Goal: Task Accomplishment & Management: Manage account settings

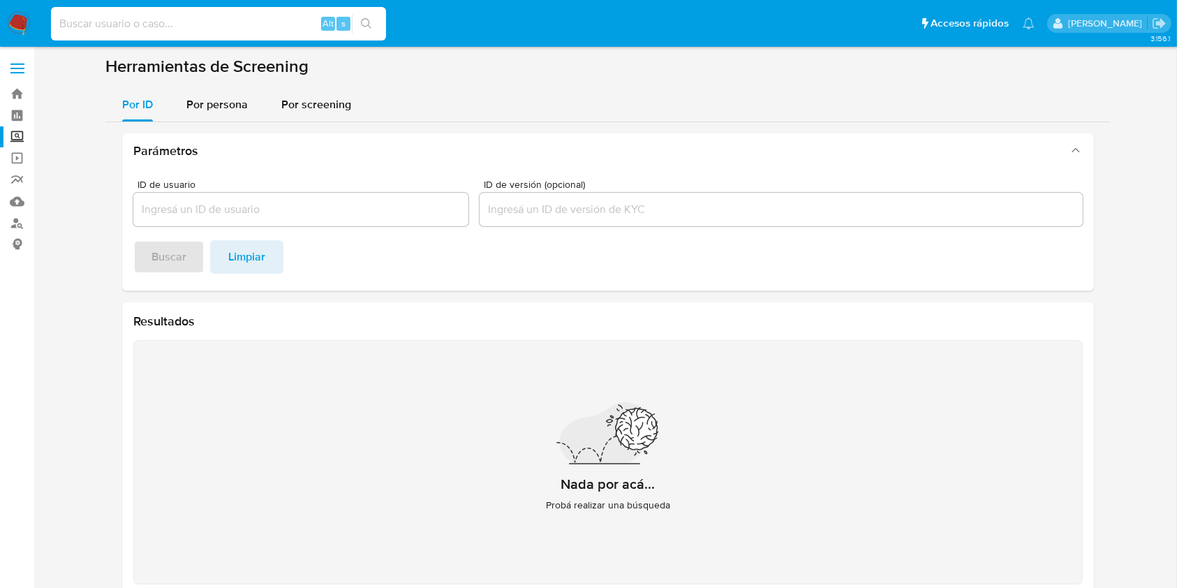
click at [208, 23] on input at bounding box center [218, 24] width 335 height 18
paste input "2020566468"
type input "2020566468"
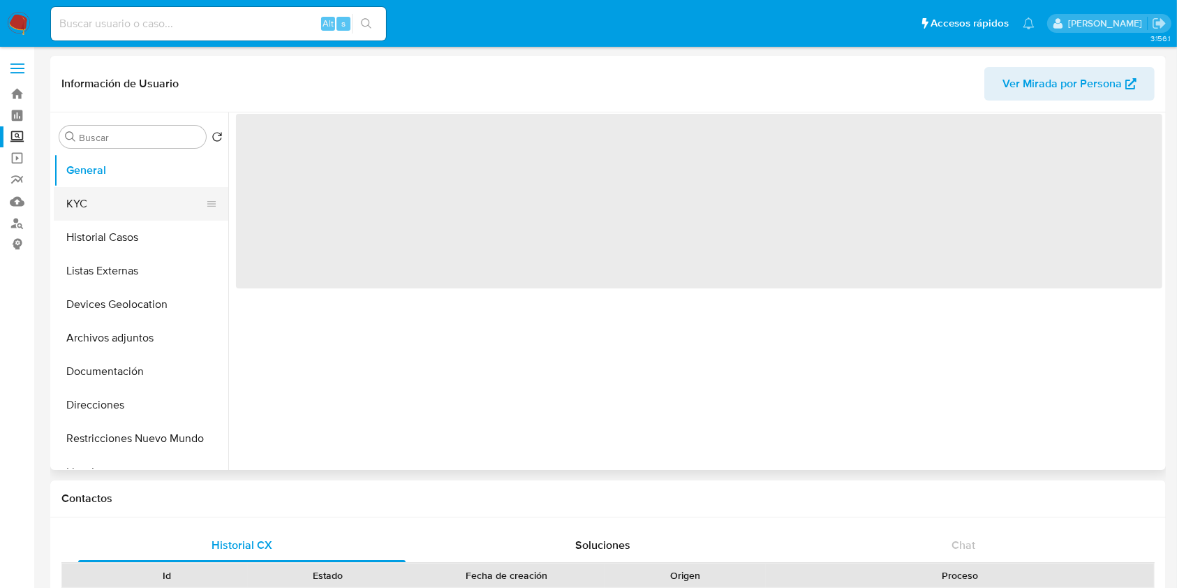
click at [117, 209] on button "KYC" at bounding box center [135, 204] width 163 height 34
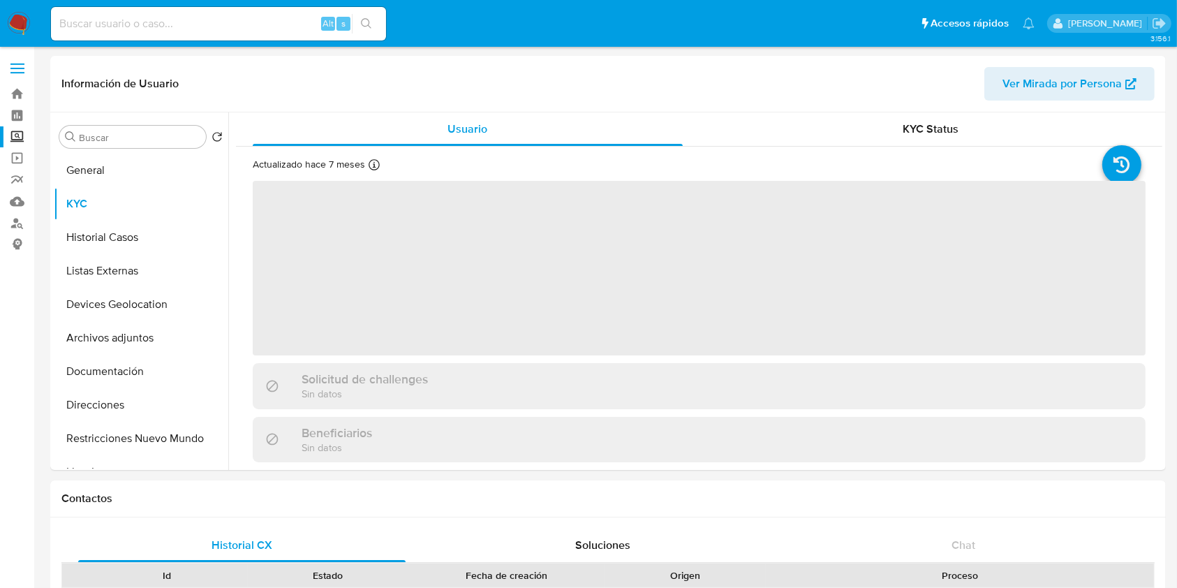
select select "10"
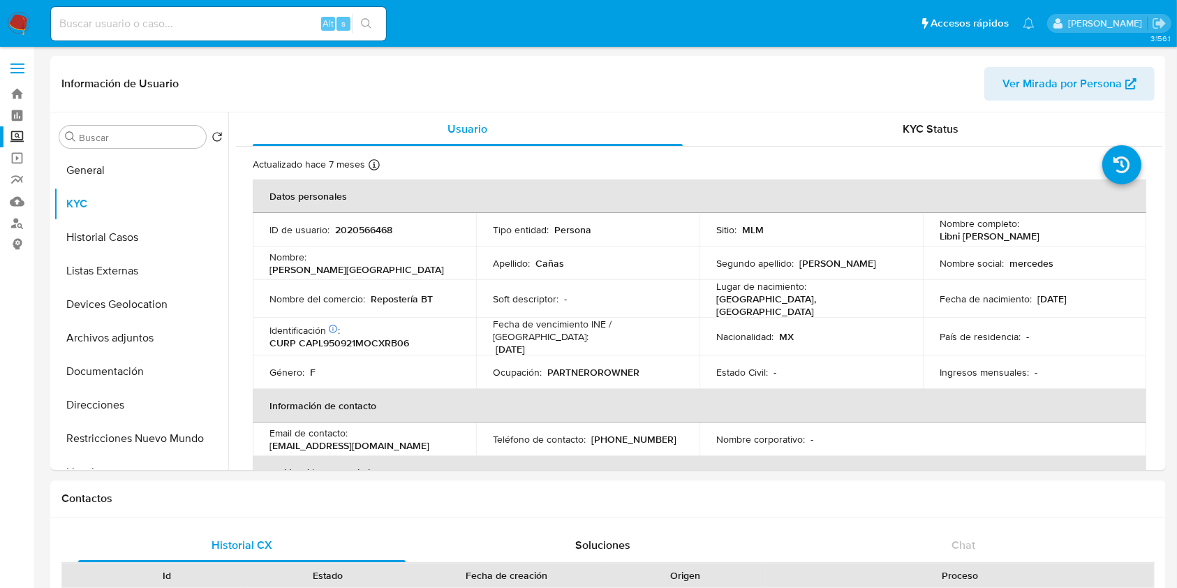
click at [206, 20] on input at bounding box center [218, 24] width 335 height 18
click at [11, 140] on label "Screening" at bounding box center [83, 137] width 166 height 22
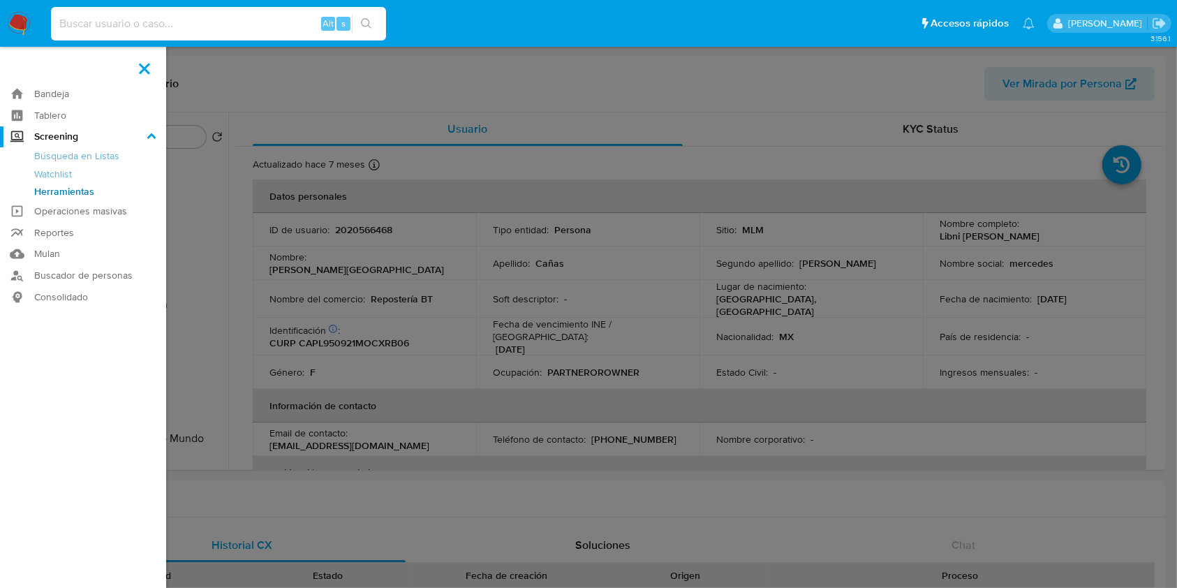
click at [0, 0] on input "Screening" at bounding box center [0, 0] width 0 height 0
click at [77, 197] on link "Herramientas" at bounding box center [83, 191] width 166 height 17
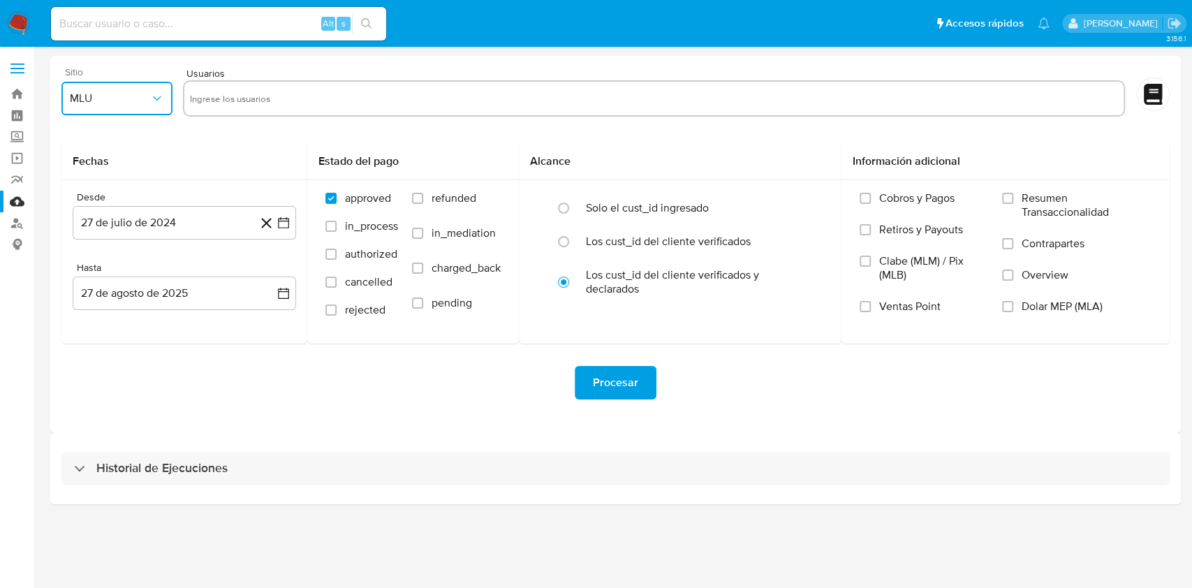
click at [149, 102] on span "MLU" at bounding box center [110, 98] width 80 height 14
click at [111, 310] on div "MLM" at bounding box center [113, 304] width 86 height 34
click at [284, 232] on button "27 de julio de 2024" at bounding box center [184, 223] width 223 height 34
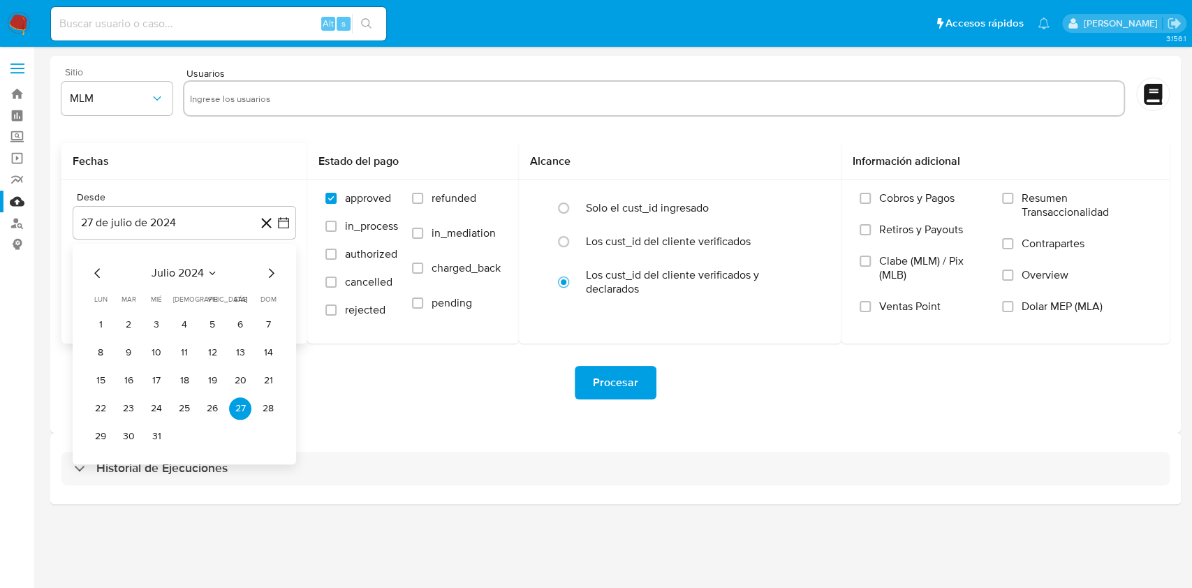
click at [186, 281] on div "julio 2024" at bounding box center [184, 273] width 190 height 17
click at [194, 273] on span "julio 2024" at bounding box center [178, 273] width 52 height 14
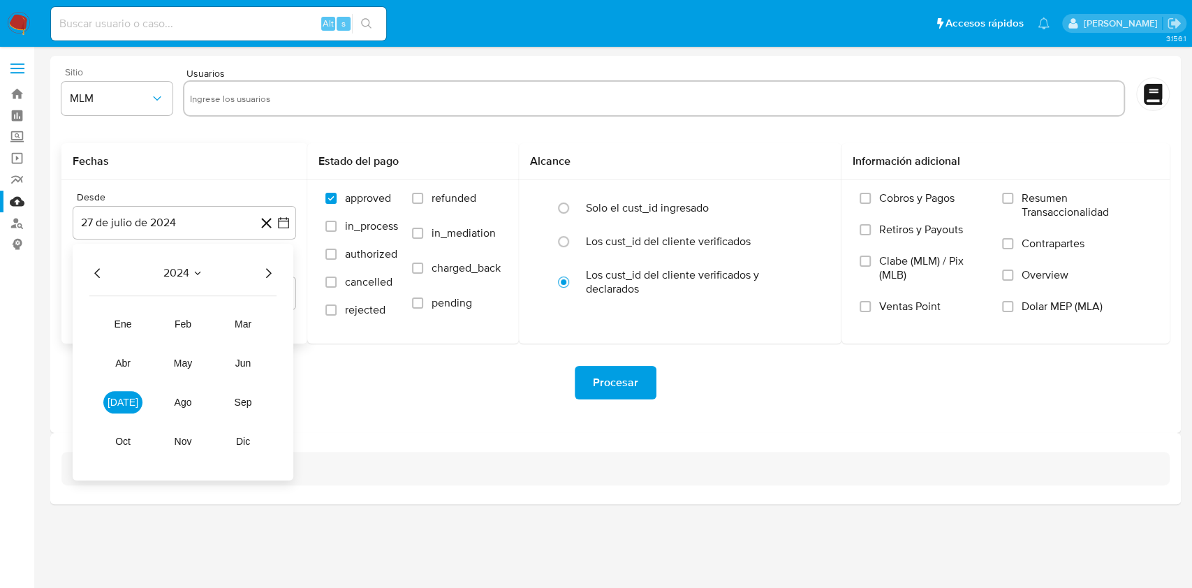
click at [281, 273] on div "2024 2024 ene feb mar abr may jun jul ago sep oct nov dic" at bounding box center [183, 362] width 221 height 237
click at [270, 273] on icon "Año siguiente" at bounding box center [269, 273] width 6 height 10
click at [133, 361] on button "abr" at bounding box center [122, 363] width 39 height 22
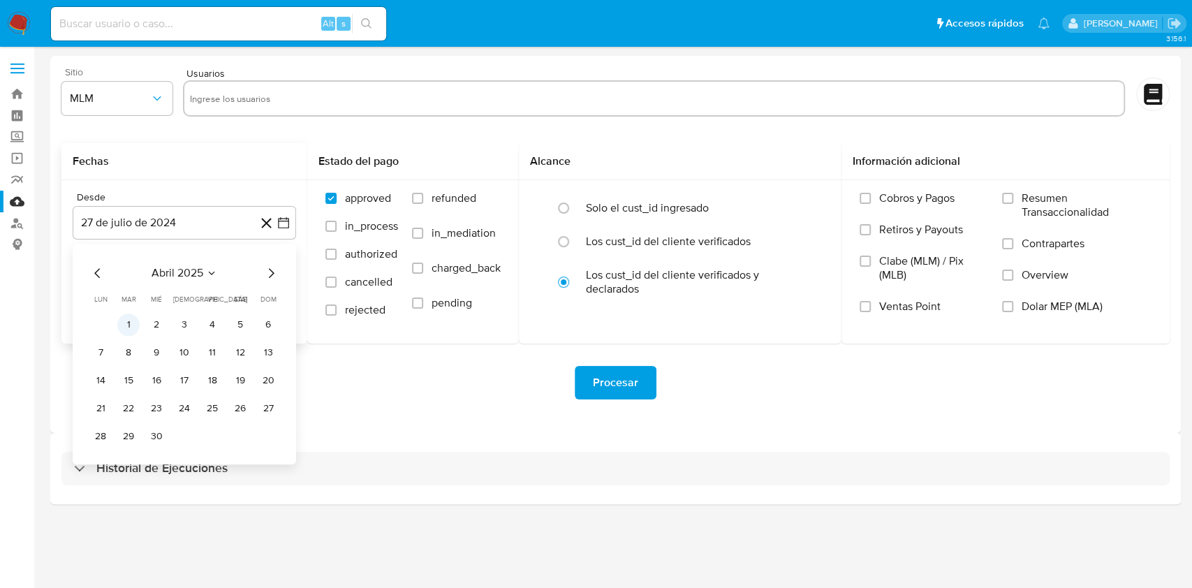
click at [128, 325] on button "1" at bounding box center [128, 325] width 22 height 22
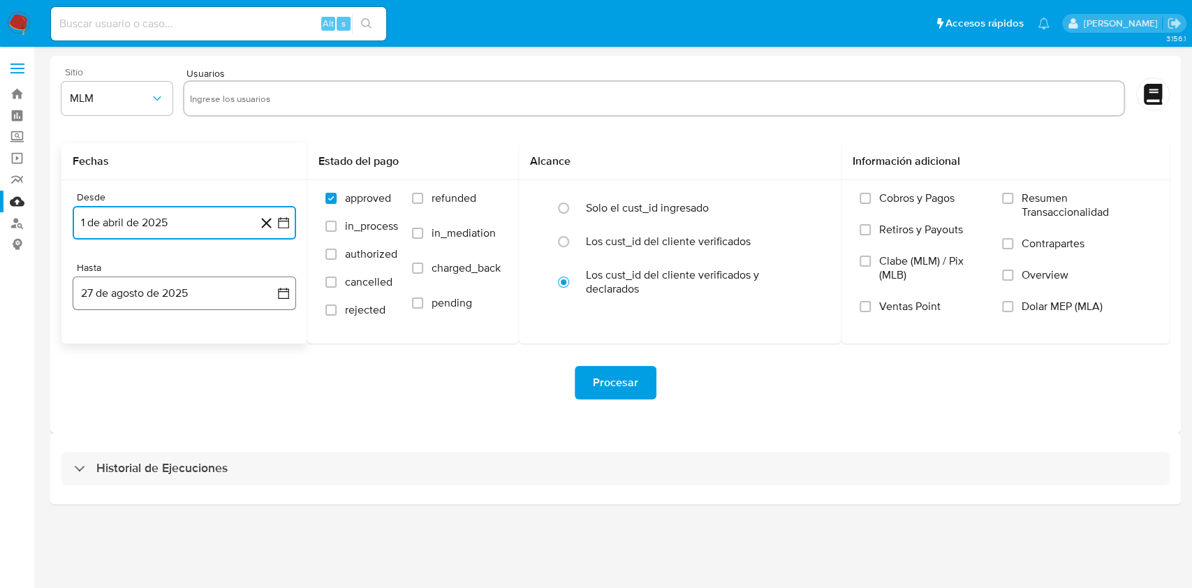
click at [276, 291] on button "27 de agosto de 2025" at bounding box center [184, 294] width 223 height 34
click at [131, 504] on button "26" at bounding box center [128, 507] width 22 height 22
click at [1015, 274] on label "Overview" at bounding box center [1076, 283] width 149 height 31
click at [1013, 274] on input "Overview" at bounding box center [1007, 275] width 11 height 11
click at [218, 100] on input "text" at bounding box center [654, 98] width 928 height 22
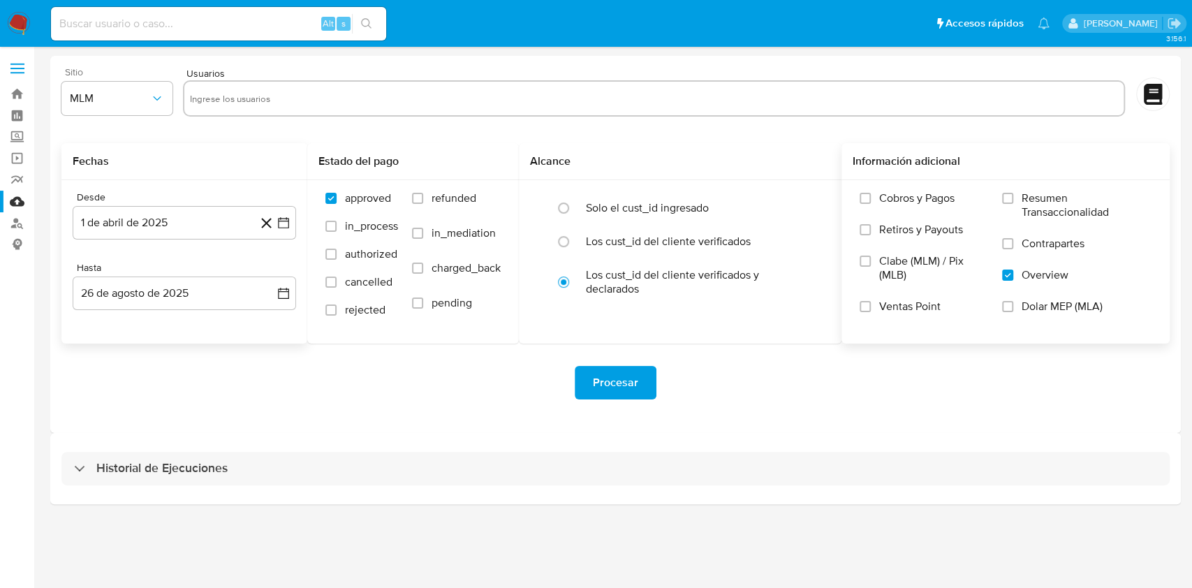
paste input "2020566468"
type input "2020566468"
paste input "637602268"
type input "637602268"
paste input "544836387"
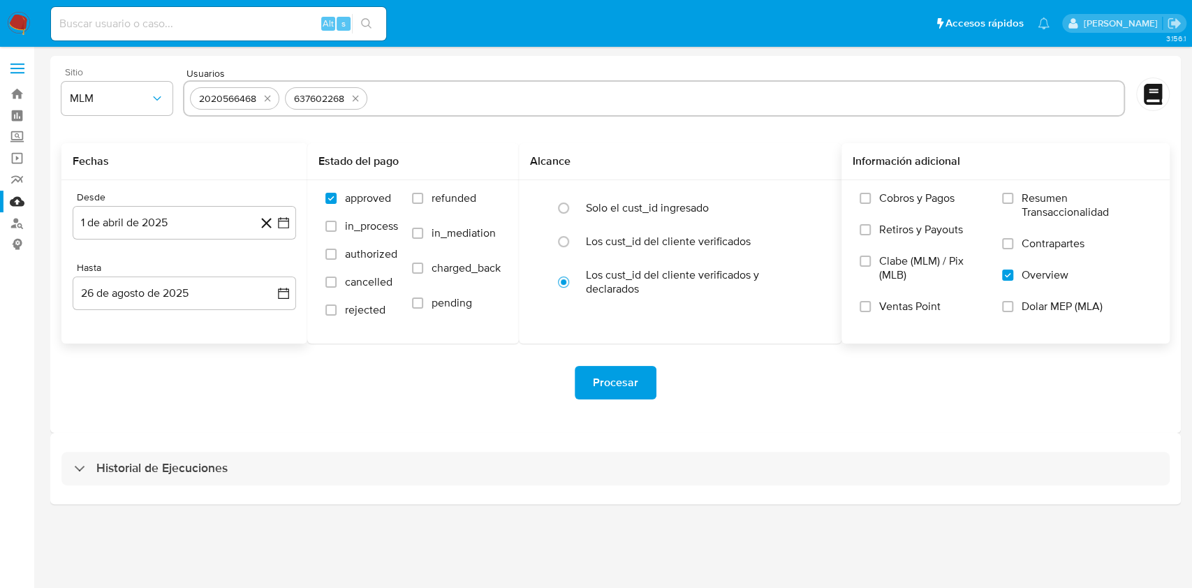
type input "544836387"
paste input "705747506"
type input "705747506"
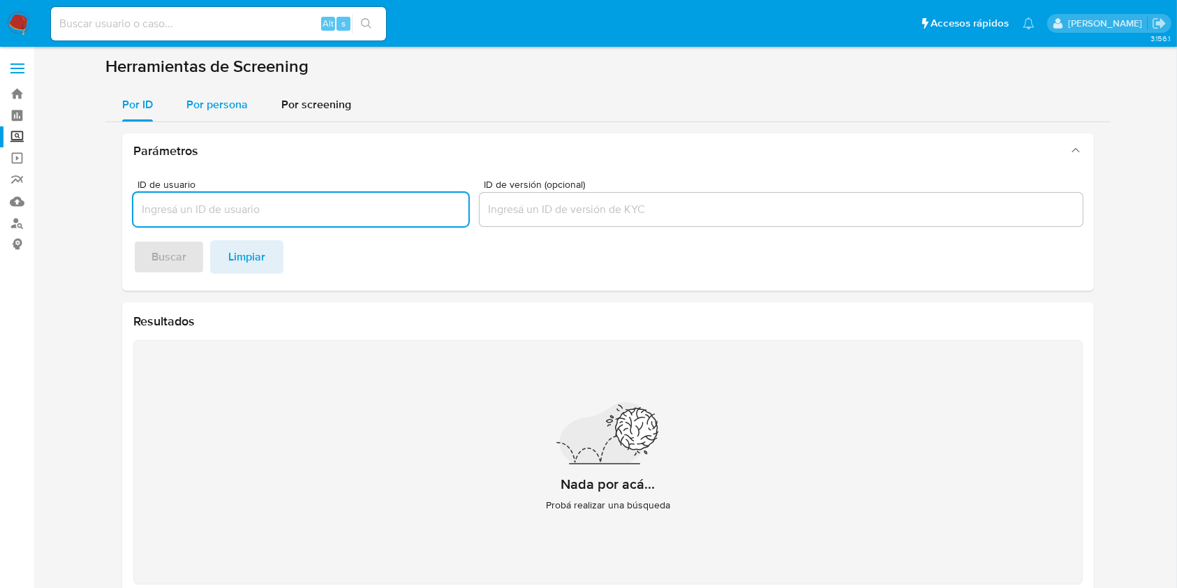
click at [204, 109] on span "Por persona" at bounding box center [216, 104] width 61 height 16
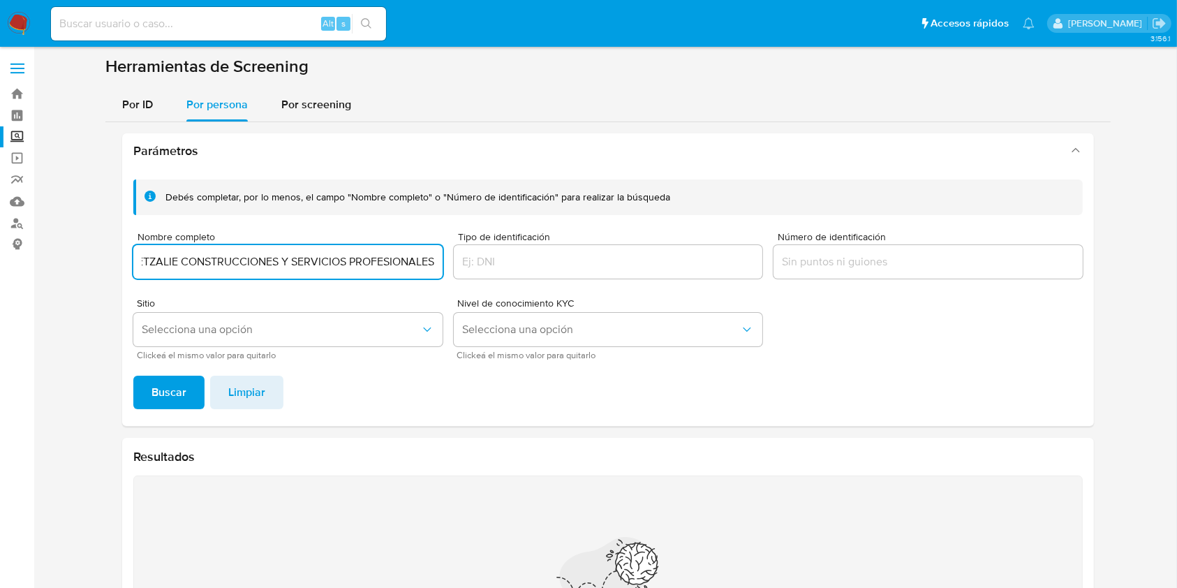
scroll to position [0, 14]
click at [133, 376] on button "Buscar" at bounding box center [168, 393] width 71 height 34
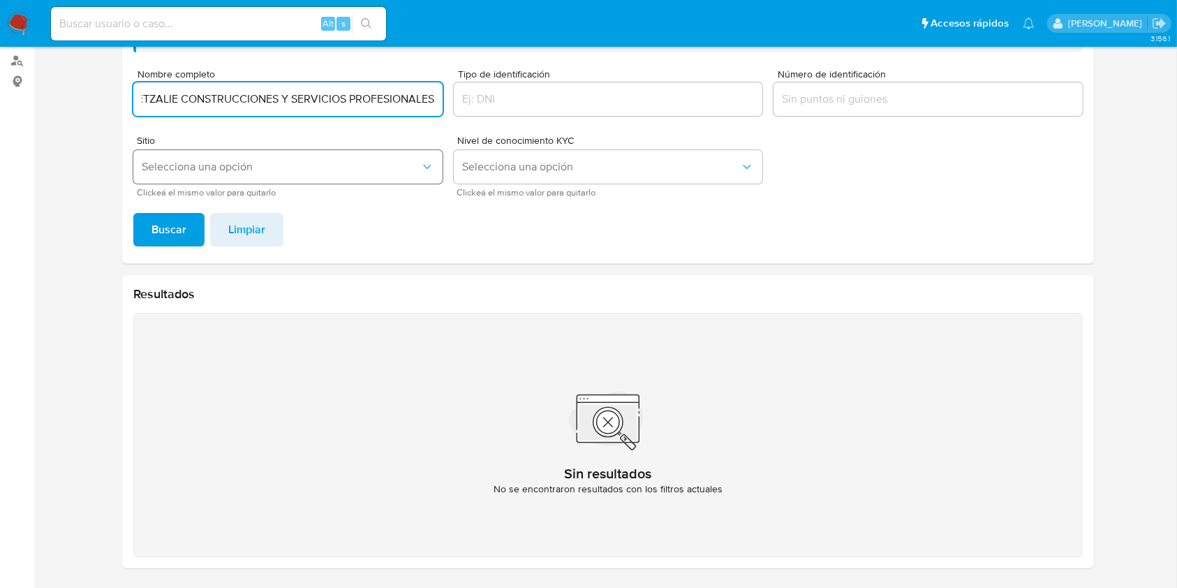
click at [278, 152] on button "Selecciona una opción" at bounding box center [287, 167] width 309 height 34
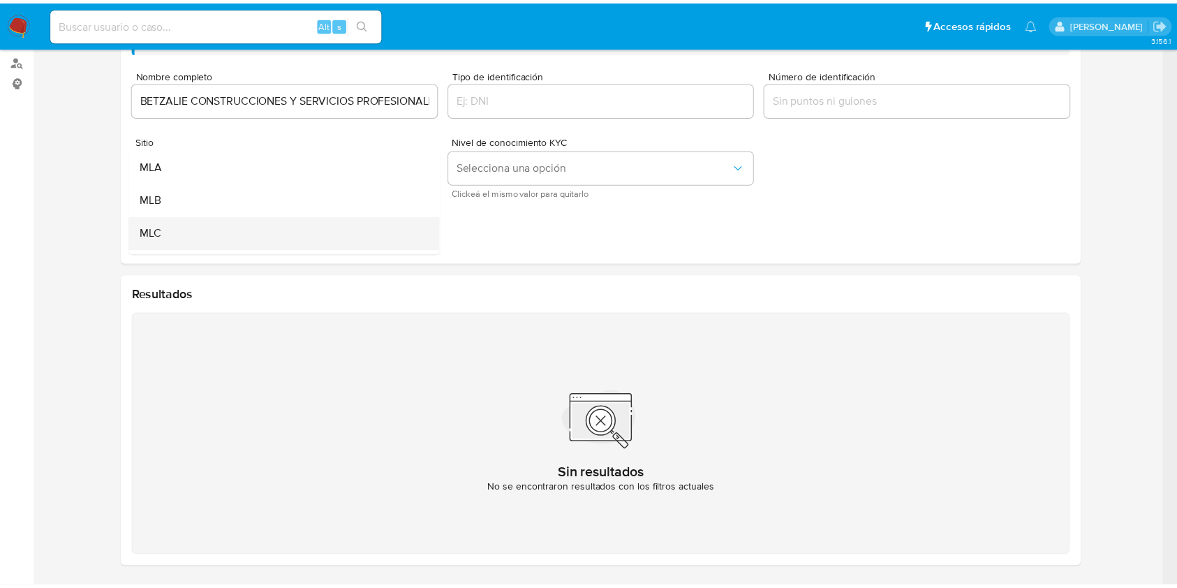
scroll to position [93, 0]
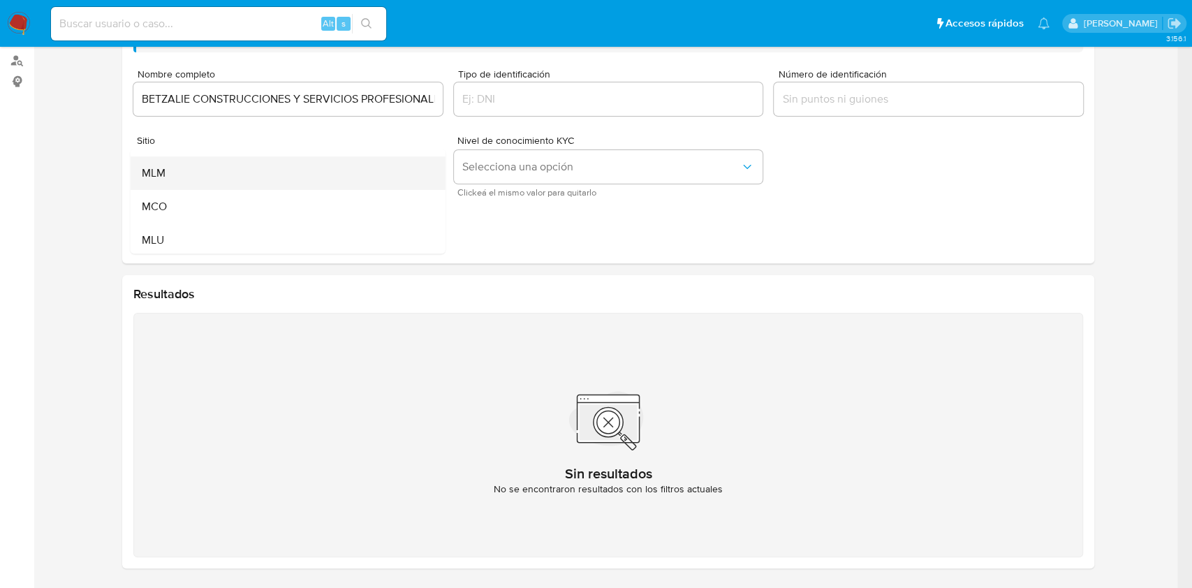
click at [193, 175] on div "MLM" at bounding box center [284, 173] width 284 height 34
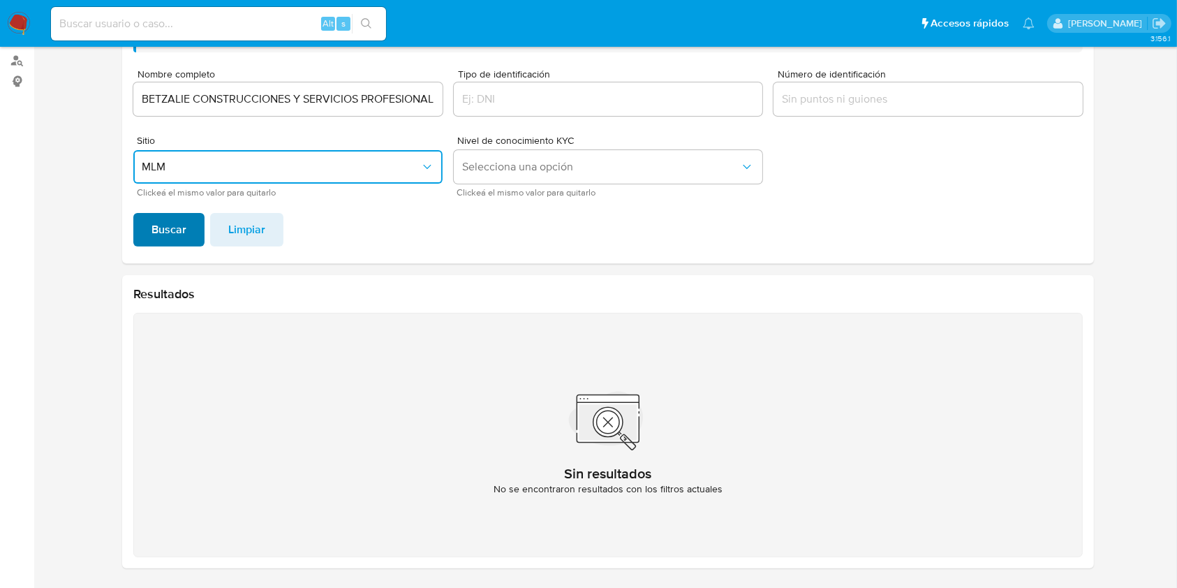
click at [176, 235] on span "Buscar" at bounding box center [169, 229] width 35 height 31
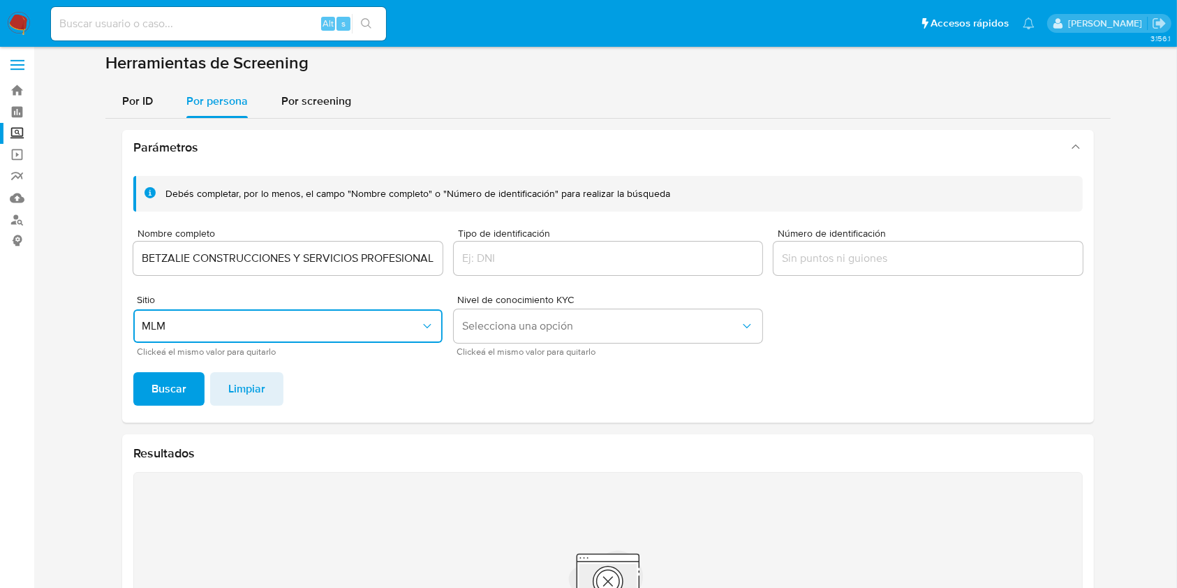
scroll to position [0, 0]
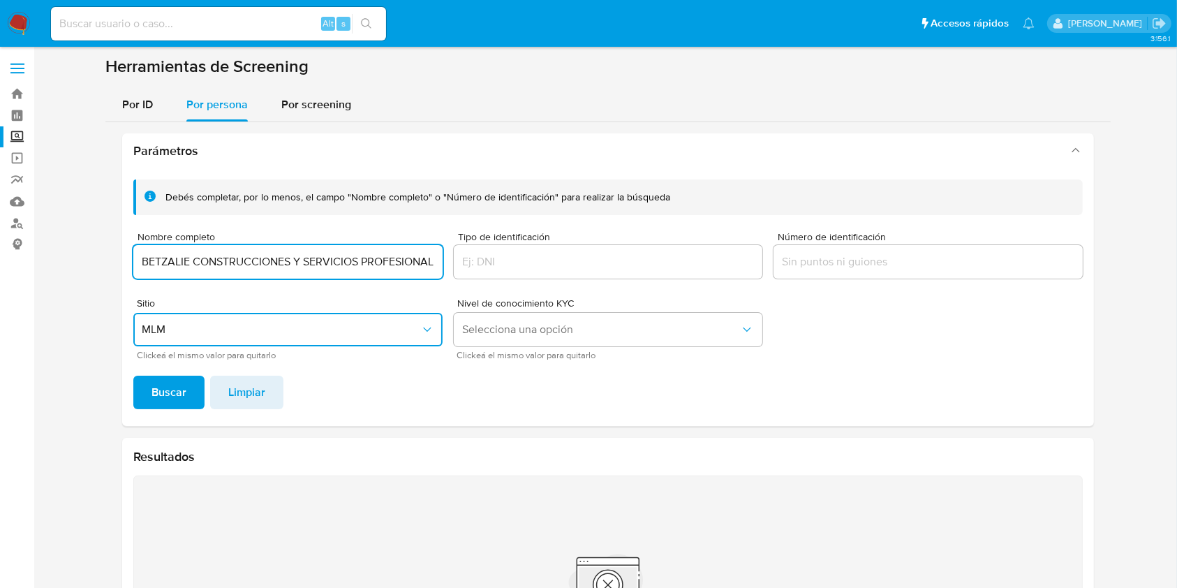
drag, startPoint x: 378, startPoint y: 264, endPoint x: 324, endPoint y: 263, distance: 53.8
click at [377, 263] on input "BETZALIE CONSTRUCCIONES Y SERVICIOS PROFESIONALES" at bounding box center [287, 262] width 309 height 18
drag, startPoint x: 301, startPoint y: 260, endPoint x: 542, endPoint y: 274, distance: 241.3
click at [541, 274] on div "Debés completar, por lo menos, el campo "Nombre completo" o "Número de identifi…" at bounding box center [608, 268] width 950 height 179
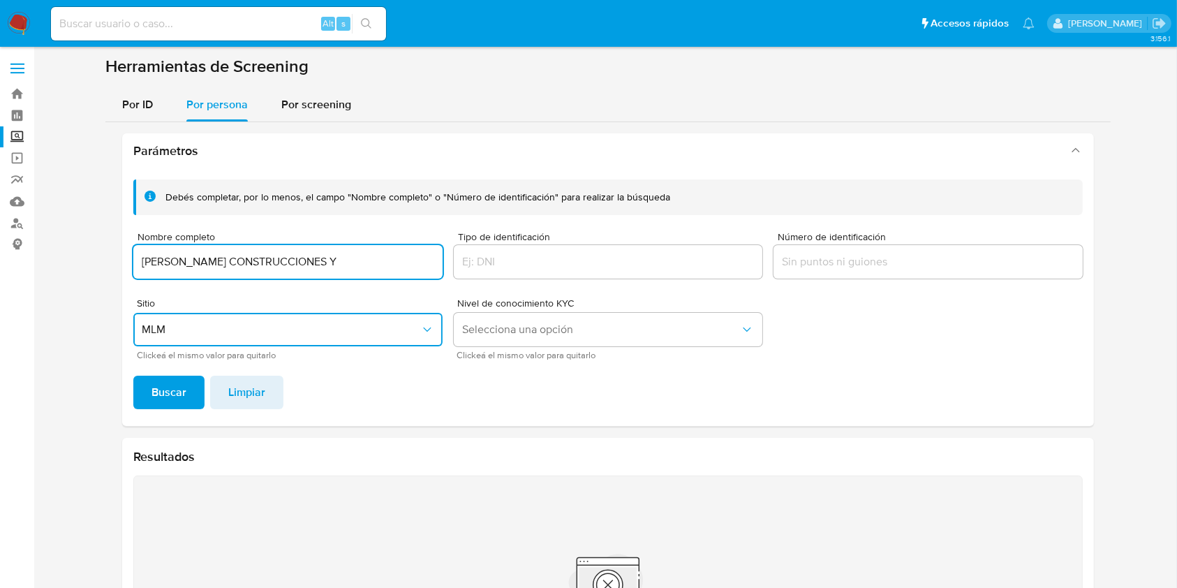
scroll to position [0, 0]
click at [133, 376] on button "Buscar" at bounding box center [168, 393] width 71 height 34
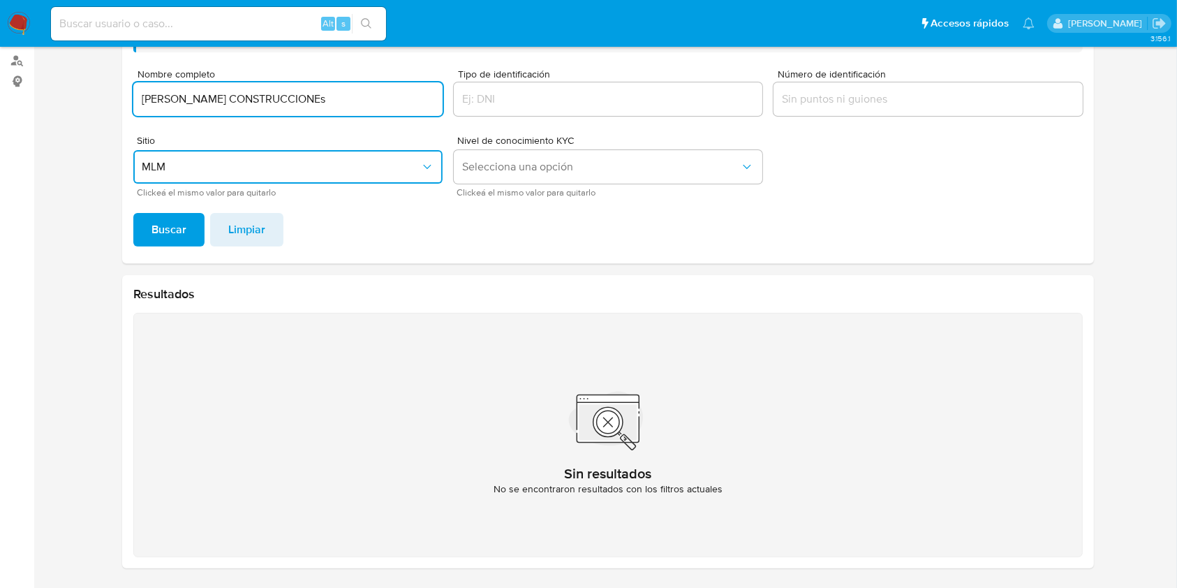
click at [133, 213] on button "Buscar" at bounding box center [168, 230] width 71 height 34
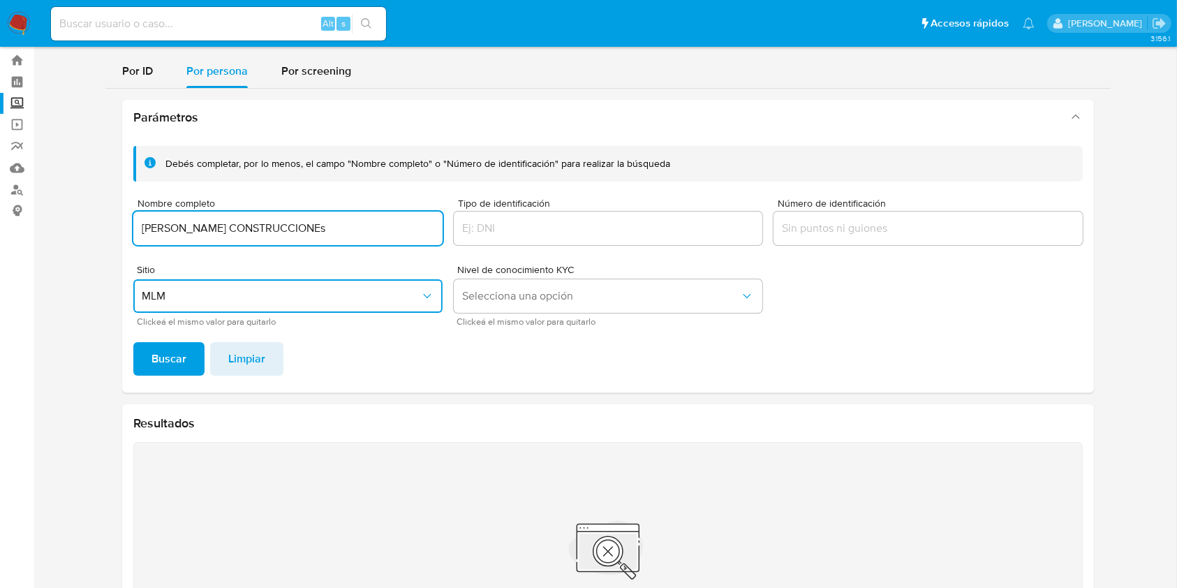
scroll to position [0, 0]
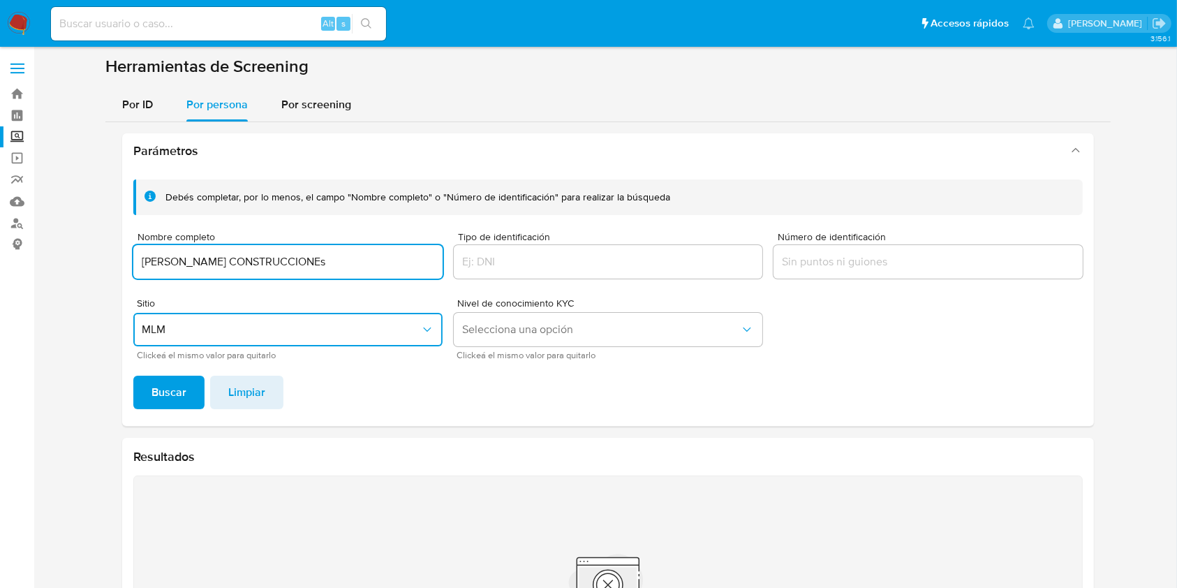
click at [258, 269] on input "BETZALIE CONSTRUCCIONEs" at bounding box center [287, 262] width 309 height 18
type input "BETZALIE"
click at [133, 376] on button "Buscar" at bounding box center [168, 393] width 71 height 34
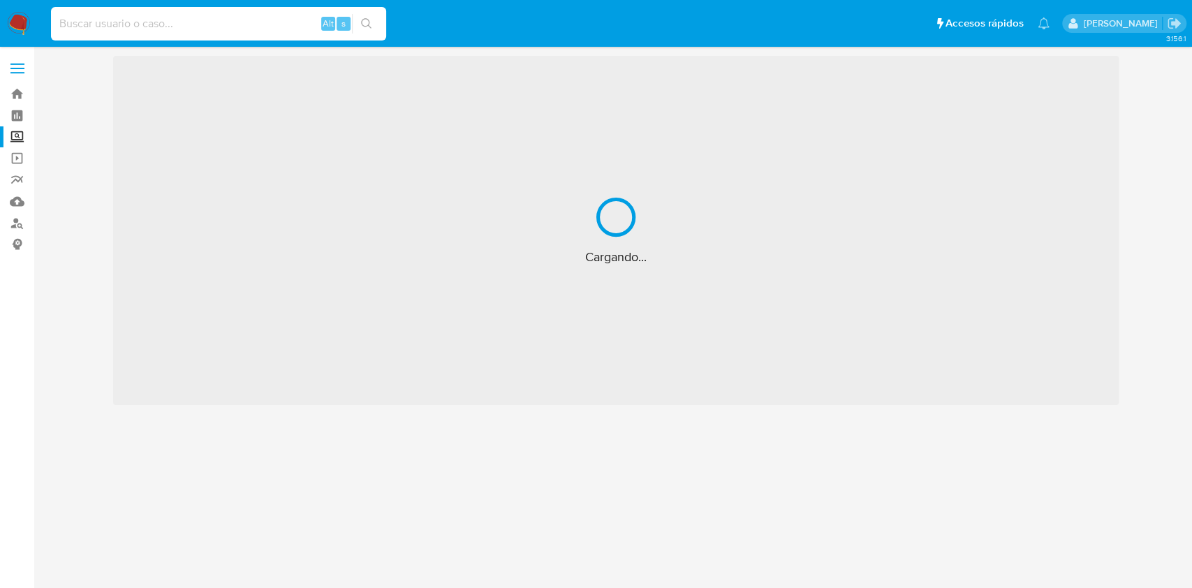
click at [190, 22] on input at bounding box center [218, 24] width 335 height 18
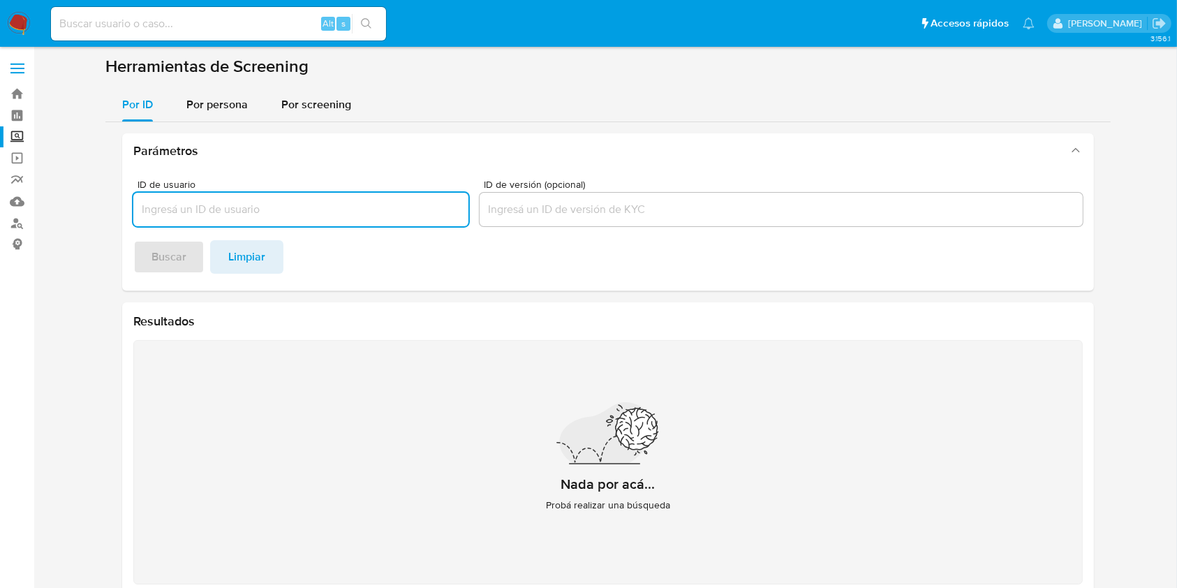
click at [554, 214] on input "ID de versión (opcional)" at bounding box center [781, 209] width 603 height 18
click at [218, 91] on div "Por persona" at bounding box center [216, 105] width 61 height 34
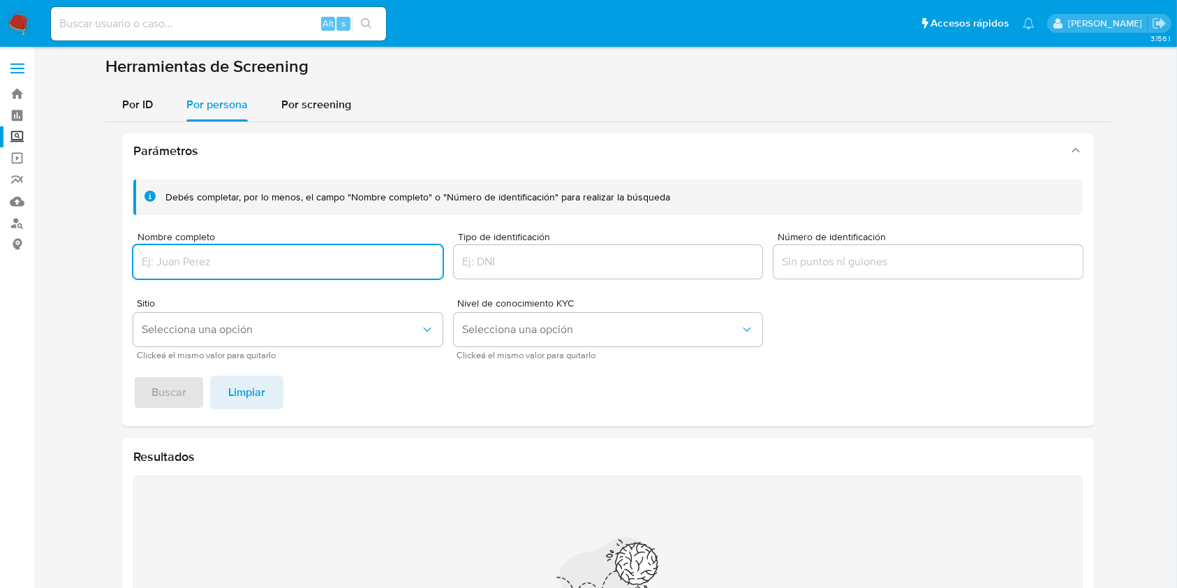
click at [290, 264] on input "Nombre completo" at bounding box center [287, 262] width 309 height 18
paste input "BETZALIE CONSTRUCCIONES Y SERVICIOS PROFESIONALES"
type input "BETZALIE CONSTRUCCIONES Y SERVICIOS PROFESIONALES"
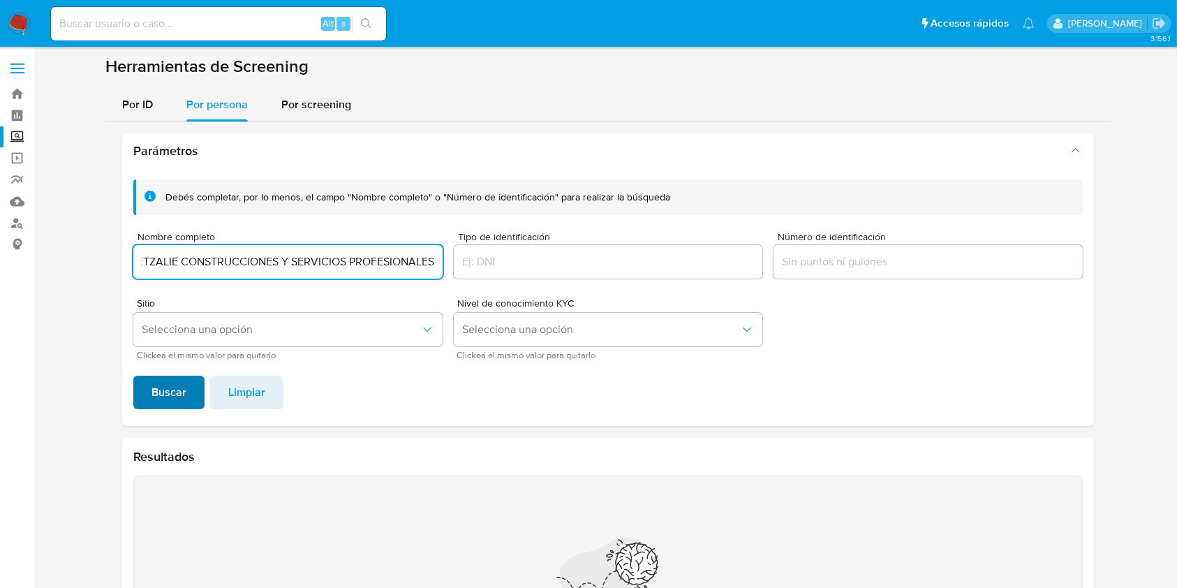
click at [156, 402] on span "Buscar" at bounding box center [169, 392] width 35 height 31
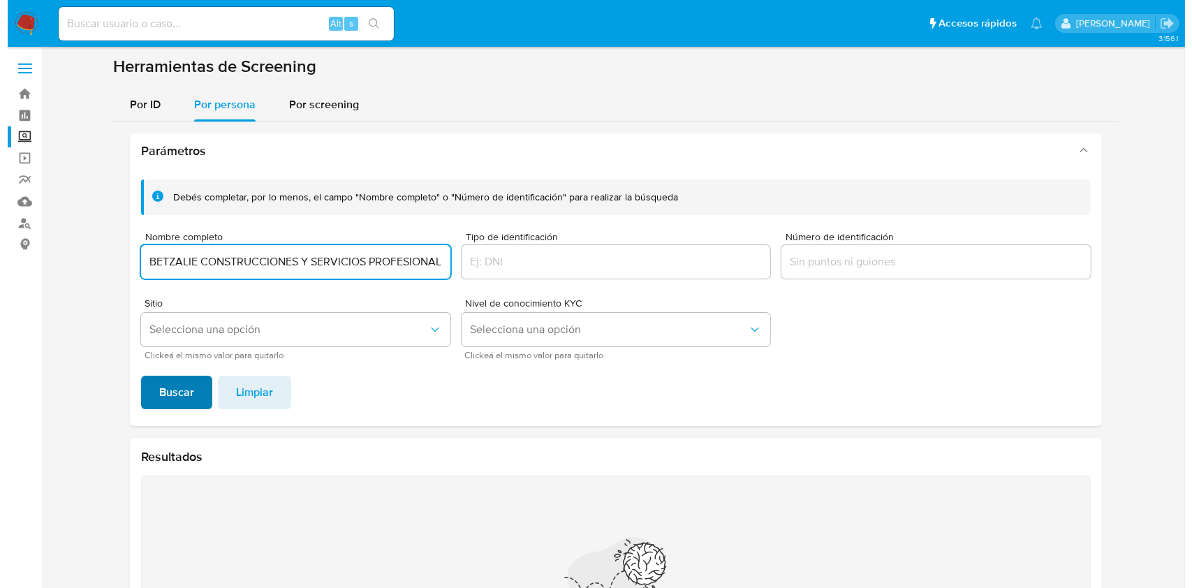
scroll to position [163, 0]
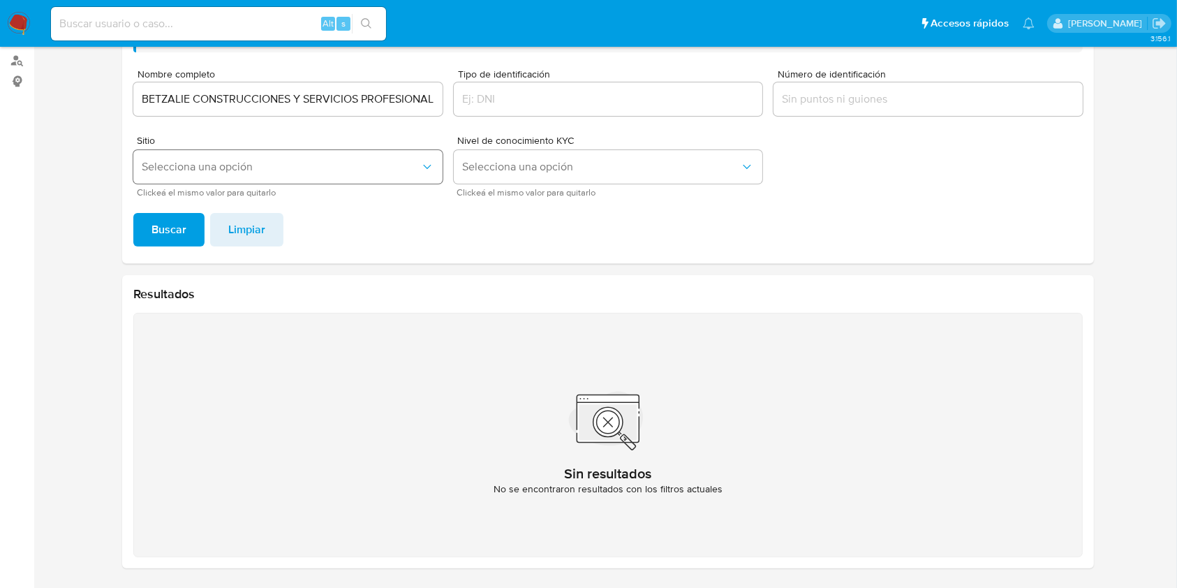
click at [434, 152] on button "Selecciona una opción" at bounding box center [287, 167] width 309 height 34
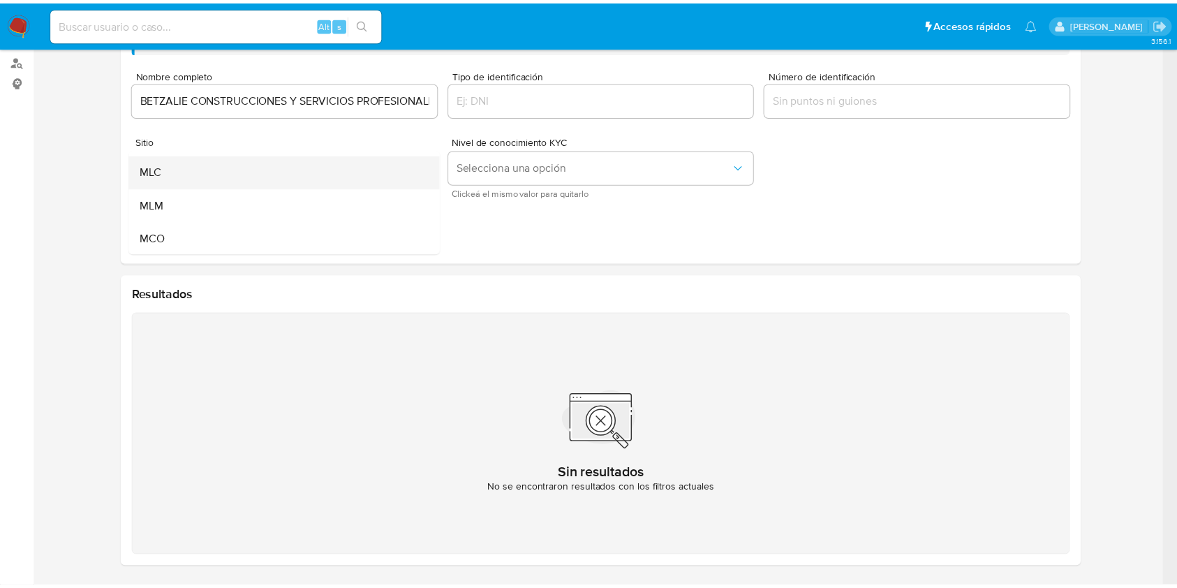
scroll to position [96, 0]
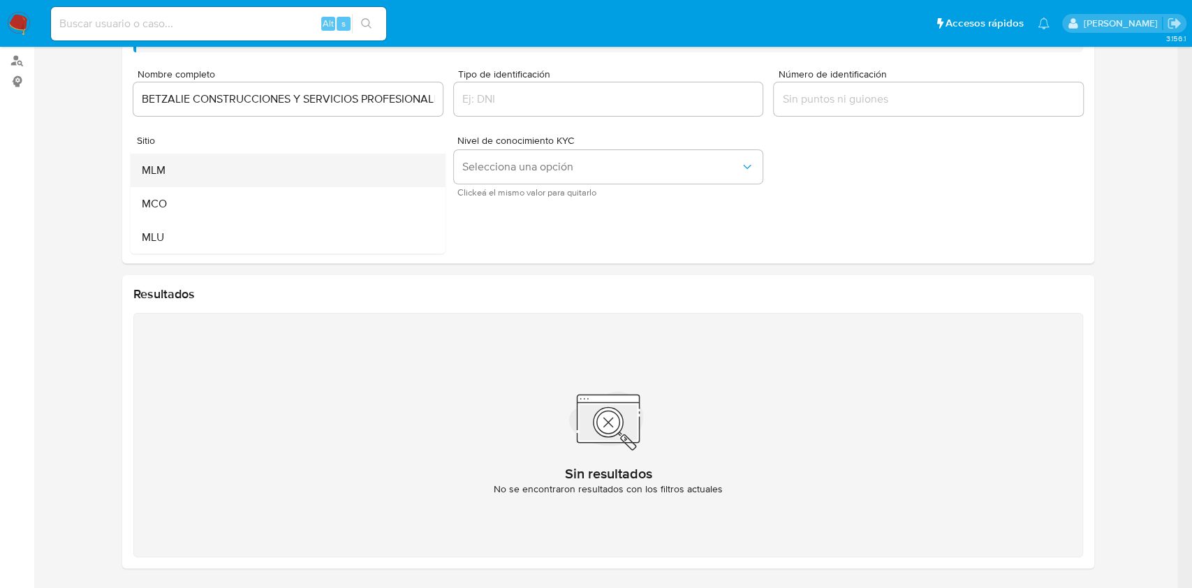
click at [211, 182] on div "MLM" at bounding box center [284, 171] width 284 height 34
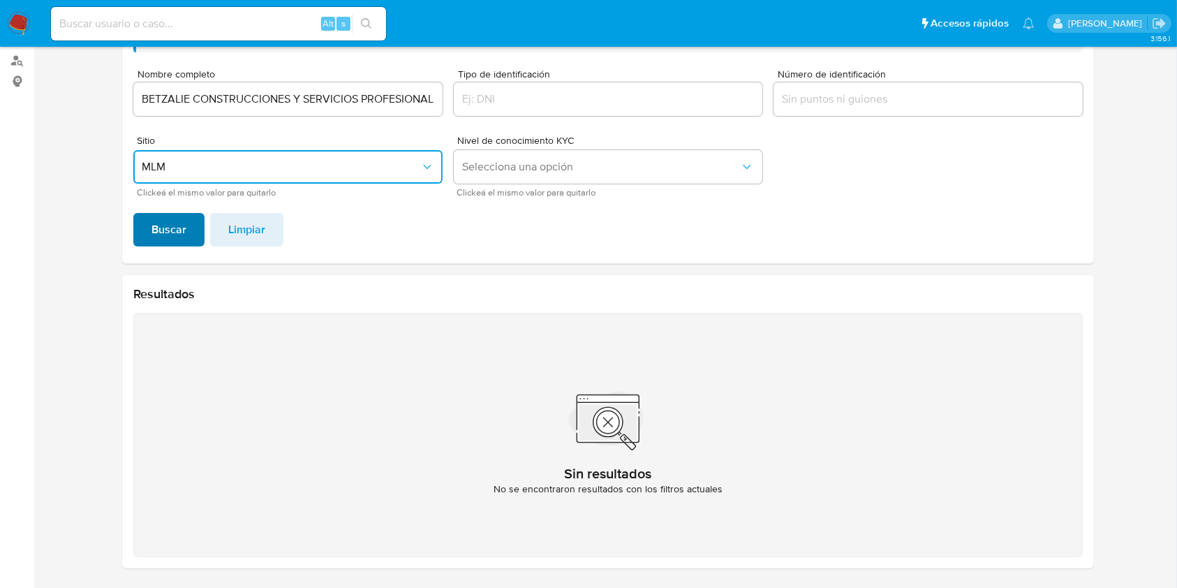
click at [179, 233] on span "Buscar" at bounding box center [169, 229] width 35 height 31
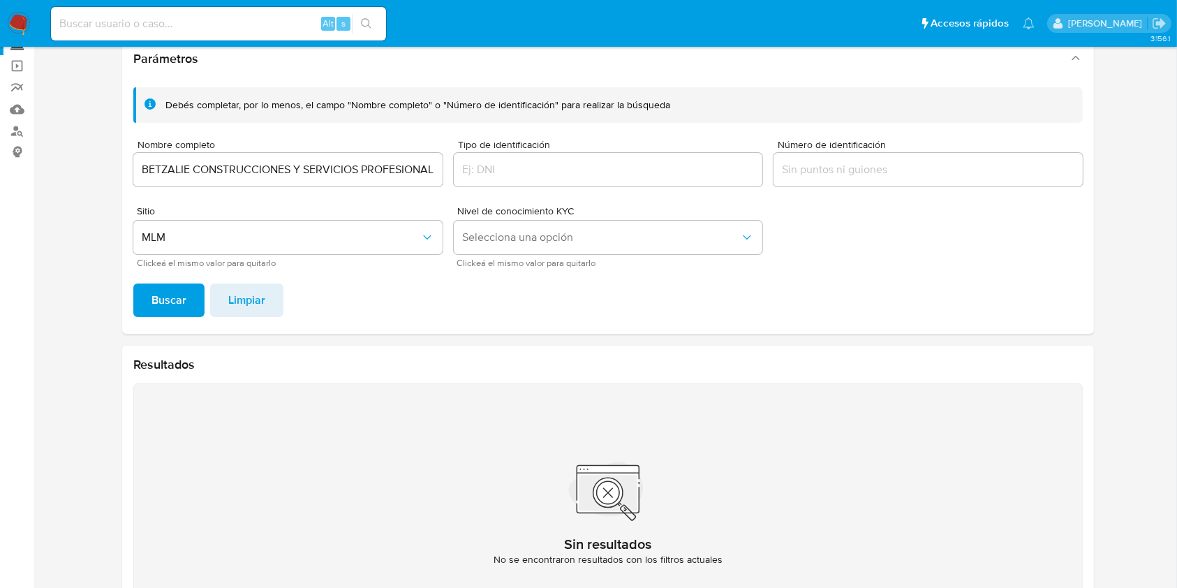
scroll to position [0, 0]
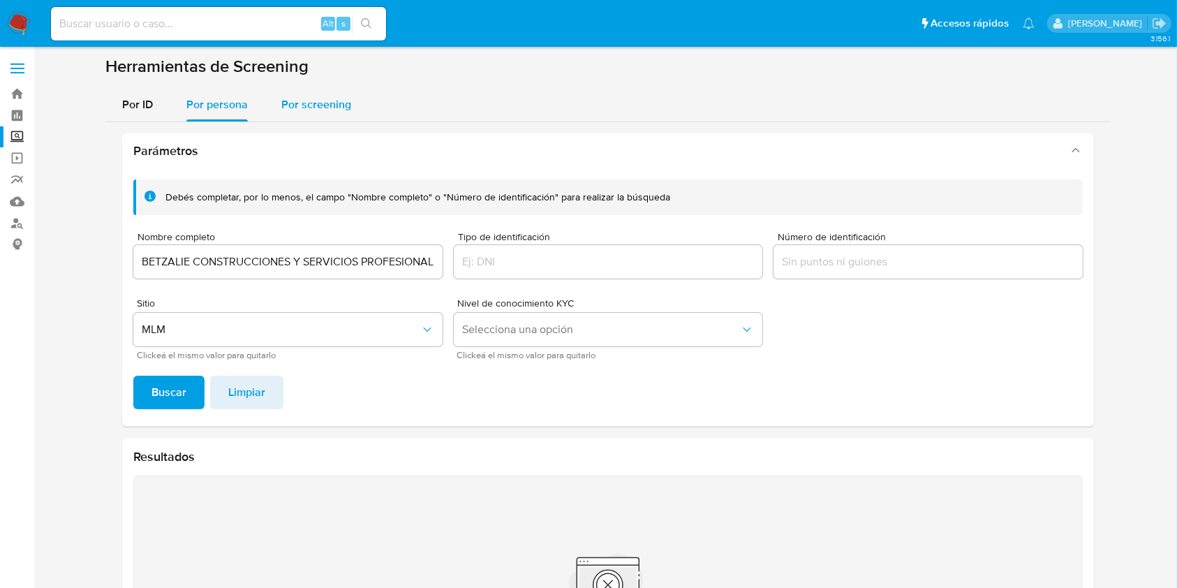
click at [289, 114] on div "Por screening" at bounding box center [316, 105] width 70 height 34
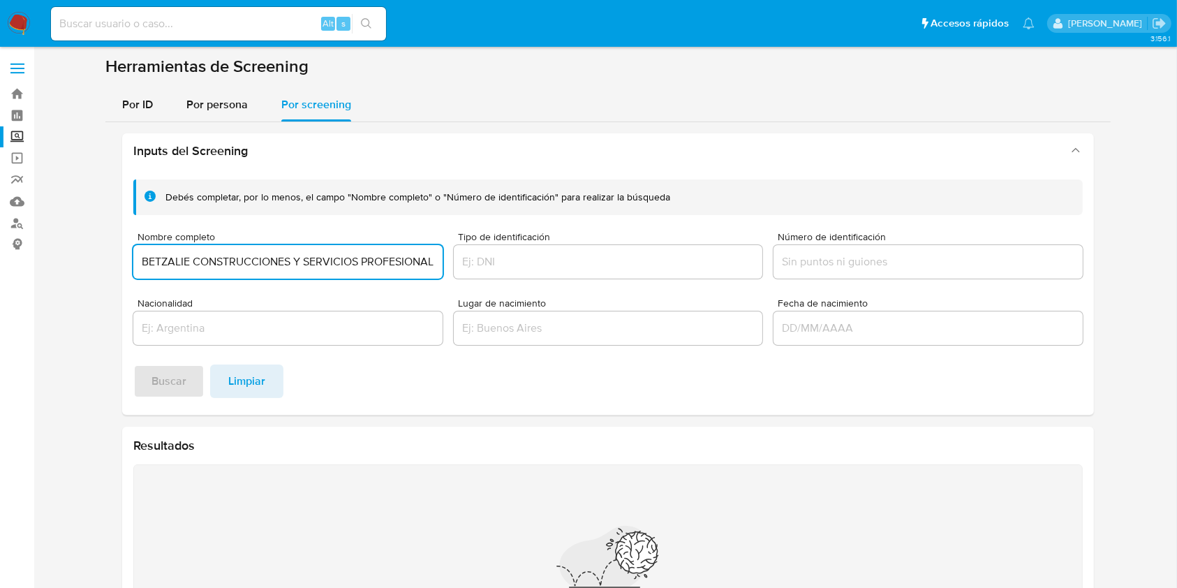
scroll to position [0, 17]
type input "BETZALIE CONSTRUCCIONES Y SERVICIOS PROFESIONALES"
click at [188, 381] on button "Buscar" at bounding box center [168, 382] width 71 height 34
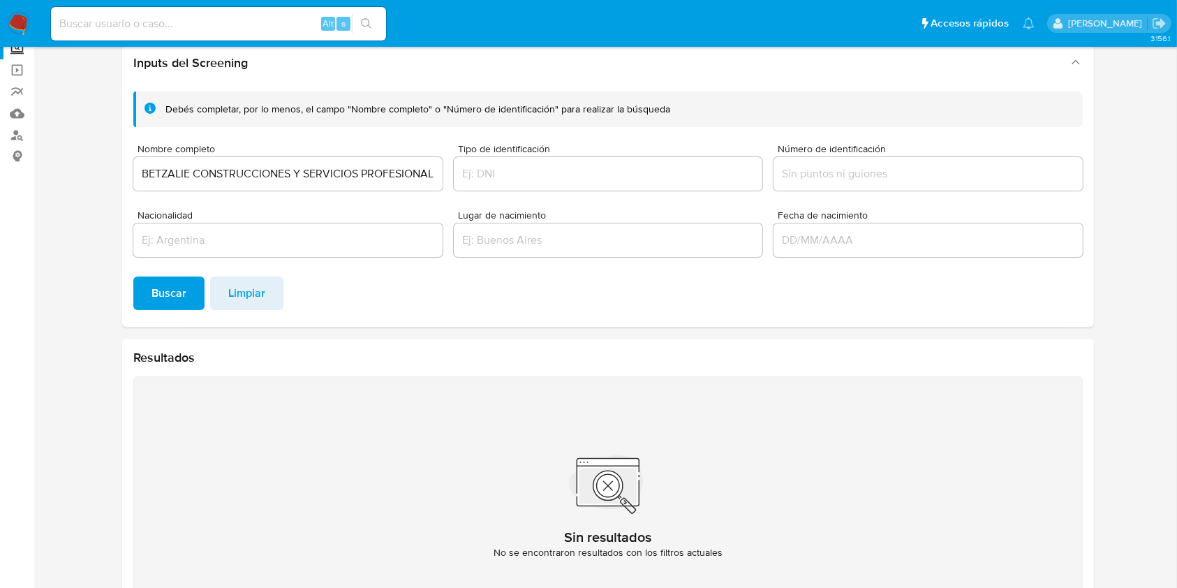
scroll to position [59, 0]
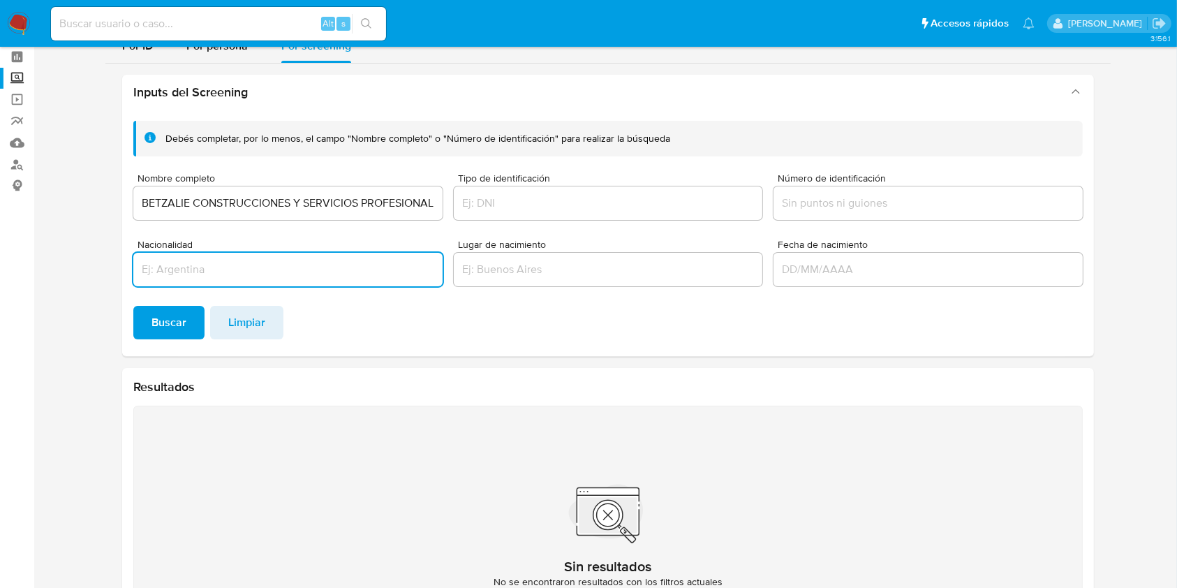
click at [279, 273] on input "Nacionalidad" at bounding box center [287, 269] width 309 height 18
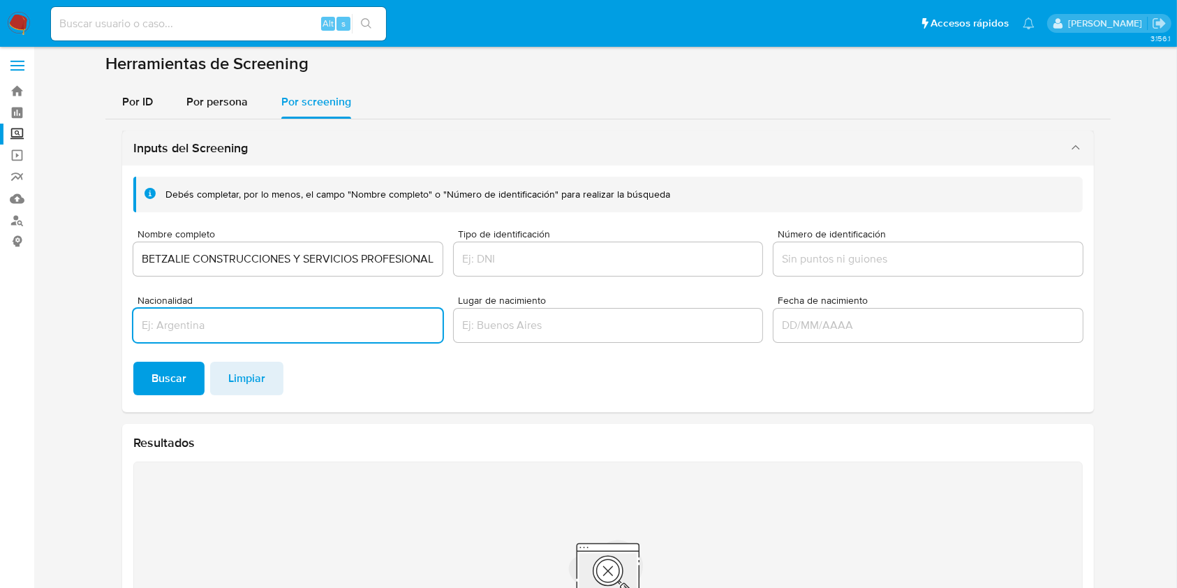
scroll to position [0, 0]
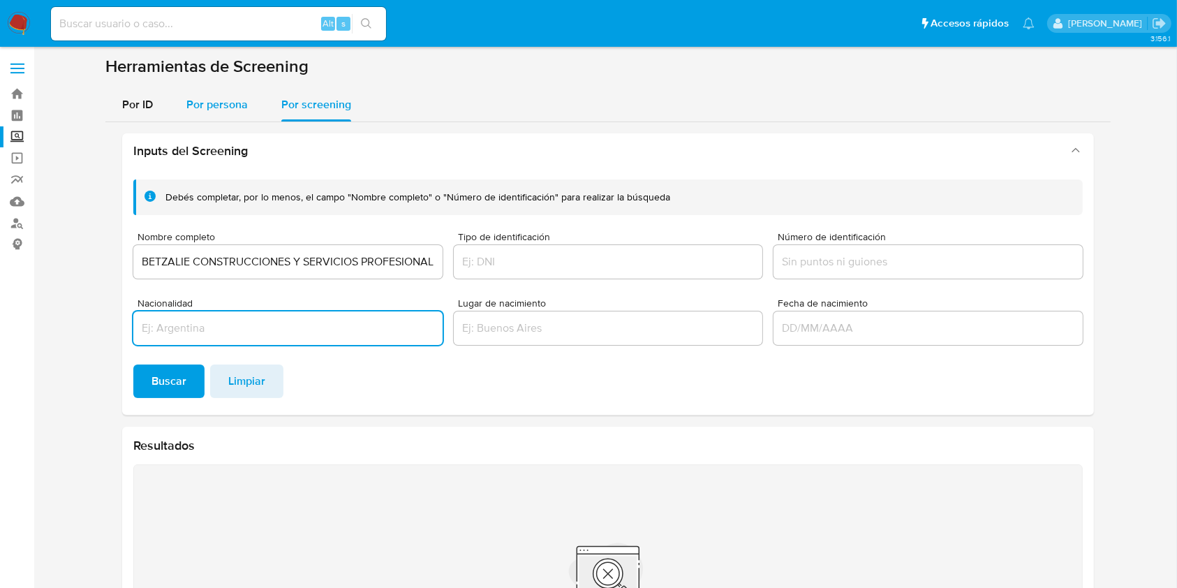
click at [223, 109] on span "Por persona" at bounding box center [216, 104] width 61 height 16
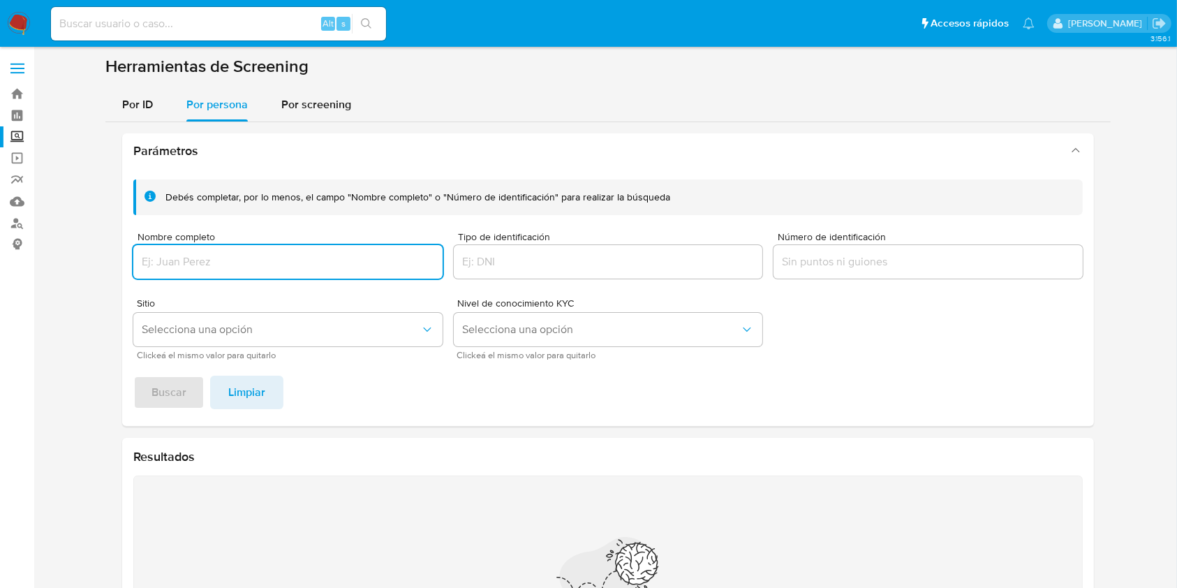
paste input "BETZALIE CONSTRUCCIONES Y SERVICIOS PROFESIONALES SA DE CV"
click at [190, 387] on button "Buscar" at bounding box center [168, 393] width 71 height 34
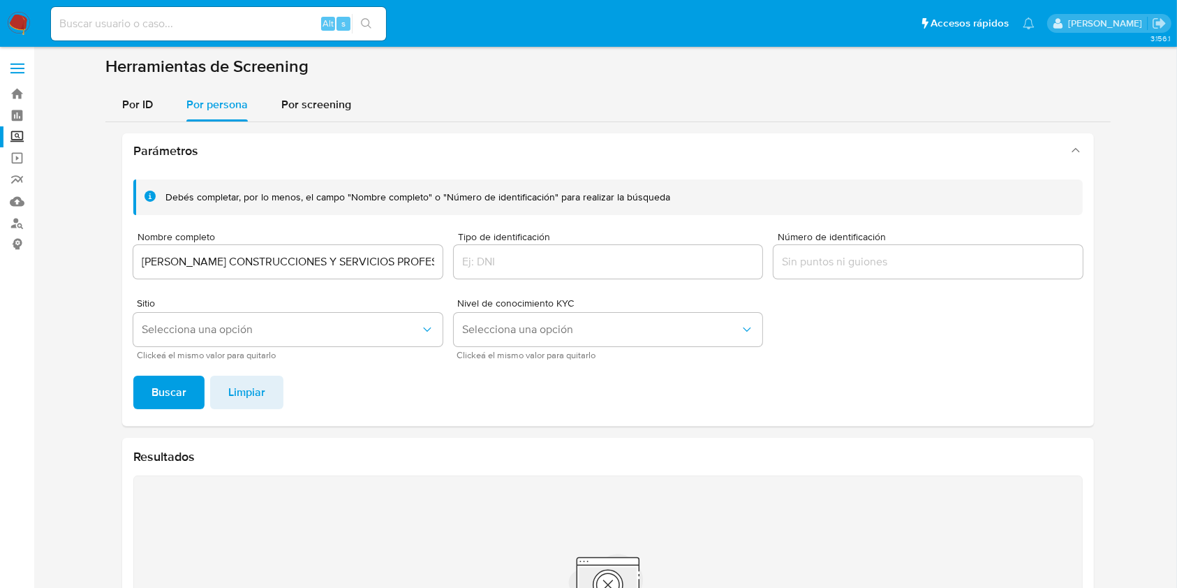
scroll to position [0, 0]
click at [388, 269] on input "BETZALIE CONSTRUCCIONES Y SERVICIOS PROFESIONALES SA DE CV" at bounding box center [287, 262] width 309 height 18
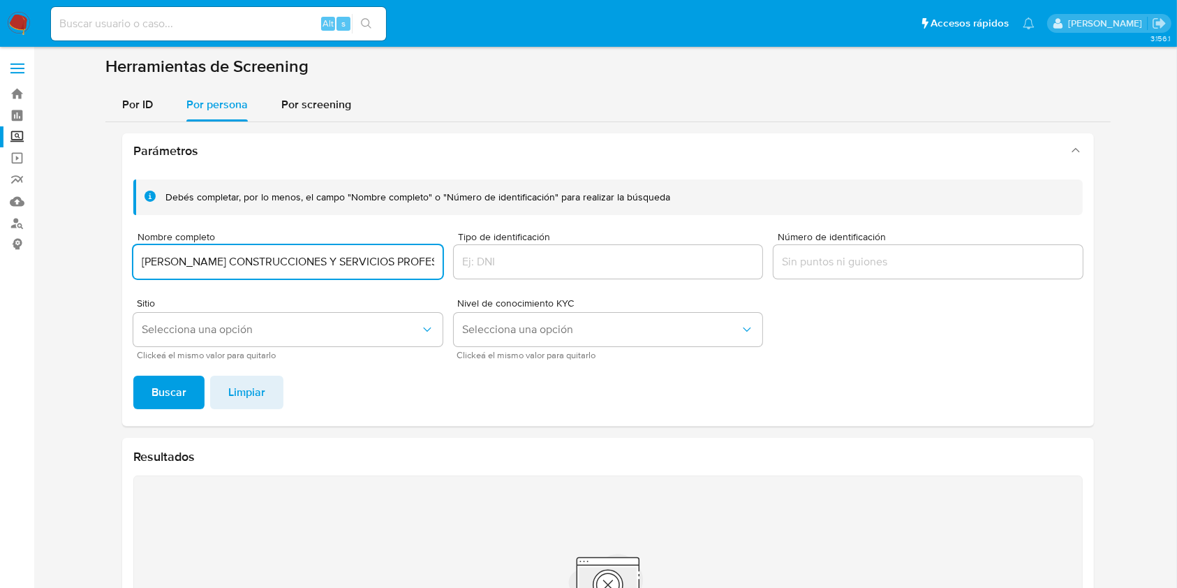
click at [395, 270] on input "BETZALIE CONSTRUCCIONES Y SERVICIOS PROFESIONALES SA DE CV" at bounding box center [287, 262] width 309 height 18
drag, startPoint x: 458, startPoint y: 266, endPoint x: 494, endPoint y: 266, distance: 36.3
click at [494, 266] on div "Debés completar, por lo menos, el campo "Nombre completo" o "Número de identifi…" at bounding box center [608, 268] width 950 height 179
click at [405, 263] on input "BETZALIE CONSTRUCCIONES Y SERVICIOS PROFESIONALES SA DE CV" at bounding box center [287, 262] width 309 height 18
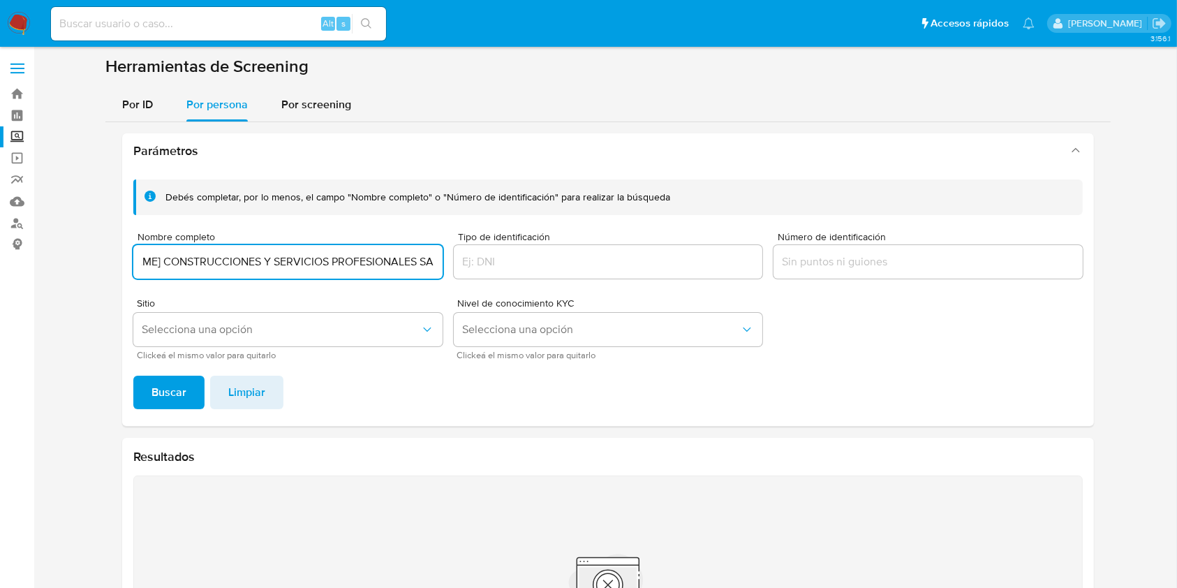
drag, startPoint x: 388, startPoint y: 261, endPoint x: 570, endPoint y: 261, distance: 181.6
click at [566, 261] on div "Debés completar, por lo menos, el campo "Nombre completo" o "Número de identifi…" at bounding box center [608, 268] width 950 height 179
click at [133, 376] on button "Buscar" at bounding box center [168, 393] width 71 height 34
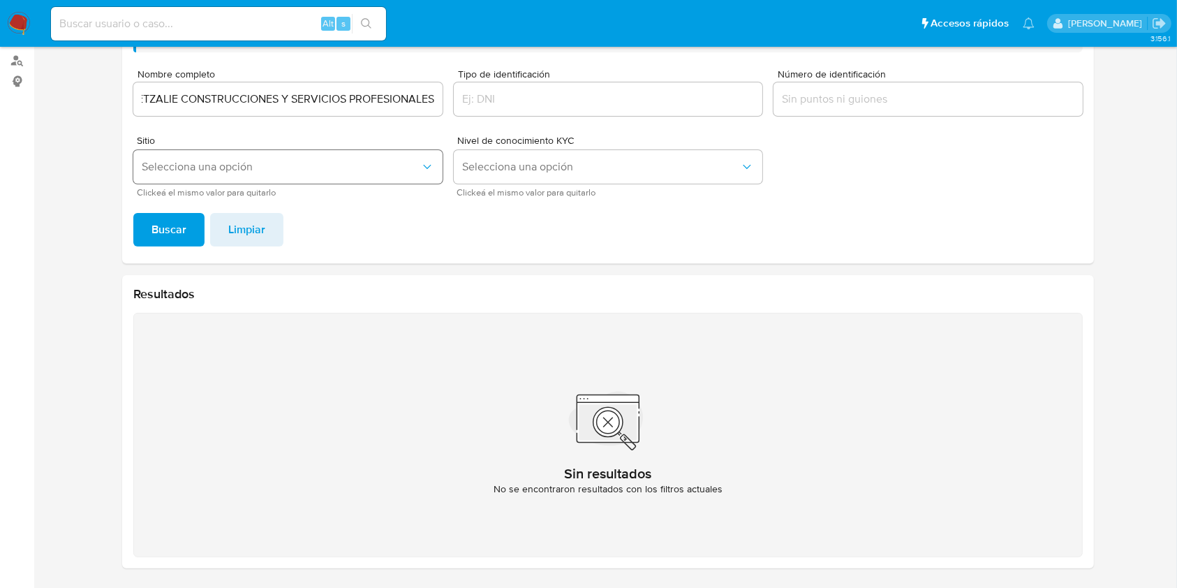
drag, startPoint x: 369, startPoint y: 186, endPoint x: 362, endPoint y: 178, distance: 10.9
click at [369, 186] on div "Sitio Selecciona una opción Clickeá el mismo valor para quitarlo" at bounding box center [287, 165] width 309 height 61
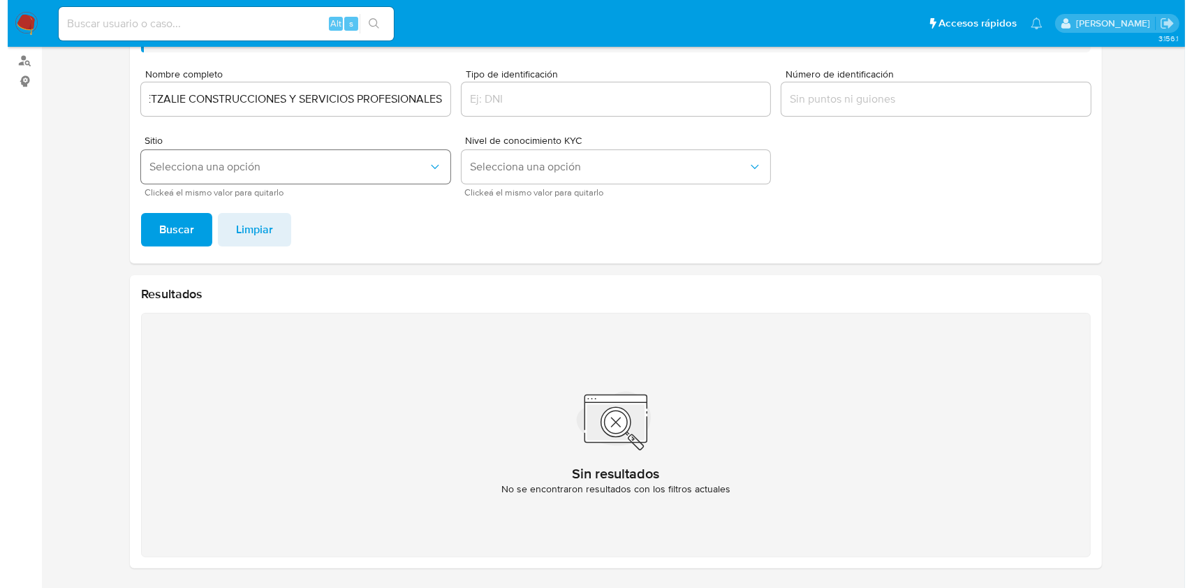
scroll to position [0, 0]
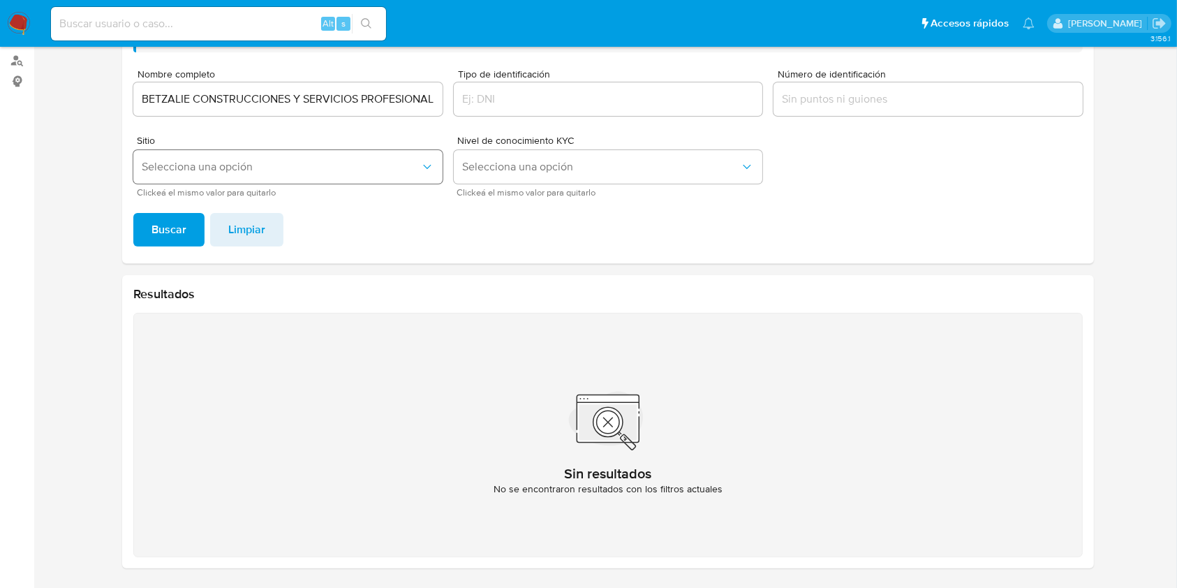
click at [361, 175] on button "Selecciona una opción" at bounding box center [287, 167] width 309 height 34
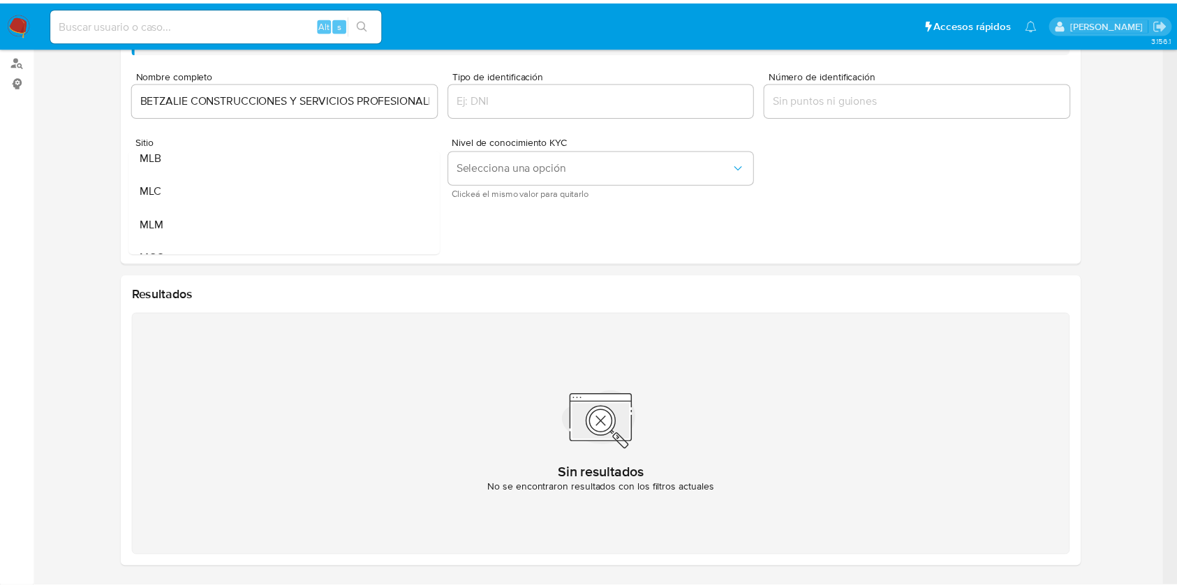
scroll to position [96, 0]
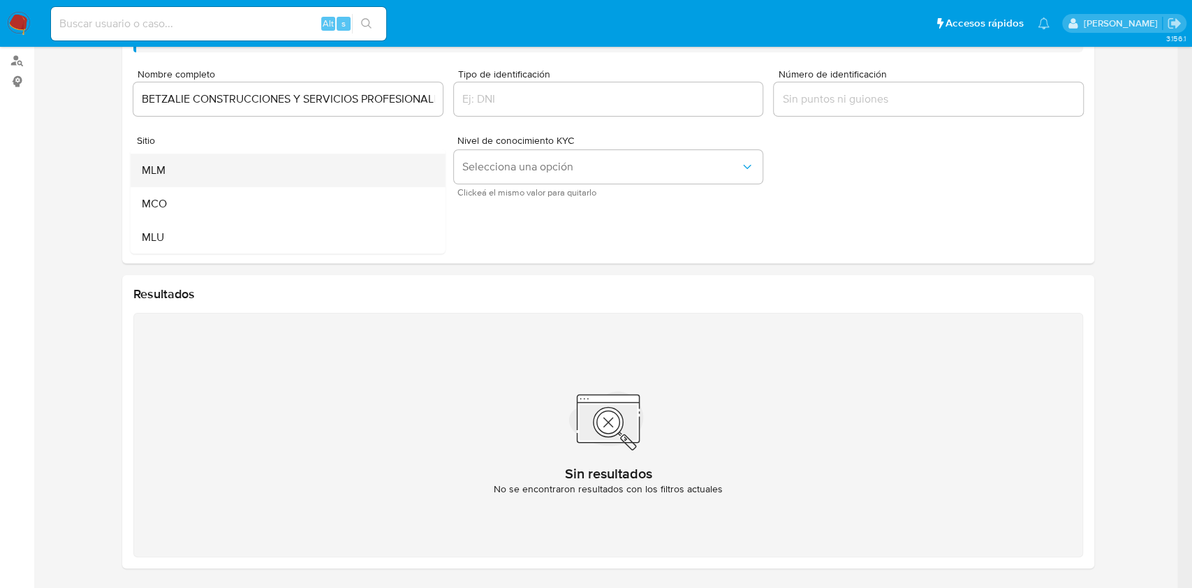
click at [254, 170] on div "MLM" at bounding box center [284, 171] width 284 height 34
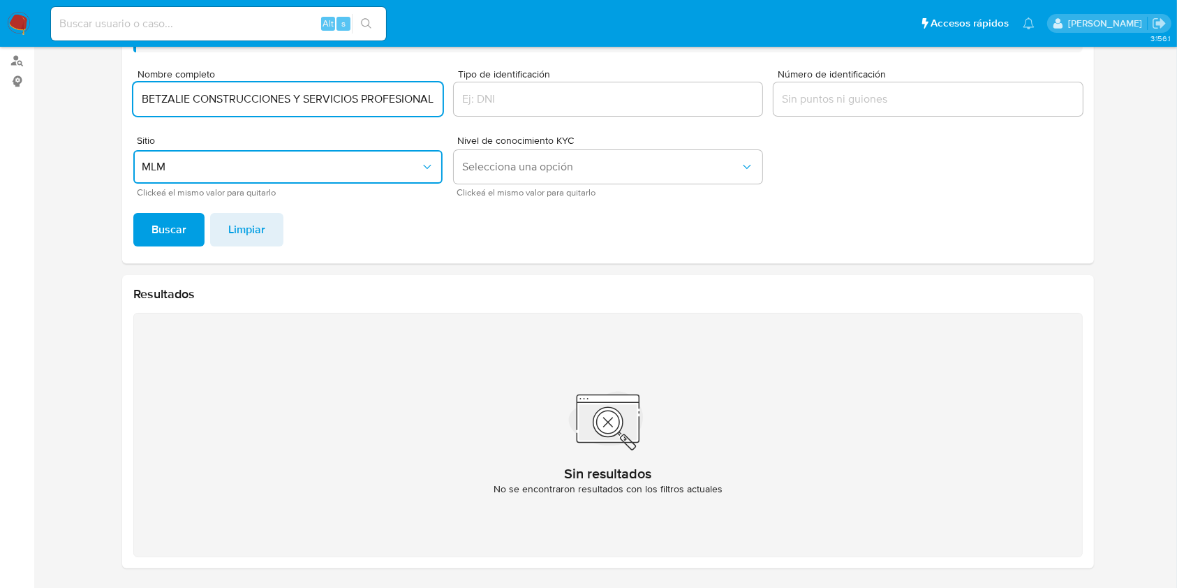
drag, startPoint x: 313, startPoint y: 101, endPoint x: 322, endPoint y: 101, distance: 9.1
click at [314, 101] on input "BETZALIE CONSTRUCCIONES Y SERVICIOS PROFESIONALES" at bounding box center [287, 99] width 309 height 18
drag, startPoint x: 333, startPoint y: 101, endPoint x: 425, endPoint y: 102, distance: 91.5
click at [425, 102] on input "BETZALIE CONSTRUCCIONES Y SERVICIOS PROFESIONALES" at bounding box center [287, 99] width 309 height 18
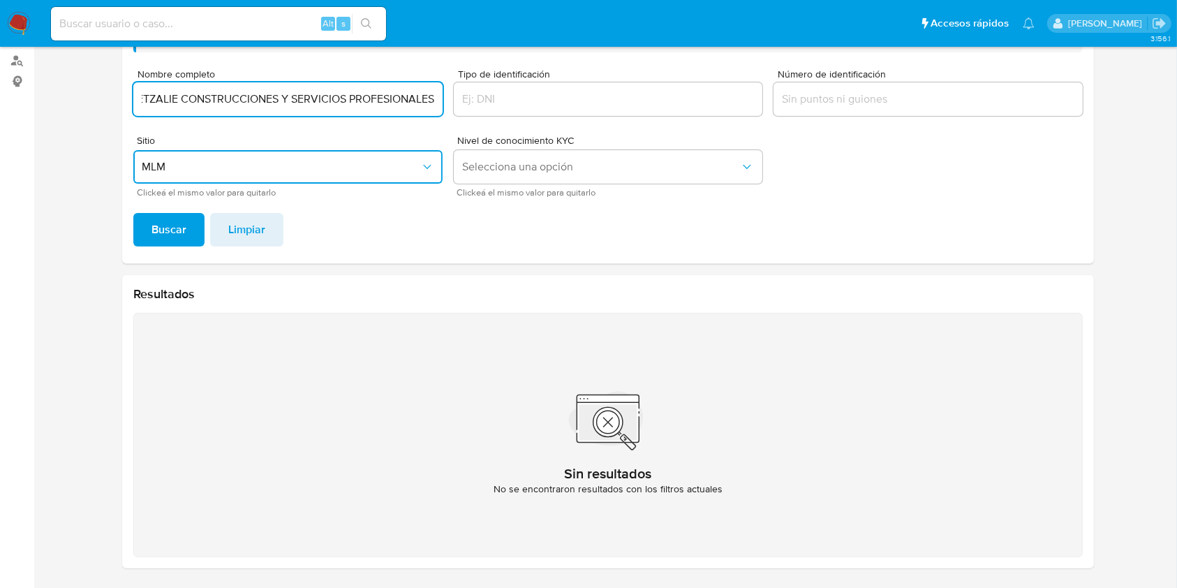
type input "BETZALIE CONSTRUCCIONES Y SERVIS"
type input "CIOS PROFESIONALE"
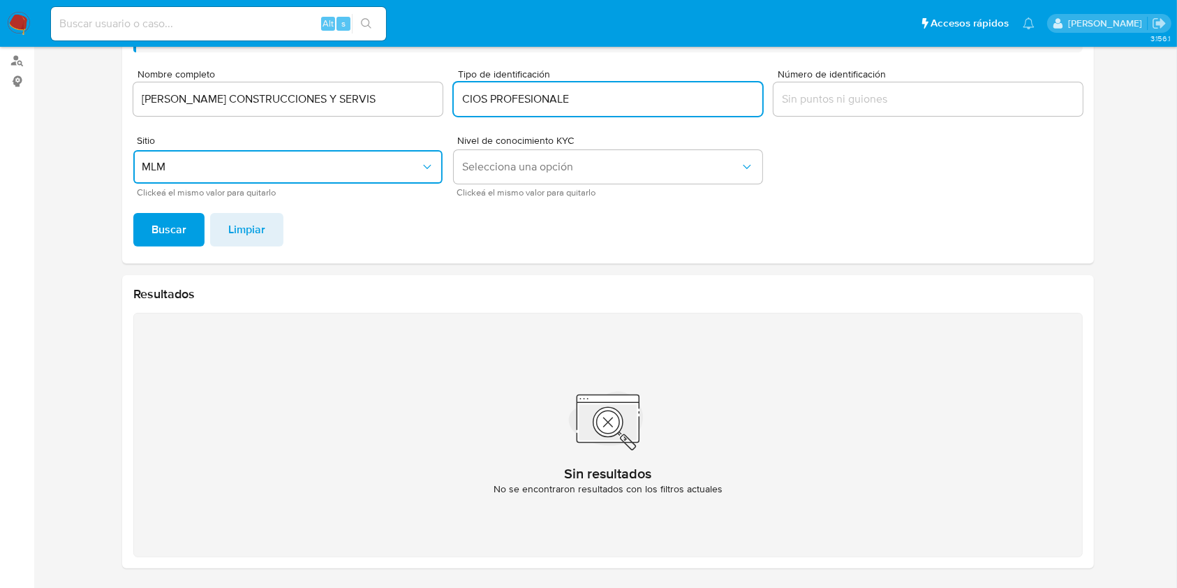
type input "BETZALIE CONSTRUCCIONES Y SERVICIOS PROFESIONALES"
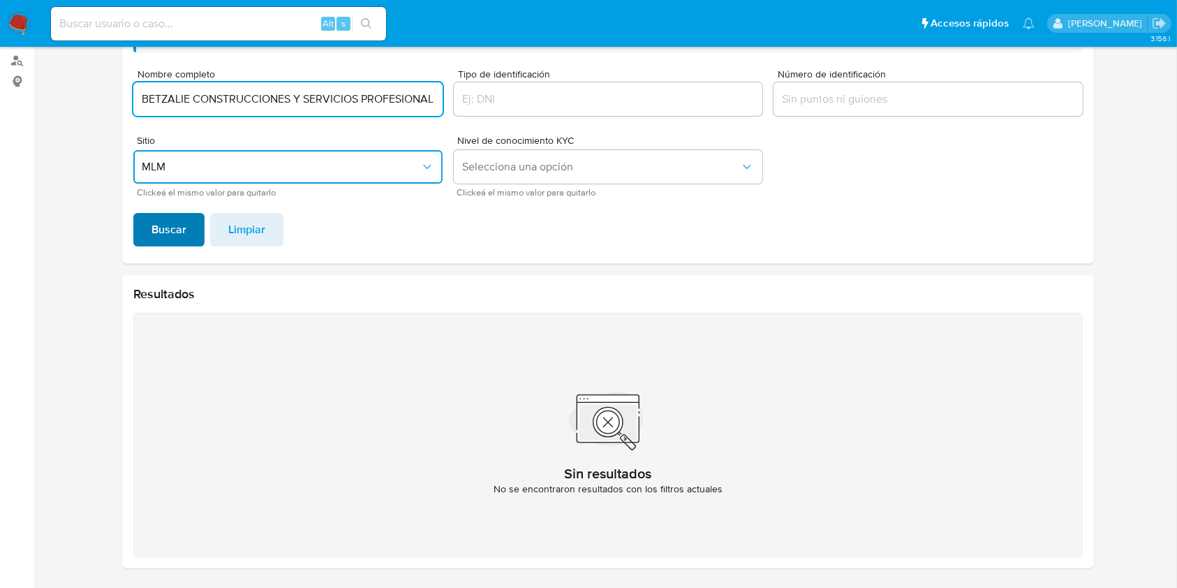
type input "BETZALIE CONSTRUCCIONES Y SERVICIOS PROFESIONALES"
click at [190, 232] on button "Buscar" at bounding box center [168, 230] width 71 height 34
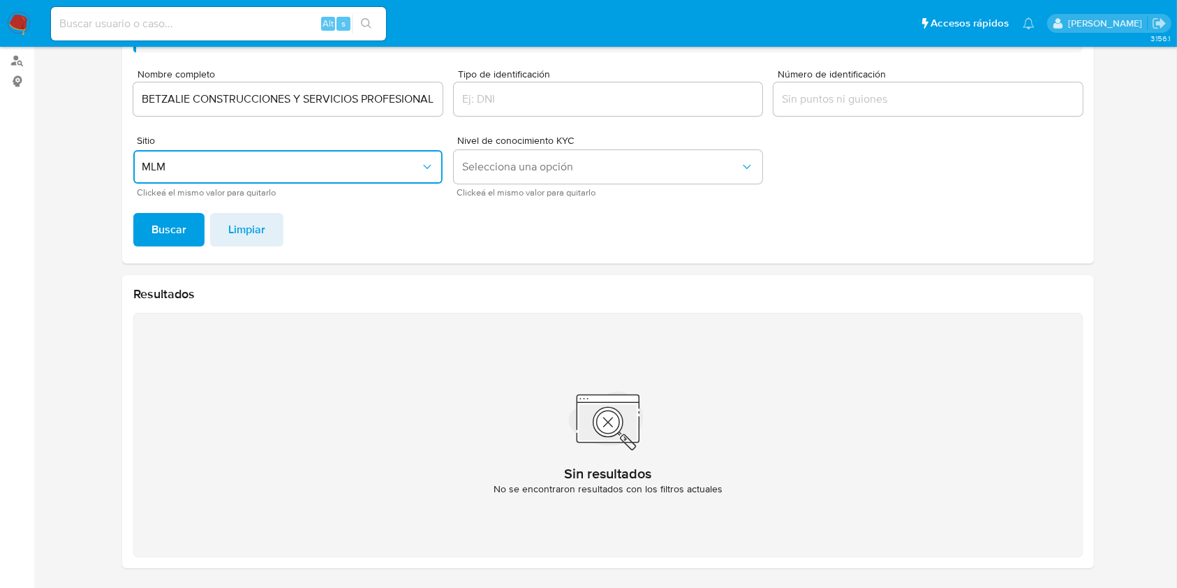
click at [363, 98] on input "BETZALIE CONSTRUCCIONES Y SERVICIOS PROFESIONALES" at bounding box center [287, 99] width 309 height 18
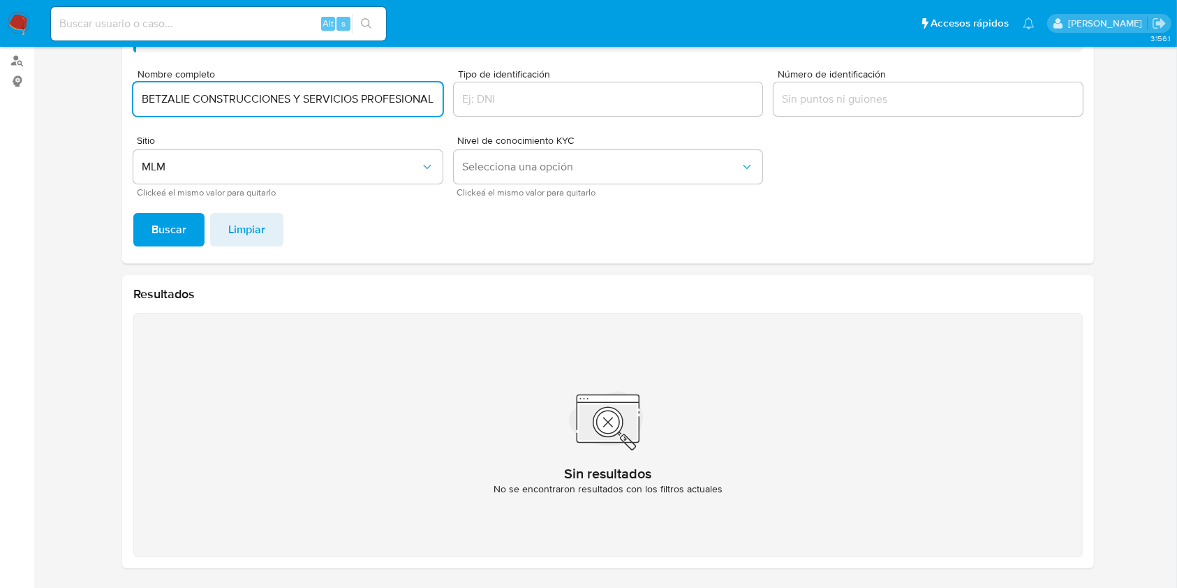
click at [186, 19] on input at bounding box center [218, 24] width 335 height 18
paste input "2120398549"
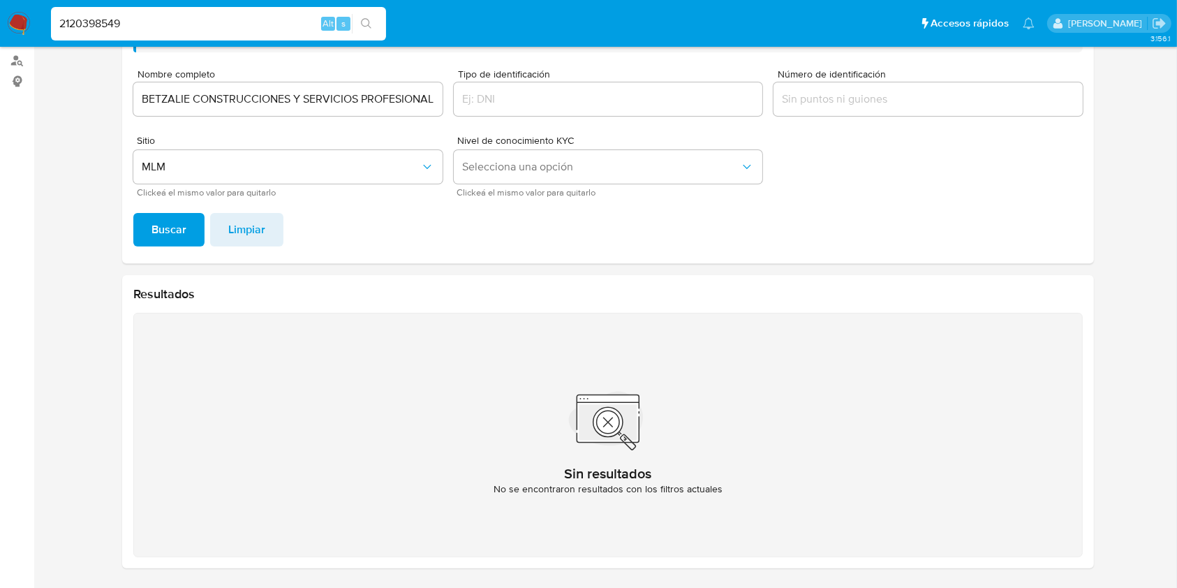
type input "2120398549"
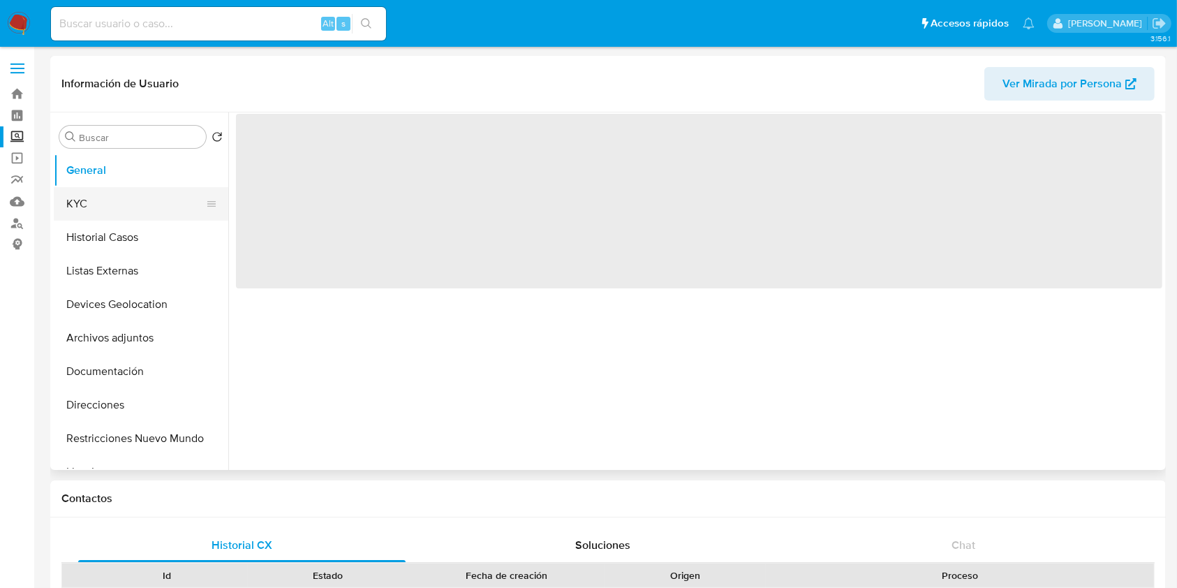
click at [124, 212] on button "KYC" at bounding box center [135, 204] width 163 height 34
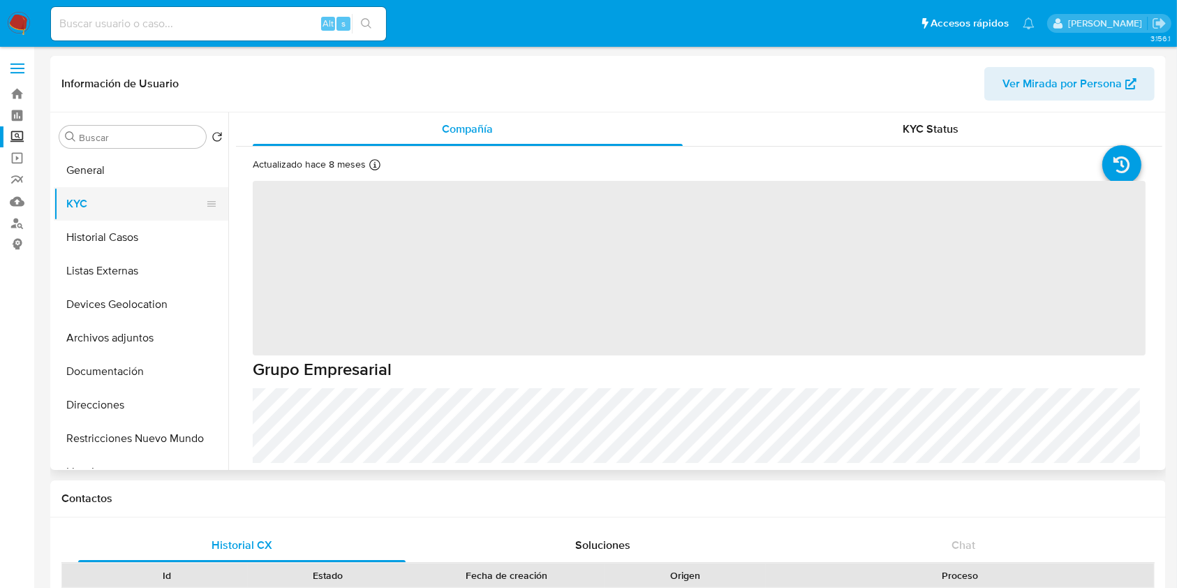
select select "10"
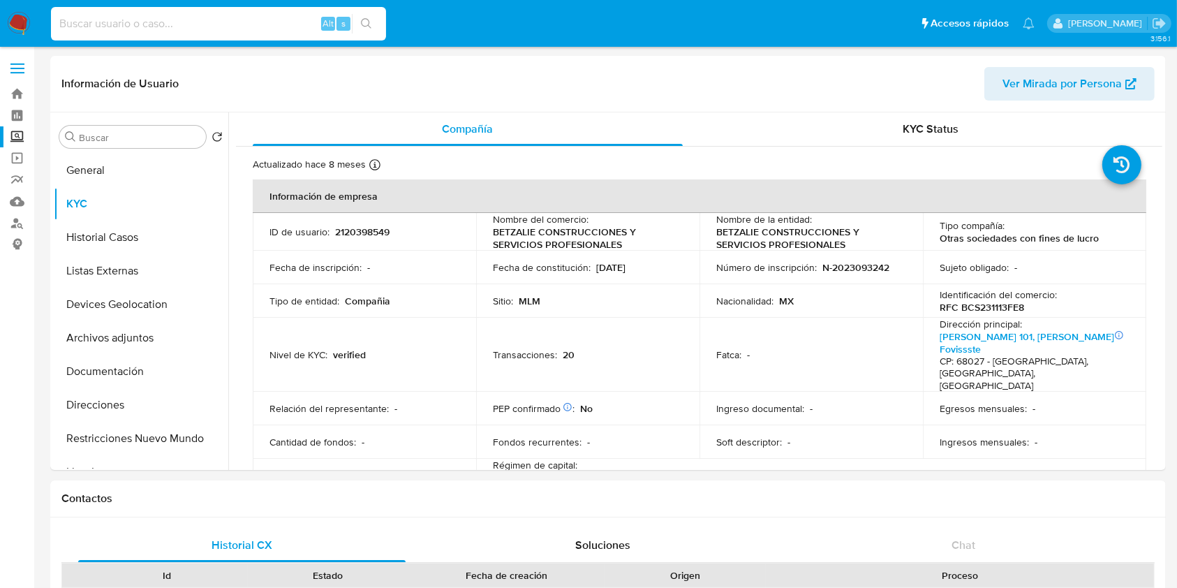
click at [204, 23] on input at bounding box center [218, 24] width 335 height 18
paste input "1967248852"
type input "1967248852"
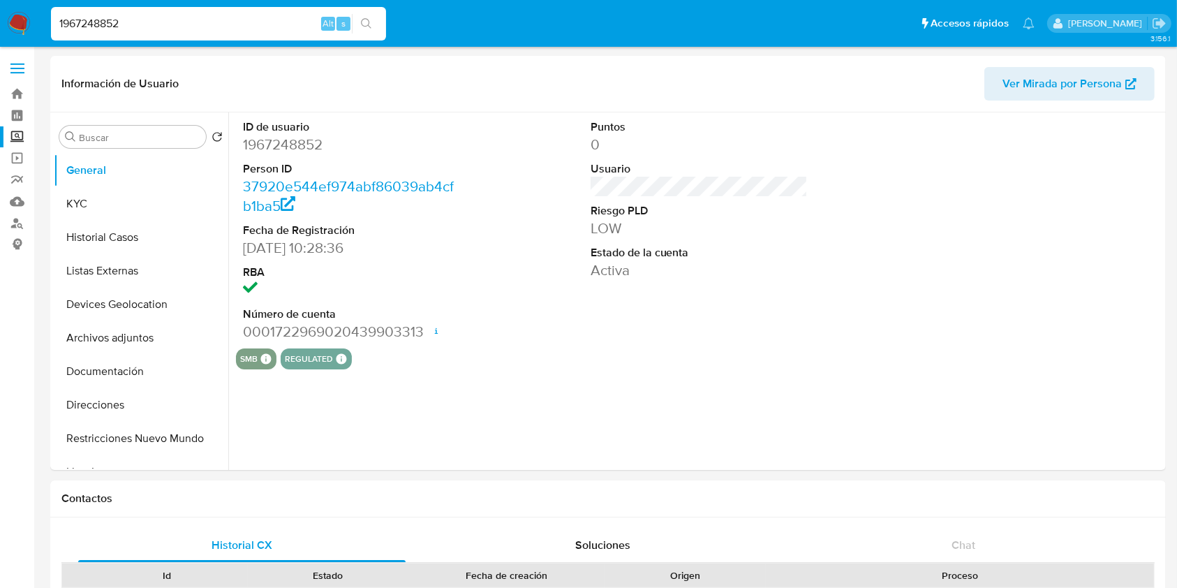
select select "10"
click at [130, 203] on button "KYC" at bounding box center [135, 204] width 163 height 34
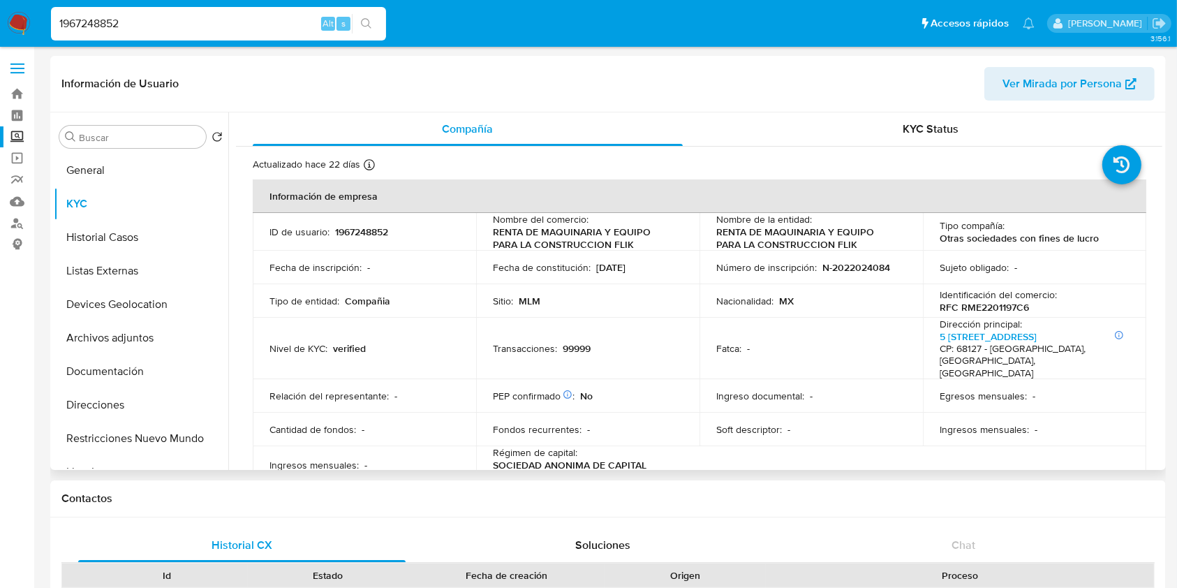
click at [356, 229] on p "1967248852" at bounding box center [361, 232] width 53 height 13
copy p "1967248852"
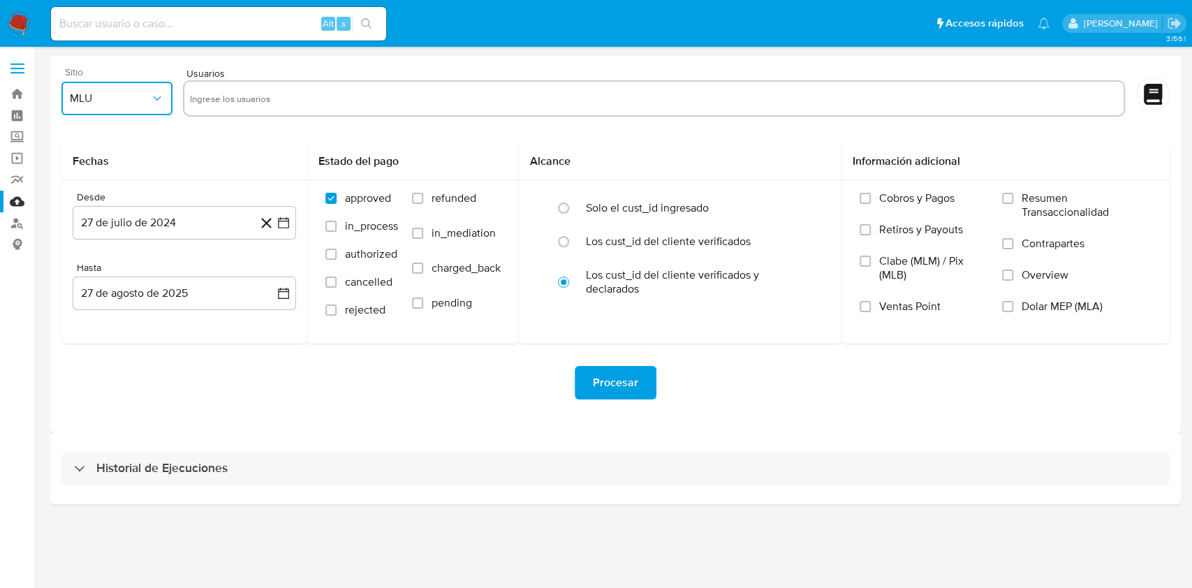
click at [151, 91] on icon "button" at bounding box center [157, 98] width 14 height 14
click at [91, 293] on div "MLM" at bounding box center [113, 304] width 86 height 34
click at [281, 226] on icon "button" at bounding box center [284, 223] width 14 height 14
click at [211, 277] on icon "Seleccionar mes y año" at bounding box center [212, 272] width 11 height 11
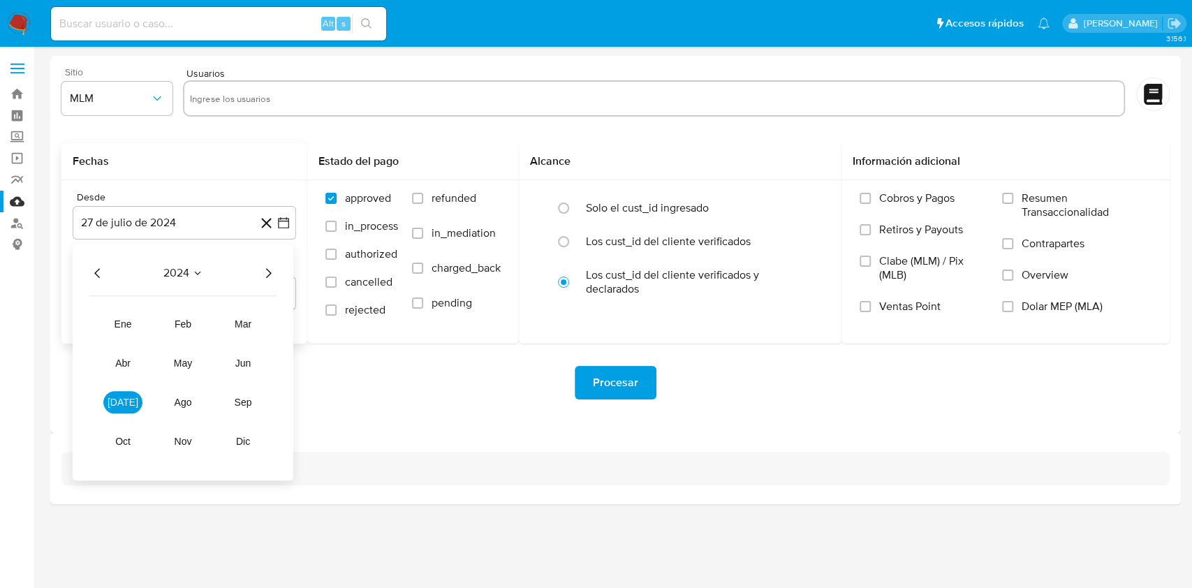
click at [270, 267] on icon "Año siguiente" at bounding box center [268, 273] width 17 height 17
click at [128, 363] on span "abr" at bounding box center [122, 363] width 15 height 11
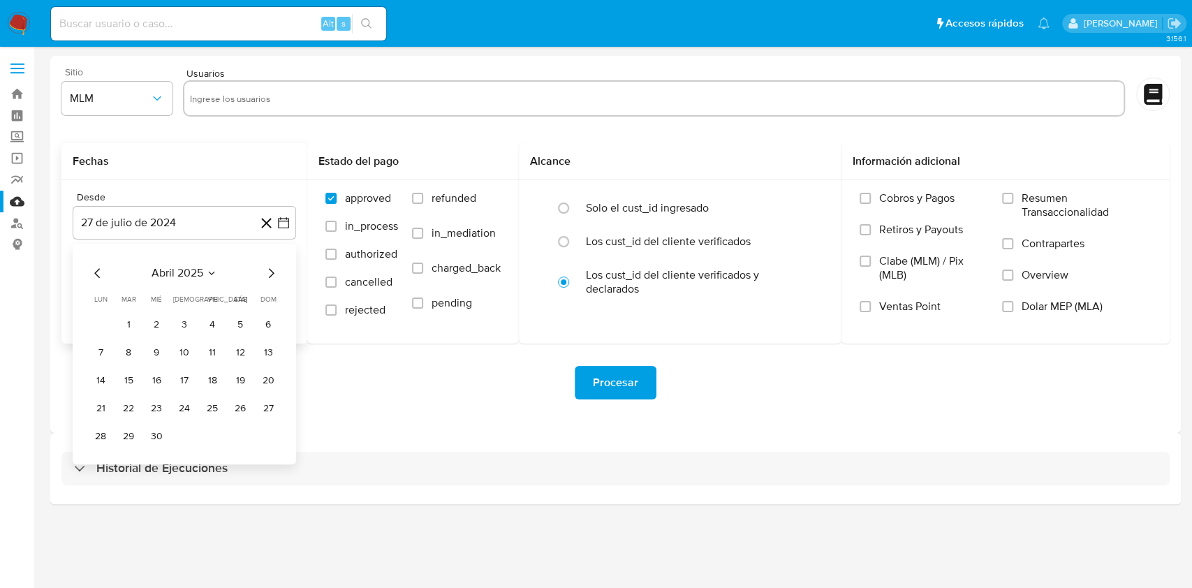
click at [127, 325] on button "1" at bounding box center [128, 325] width 22 height 22
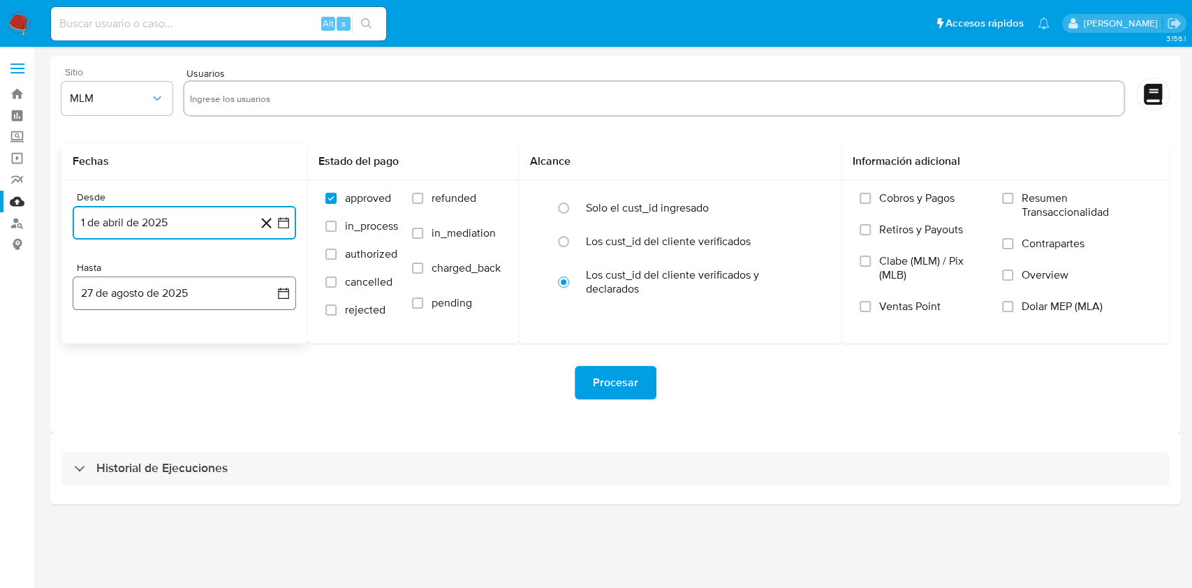
click at [279, 295] on icon "button" at bounding box center [284, 293] width 14 height 14
click at [134, 507] on button "26" at bounding box center [128, 507] width 22 height 22
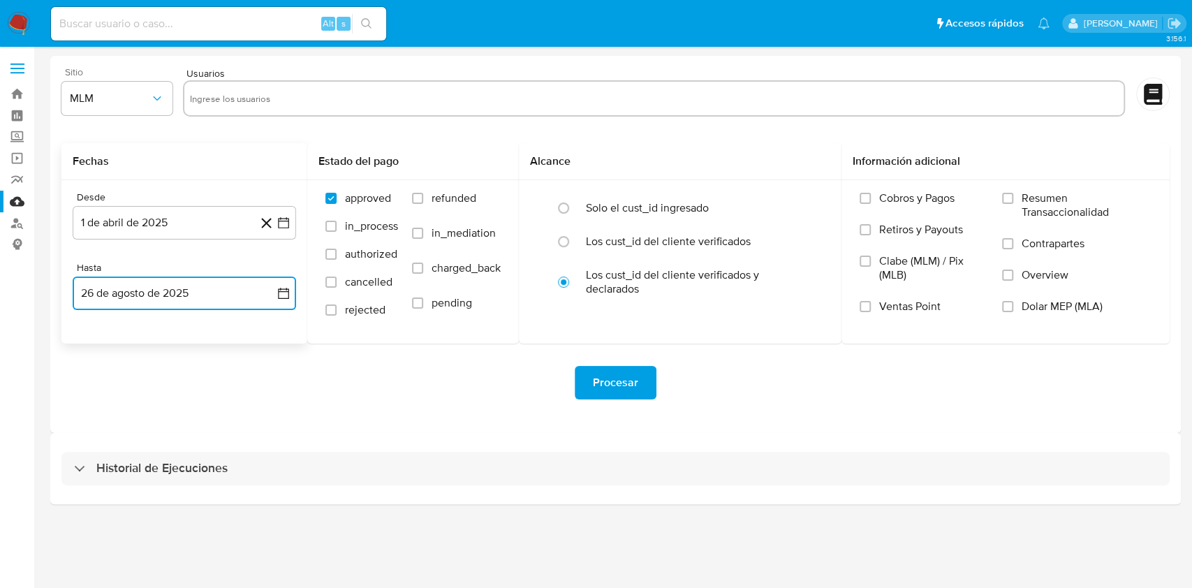
click at [218, 107] on input "text" at bounding box center [654, 98] width 928 height 22
type input "2120398549"
paste input "1967248852"
type input "1967248852"
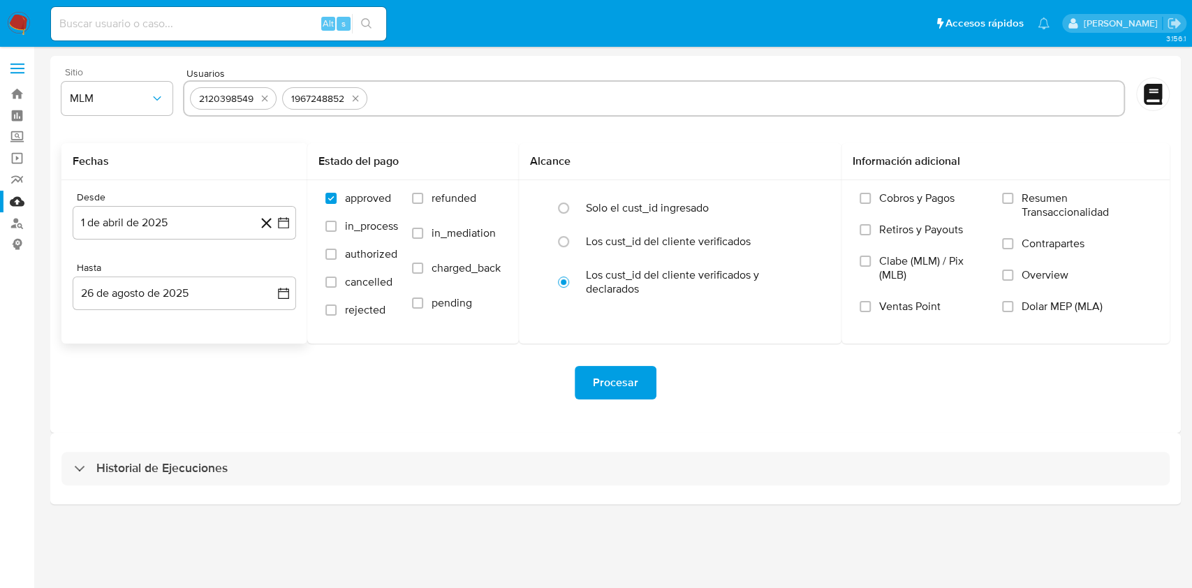
paste input "1492995962"
type input "1492995962"
paste input "2020566468"
type input "2020566468"
paste input "637602268"
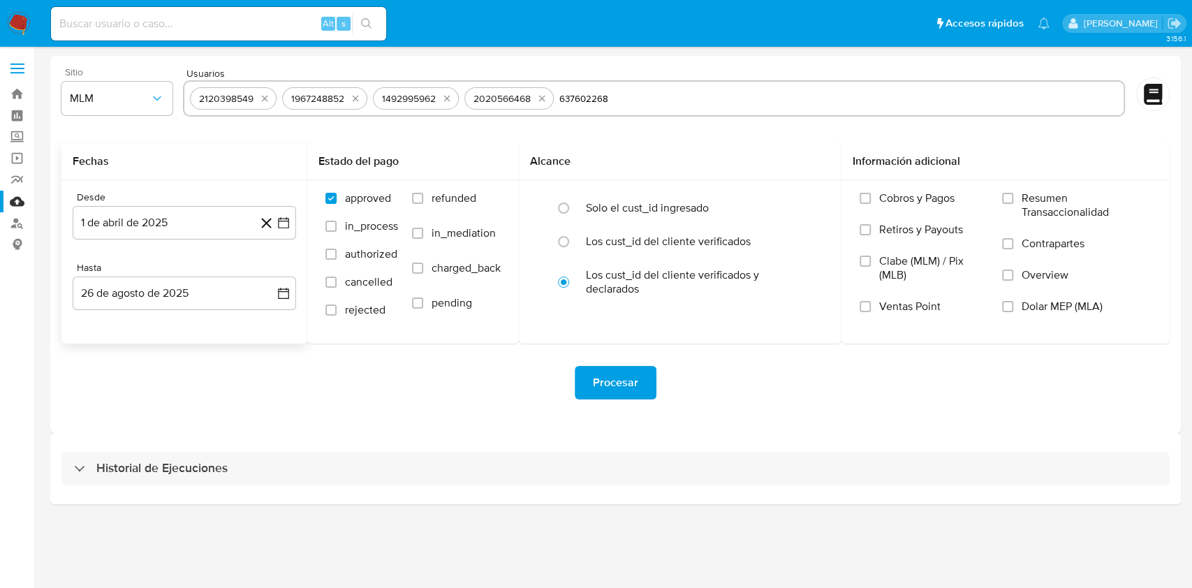
type input "637602268"
paste input "544836387"
type input "544836387"
paste input "705747506"
type input "705747506"
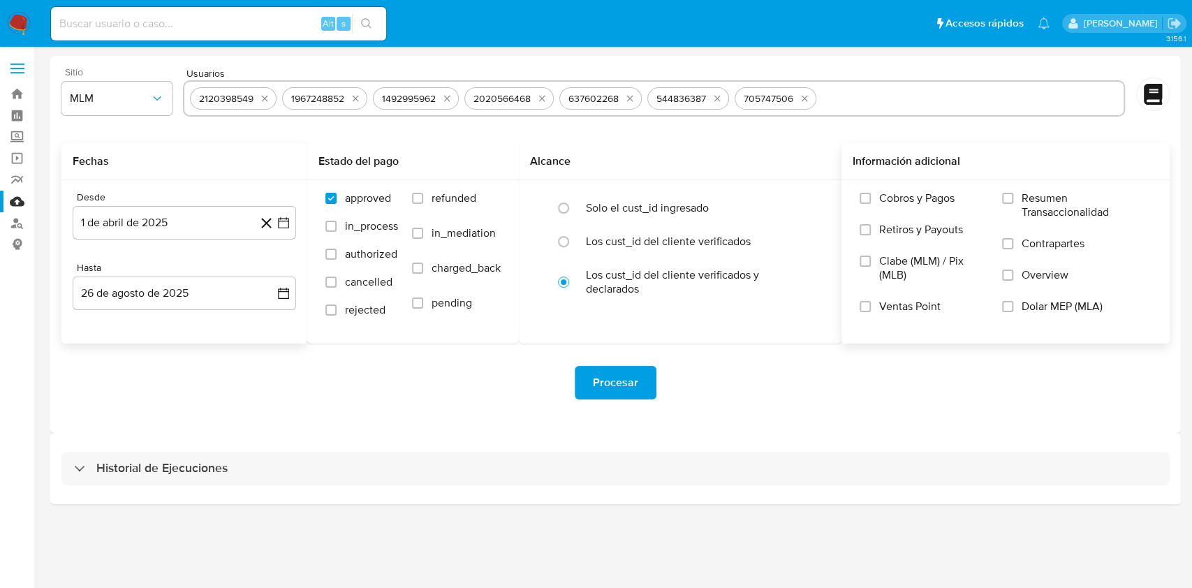
click at [1017, 279] on label "Overview" at bounding box center [1076, 283] width 149 height 31
click at [1013, 279] on input "Overview" at bounding box center [1007, 275] width 11 height 11
click at [629, 386] on span "Procesar" at bounding box center [615, 382] width 45 height 31
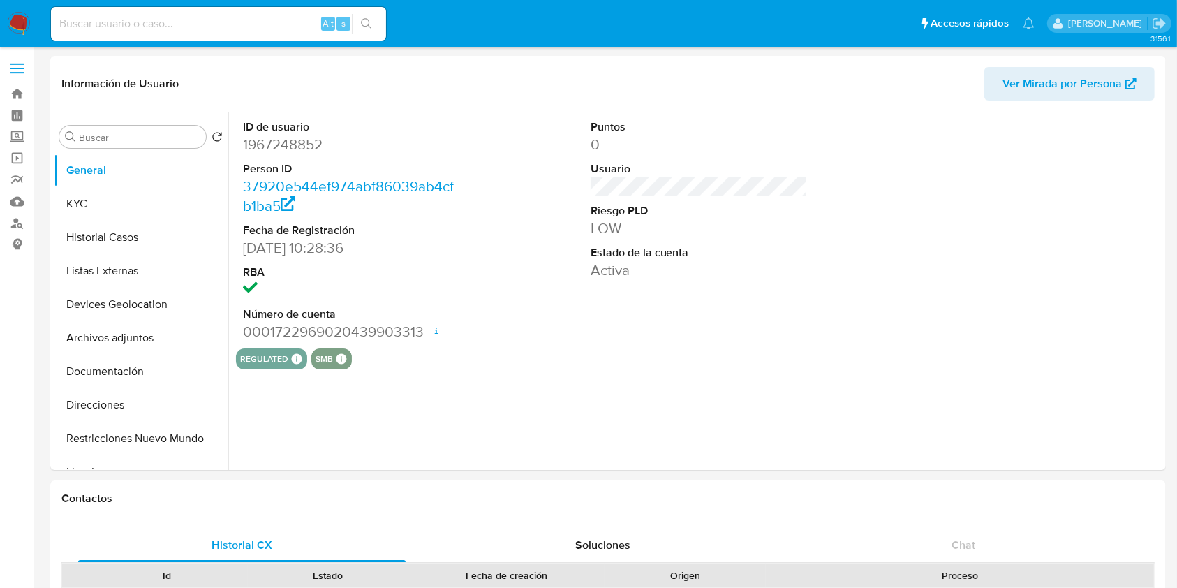
select select "10"
click at [15, 17] on img at bounding box center [19, 24] width 24 height 24
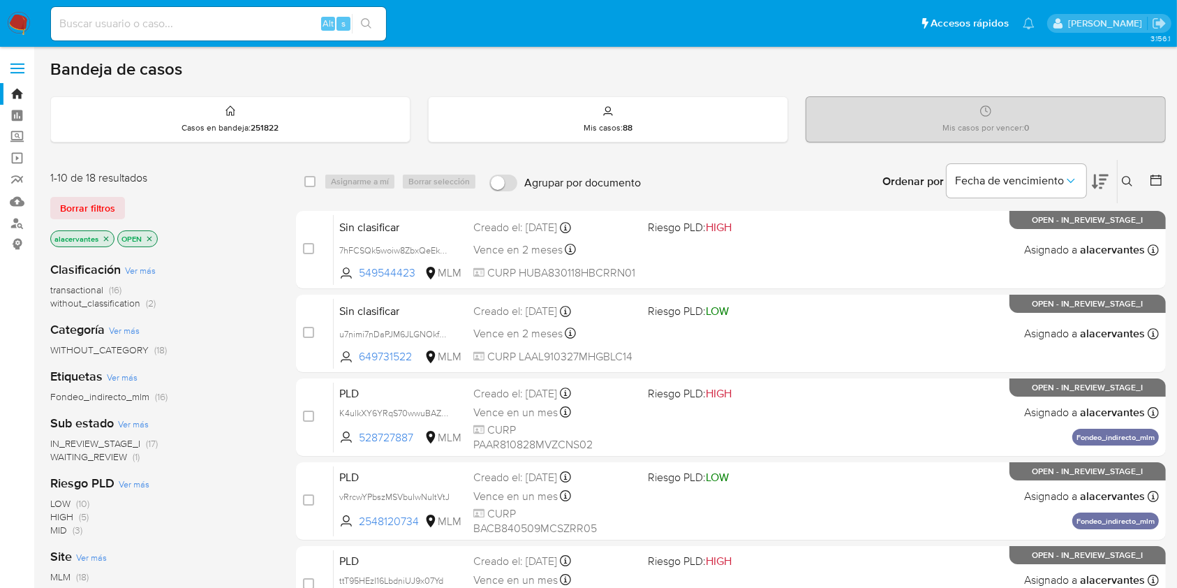
click at [128, 456] on span "WAITING_REVIEW (1)" at bounding box center [94, 456] width 89 height 13
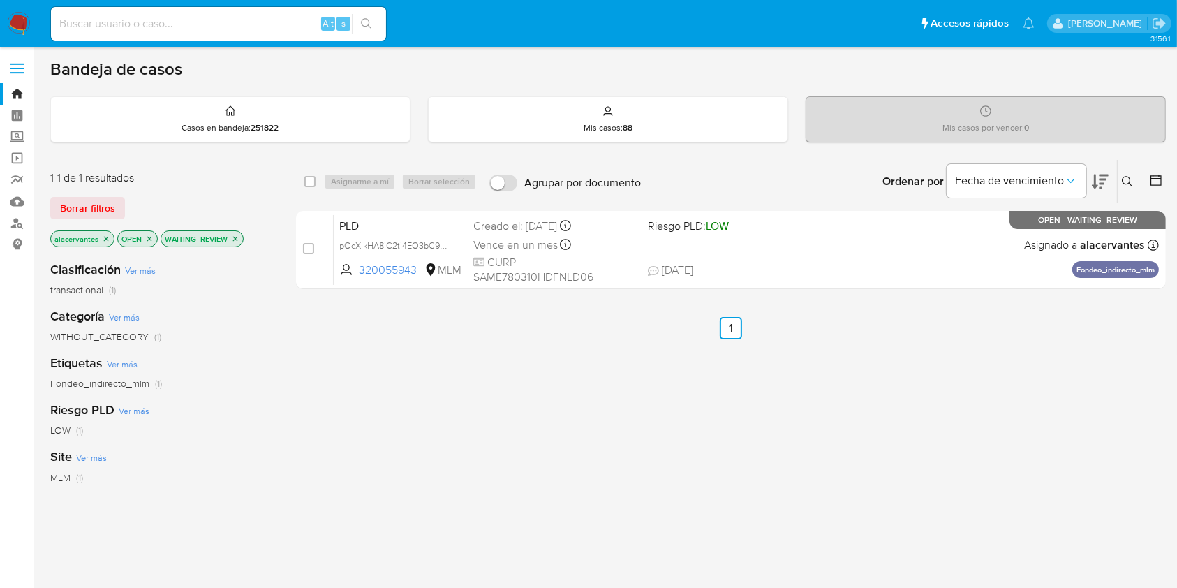
click at [240, 236] on p "WAITING_REVIEW" at bounding box center [202, 238] width 82 height 15
click at [235, 236] on icon "close-filter" at bounding box center [235, 239] width 8 height 8
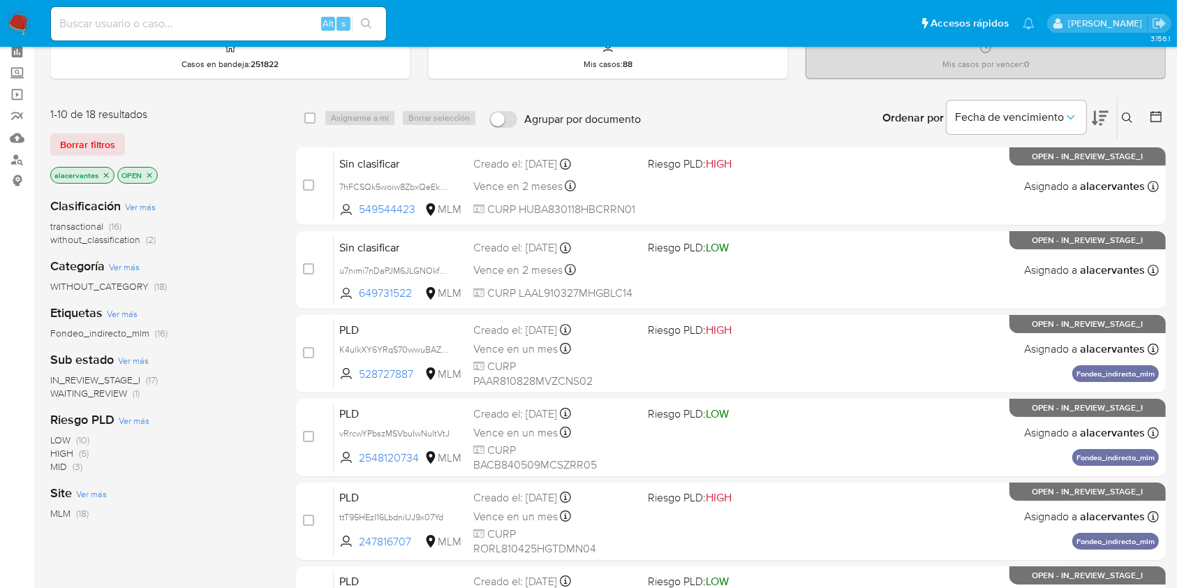
scroll to position [93, 0]
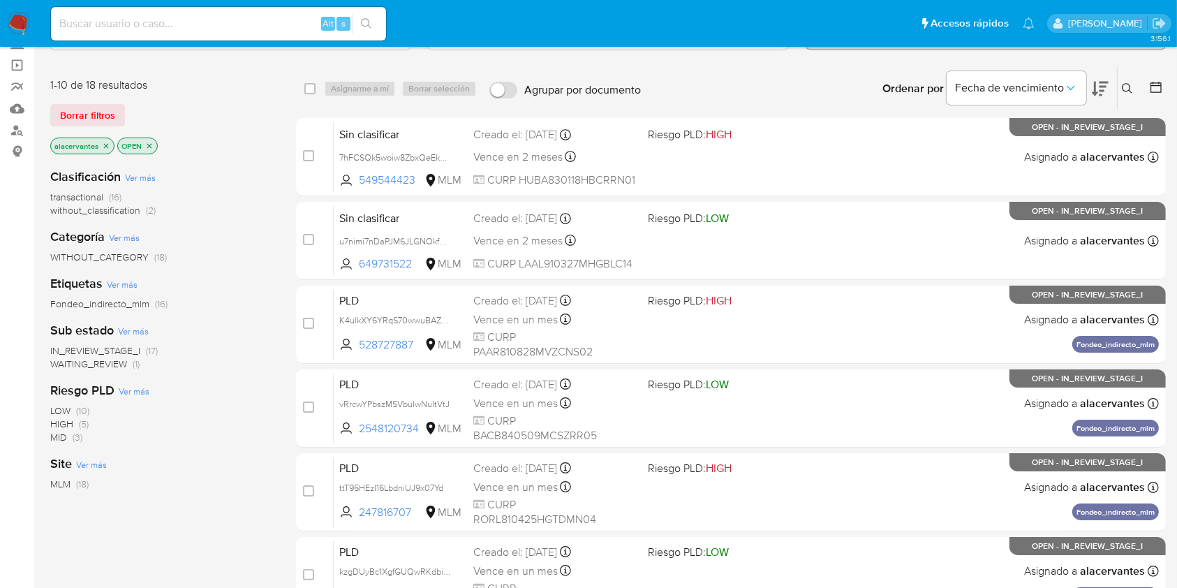
click at [151, 204] on span "(2)" at bounding box center [151, 210] width 10 height 14
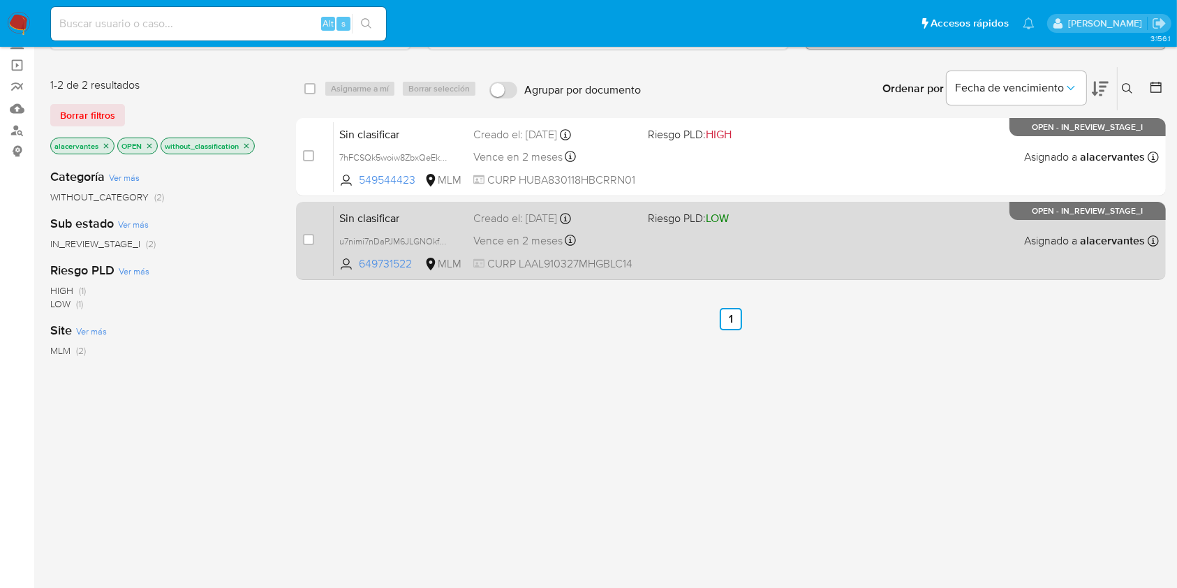
click at [747, 237] on div "Sin clasificar u7nimi7nDaPJM6JLGNOkfdUG 649731522 MLM Riesgo PLD: LOW Creado el…" at bounding box center [746, 240] width 825 height 71
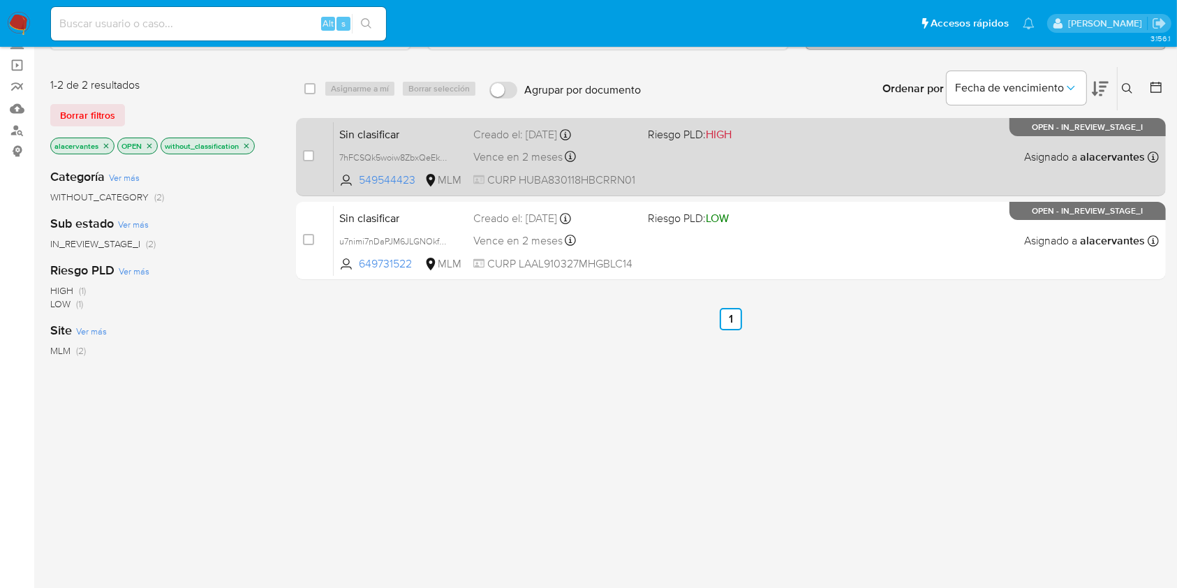
click at [762, 154] on div "Sin clasificar 7hFCSQk5woiw8ZbxQeEkxPyS 549544423 MLM Riesgo PLD: HIGH Creado e…" at bounding box center [746, 157] width 825 height 71
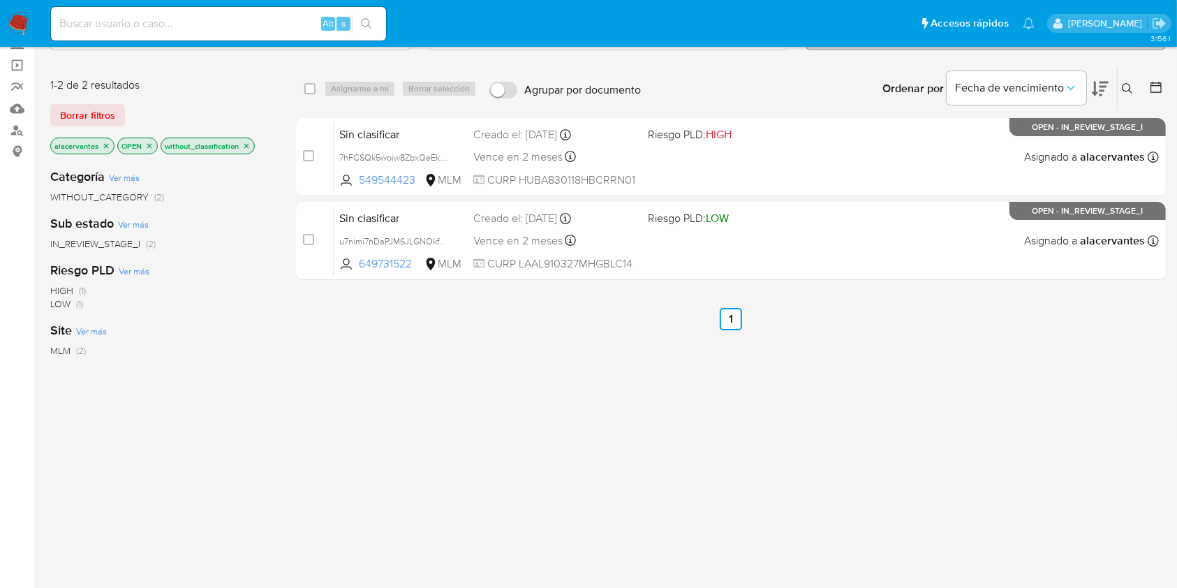
click at [22, 15] on img at bounding box center [19, 24] width 24 height 24
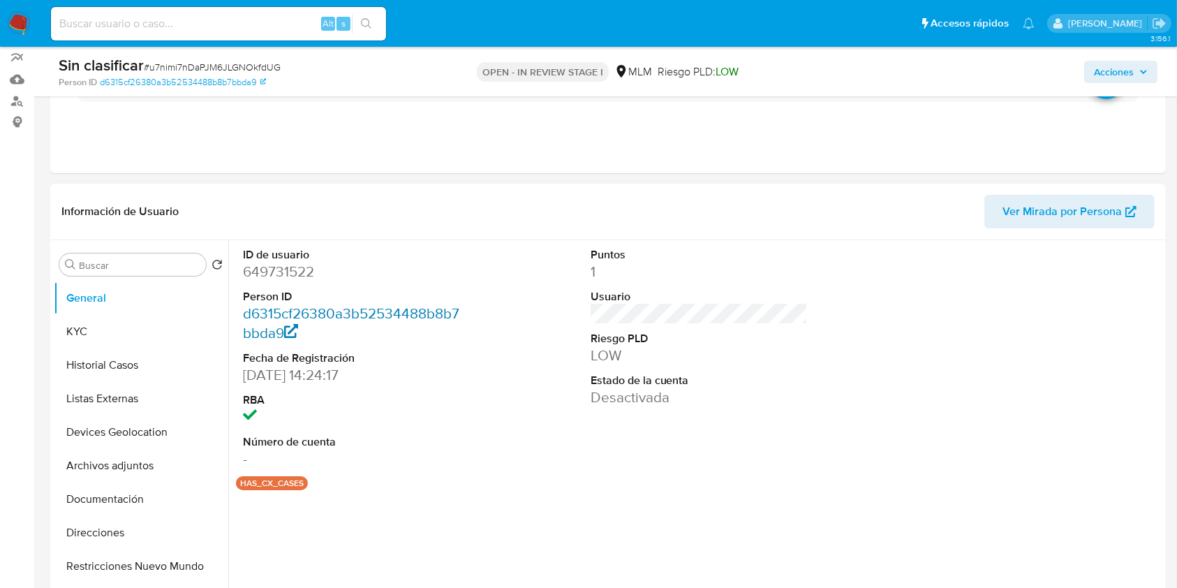
select select "10"
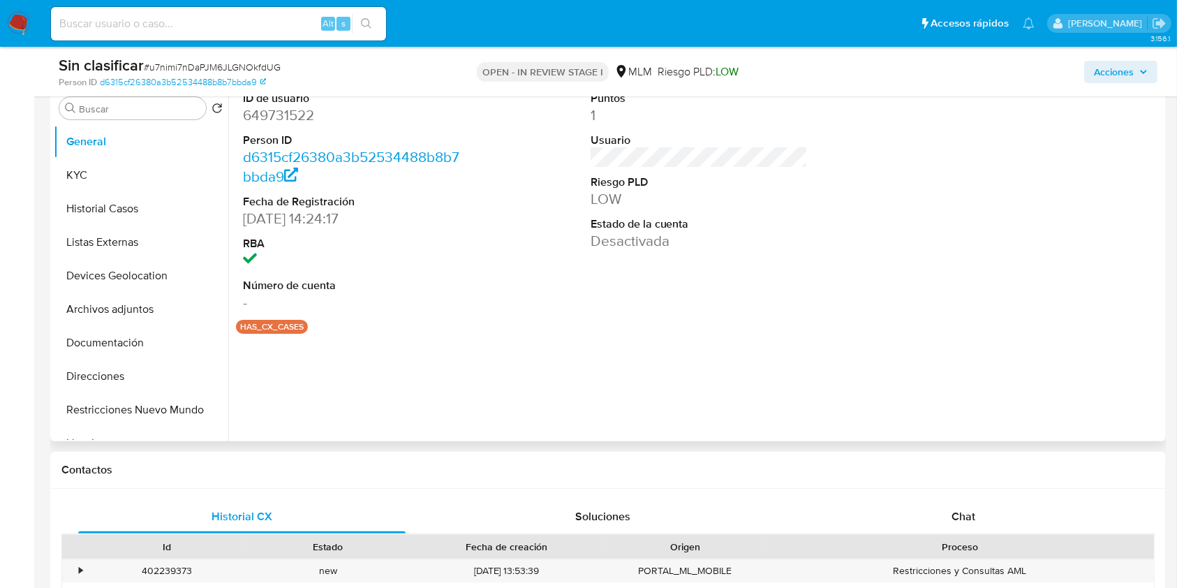
scroll to position [279, 0]
click at [115, 214] on button "Historial Casos" at bounding box center [135, 208] width 163 height 34
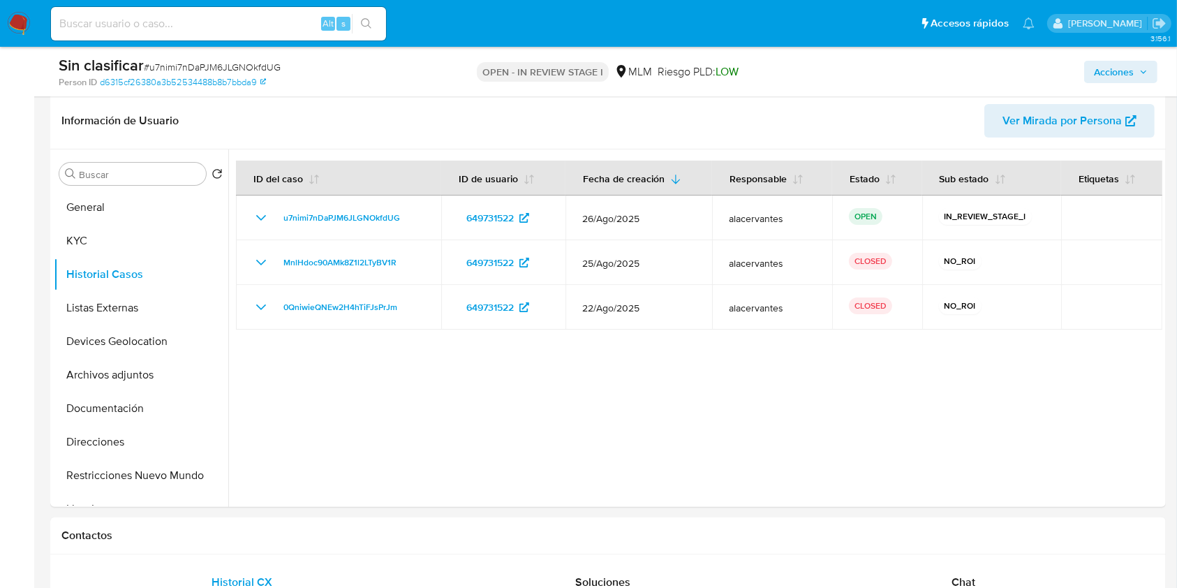
scroll to position [186, 0]
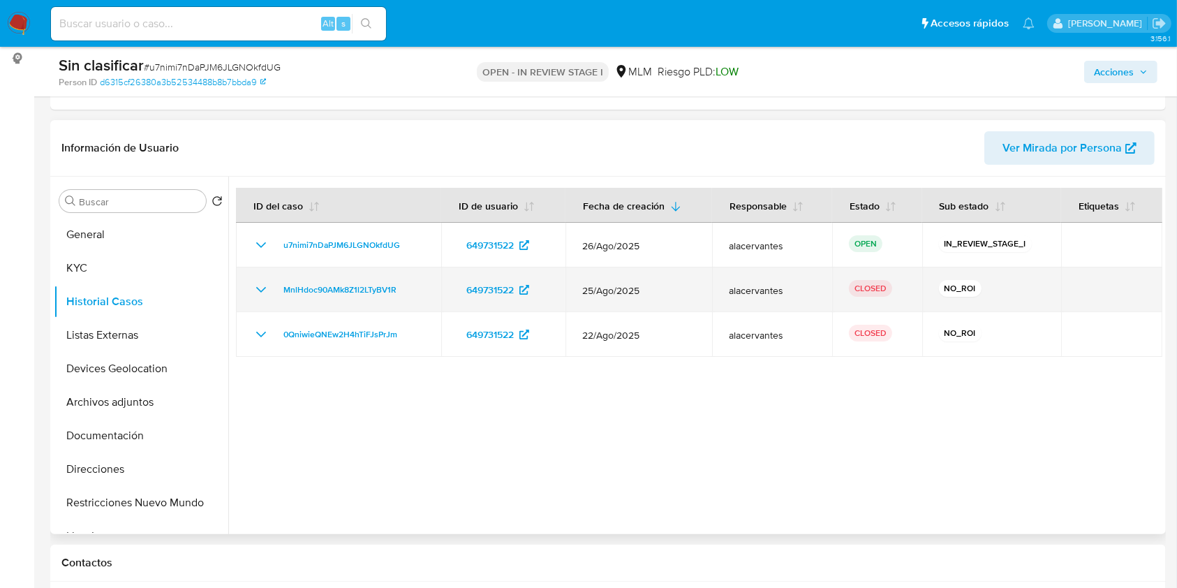
click at [261, 284] on icon "Mostrar/Ocultar" at bounding box center [261, 289] width 17 height 17
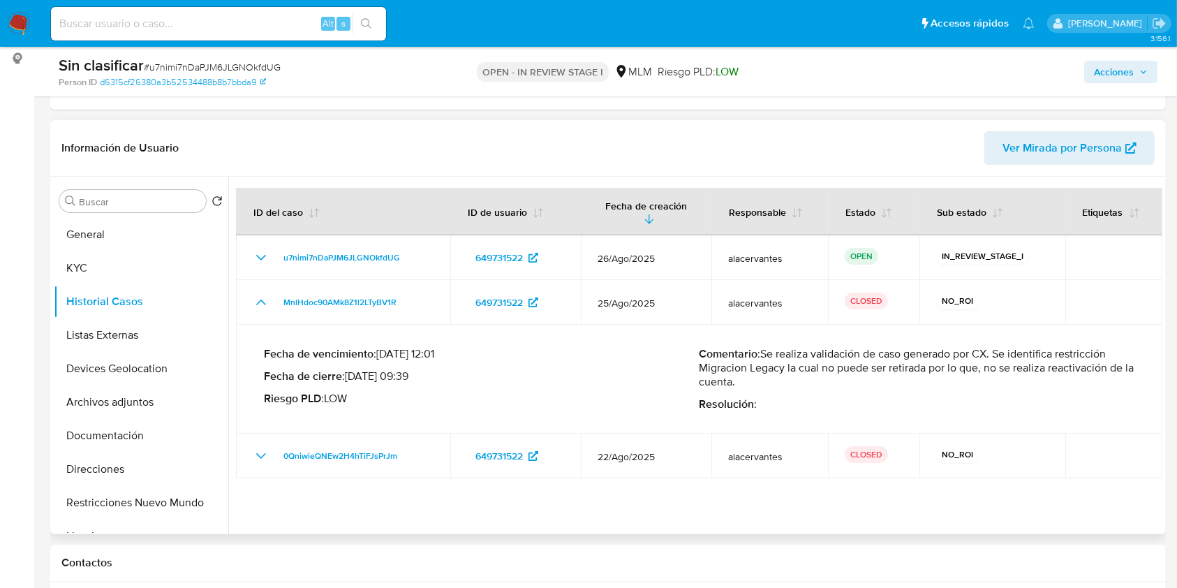
drag, startPoint x: 766, startPoint y: 348, endPoint x: 808, endPoint y: 385, distance: 55.9
click at [808, 385] on p "Comentario : Se realiza validación de caso generado por CX. Se identifica restr…" at bounding box center [918, 368] width 436 height 42
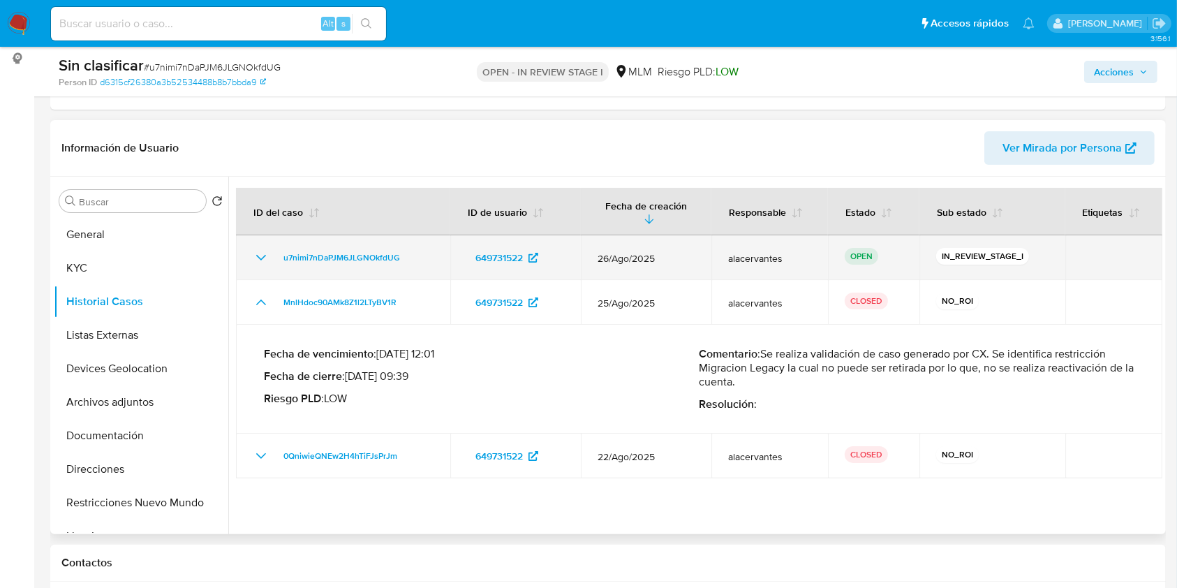
click at [264, 256] on icon "Mostrar/Ocultar" at bounding box center [261, 258] width 10 height 6
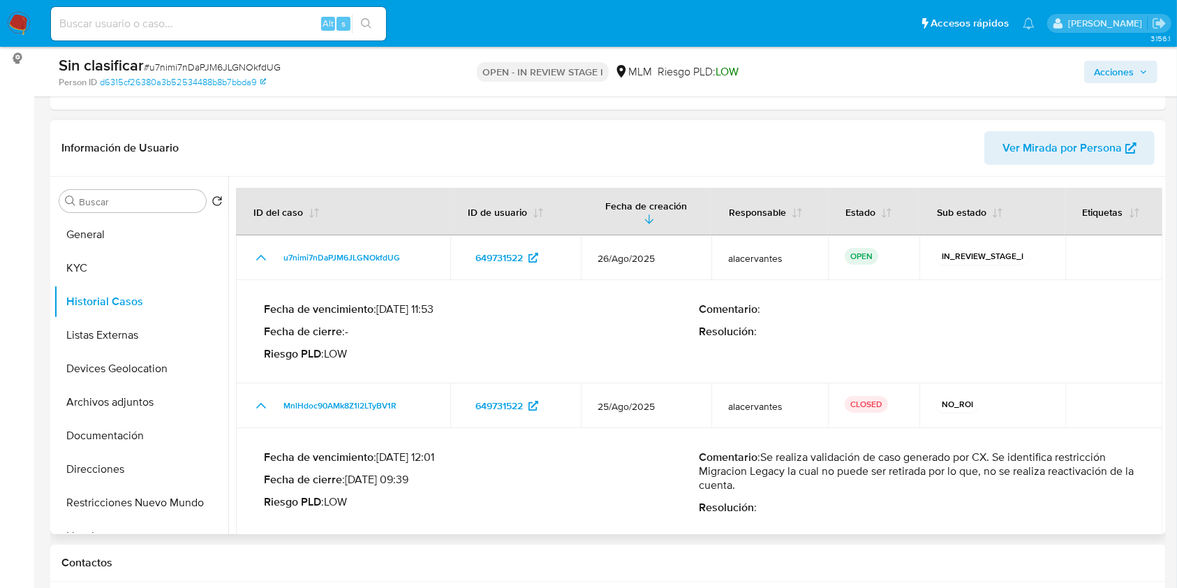
click at [1041, 140] on span "Ver Mirada por Persona" at bounding box center [1062, 148] width 119 height 34
click at [1122, 63] on span "Acciones" at bounding box center [1114, 72] width 40 height 22
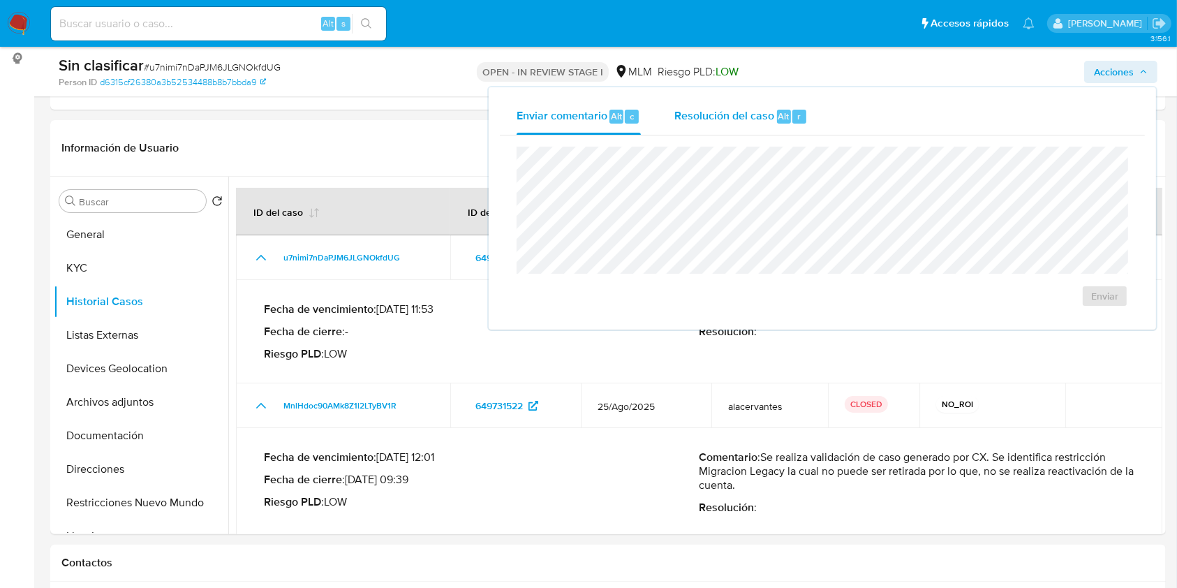
drag, startPoint x: 719, startPoint y: 119, endPoint x: 709, endPoint y: 131, distance: 15.8
click at [719, 117] on span "Resolución del caso" at bounding box center [725, 116] width 100 height 16
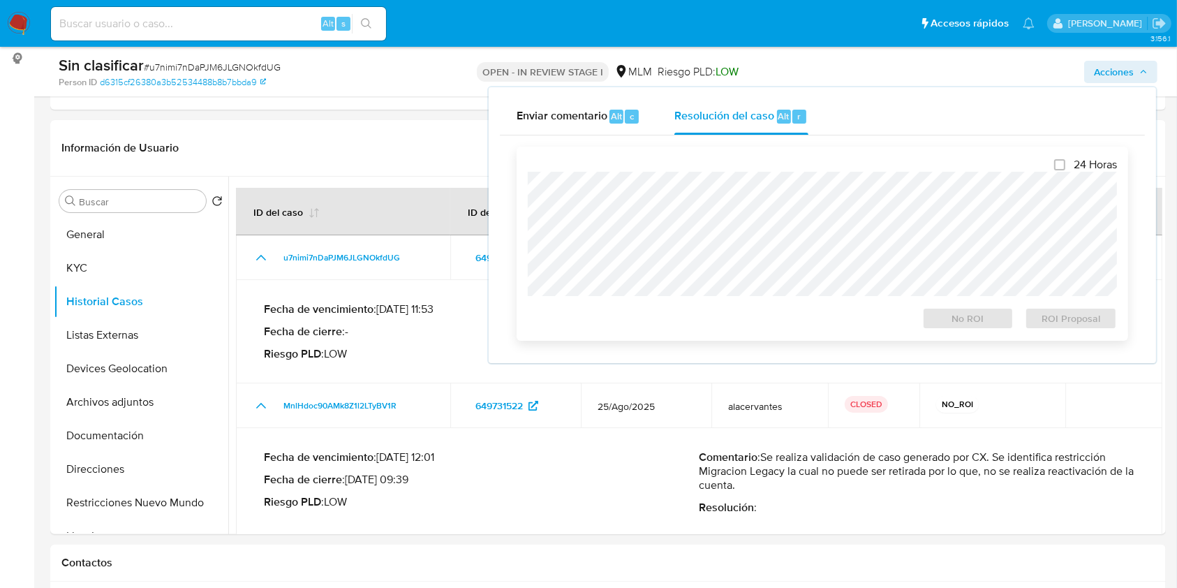
click at [688, 166] on div "24 Horas No ROI ROI Proposal" at bounding box center [822, 244] width 589 height 172
click at [950, 315] on span "No ROI" at bounding box center [968, 319] width 73 height 20
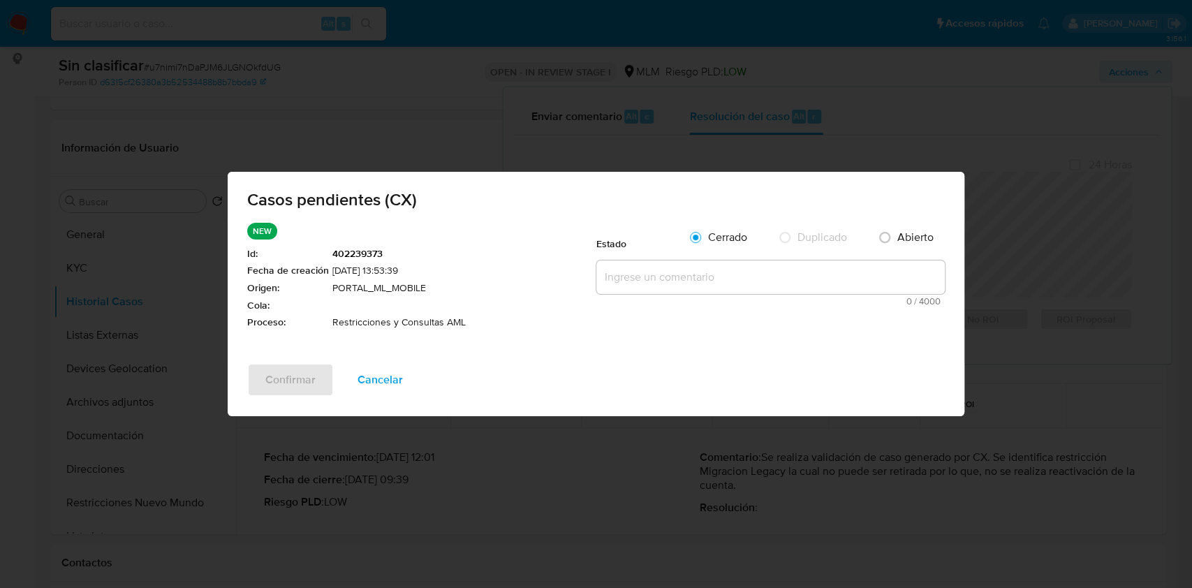
click at [712, 275] on textarea at bounding box center [770, 277] width 348 height 34
paste textarea "Se realiza validación de caso generado por CX. Se identifica restricción Migrac…"
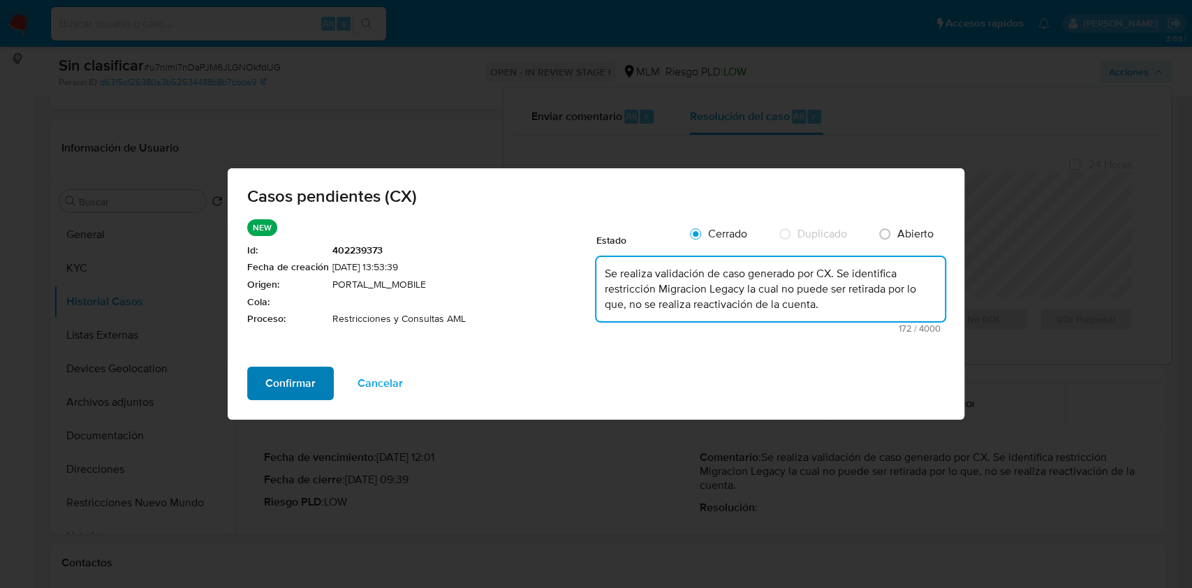
type textarea "Se realiza validación de caso generado por CX. Se identifica restricción Migrac…"
click at [288, 392] on span "Confirmar" at bounding box center [290, 383] width 50 height 31
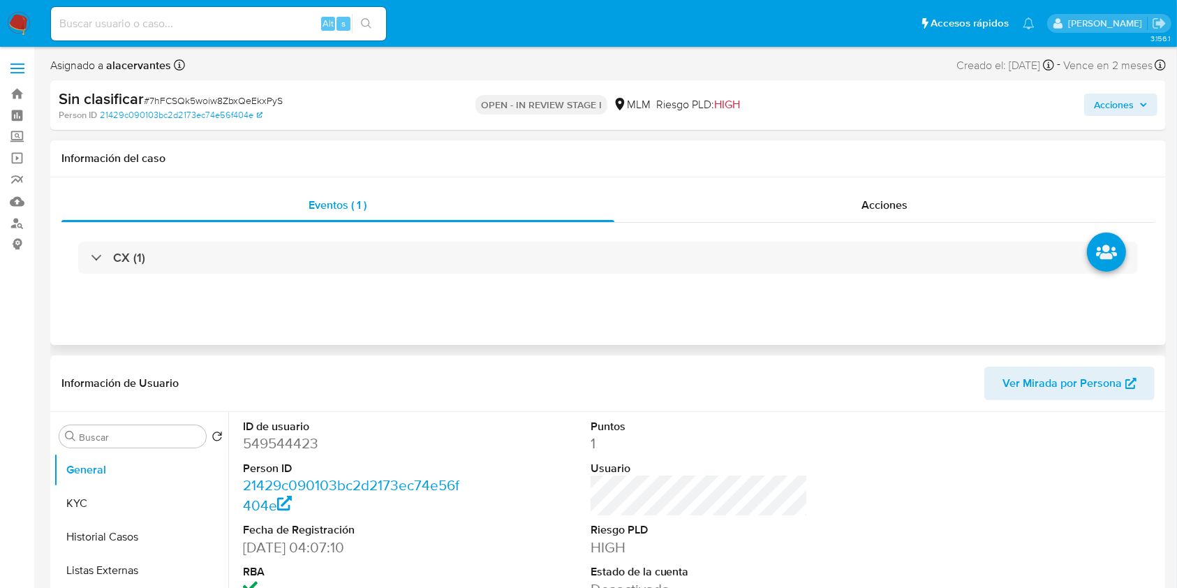
select select "10"
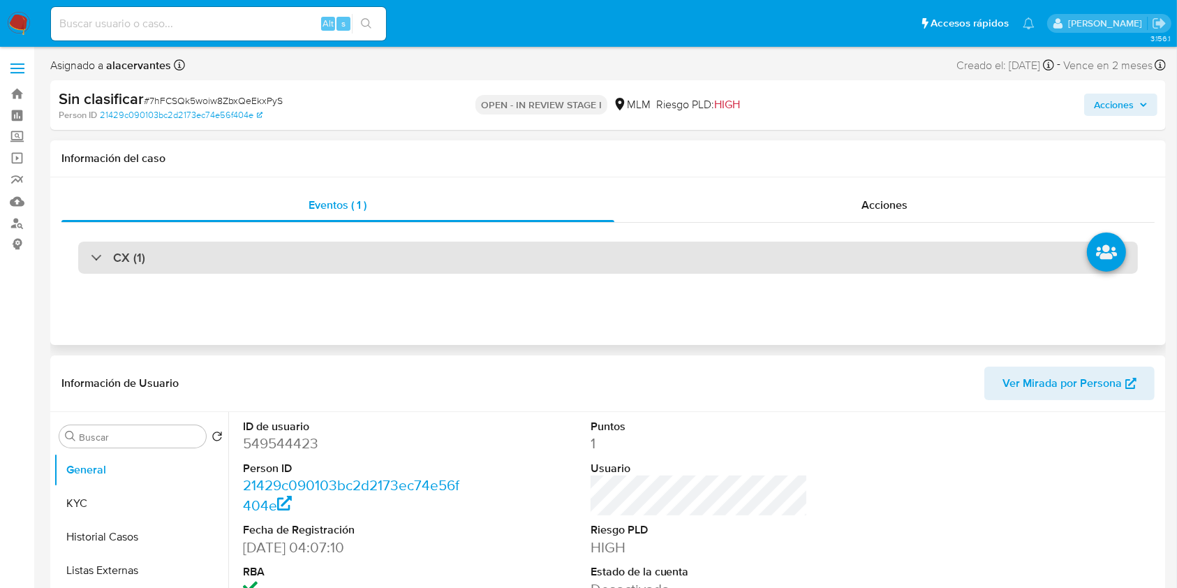
click at [330, 265] on div "CX (1)" at bounding box center [608, 258] width 1060 height 32
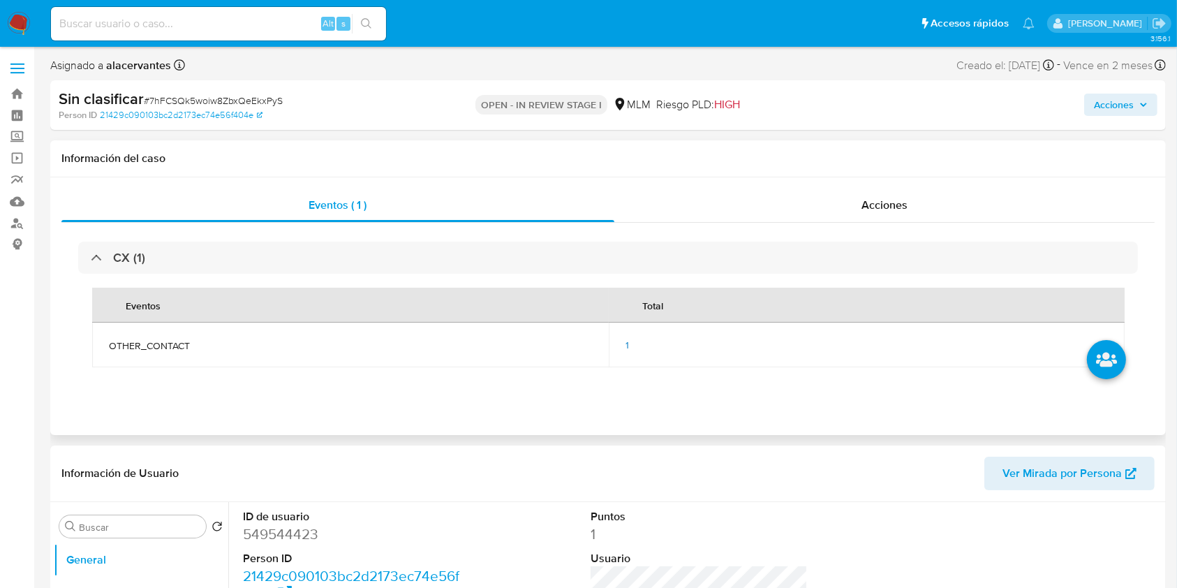
click at [628, 344] on span "1" at bounding box center [627, 345] width 3 height 14
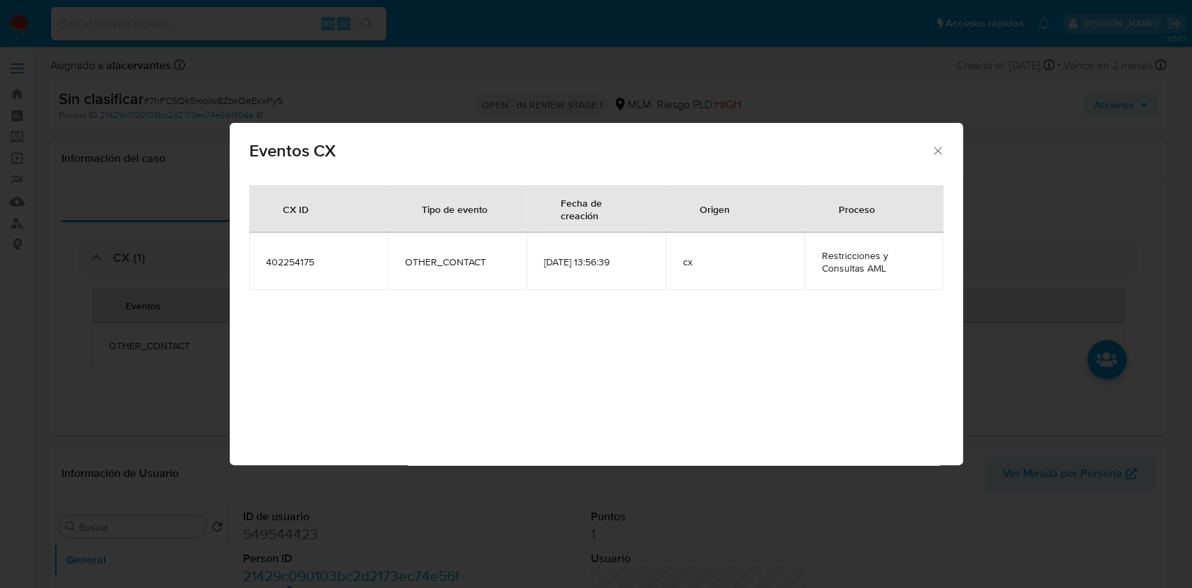
click at [937, 148] on icon "Cerrar" at bounding box center [938, 151] width 14 height 14
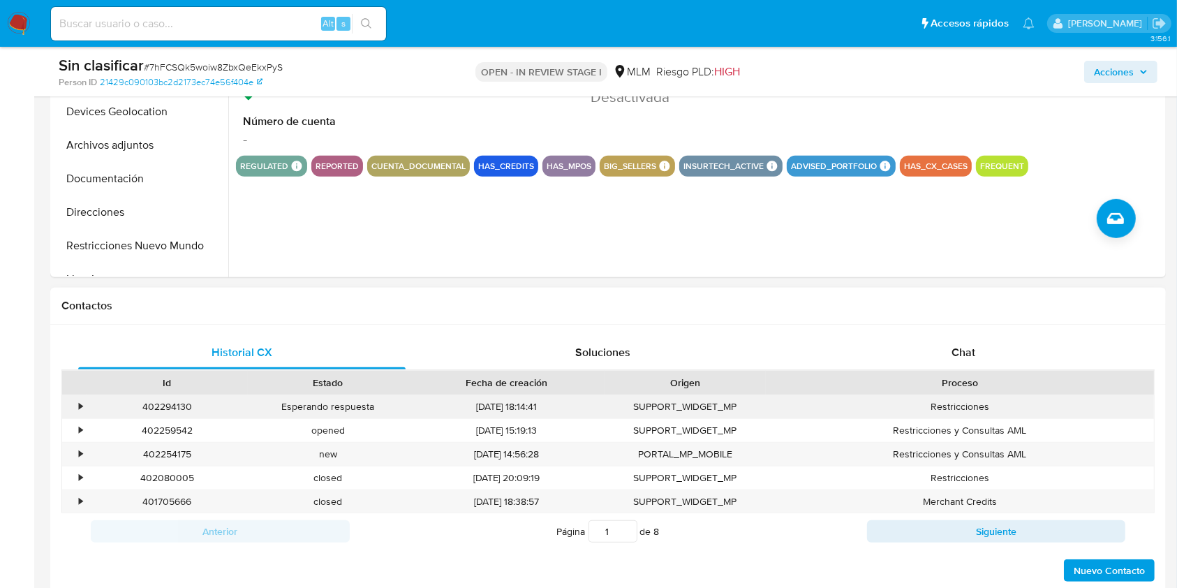
scroll to position [559, 0]
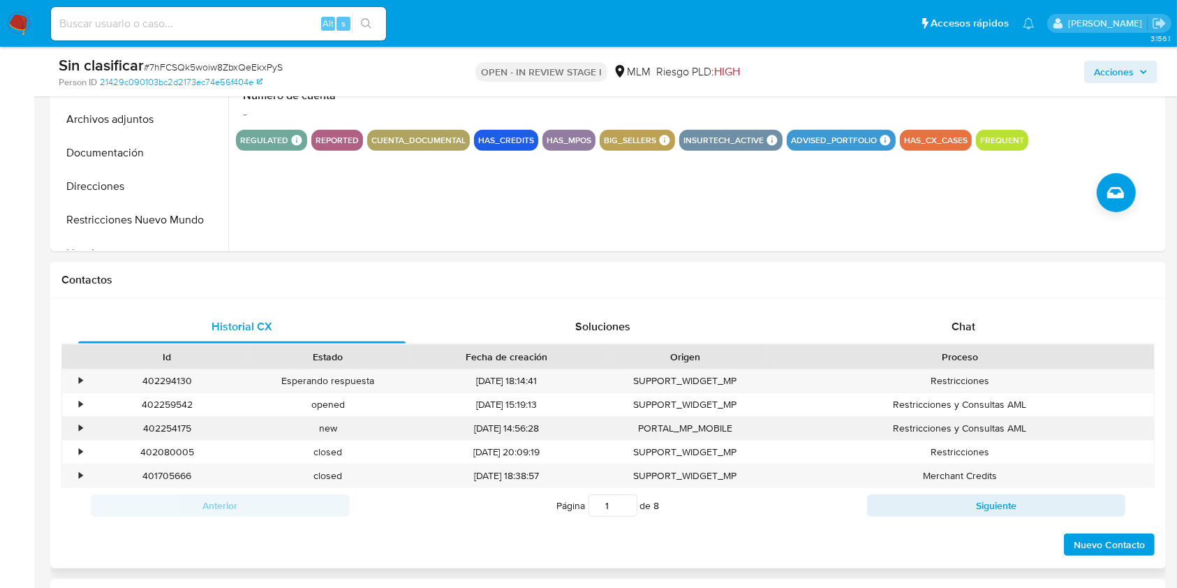
click at [82, 427] on div "•" at bounding box center [80, 428] width 3 height 13
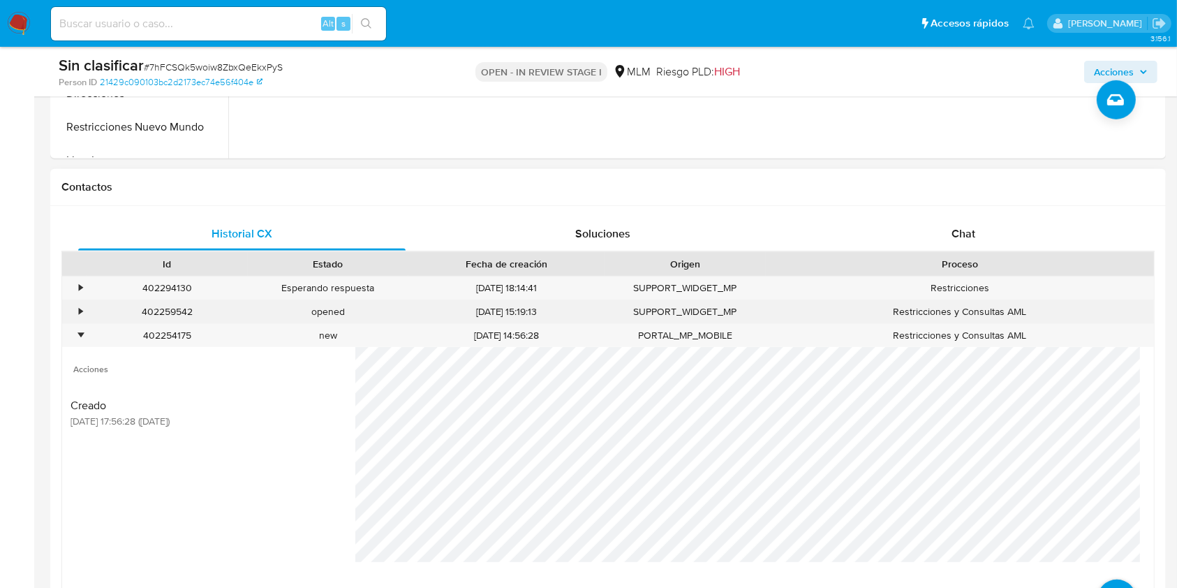
scroll to position [838, 0]
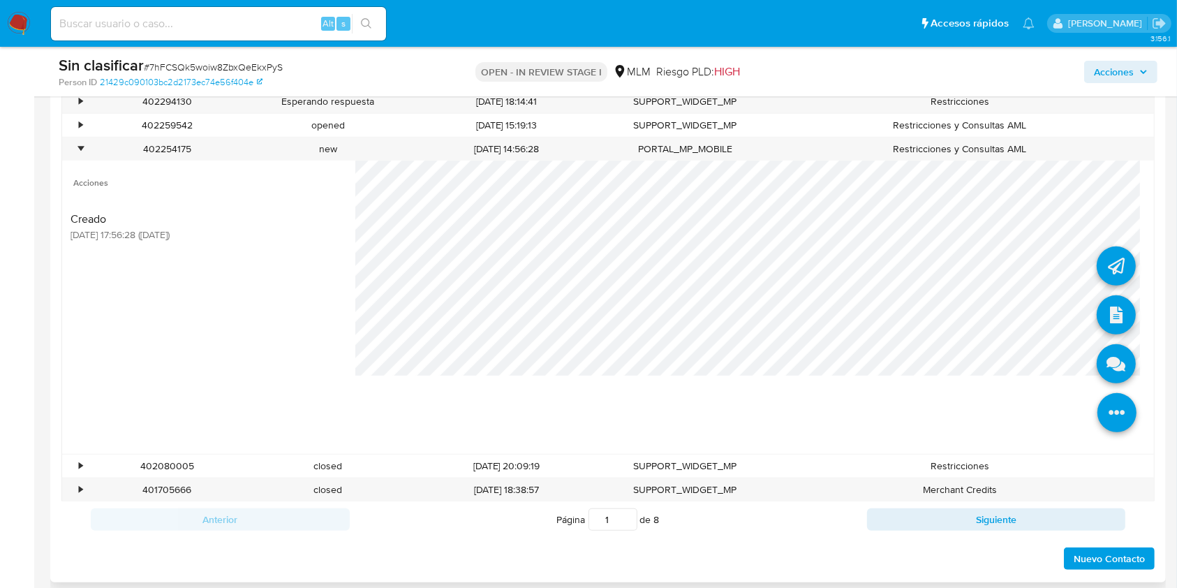
click at [1098, 400] on icon at bounding box center [1117, 412] width 39 height 39
click at [1101, 315] on icon at bounding box center [1116, 314] width 39 height 39
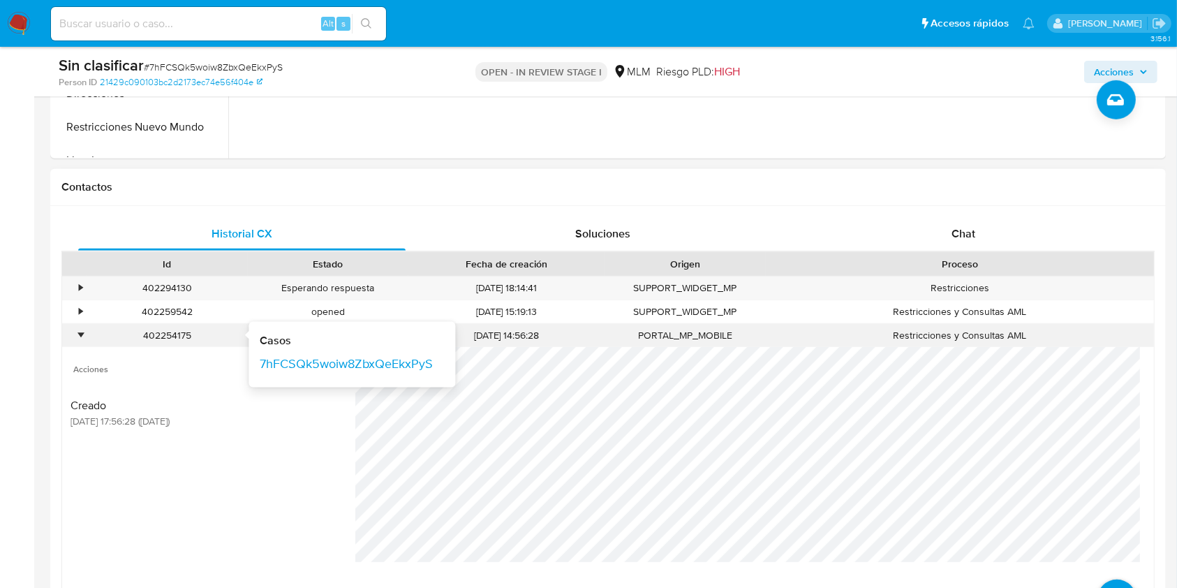
click at [88, 338] on div "402254175 Casos 7hFCSQk5woiw8ZbxQeEkxPyS" at bounding box center [167, 335] width 161 height 23
click at [75, 334] on div "•" at bounding box center [74, 335] width 24 height 23
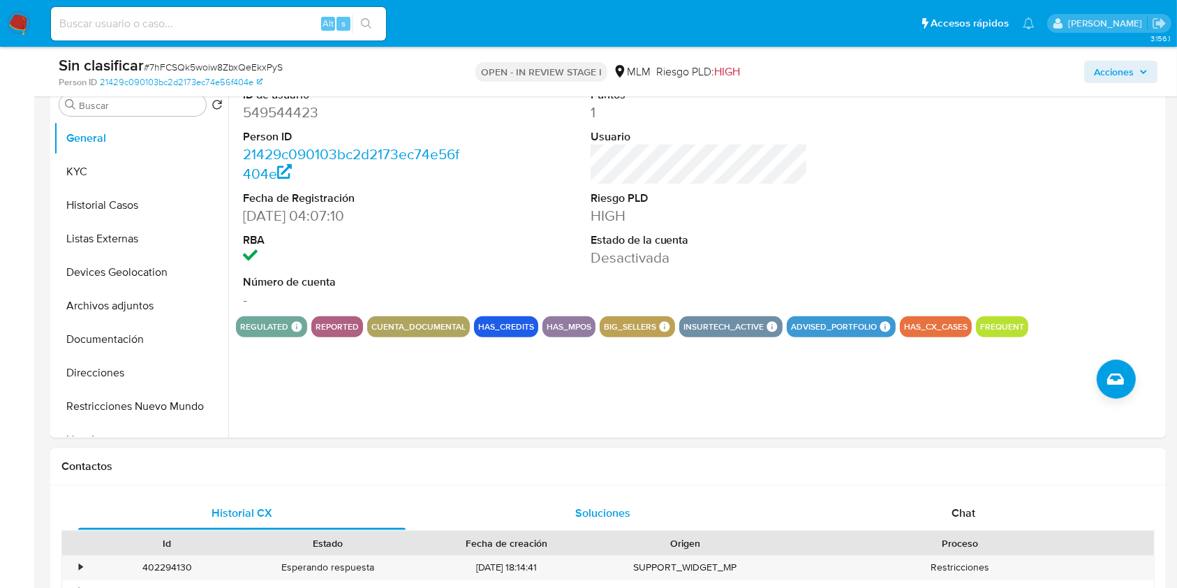
scroll to position [279, 0]
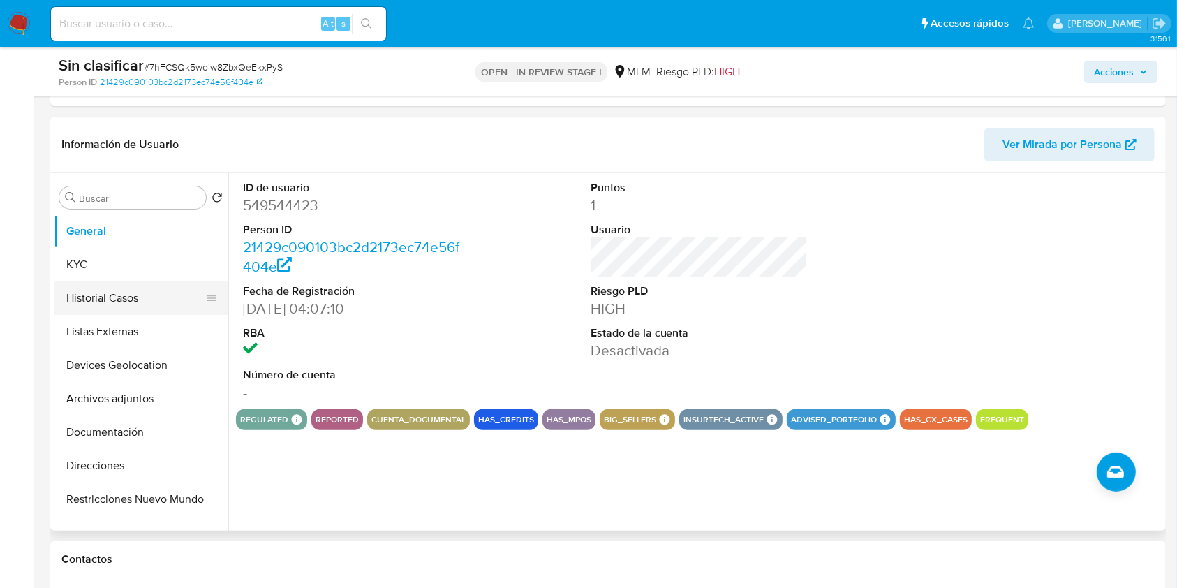
click at [82, 293] on button "Historial Casos" at bounding box center [135, 298] width 163 height 34
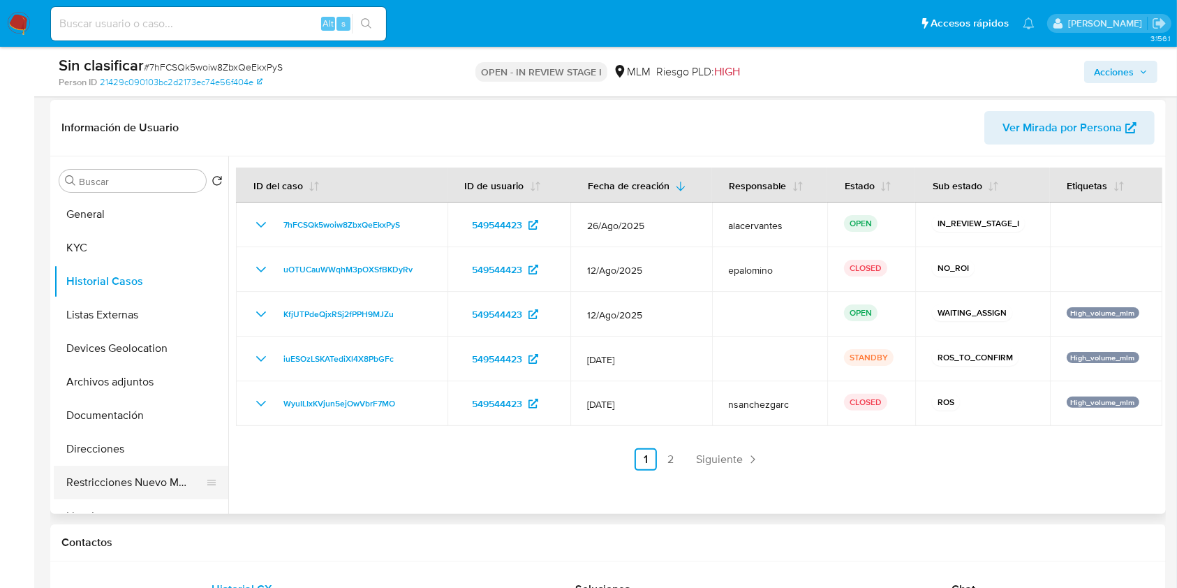
click at [101, 478] on button "Restricciones Nuevo Mundo" at bounding box center [135, 483] width 163 height 34
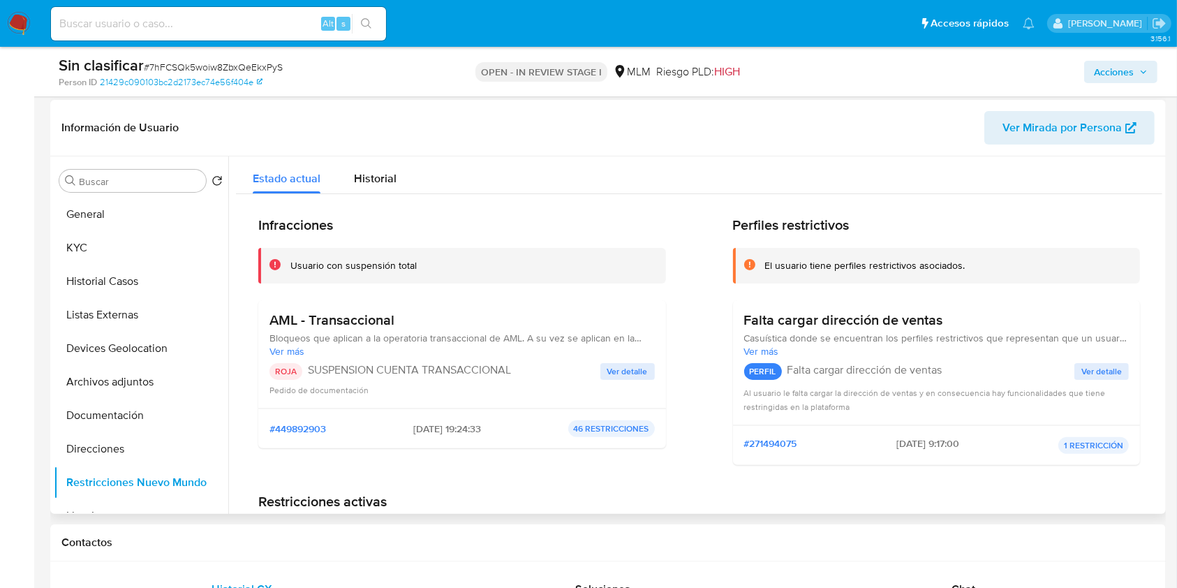
click at [626, 371] on span "Ver detalle" at bounding box center [628, 372] width 41 height 14
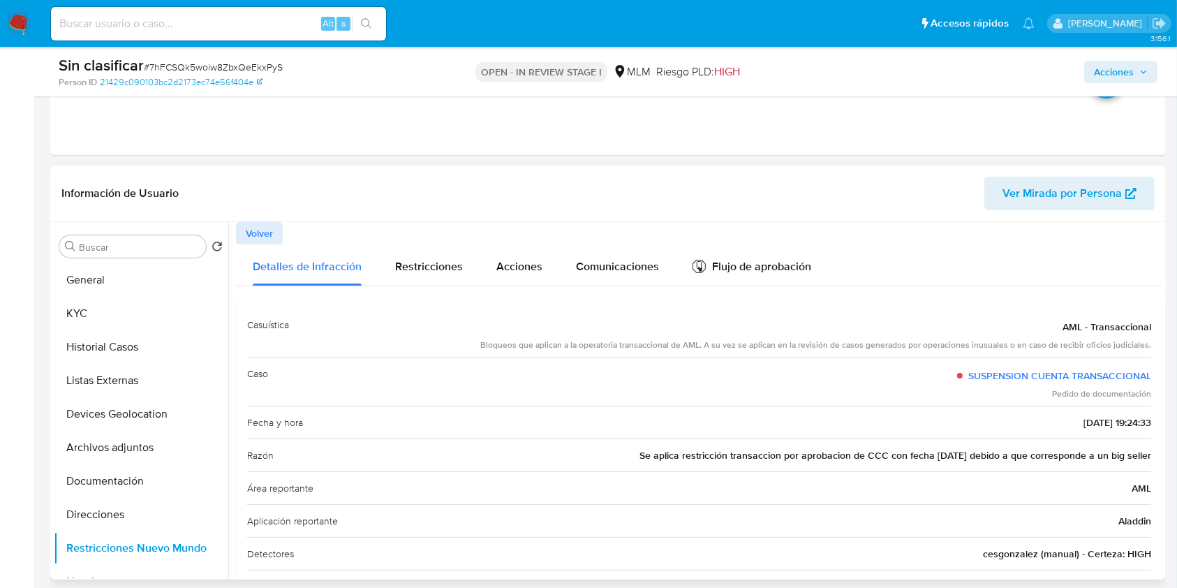
scroll to position [186, 0]
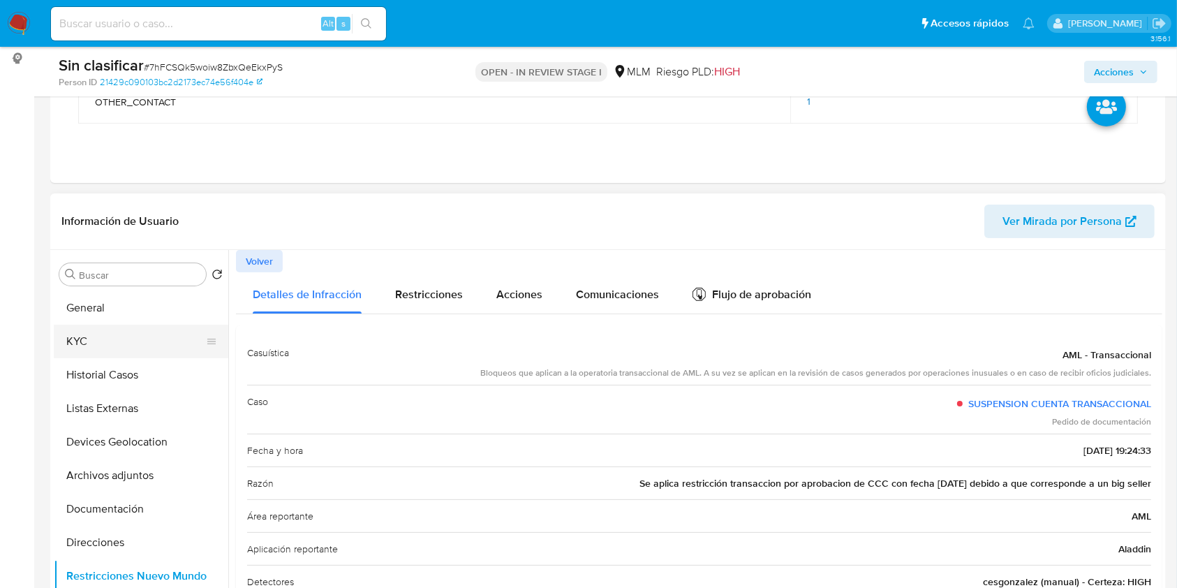
click at [126, 327] on button "KYC" at bounding box center [135, 342] width 163 height 34
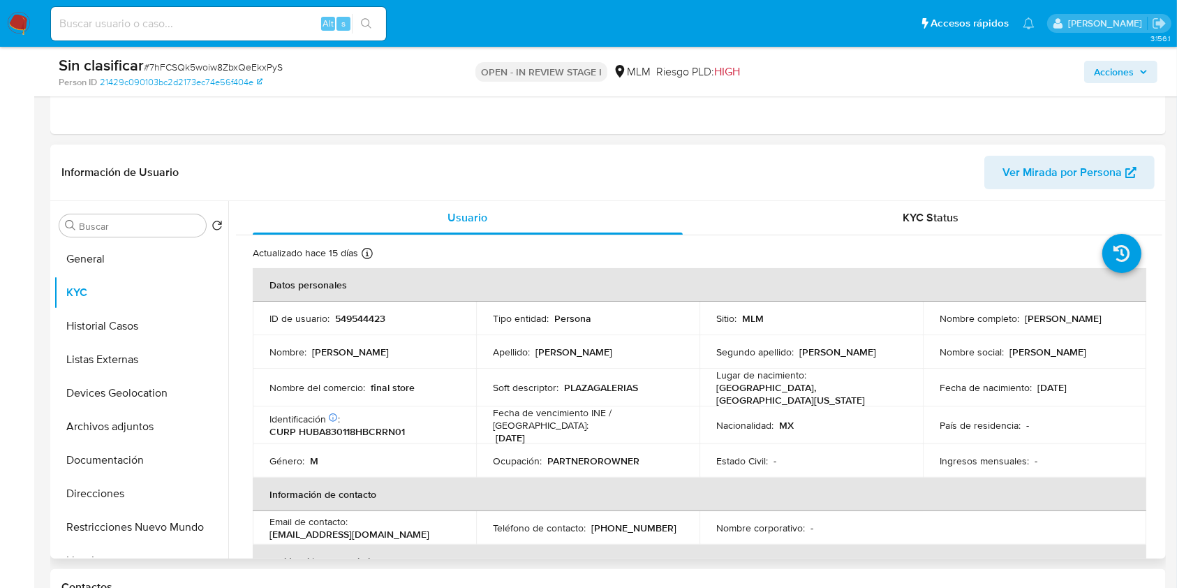
scroll to position [279, 0]
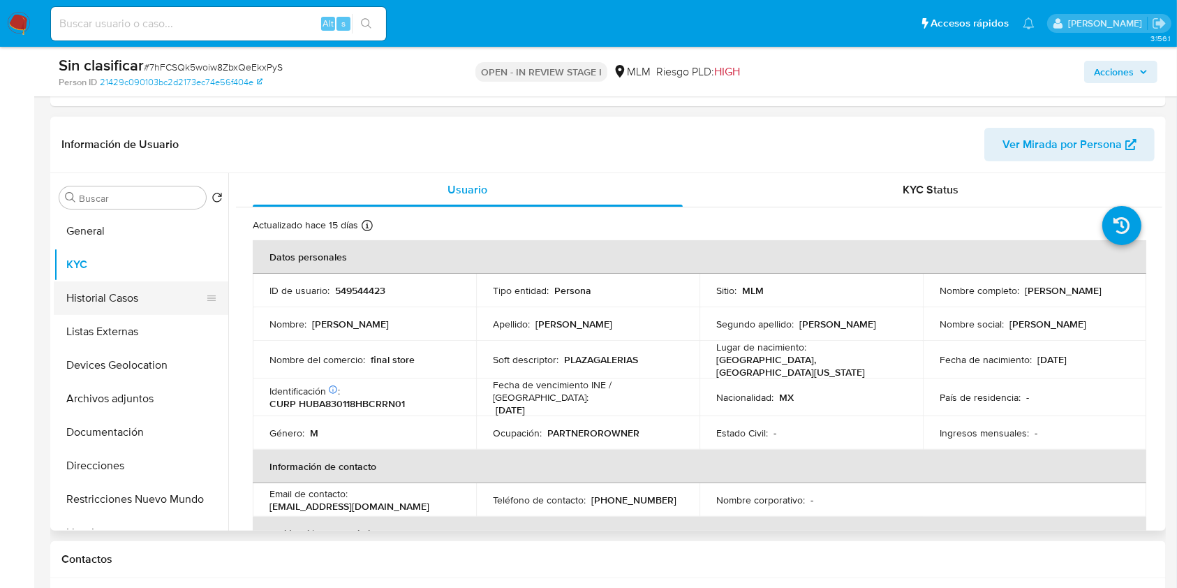
click at [108, 295] on button "Historial Casos" at bounding box center [135, 298] width 163 height 34
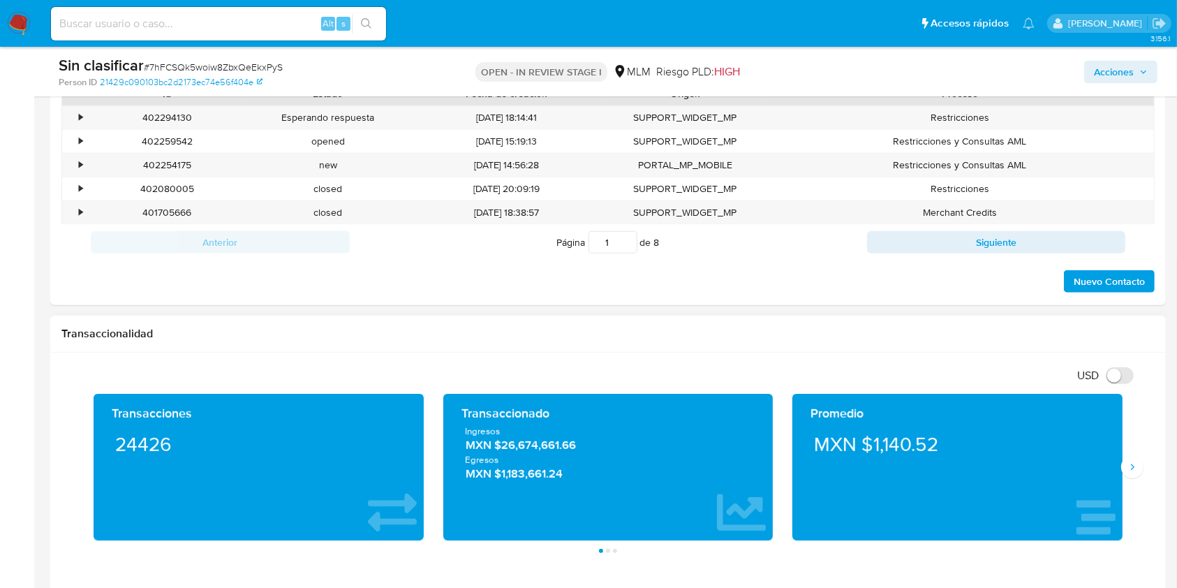
scroll to position [931, 0]
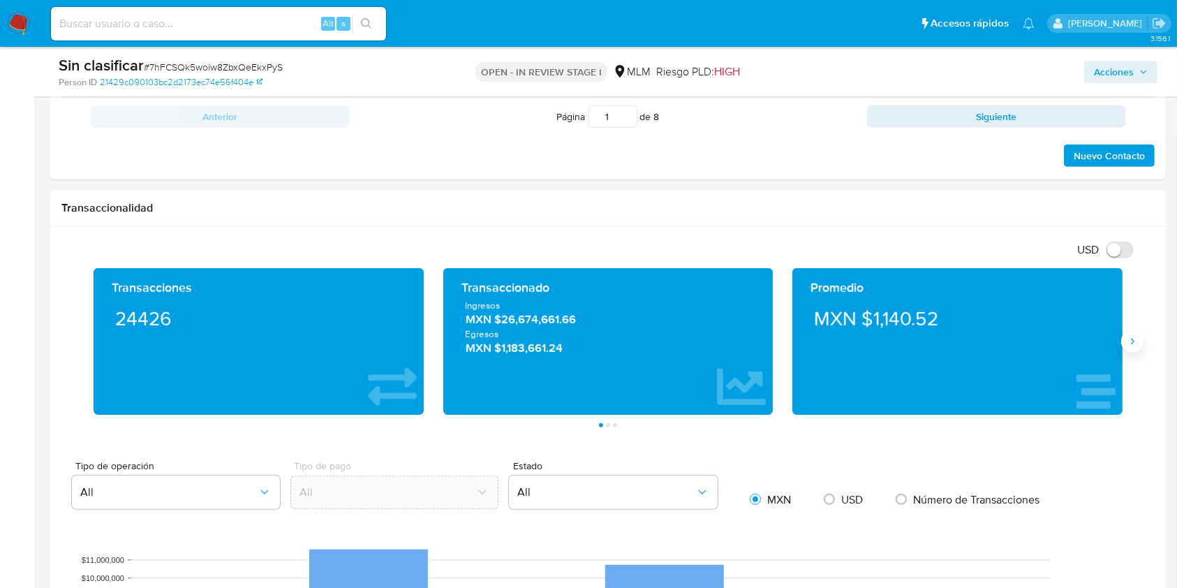
click at [1140, 348] on button "Siguiente" at bounding box center [1133, 341] width 22 height 22
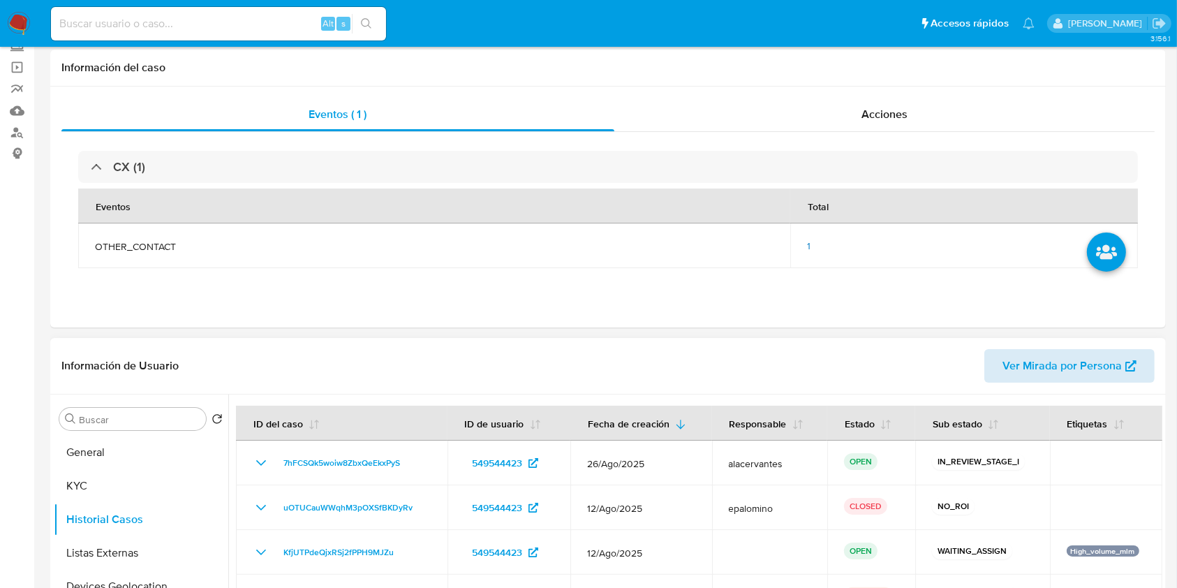
scroll to position [0, 0]
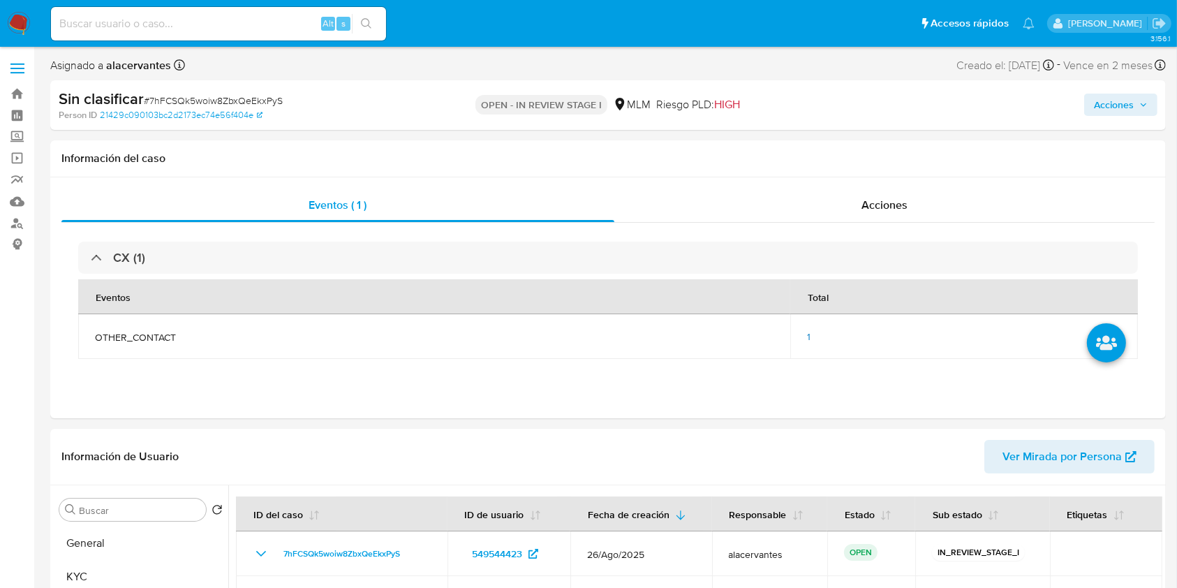
click at [1129, 102] on span "Acciones" at bounding box center [1114, 105] width 40 height 22
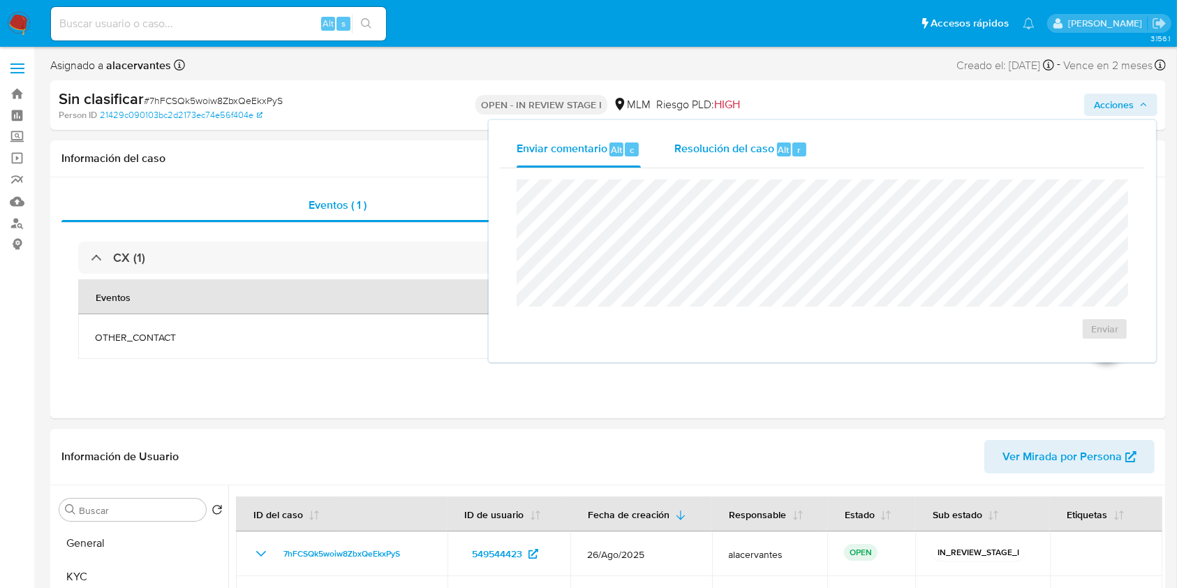
click at [732, 157] on div "Resolución del caso Alt r" at bounding box center [741, 149] width 133 height 36
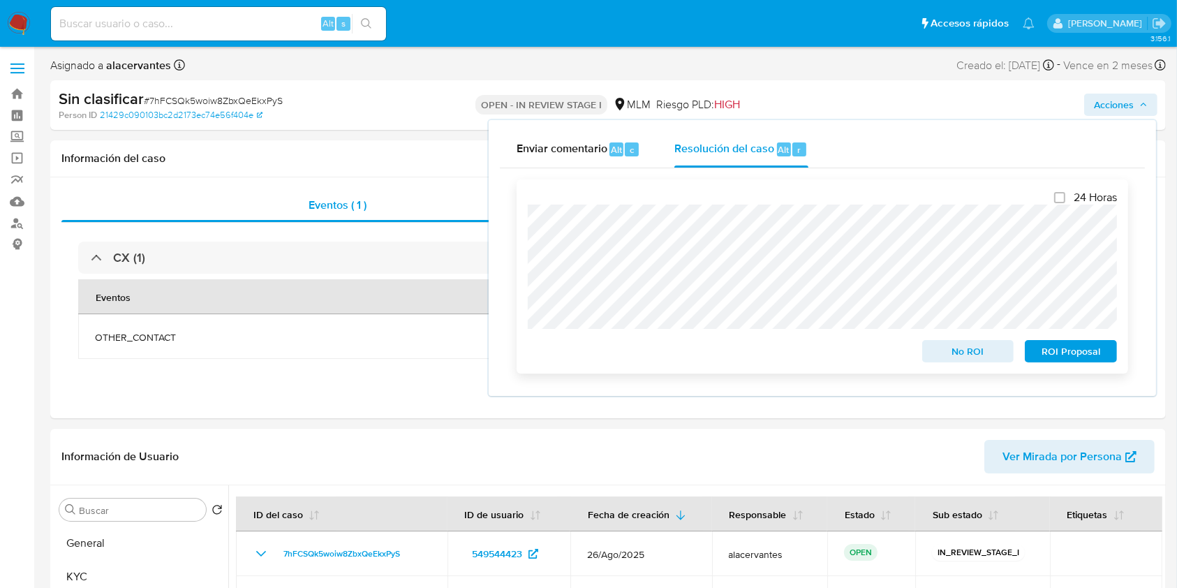
click at [963, 350] on span "No ROI" at bounding box center [968, 352] width 73 height 20
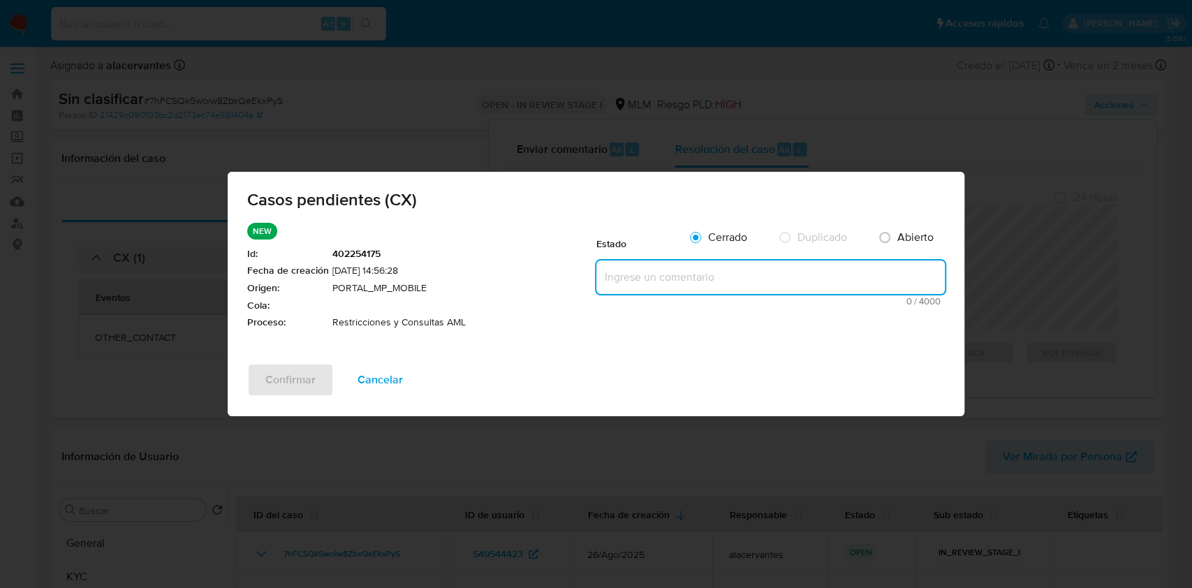
click at [717, 278] on textarea at bounding box center [770, 277] width 348 height 34
paste textarea "Se realiza la validación del caso CX, se identifica que el cliente cuenta con r…"
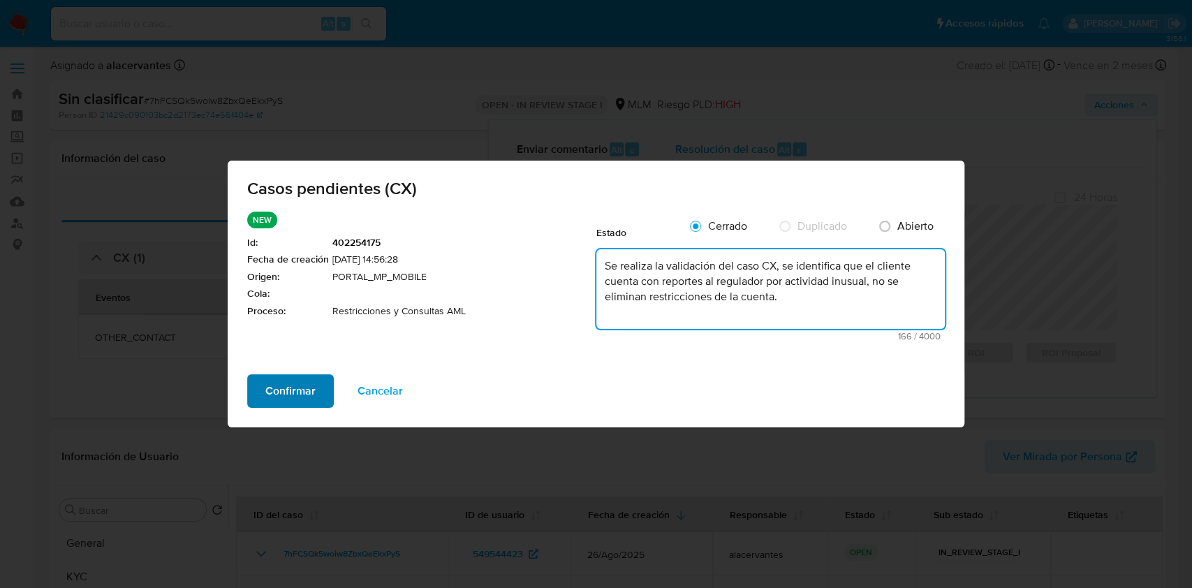
type textarea "Se realiza la validación del caso CX, se identifica que el cliente cuenta con r…"
click at [302, 382] on span "Confirmar" at bounding box center [290, 391] width 50 height 31
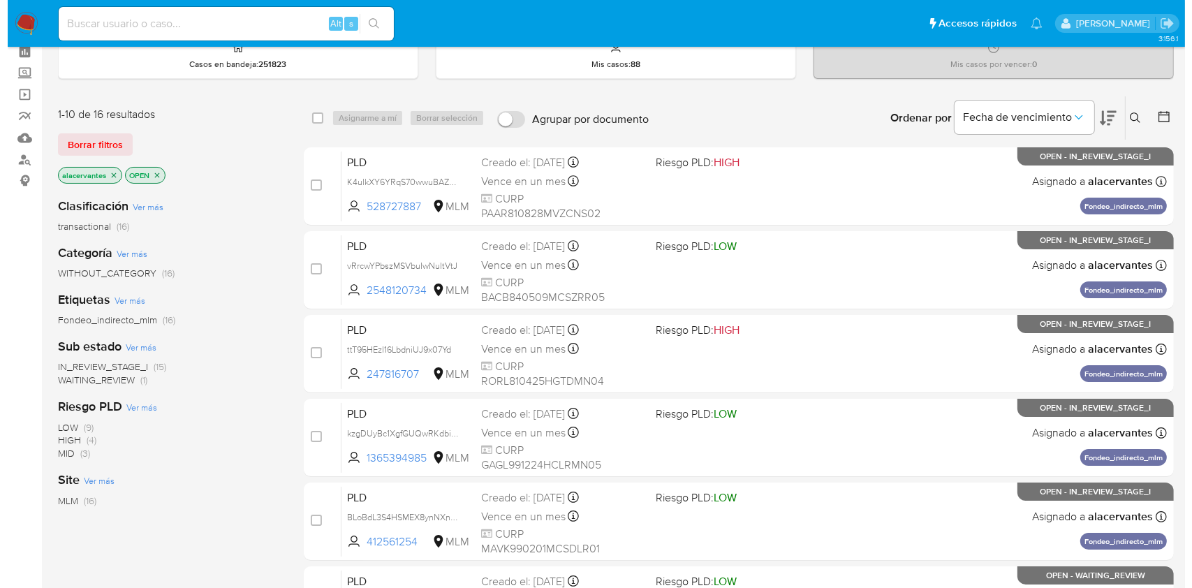
scroll to position [93, 0]
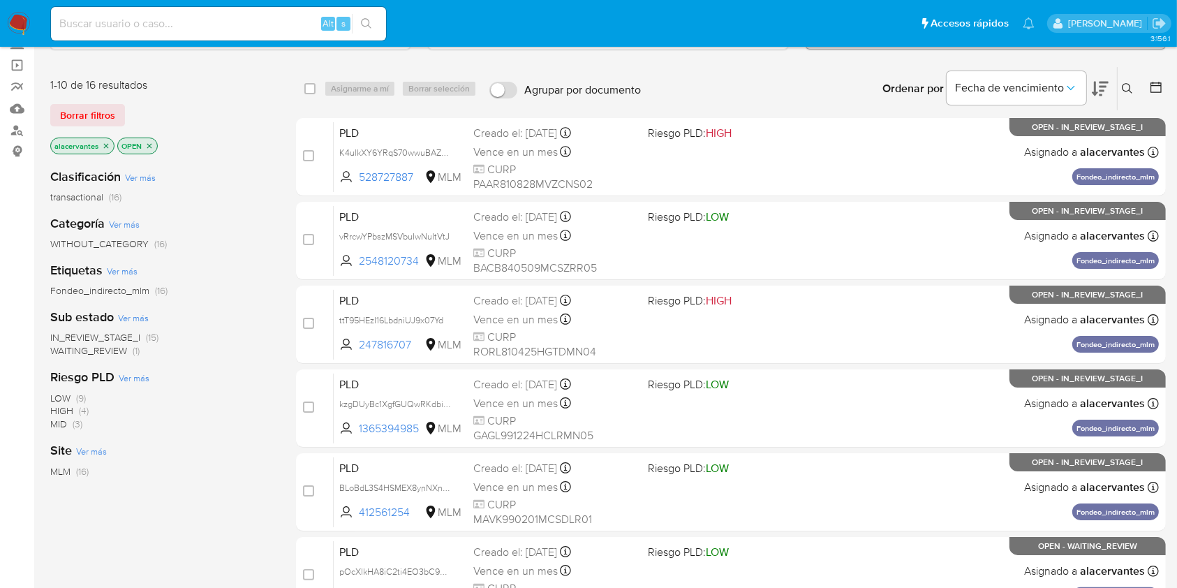
click at [131, 349] on span "WAITING_REVIEW (1)" at bounding box center [94, 350] width 89 height 13
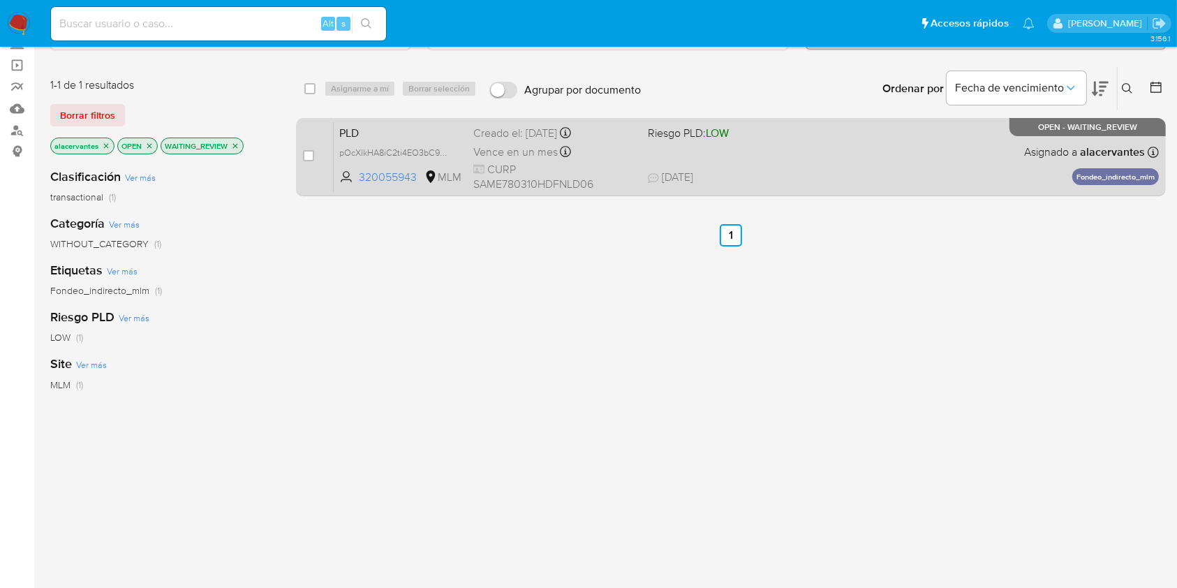
click at [765, 170] on span "[DATE] [DATE] 14:28" at bounding box center [816, 177] width 337 height 15
click at [383, 137] on span "PLD" at bounding box center [400, 132] width 123 height 18
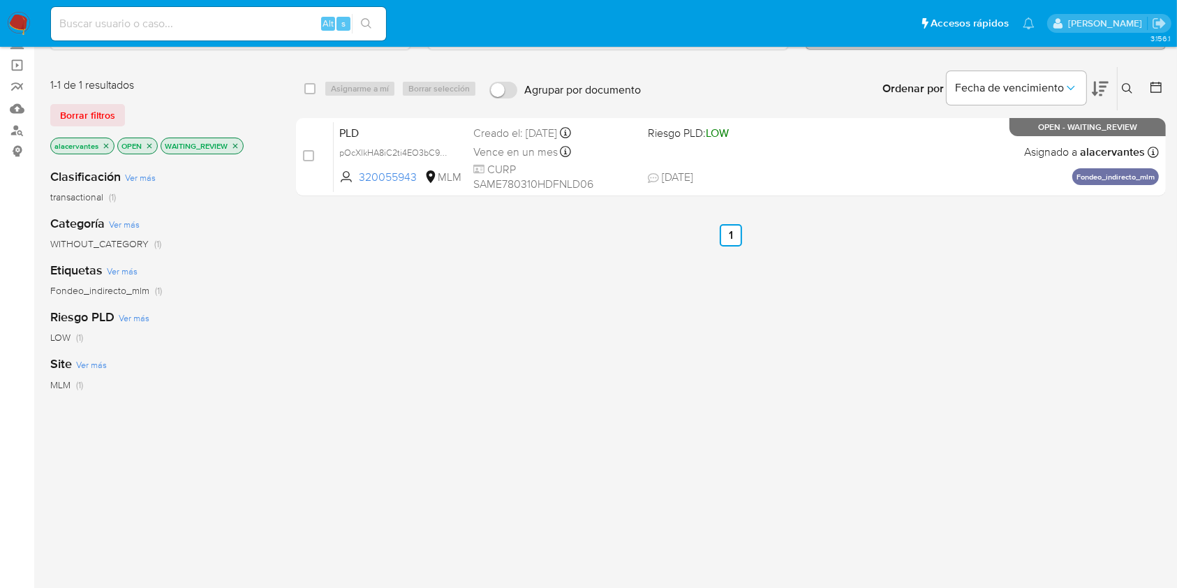
click at [307, 82] on div "select-all-cases-checkbox" at bounding box center [309, 89] width 11 height 14
click at [316, 87] on div "select-all-cases-checkbox" at bounding box center [312, 88] width 17 height 17
click at [311, 87] on input "checkbox" at bounding box center [309, 88] width 11 height 11
checkbox input "true"
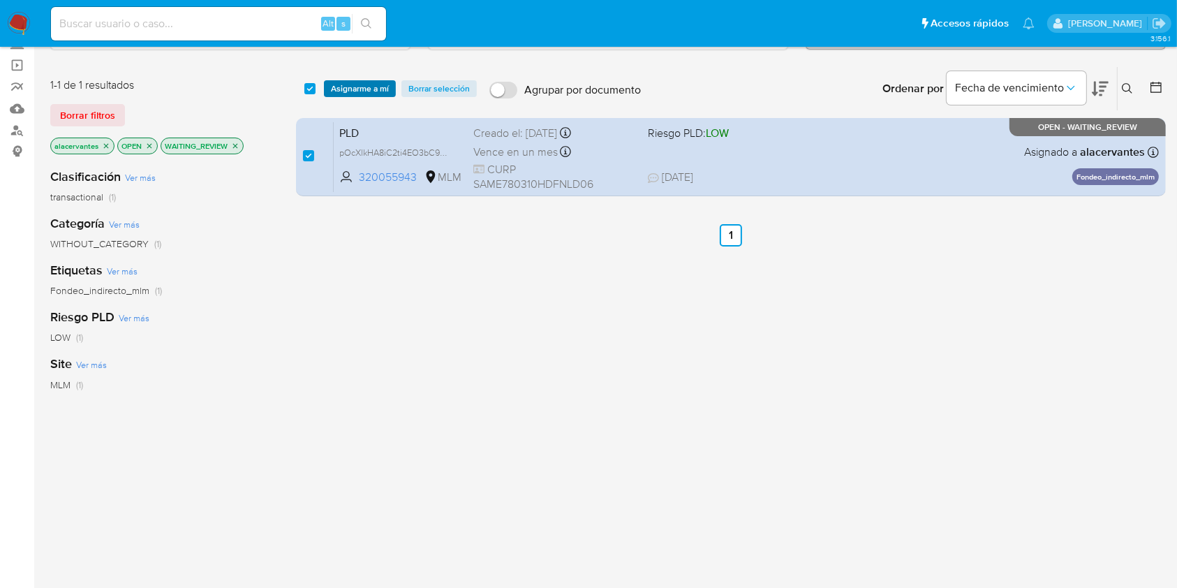
click at [365, 82] on span "Asignarme a mí" at bounding box center [360, 89] width 58 height 14
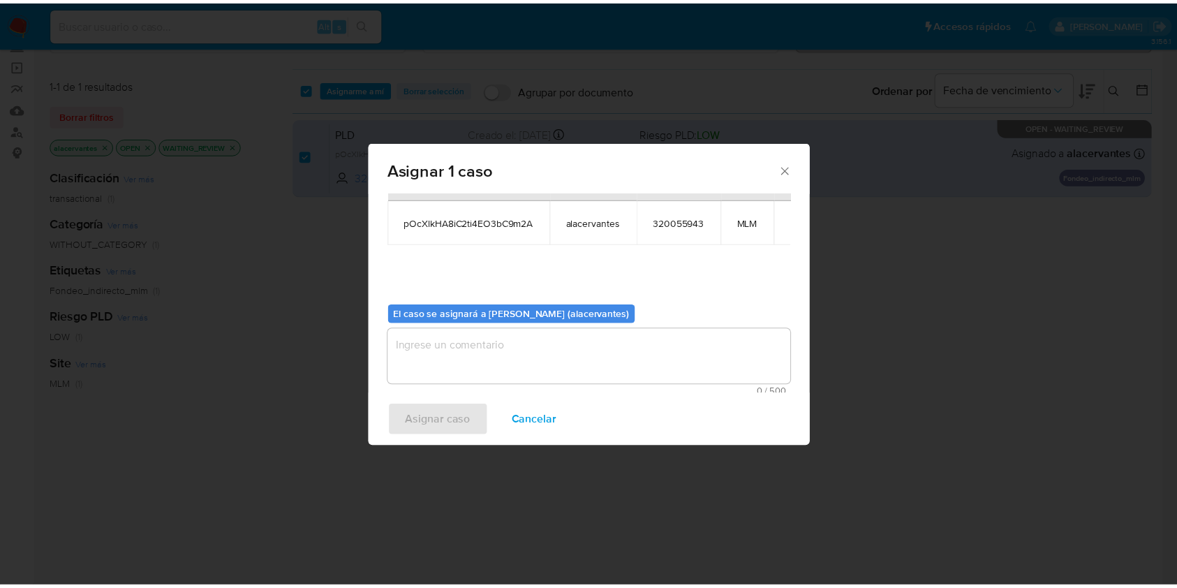
scroll to position [71, 0]
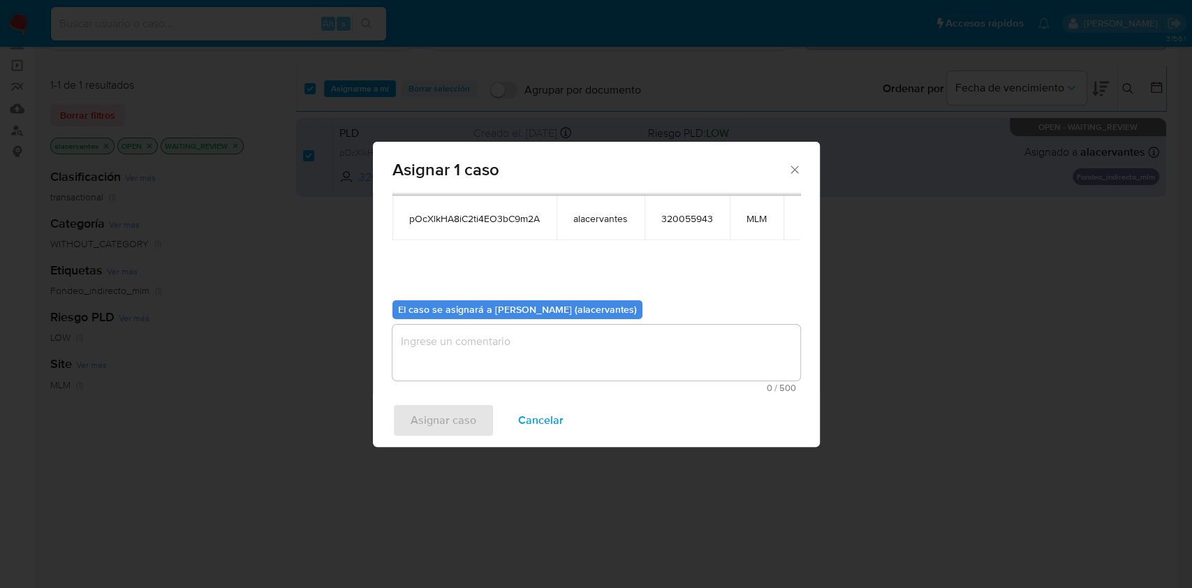
click at [510, 358] on textarea "assign-modal" at bounding box center [596, 353] width 408 height 56
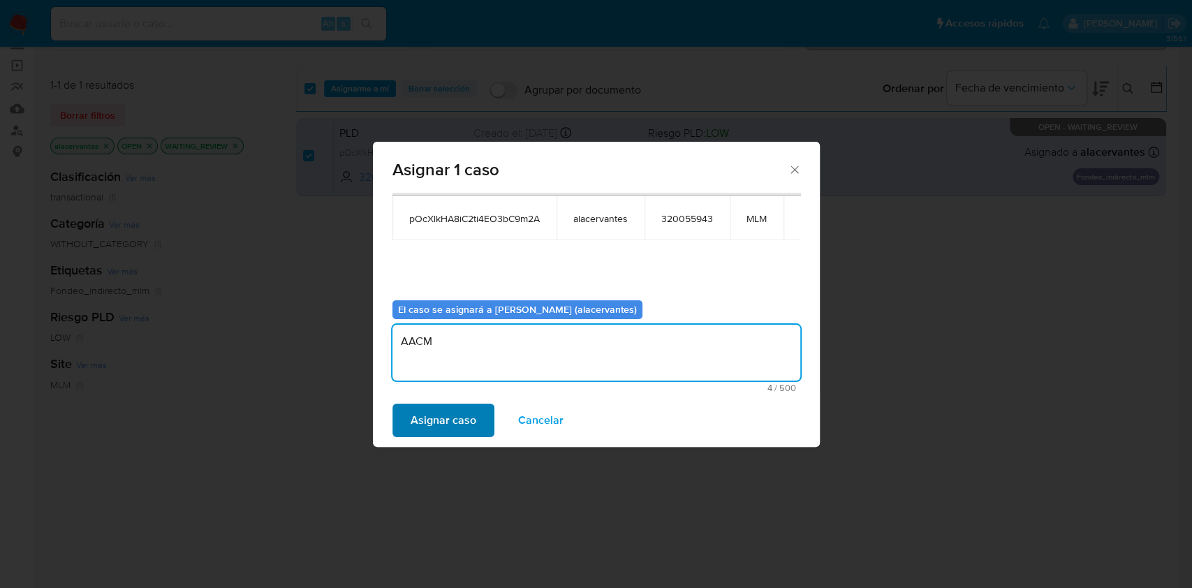
type textarea "AACM"
click at [442, 427] on span "Asignar caso" at bounding box center [444, 420] width 66 height 31
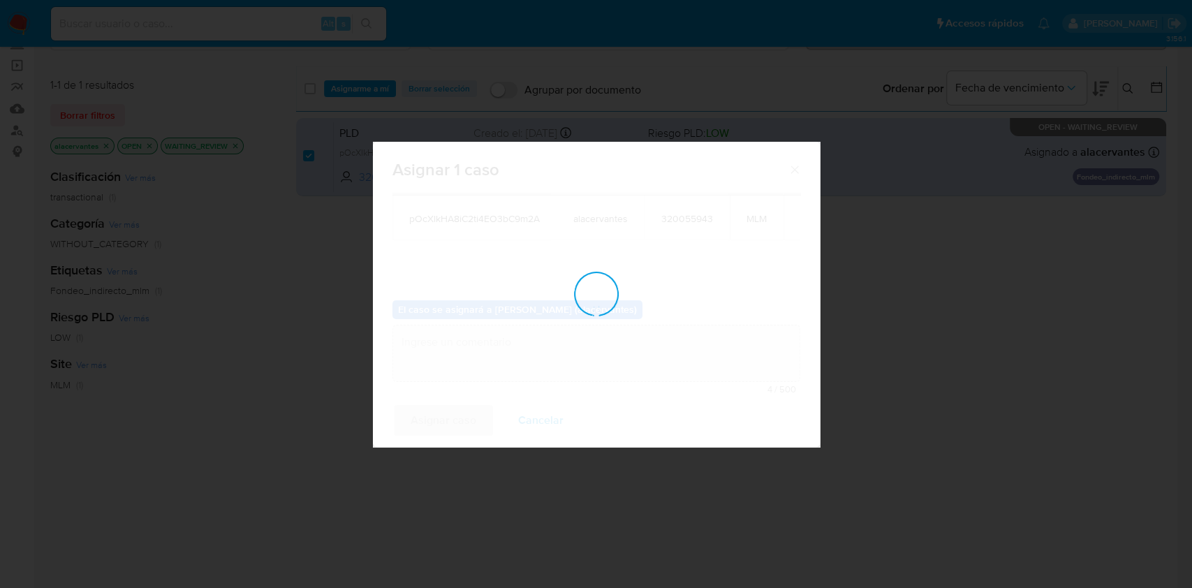
checkbox input "false"
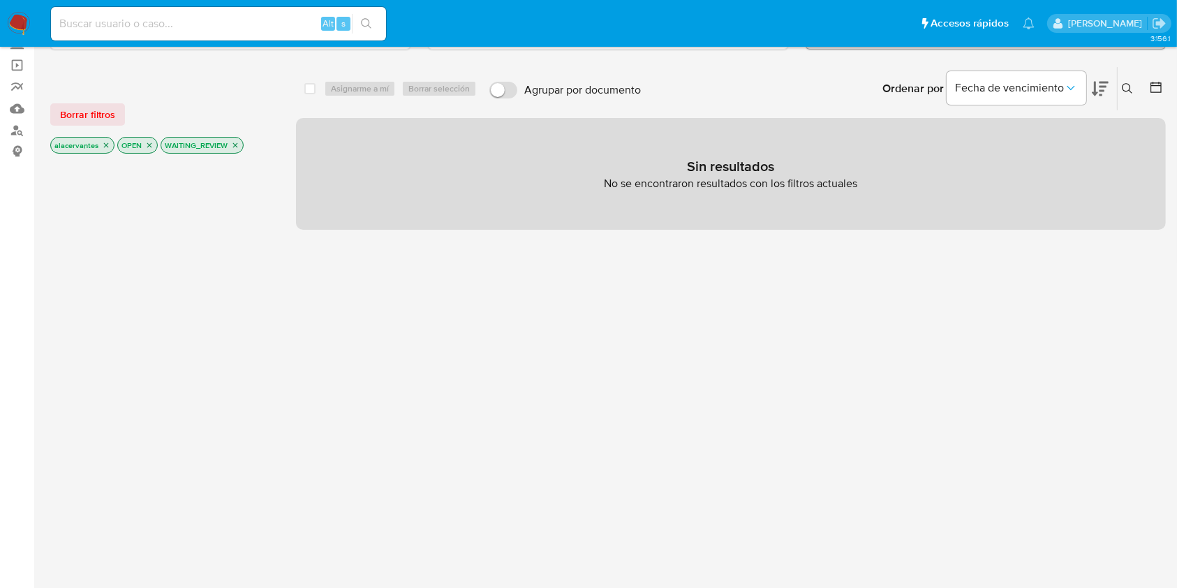
click at [233, 142] on icon "close-filter" at bounding box center [235, 145] width 8 height 8
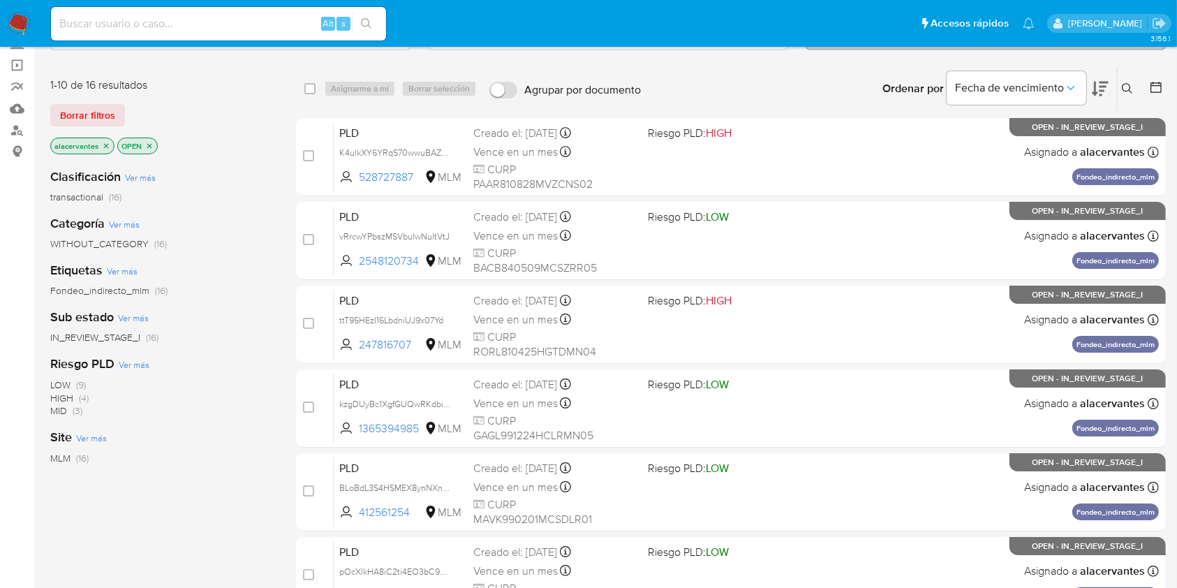
click at [1124, 84] on icon at bounding box center [1127, 88] width 10 height 10
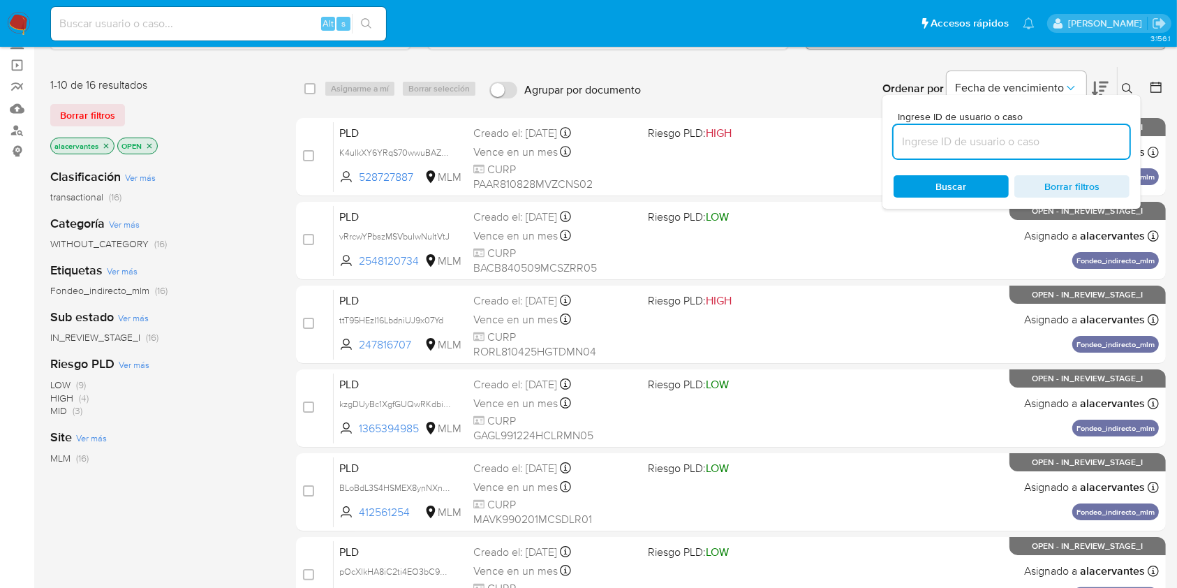
click at [987, 135] on input at bounding box center [1012, 142] width 236 height 18
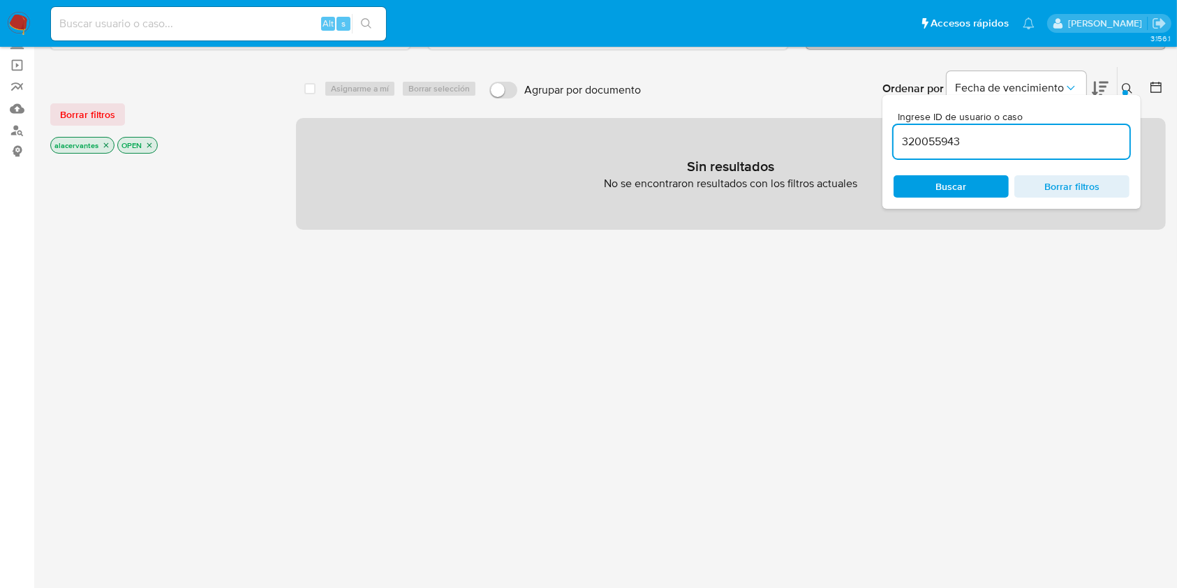
click at [999, 147] on input "320055943" at bounding box center [1012, 142] width 236 height 18
type input "320055943"
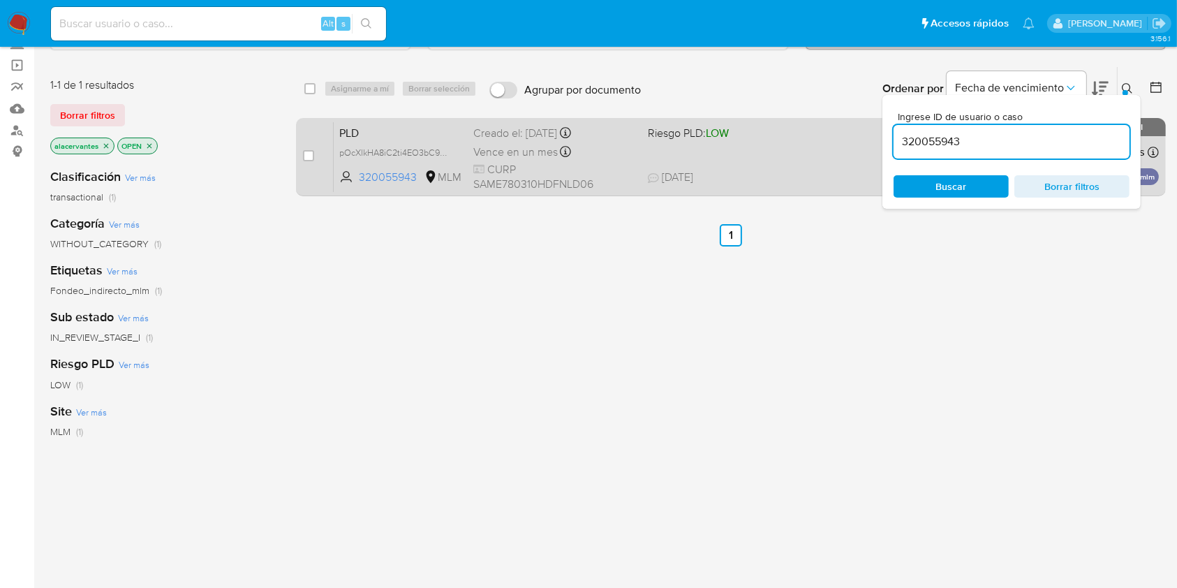
click at [757, 148] on div "PLD pOcXlkHA8iC2ti4EO3bC9m2A 320055943 MLM Riesgo PLD: LOW Creado el: 12/08/202…" at bounding box center [746, 157] width 825 height 71
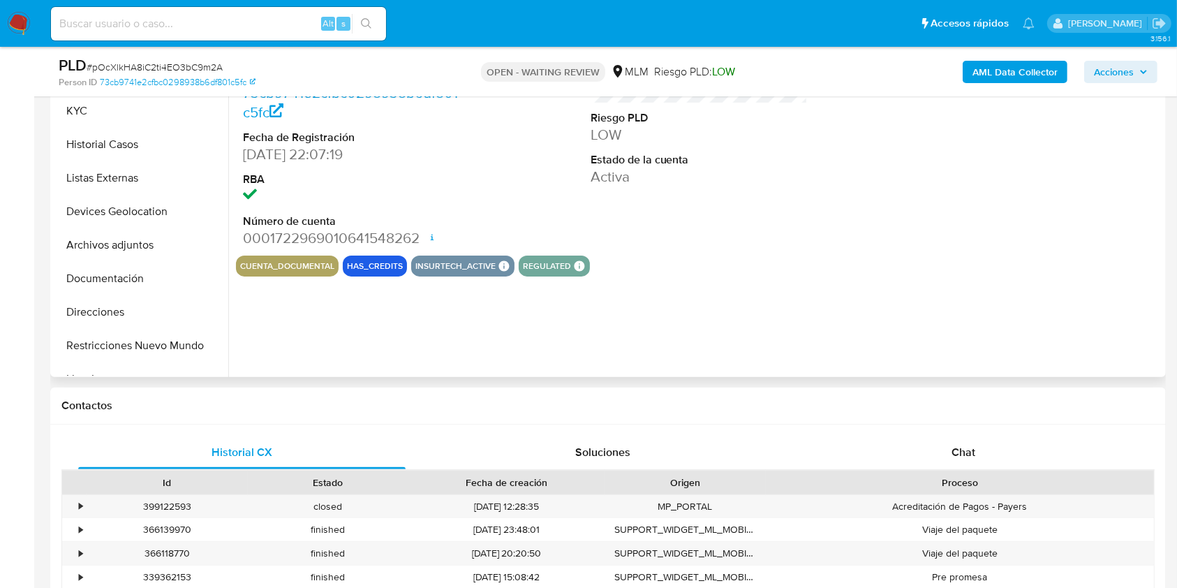
scroll to position [372, 0]
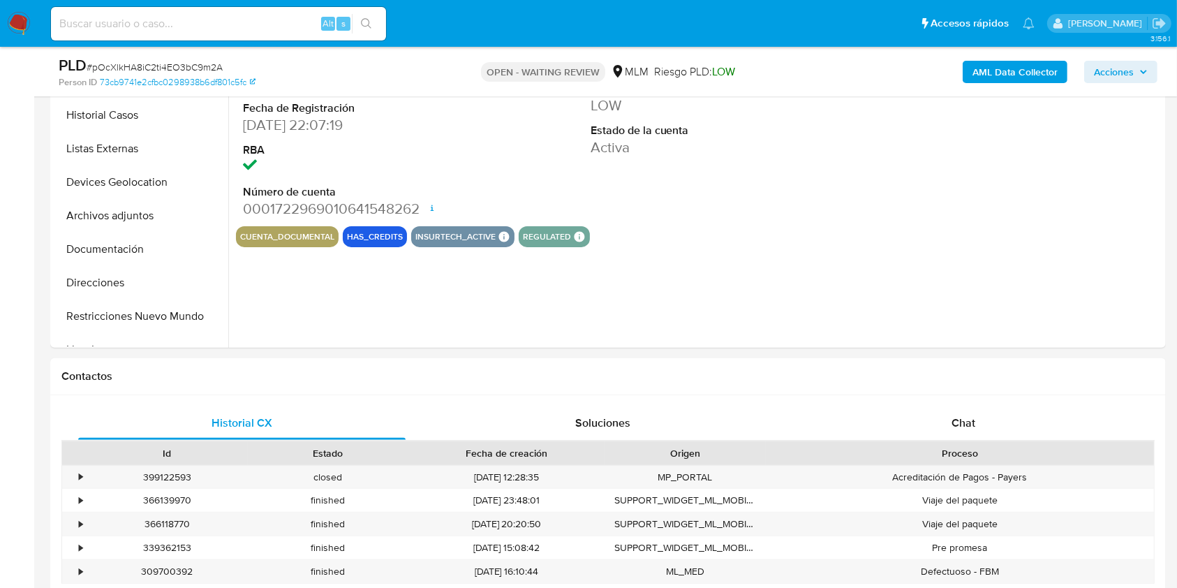
select select "10"
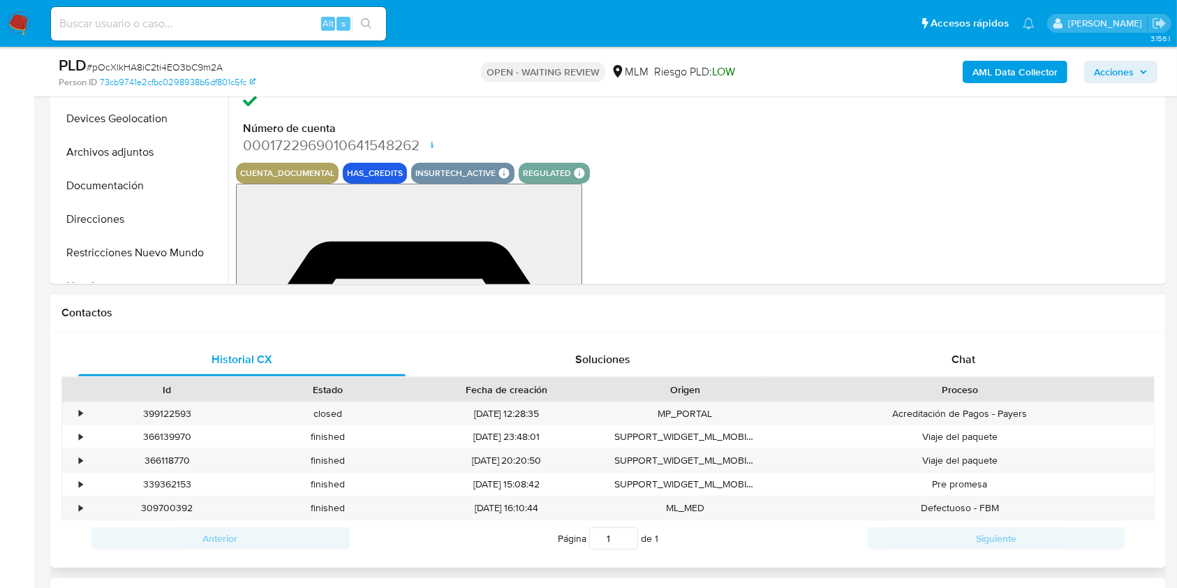
scroll to position [465, 0]
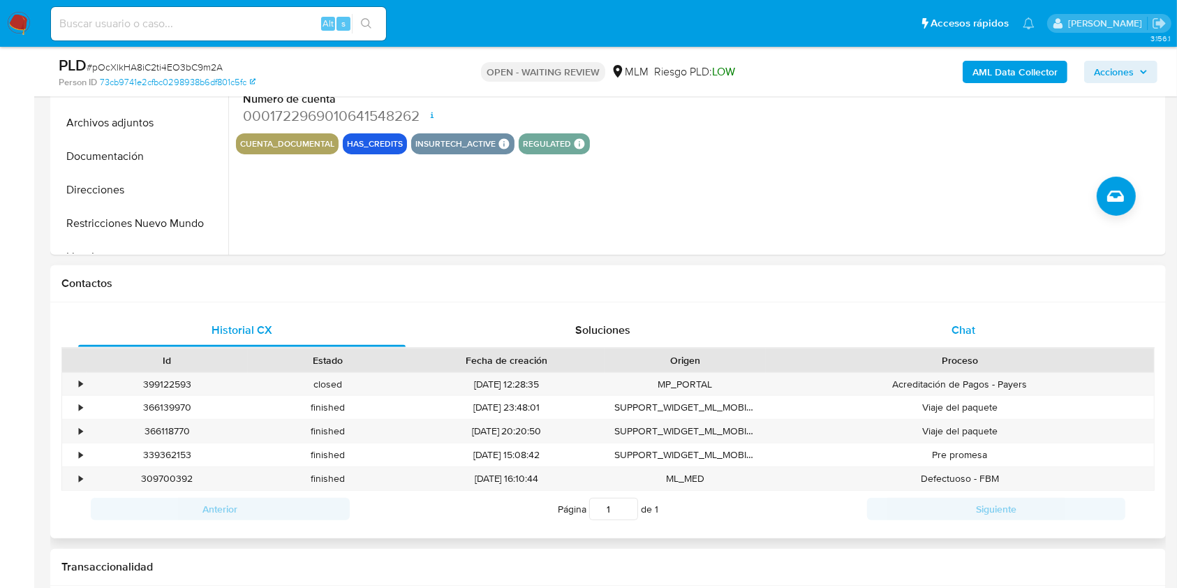
click at [952, 331] on div "Chat" at bounding box center [964, 331] width 328 height 34
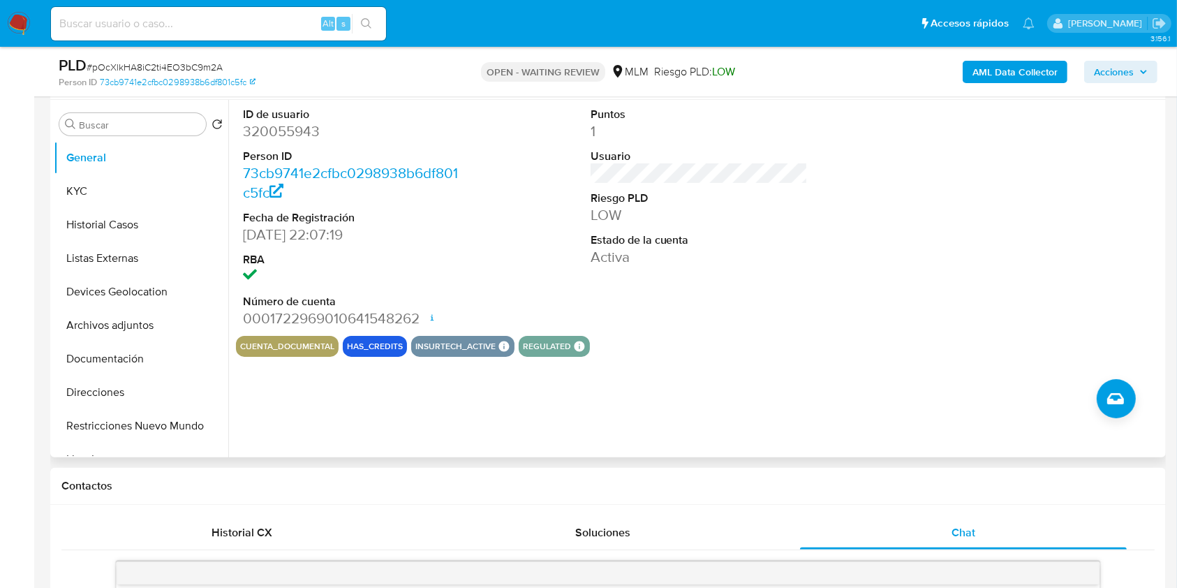
scroll to position [171, 0]
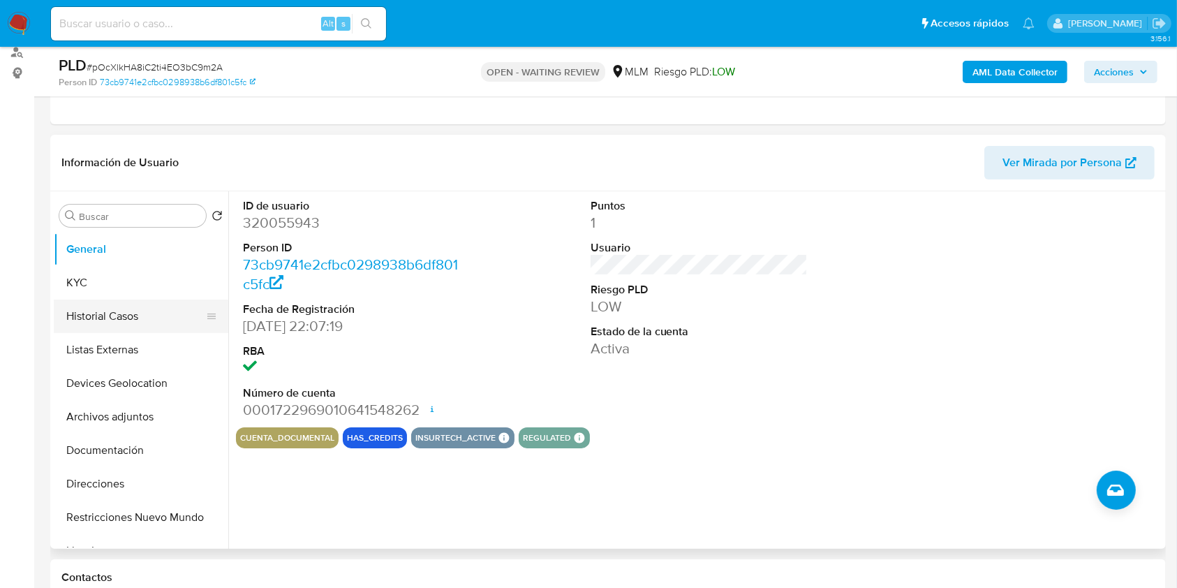
click at [121, 317] on button "Historial Casos" at bounding box center [135, 317] width 163 height 34
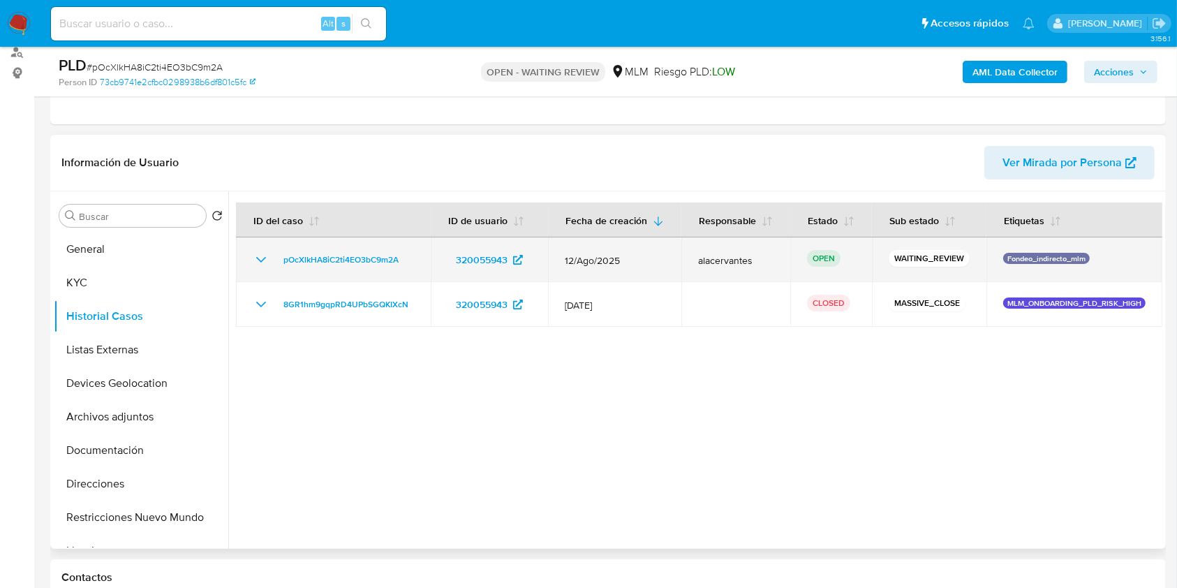
click at [262, 258] on icon "Mostrar/Ocultar" at bounding box center [261, 259] width 17 height 17
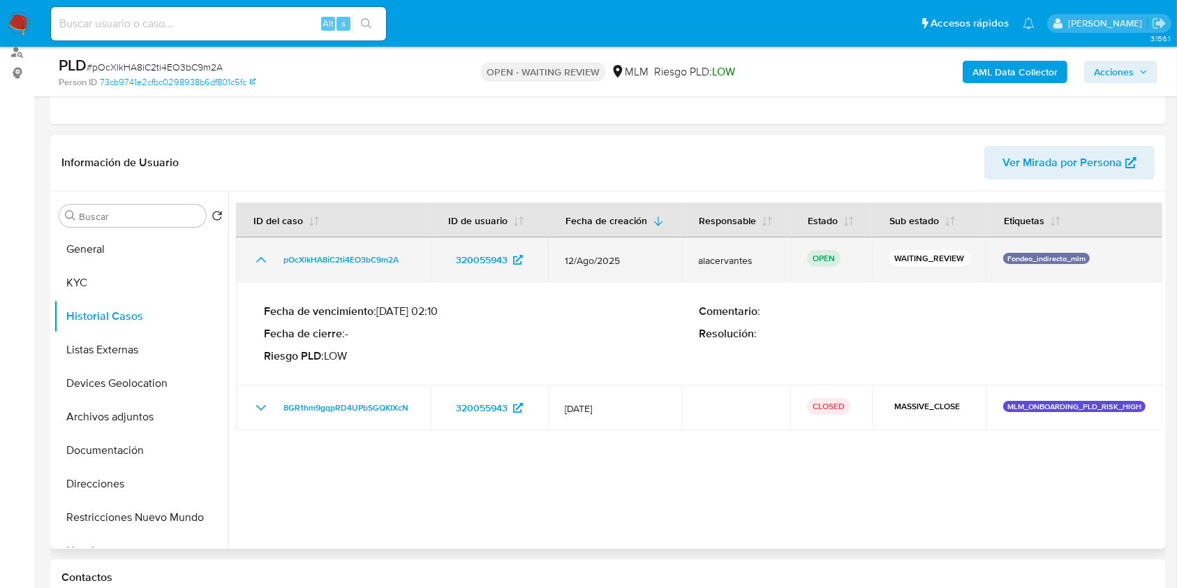
click at [262, 258] on icon "Mostrar/Ocultar" at bounding box center [261, 260] width 10 height 6
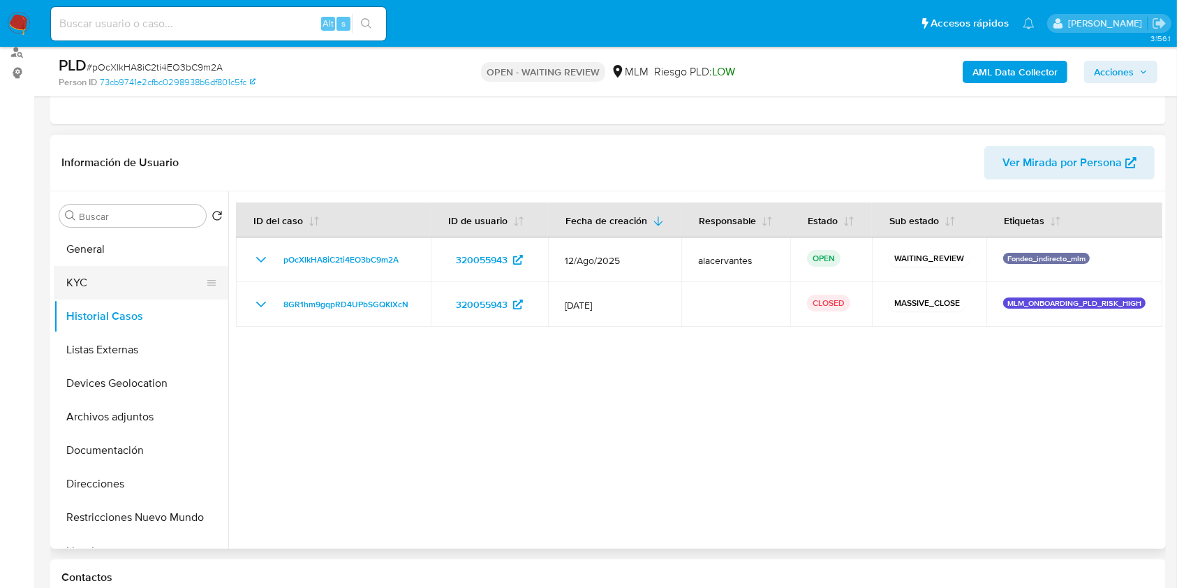
click at [89, 286] on button "KYC" at bounding box center [135, 283] width 163 height 34
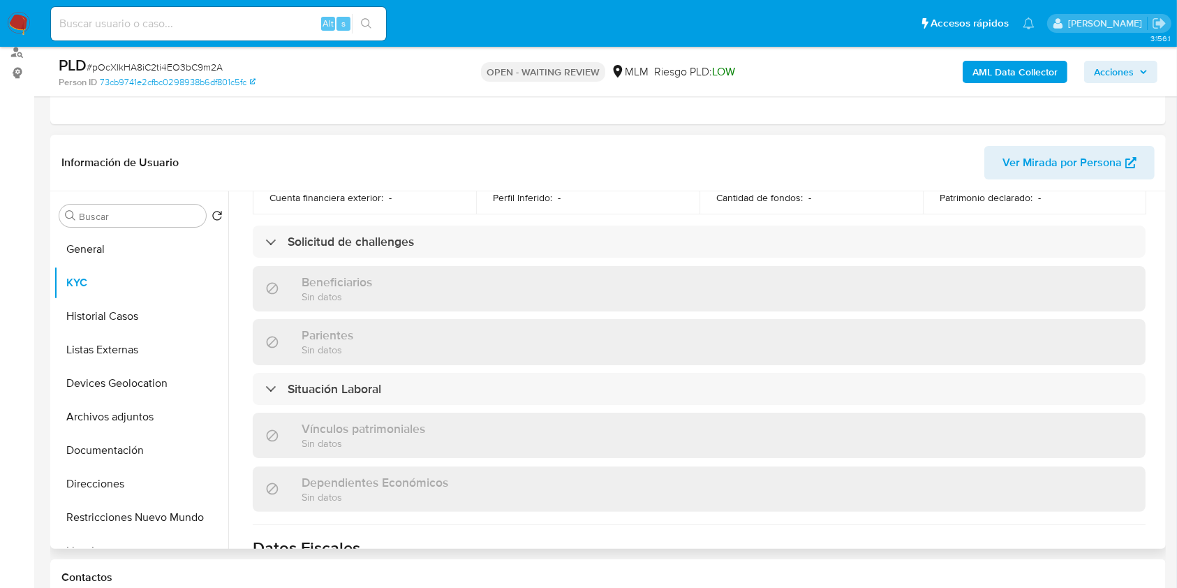
scroll to position [864, 0]
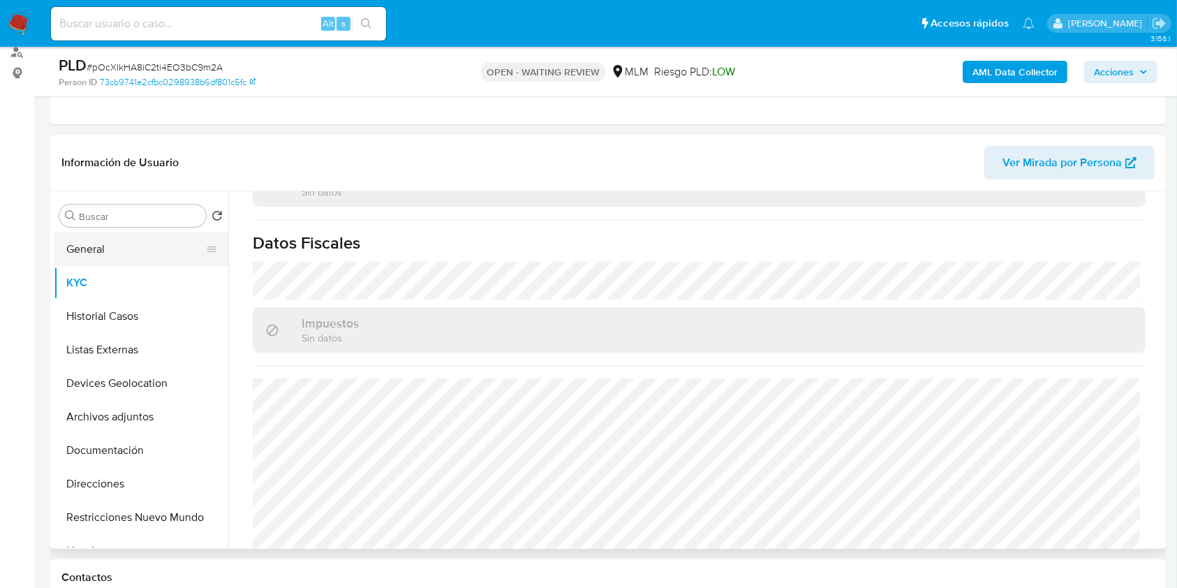
drag, startPoint x: 98, startPoint y: 248, endPoint x: 107, endPoint y: 247, distance: 8.5
click at [98, 247] on button "General" at bounding box center [135, 250] width 163 height 34
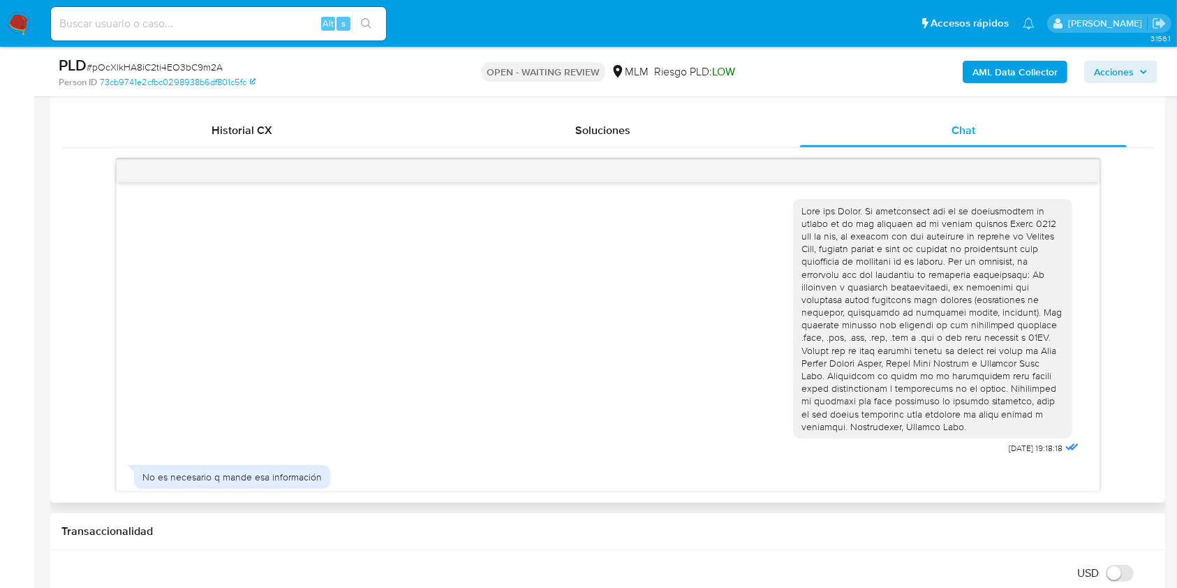
scroll to position [637, 0]
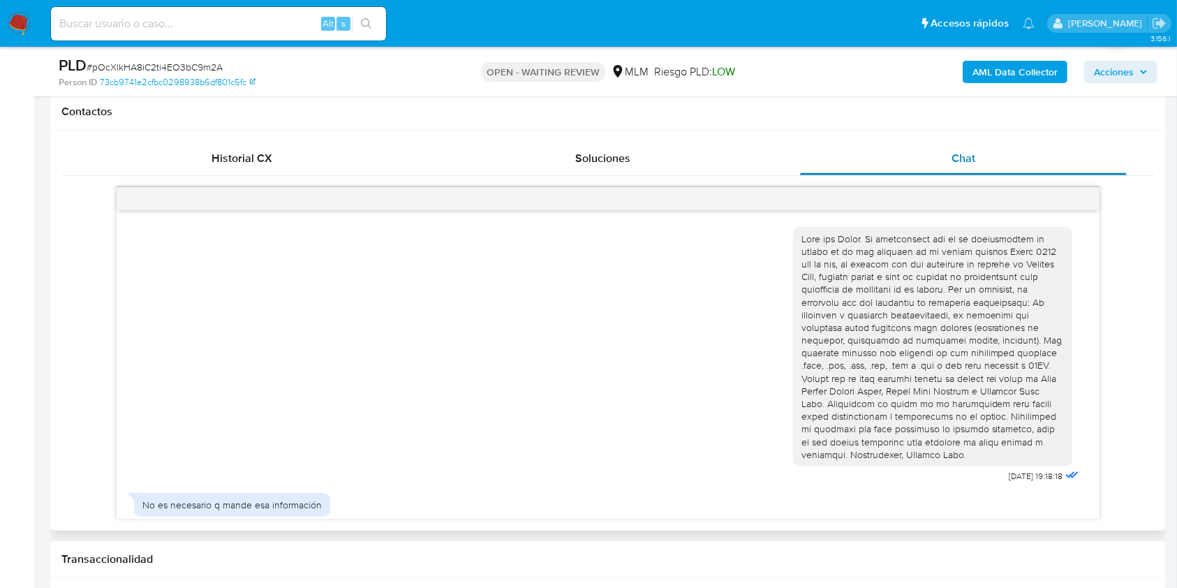
click at [1019, 159] on div "Chat" at bounding box center [964, 159] width 328 height 34
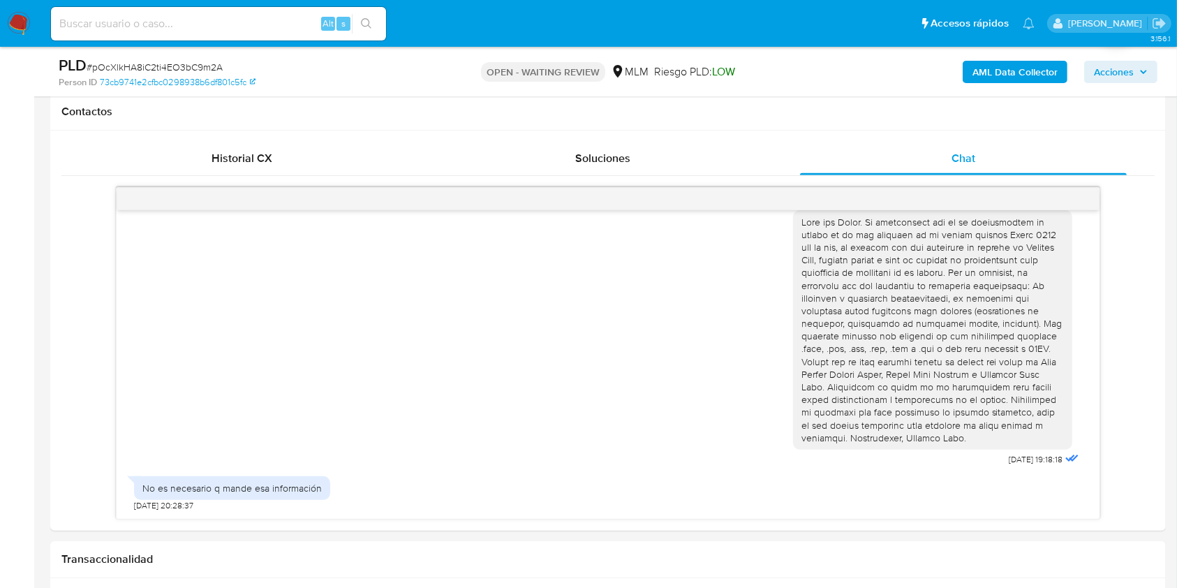
click at [1132, 64] on span "Acciones" at bounding box center [1114, 72] width 40 height 22
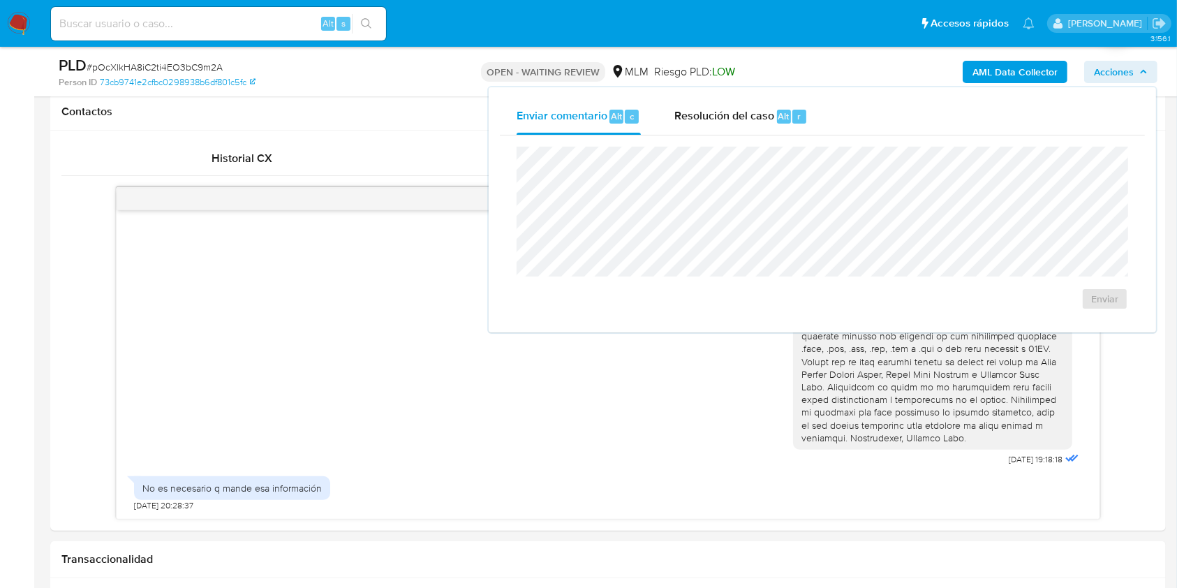
click at [1132, 65] on span "Acciones" at bounding box center [1114, 72] width 40 height 22
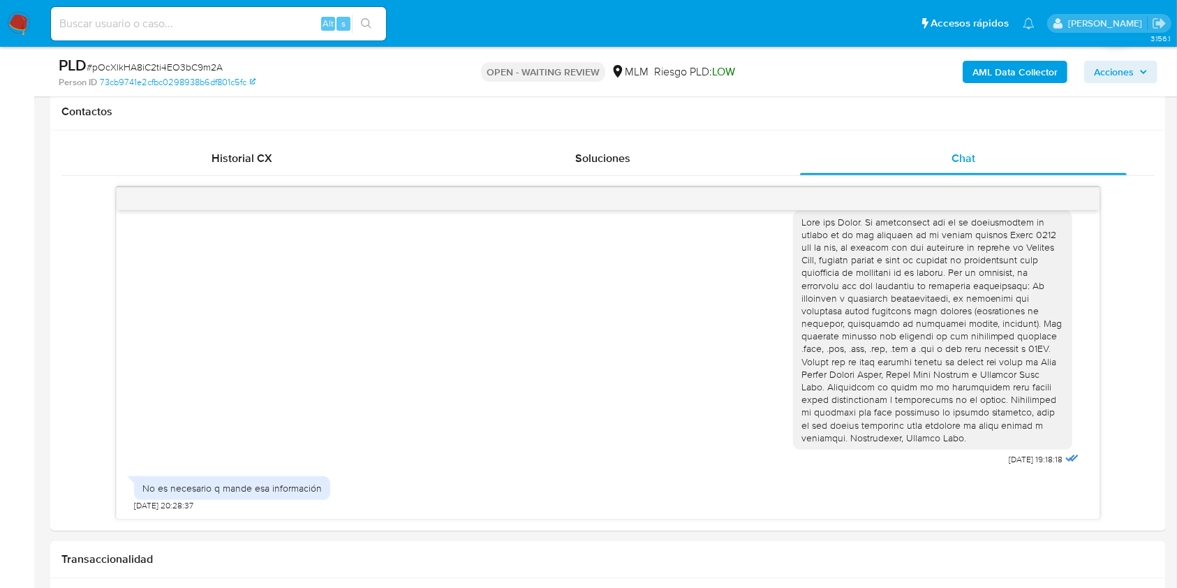
click at [1132, 65] on span "Acciones" at bounding box center [1114, 72] width 40 height 22
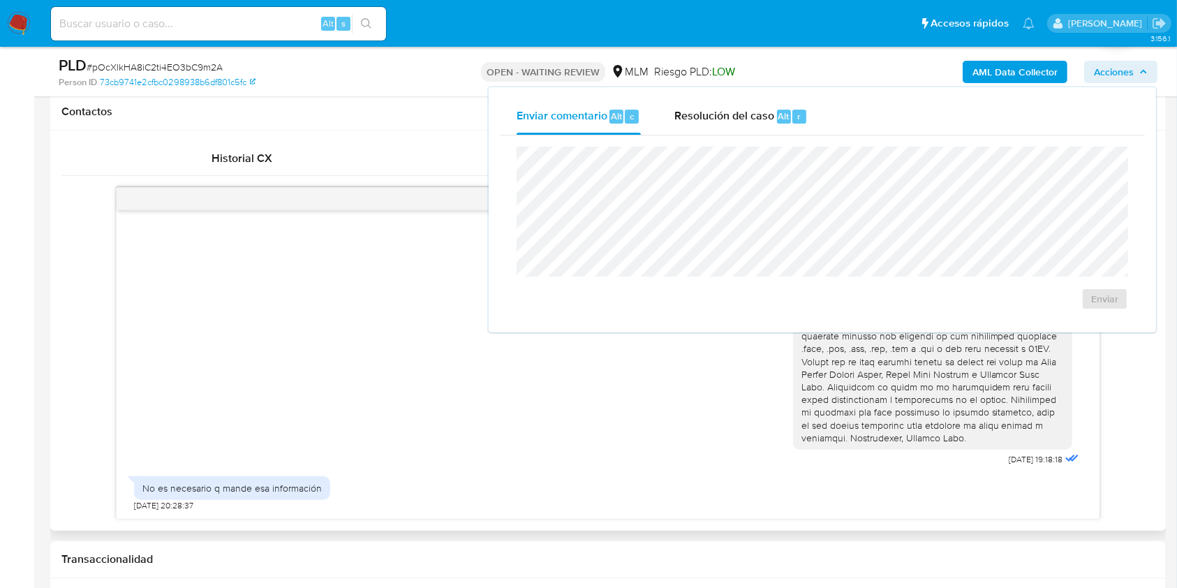
click at [289, 410] on div "[DATE] 19:18:18" at bounding box center [608, 335] width 948 height 270
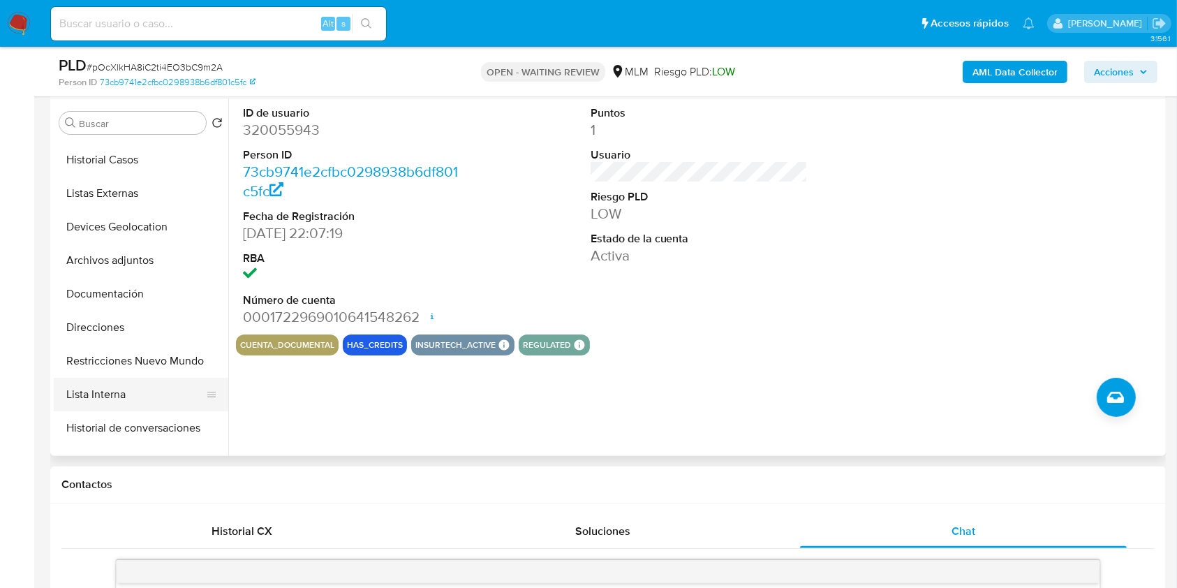
scroll to position [93, 0]
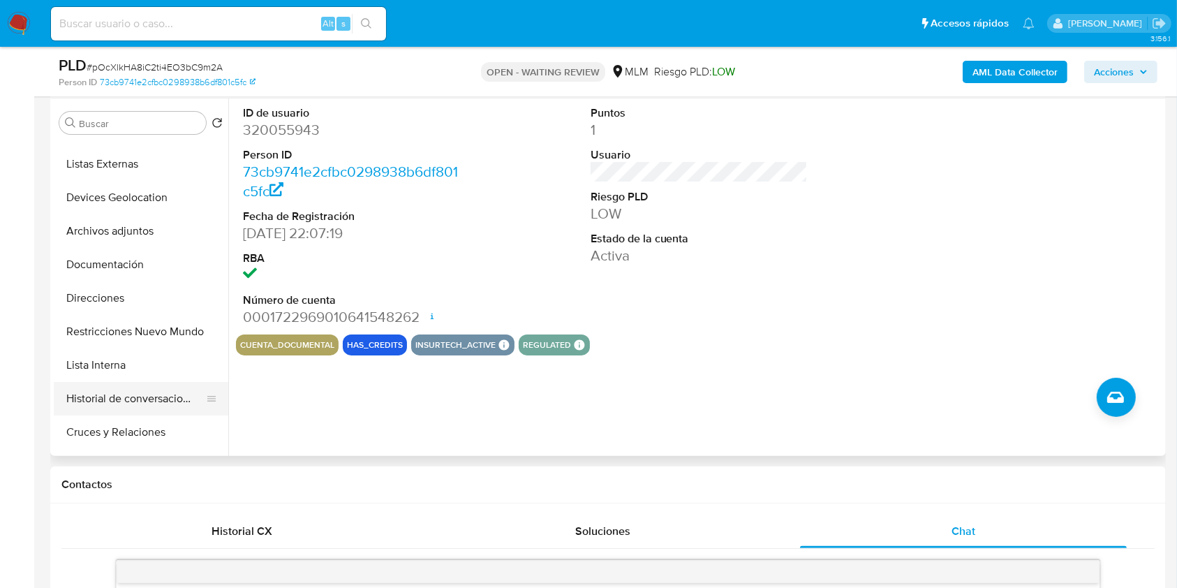
click at [128, 403] on button "Historial de conversaciones" at bounding box center [135, 399] width 163 height 34
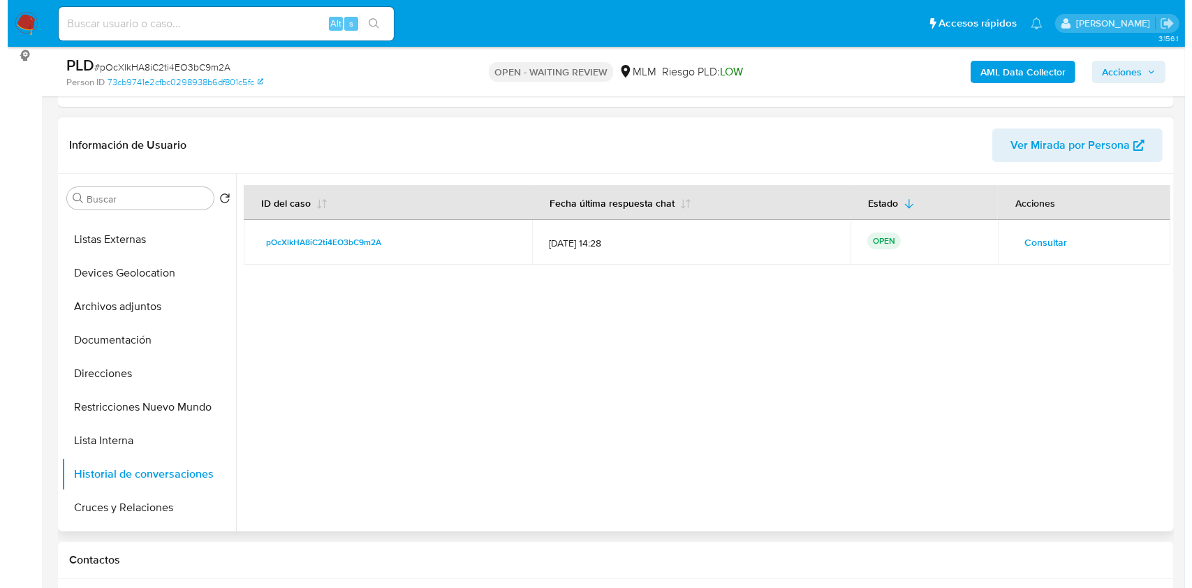
scroll to position [171, 0]
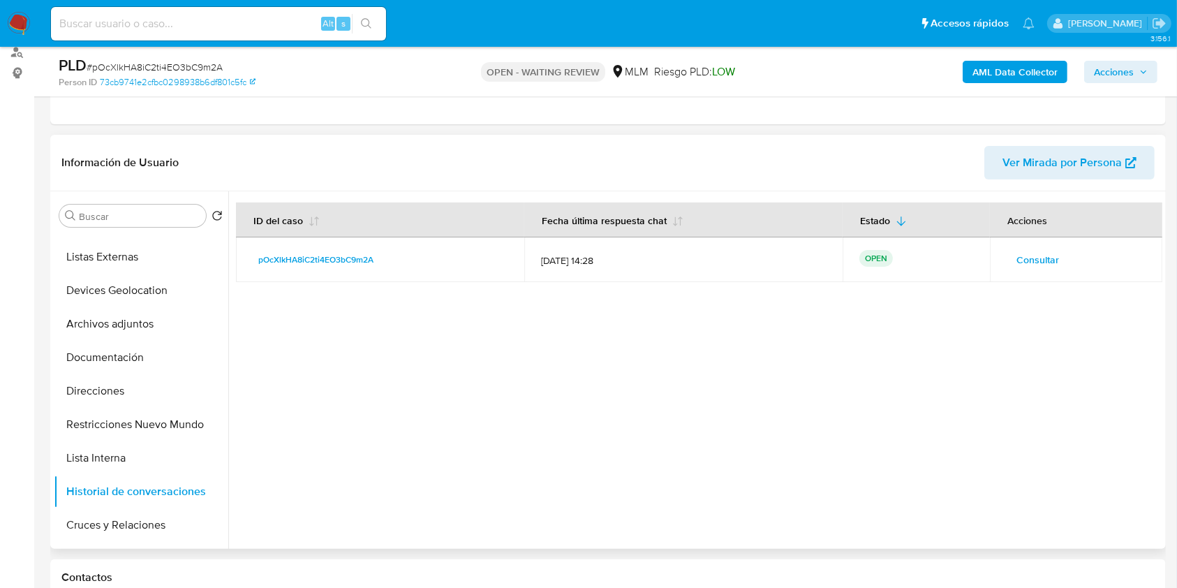
click at [1046, 255] on span "Consultar" at bounding box center [1038, 260] width 43 height 20
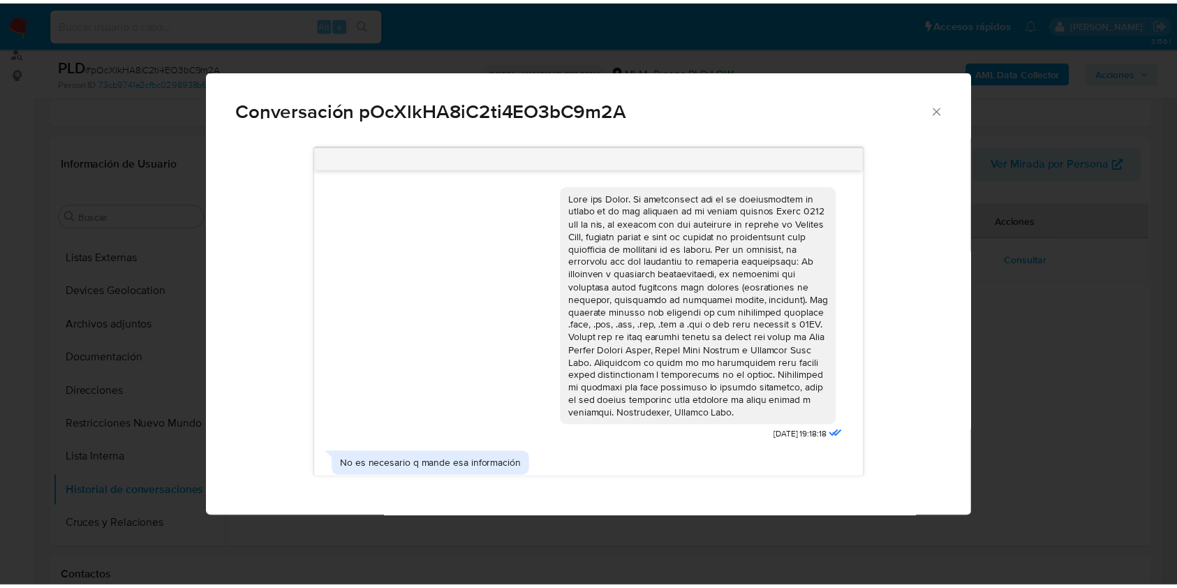
scroll to position [30, 0]
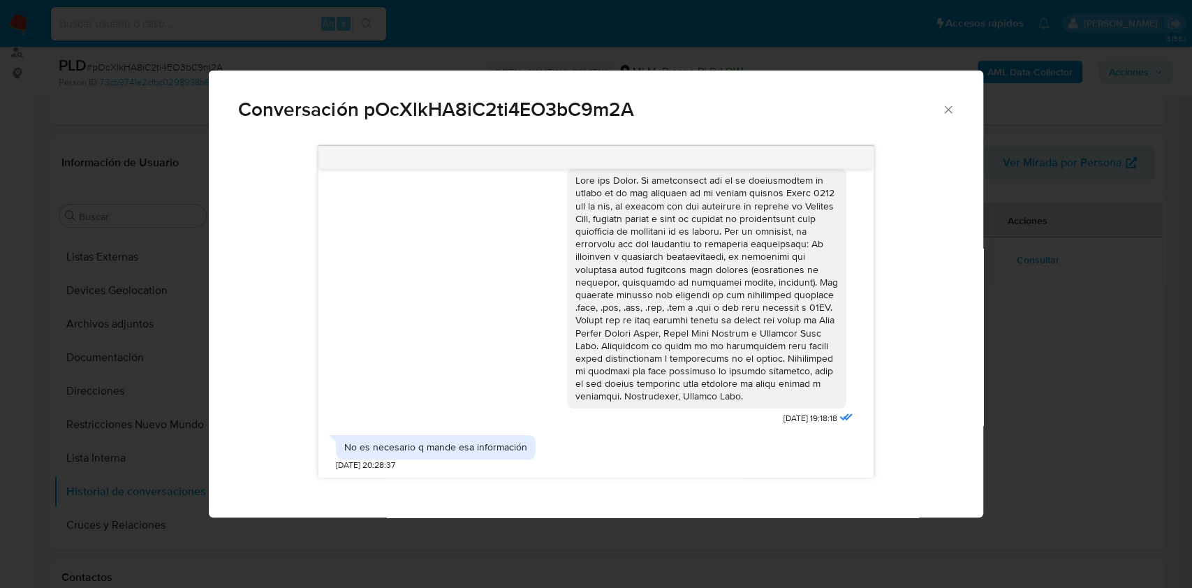
click at [943, 108] on icon "Cerrar" at bounding box center [948, 110] width 14 height 14
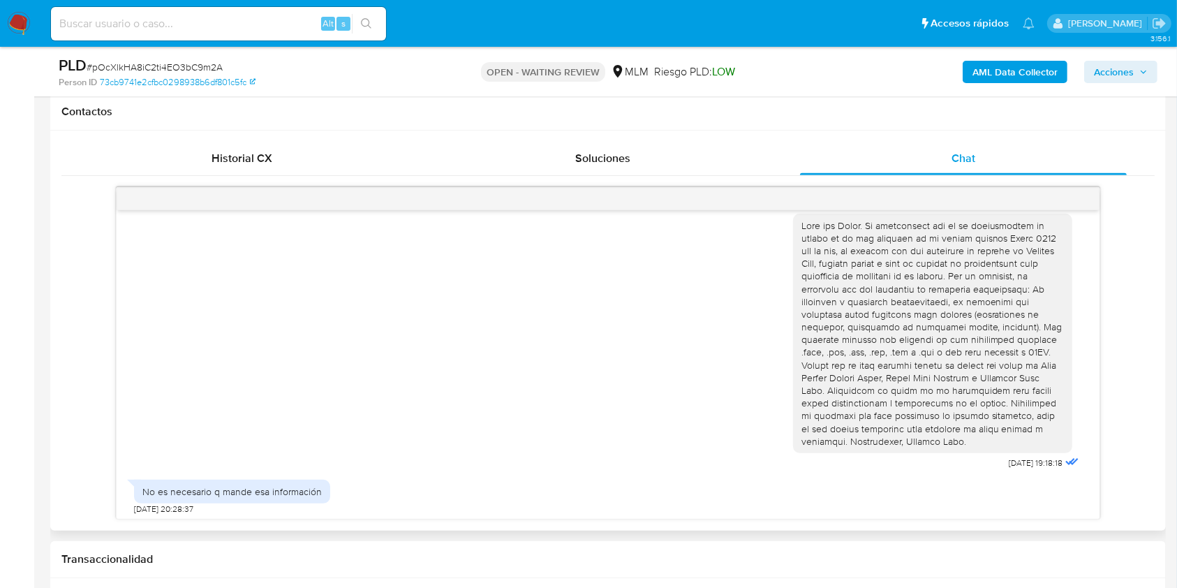
scroll to position [17, 0]
click at [703, 443] on div "[DATE] 19:18:18" at bounding box center [608, 335] width 948 height 270
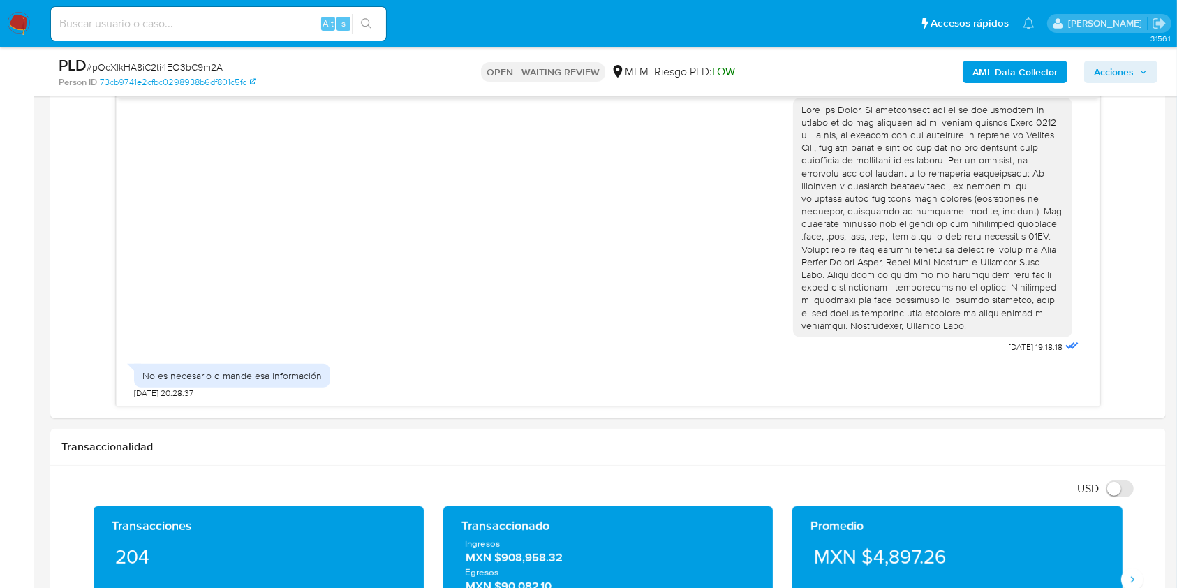
scroll to position [637, 0]
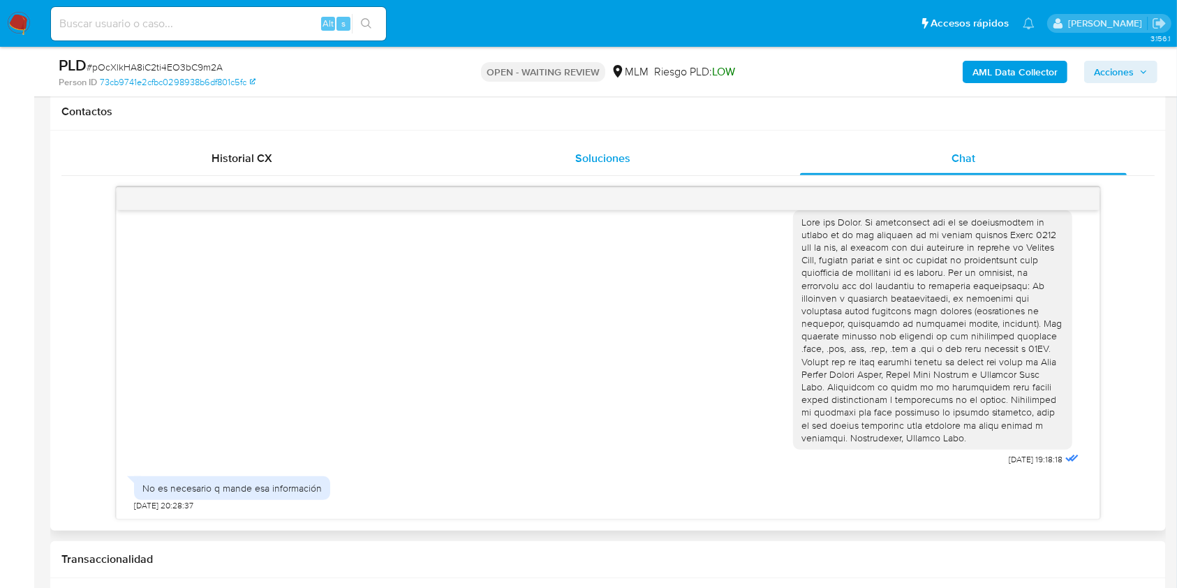
click at [680, 161] on div "Soluciones" at bounding box center [603, 159] width 328 height 34
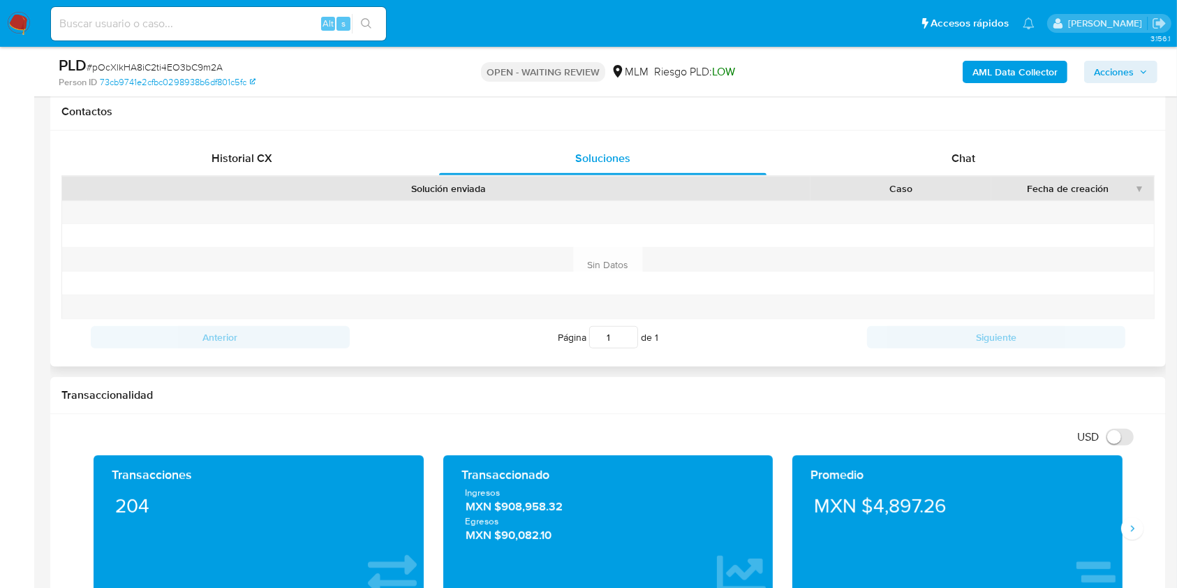
click at [278, 177] on div "Solución enviada" at bounding box center [449, 189] width 724 height 24
click at [282, 167] on div "Historial CX" at bounding box center [242, 159] width 328 height 34
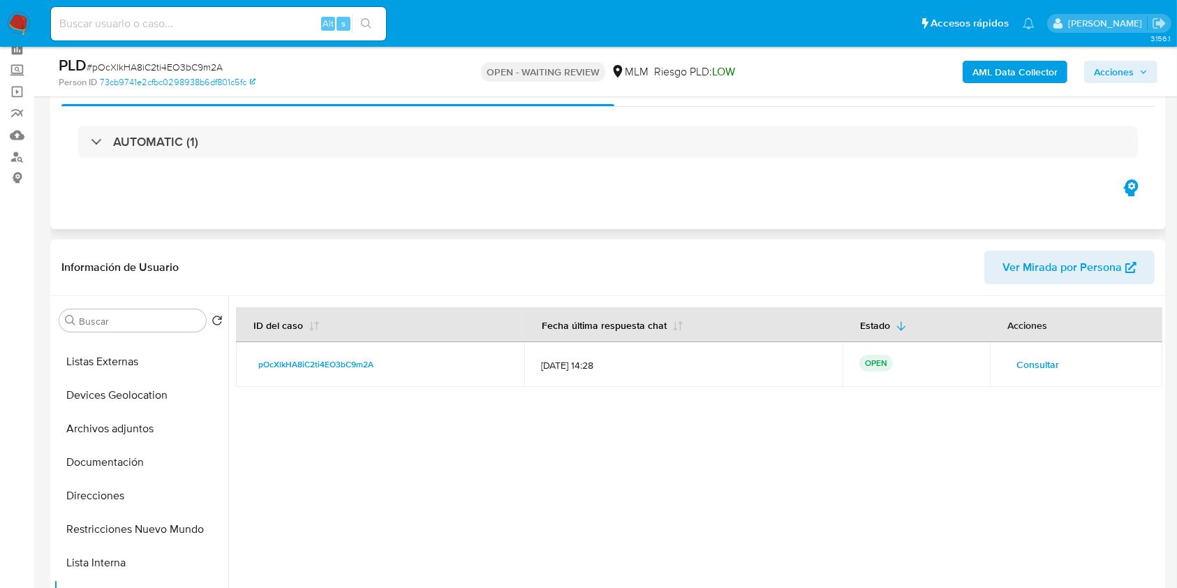
scroll to position [0, 0]
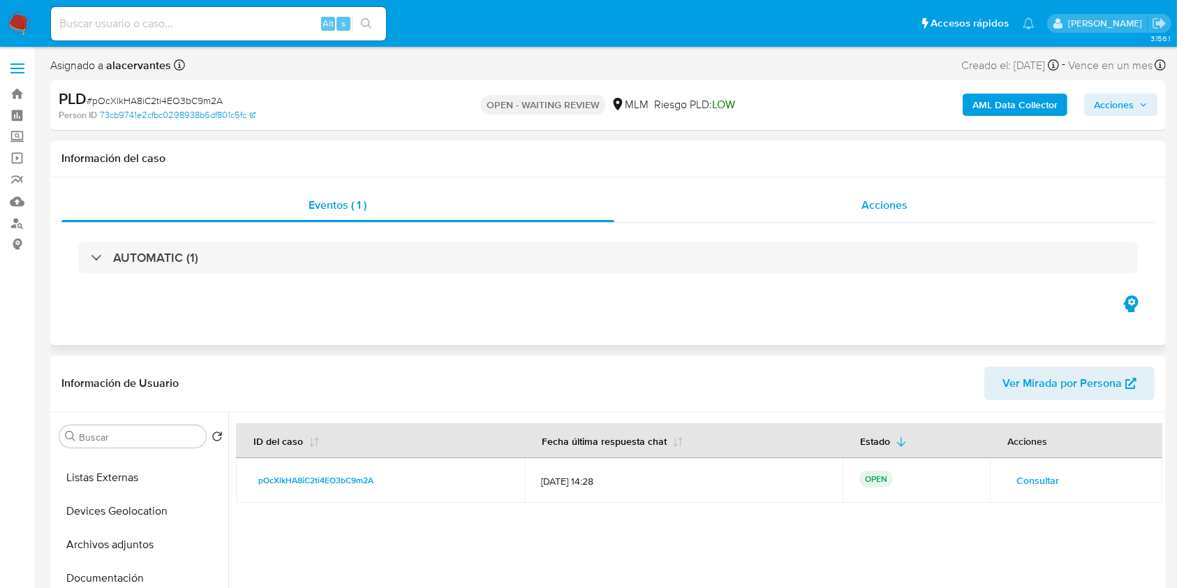
click at [912, 189] on div "Acciones" at bounding box center [885, 206] width 541 height 34
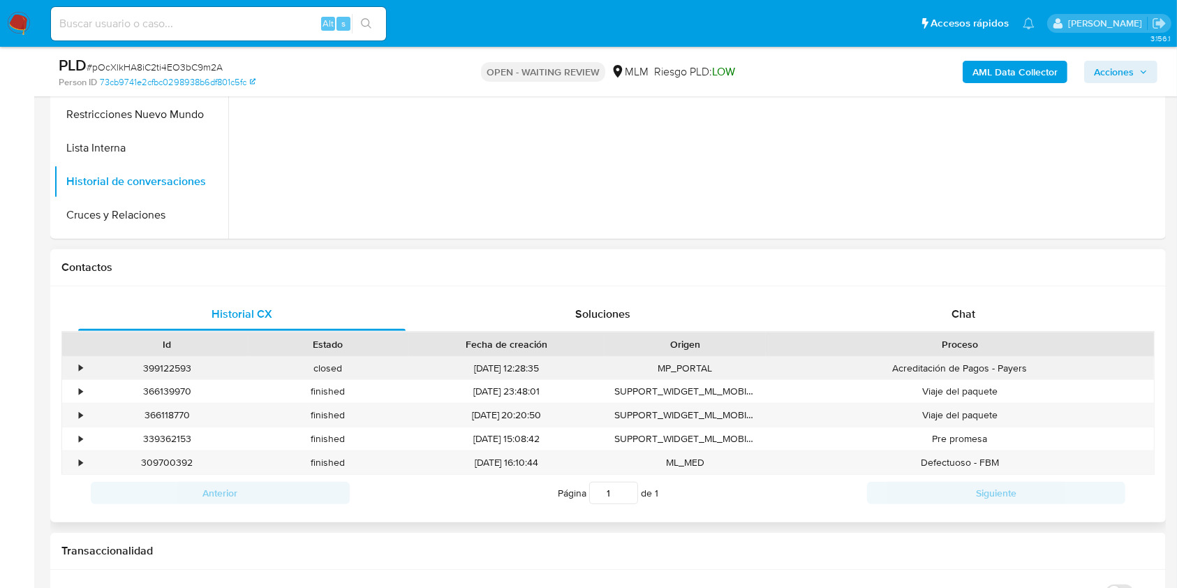
scroll to position [652, 0]
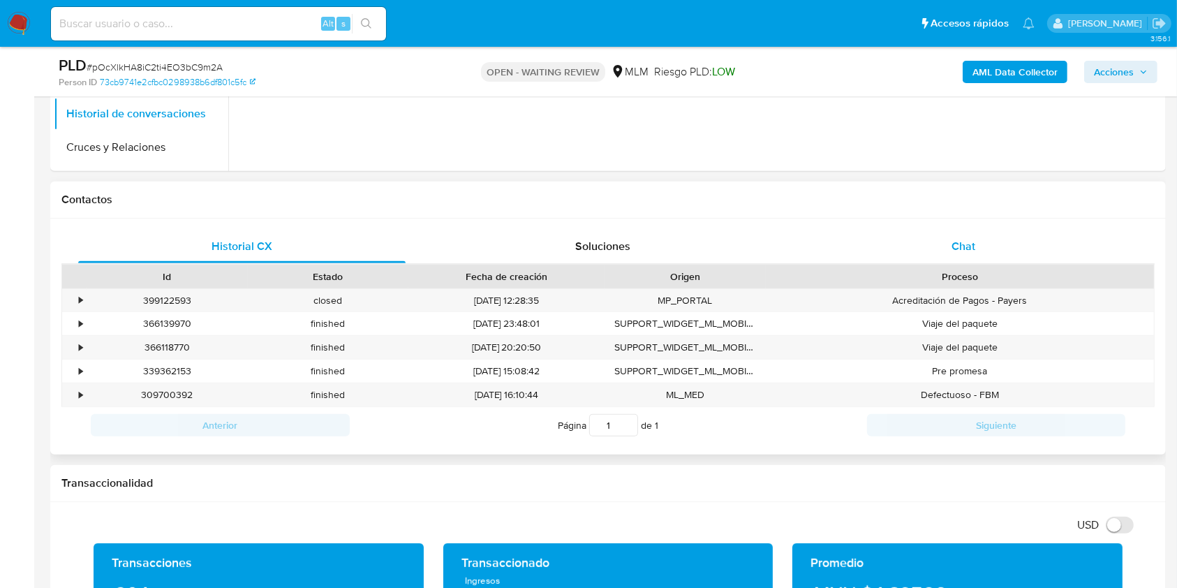
click at [953, 243] on span "Chat" at bounding box center [964, 246] width 24 height 16
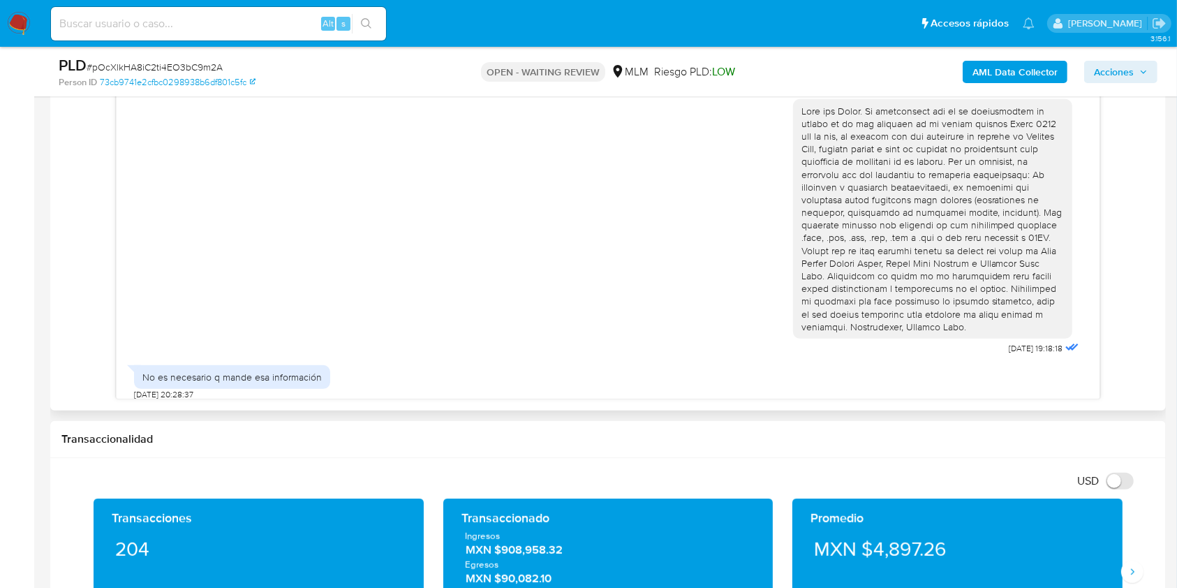
scroll to position [0, 0]
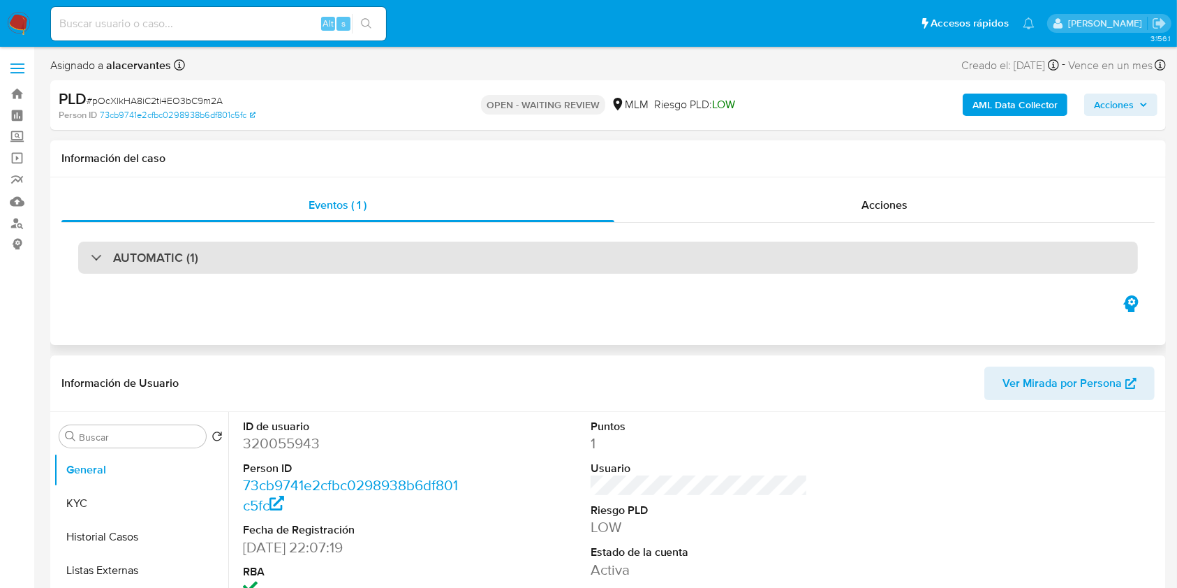
select select "10"
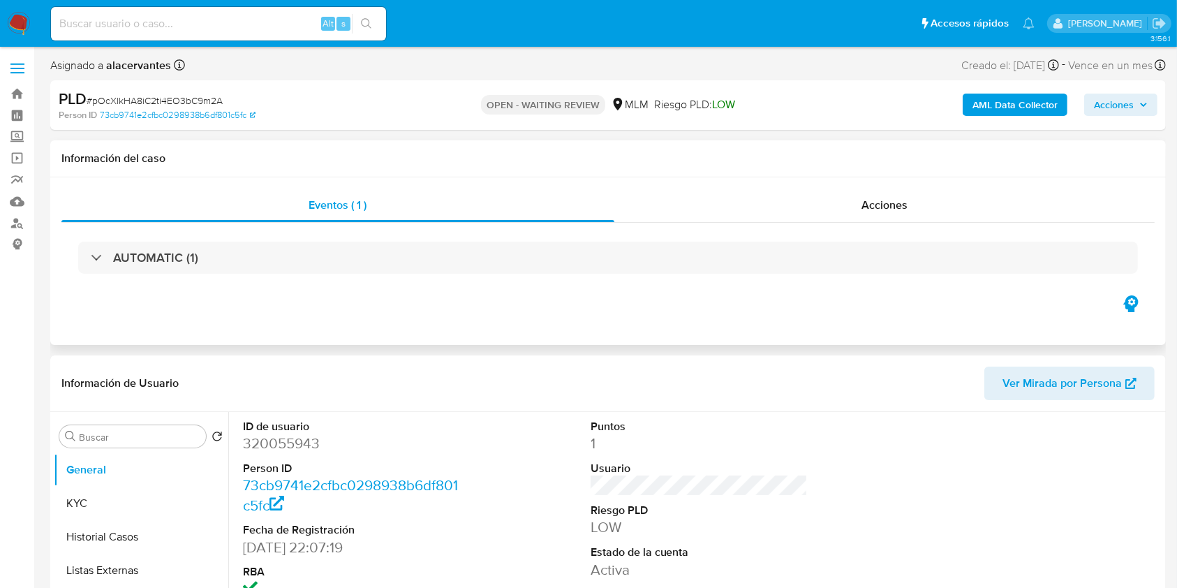
click at [1134, 307] on icon "button" at bounding box center [1131, 303] width 15 height 17
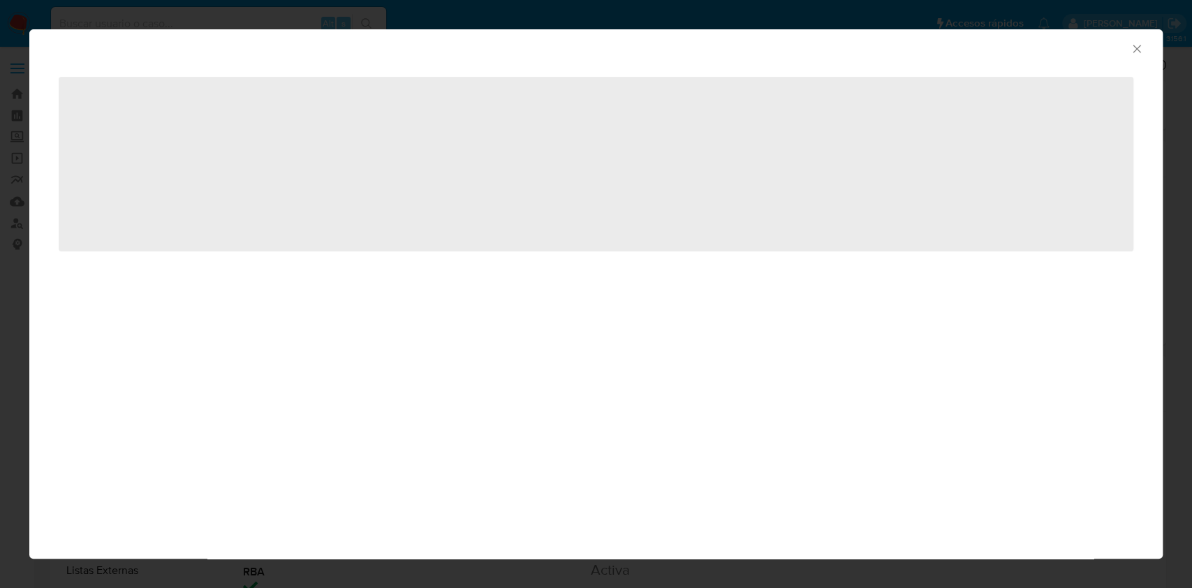
click at [1138, 46] on icon "Cerrar ventana" at bounding box center [1137, 49] width 14 height 14
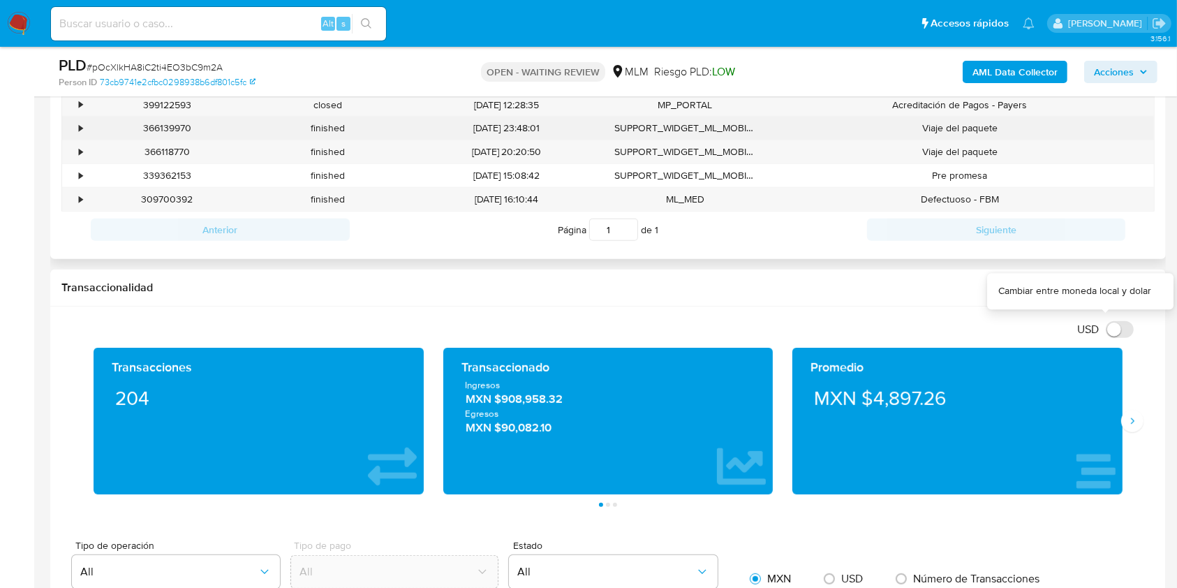
scroll to position [559, 0]
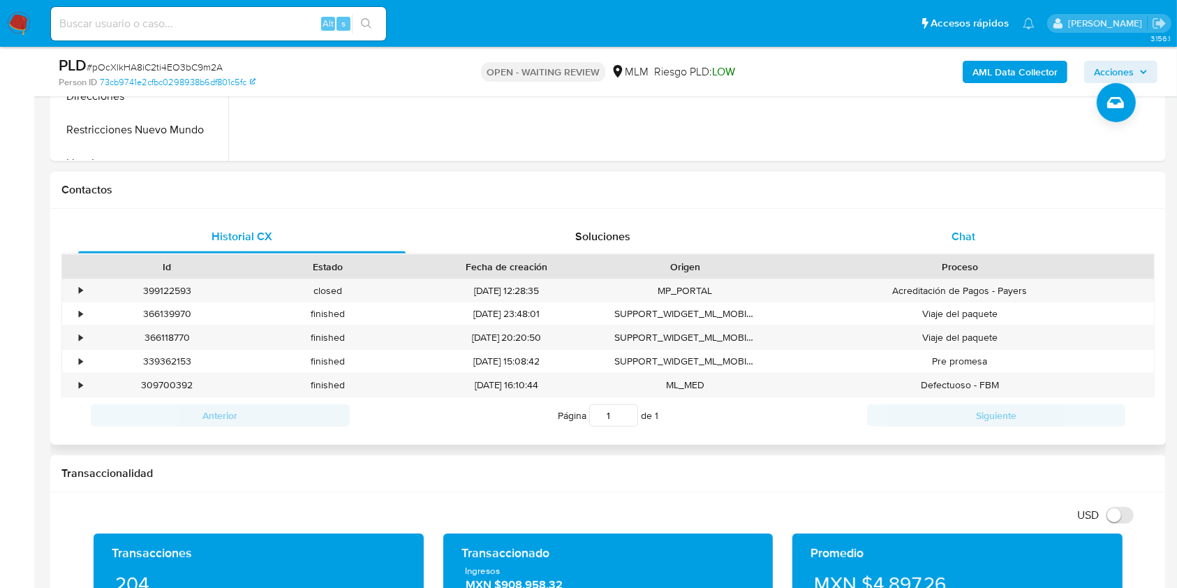
click at [977, 235] on div "Chat" at bounding box center [964, 237] width 328 height 34
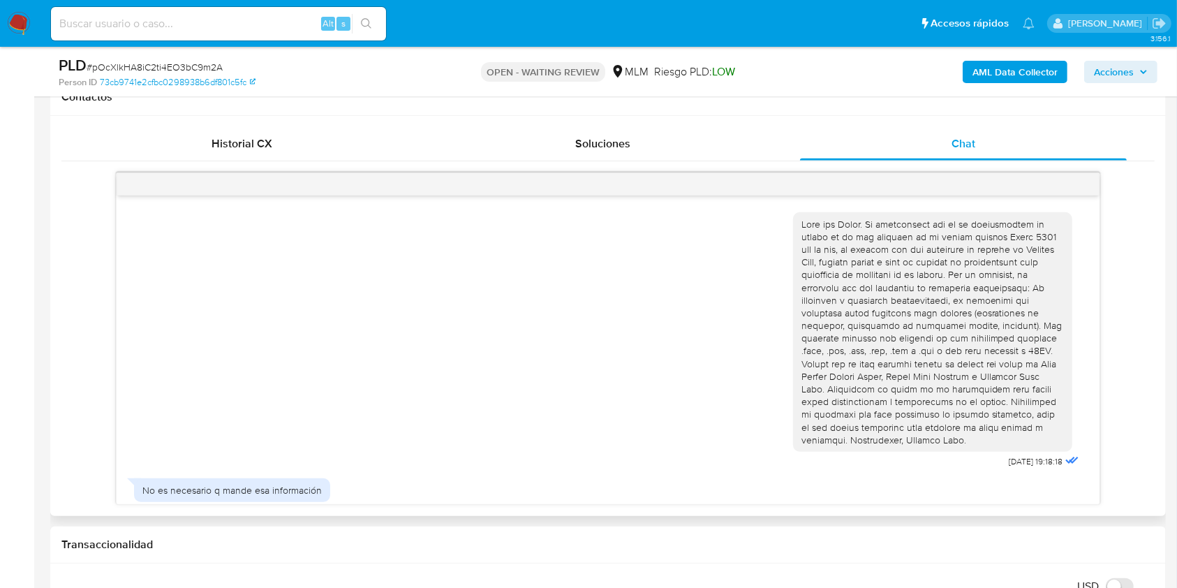
scroll to position [17, 0]
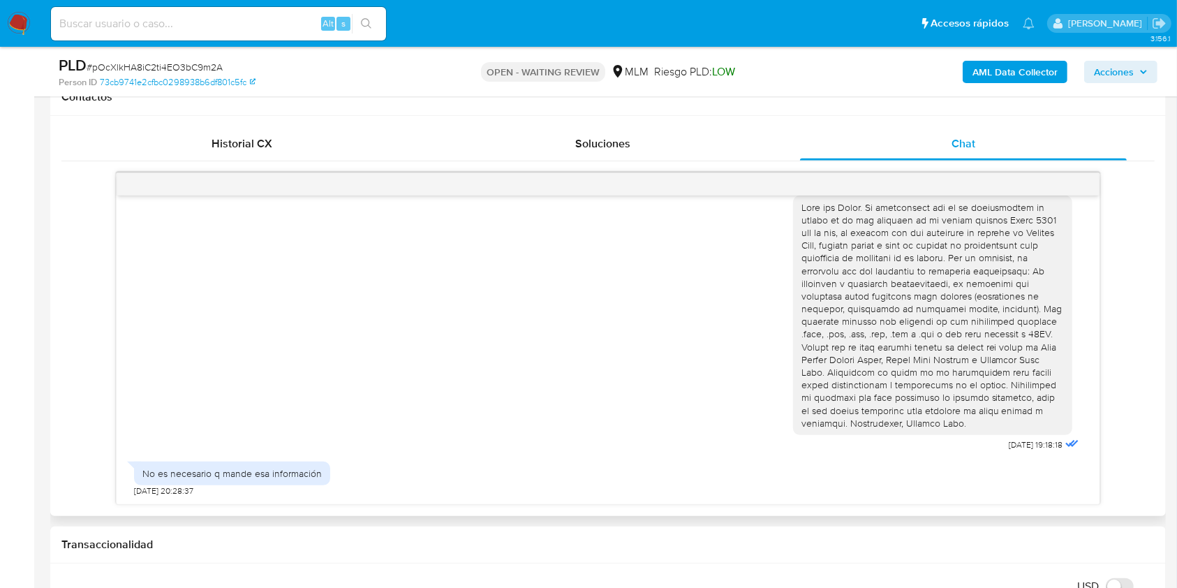
click at [1043, 439] on span "[DATE] 19:18:18" at bounding box center [1037, 444] width 54 height 11
click at [1038, 422] on div at bounding box center [933, 315] width 263 height 228
click at [1038, 421] on div at bounding box center [933, 315] width 263 height 228
click at [1062, 455] on div "No es necesario q mande esa información [DATE] 20:28:37" at bounding box center [608, 476] width 948 height 42
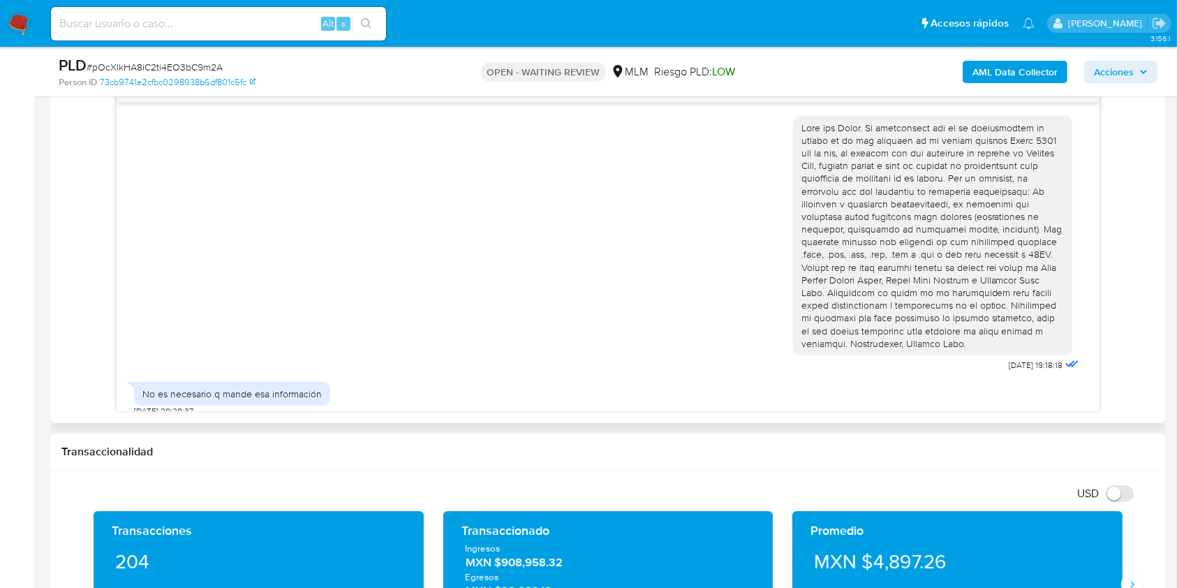
scroll to position [0, 0]
click at [1140, 75] on span "Acciones" at bounding box center [1121, 72] width 54 height 20
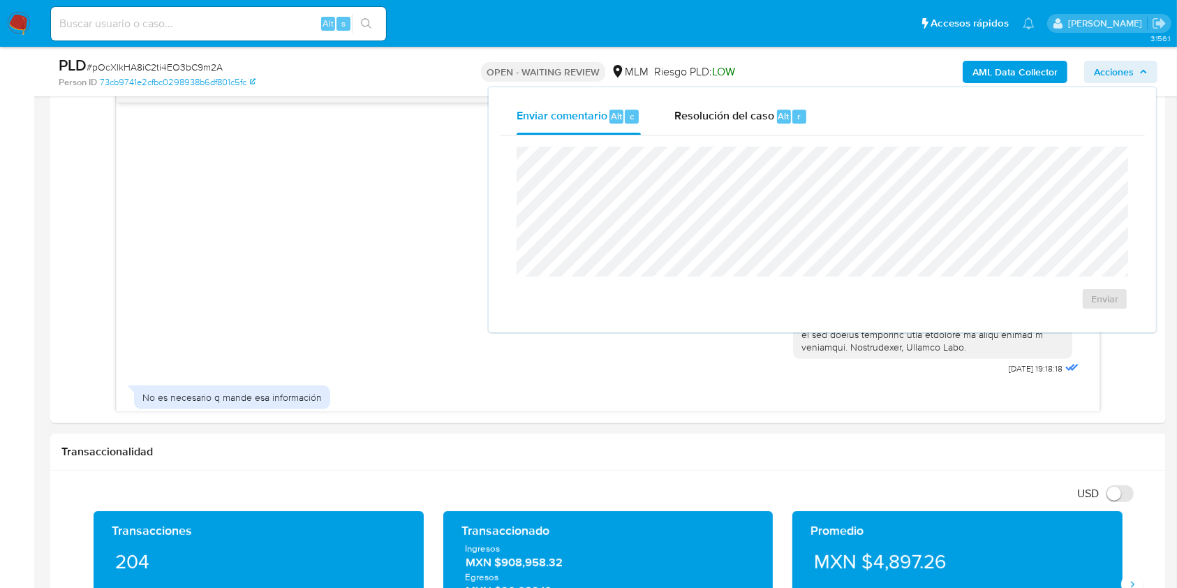
click at [1140, 75] on span "Acciones" at bounding box center [1121, 72] width 54 height 20
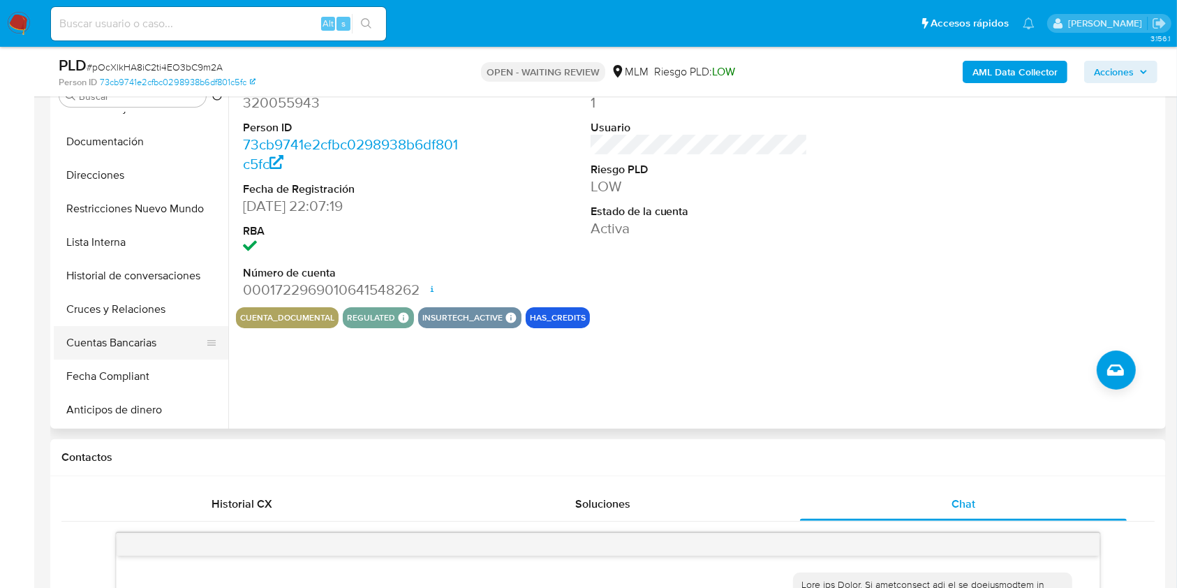
scroll to position [186, 0]
click at [145, 272] on button "Historial de conversaciones" at bounding box center [135, 279] width 163 height 34
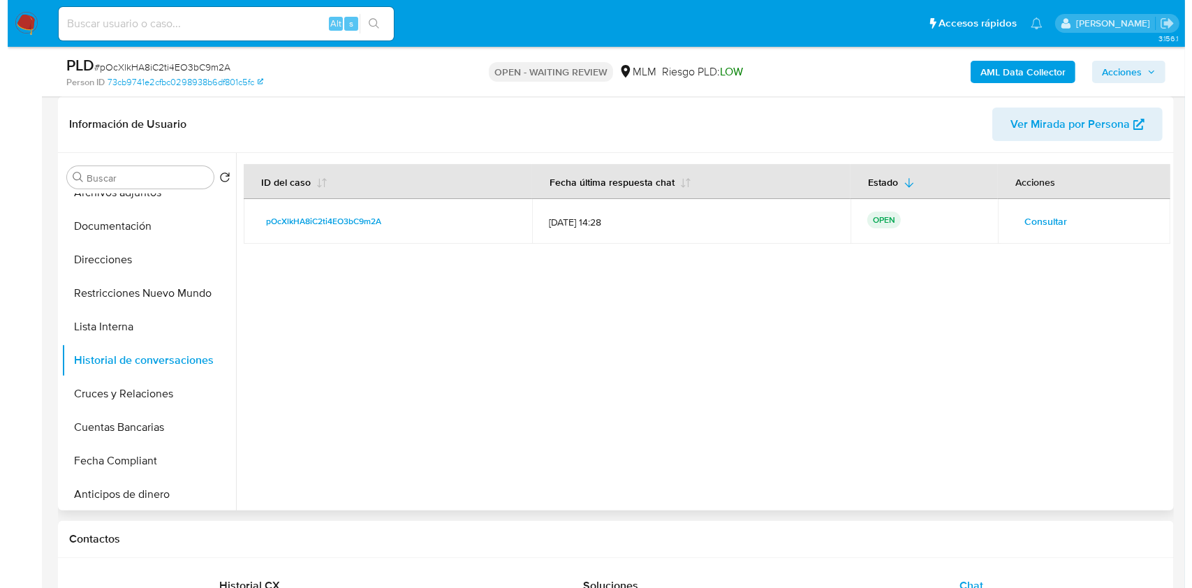
scroll to position [105, 0]
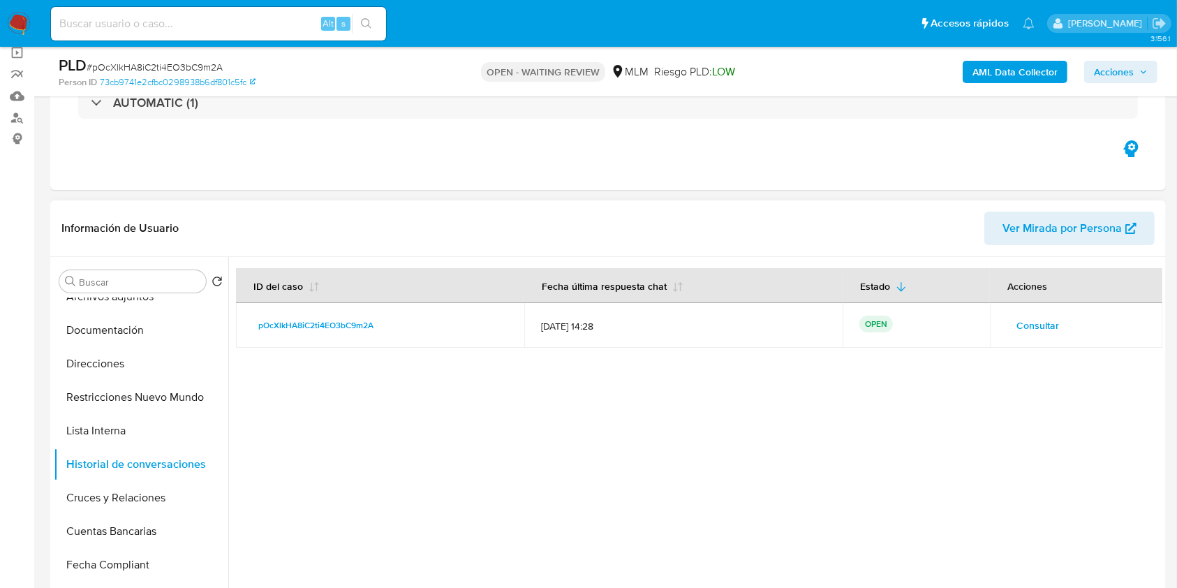
click at [1055, 325] on span "Consultar" at bounding box center [1038, 326] width 43 height 20
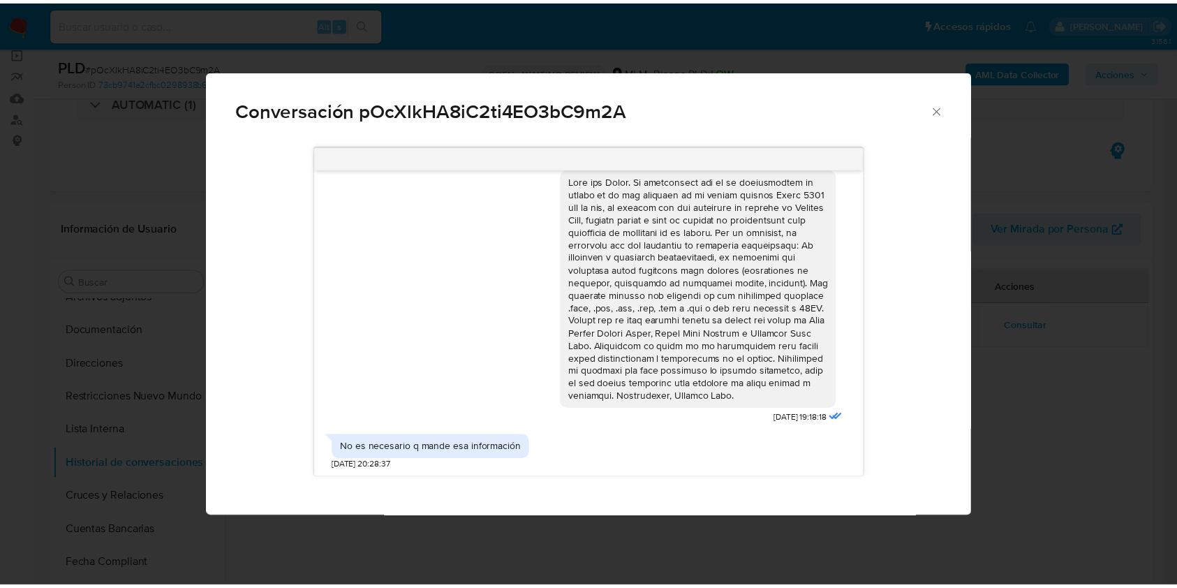
scroll to position [30, 0]
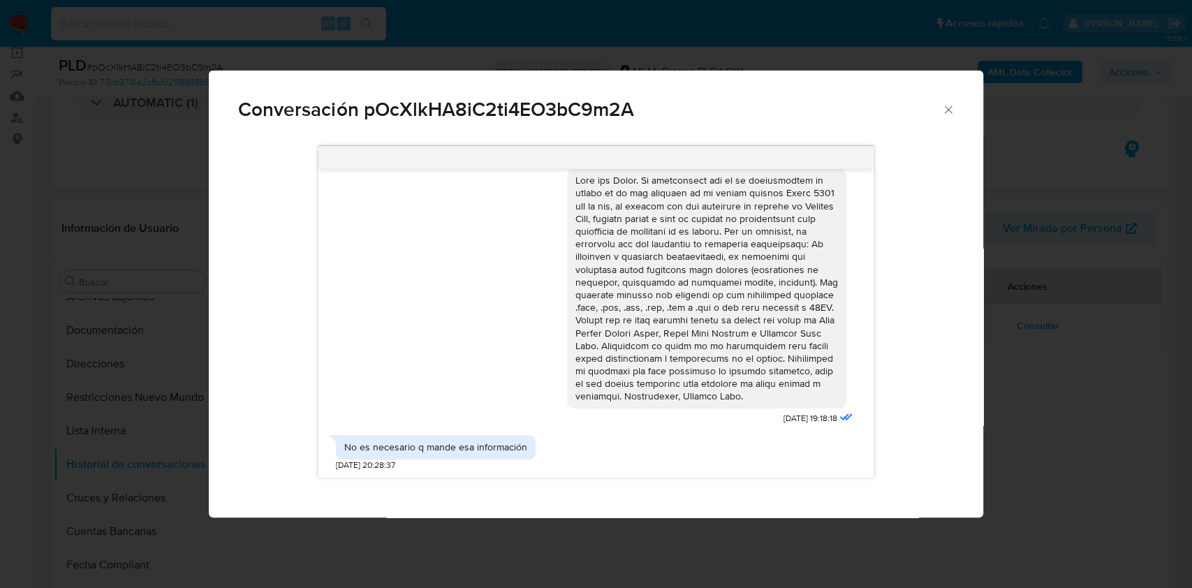
click at [945, 112] on icon "Cerrar" at bounding box center [948, 109] width 8 height 8
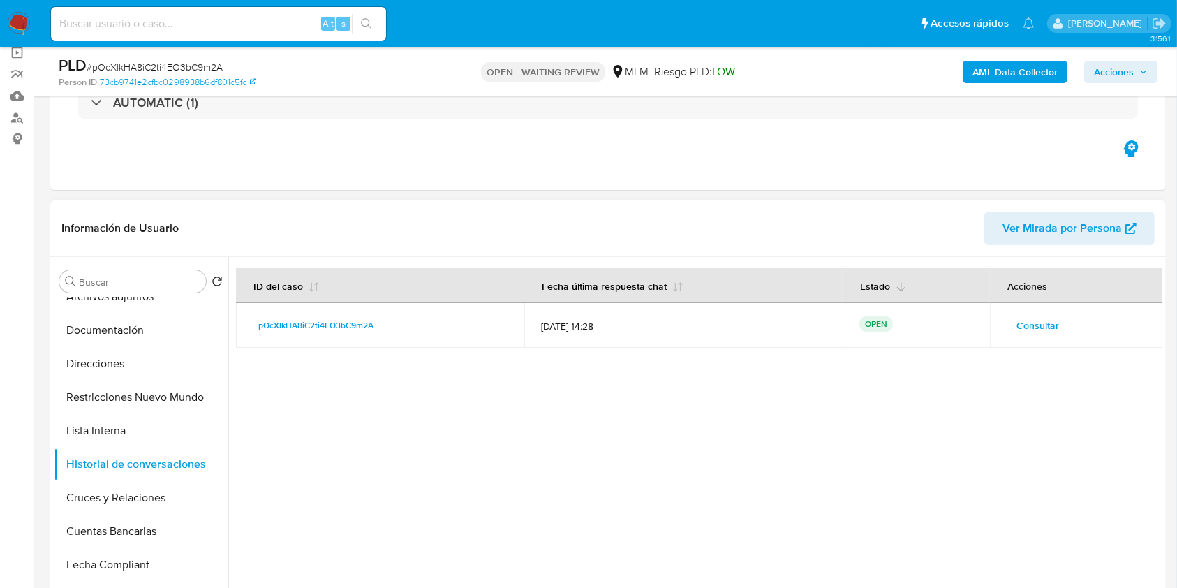
click at [887, 289] on button "Estado" at bounding box center [884, 286] width 80 height 34
click at [884, 317] on p "OPEN" at bounding box center [877, 324] width 34 height 17
click at [664, 314] on td "[DATE] 14:28" at bounding box center [683, 325] width 318 height 45
click at [548, 337] on td "[DATE] 14:28" at bounding box center [683, 325] width 318 height 45
click at [497, 336] on tr "pOcXlkHA8iC2ti4EO3bC9m2A [DATE] 14:28 OPEN Consultar" at bounding box center [699, 325] width 927 height 45
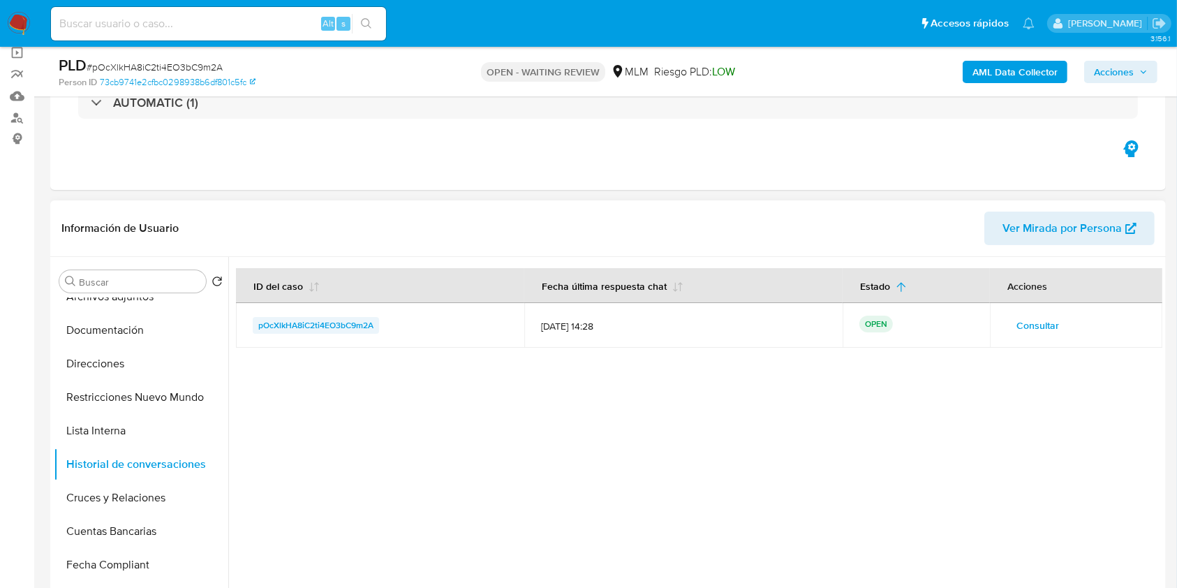
click at [355, 323] on span "pOcXlkHA8iC2ti4EO3bC9m2A" at bounding box center [315, 325] width 115 height 17
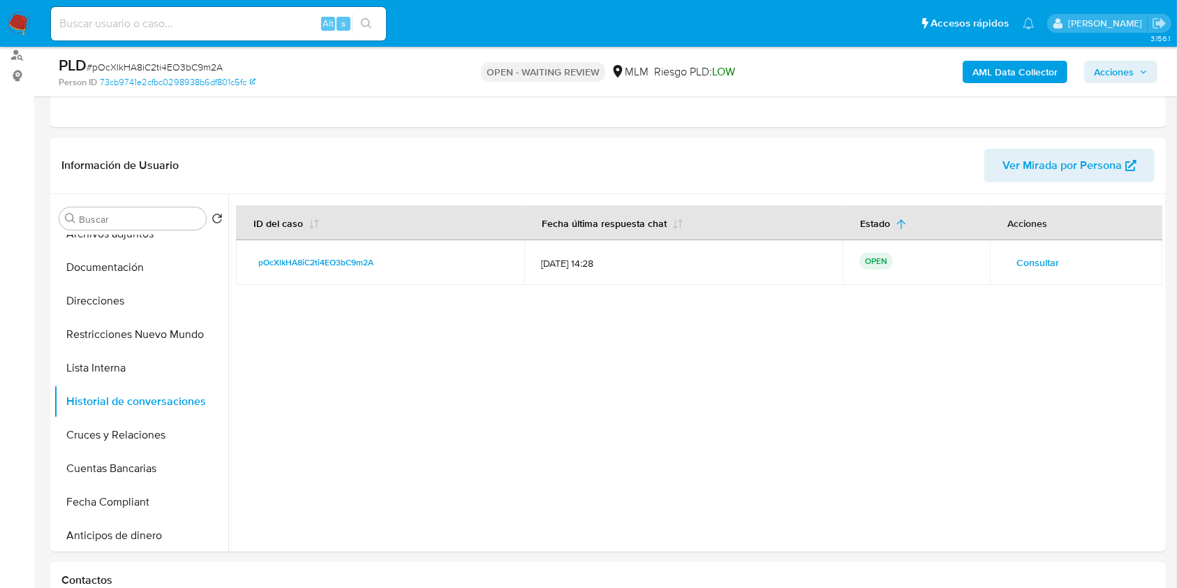
scroll to position [0, 0]
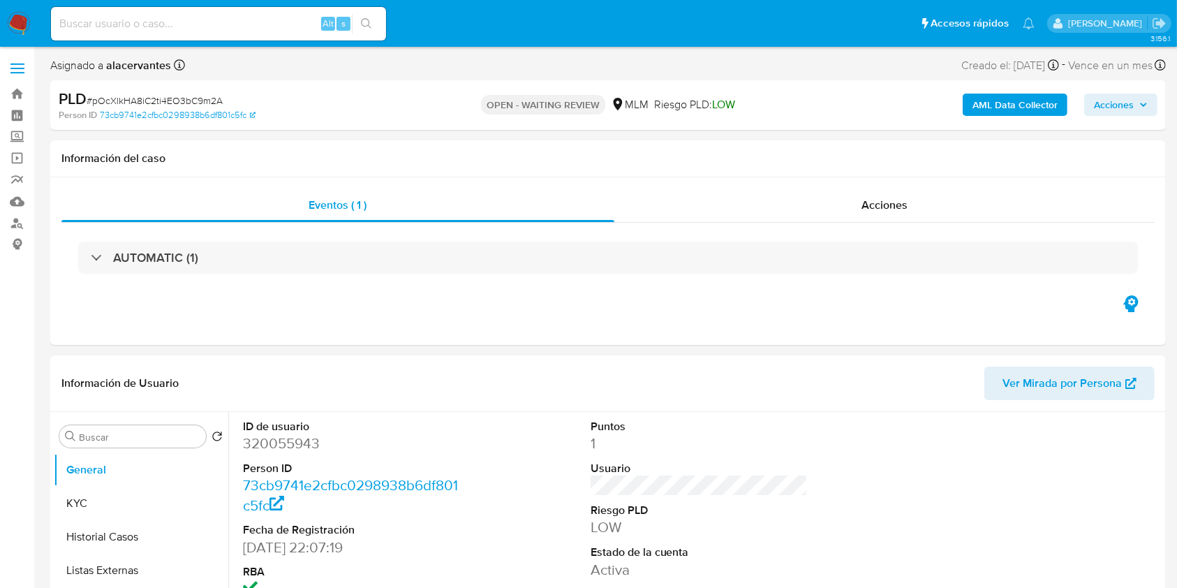
select select "10"
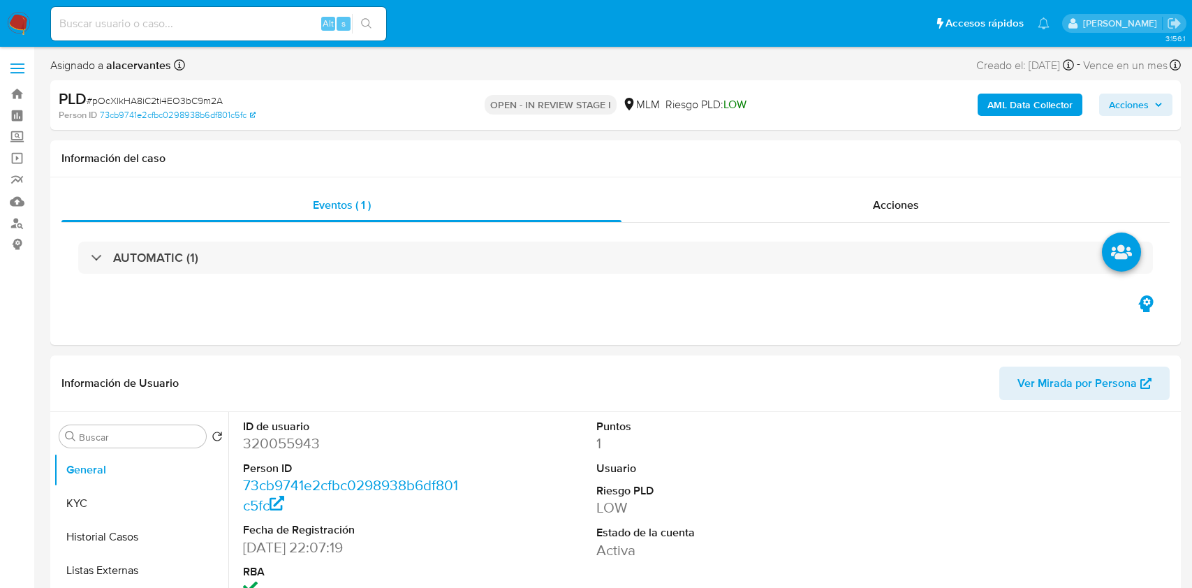
select select "10"
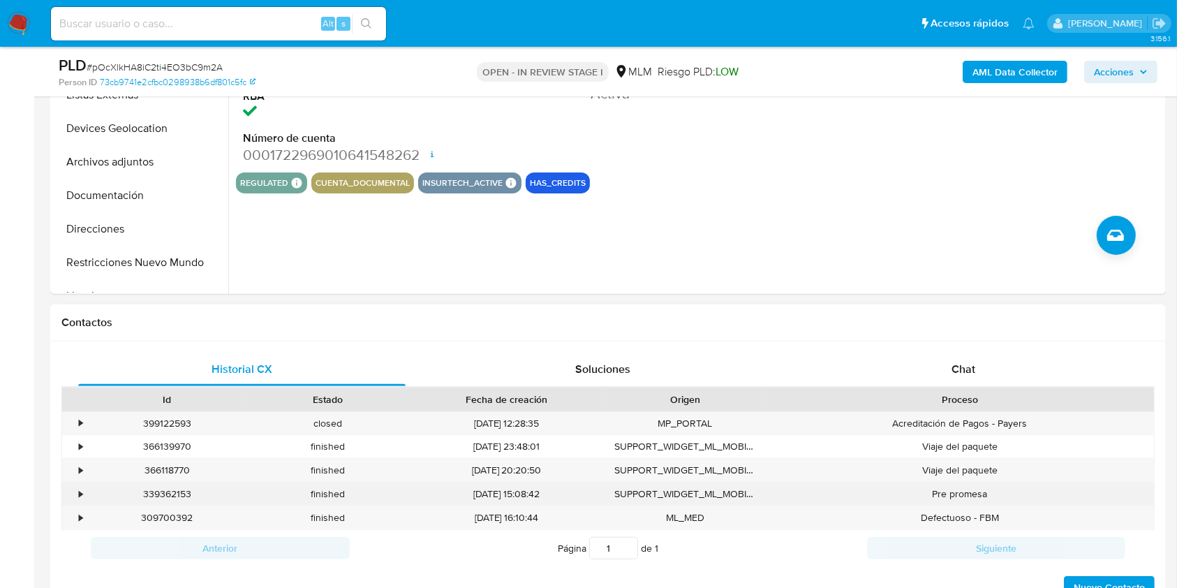
scroll to position [559, 0]
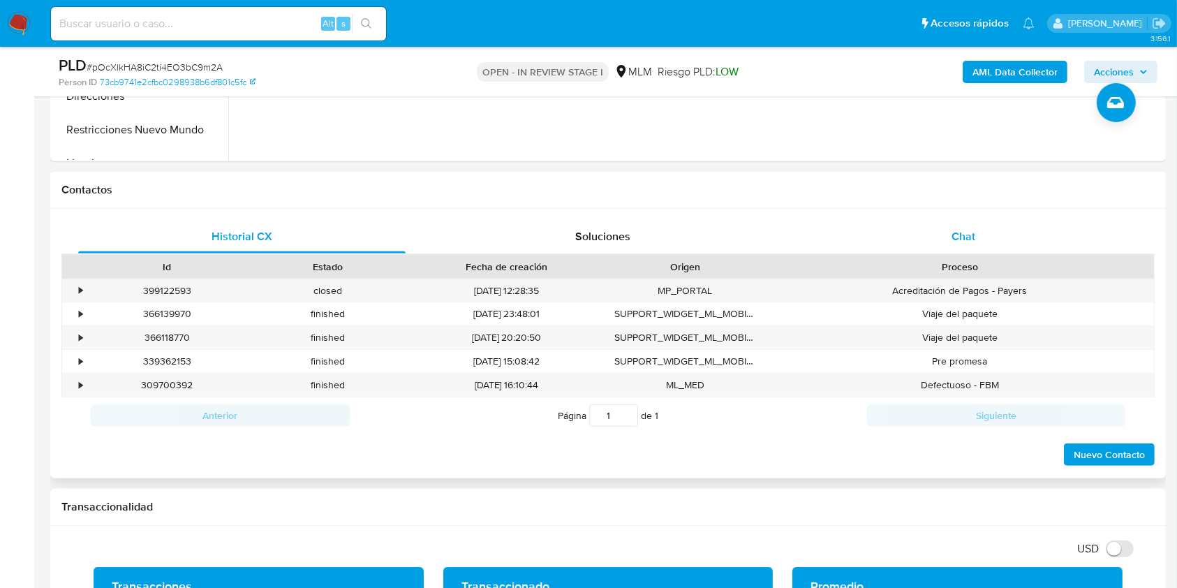
click at [976, 240] on div "Chat" at bounding box center [964, 237] width 328 height 34
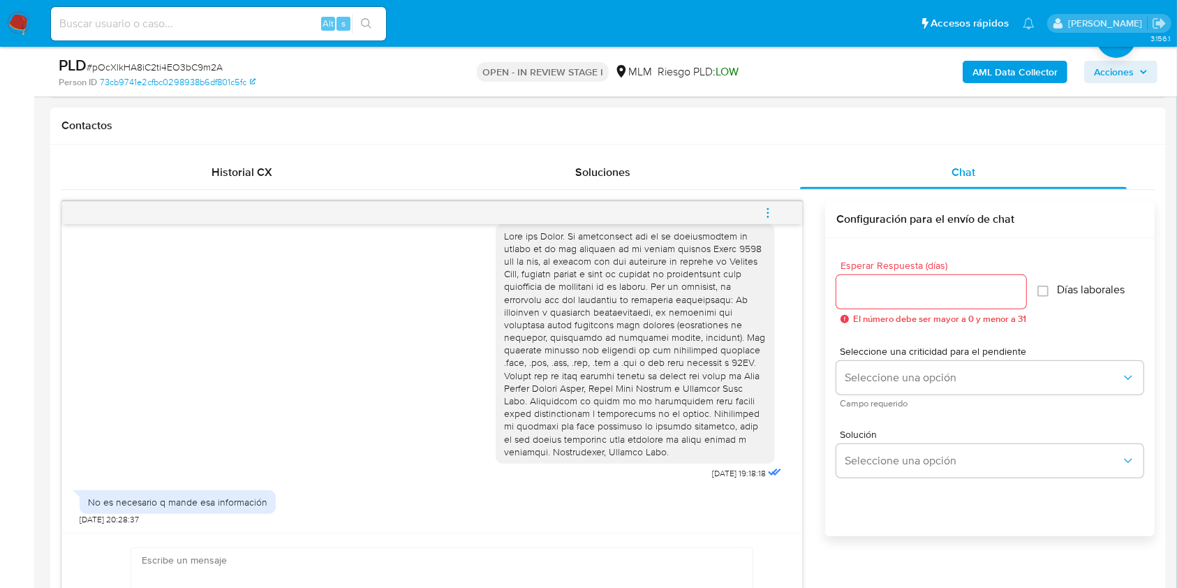
scroll to position [652, 0]
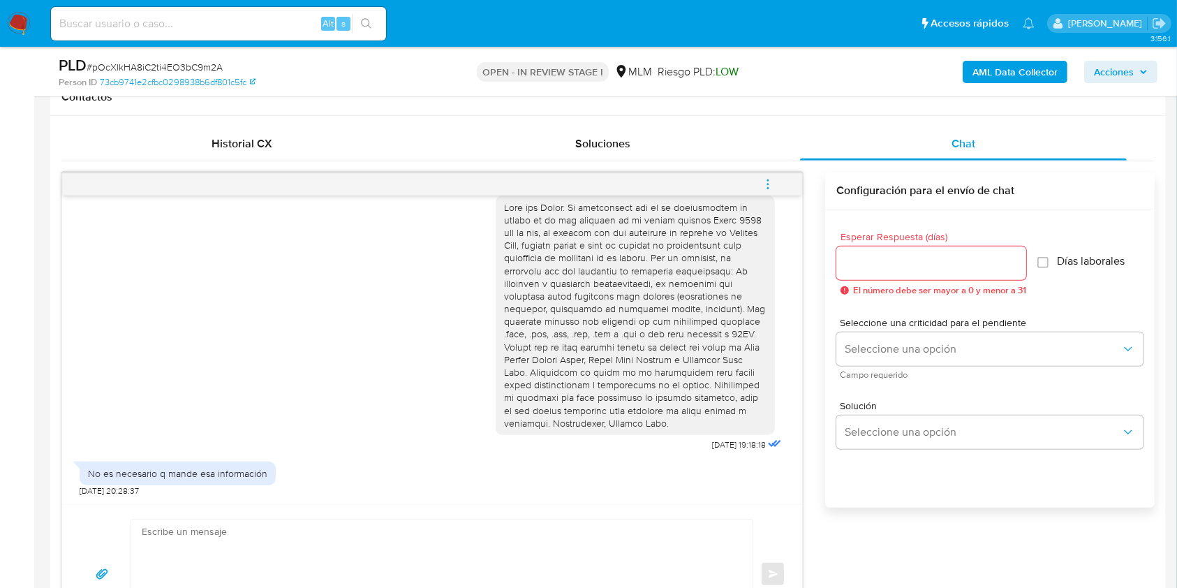
click at [765, 188] on icon "menu-action" at bounding box center [768, 184] width 13 height 13
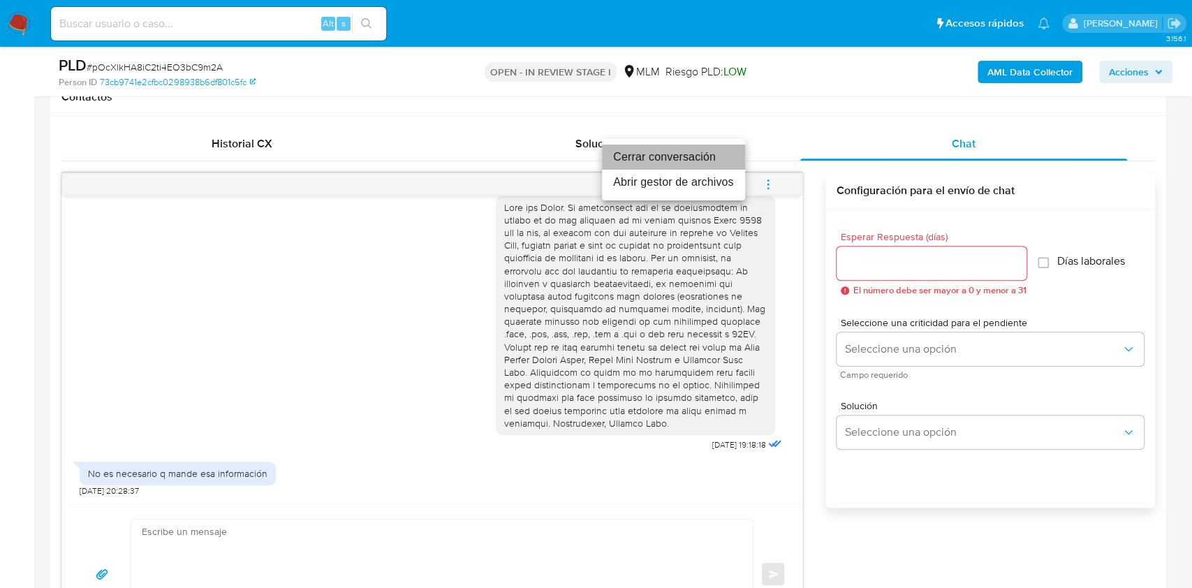
click at [717, 155] on li "Cerrar conversación" at bounding box center [673, 157] width 143 height 25
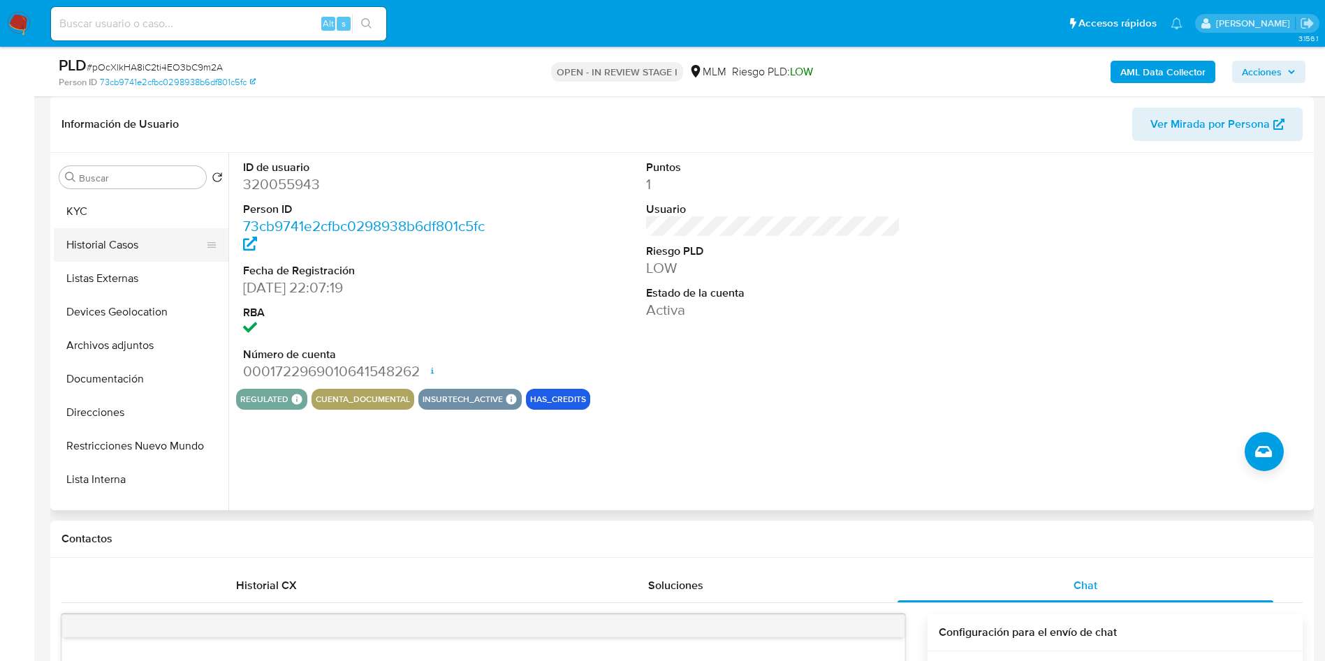
scroll to position [0, 0]
click at [115, 251] on button "KYC" at bounding box center [135, 245] width 163 height 34
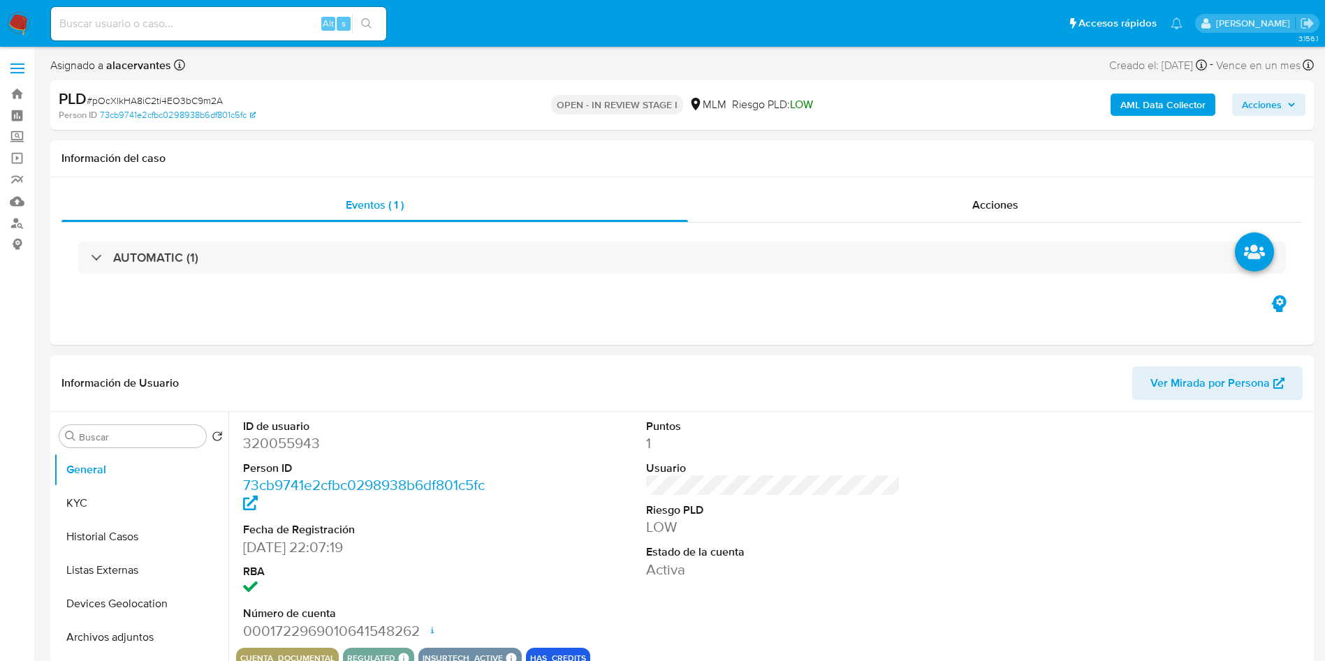
click at [13, 20] on img at bounding box center [19, 24] width 24 height 24
select select "10"
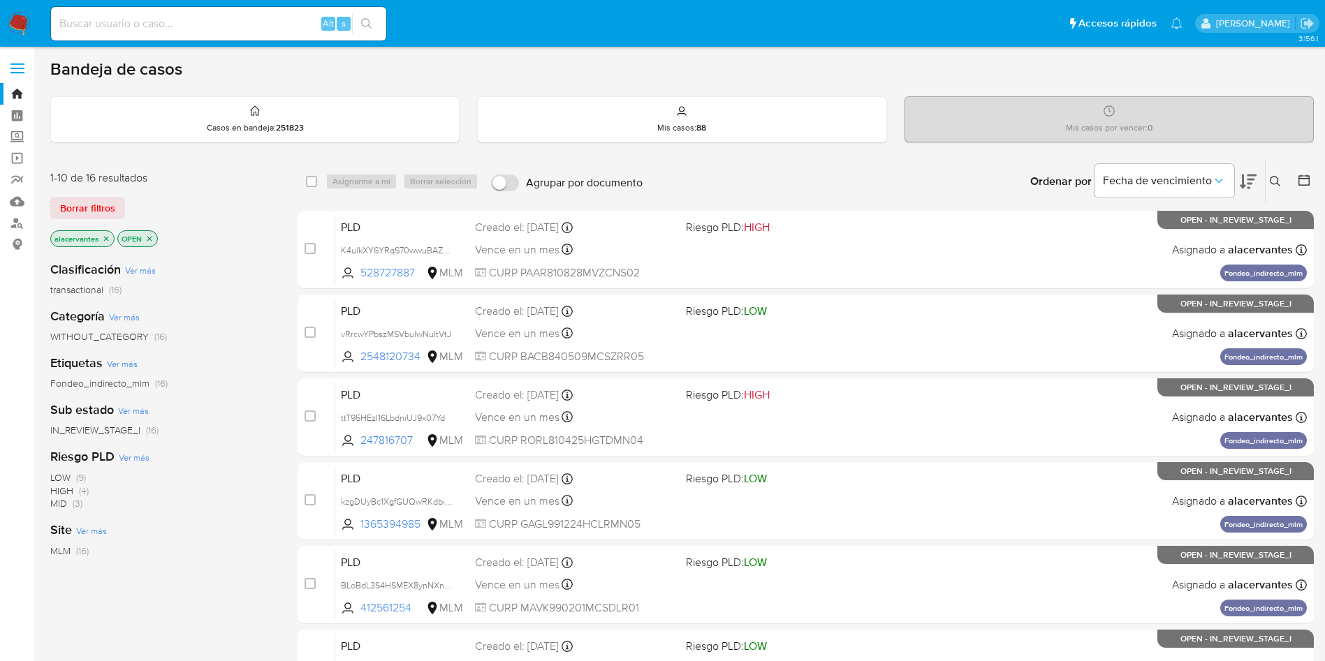
click at [108, 239] on icon "close-filter" at bounding box center [106, 239] width 8 height 8
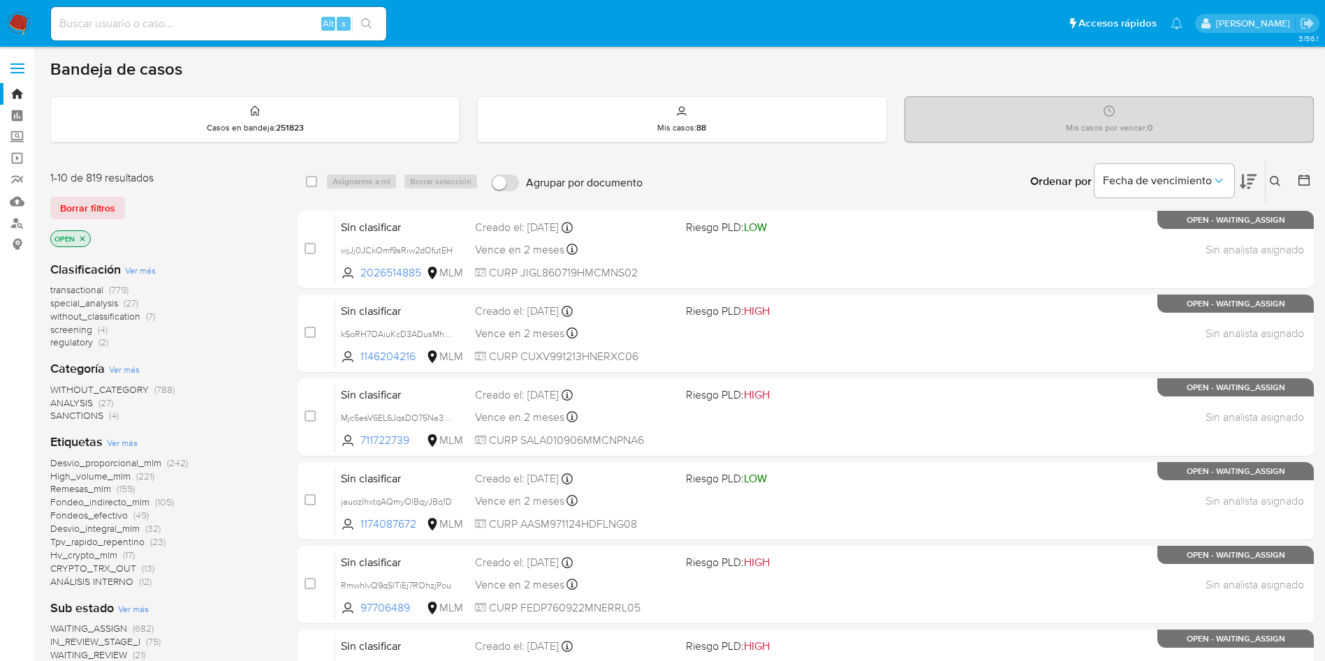
click at [82, 240] on icon "close-filter" at bounding box center [82, 239] width 8 height 8
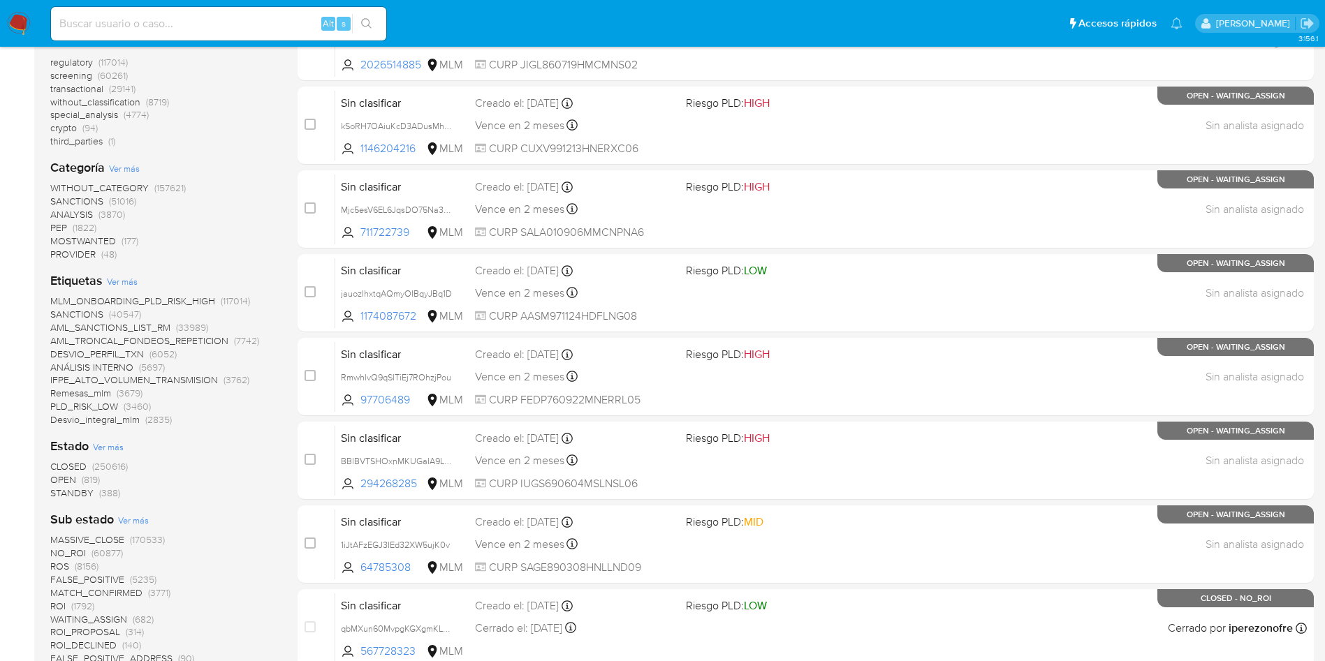
scroll to position [314, 0]
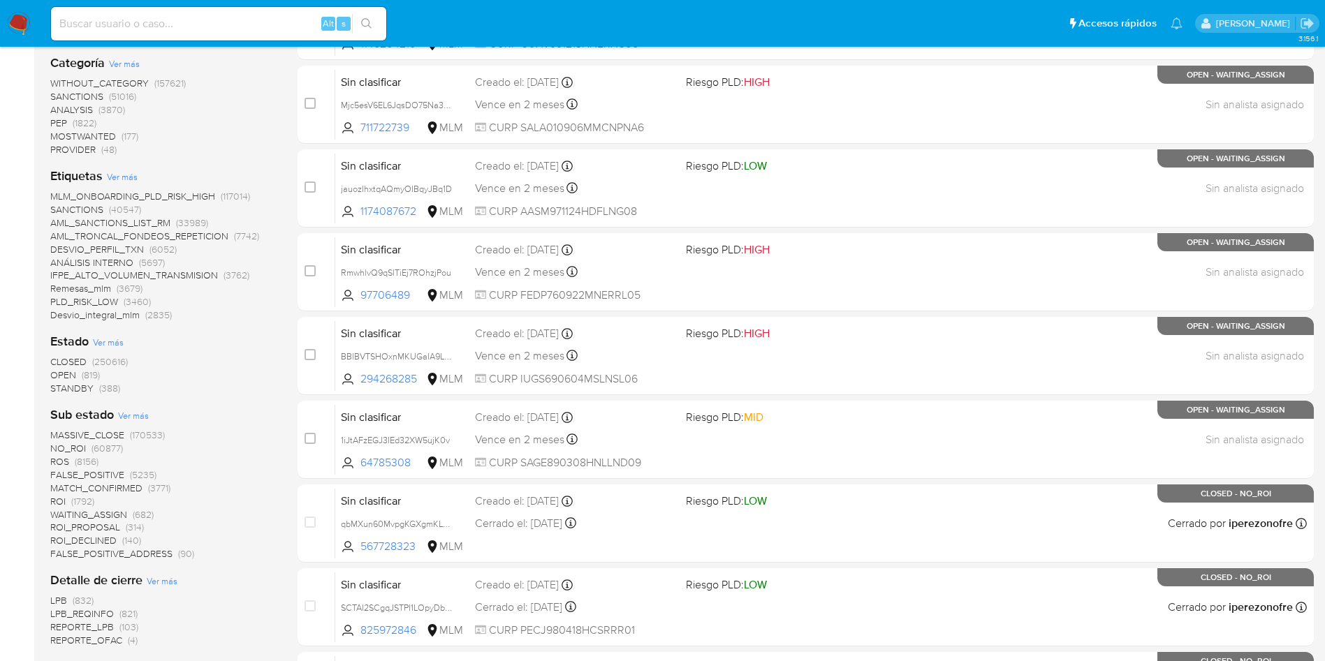
click at [109, 362] on span "(250616)" at bounding box center [110, 362] width 36 height 14
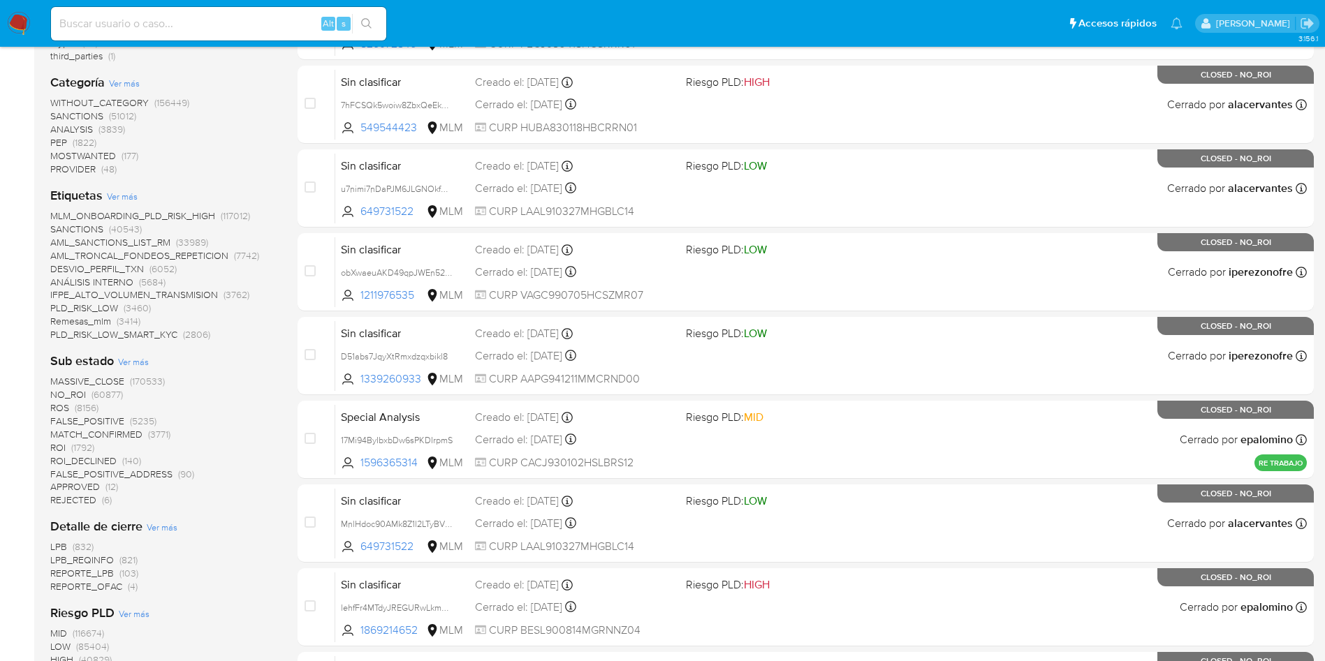
click at [87, 444] on span "(1792)" at bounding box center [82, 448] width 23 height 14
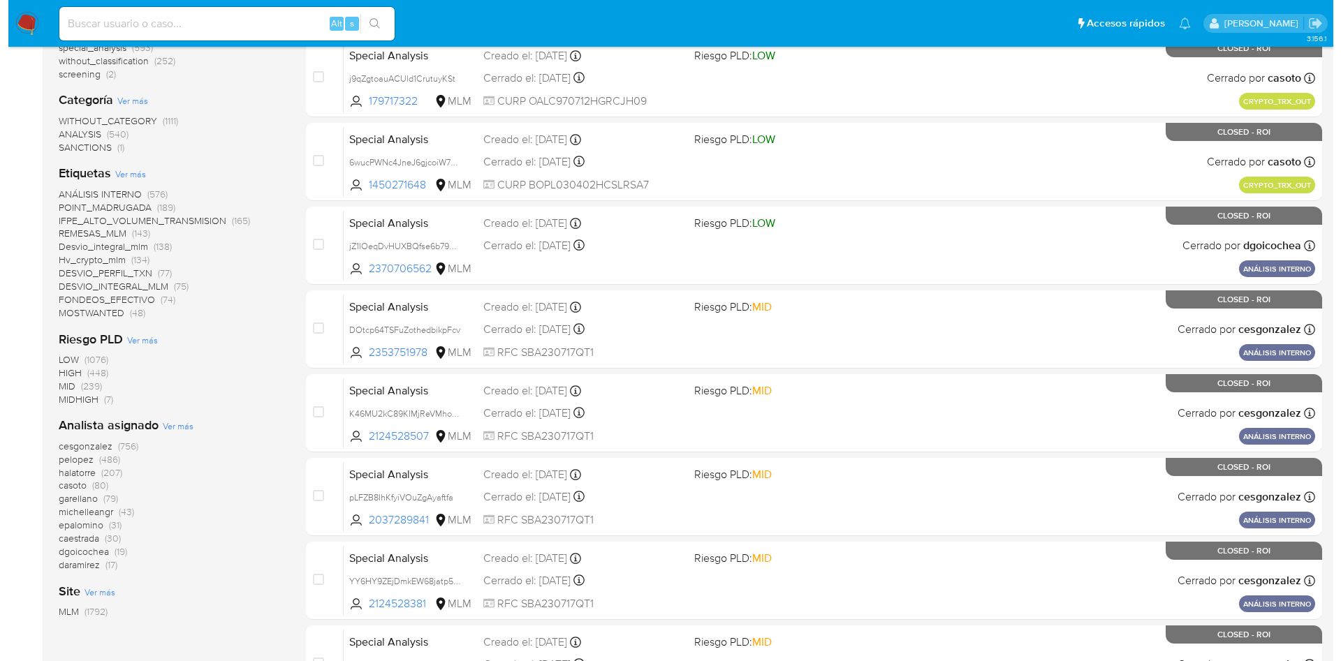
scroll to position [210, 0]
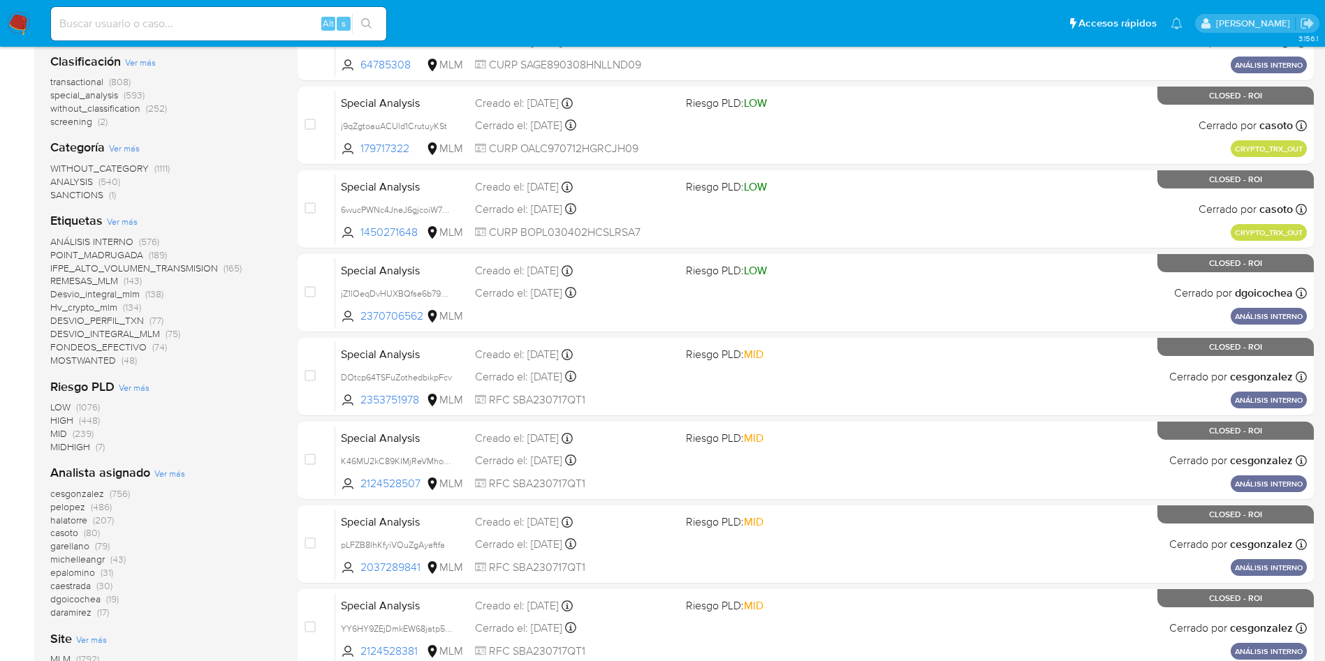
click at [131, 224] on span "Ver más" at bounding box center [122, 221] width 31 height 13
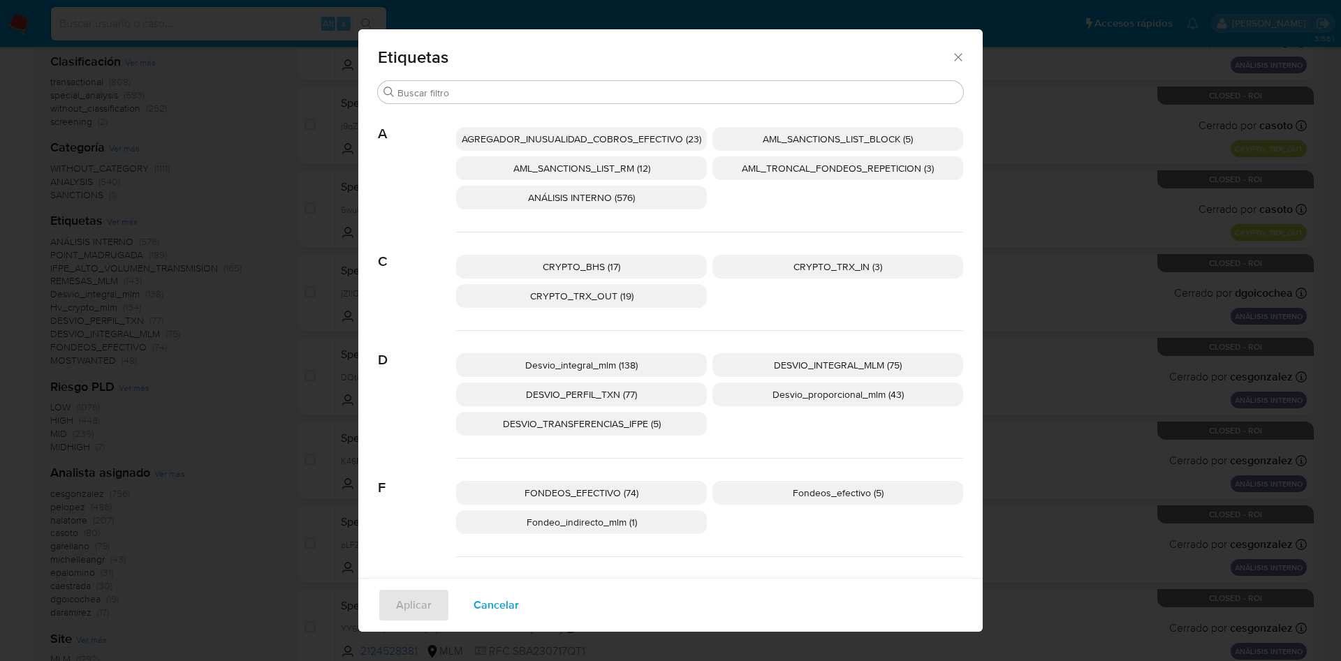
scroll to position [304, 0]
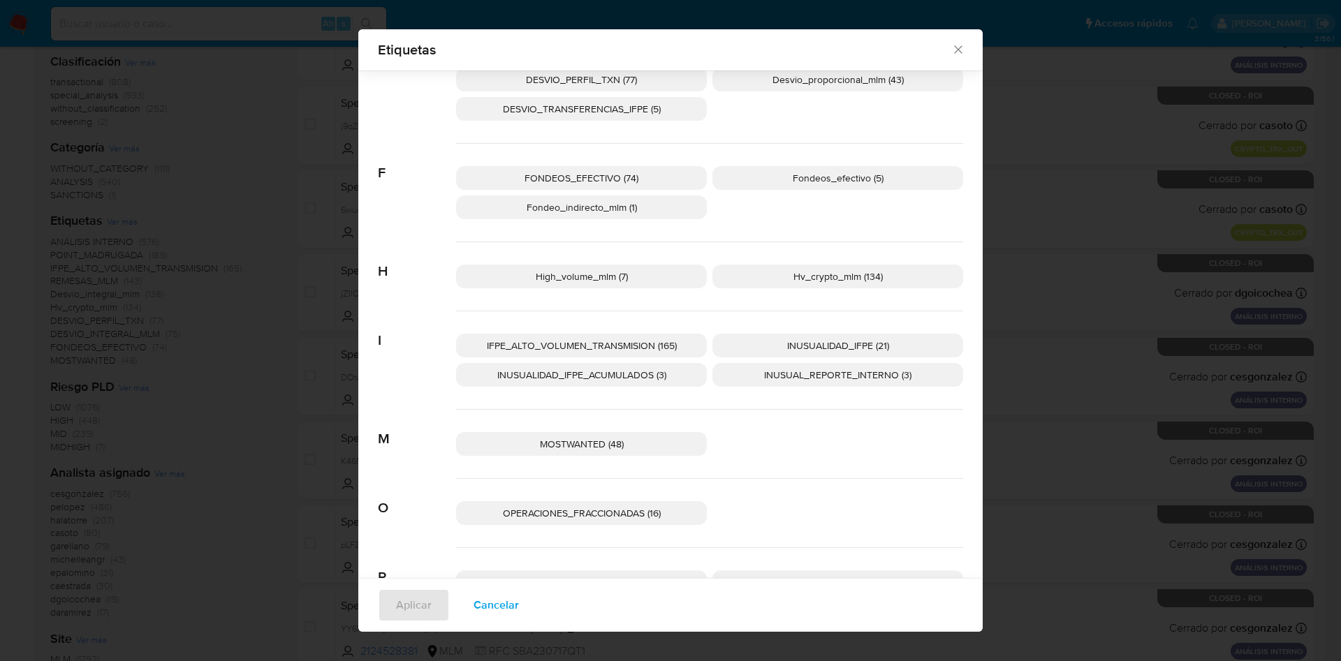
click at [629, 212] on span "Fondeo_indirecto_mlm (1)" at bounding box center [582, 207] width 110 height 14
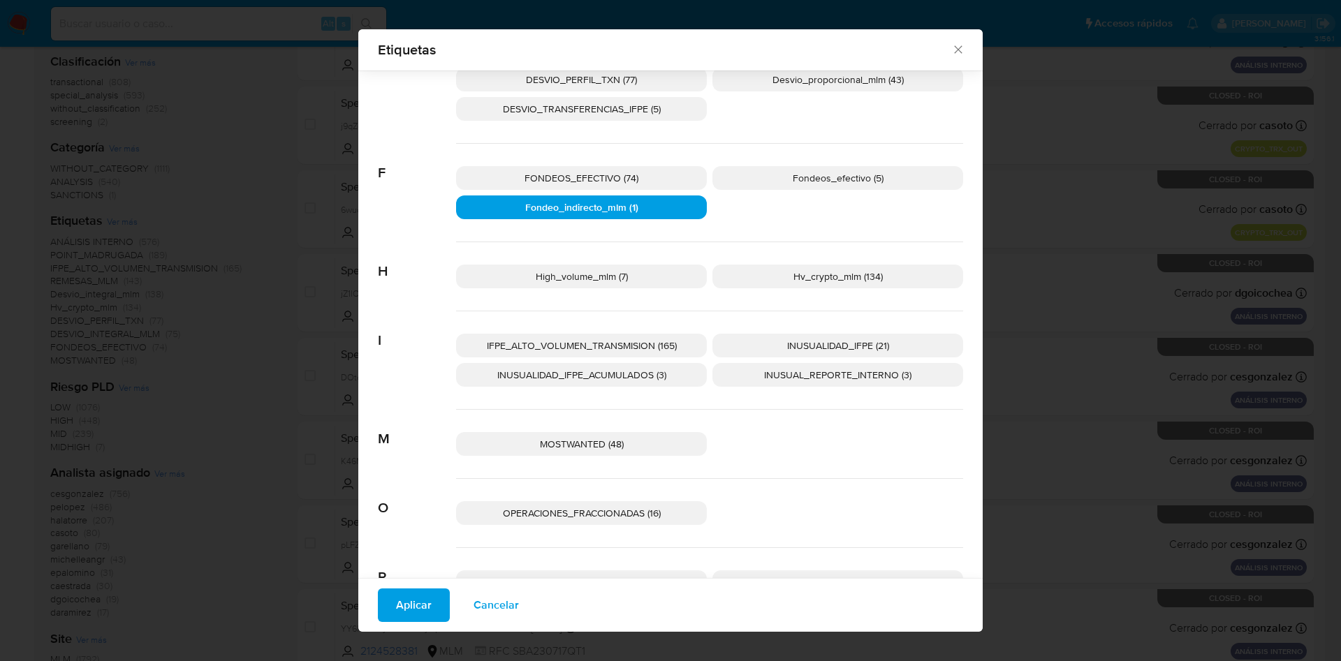
click at [421, 615] on span "Aplicar" at bounding box center [414, 605] width 36 height 31
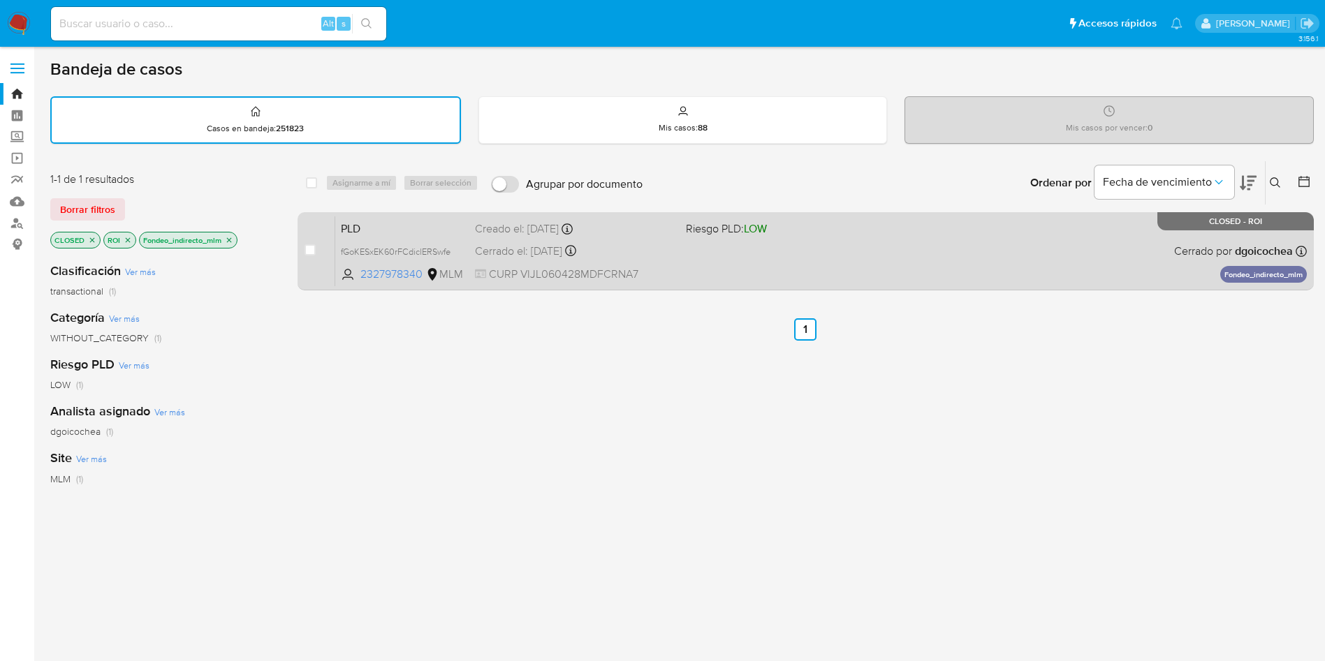
click at [865, 257] on div "PLD fGoKESxEK60rFCdiclERSwfe 2327978340 MLM Riesgo PLD: LOW Creado el: [DATE] C…" at bounding box center [820, 251] width 971 height 71
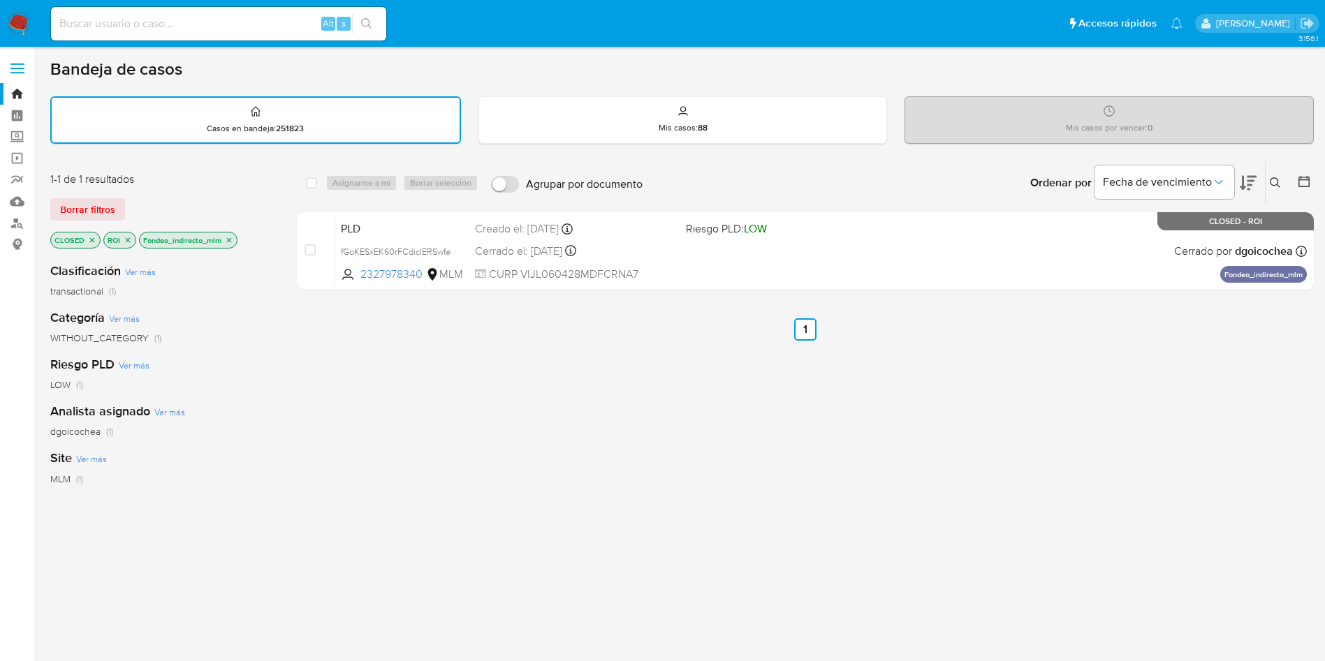
click at [128, 242] on icon "close-filter" at bounding box center [128, 240] width 8 height 8
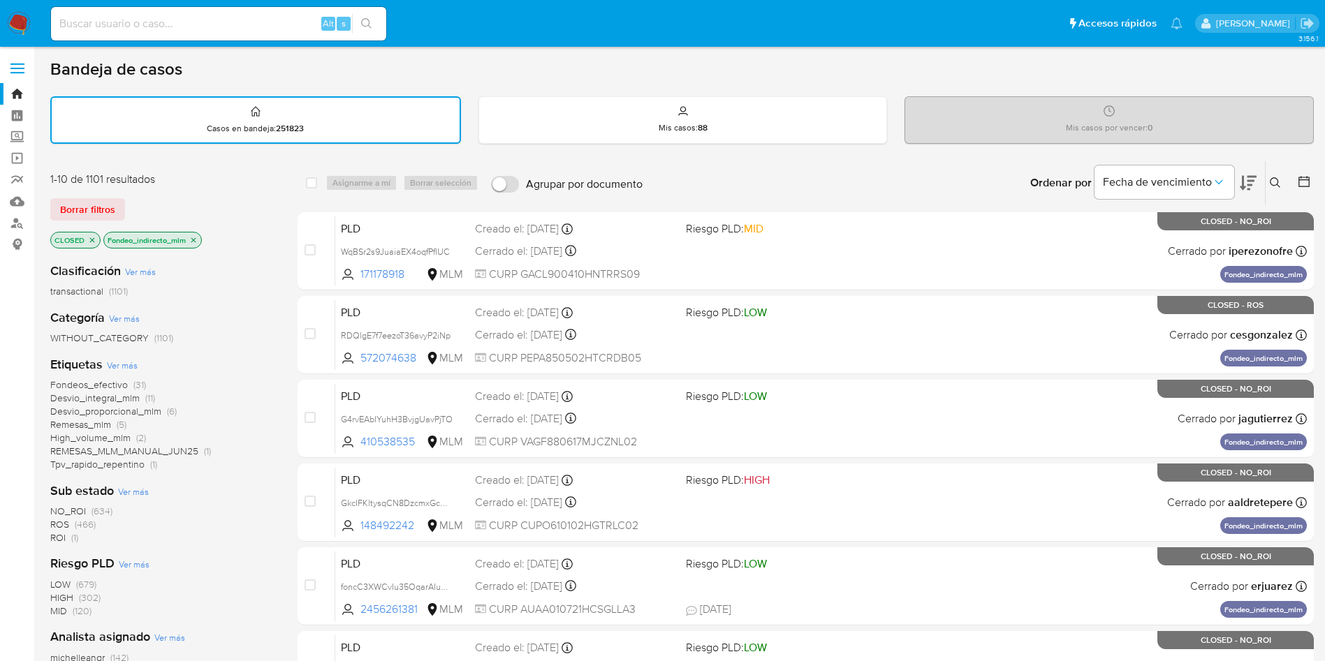
click at [89, 523] on span "(466)" at bounding box center [85, 524] width 21 height 14
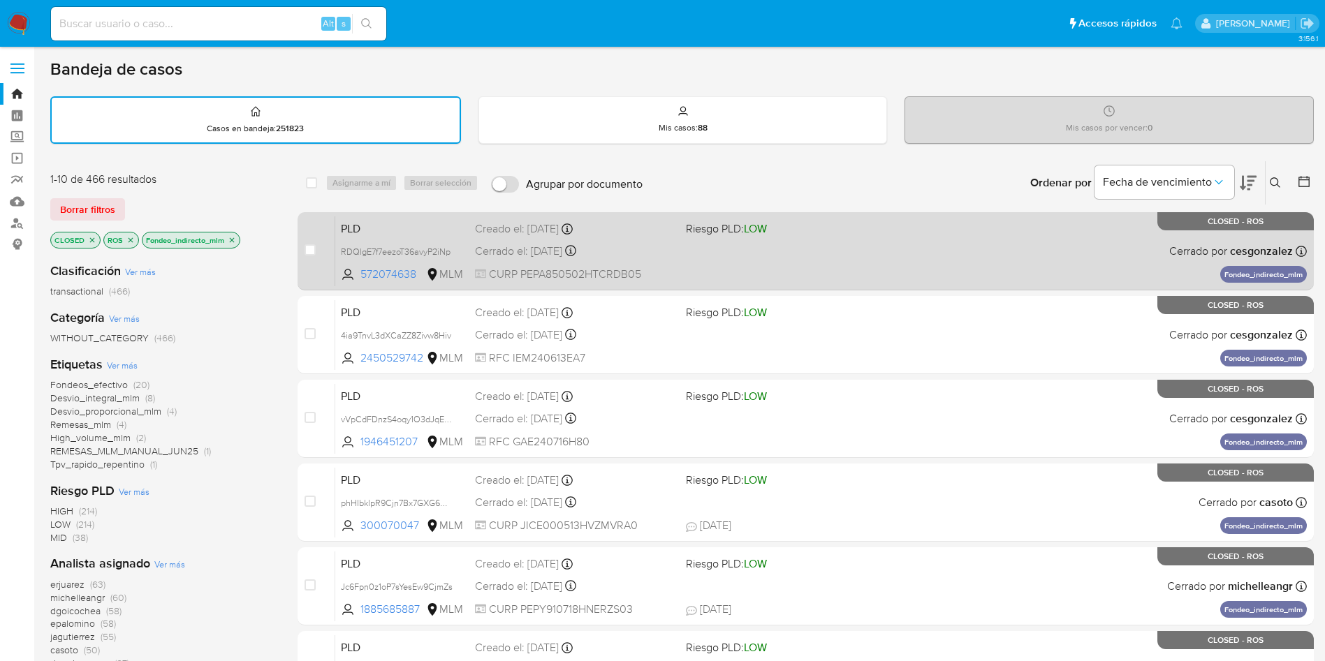
click at [728, 250] on div "PLD RDQlgE7f7eezoT36avyP2iNp 572074638 MLM Riesgo PLD: LOW Creado el: [DATE] Cr…" at bounding box center [820, 251] width 971 height 71
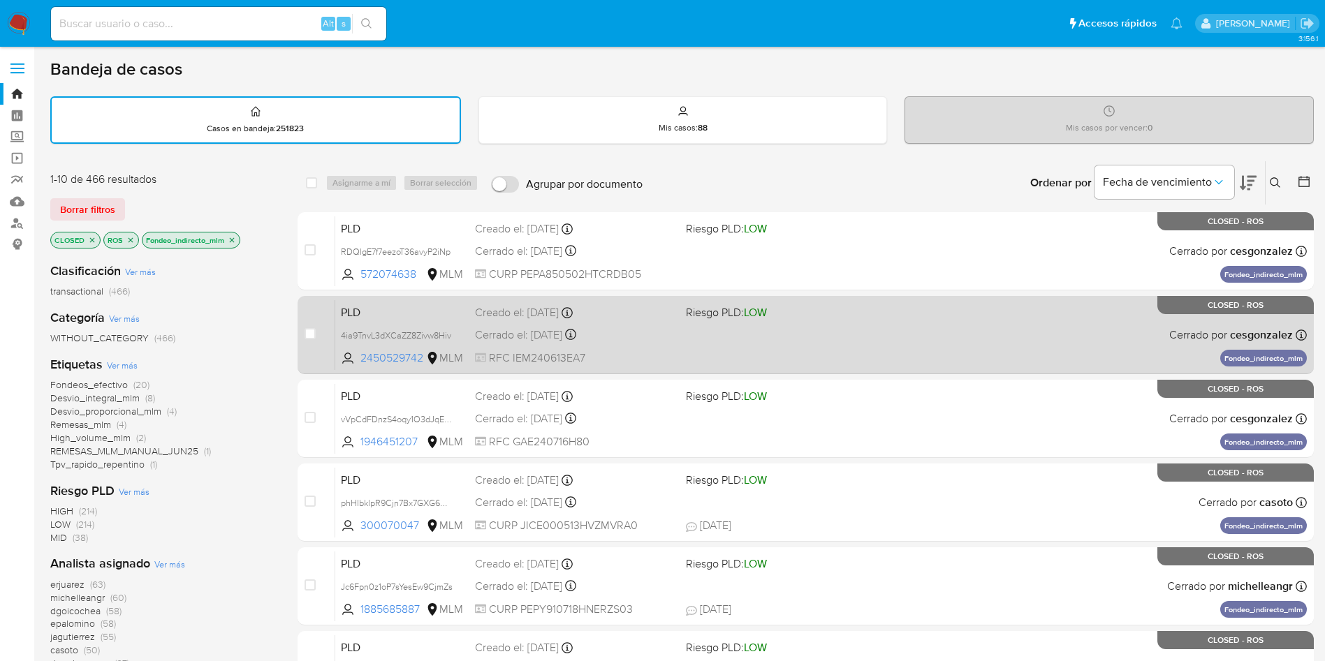
click at [822, 341] on div "PLD 4ia9TnvL3dXCaZZ8Zivw8Hiv 2450529742 MLM Riesgo PLD: LOW Creado el: [DATE] C…" at bounding box center [820, 335] width 971 height 71
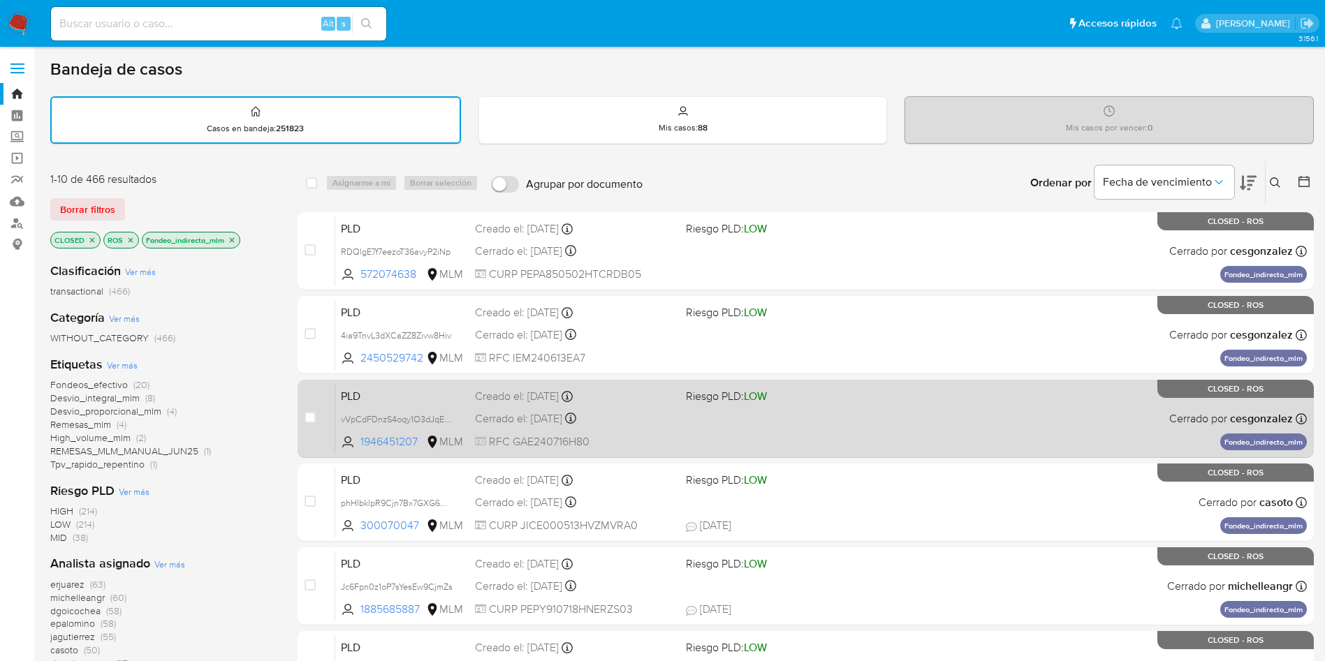
click at [877, 431] on div "PLD vVpCdFDnzS4oqy1O3dJqEljM 1946451207 MLM Riesgo PLD: LOW Creado el: [DATE] C…" at bounding box center [820, 418] width 971 height 71
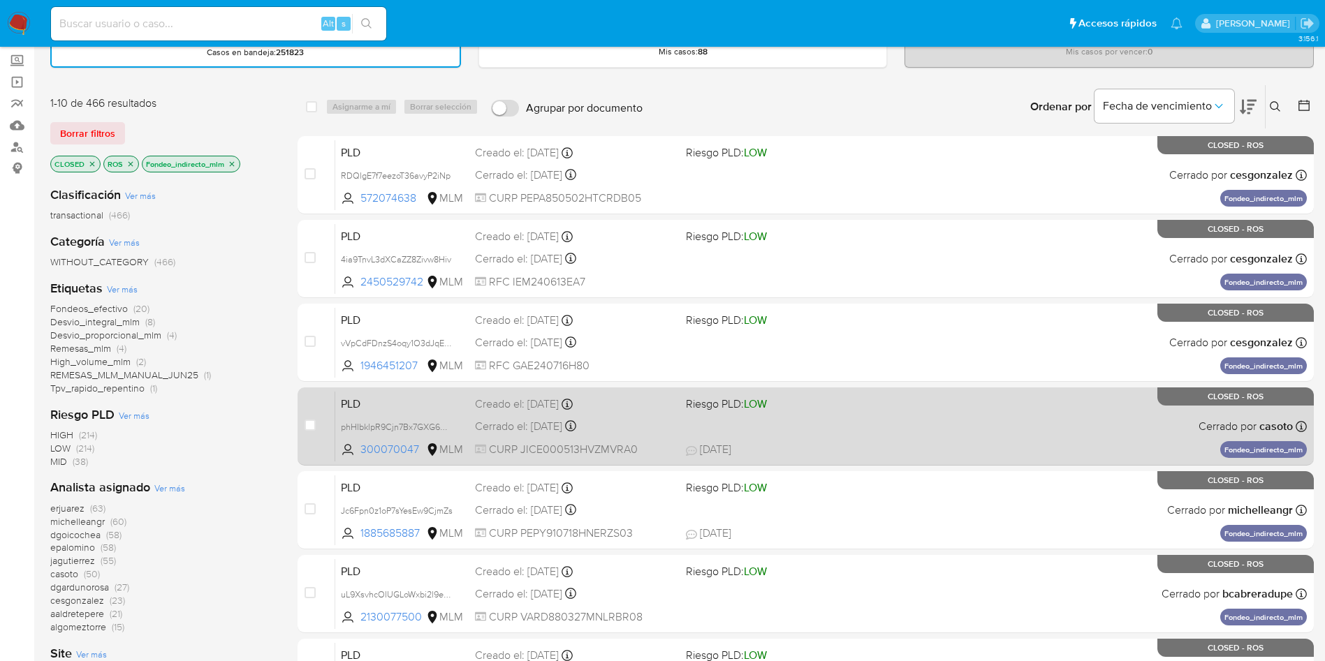
scroll to position [105, 0]
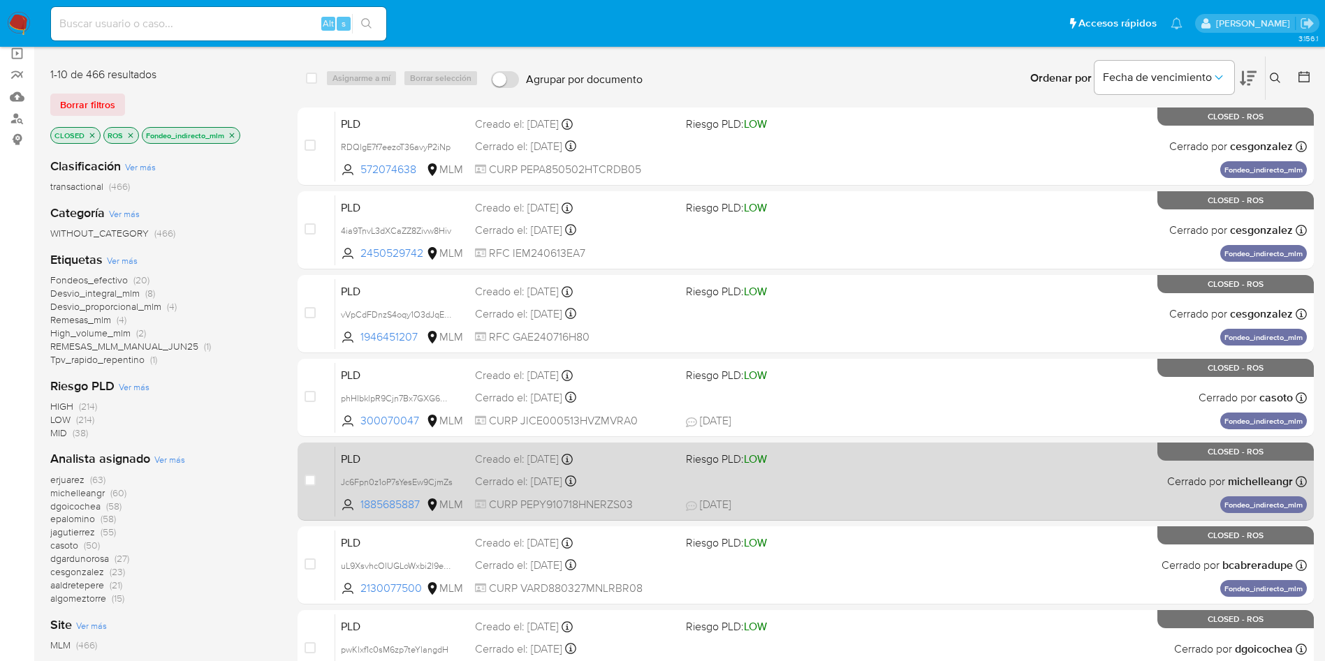
click at [983, 494] on div "PLD Jc6Fpn0z1oP7sYesEw9CjmZs 1885685887 MLM Riesgo PLD: LOW Creado el: [DATE] C…" at bounding box center [820, 481] width 971 height 71
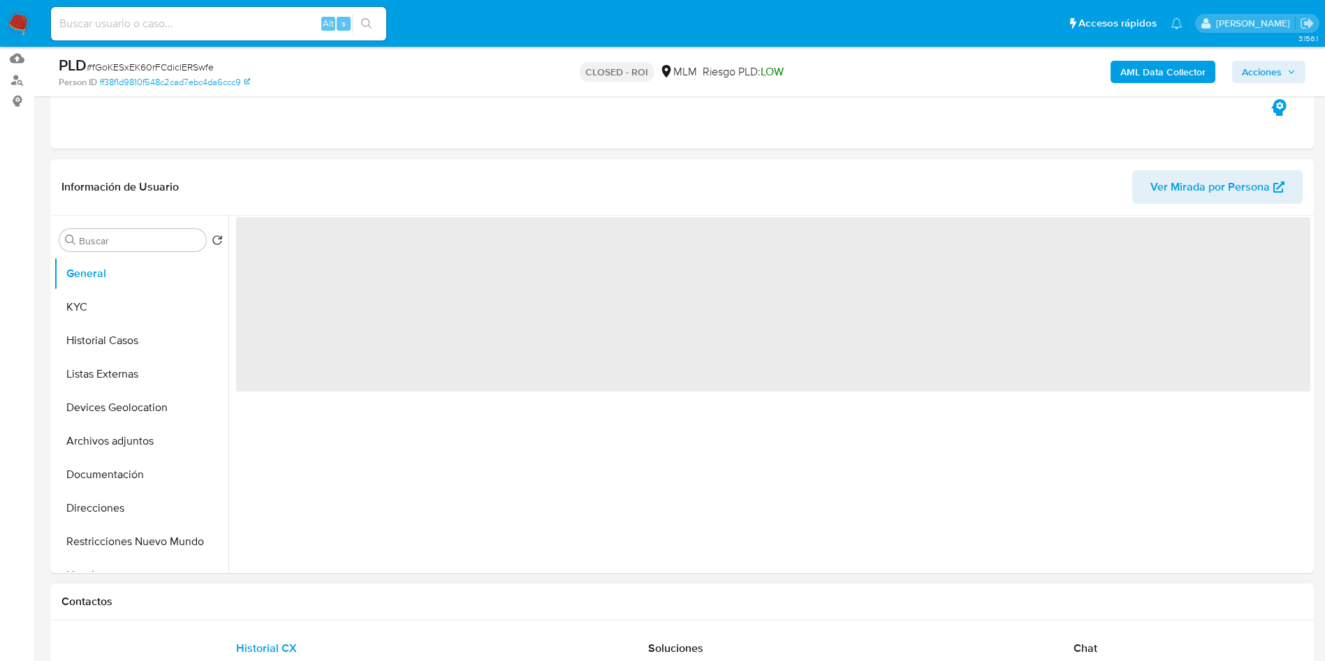
scroll to position [314, 0]
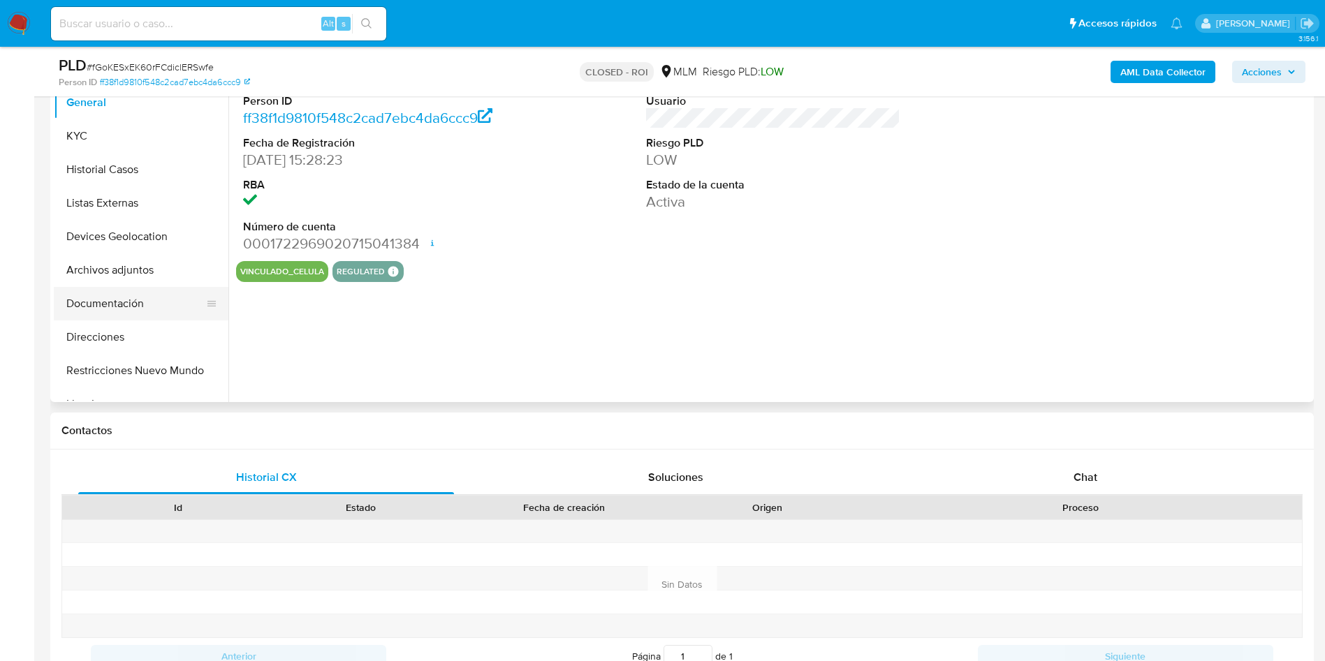
click at [150, 293] on button "Documentación" at bounding box center [135, 304] width 163 height 34
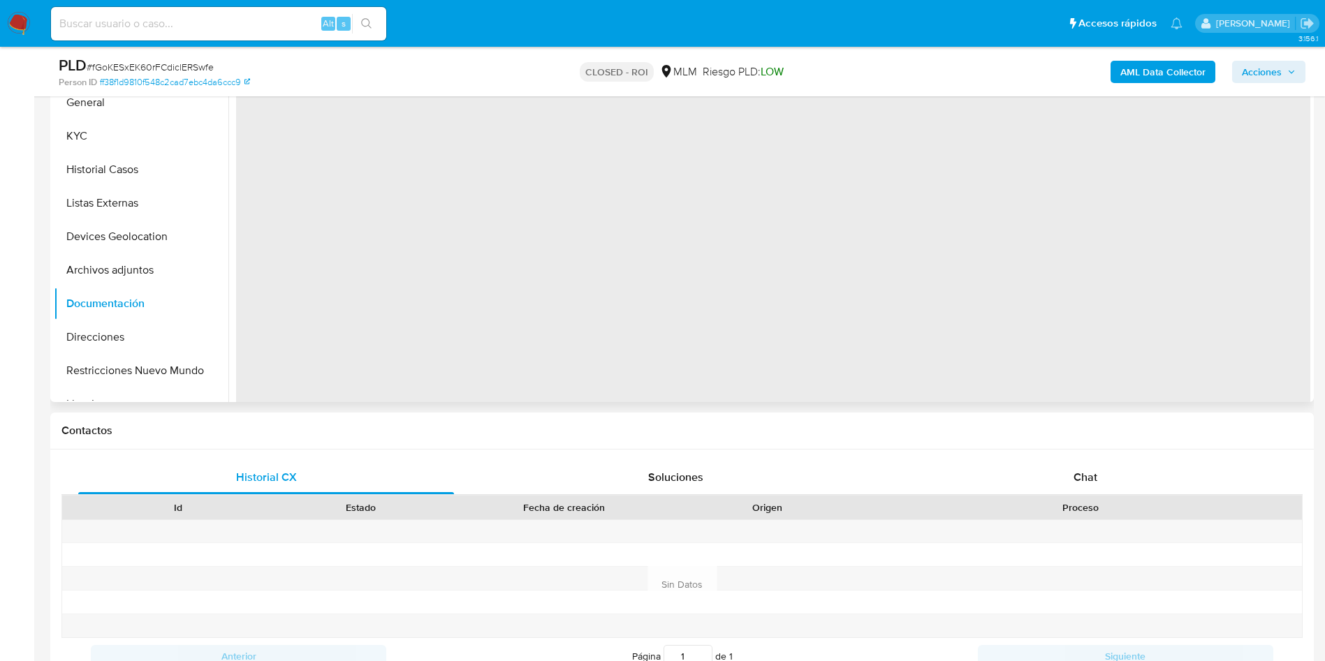
select select "10"
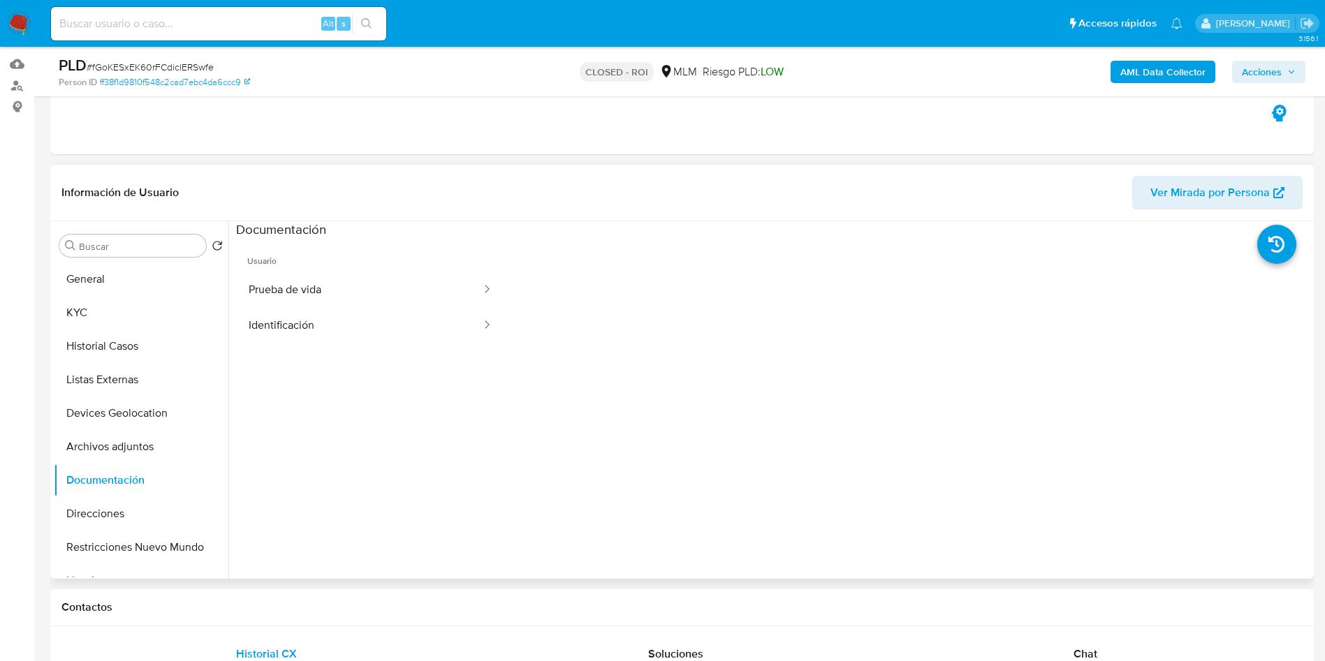
scroll to position [105, 0]
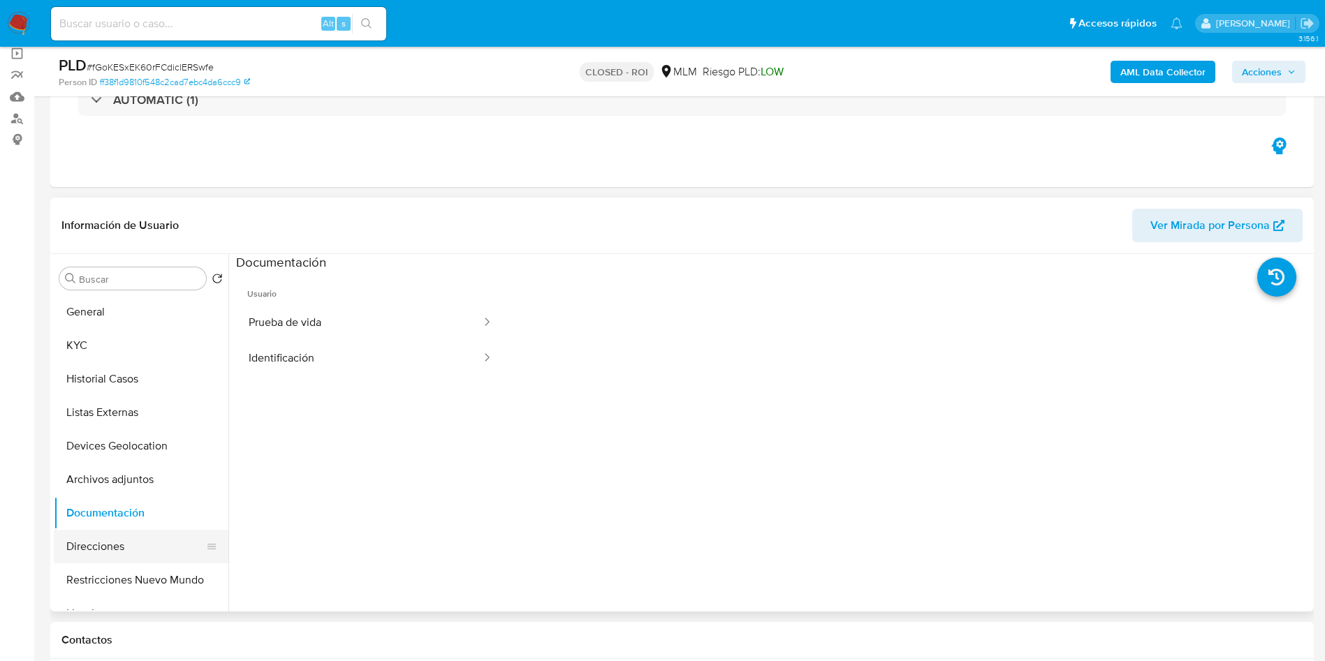
click at [104, 542] on button "Direcciones" at bounding box center [135, 547] width 163 height 34
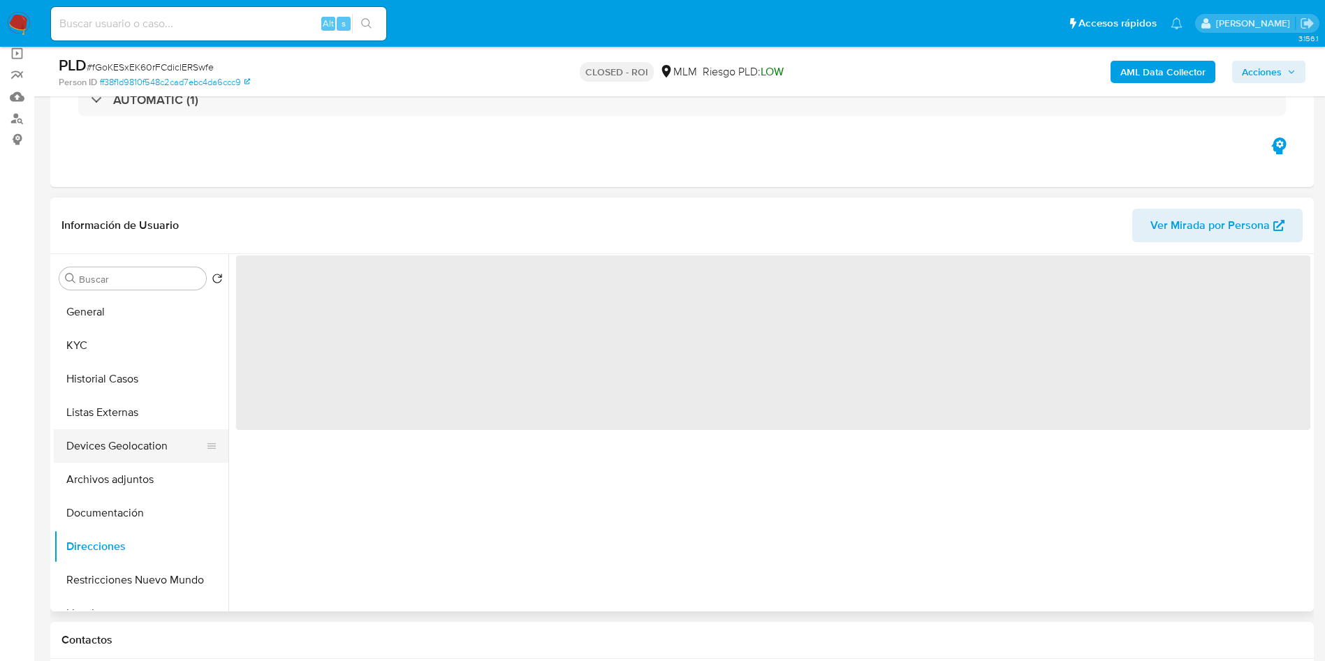
click at [112, 456] on button "Devices Geolocation" at bounding box center [135, 446] width 163 height 34
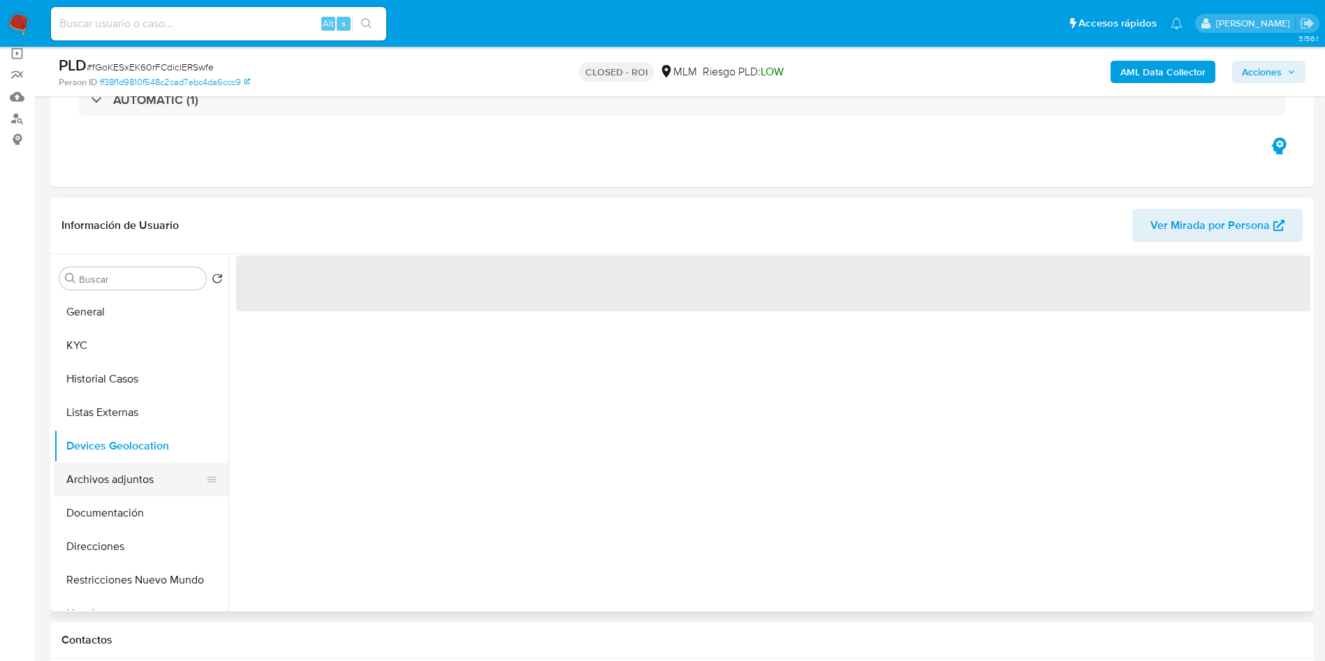
click at [123, 487] on button "Archivos adjuntos" at bounding box center [135, 480] width 163 height 34
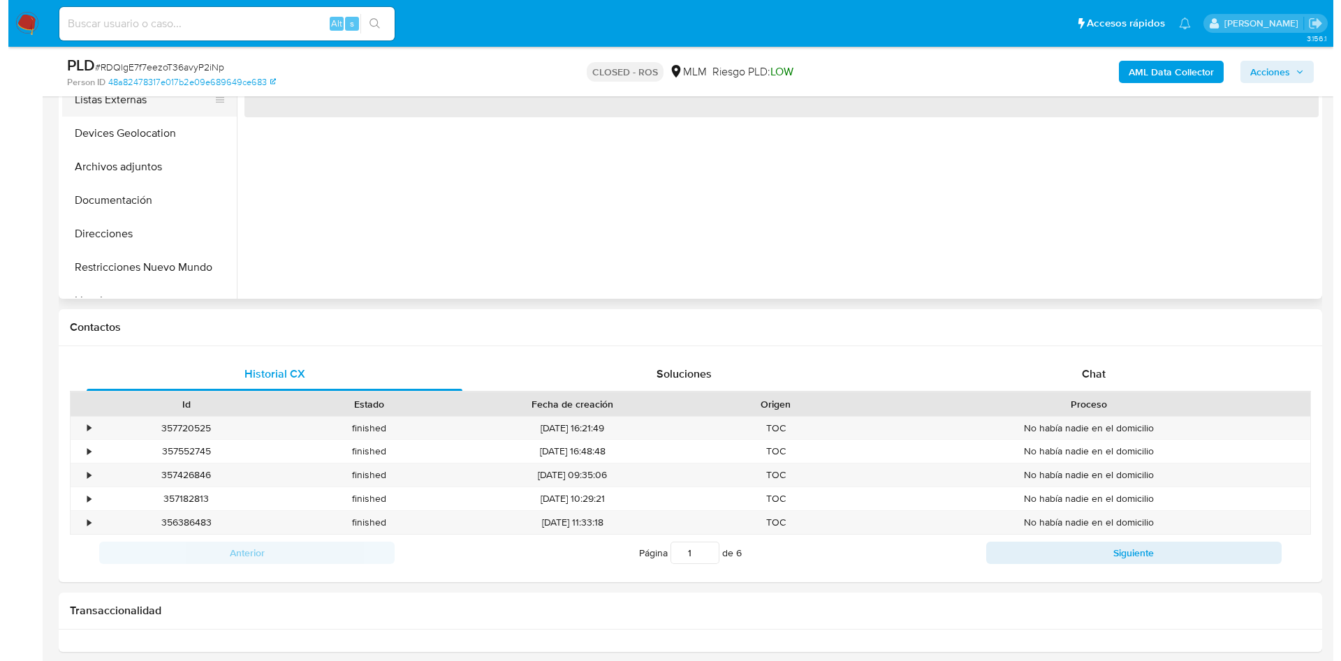
scroll to position [210, 0]
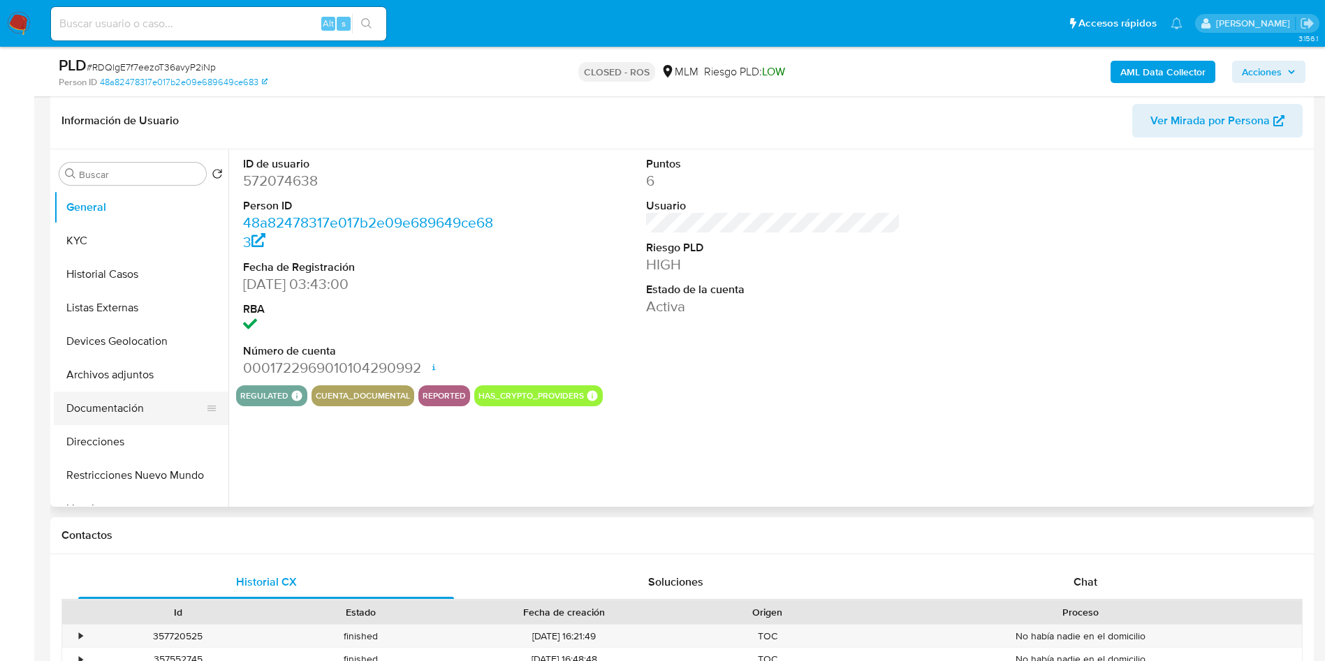
select select "10"
click at [121, 420] on button "Documentación" at bounding box center [135, 409] width 163 height 34
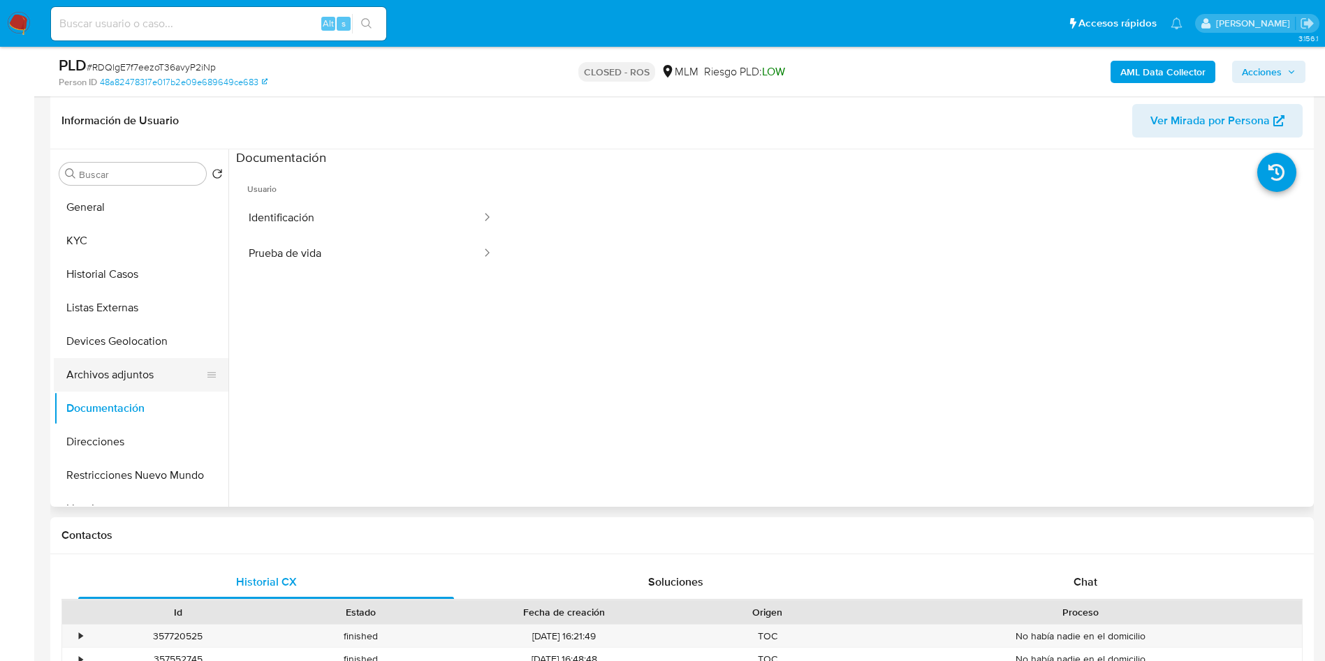
click at [98, 363] on button "Archivos adjuntos" at bounding box center [135, 375] width 163 height 34
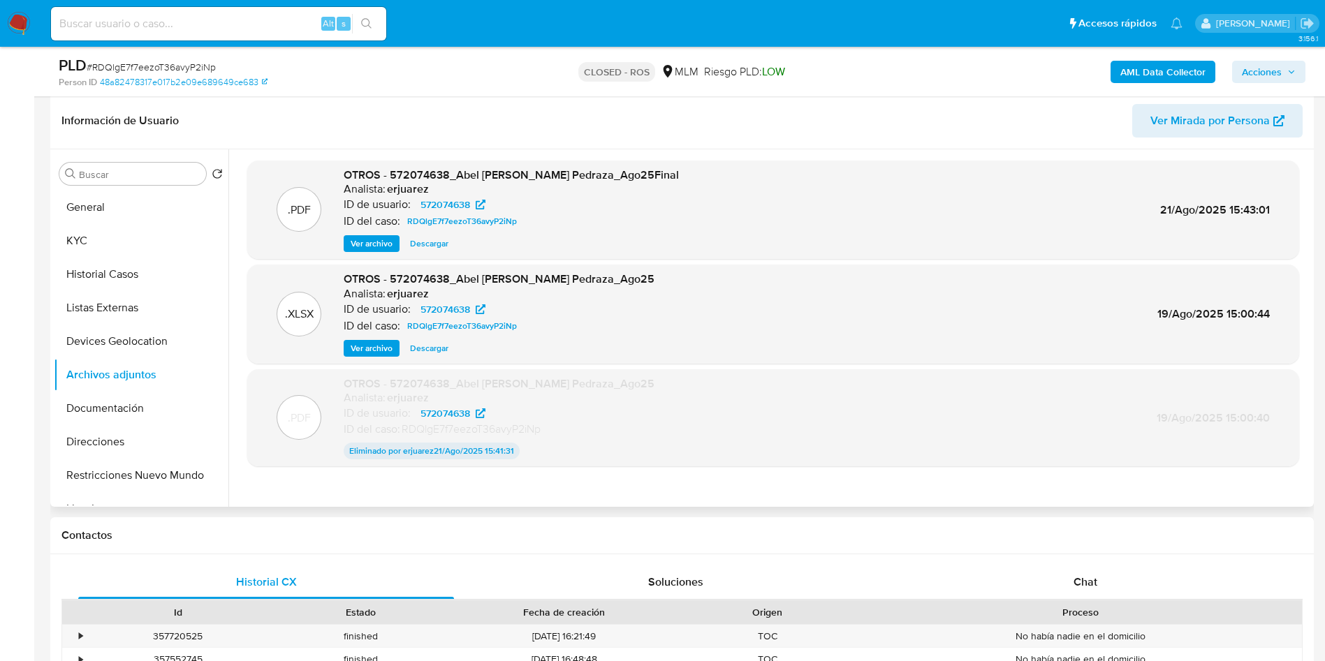
click at [383, 247] on span "Ver archivo" at bounding box center [372, 244] width 42 height 14
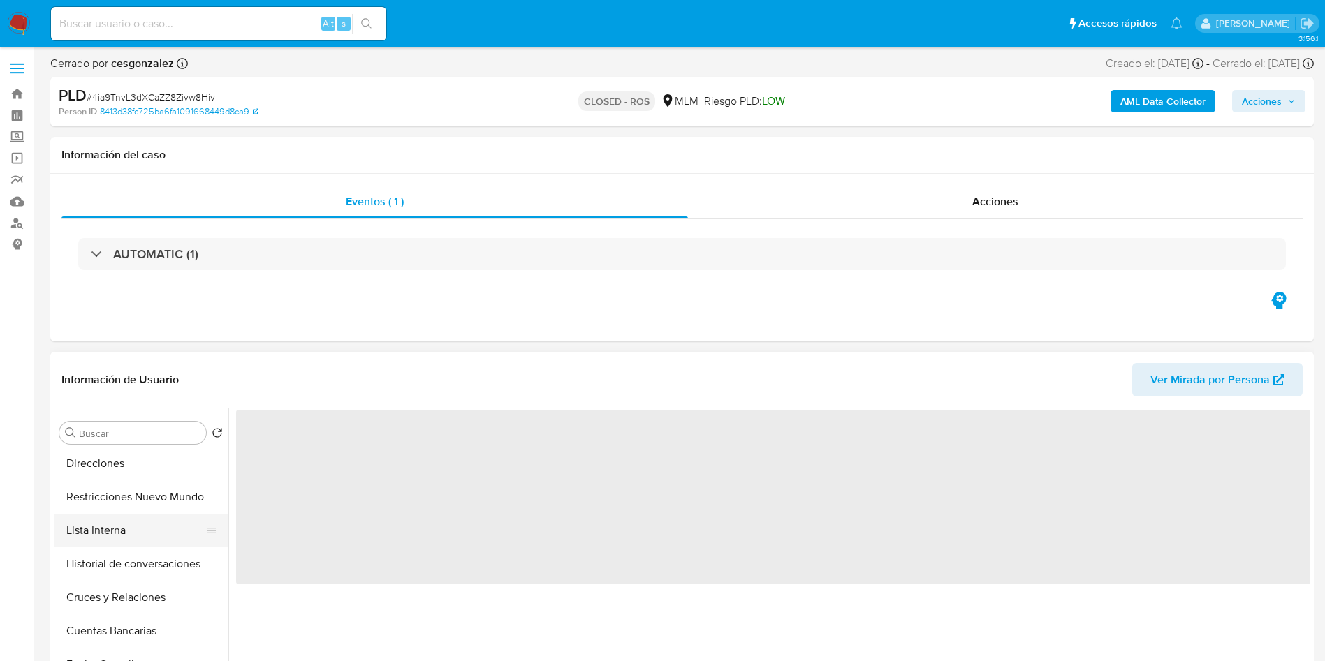
scroll to position [314, 0]
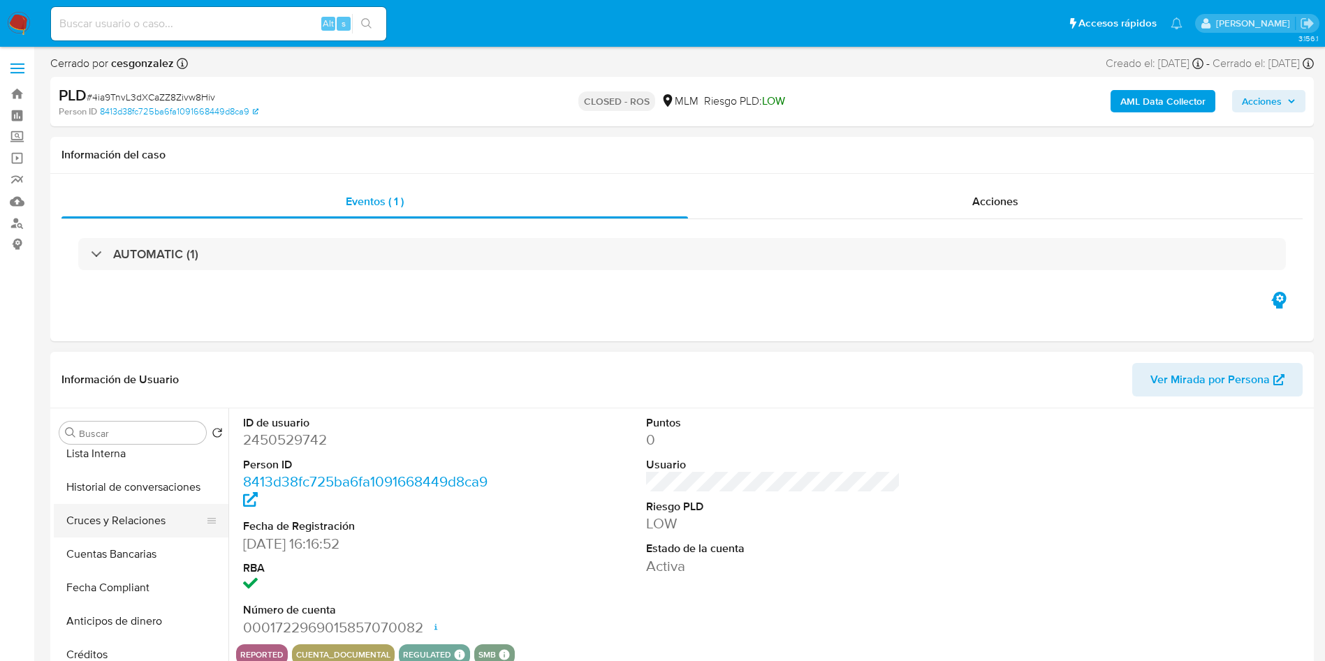
select select "10"
click at [115, 463] on button "Documentación" at bounding box center [135, 458] width 163 height 34
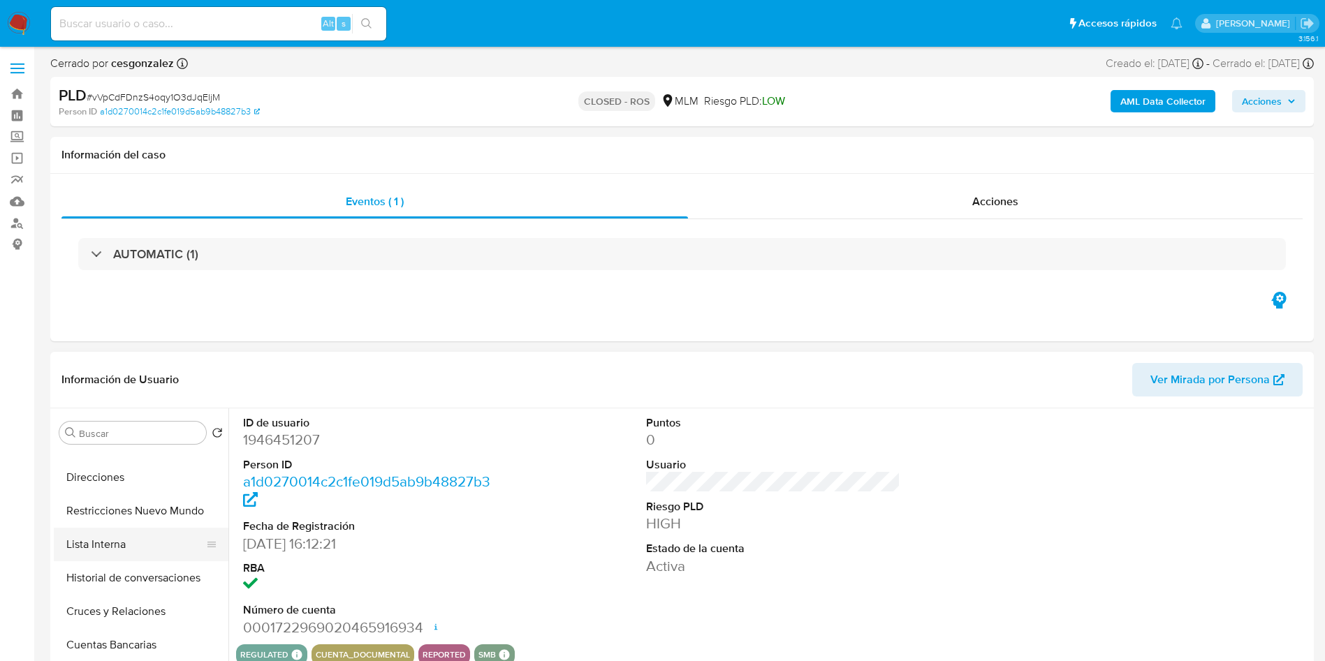
scroll to position [210, 0]
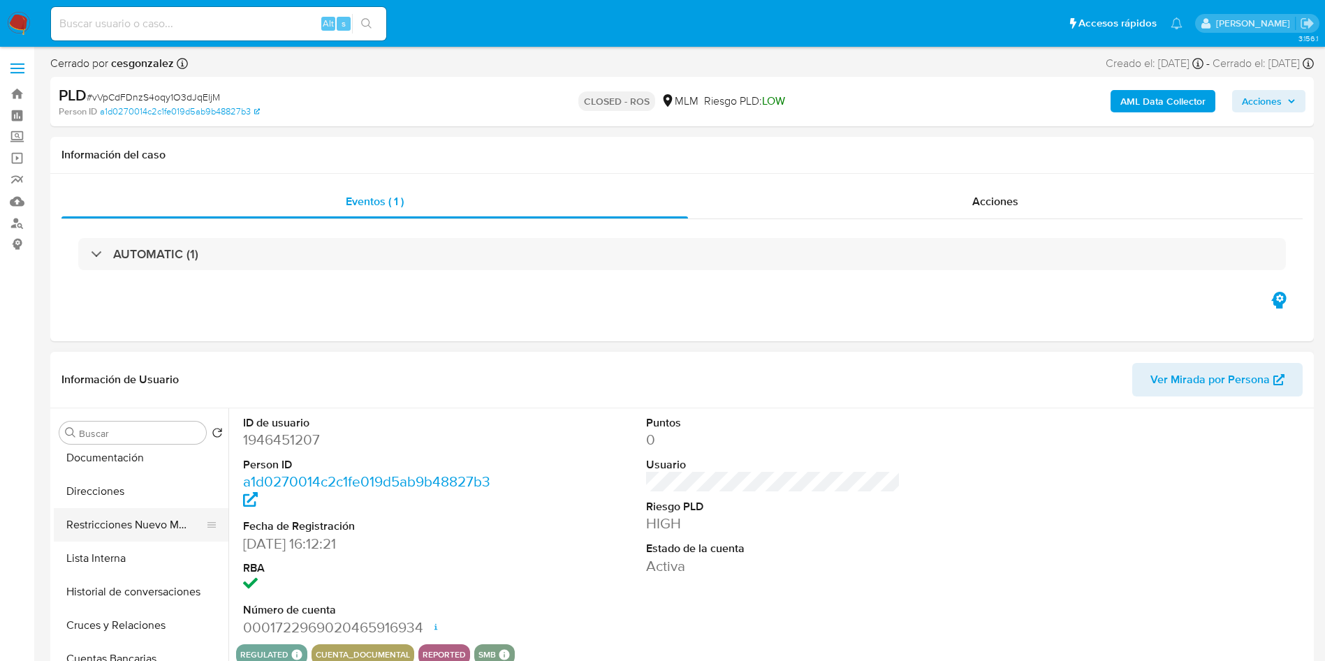
select select "10"
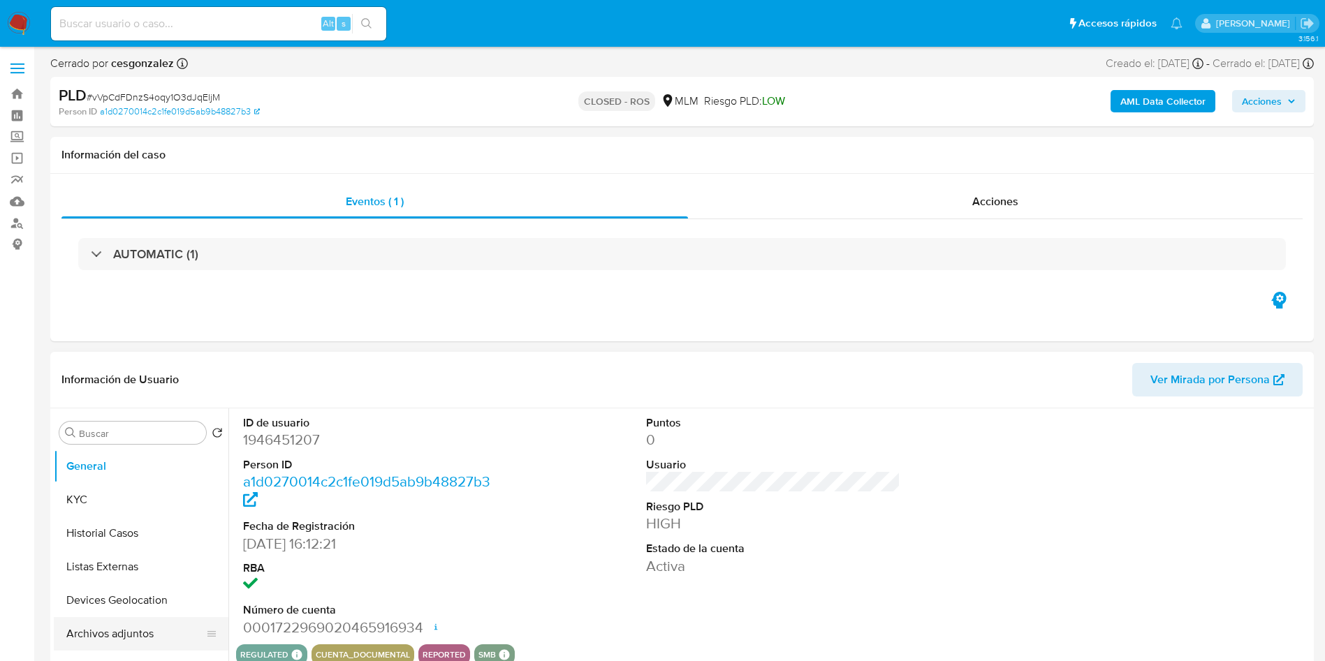
click at [129, 627] on button "Archivos adjuntos" at bounding box center [135, 634] width 163 height 34
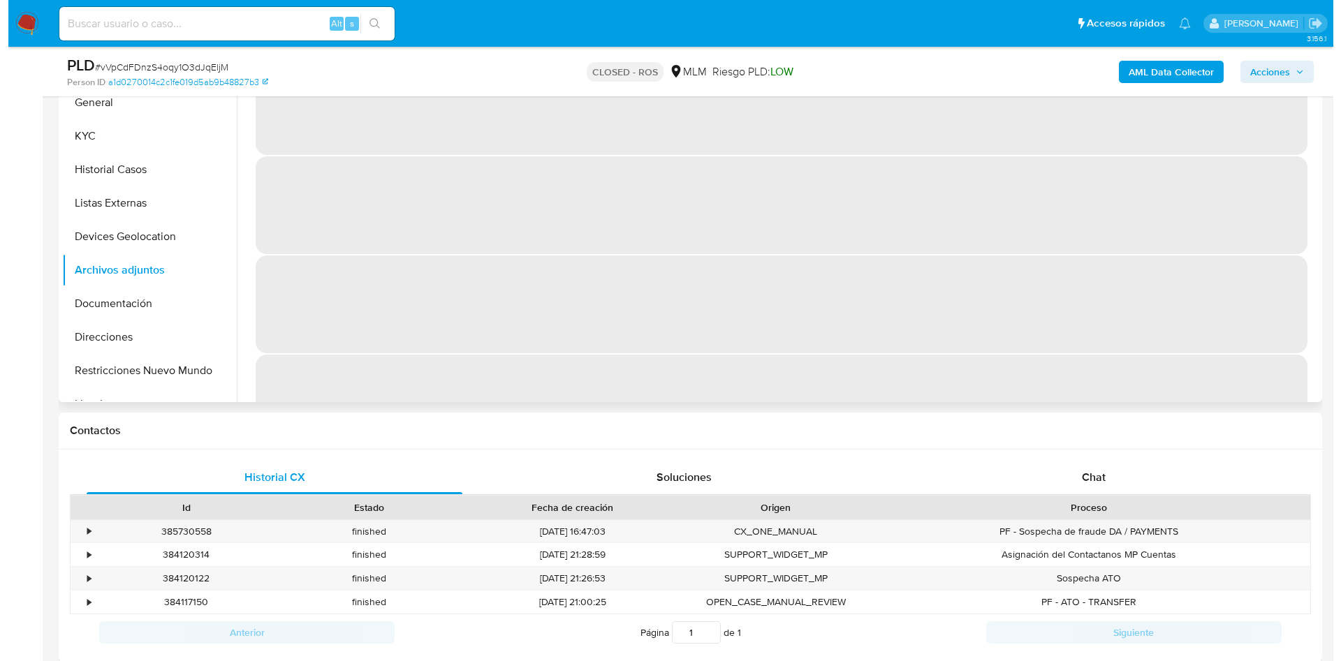
scroll to position [210, 0]
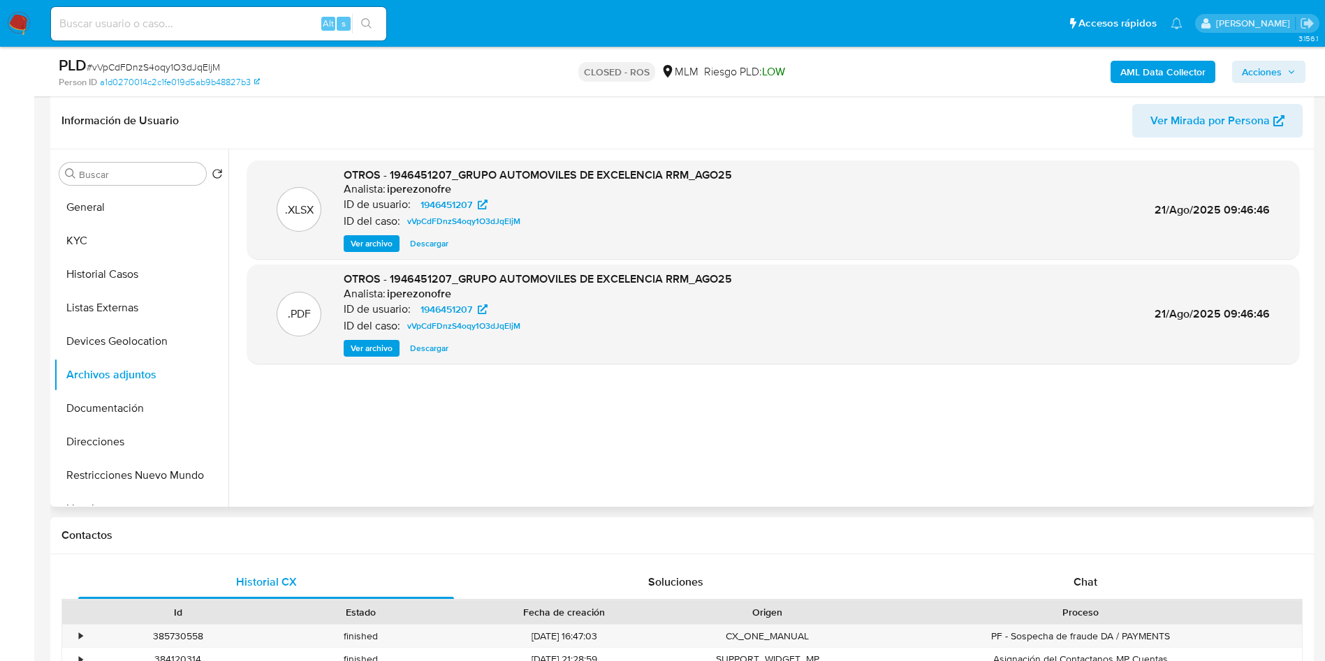
click at [370, 351] on span "Ver archivo" at bounding box center [372, 349] width 42 height 14
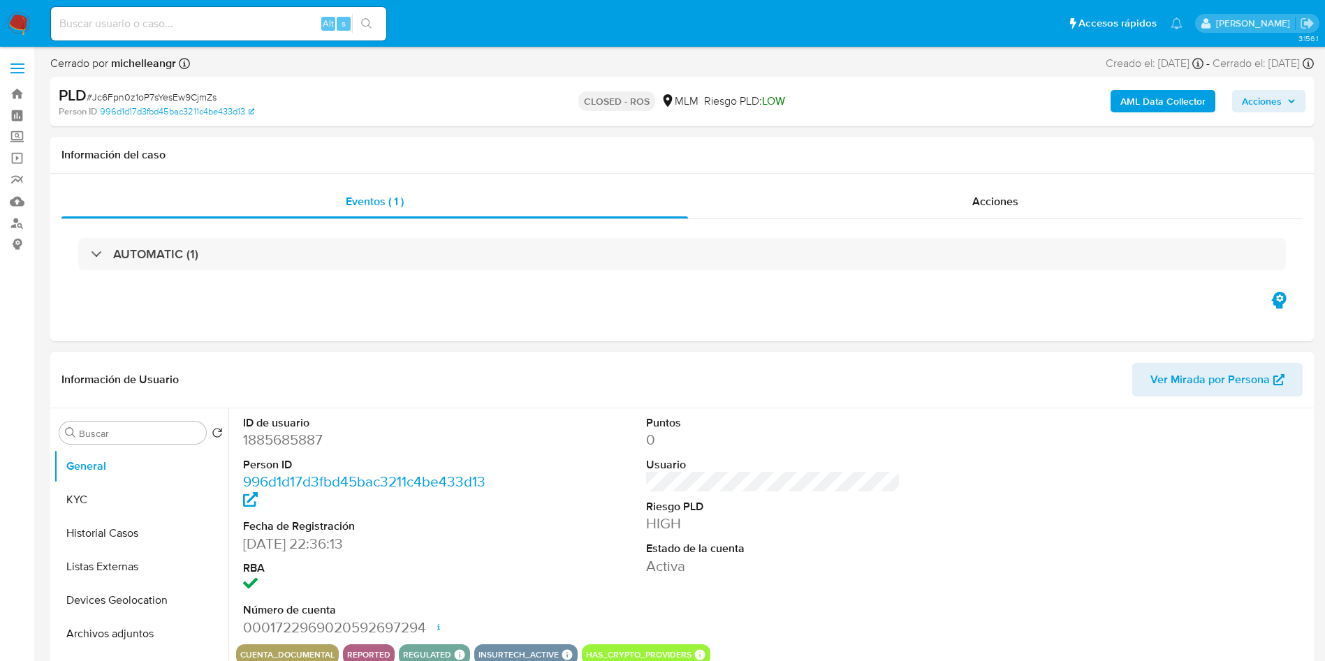
select select "10"
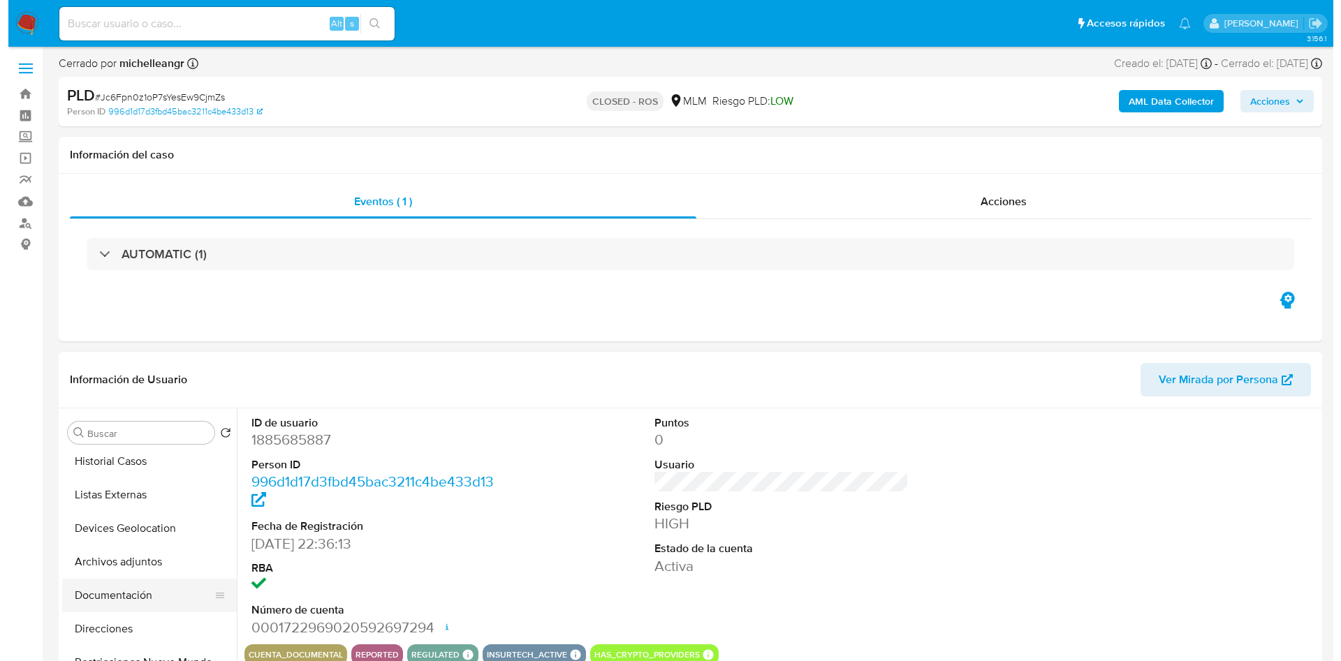
scroll to position [105, 0]
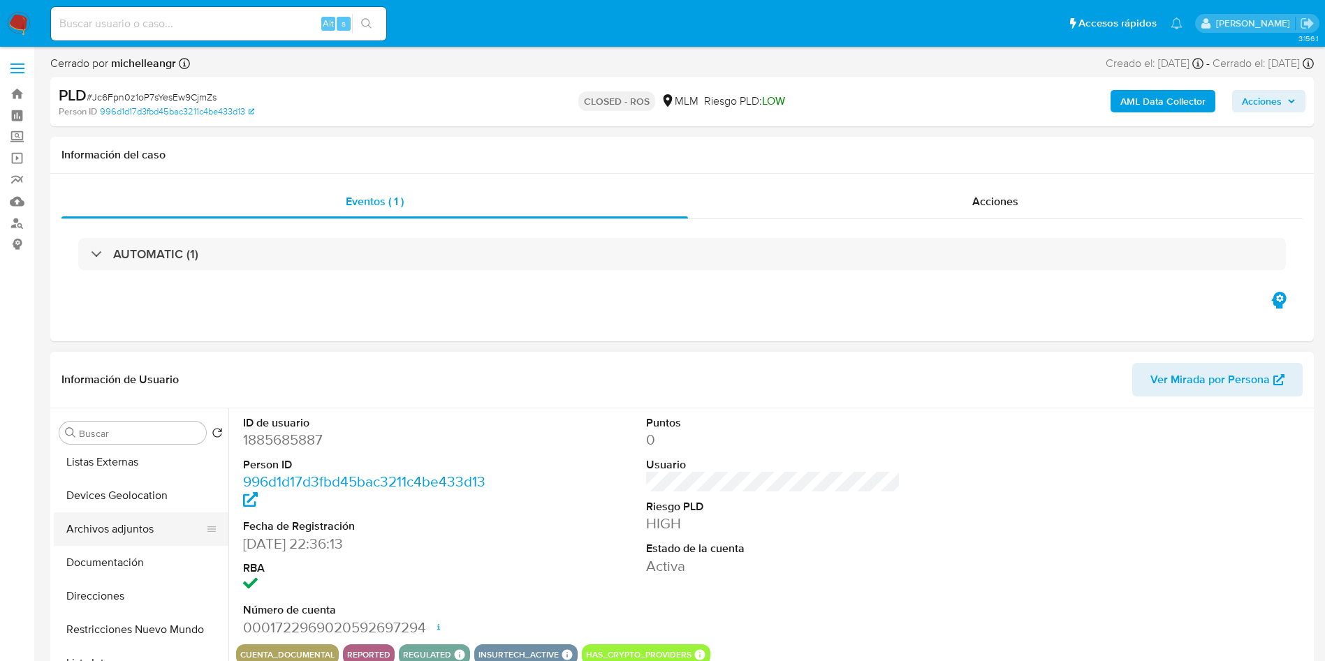
click at [133, 522] on button "Archivos adjuntos" at bounding box center [135, 530] width 163 height 34
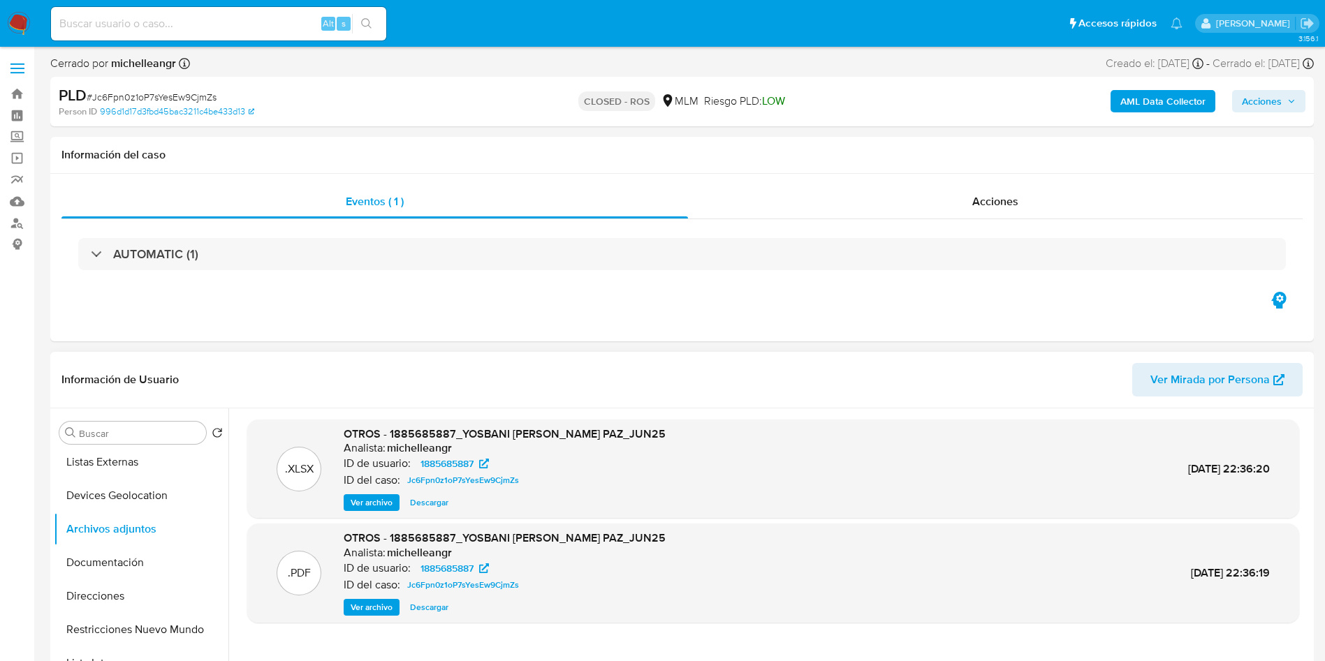
click at [369, 606] on span "Ver archivo" at bounding box center [372, 608] width 42 height 14
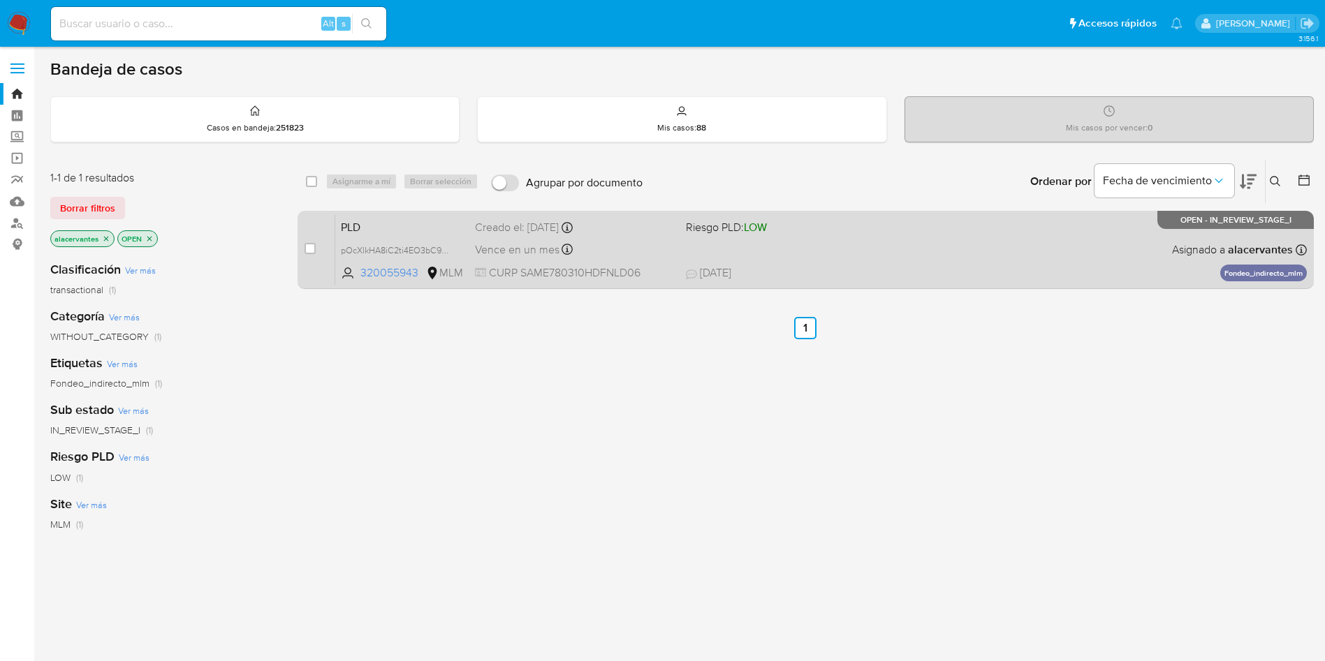
click at [904, 241] on div "PLD pOcXlkHA8iC2ti4EO3bC9m2A 320055943 MLM Riesgo PLD: LOW Creado el: [DATE] Cr…" at bounding box center [820, 249] width 971 height 71
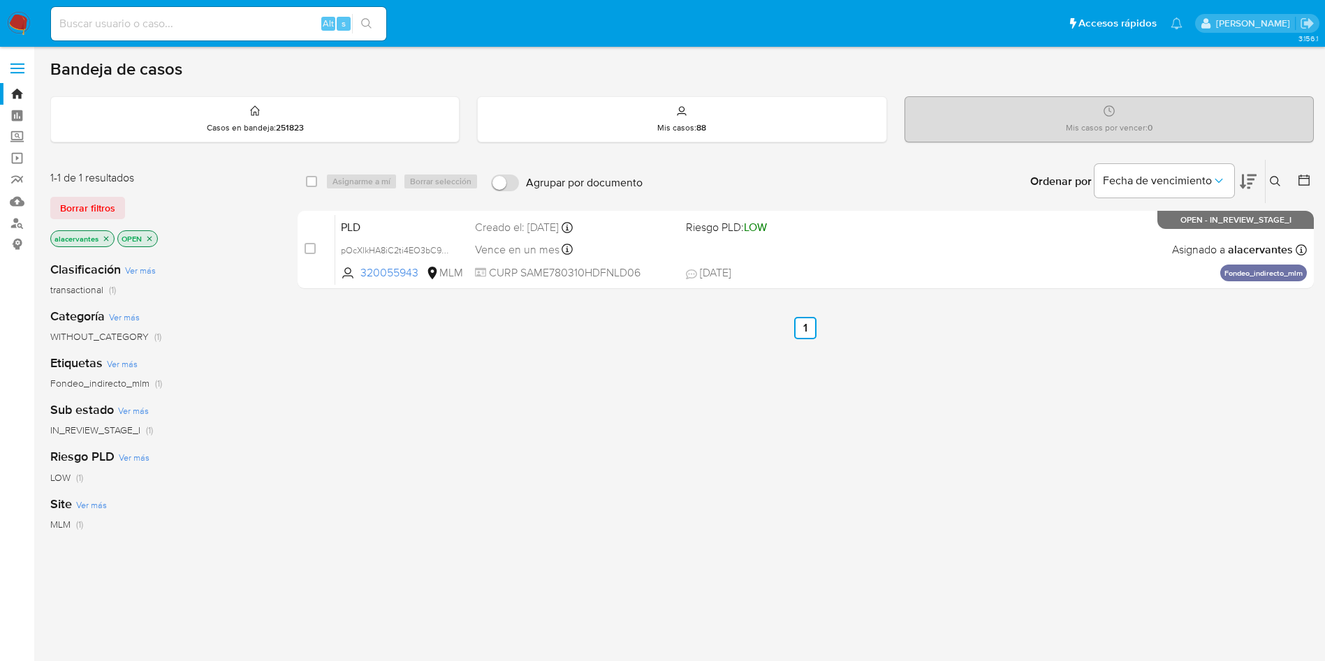
click at [22, 27] on img at bounding box center [19, 24] width 24 height 24
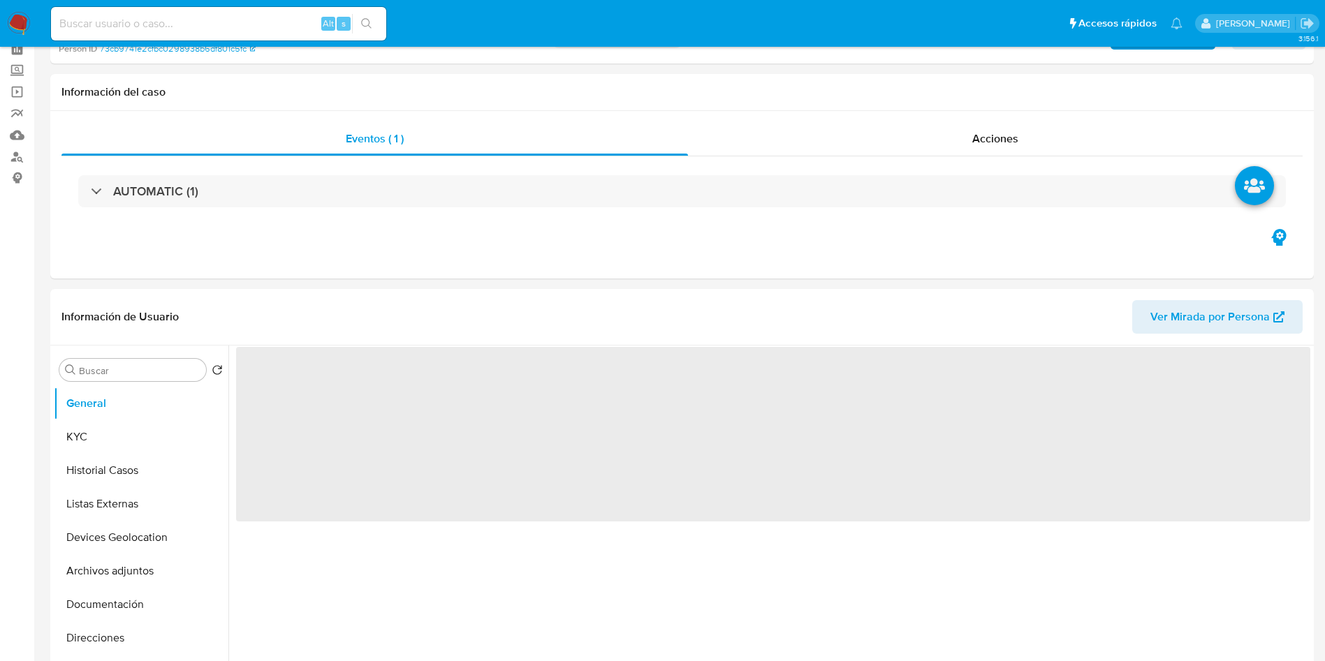
scroll to position [210, 0]
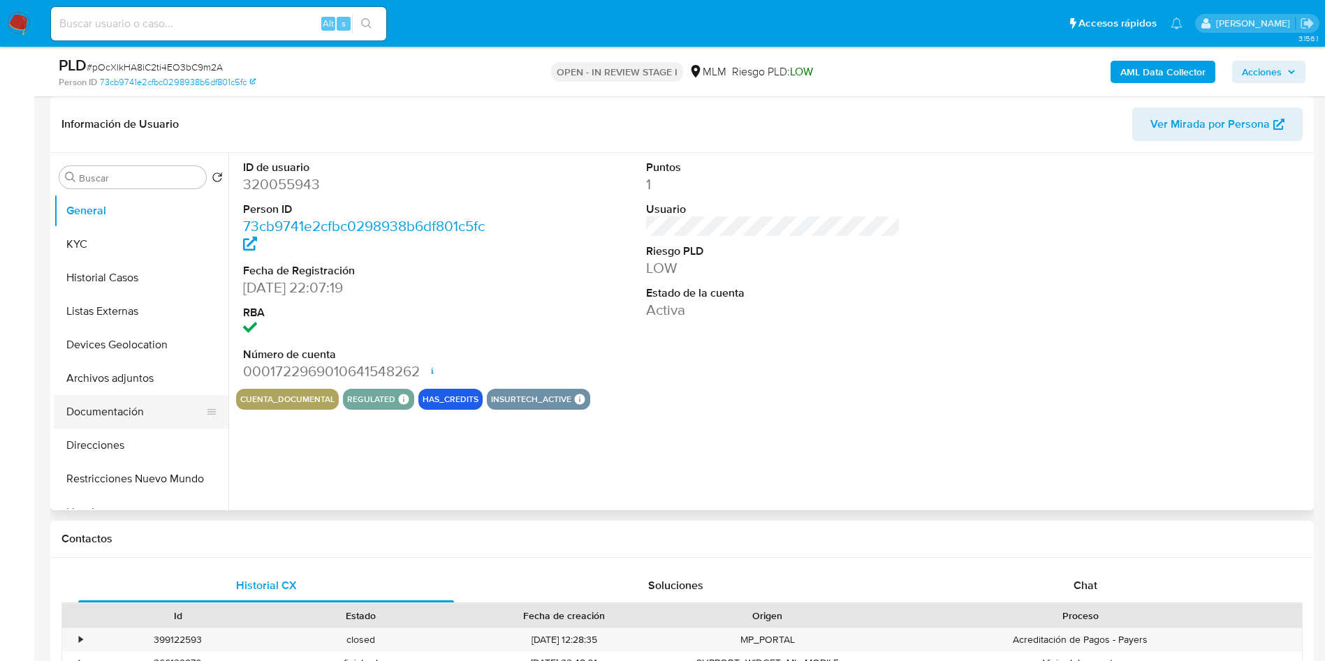
select select "10"
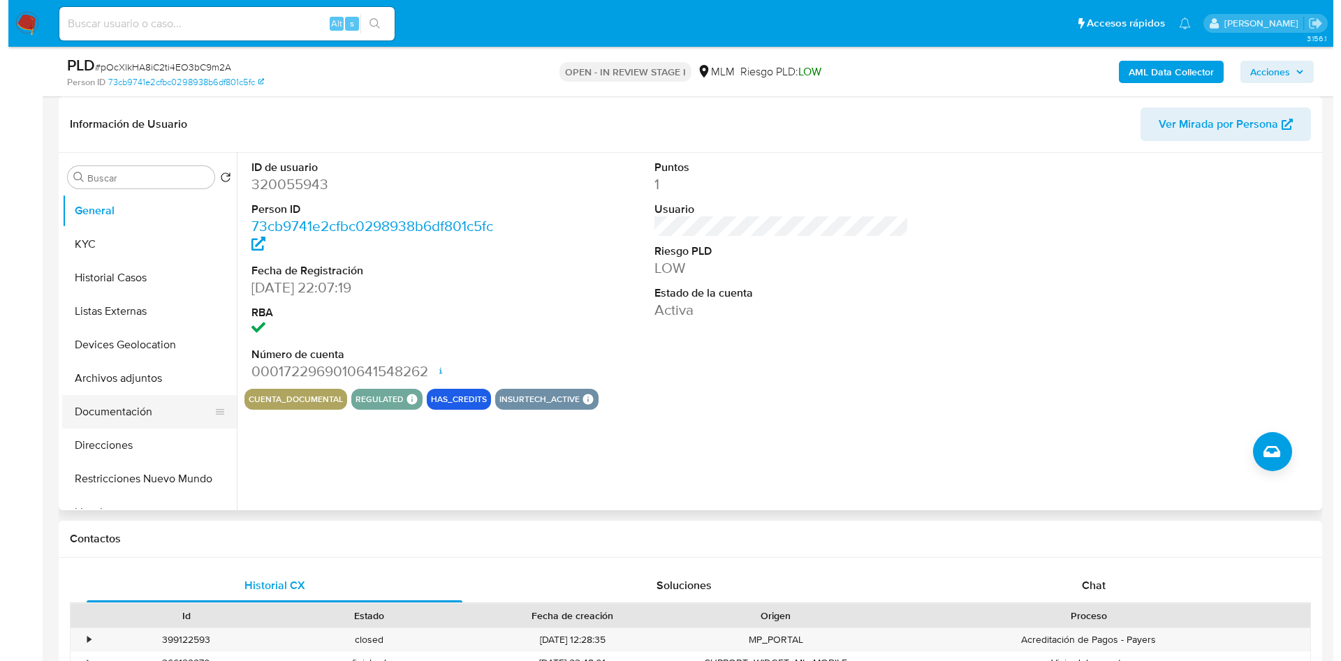
scroll to position [105, 0]
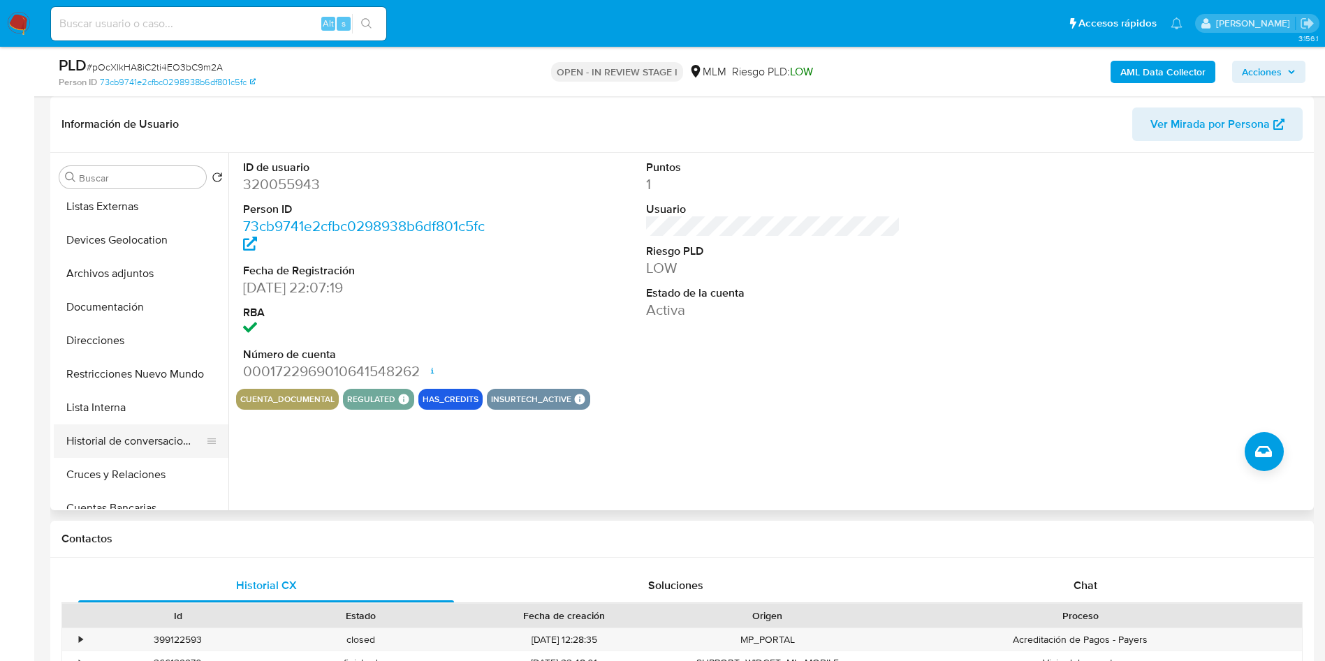
click at [128, 433] on button "Historial de conversaciones" at bounding box center [135, 442] width 163 height 34
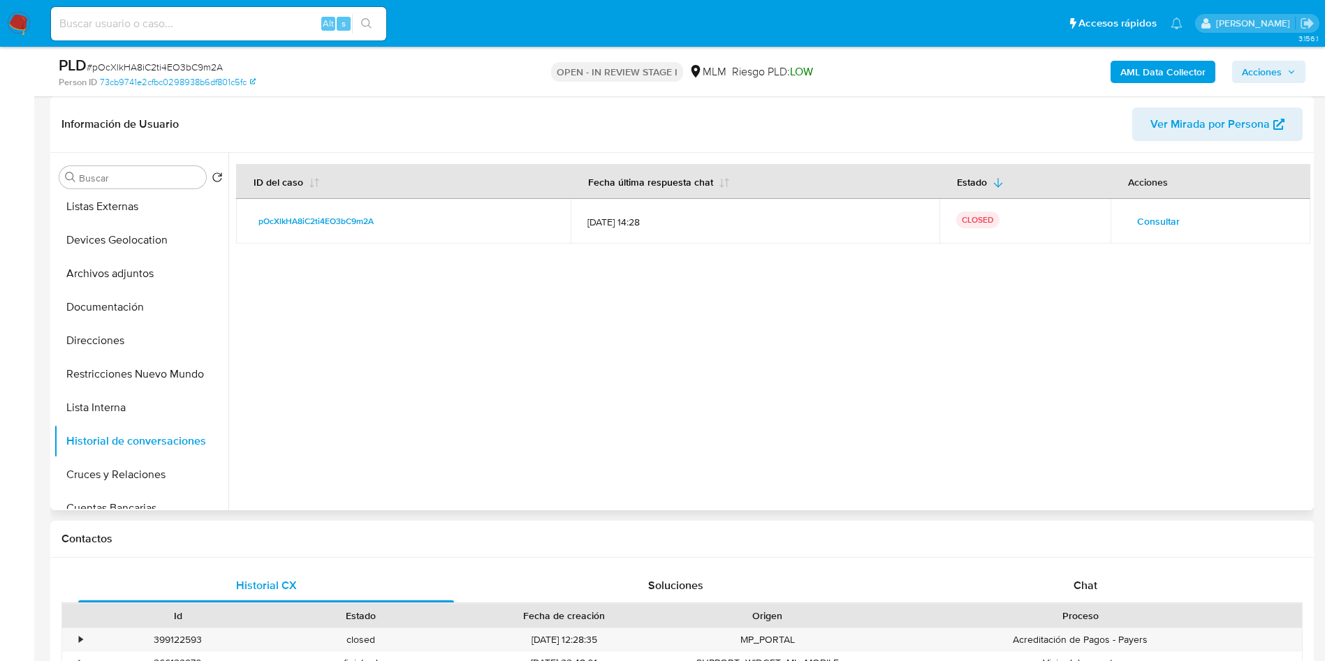
click at [1166, 212] on span "Consultar" at bounding box center [1158, 222] width 43 height 20
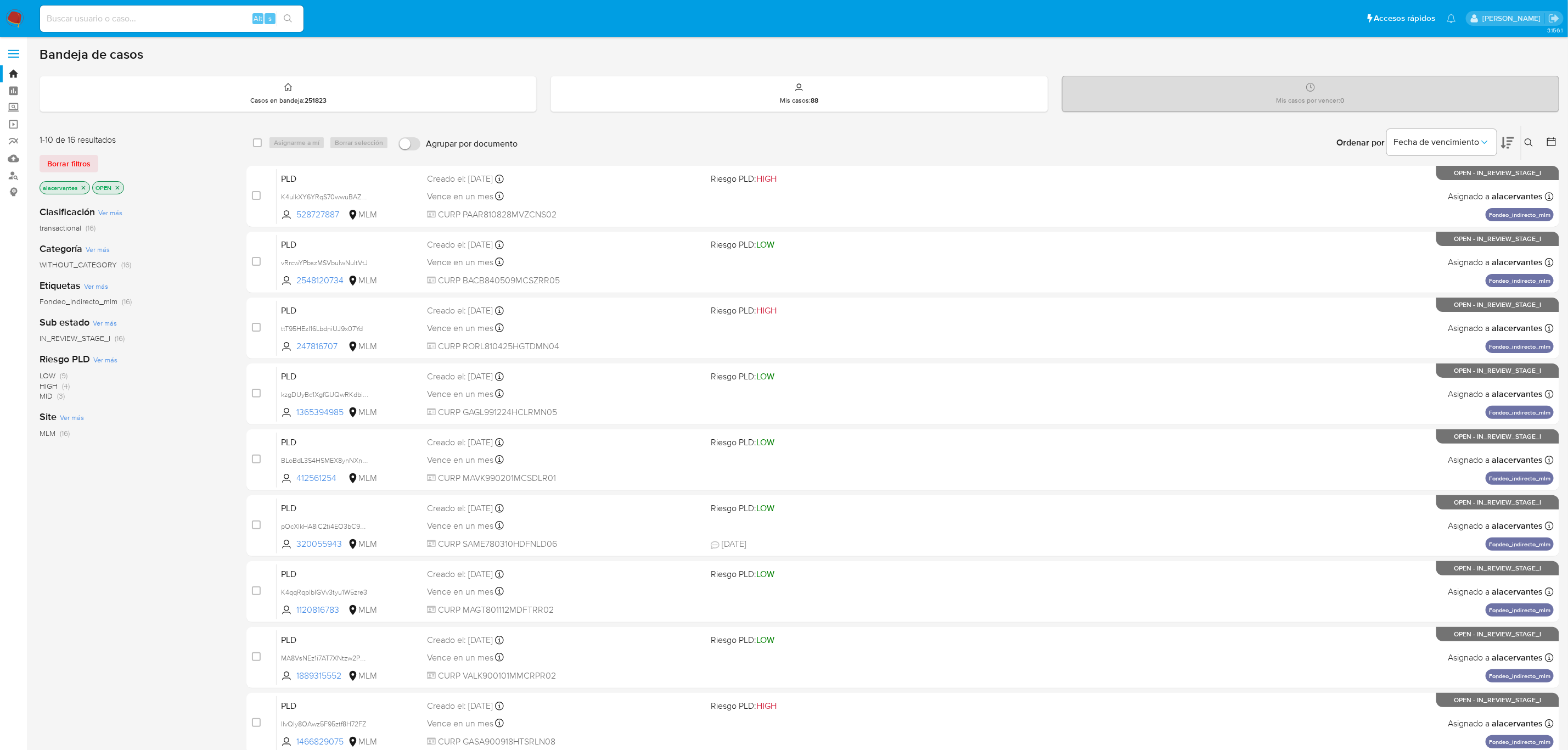
drag, startPoint x: 112, startPoint y: 28, endPoint x: 123, endPoint y: 20, distance: 13.6
click at [114, 27] on div "Alt s" at bounding box center [171, 19] width 263 height 27
click at [123, 18] on input at bounding box center [171, 19] width 263 height 14
click at [12, 158] on link "Mulan" at bounding box center [65, 159] width 130 height 17
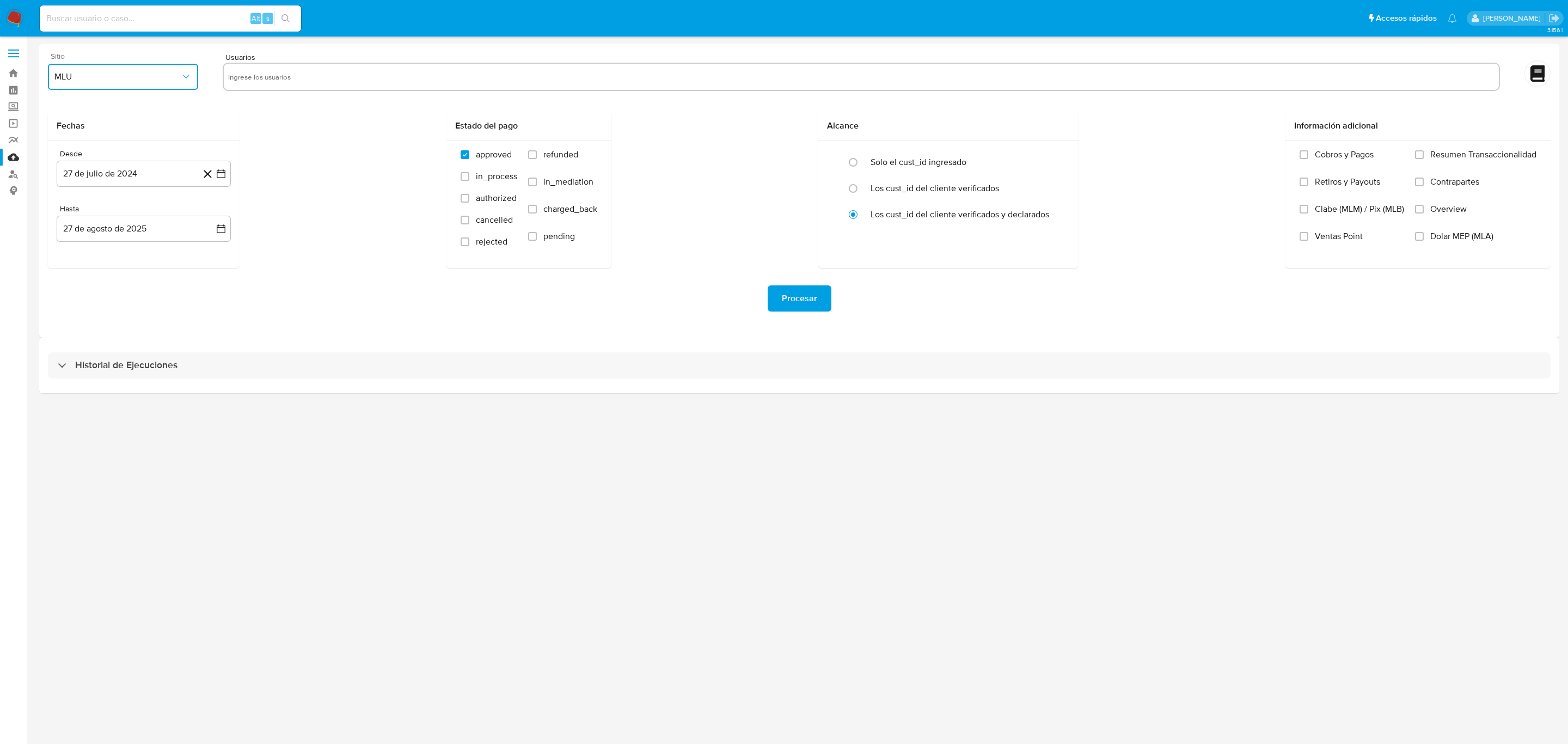
click at [124, 75] on span "MLU" at bounding box center [118, 76] width 126 height 11
click at [98, 234] on div "MLM" at bounding box center [120, 237] width 131 height 27
click at [219, 172] on icon "button" at bounding box center [221, 174] width 11 height 11
click at [161, 212] on icon "Seleccionar mes y año" at bounding box center [165, 212] width 9 height 9
click at [206, 209] on icon "Año siguiente" at bounding box center [209, 213] width 13 height 13
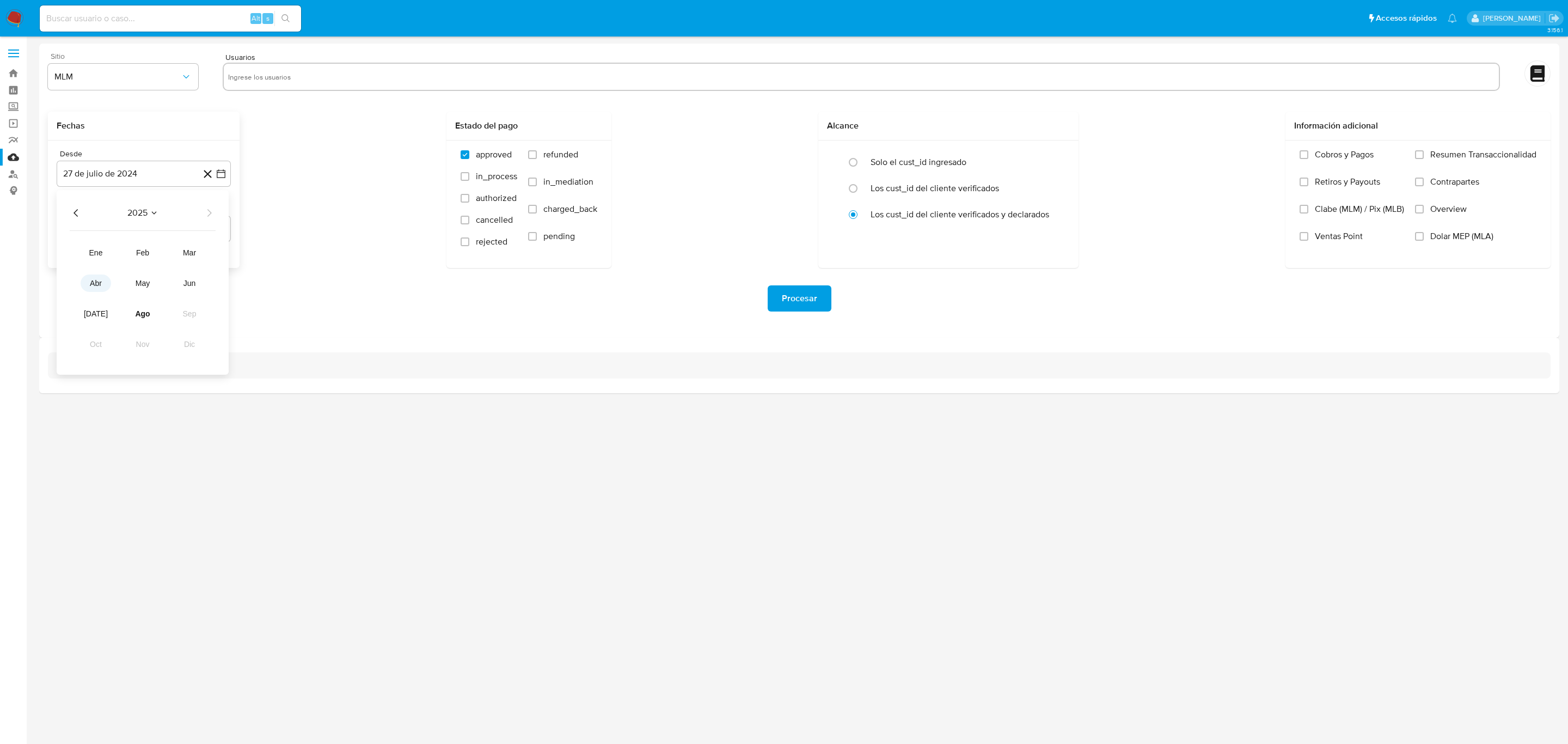
click at [103, 280] on button "abr" at bounding box center [95, 283] width 30 height 17
click at [104, 257] on button "1" at bounding box center [100, 253] width 17 height 17
click at [219, 227] on icon "button" at bounding box center [221, 229] width 11 height 11
click at [102, 395] on button "26" at bounding box center [100, 395] width 17 height 17
click at [221, 308] on div "Procesar" at bounding box center [798, 299] width 1503 height 27
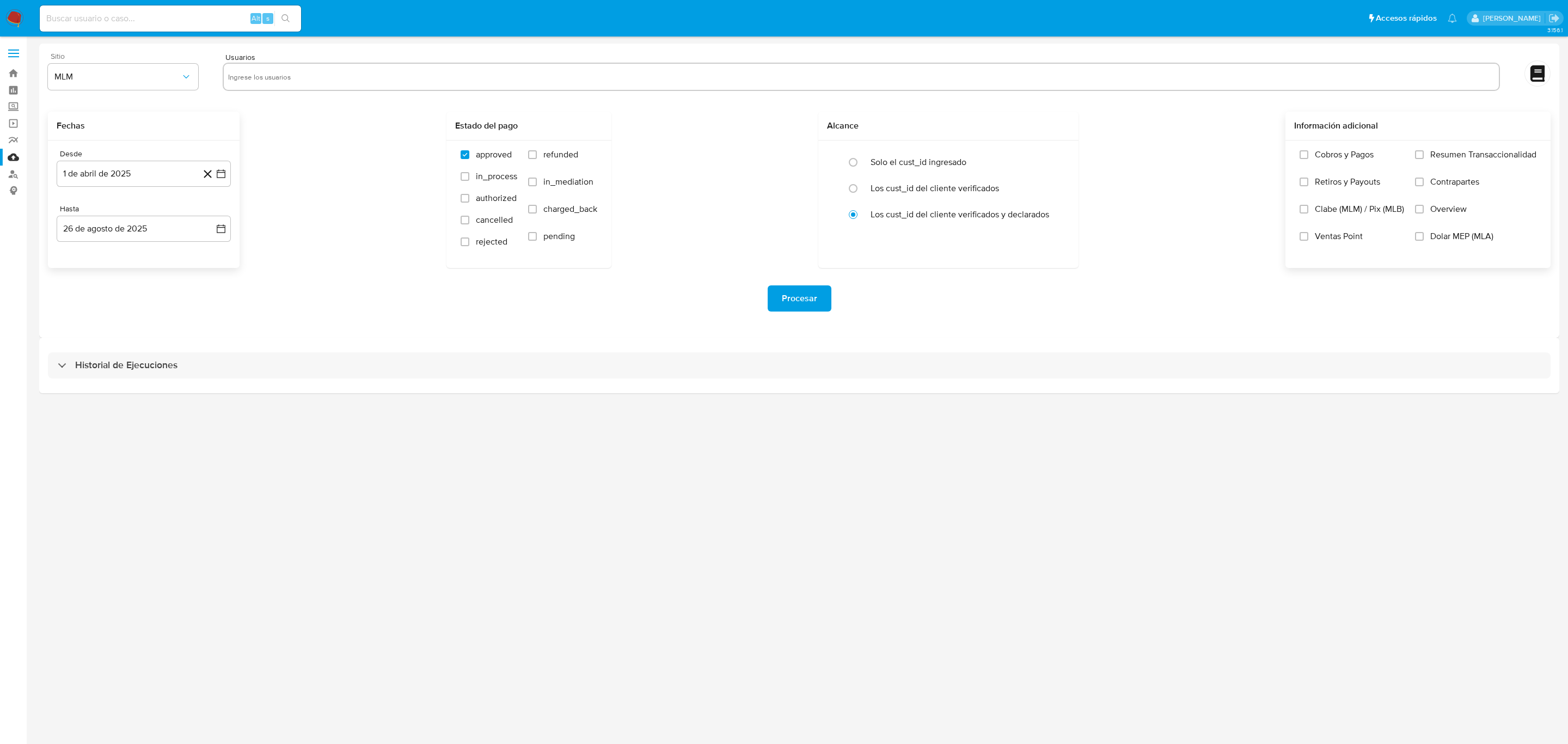
click at [1425, 208] on label "Overview" at bounding box center [1476, 217] width 122 height 27
click at [1424, 208] on input "Overview" at bounding box center [1419, 209] width 9 height 9
click at [281, 80] on input "text" at bounding box center [862, 76] width 1266 height 17
paste input "1765270366"
type input "1765270366"
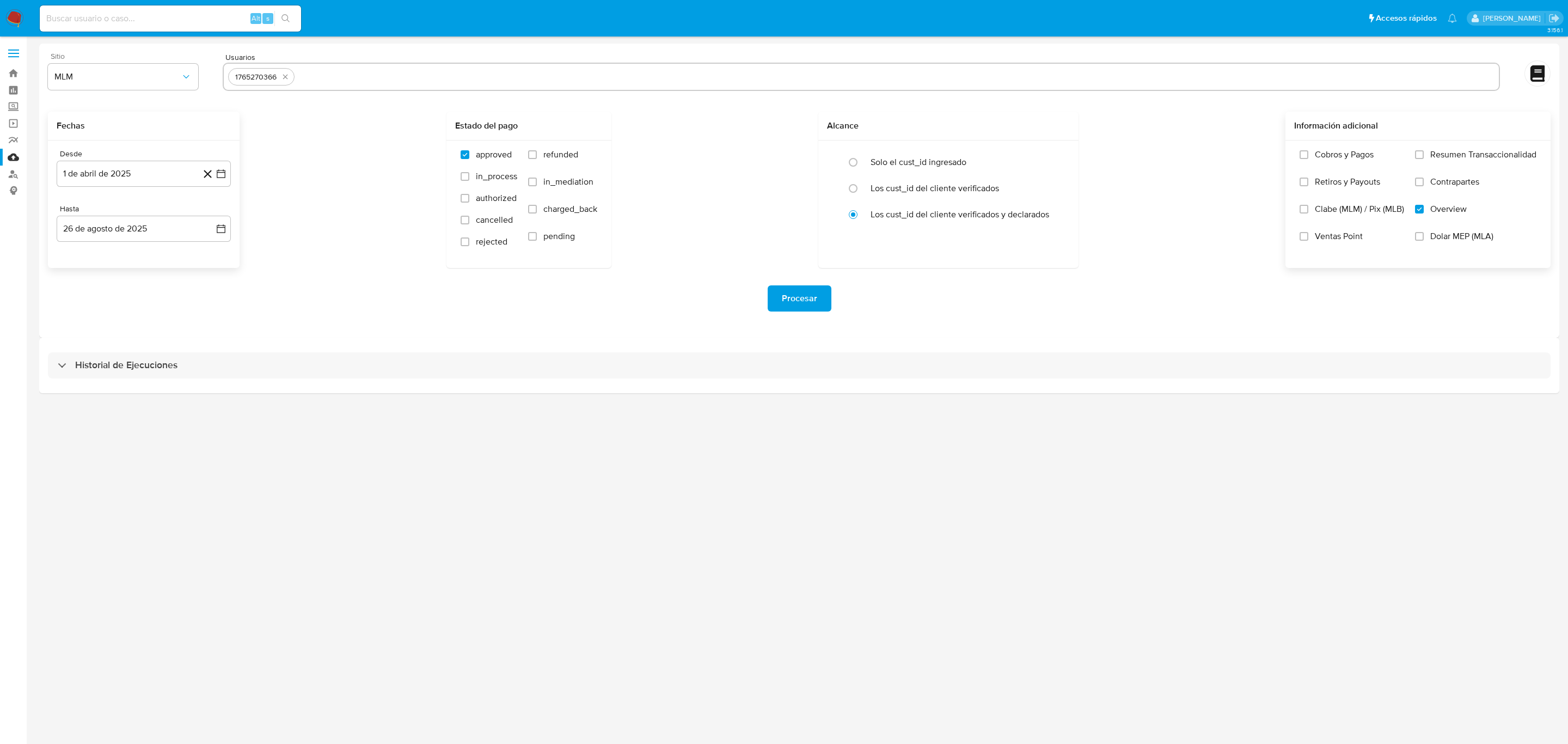
paste input "258192220"
type input "258192220"
click at [570, 79] on input "text" at bounding box center [930, 76] width 1128 height 17
paste input "253464190"
type input "253464190"
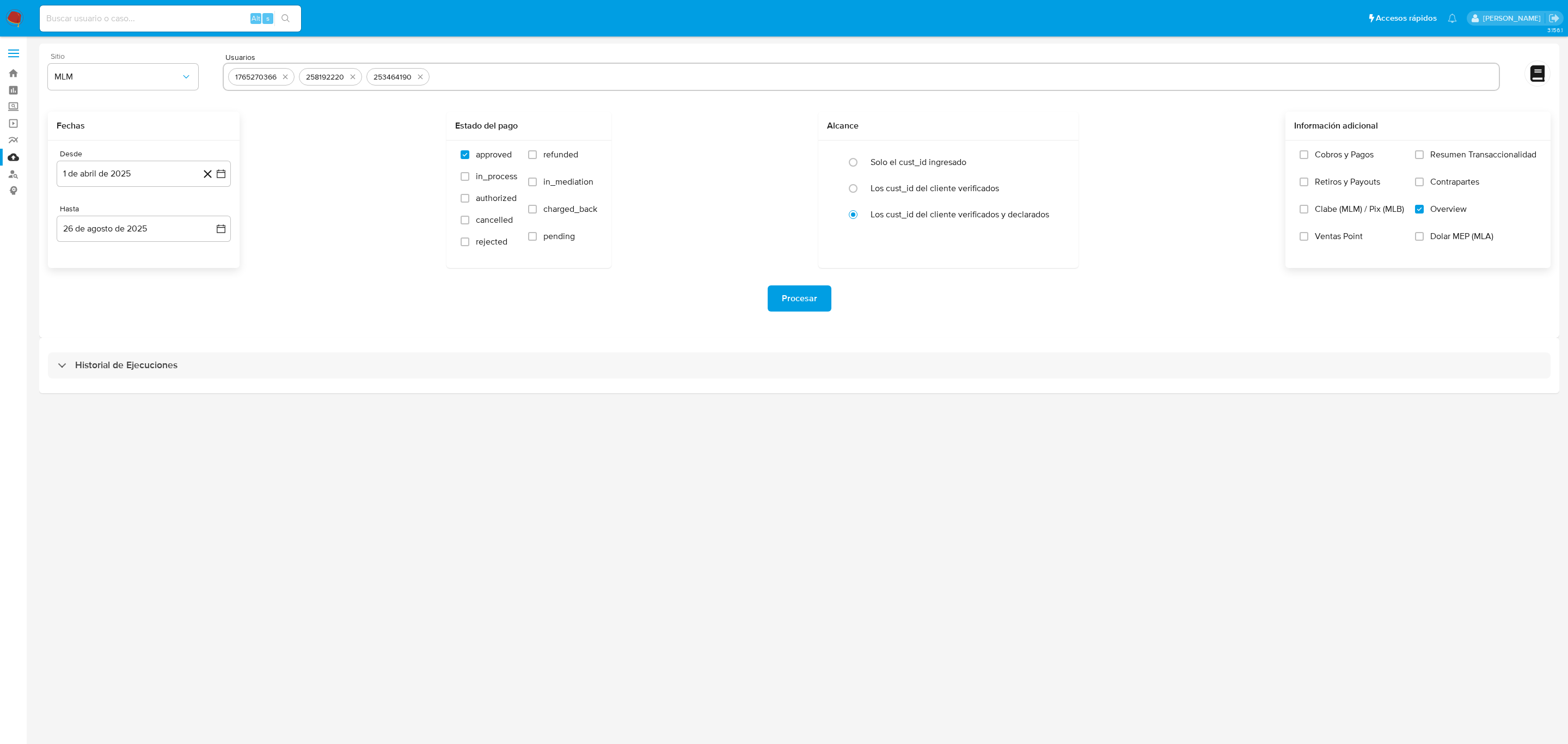
paste input "515135517"
type input "515135517"
click at [568, 80] on input "text" at bounding box center [996, 76] width 997 height 17
paste input "492343643"
type input "492343643"
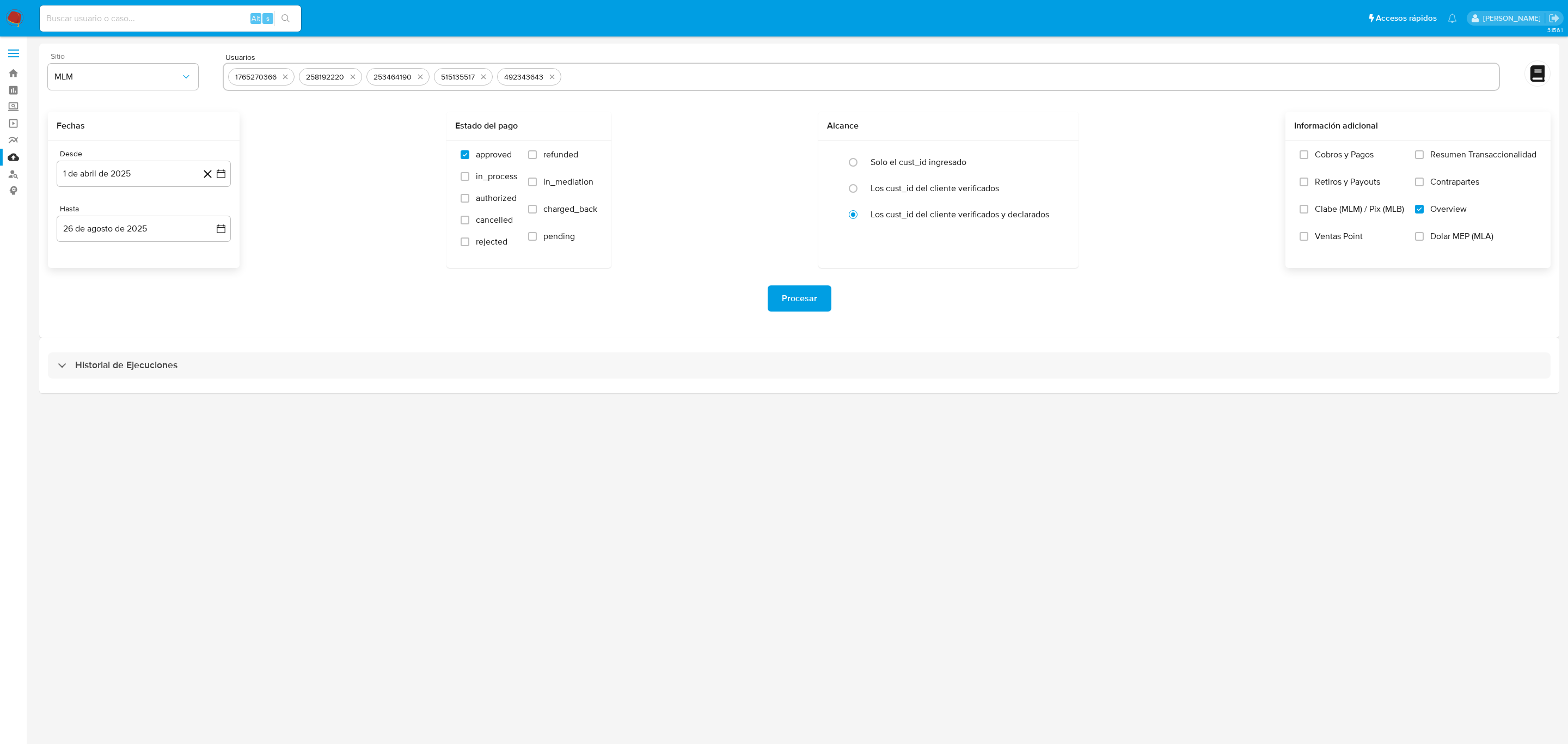
paste input "665428610"
type input "665428610"
paste input "1360762424"
type input "1360762424"
paste input "380725053"
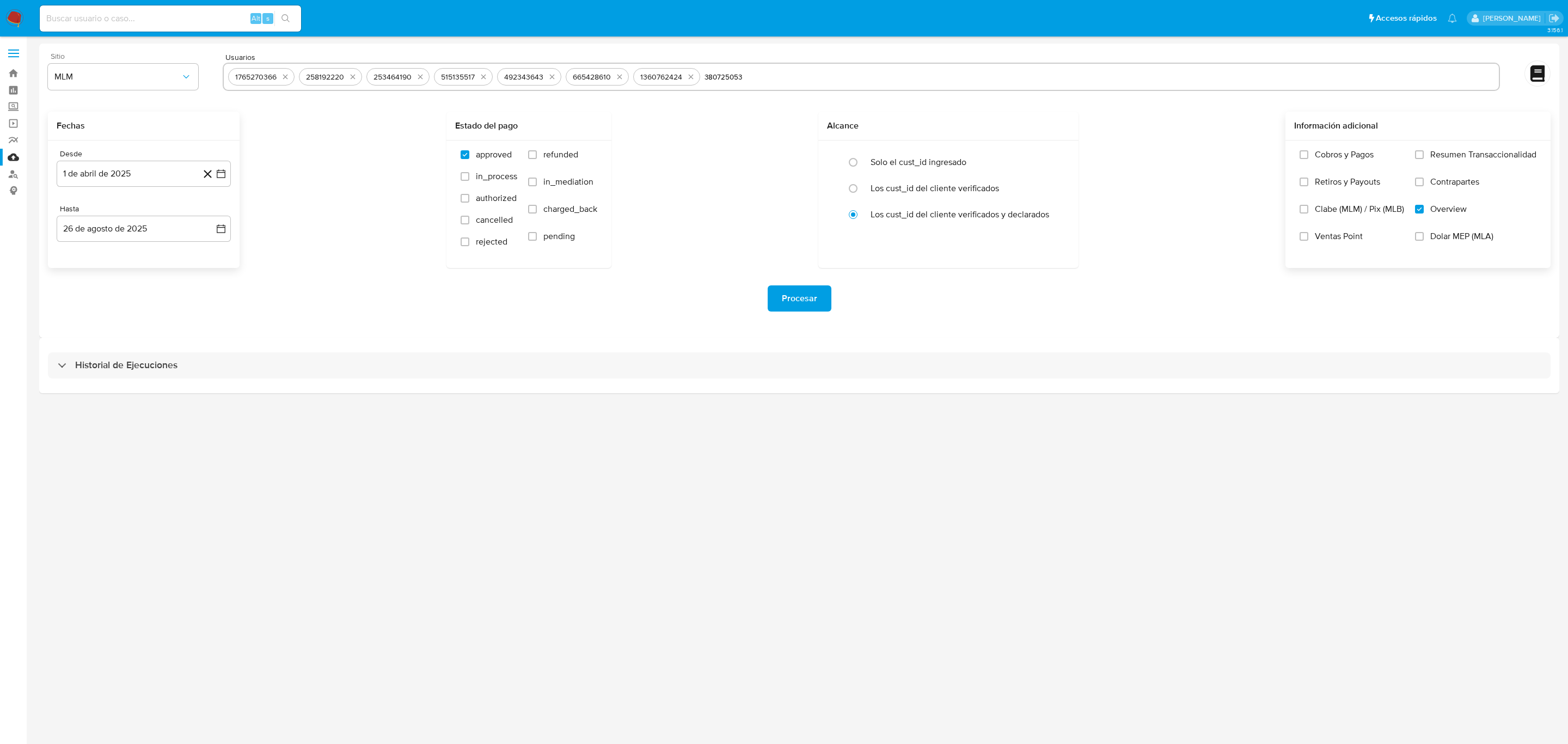
type input "380725053"
paste input "42865498"
type input "42865498"
paste input "243300334"
type input "243300334"
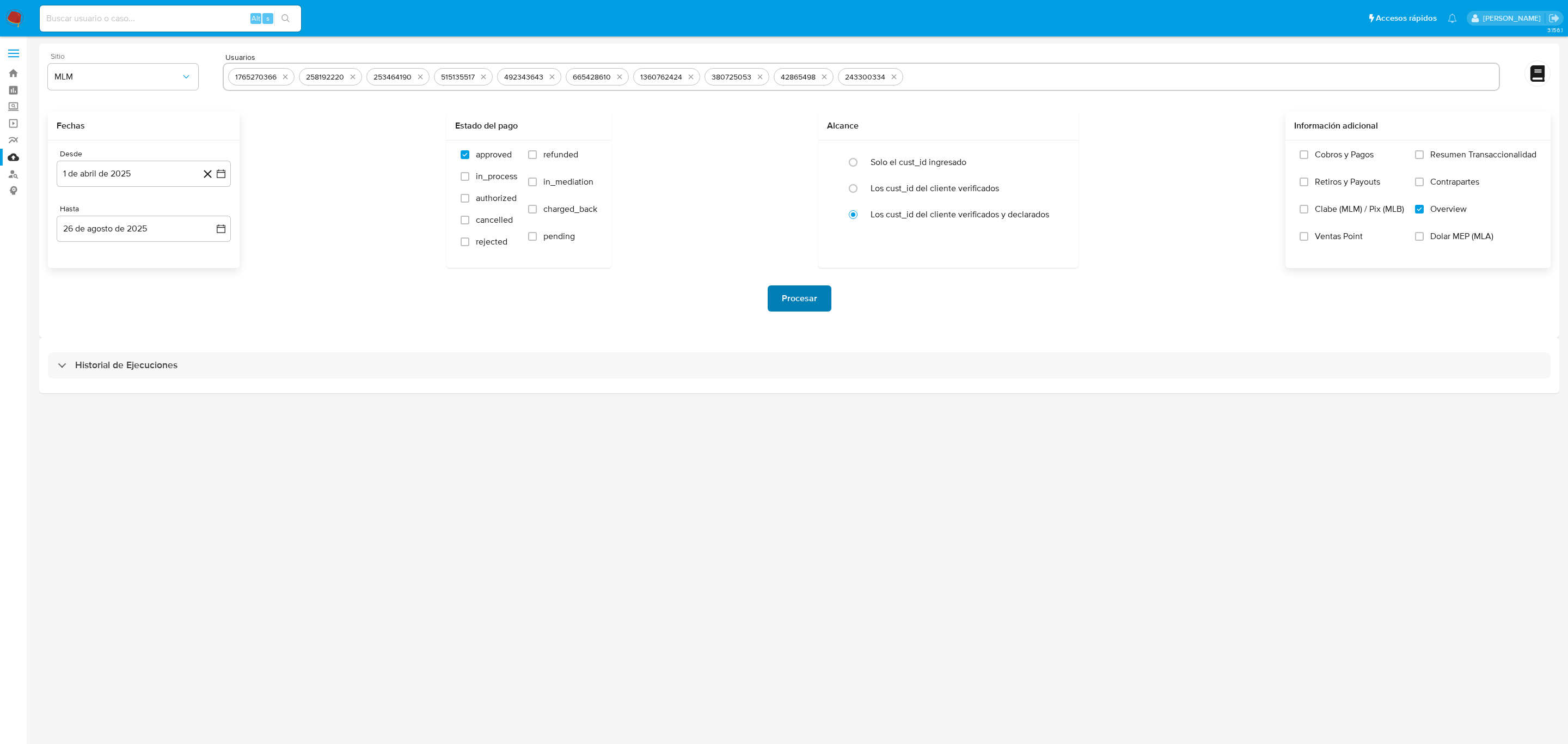
click at [777, 299] on button "Procesar" at bounding box center [800, 299] width 64 height 27
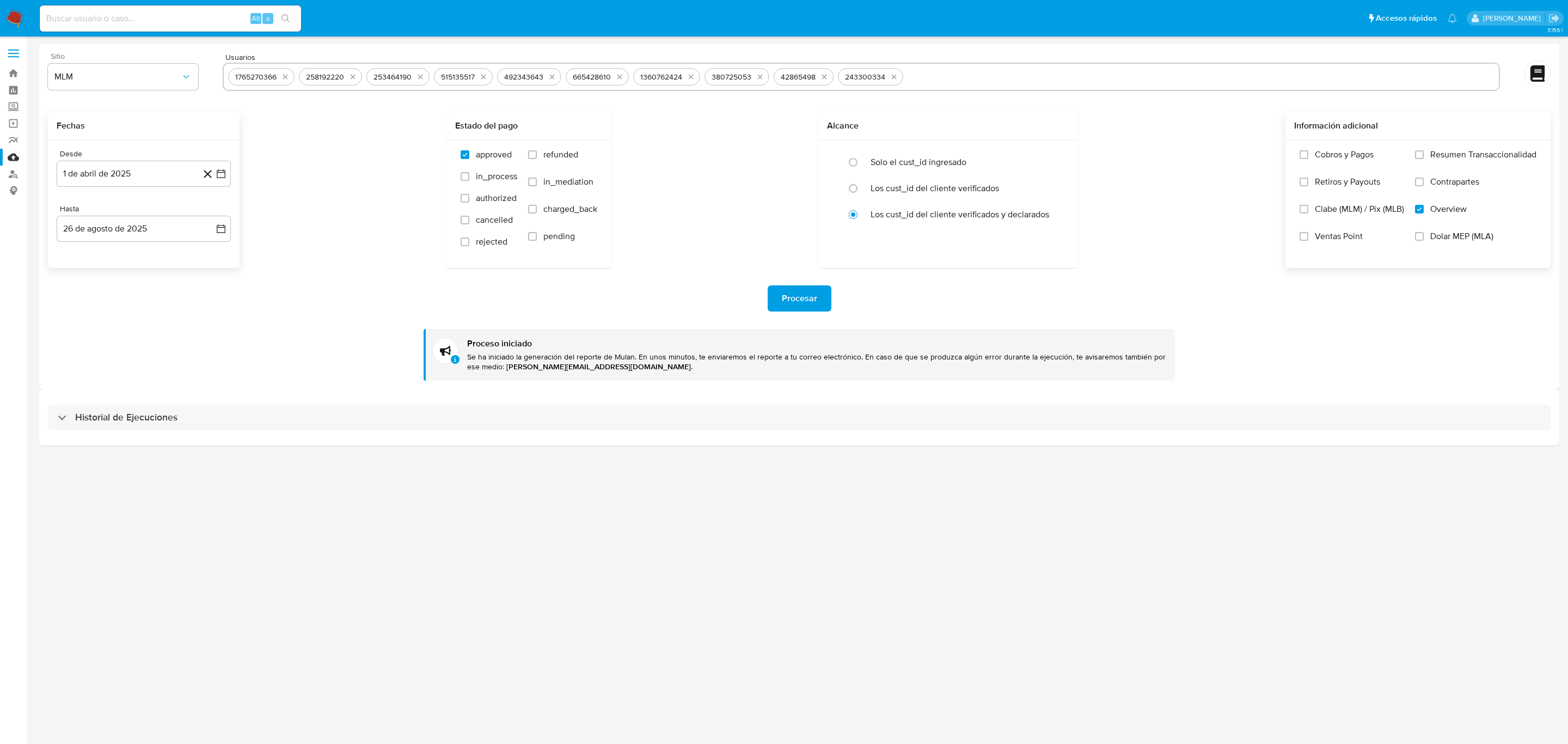
click at [19, 22] on img at bounding box center [15, 19] width 19 height 19
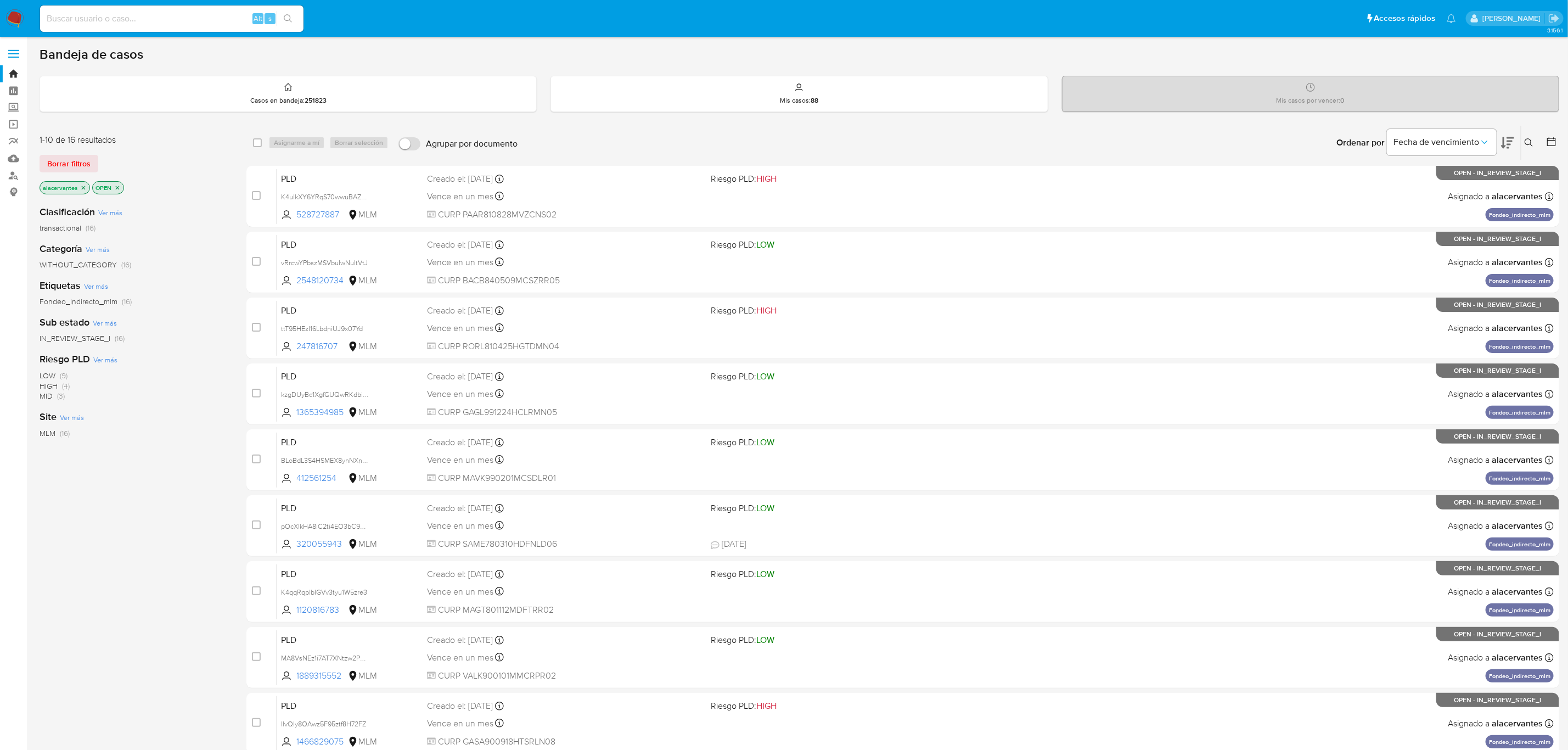
click at [85, 190] on icon "close-filter" at bounding box center [83, 188] width 6 height 6
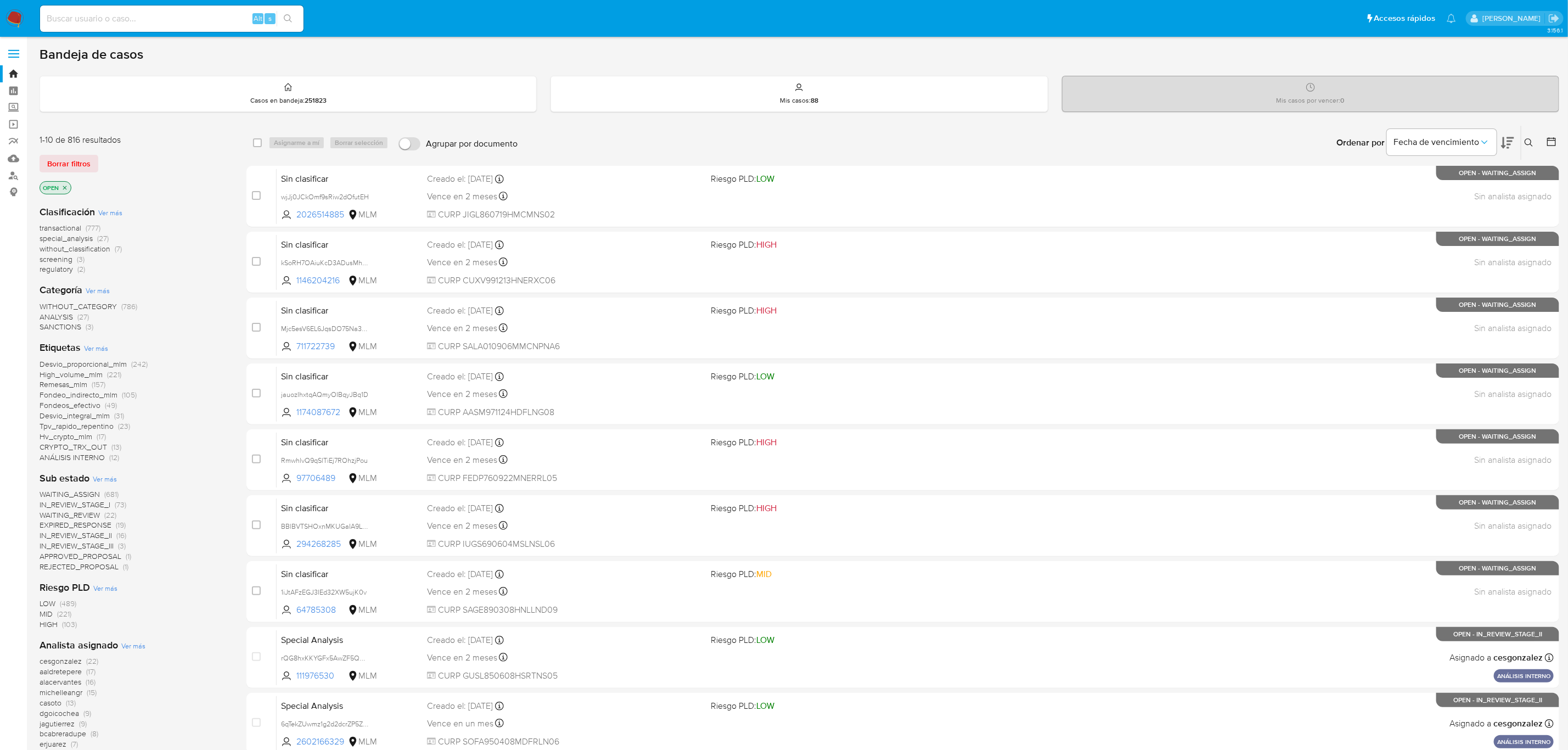
click at [1525, 144] on icon at bounding box center [1529, 142] width 9 height 9
click at [1420, 186] on input at bounding box center [1438, 185] width 185 height 14
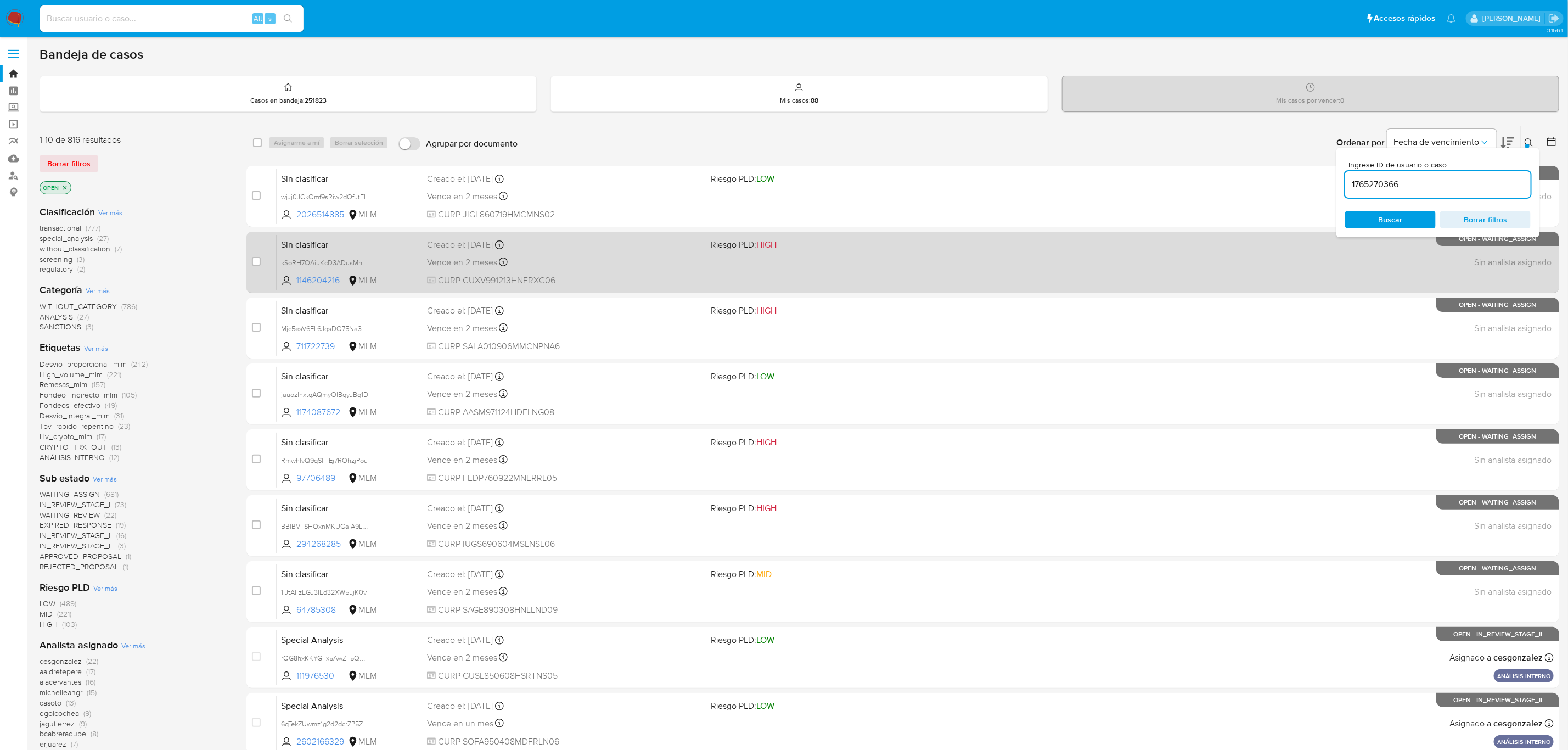
type input "1765270366"
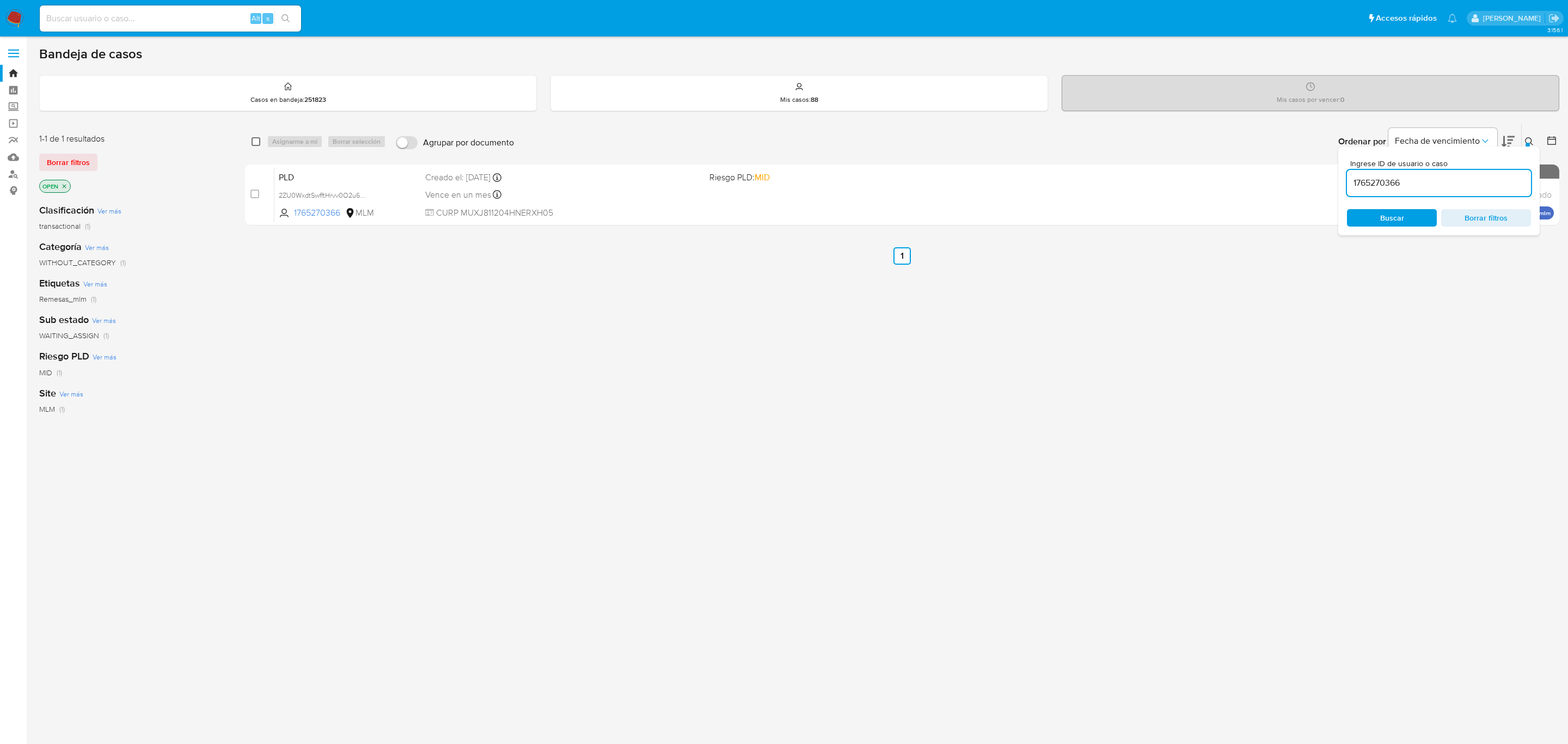
click at [257, 142] on input "checkbox" at bounding box center [256, 141] width 9 height 9
checkbox input "true"
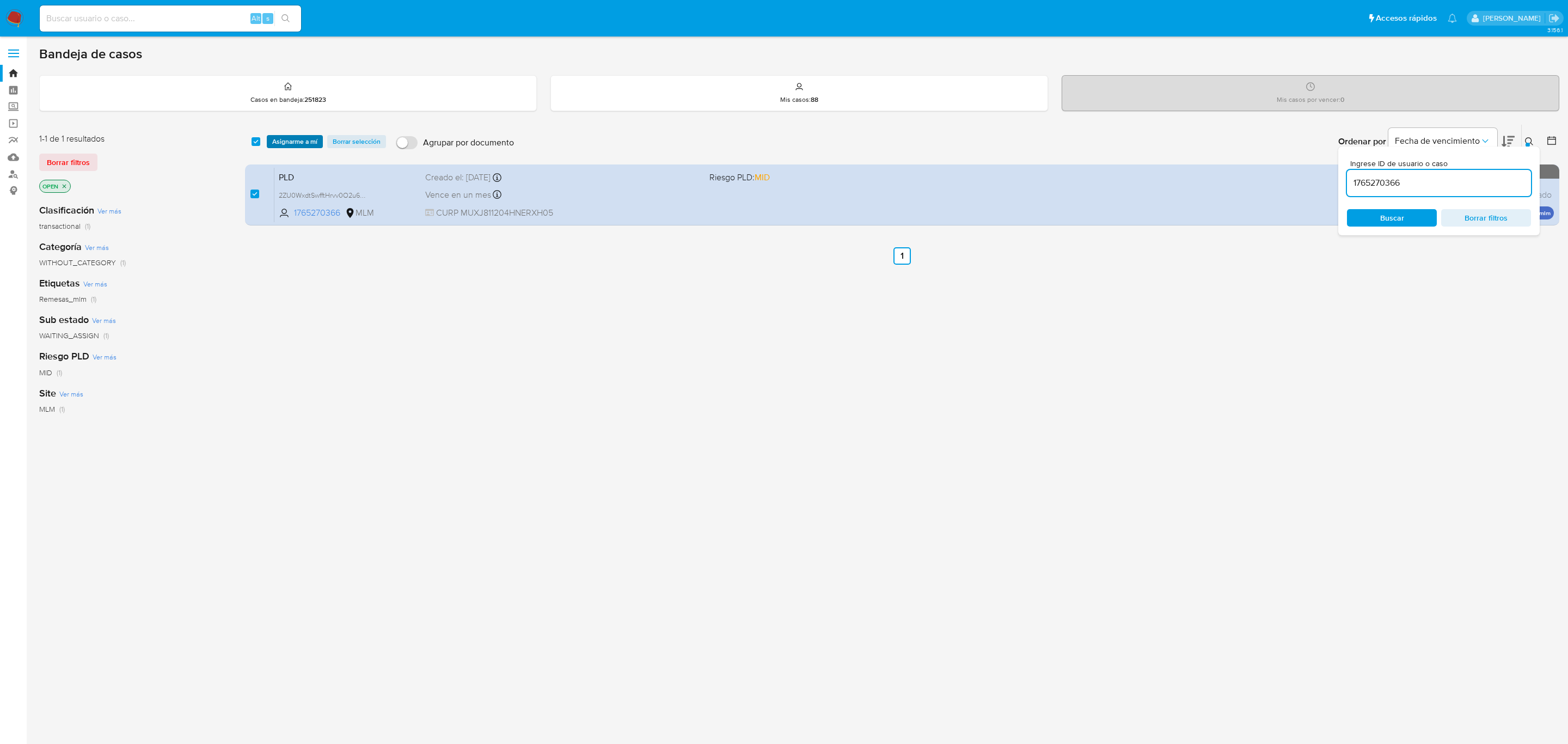
click at [294, 140] on span "Asignarme a mí" at bounding box center [295, 142] width 45 height 11
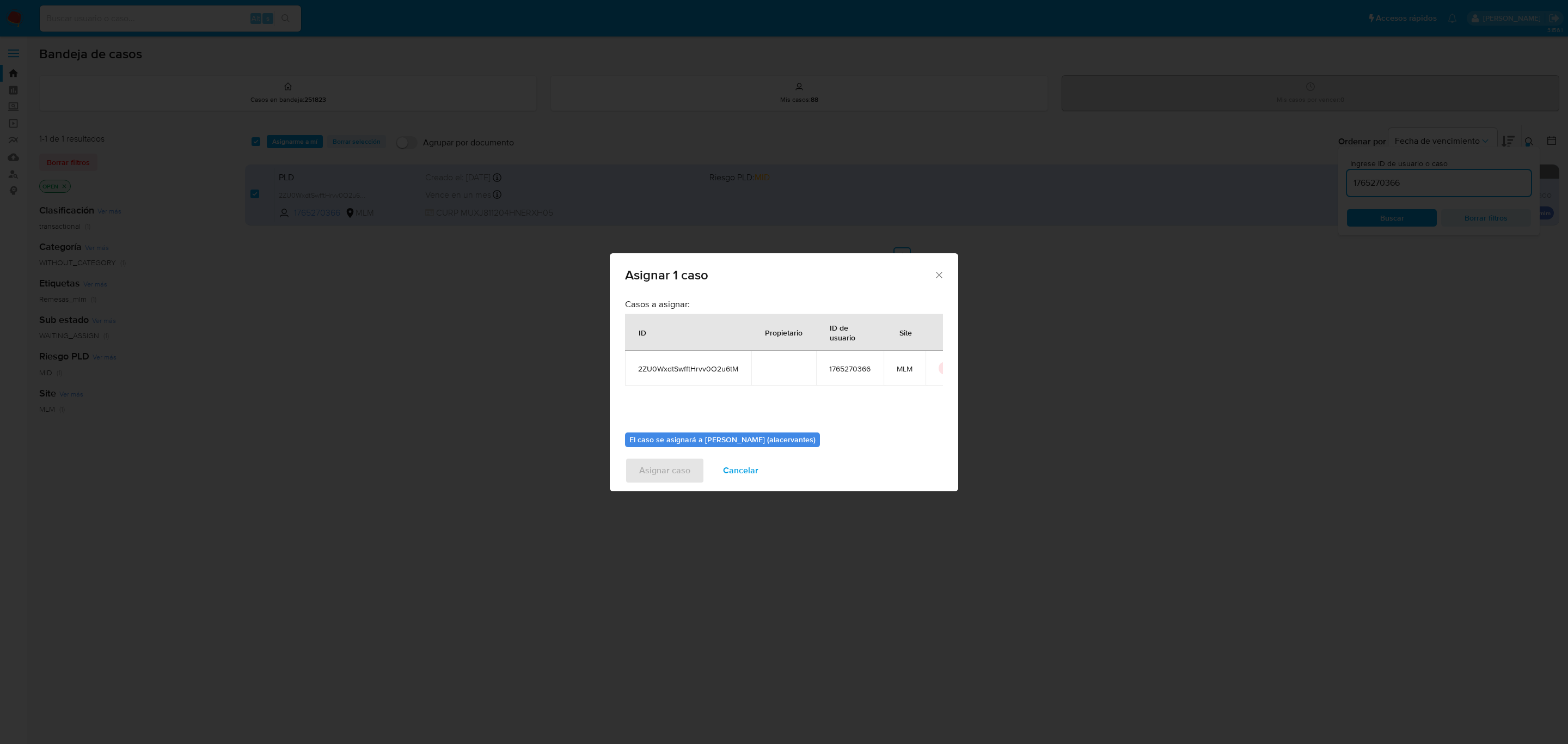
scroll to position [55, 0]
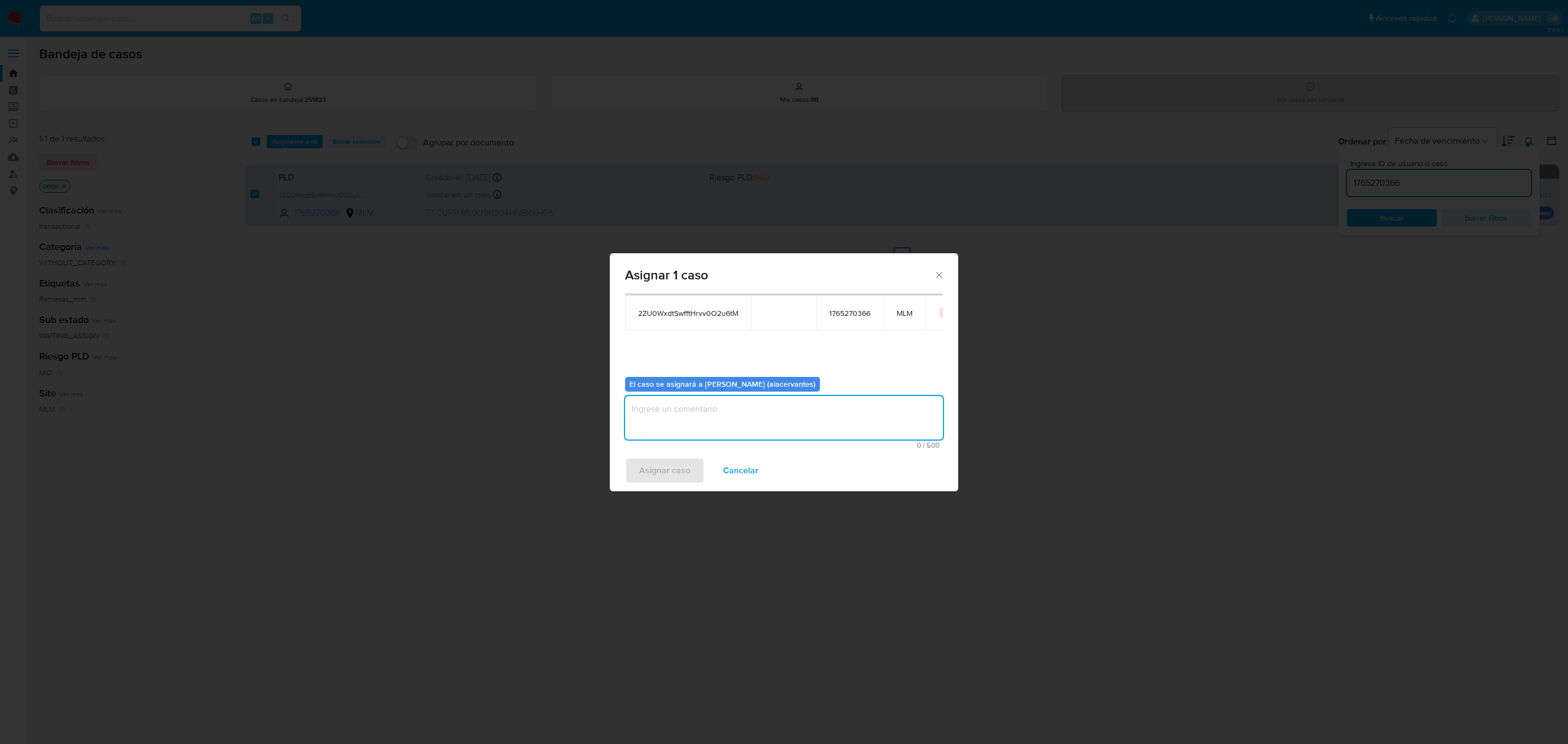
click at [717, 427] on textarea "assign-modal" at bounding box center [784, 418] width 318 height 44
type textarea "AACM"
click at [667, 469] on span "Asignar caso" at bounding box center [665, 470] width 51 height 24
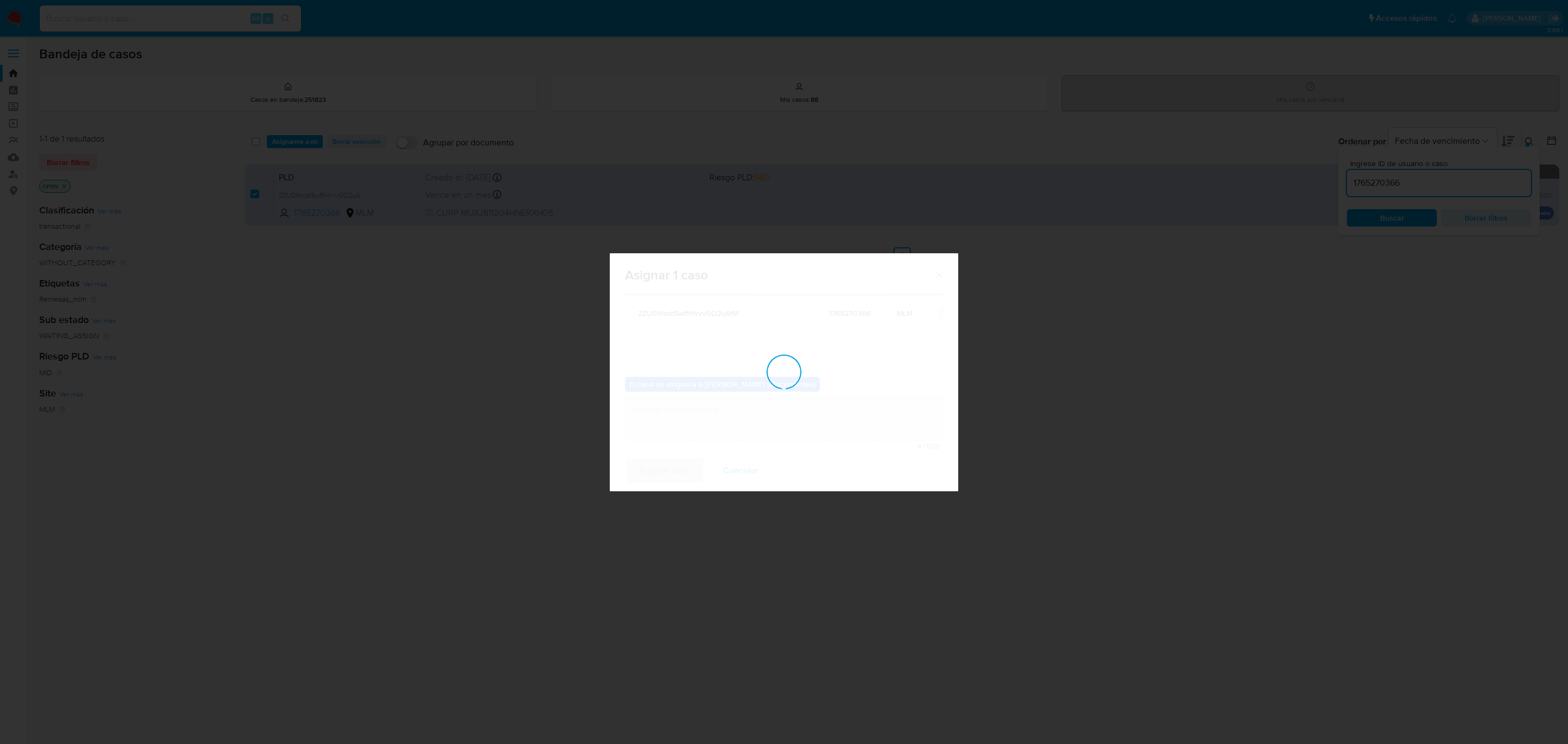
checkbox input "false"
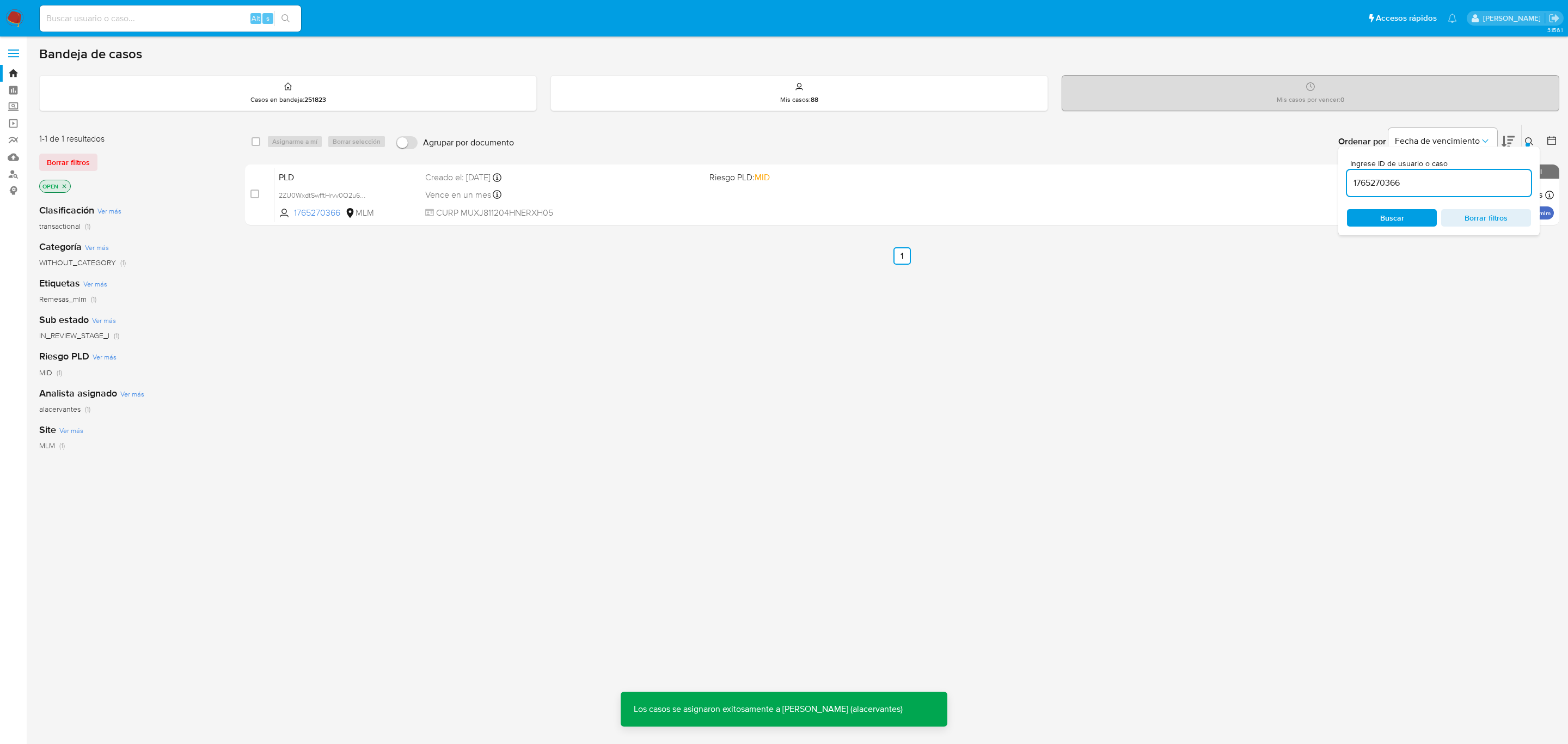
click at [1375, 187] on input "1765270366" at bounding box center [1439, 183] width 184 height 14
click at [1376, 187] on input "1765270366" at bounding box center [1439, 183] width 184 height 14
paste input "258192220"
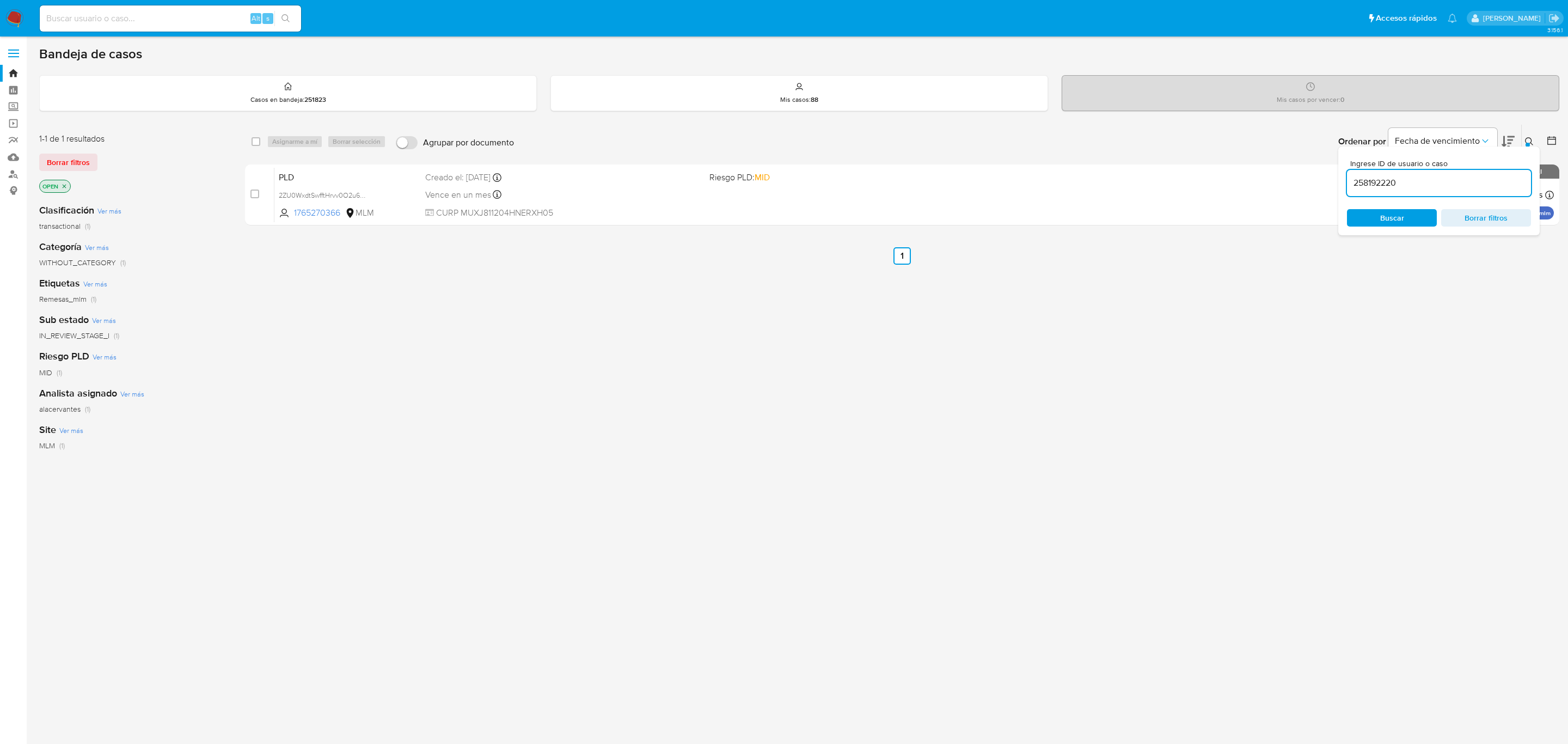
type input "258192220"
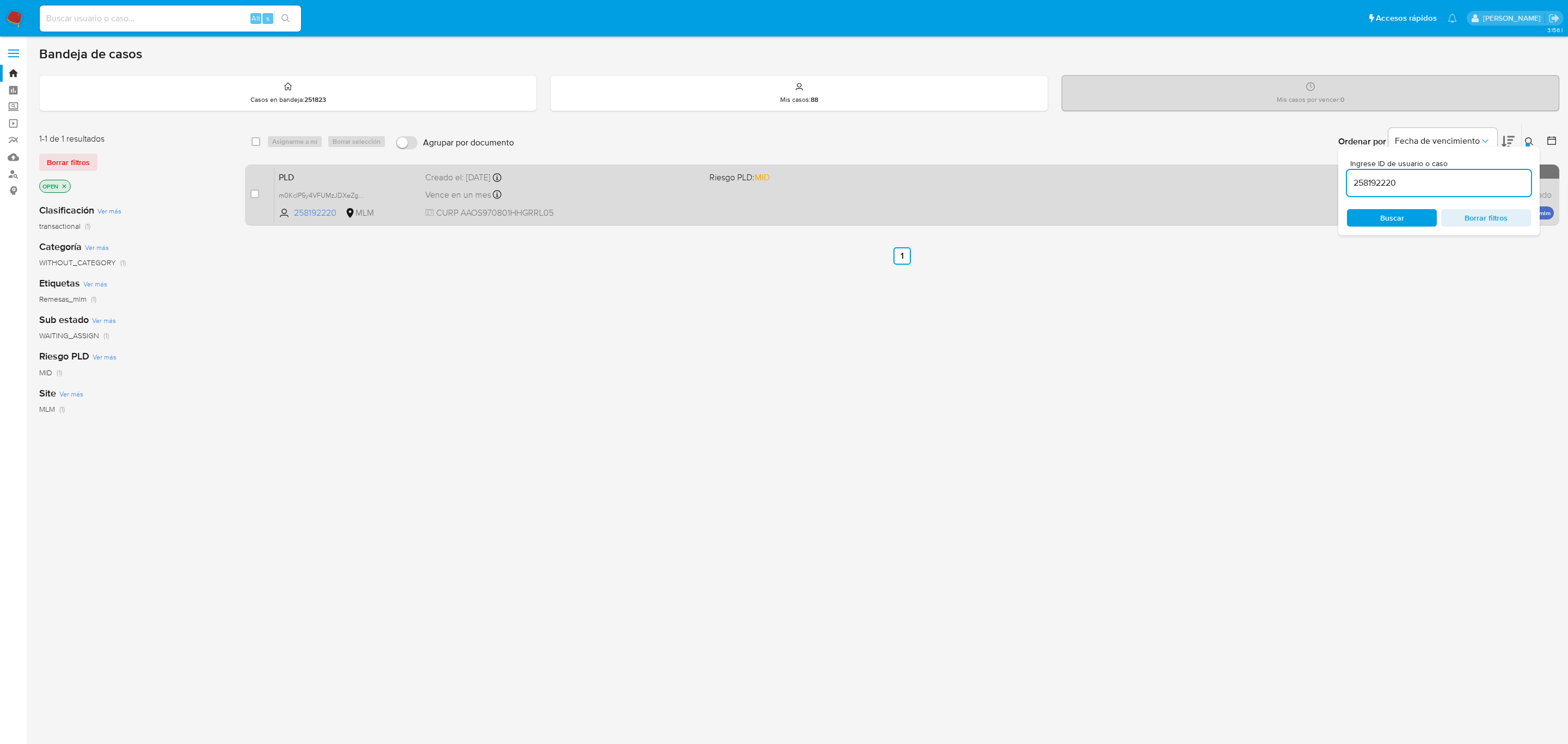
click at [369, 189] on span "m0KcIP5y4VFUMzJDXeZgmWde" at bounding box center [348, 194] width 138 height 12
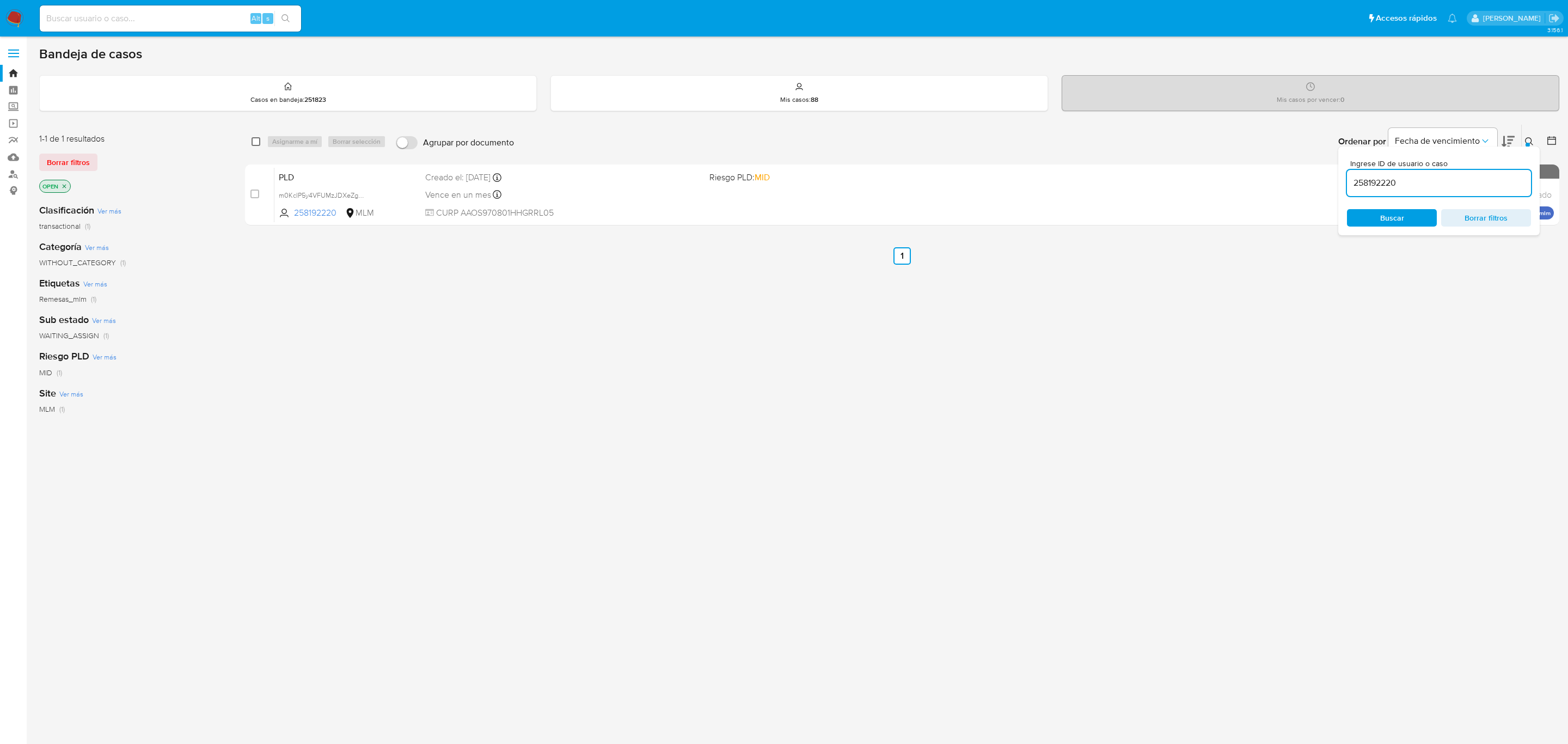
click at [260, 143] on input "checkbox" at bounding box center [256, 141] width 9 height 9
checkbox input "true"
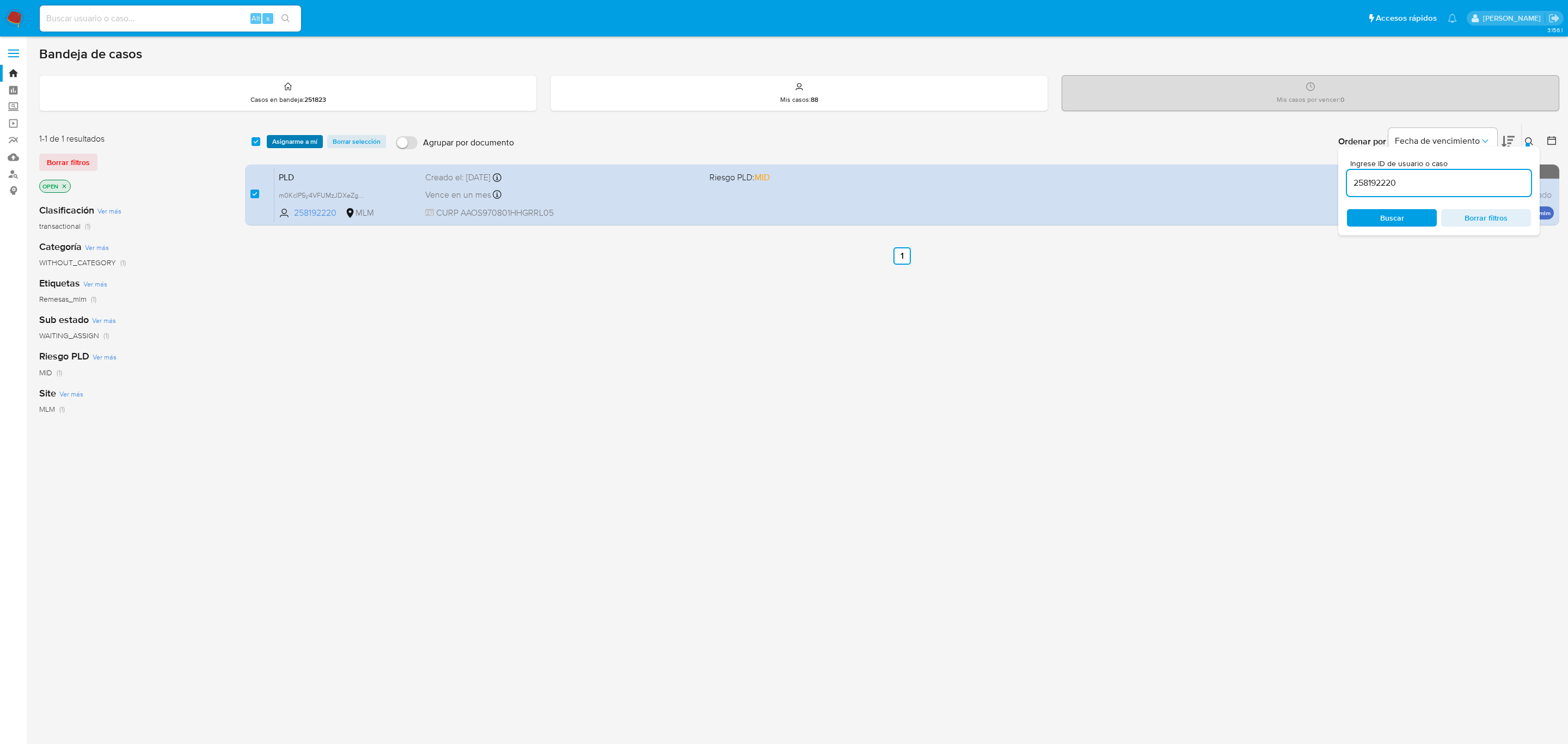
click at [283, 143] on span "Asignarme a mí" at bounding box center [295, 142] width 45 height 11
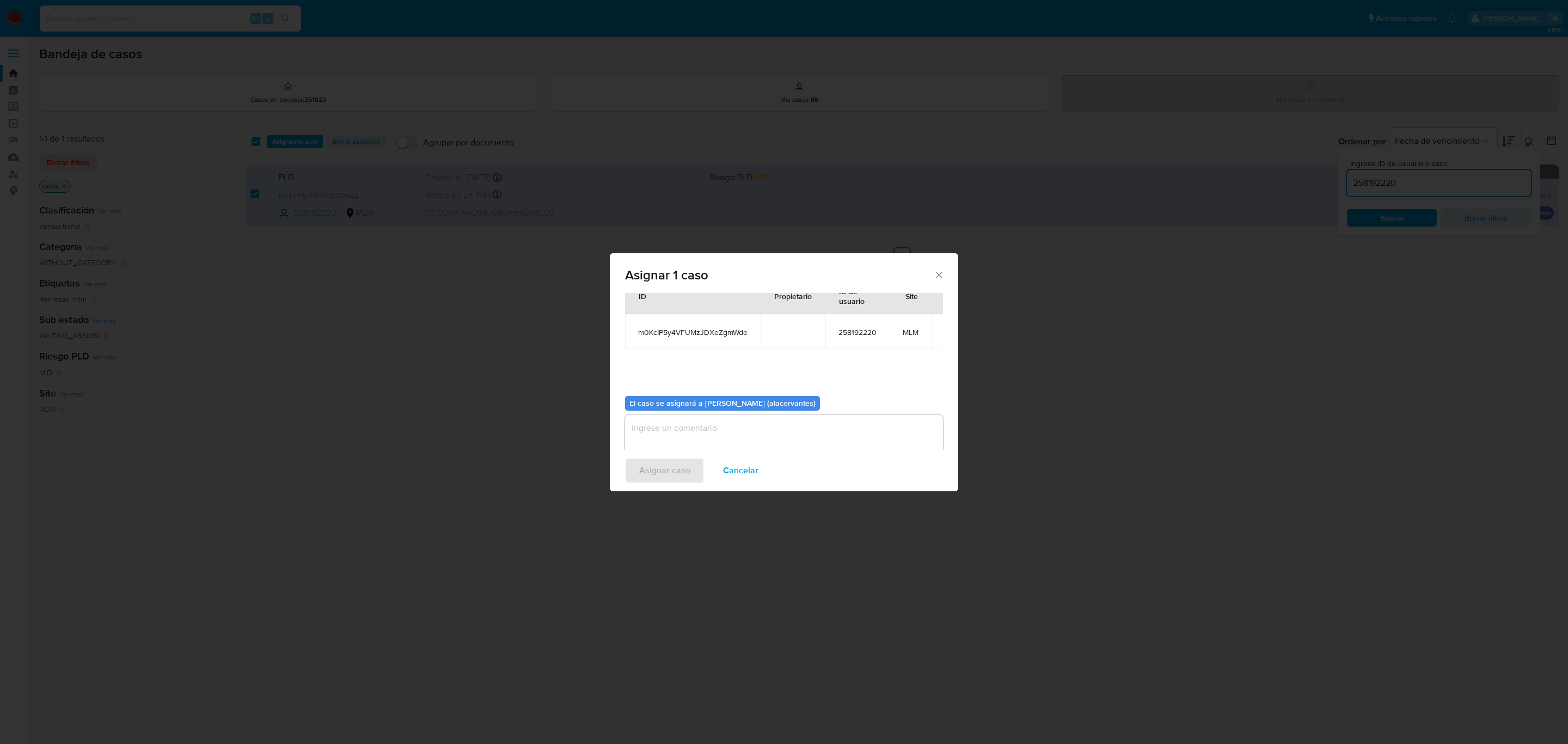
scroll to position [55, 0]
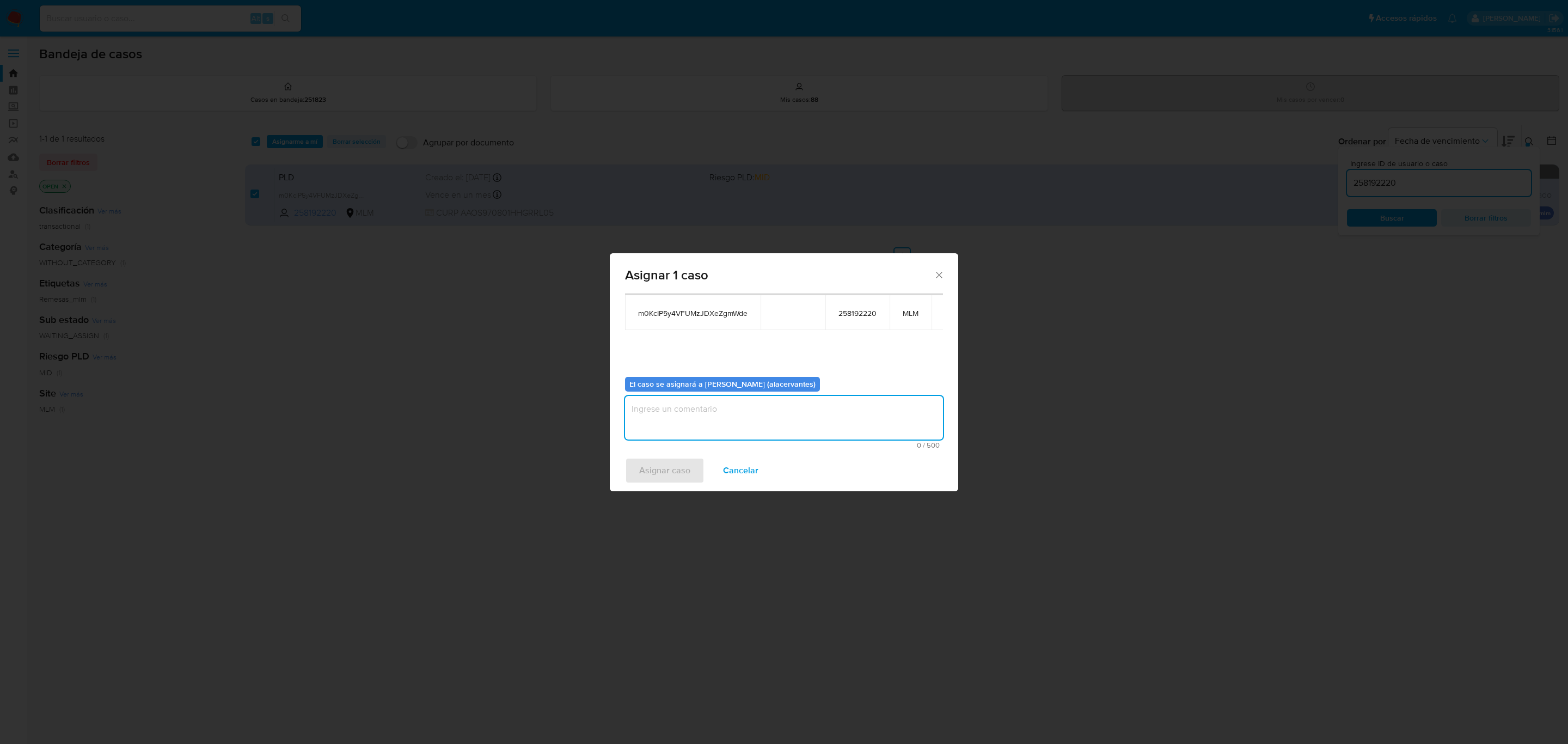
click at [698, 413] on textarea "assign-modal" at bounding box center [784, 418] width 318 height 44
type textarea "AACM"
click at [664, 480] on span "Asignar caso" at bounding box center [665, 470] width 51 height 24
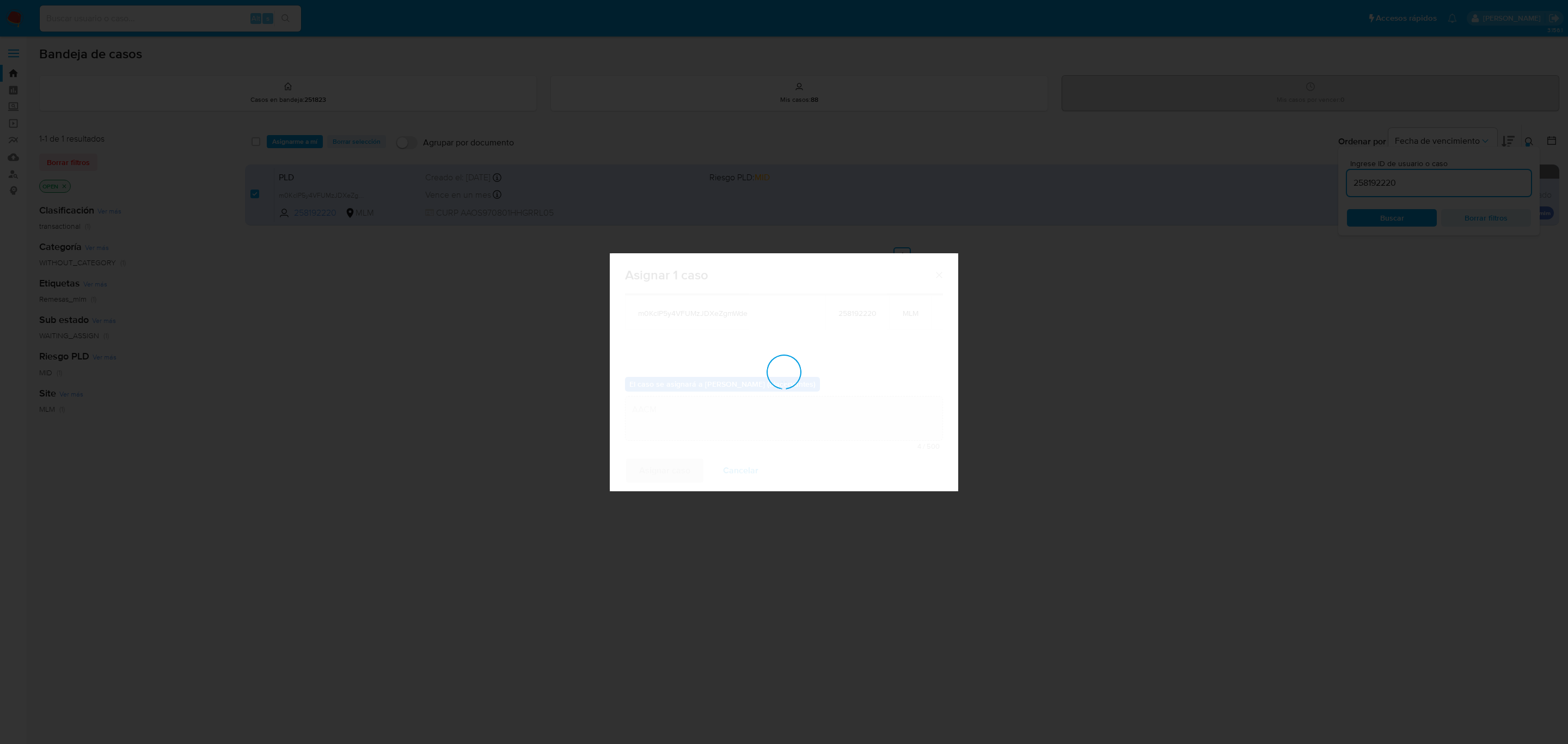
checkbox input "false"
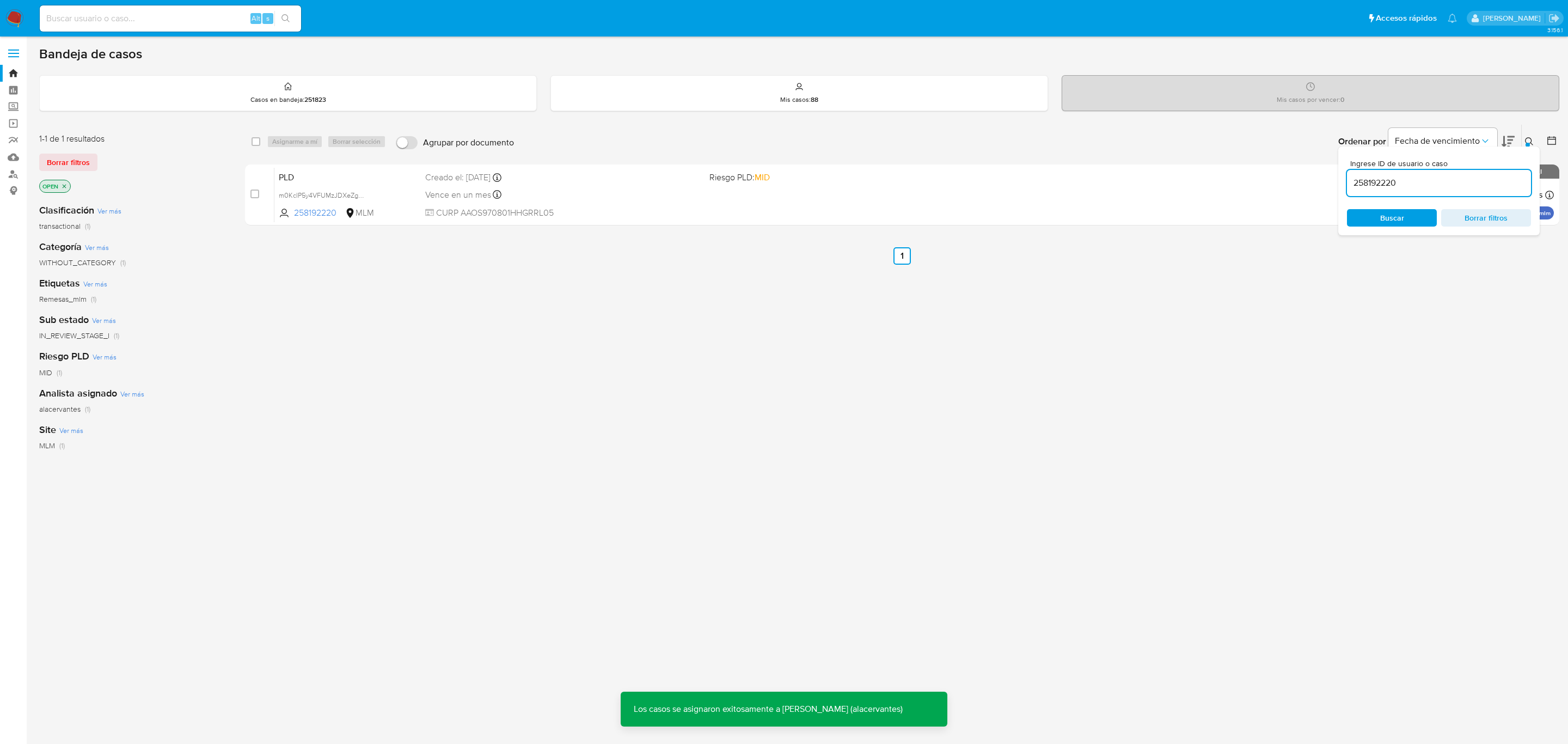
click at [1364, 195] on div "258192220" at bounding box center [1439, 183] width 184 height 27
click at [1364, 178] on input "258192220" at bounding box center [1439, 183] width 184 height 14
paste input "346419"
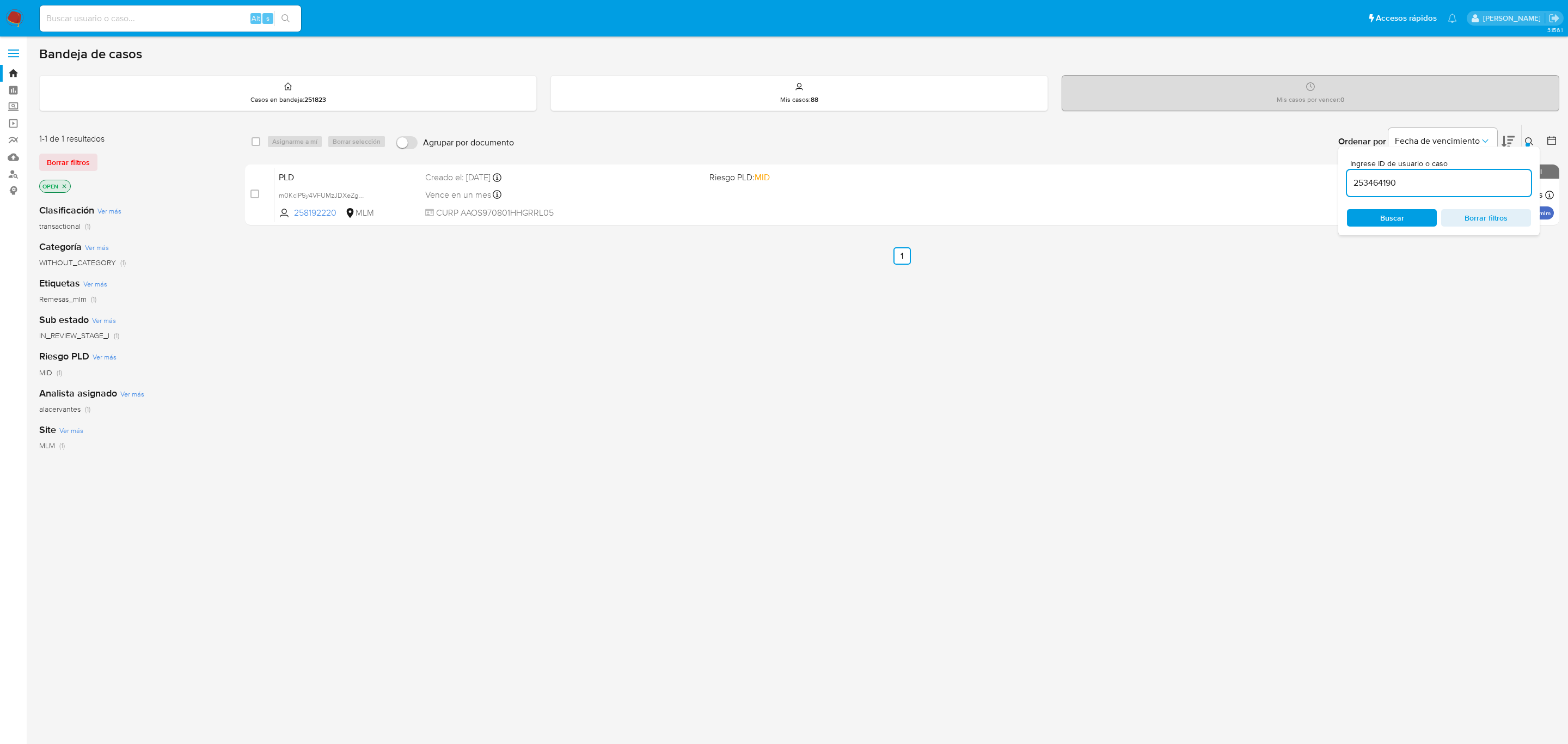
type input "253464190"
click at [256, 138] on input "checkbox" at bounding box center [256, 141] width 9 height 9
checkbox input "true"
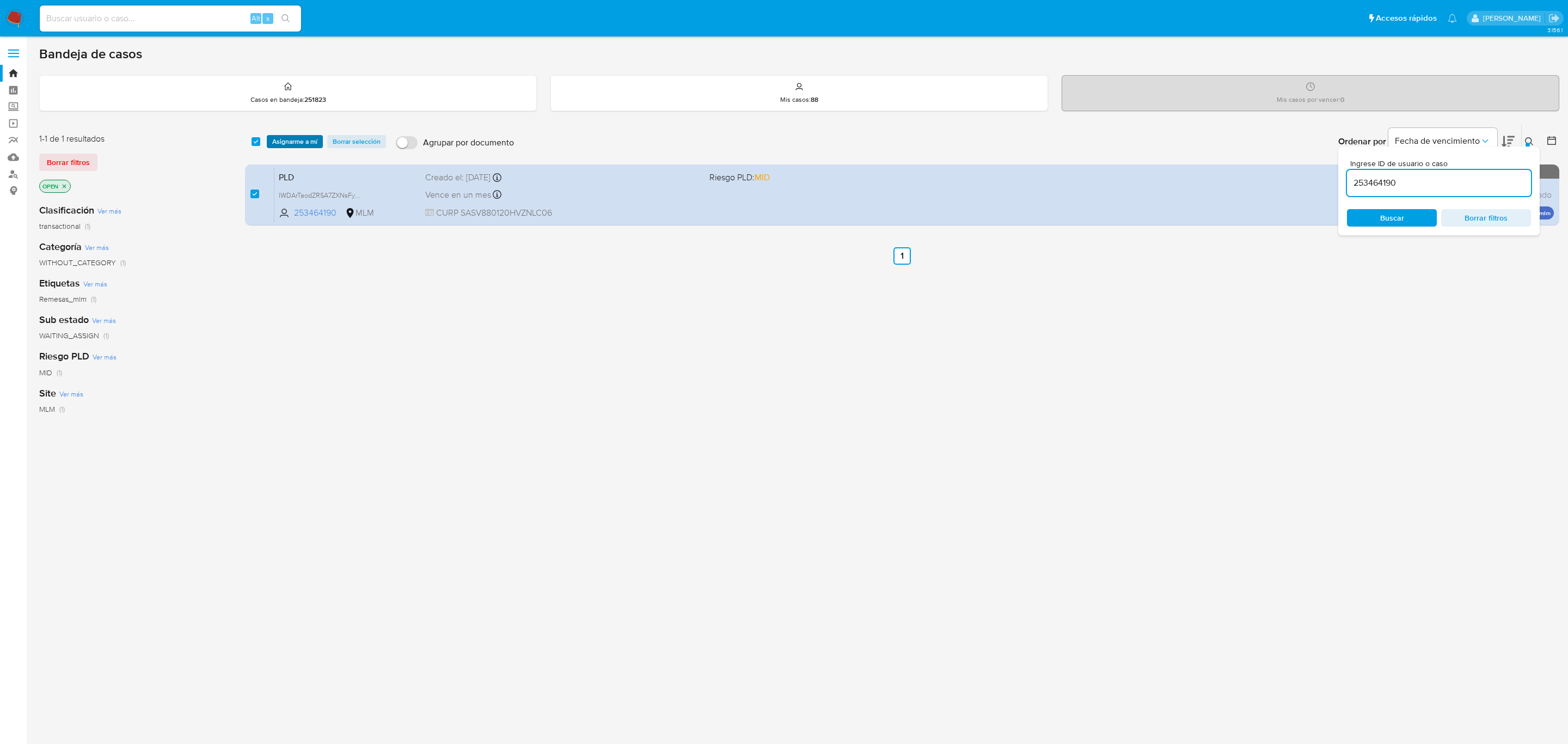
click at [296, 146] on span "Asignarme a mí" at bounding box center [295, 142] width 45 height 11
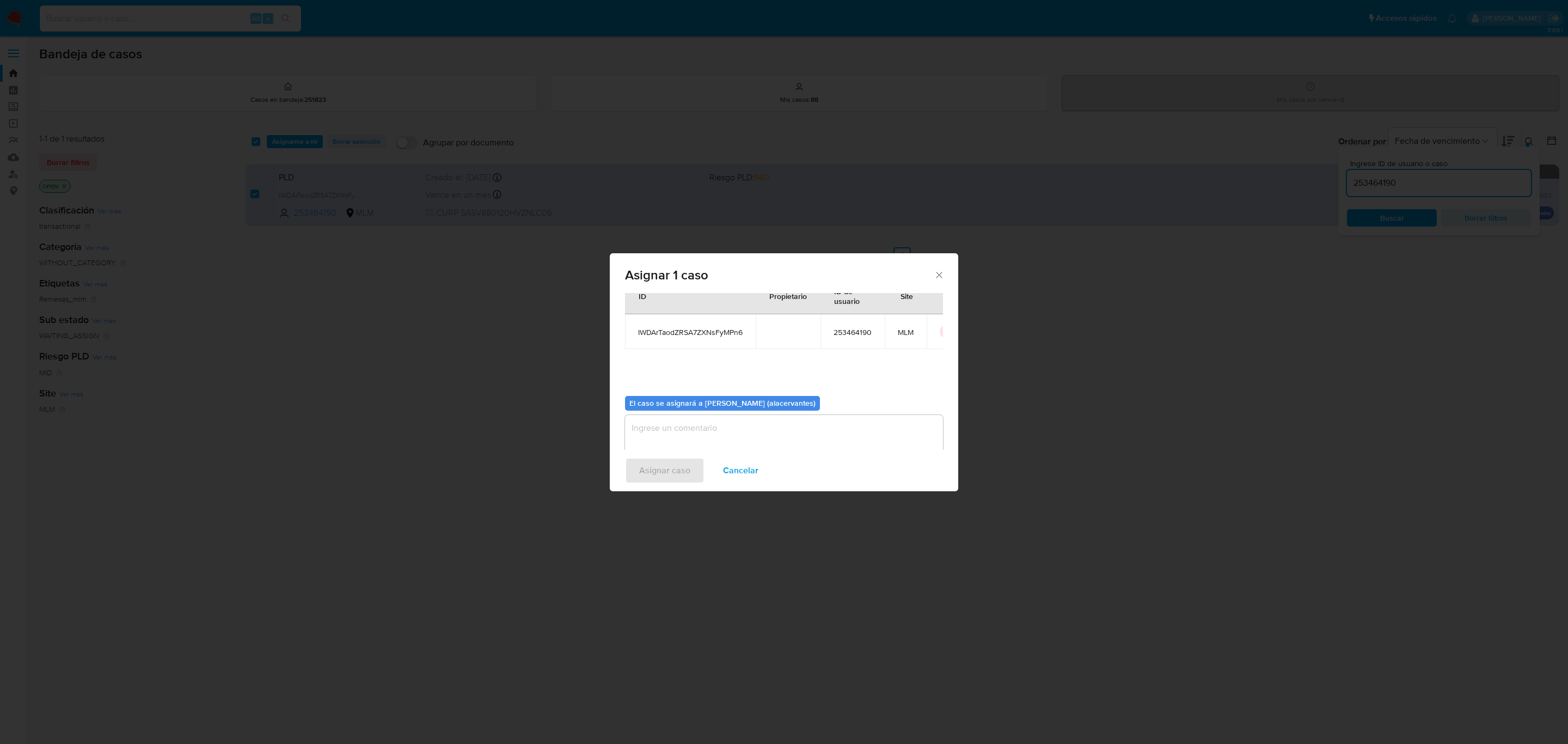
scroll to position [55, 0]
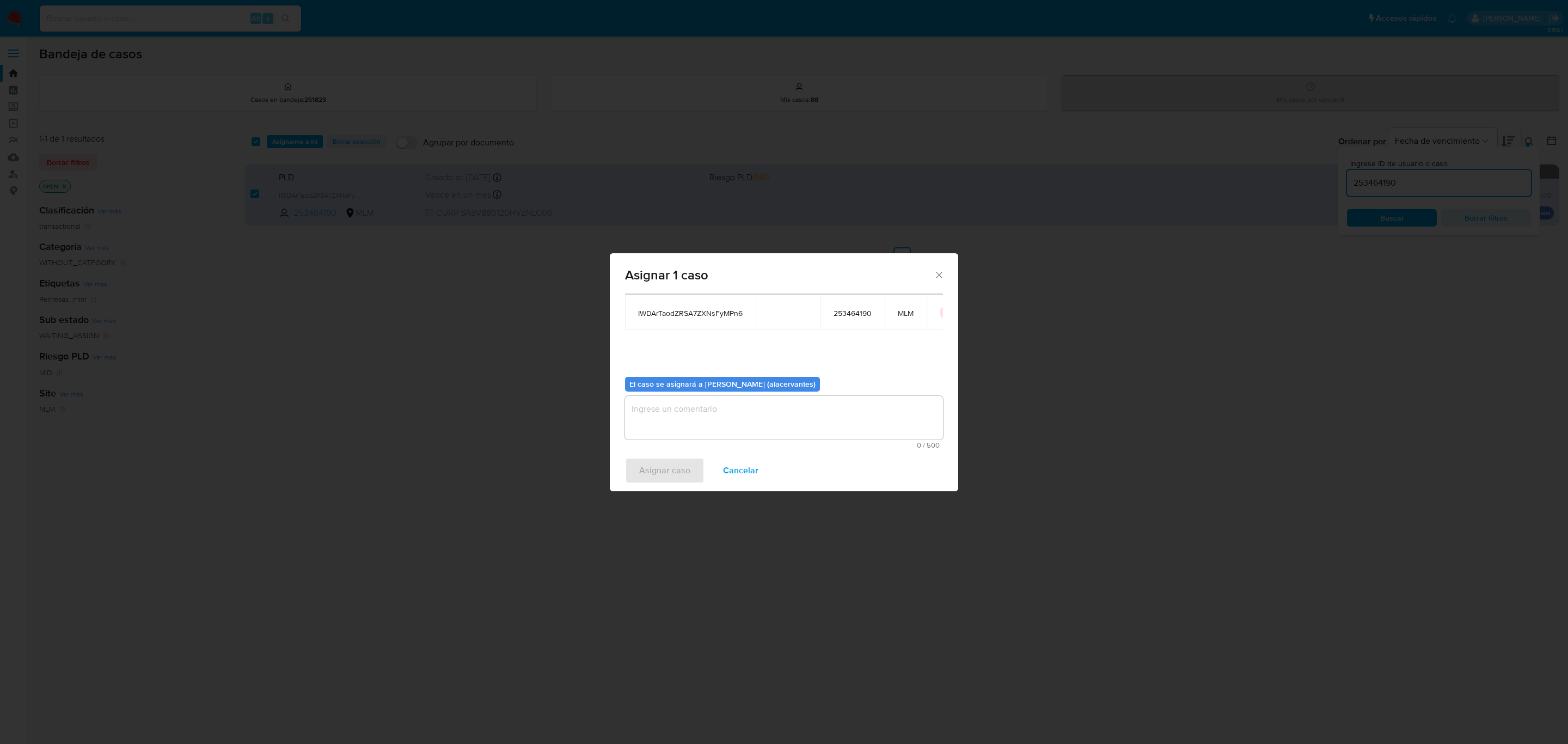
click at [725, 417] on textarea "assign-modal" at bounding box center [784, 418] width 318 height 44
type textarea "AACM"
click at [688, 474] on span "Asignar caso" at bounding box center [665, 470] width 51 height 24
checkbox input "false"
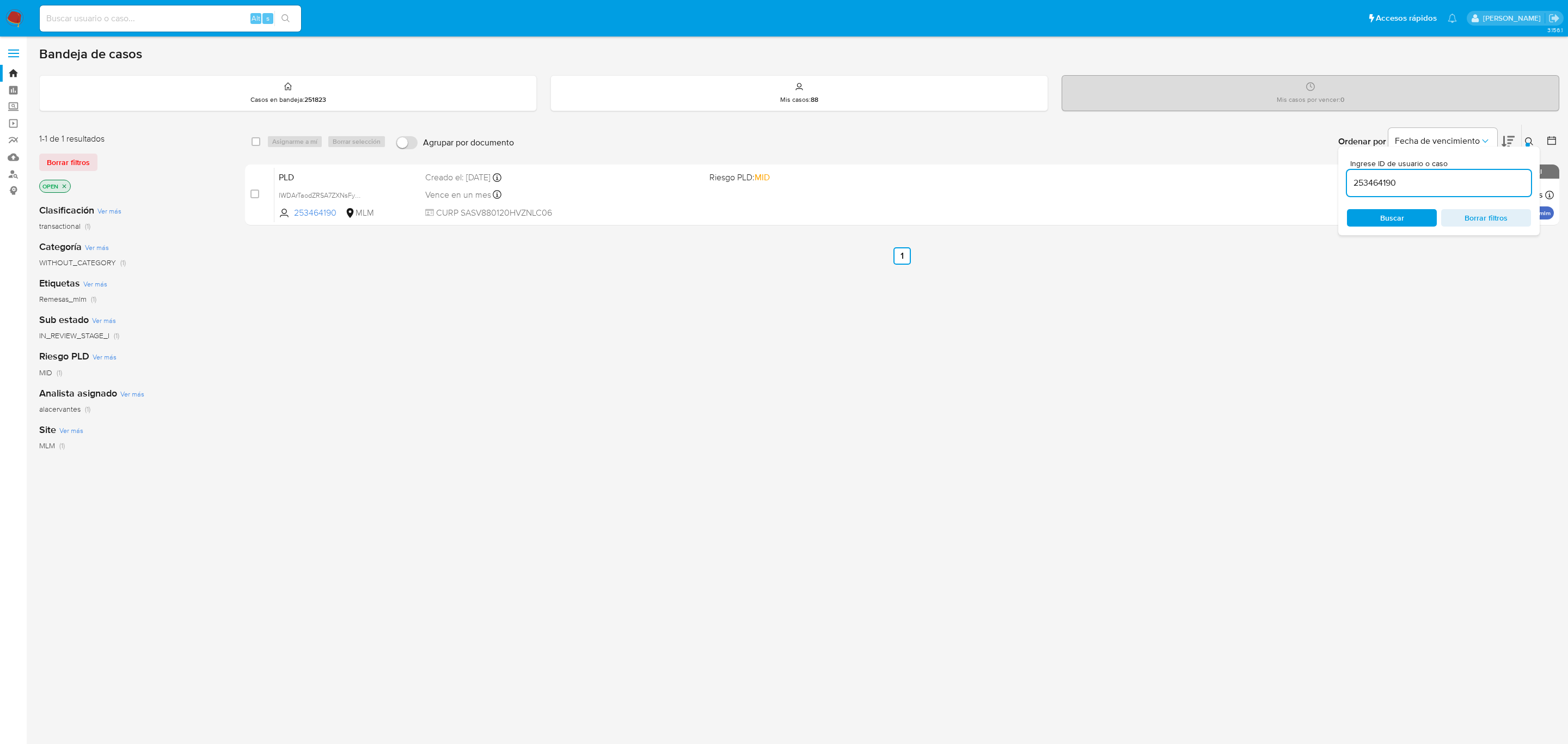
click at [1386, 182] on input "253464190" at bounding box center [1439, 183] width 184 height 14
paste input "515135517"
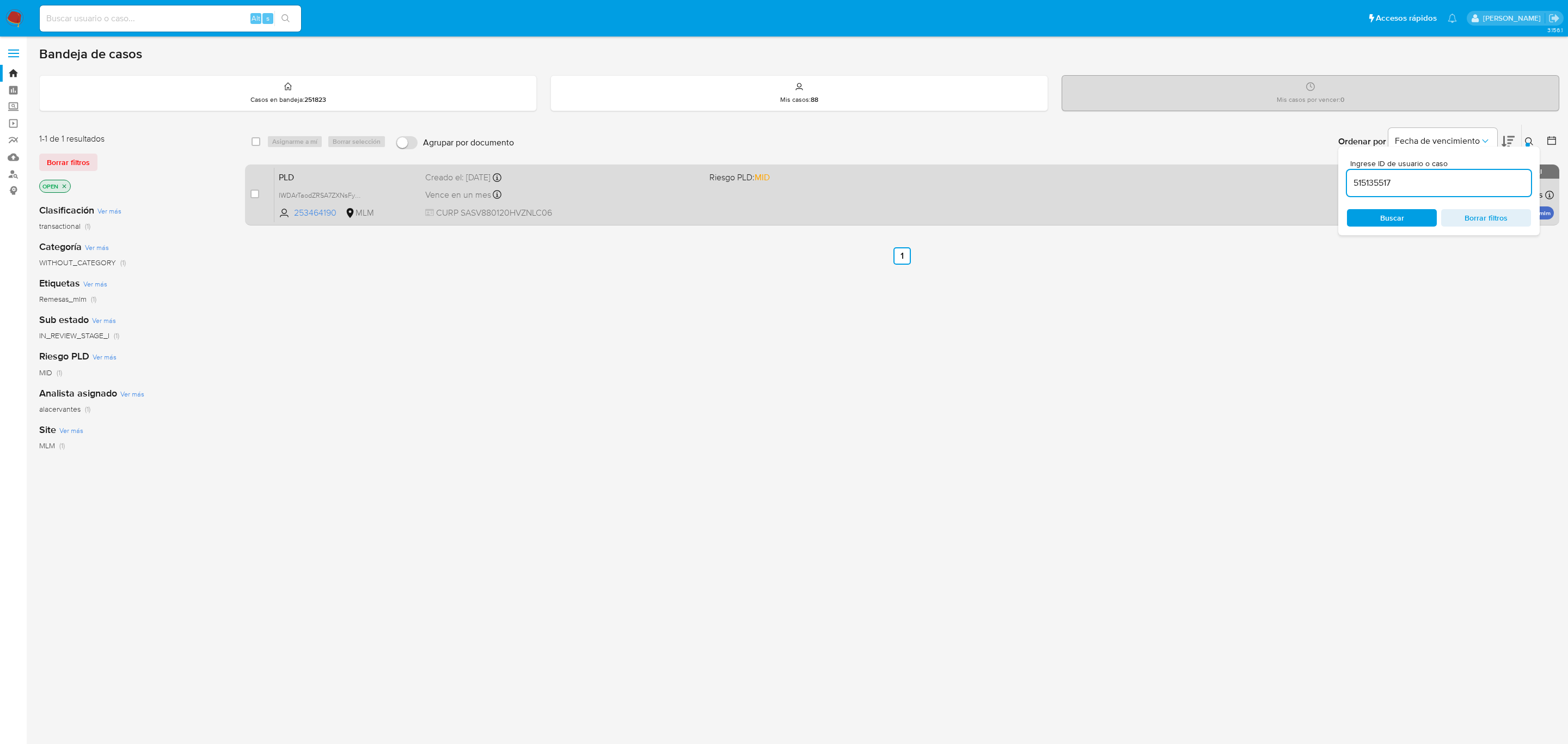
type input "515135517"
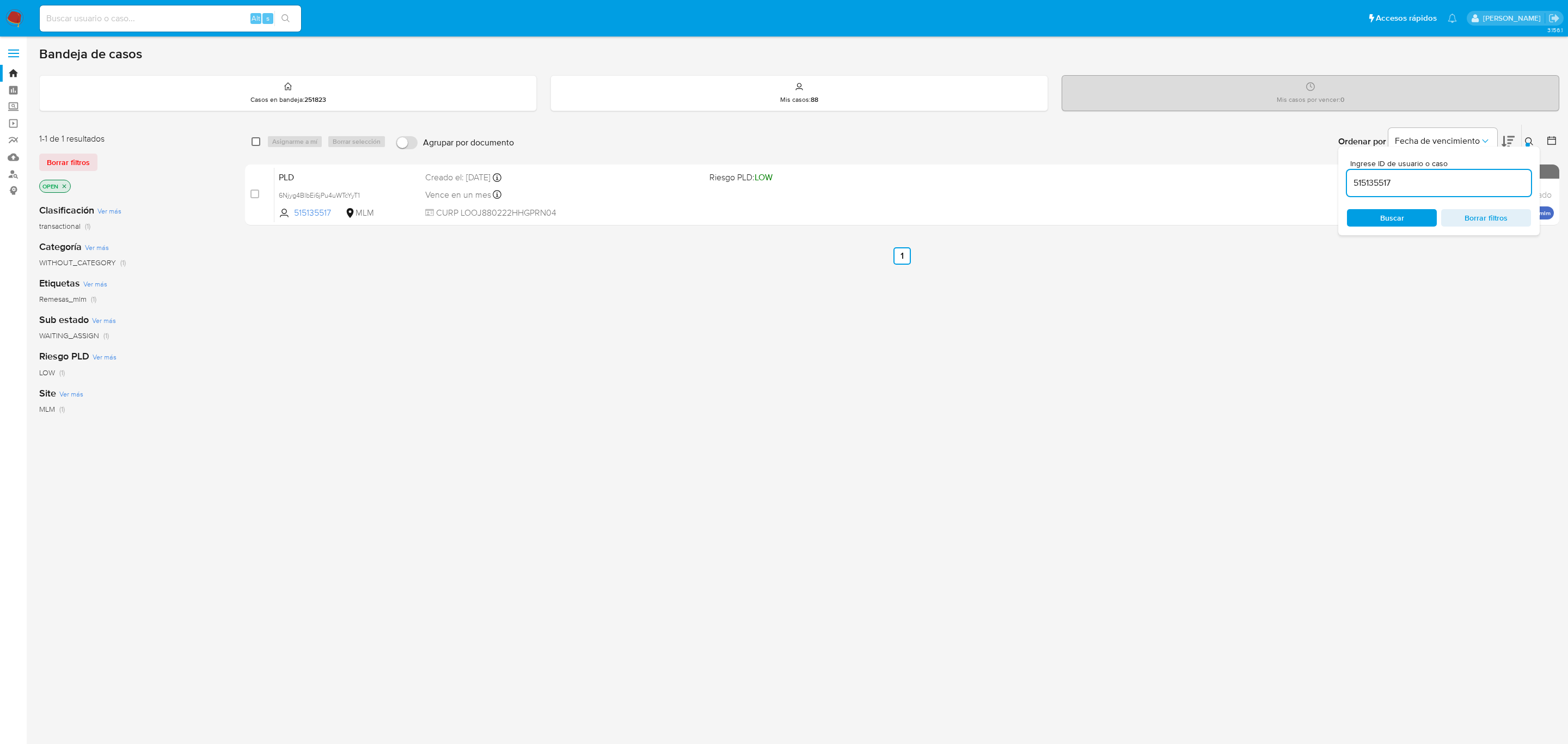
click at [258, 143] on input "checkbox" at bounding box center [256, 141] width 9 height 9
checkbox input "true"
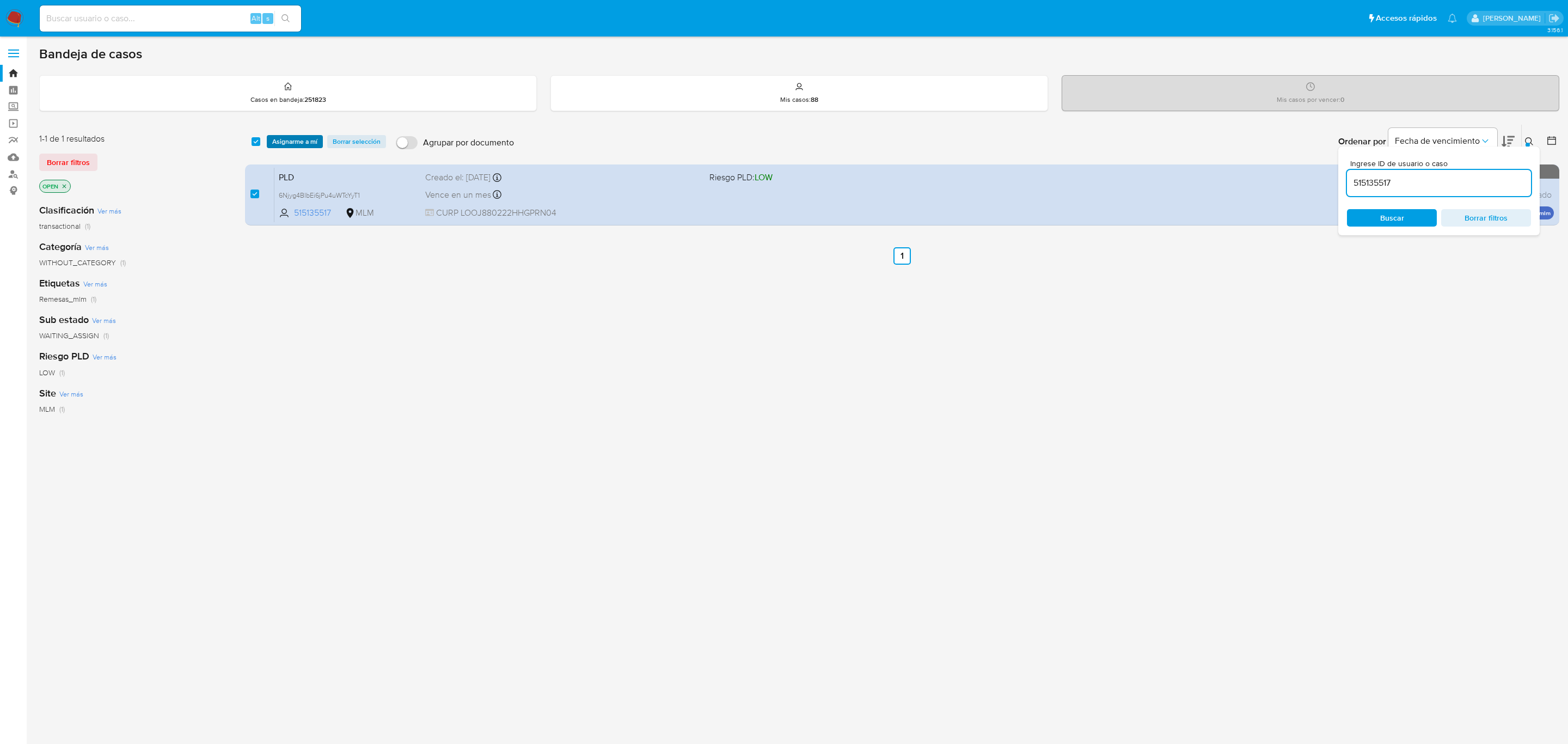
click at [288, 140] on span "Asignarme a mí" at bounding box center [295, 142] width 45 height 11
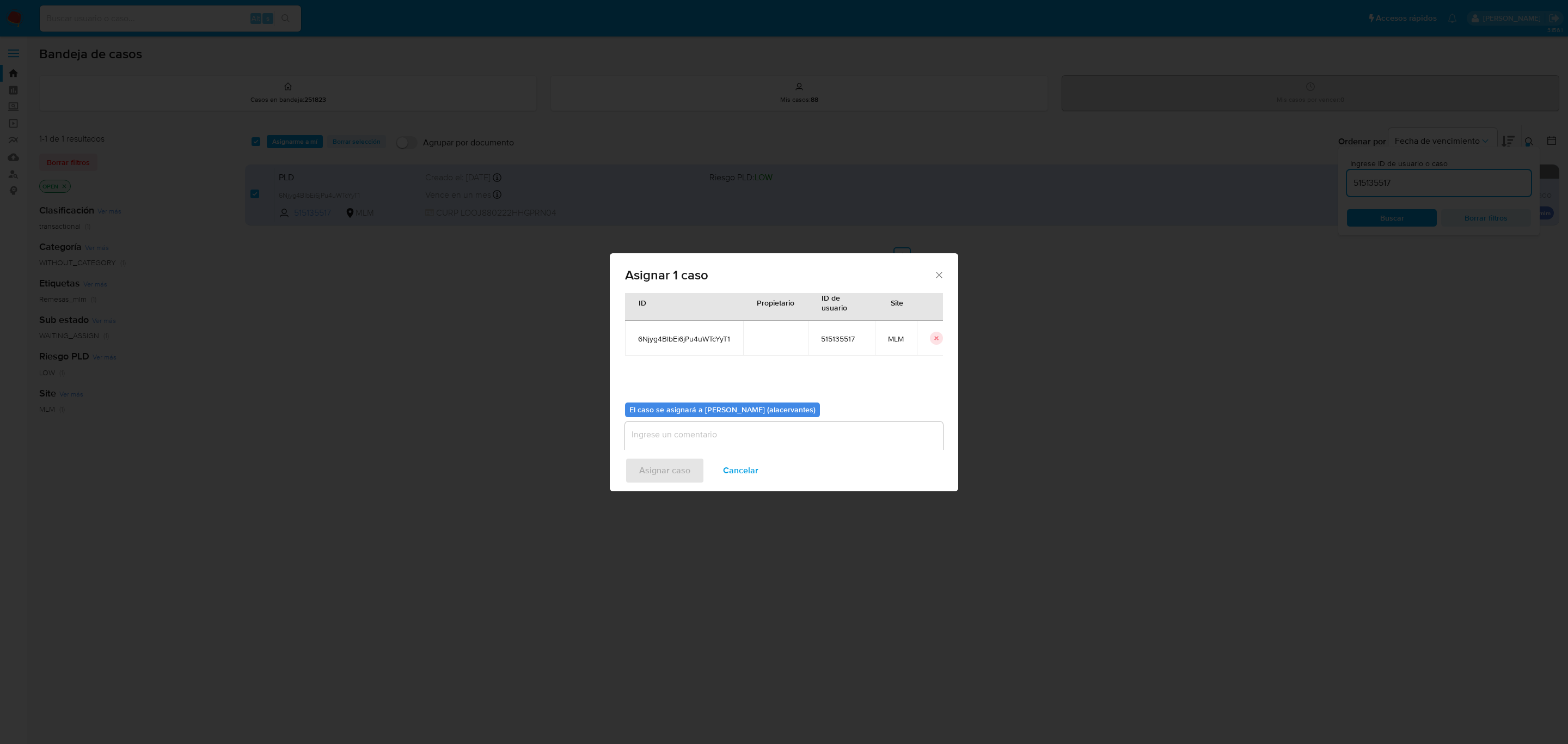
scroll to position [55, 0]
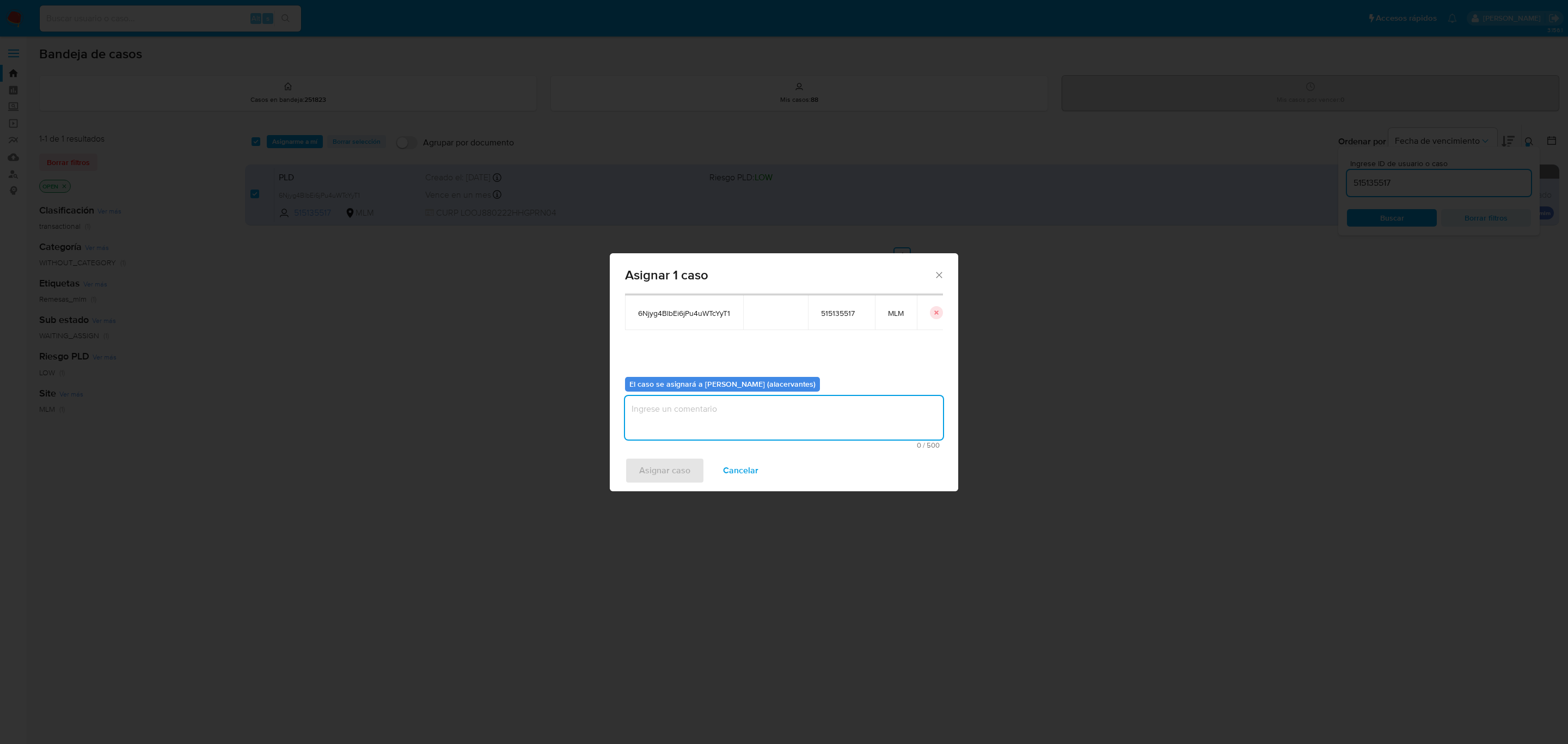
click at [731, 420] on textarea "assign-modal" at bounding box center [784, 418] width 318 height 44
type textarea "AACM"
click at [673, 476] on span "Asignar caso" at bounding box center [665, 470] width 51 height 24
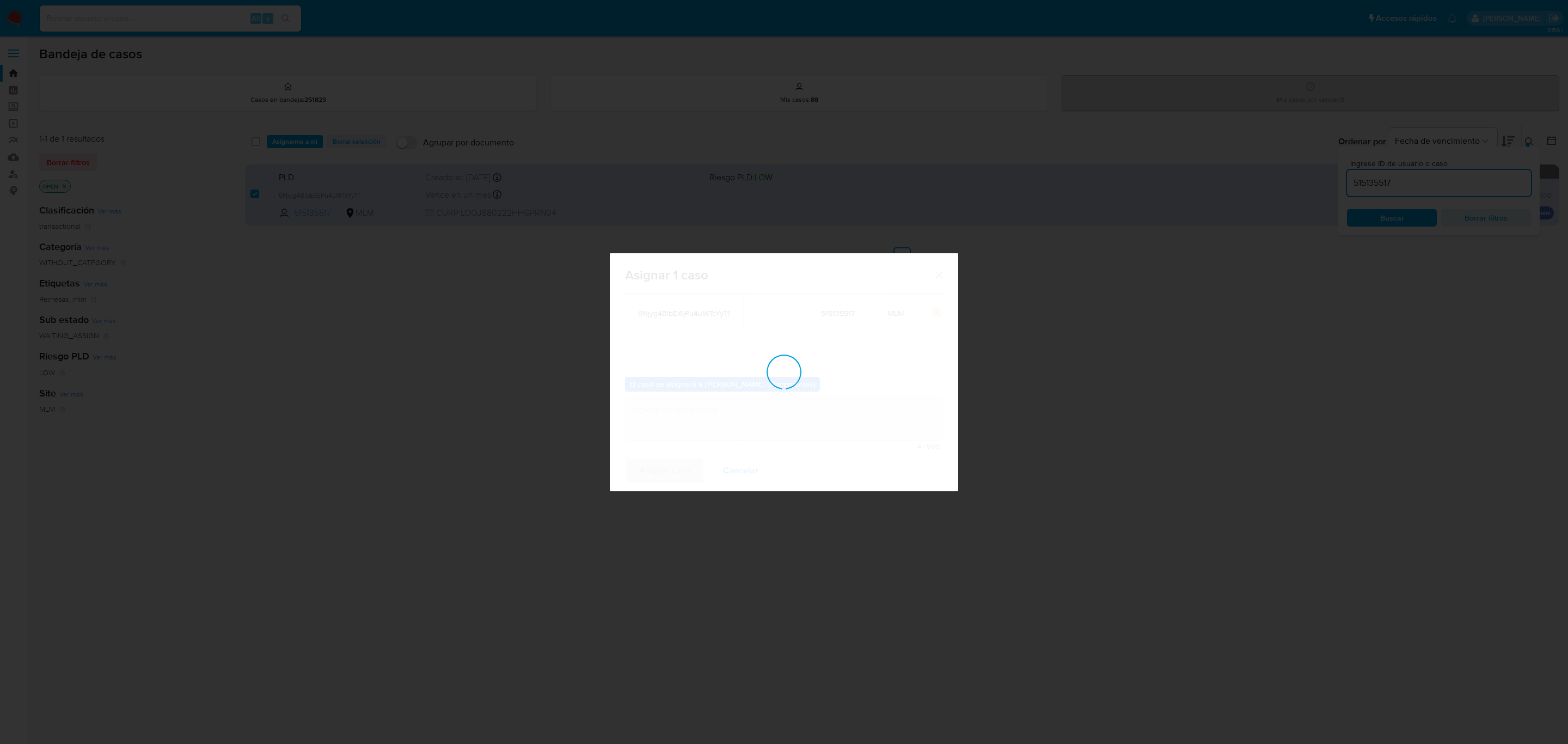
checkbox input "false"
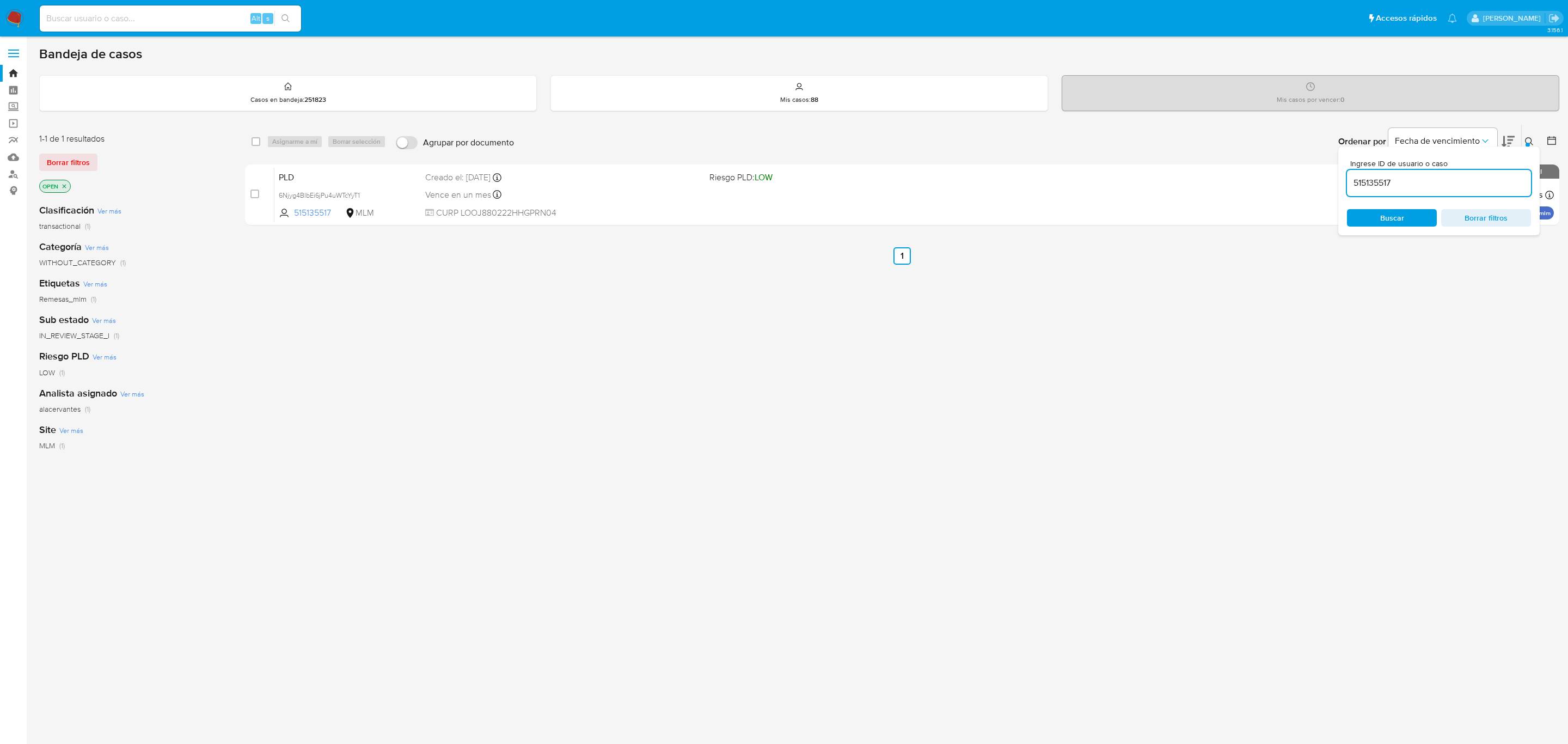
click at [1427, 180] on input "515135517" at bounding box center [1439, 183] width 184 height 14
paste input "492343643"
type input "492343643"
click at [257, 142] on input "checkbox" at bounding box center [256, 141] width 9 height 9
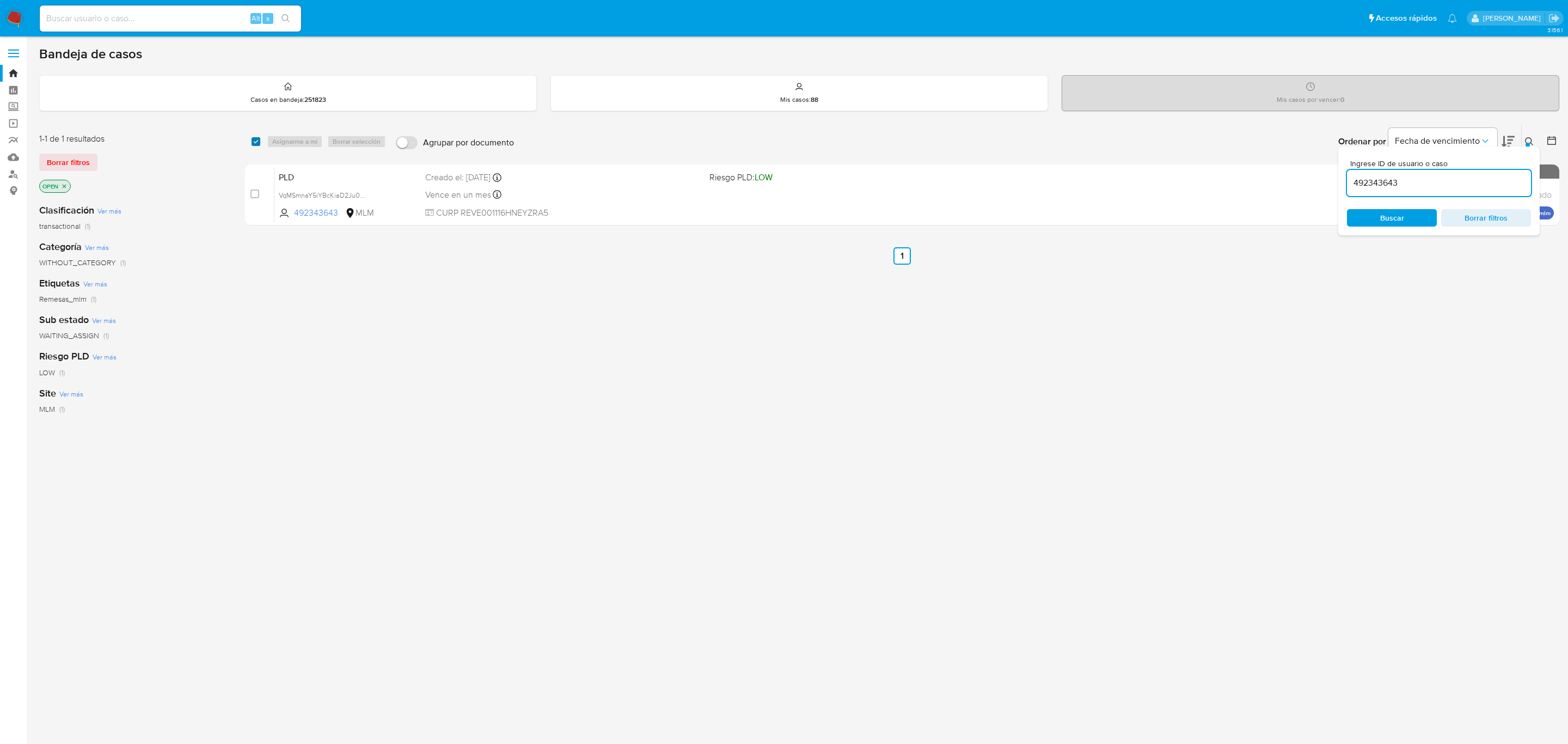
checkbox input "true"
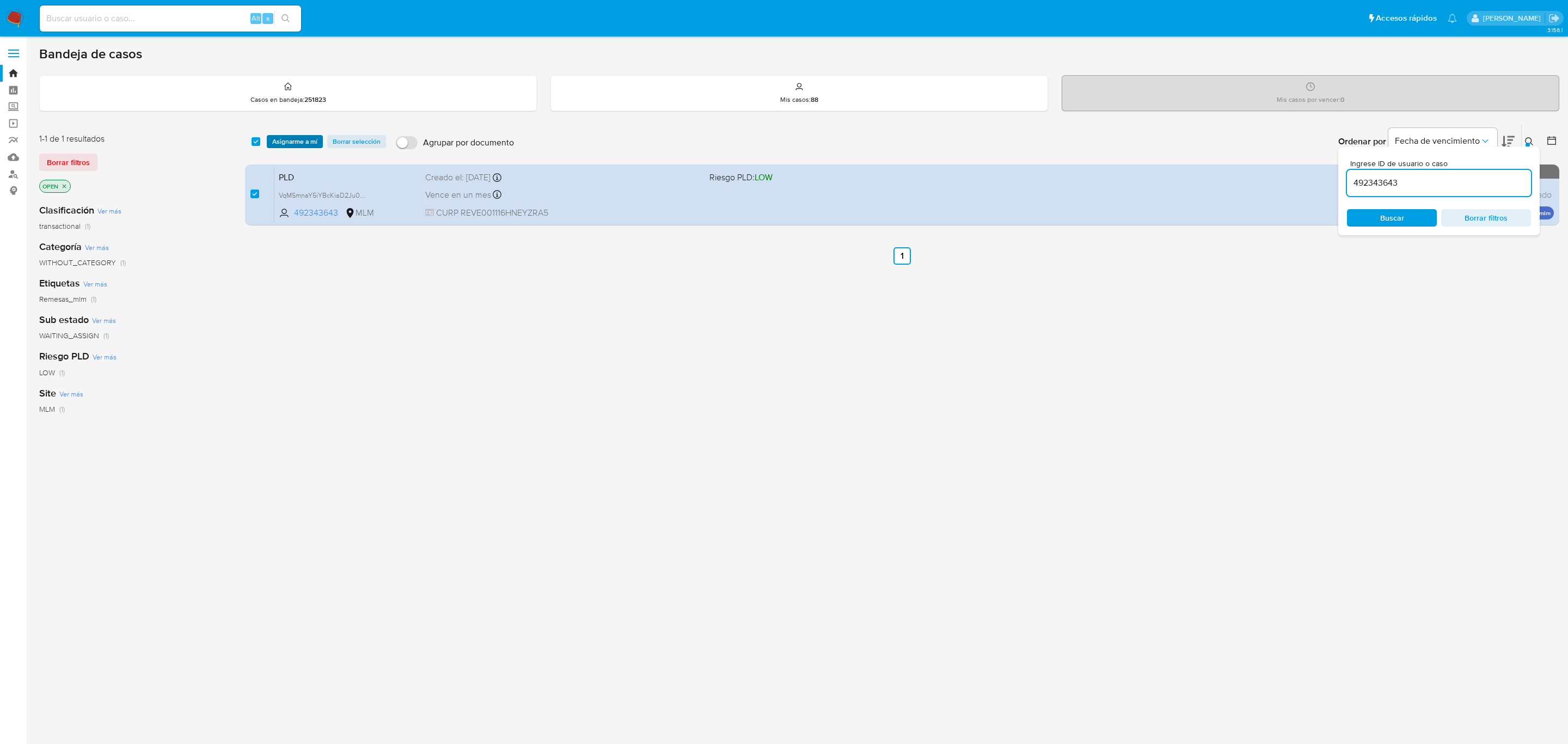
click at [273, 137] on span "Asignarme a mí" at bounding box center [295, 142] width 45 height 11
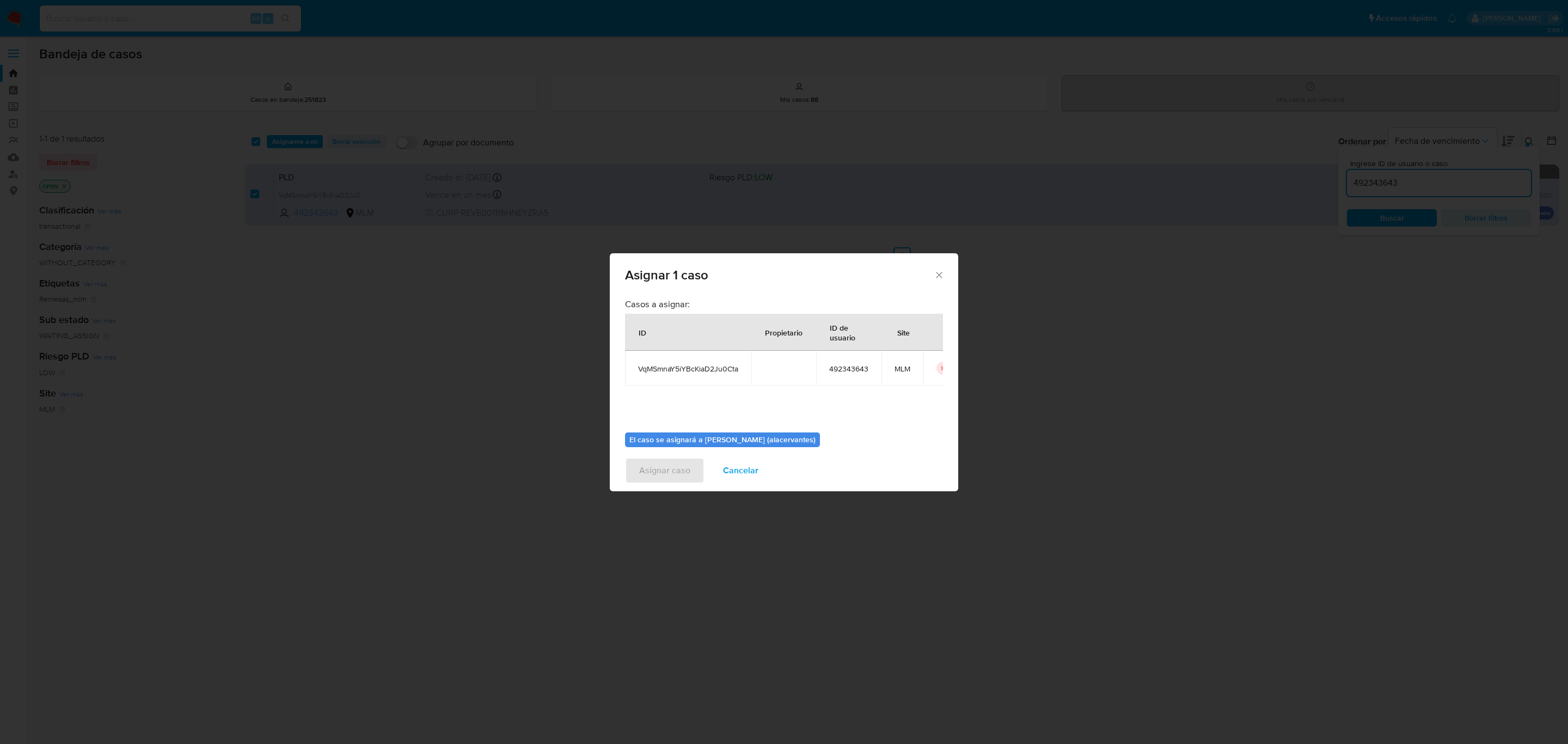
scroll to position [55, 0]
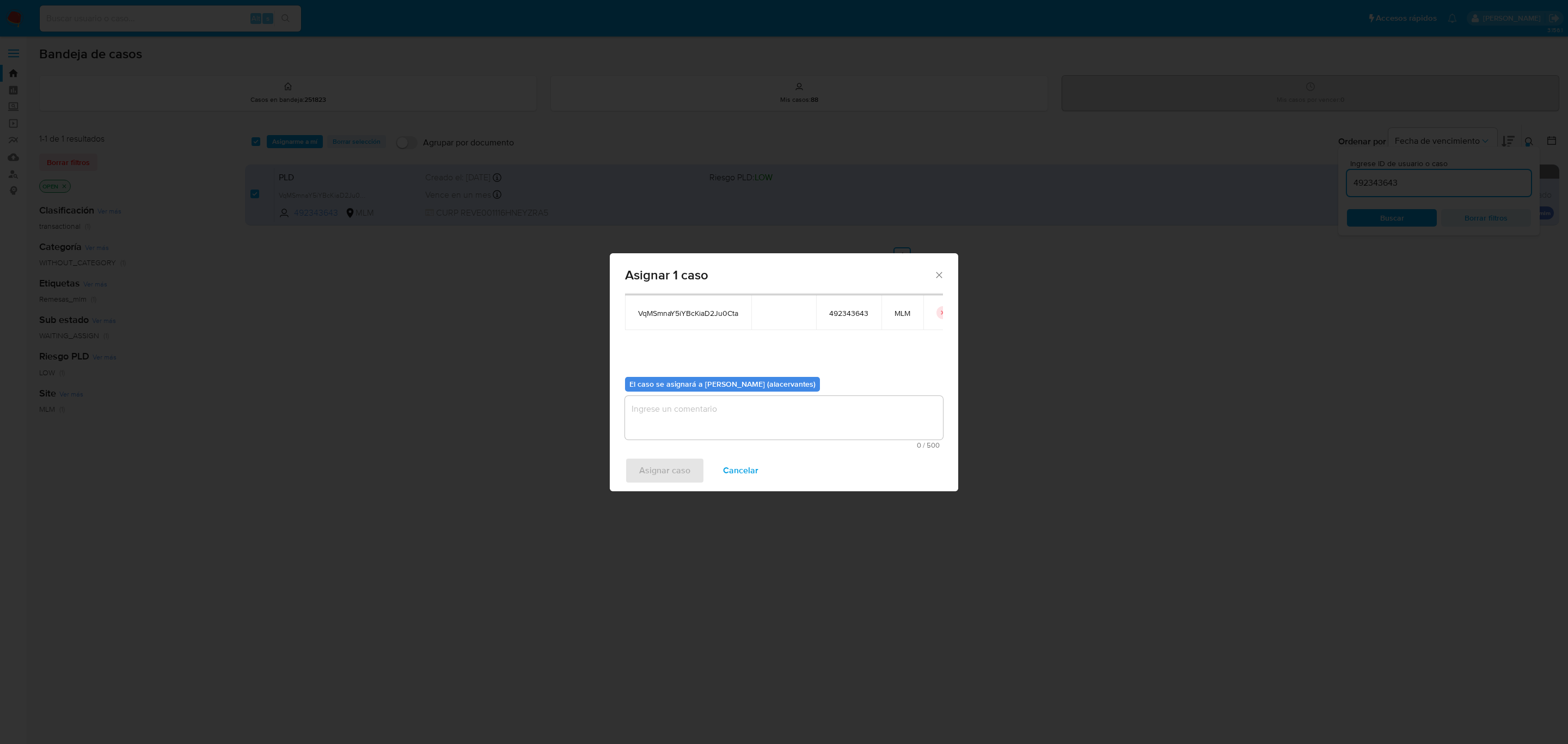
click at [714, 413] on textarea "assign-modal" at bounding box center [784, 418] width 318 height 44
type textarea "AACM"
click at [667, 476] on span "Asignar caso" at bounding box center [665, 470] width 51 height 24
checkbox input "false"
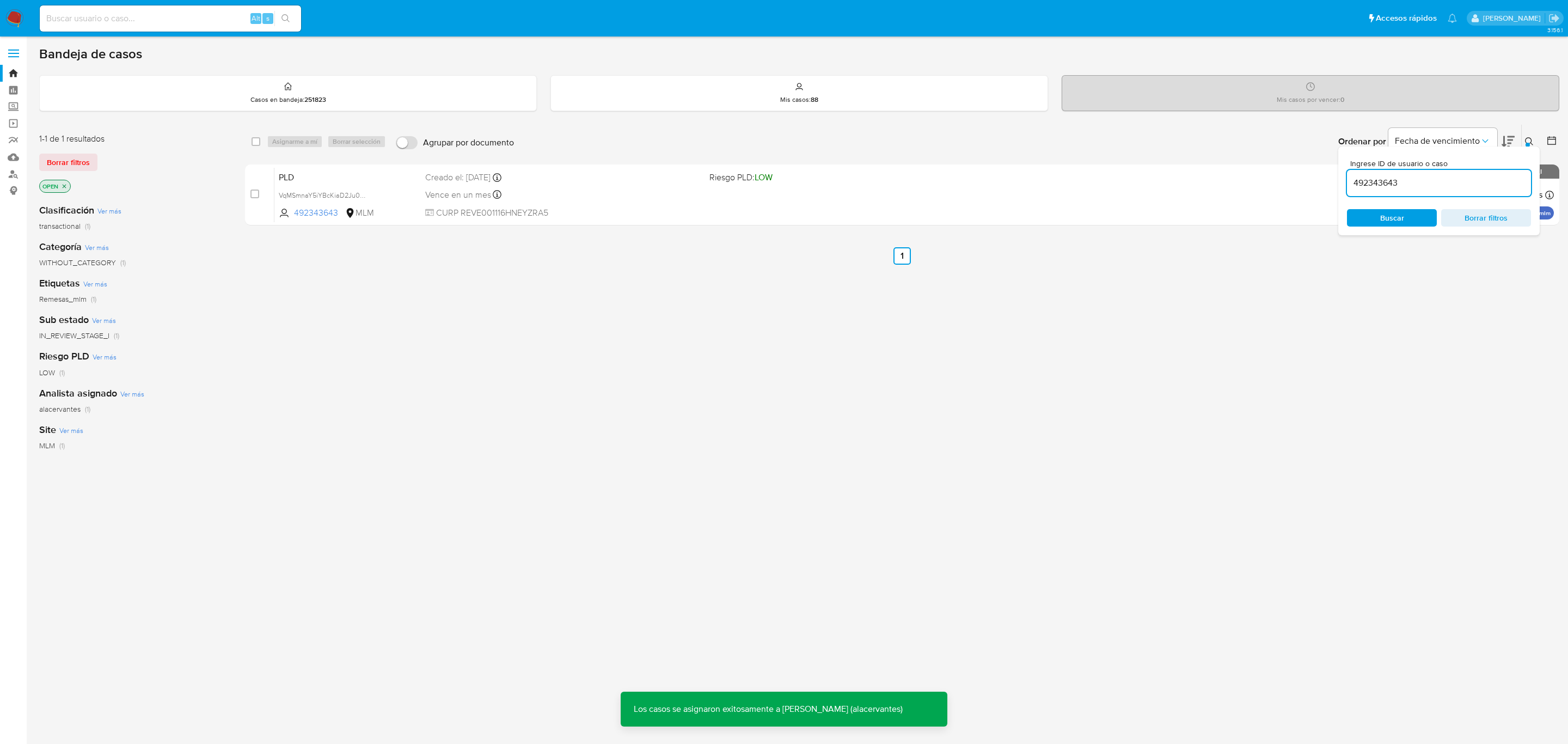
click at [1519, 276] on div "select-all-cases-checkbox Asignarme a mí Borrar selección Agrupar por documento…" at bounding box center [902, 370] width 1315 height 494
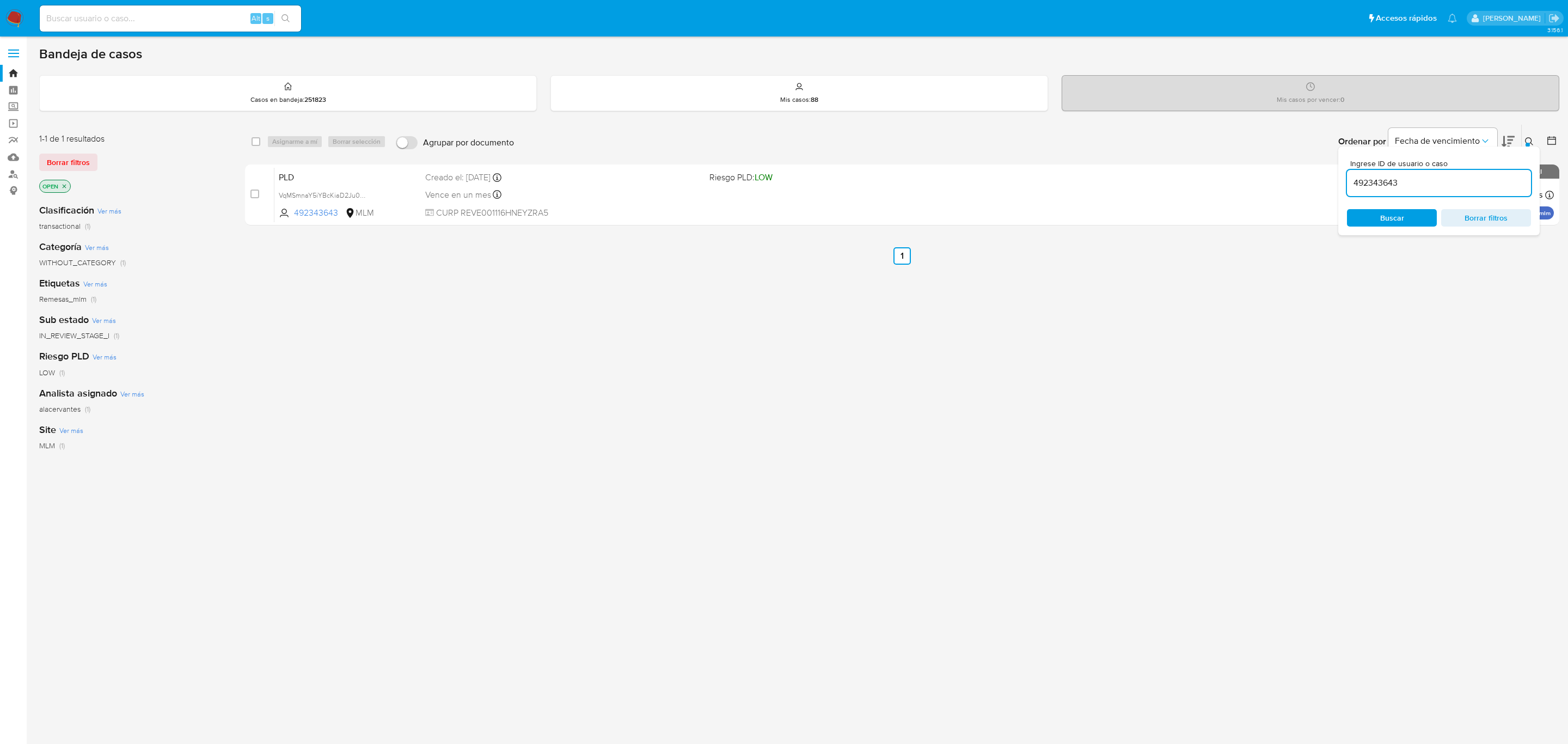
click at [1531, 147] on div "Ingrese ID de usuario o caso 492343643 Buscar Borrar filtros" at bounding box center [1439, 191] width 201 height 89
click at [1530, 137] on icon at bounding box center [1529, 141] width 9 height 9
click at [19, 16] on img at bounding box center [15, 19] width 19 height 19
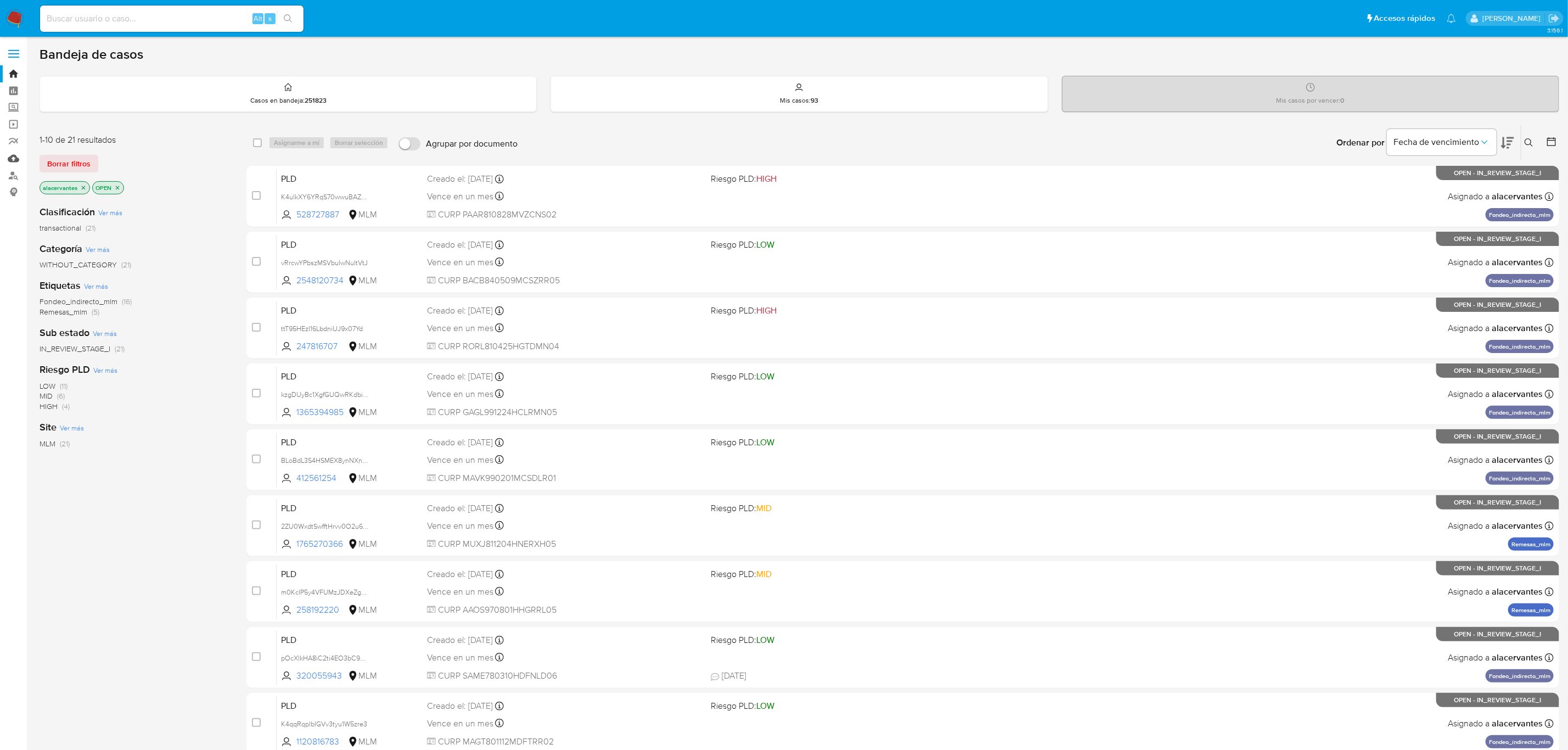
click at [13, 156] on link "Mulan" at bounding box center [65, 159] width 130 height 17
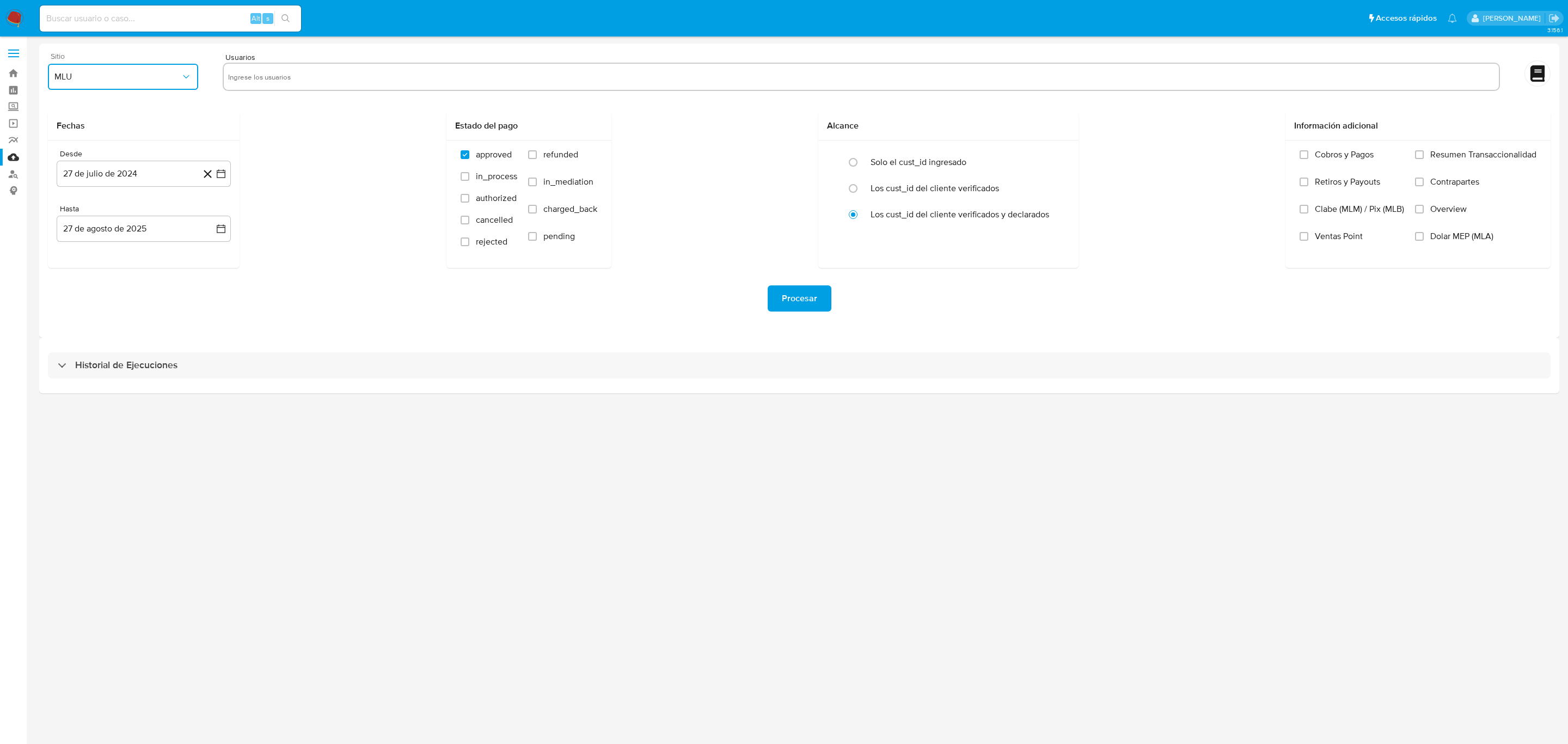
click at [183, 73] on icon "button" at bounding box center [186, 76] width 11 height 11
click at [97, 236] on div "MLM" at bounding box center [120, 237] width 131 height 27
click at [311, 73] on input "text" at bounding box center [862, 76] width 1266 height 17
type input "705747506"
click at [214, 171] on icon at bounding box center [207, 173] width 13 height 13
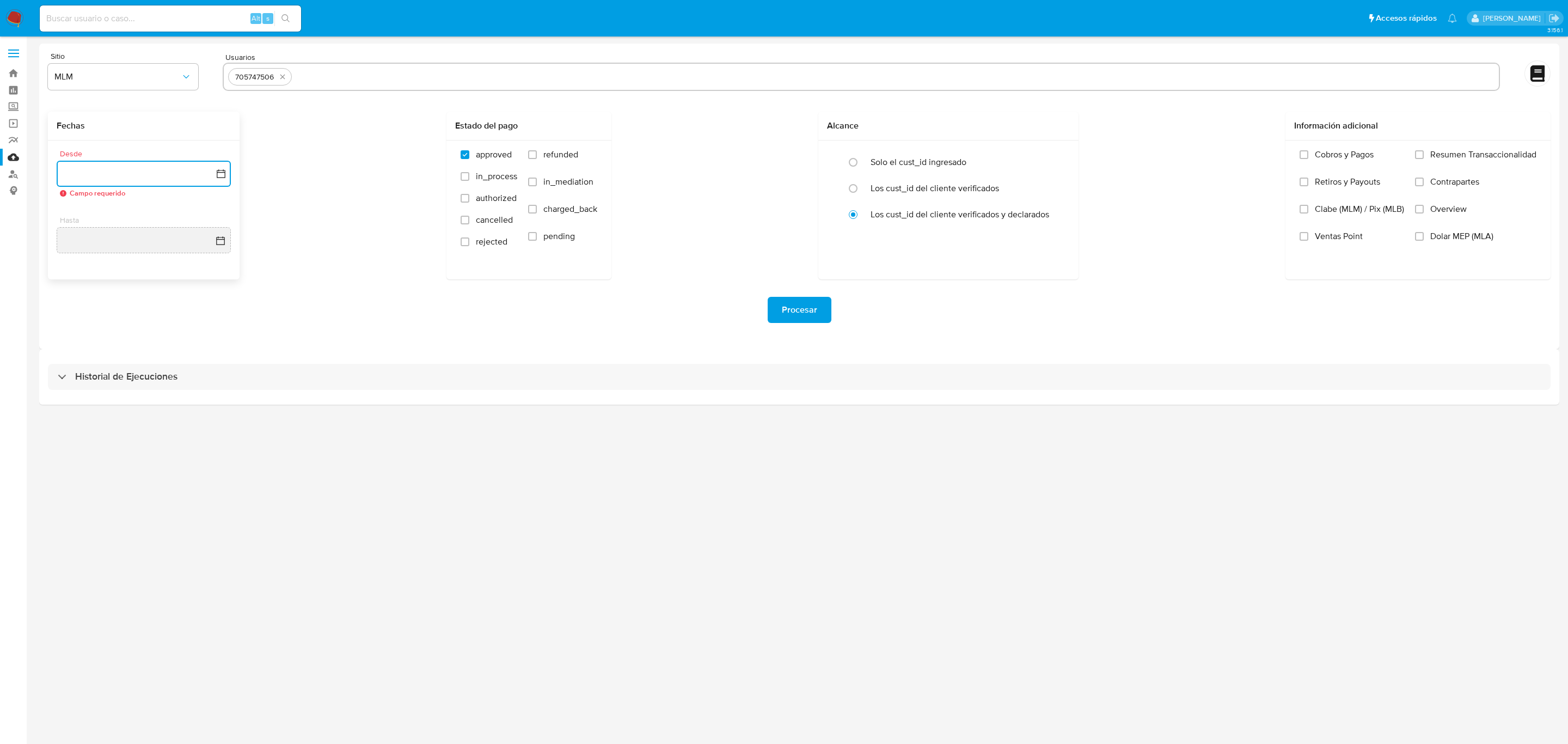
click at [221, 175] on icon "button" at bounding box center [221, 174] width 11 height 11
click at [213, 211] on icon "Mes siguiente" at bounding box center [211, 213] width 13 height 13
click at [212, 211] on icon "Mes siguiente" at bounding box center [211, 213] width 13 height 13
click at [214, 210] on icon "Mes siguiente" at bounding box center [211, 213] width 13 height 13
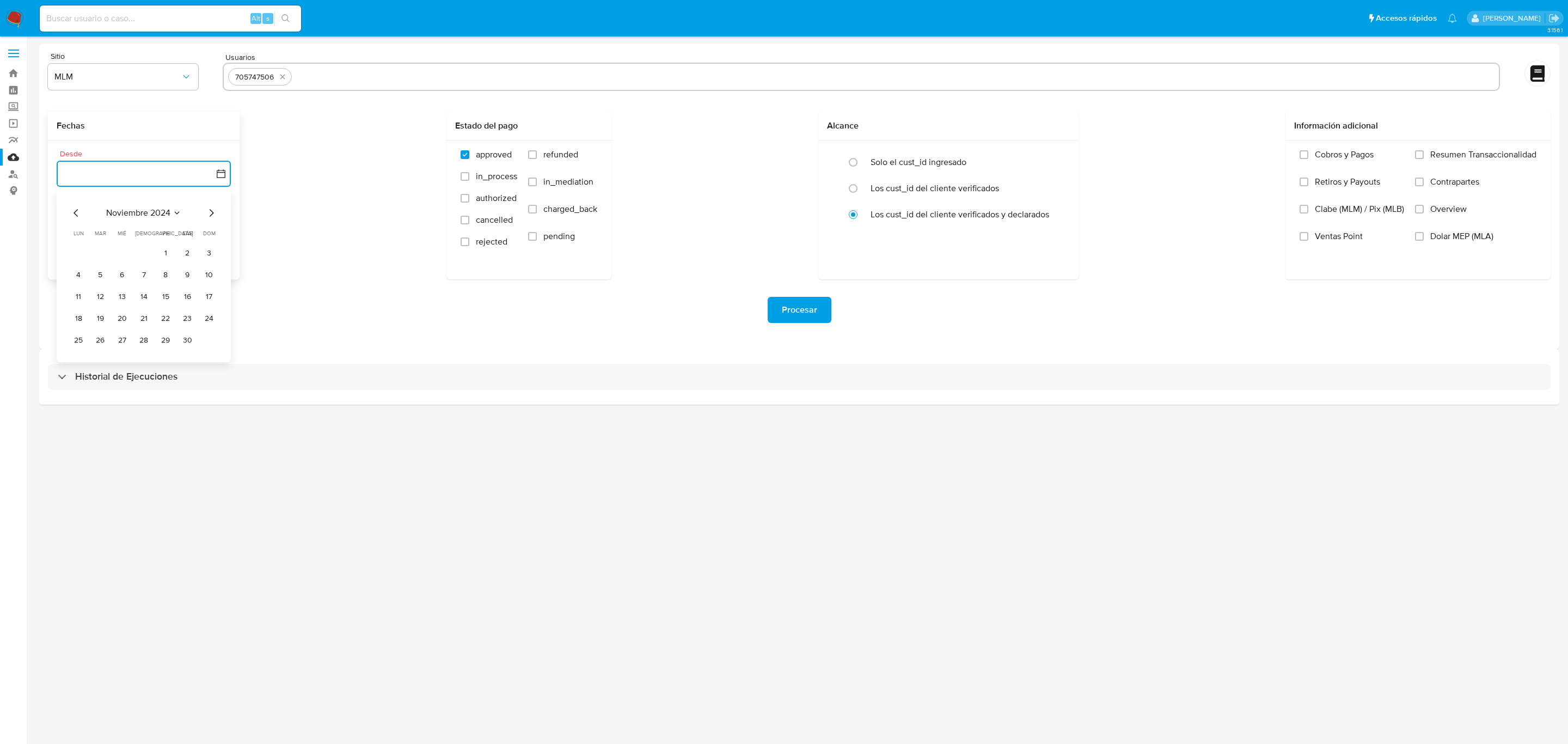
click at [214, 209] on icon "Mes siguiente" at bounding box center [211, 213] width 13 height 13
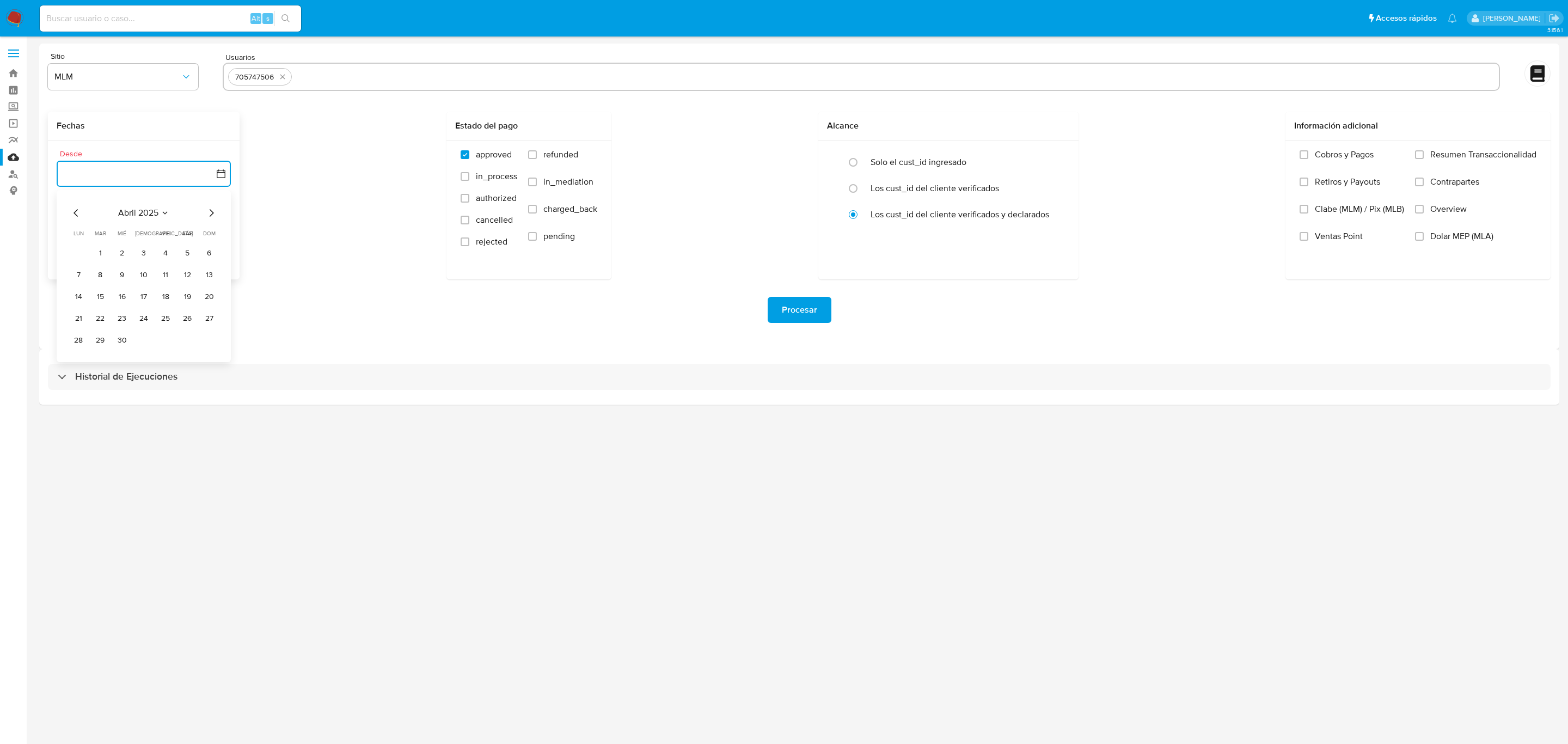
click at [76, 216] on icon "Mes anterior" at bounding box center [76, 213] width 13 height 13
click at [183, 253] on button "1" at bounding box center [187, 253] width 17 height 17
click at [208, 228] on button "27 de agosto de 2025" at bounding box center [143, 229] width 174 height 27
click at [104, 395] on button "26" at bounding box center [100, 395] width 17 height 17
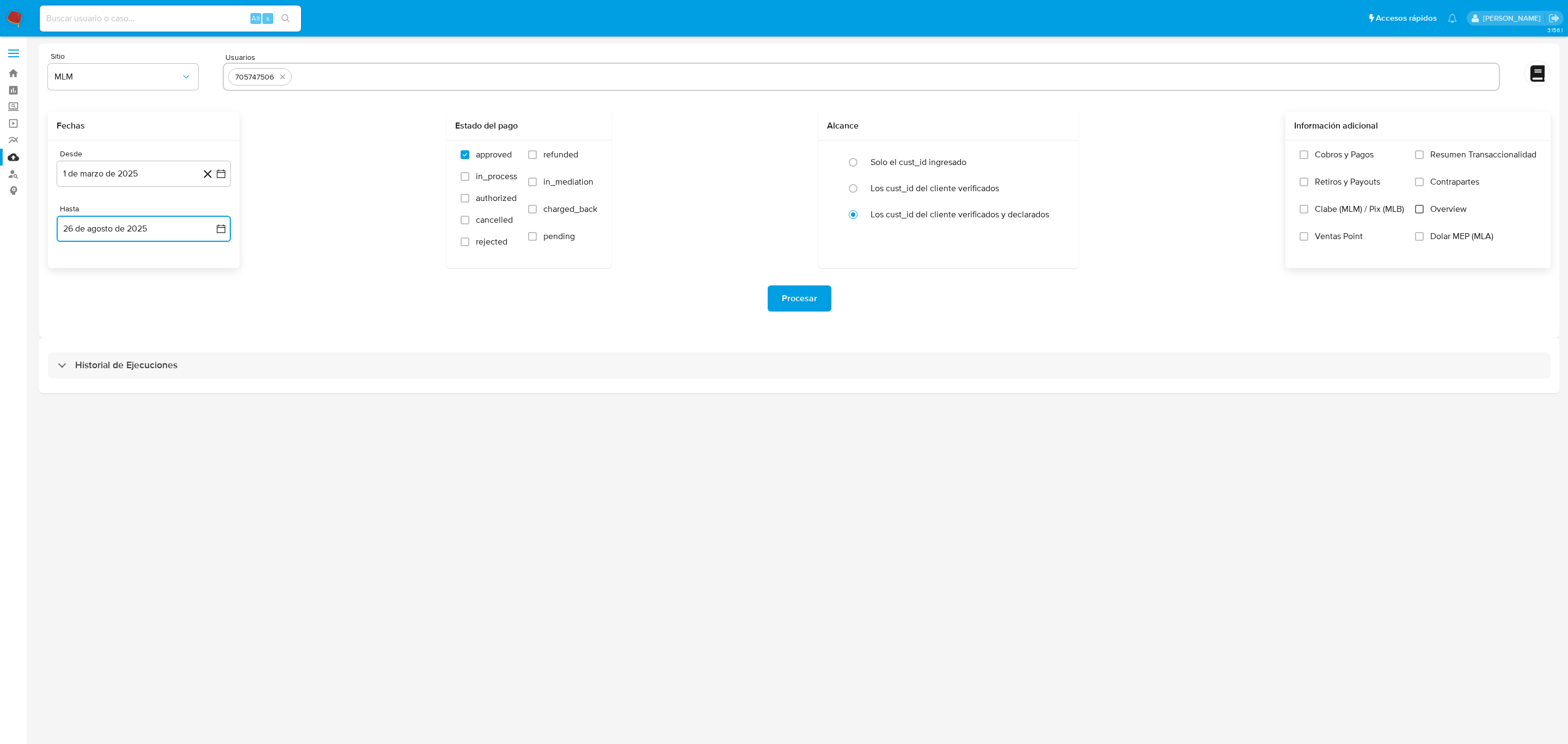
click at [1418, 209] on input "Overview" at bounding box center [1419, 209] width 9 height 9
click at [804, 307] on span "Procesar" at bounding box center [799, 298] width 35 height 24
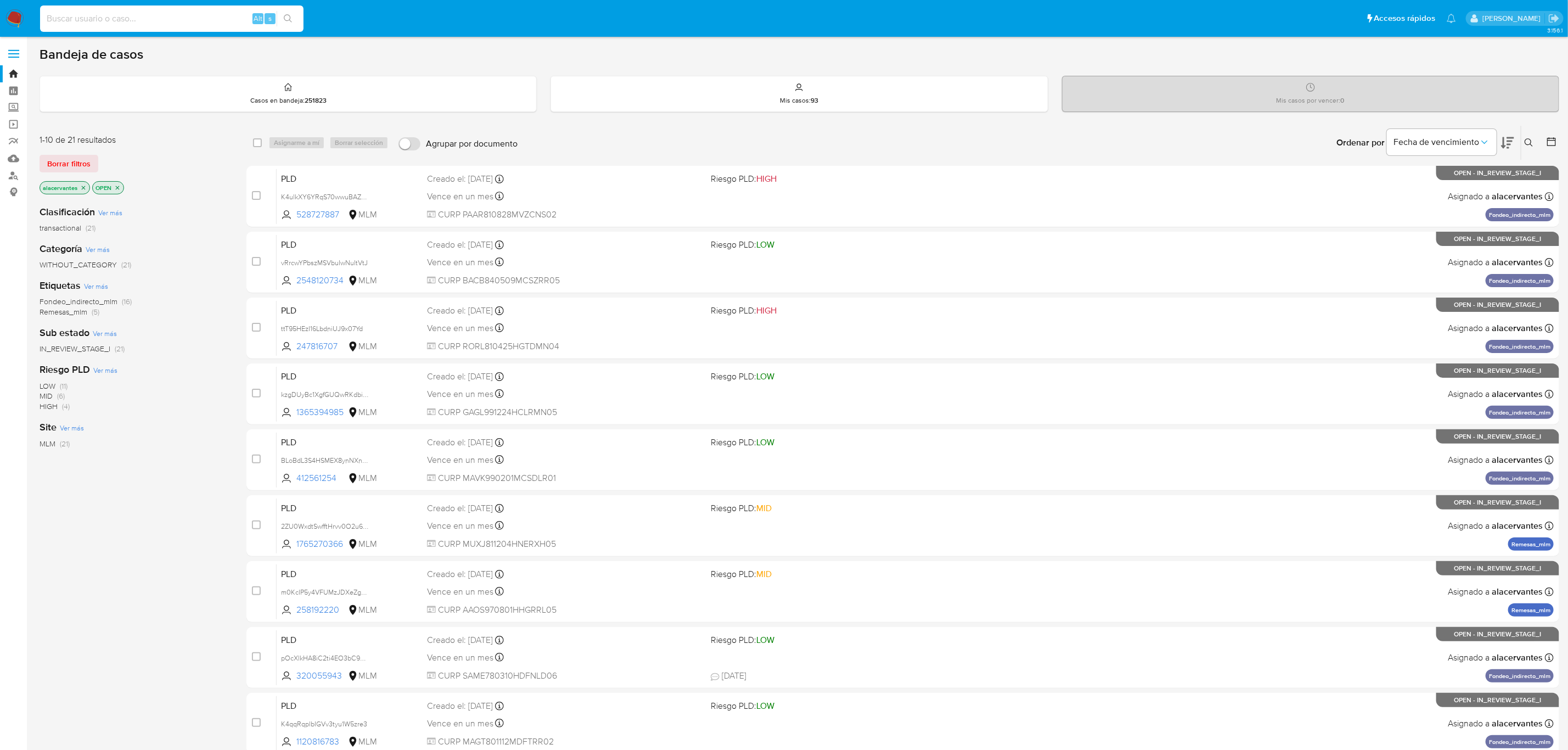
click at [156, 20] on input at bounding box center [171, 19] width 263 height 14
paste input "1765270366"
type input "1765270366"
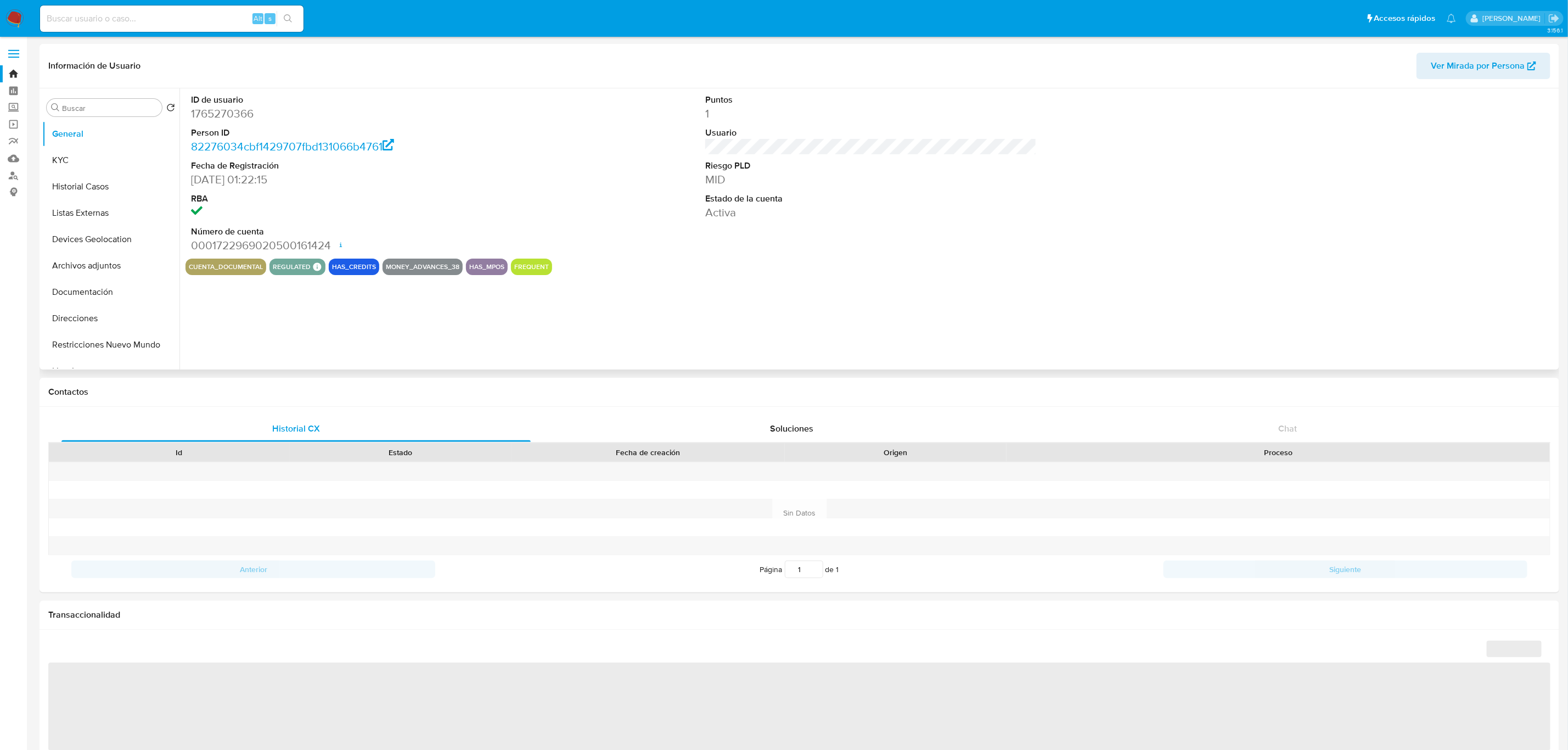
select select "10"
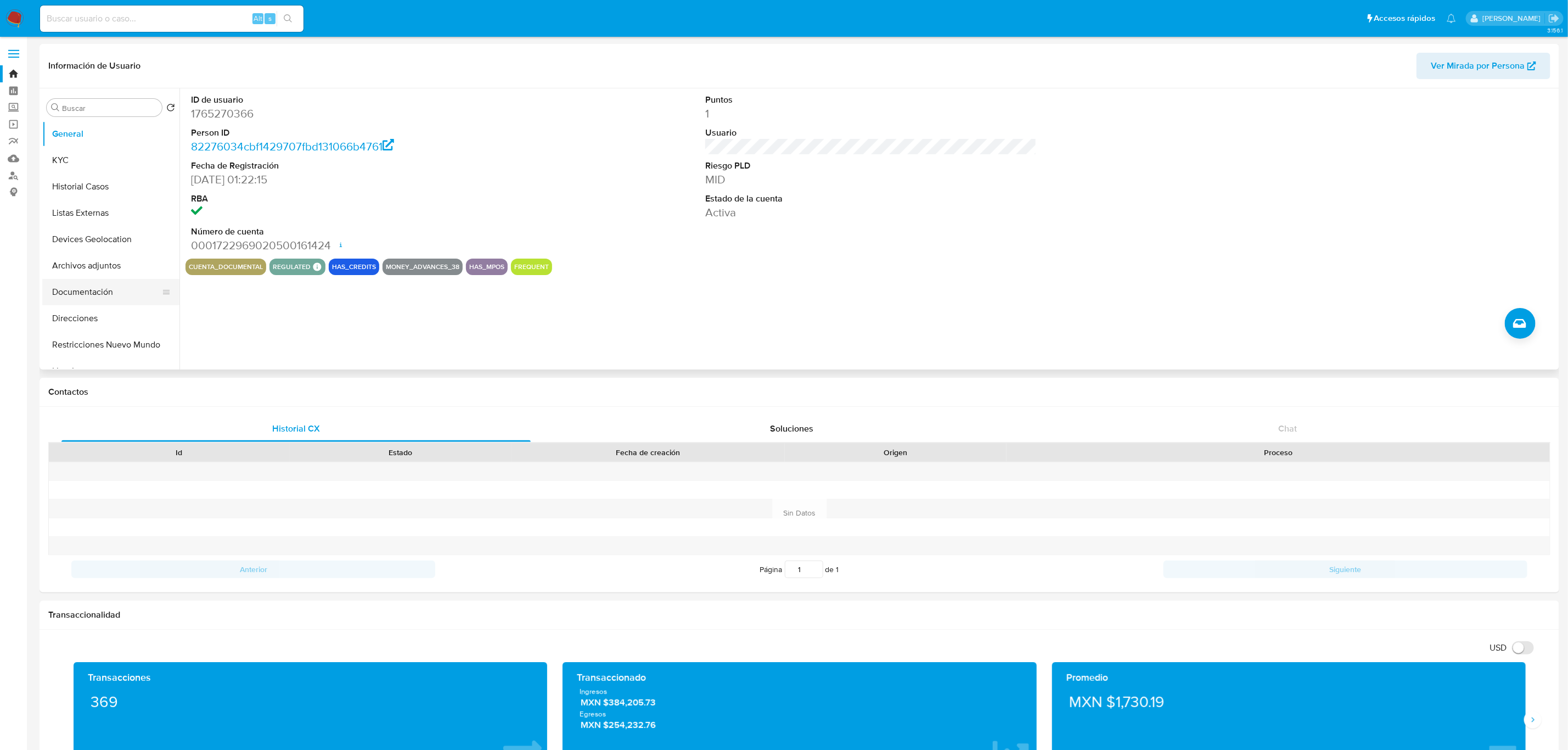
click at [97, 293] on button "Documentación" at bounding box center [106, 292] width 128 height 27
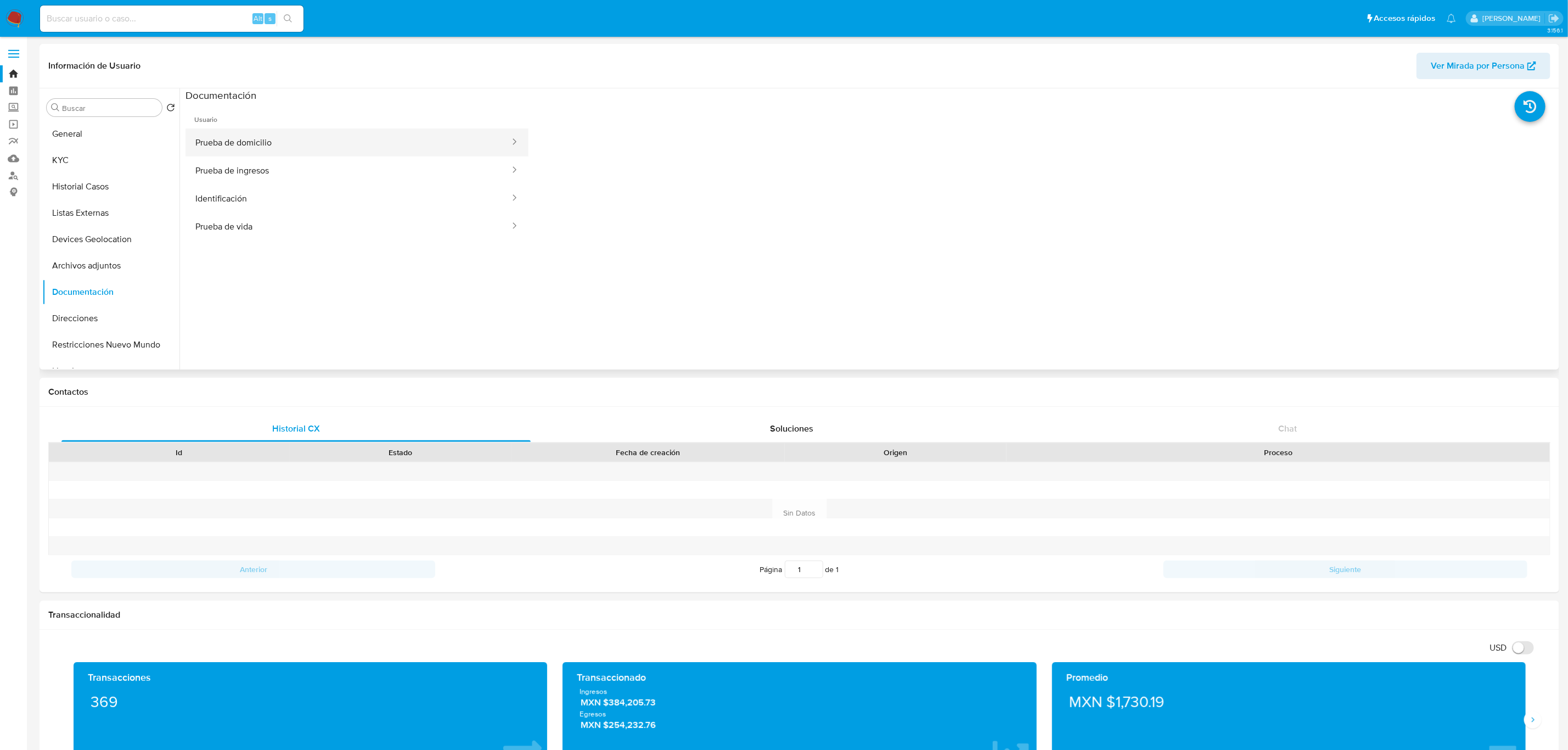
click at [333, 149] on button "Prueba de domicilio" at bounding box center [348, 142] width 325 height 28
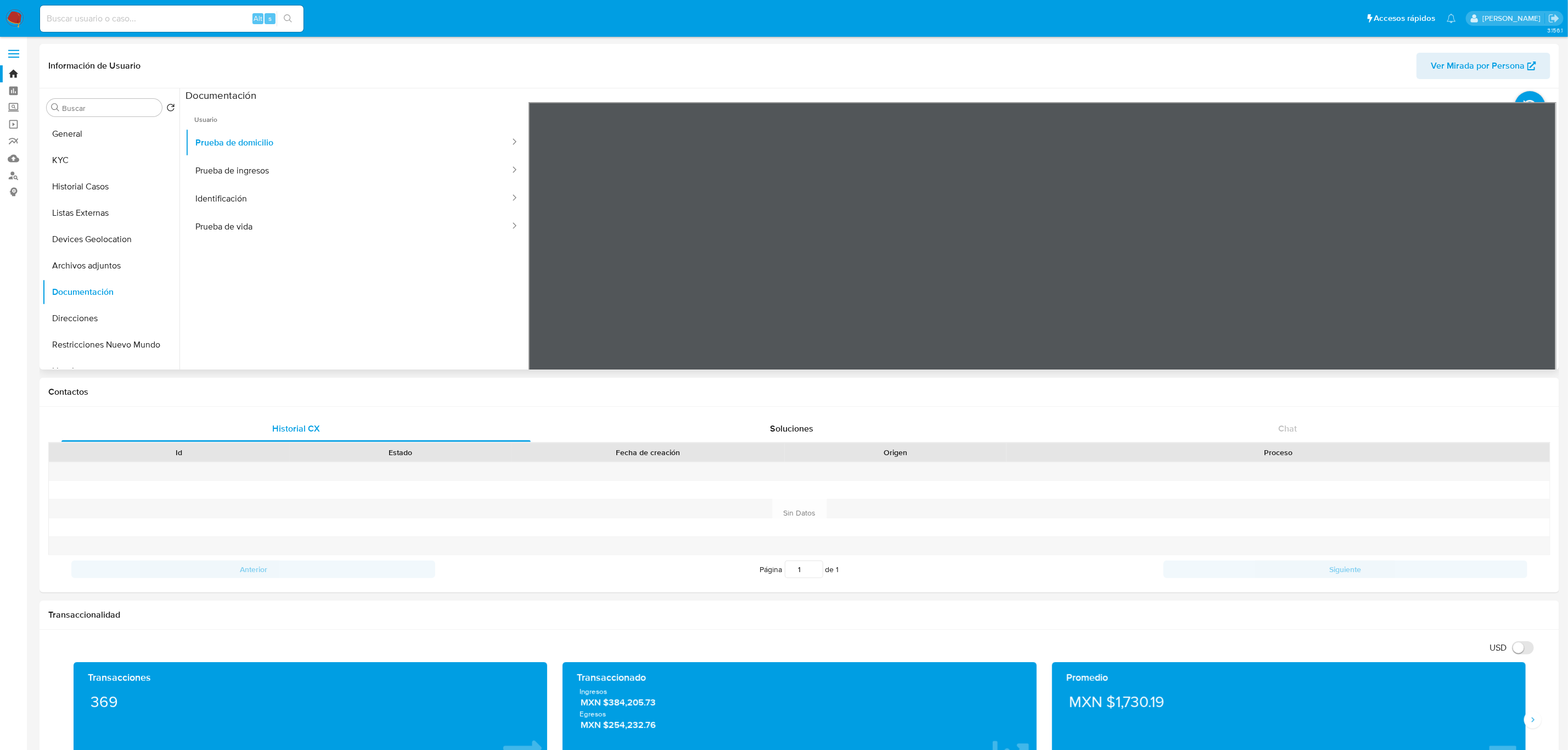
scroll to position [83, 0]
click at [236, 176] on button "Prueba de ingresos" at bounding box center [348, 171] width 325 height 28
click at [228, 193] on button "Identificación" at bounding box center [348, 199] width 325 height 28
click at [305, 230] on button "Prueba de vida" at bounding box center [348, 226] width 325 height 28
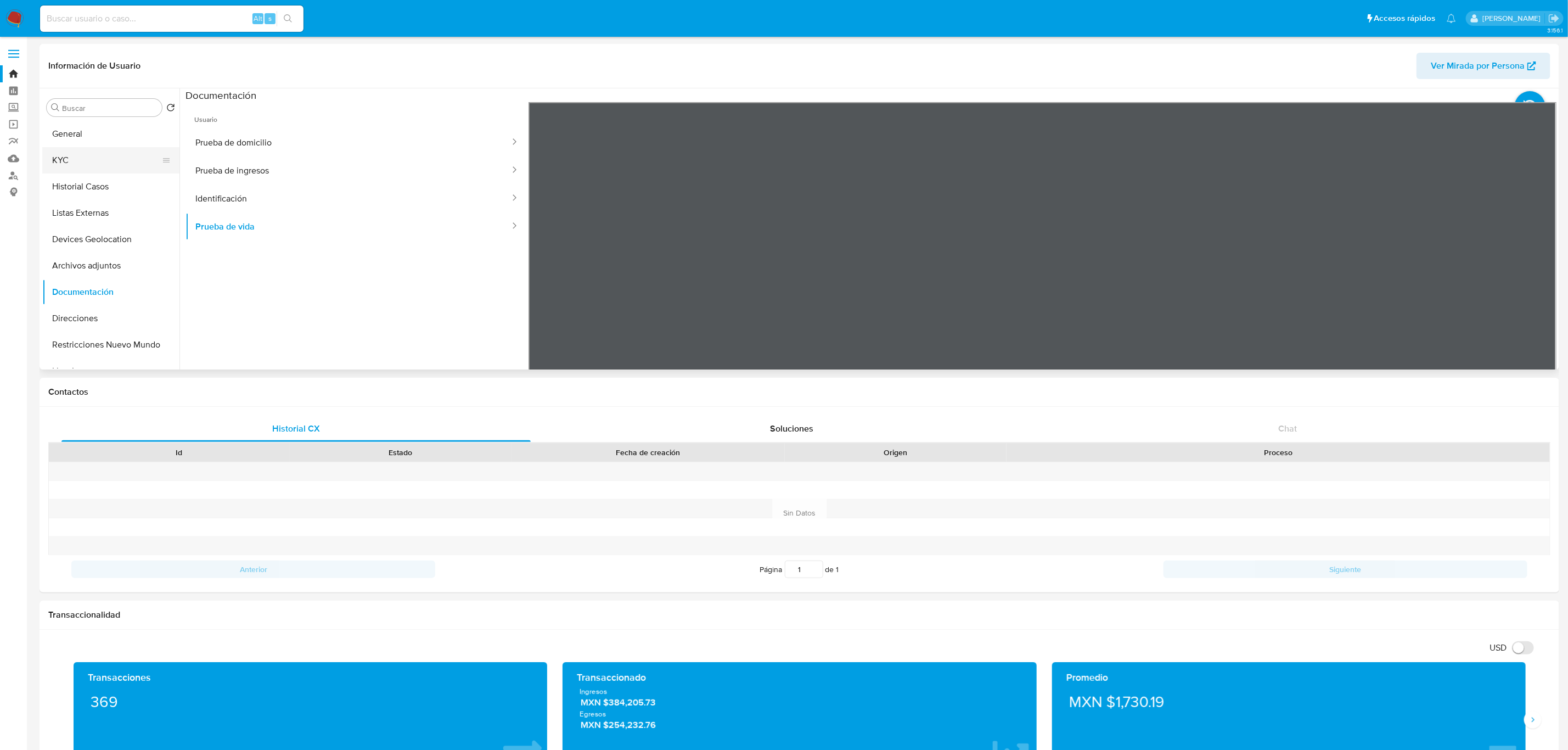
click at [97, 160] on button "KYC" at bounding box center [106, 160] width 128 height 27
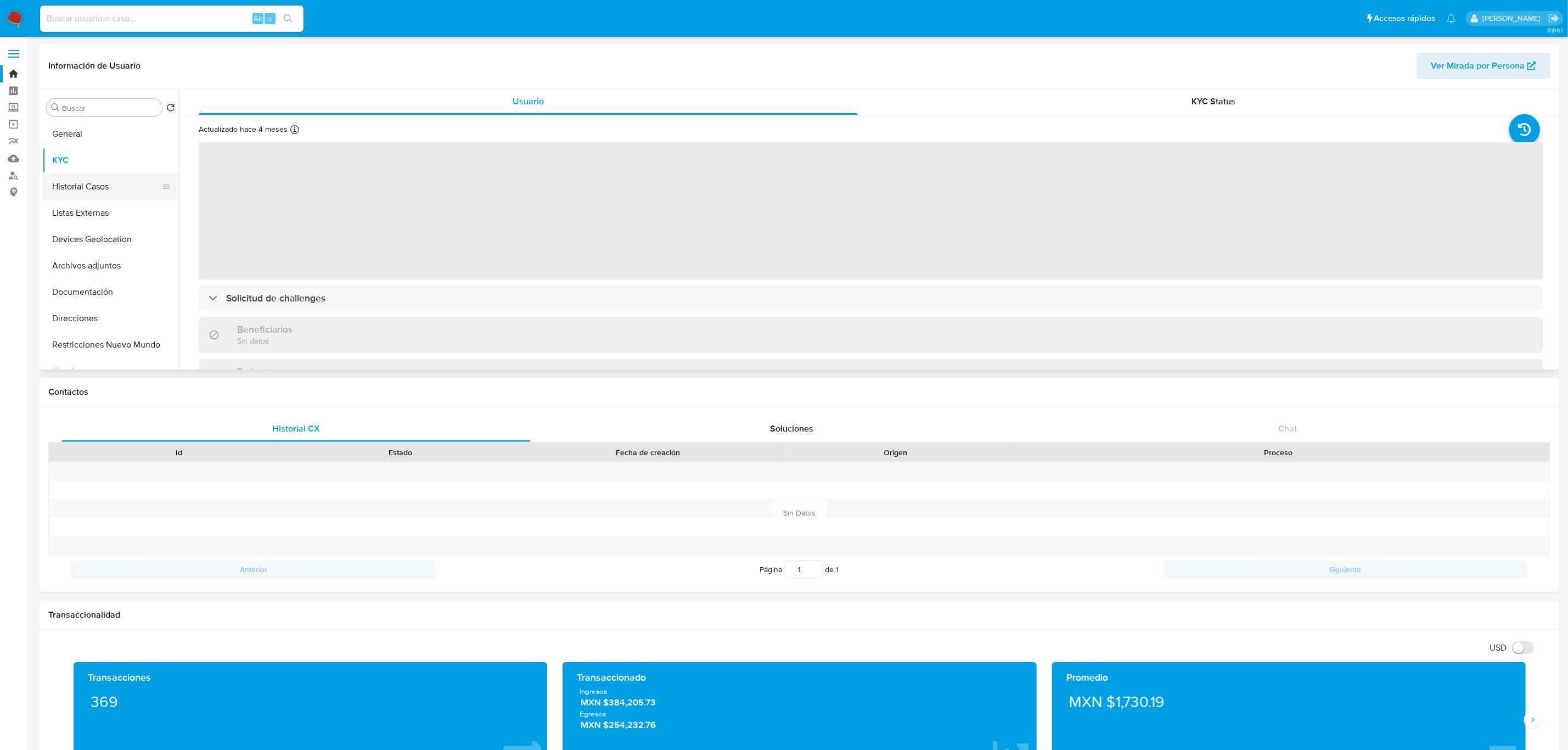
click at [96, 192] on button "Historial Casos" at bounding box center [106, 187] width 128 height 27
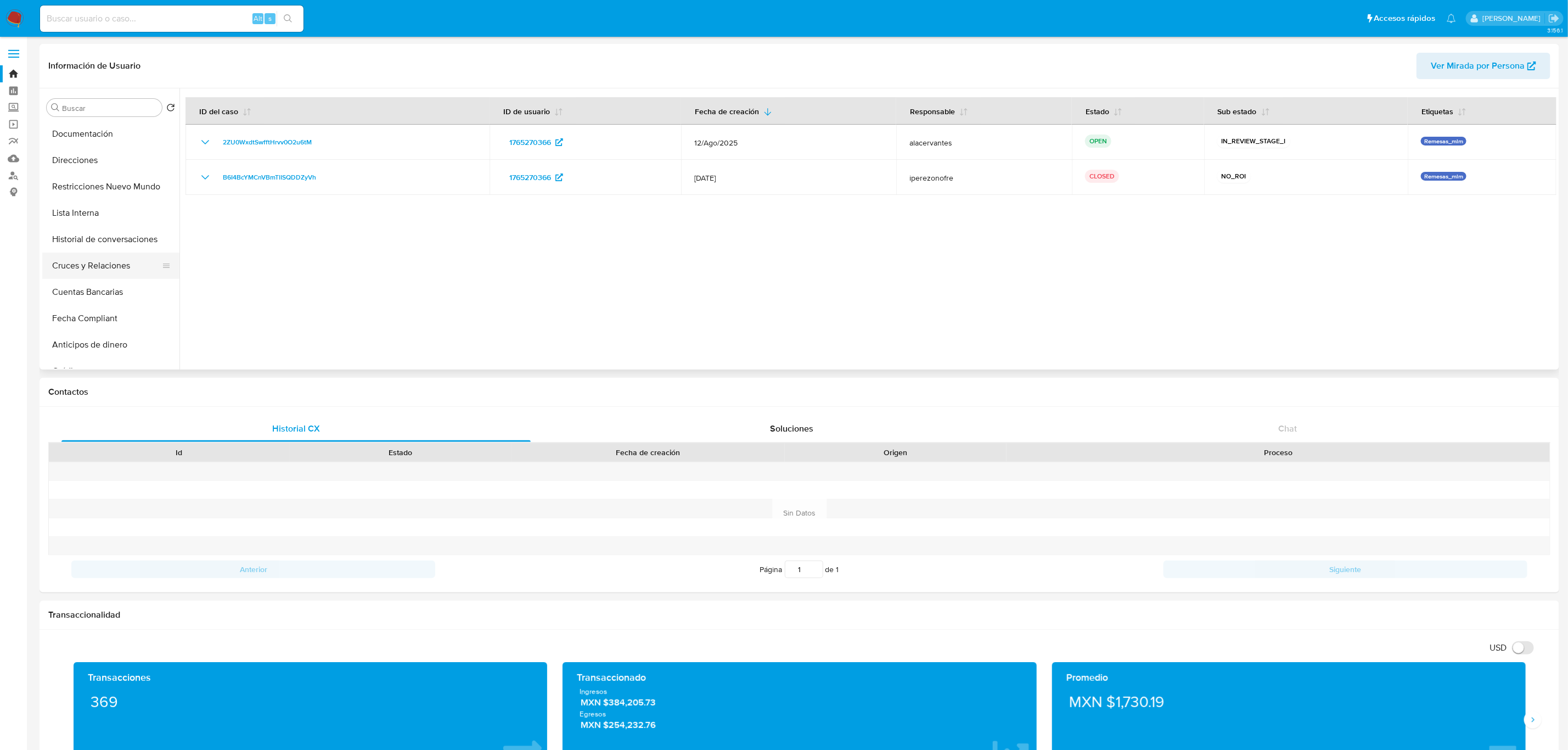
scroll to position [165, 0]
click at [126, 243] on button "Historial de conversaciones" at bounding box center [106, 233] width 128 height 27
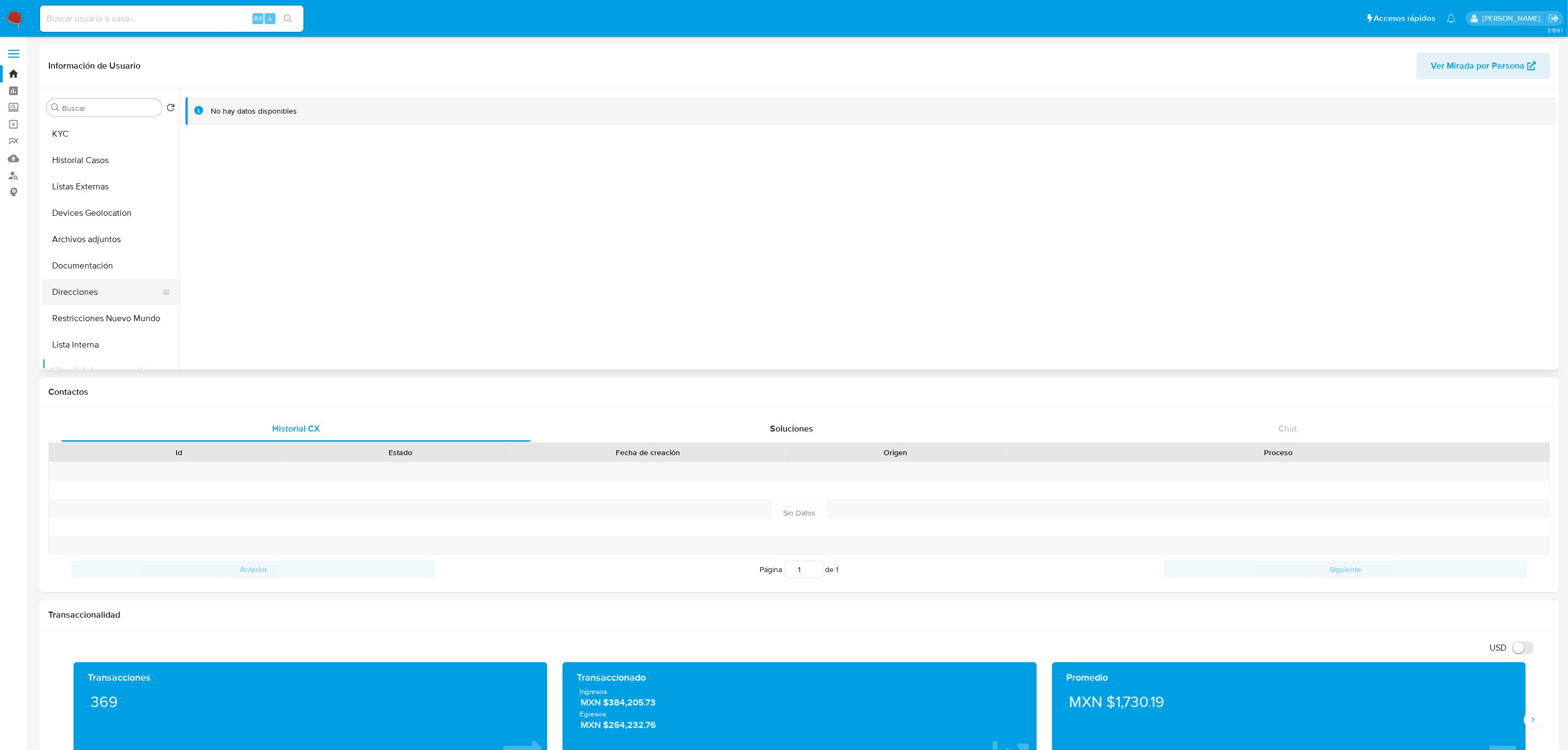
scroll to position [0, 0]
click at [93, 168] on button "KYC" at bounding box center [106, 160] width 128 height 27
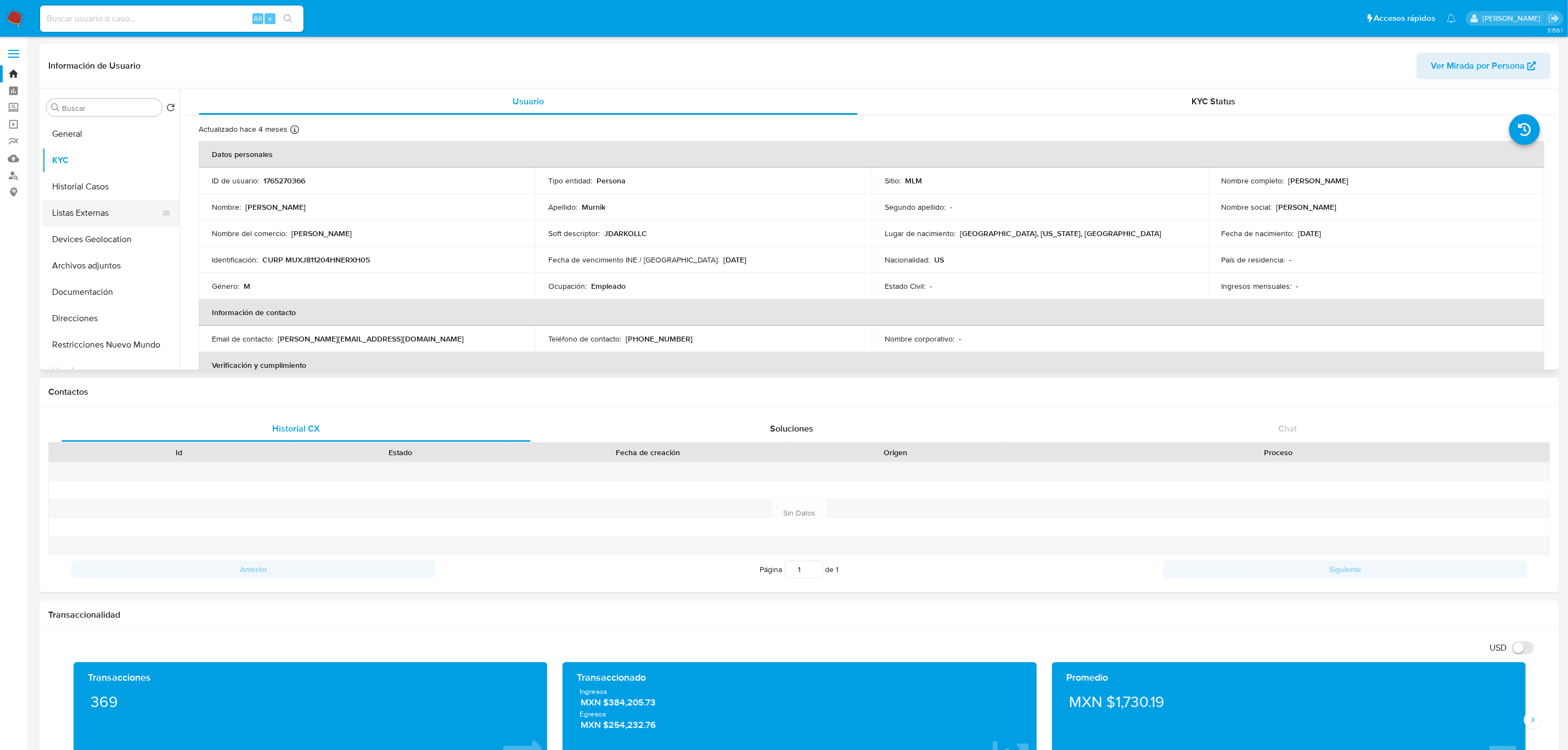
click at [101, 225] on button "Listas Externas" at bounding box center [106, 213] width 128 height 27
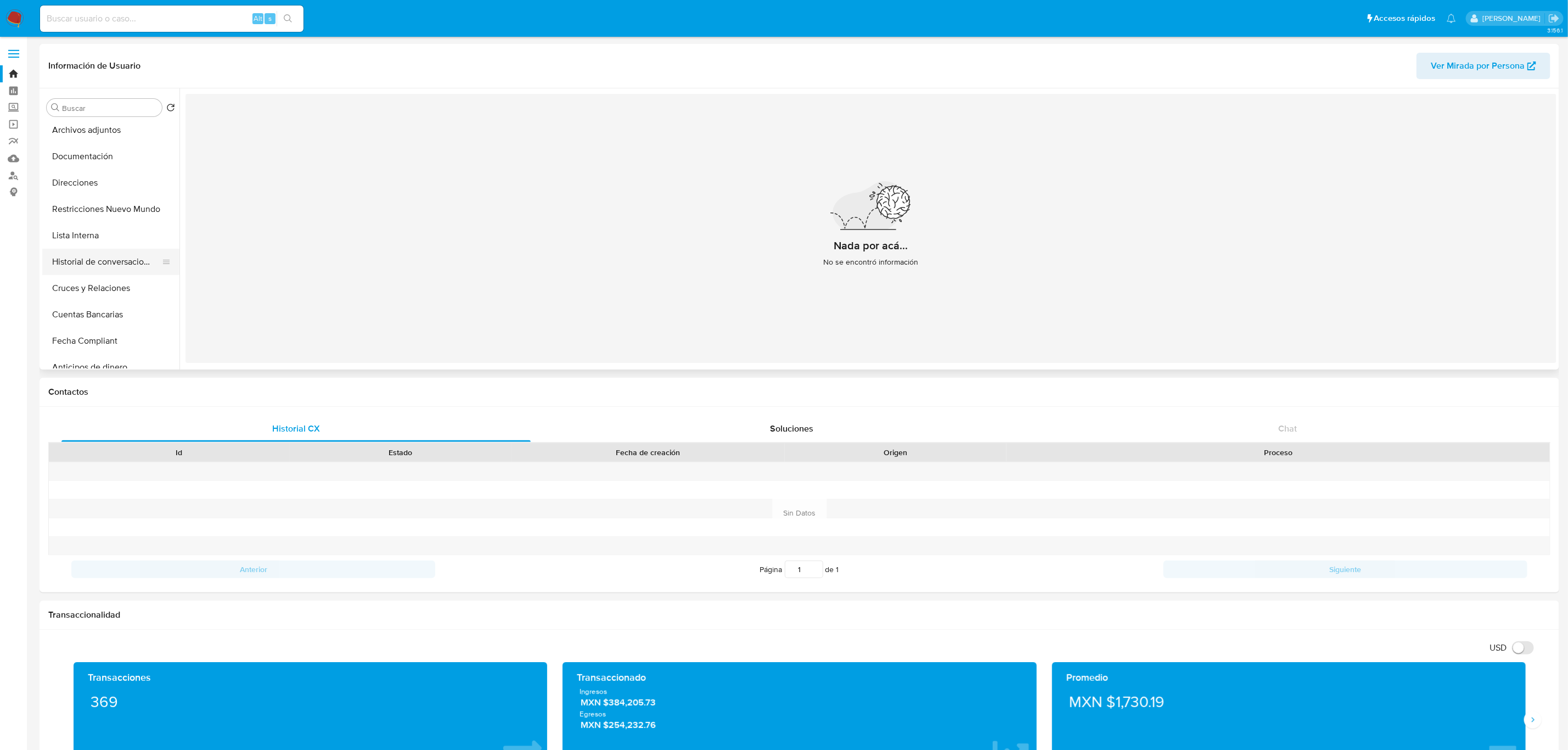
scroll to position [165, 0]
click at [105, 197] on button "Lista Interna" at bounding box center [106, 207] width 128 height 27
click at [114, 135] on button "General" at bounding box center [106, 134] width 128 height 27
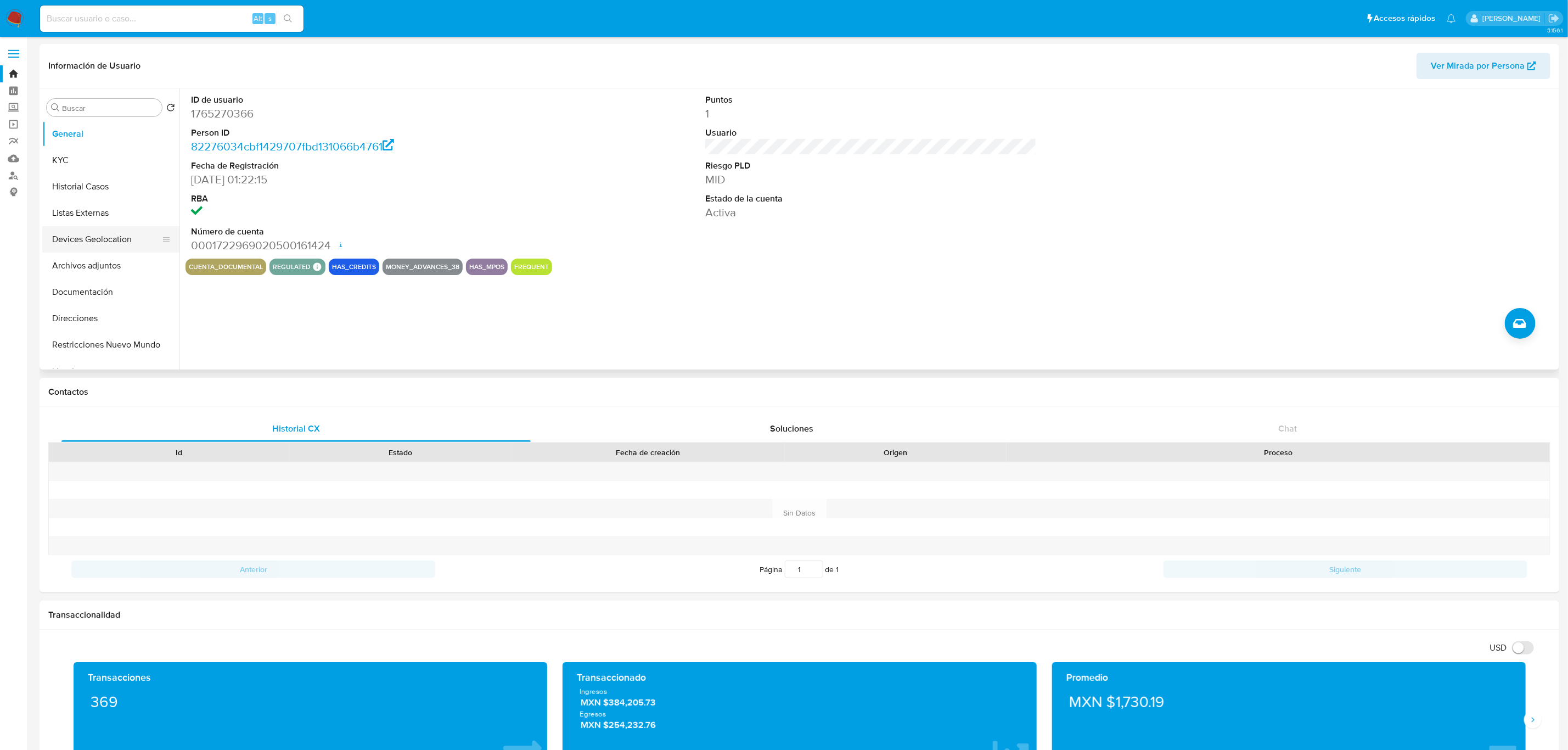
drag, startPoint x: 79, startPoint y: 242, endPoint x: 86, endPoint y: 242, distance: 7.0
click at [79, 242] on button "Devices Geolocation" at bounding box center [106, 240] width 128 height 27
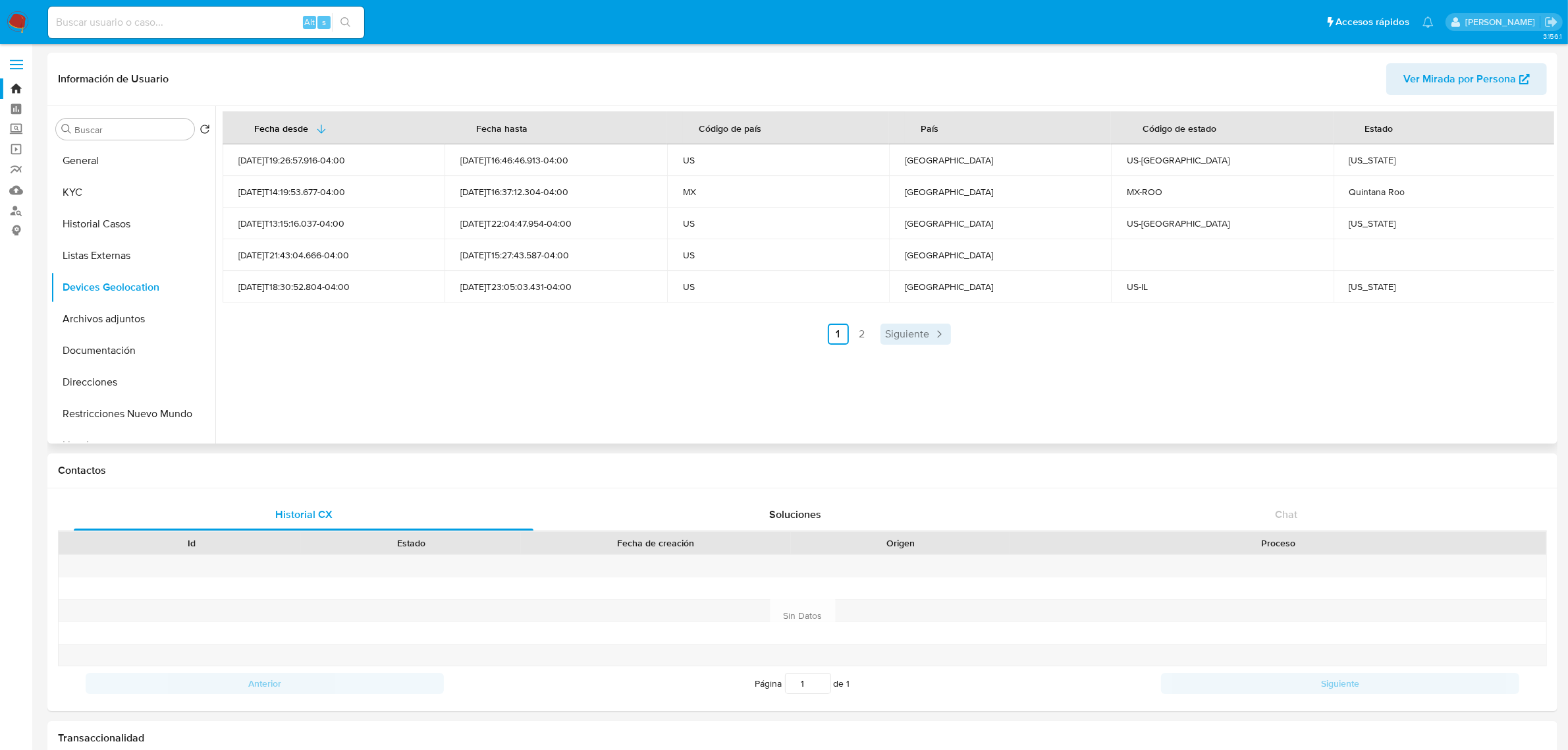
click at [909, 333] on span "Siguiente" at bounding box center [907, 333] width 44 height 10
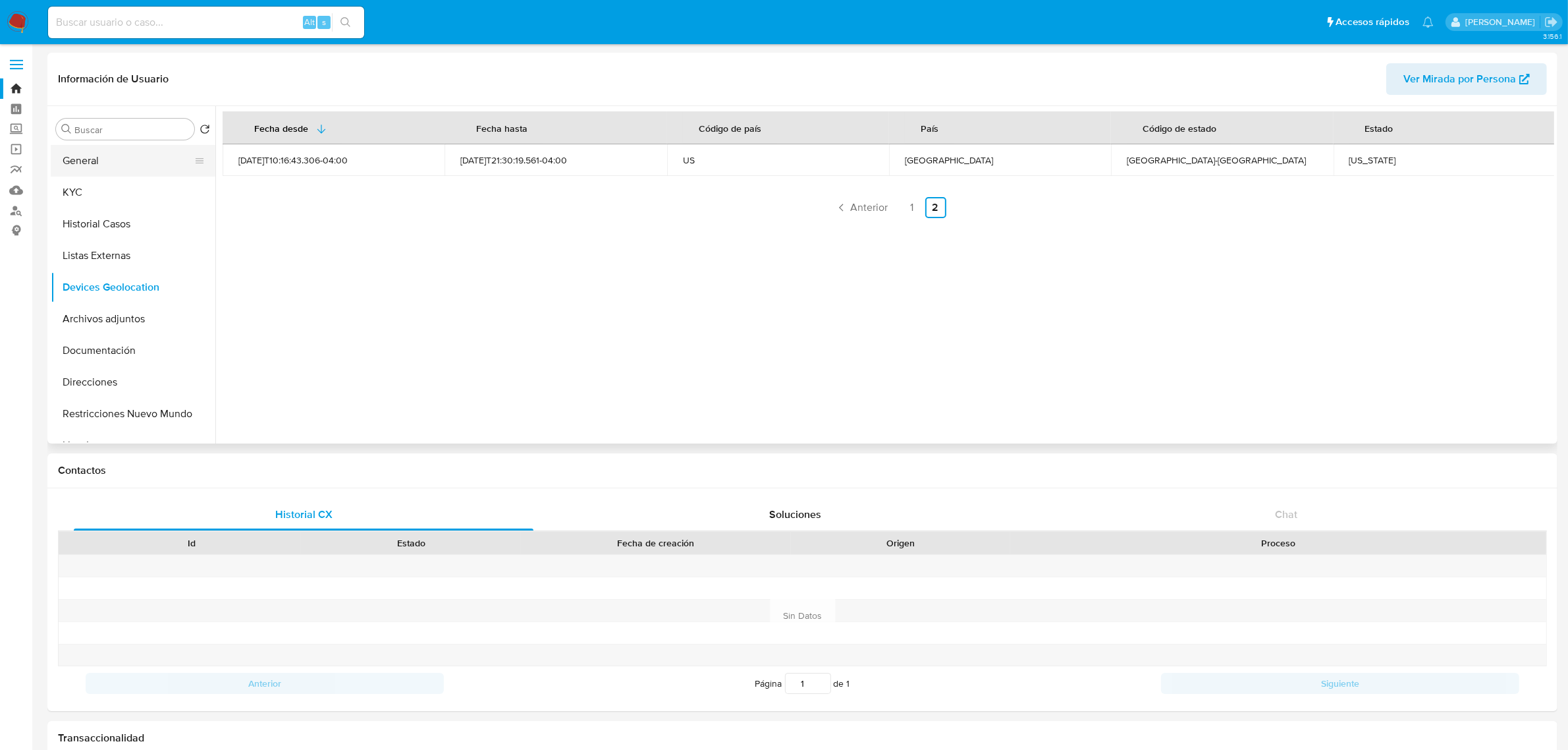
click at [106, 166] on button "General" at bounding box center [127, 161] width 154 height 32
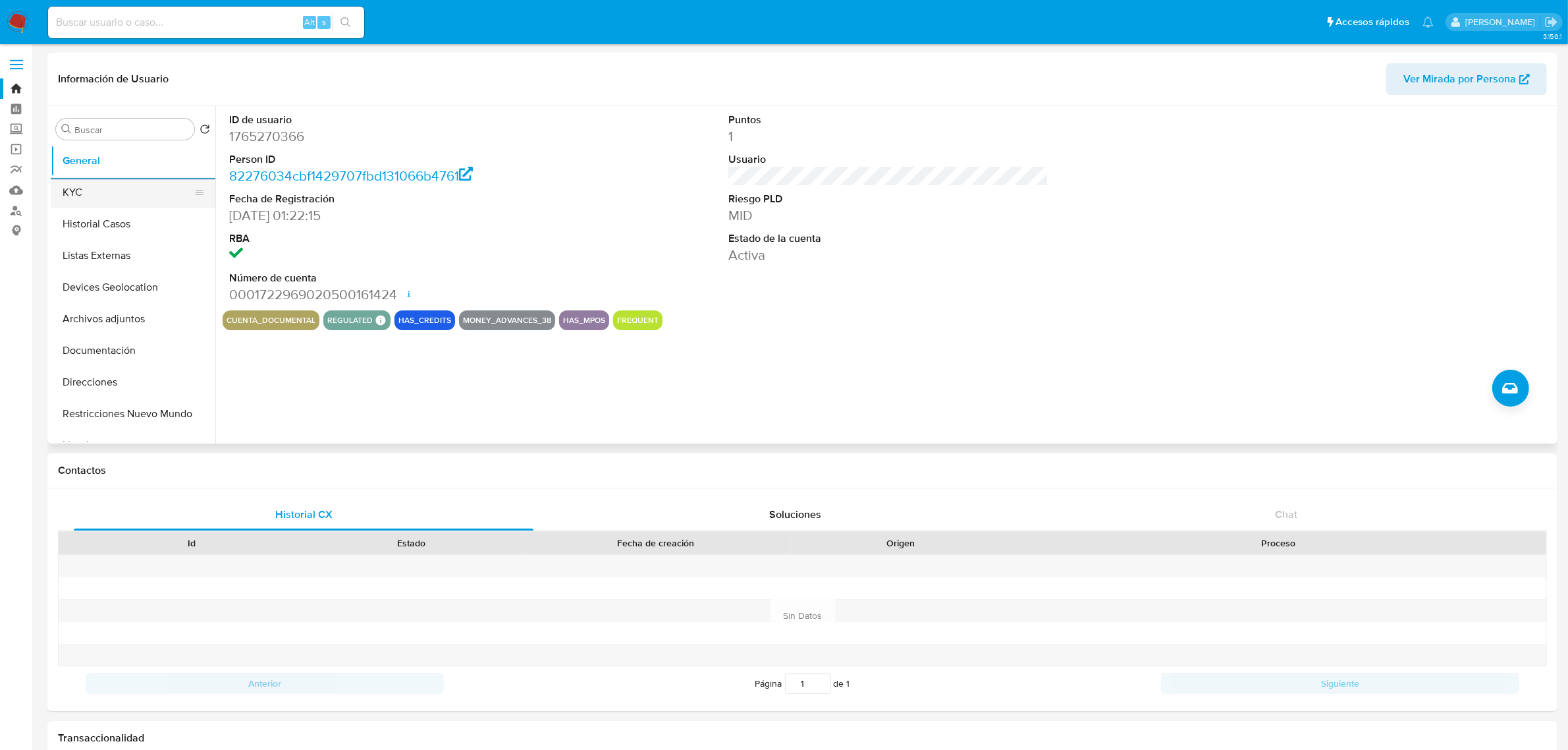
click at [104, 201] on button "KYC" at bounding box center [127, 192] width 154 height 32
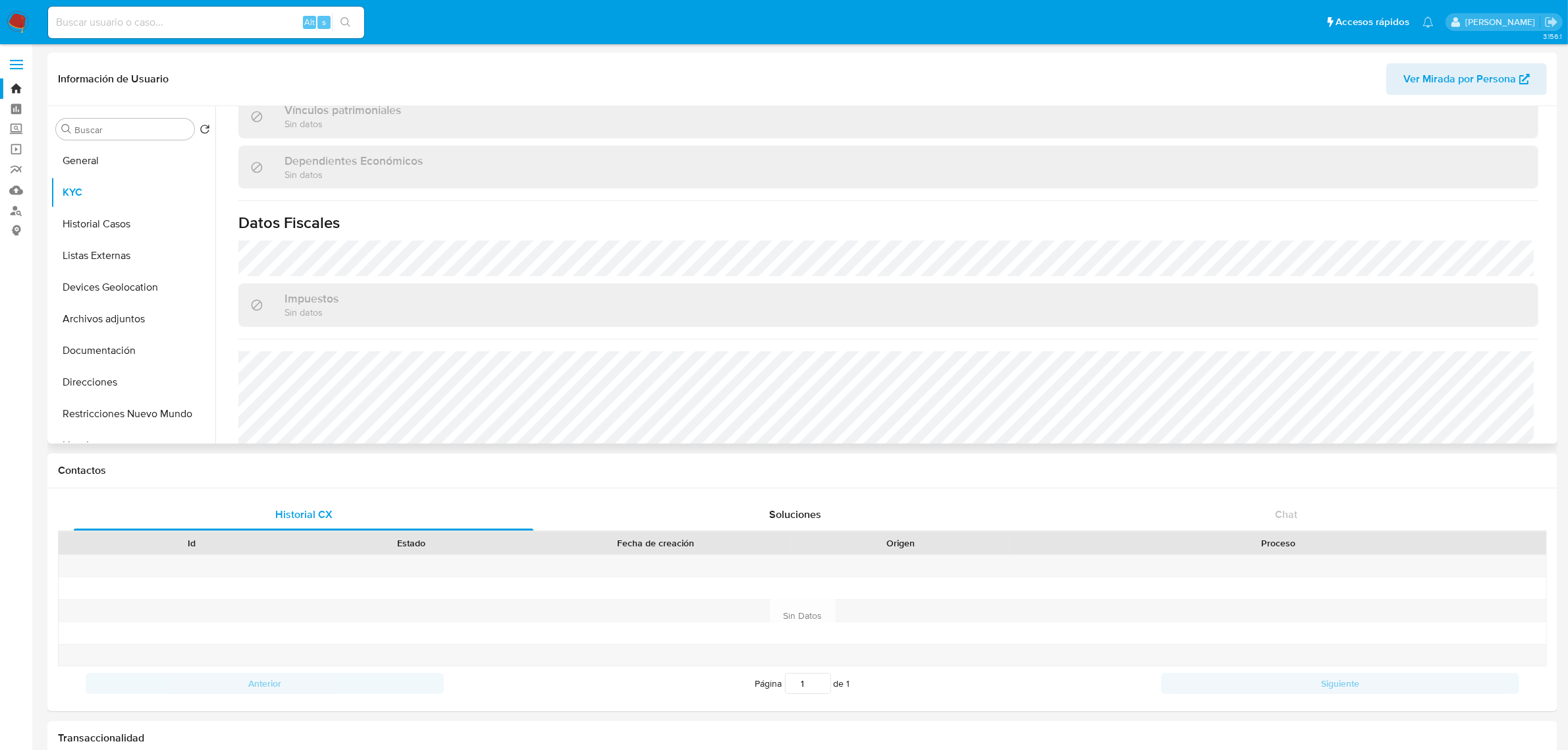
scroll to position [802, 0]
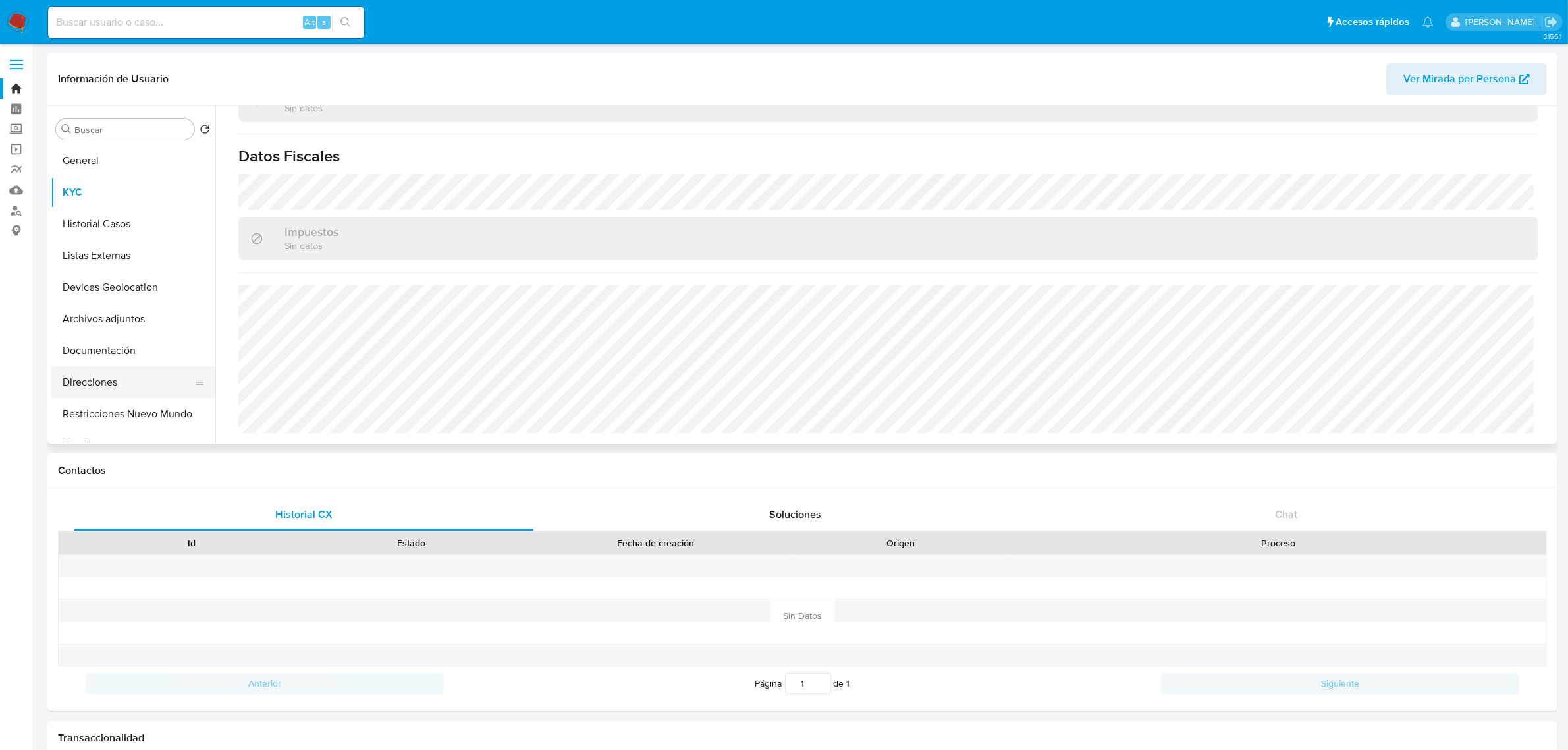
click at [119, 384] on button "Direcciones" at bounding box center [127, 382] width 154 height 32
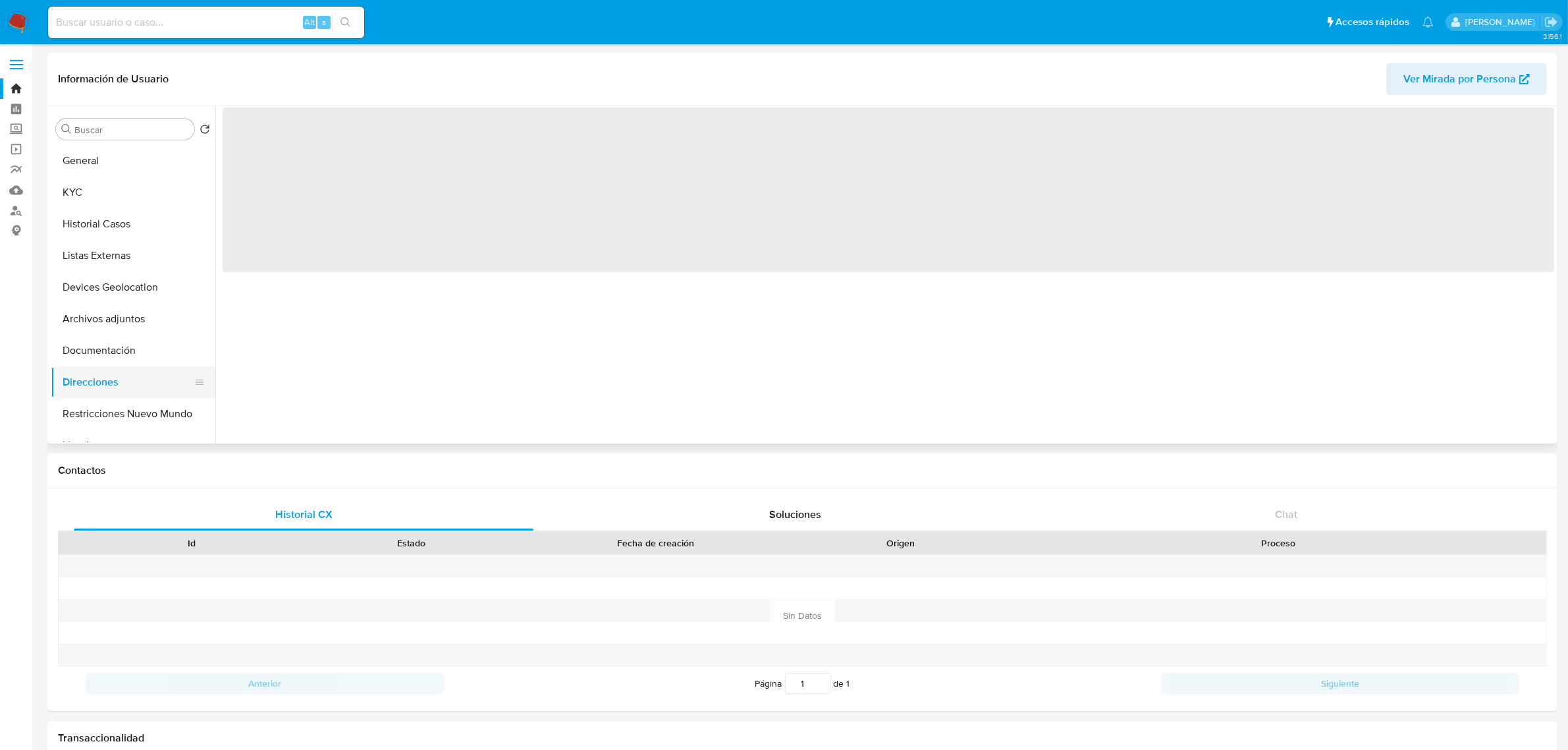
scroll to position [0, 0]
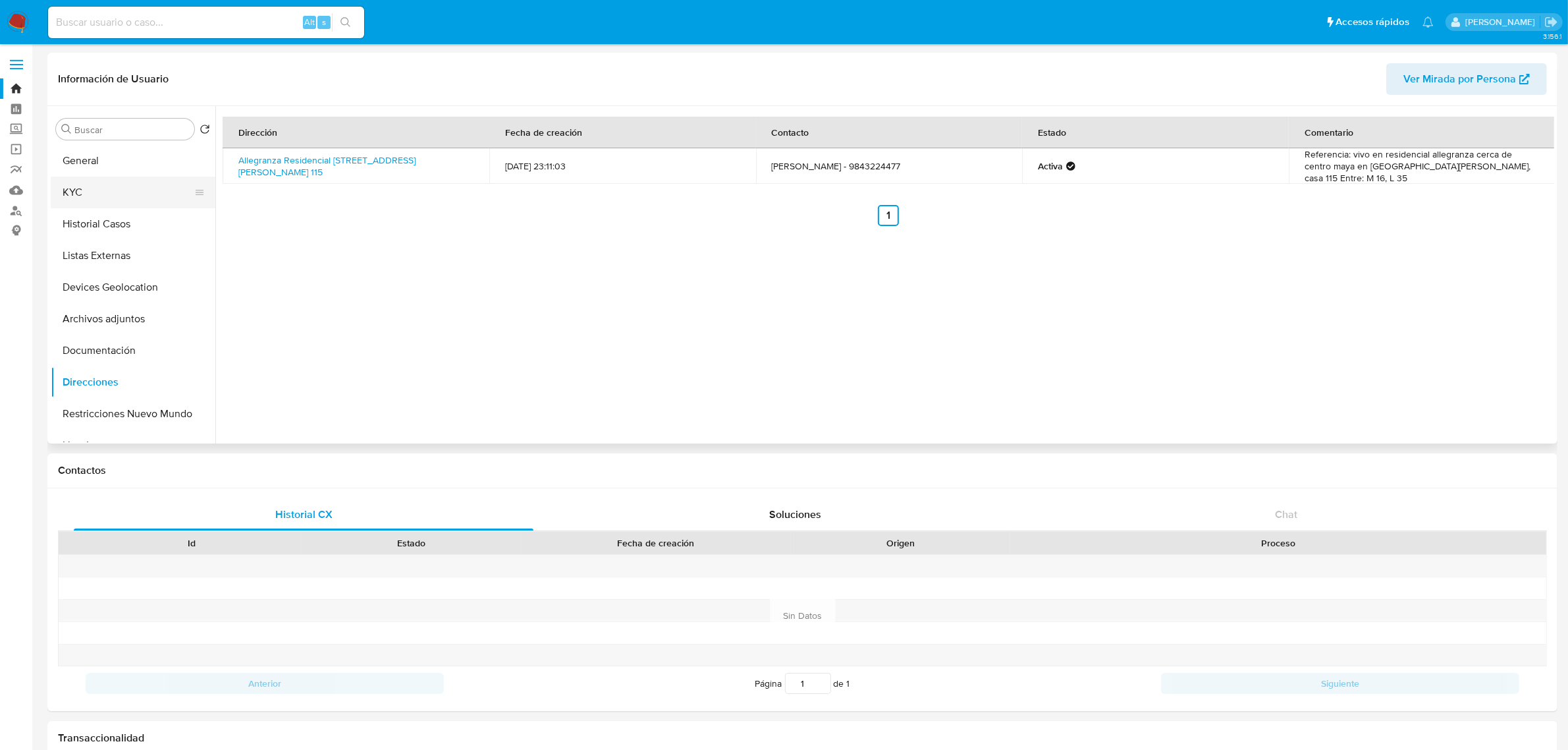
click at [127, 182] on button "KYC" at bounding box center [127, 192] width 154 height 32
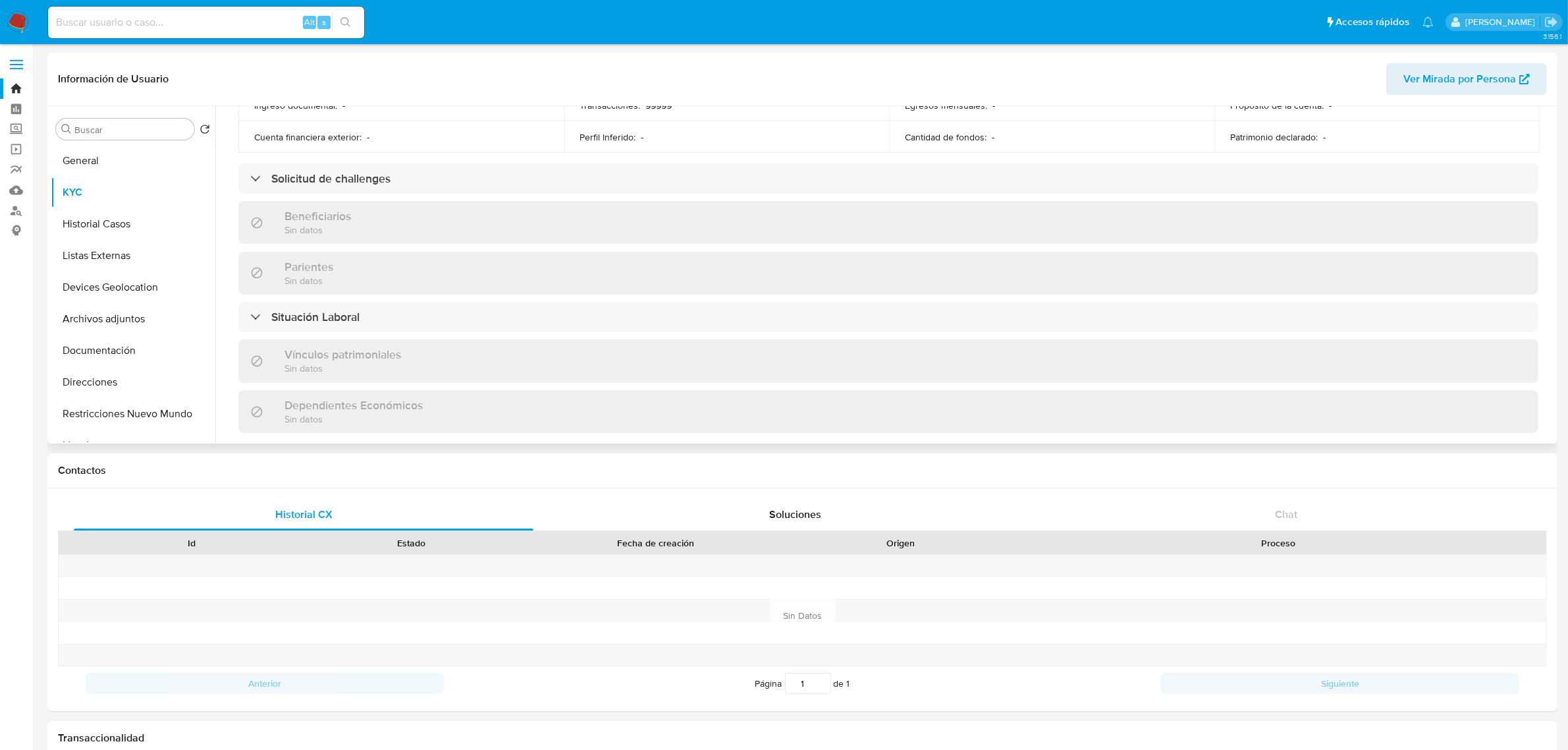
scroll to position [802, 0]
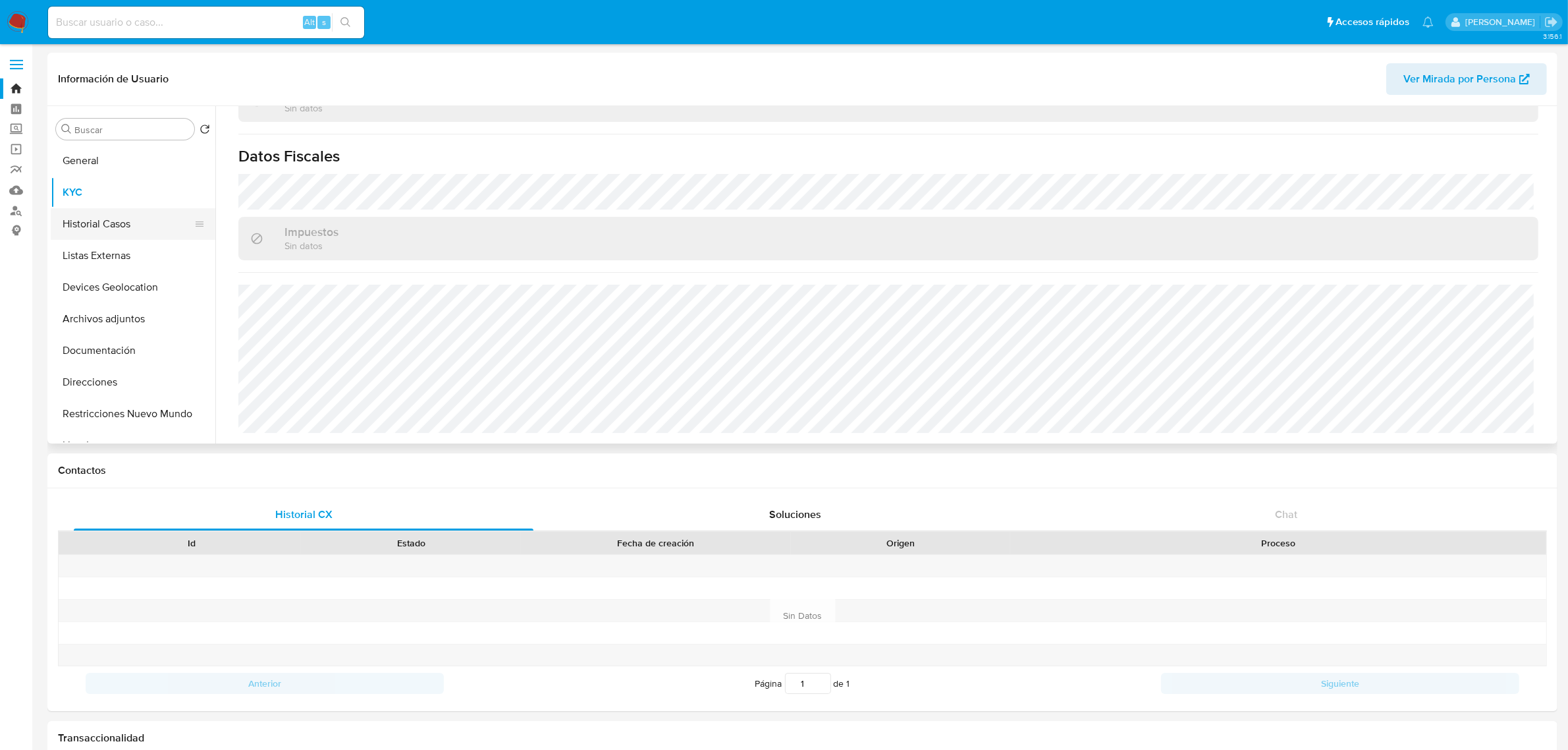
click at [145, 213] on button "Historial Casos" at bounding box center [127, 225] width 154 height 32
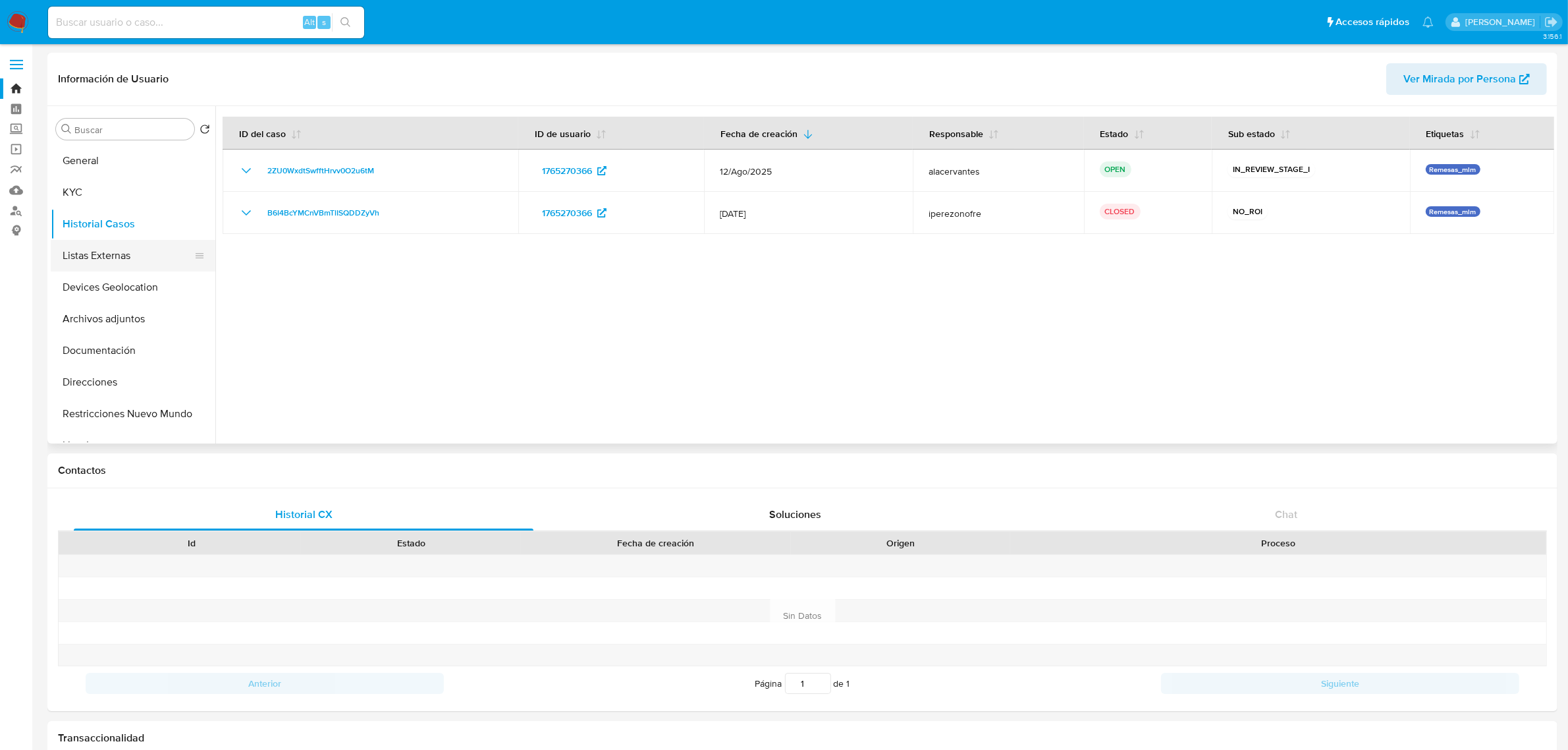
click at [83, 258] on button "Listas Externas" at bounding box center [127, 256] width 154 height 32
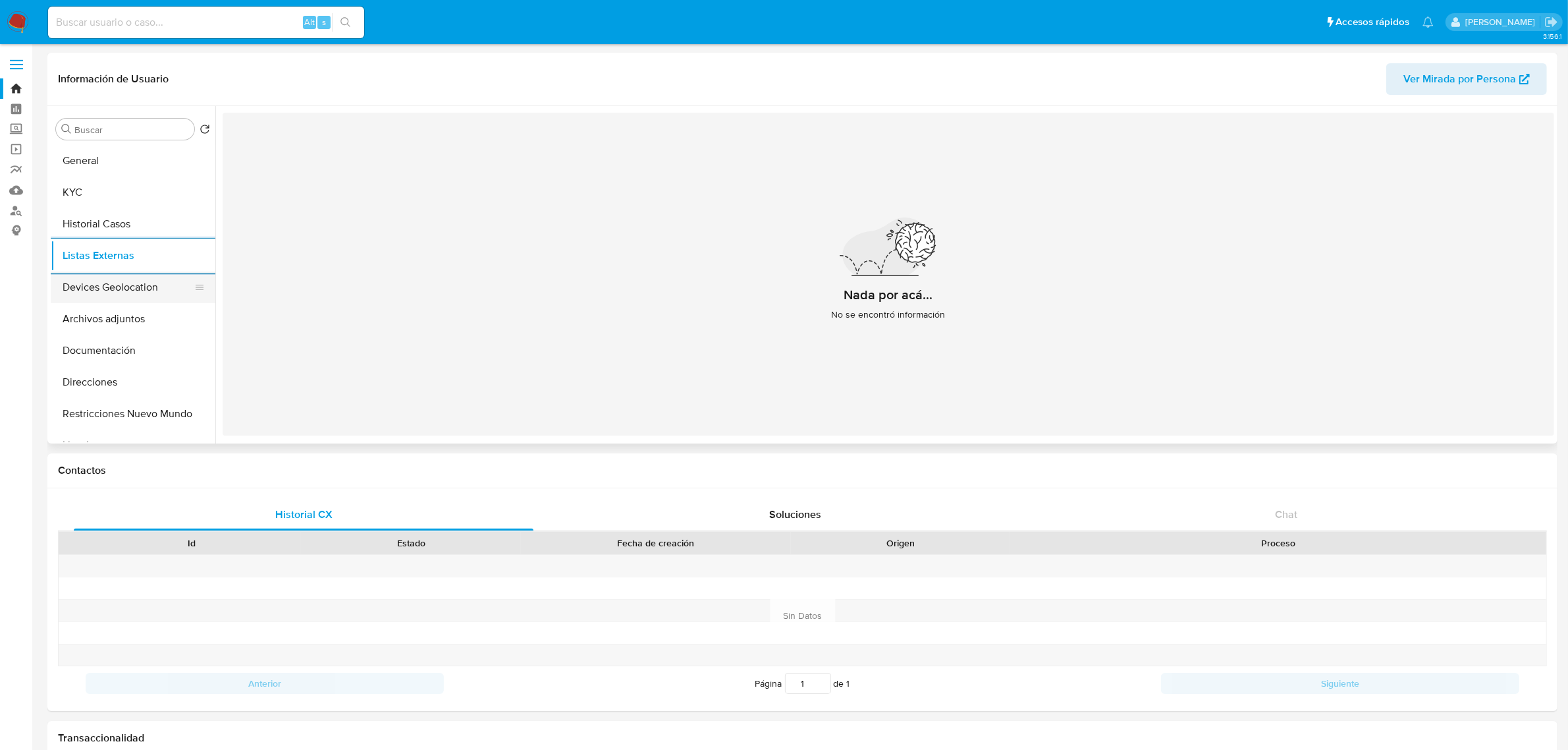
click at [107, 277] on button "Devices Geolocation" at bounding box center [127, 288] width 154 height 32
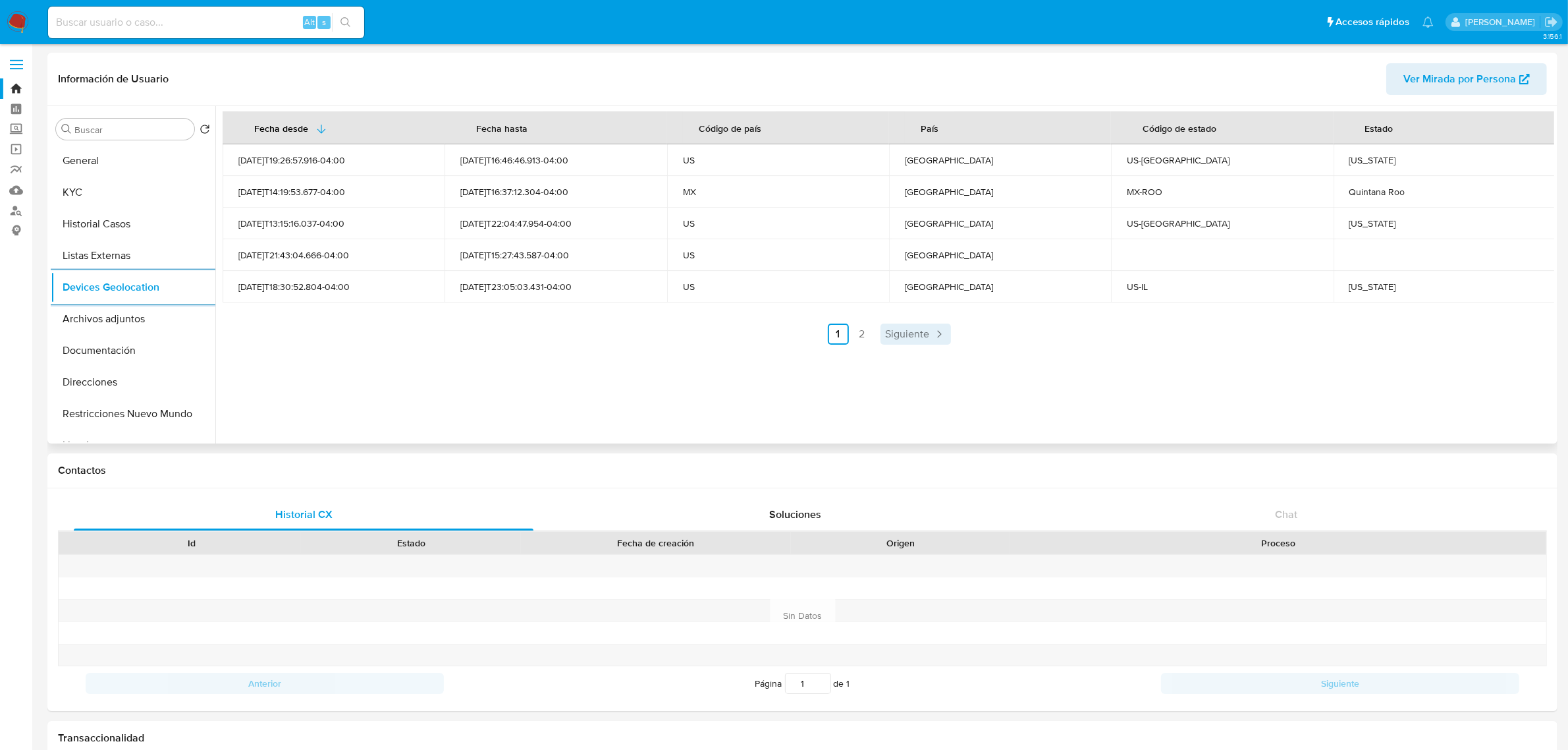
click at [927, 331] on span "Siguiente" at bounding box center [907, 333] width 44 height 10
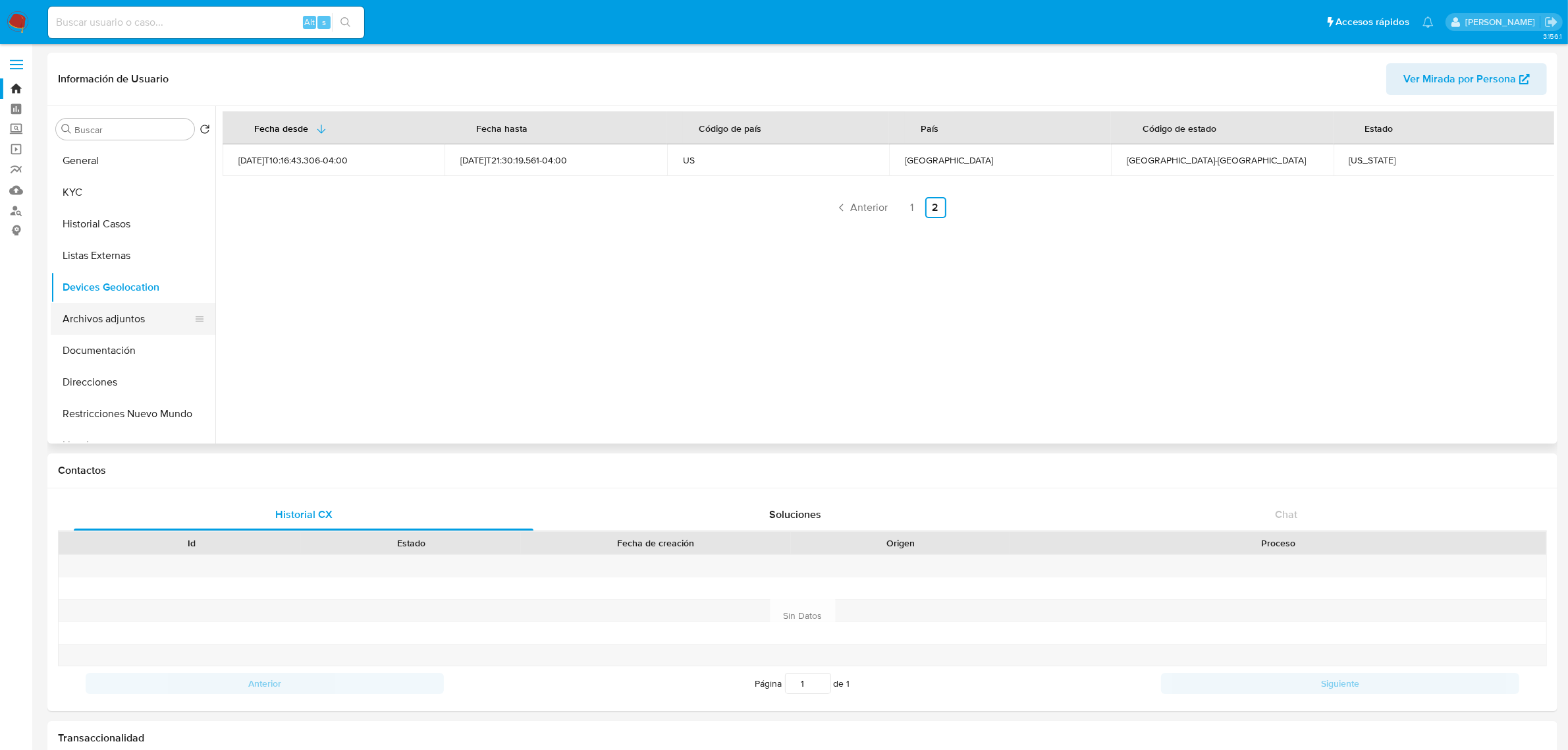
click at [94, 308] on button "Archivos adjuntos" at bounding box center [127, 319] width 154 height 32
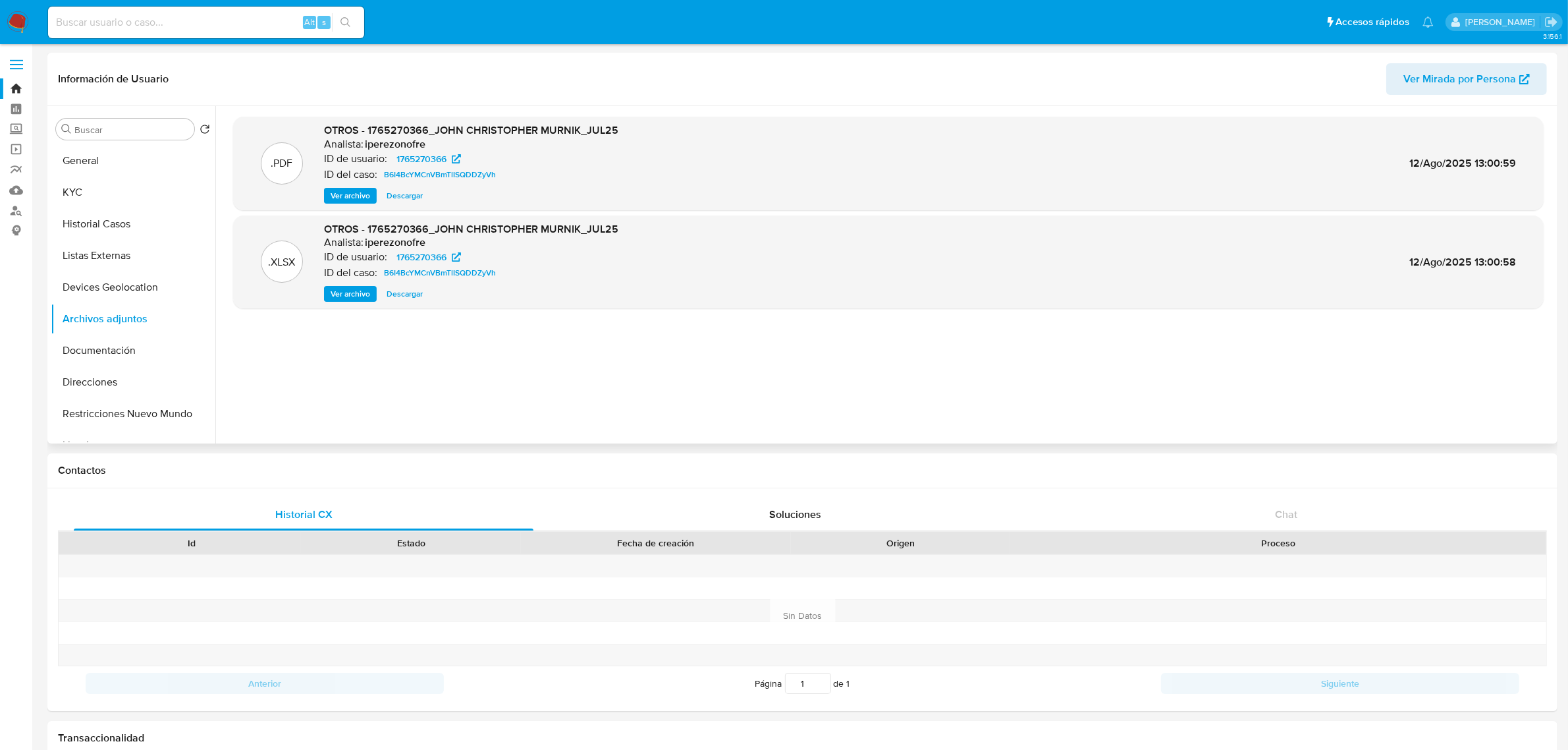
click at [344, 192] on span "Ver archivo" at bounding box center [351, 195] width 40 height 13
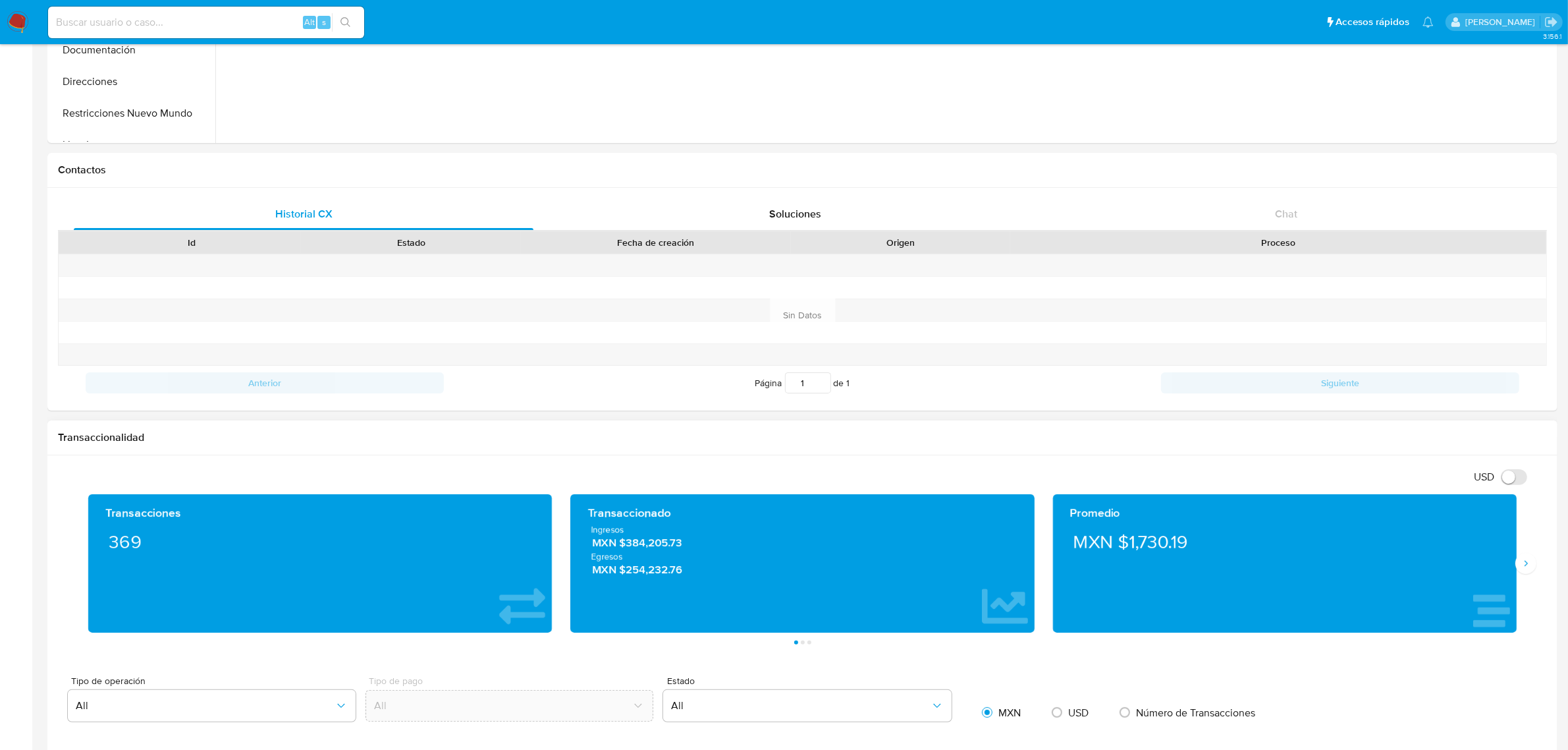
scroll to position [329, 0]
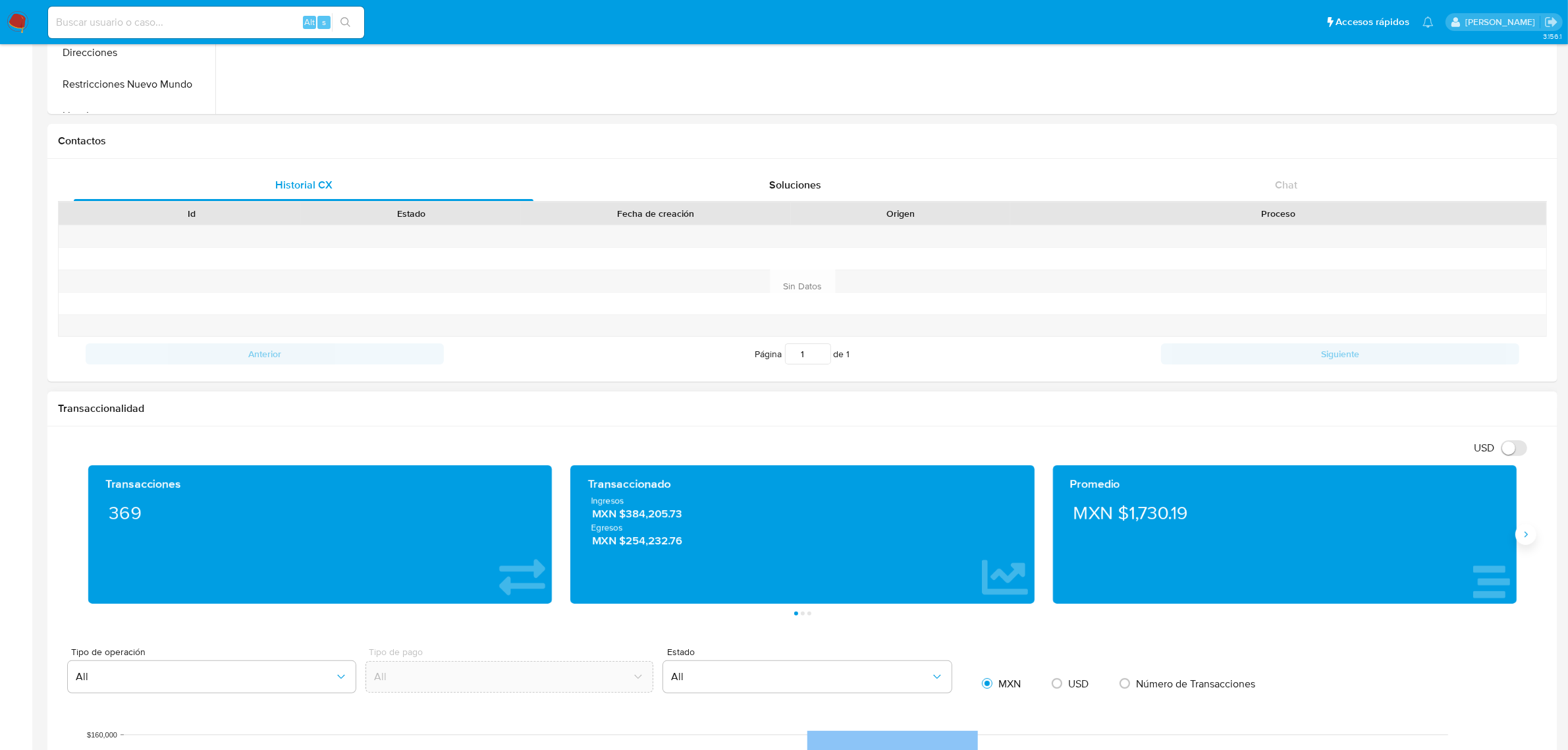
click at [1533, 534] on button "Siguiente" at bounding box center [1526, 534] width 21 height 21
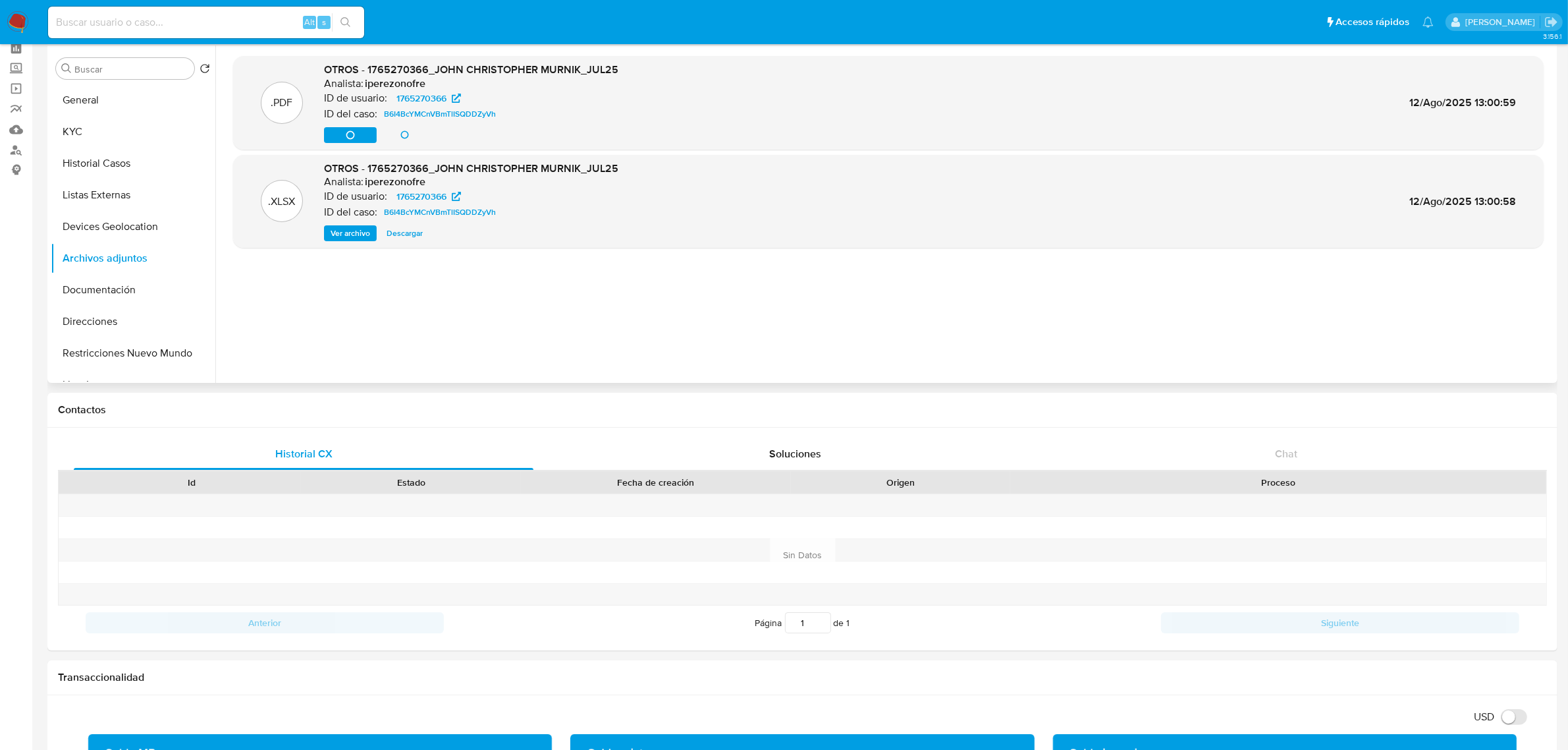
scroll to position [0, 0]
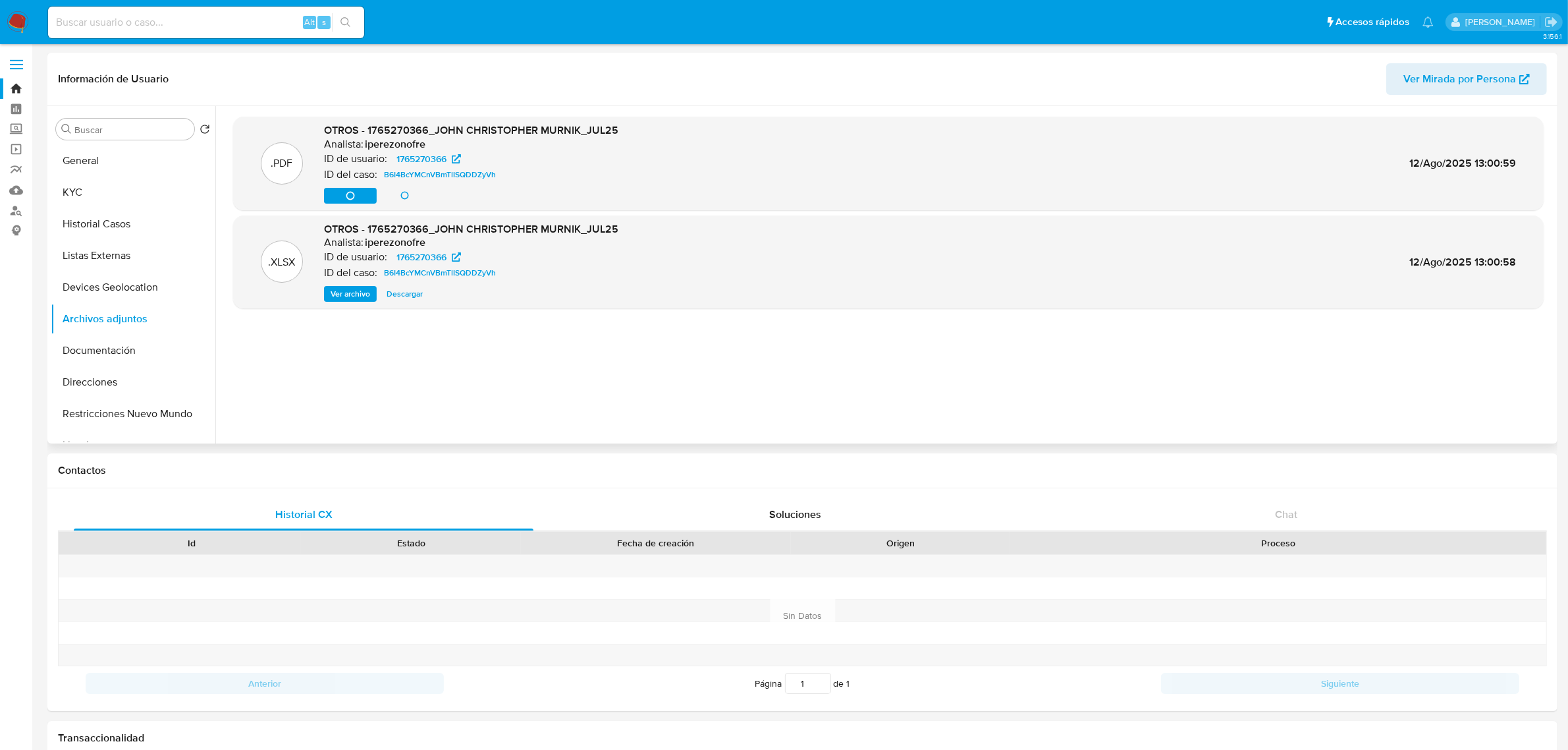
click at [349, 189] on div "Ver archivo Ver archivo Descargar" at bounding box center [471, 195] width 294 height 16
click at [110, 293] on button "Devices Geolocation" at bounding box center [127, 288] width 154 height 32
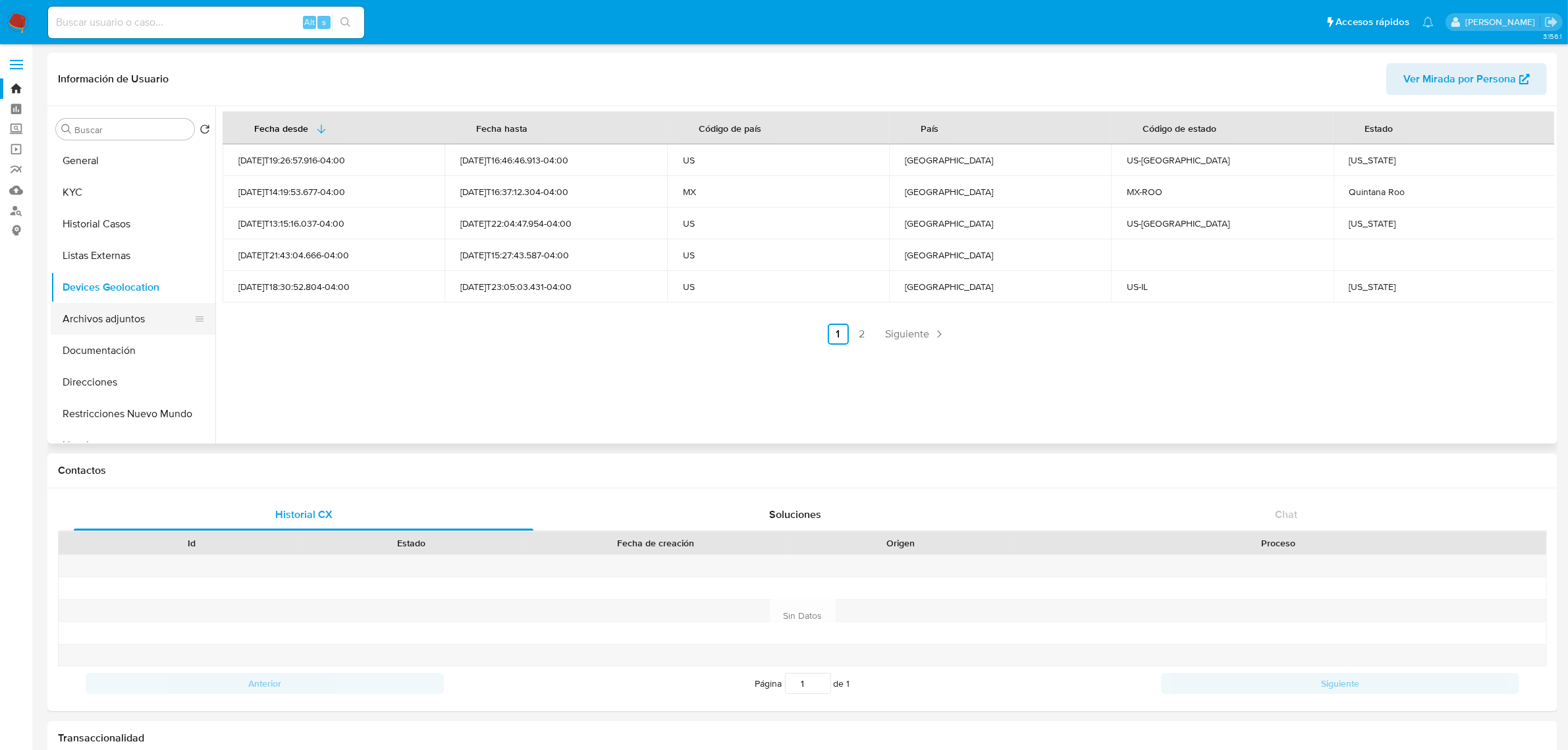
click at [123, 313] on button "Archivos adjuntos" at bounding box center [127, 319] width 154 height 32
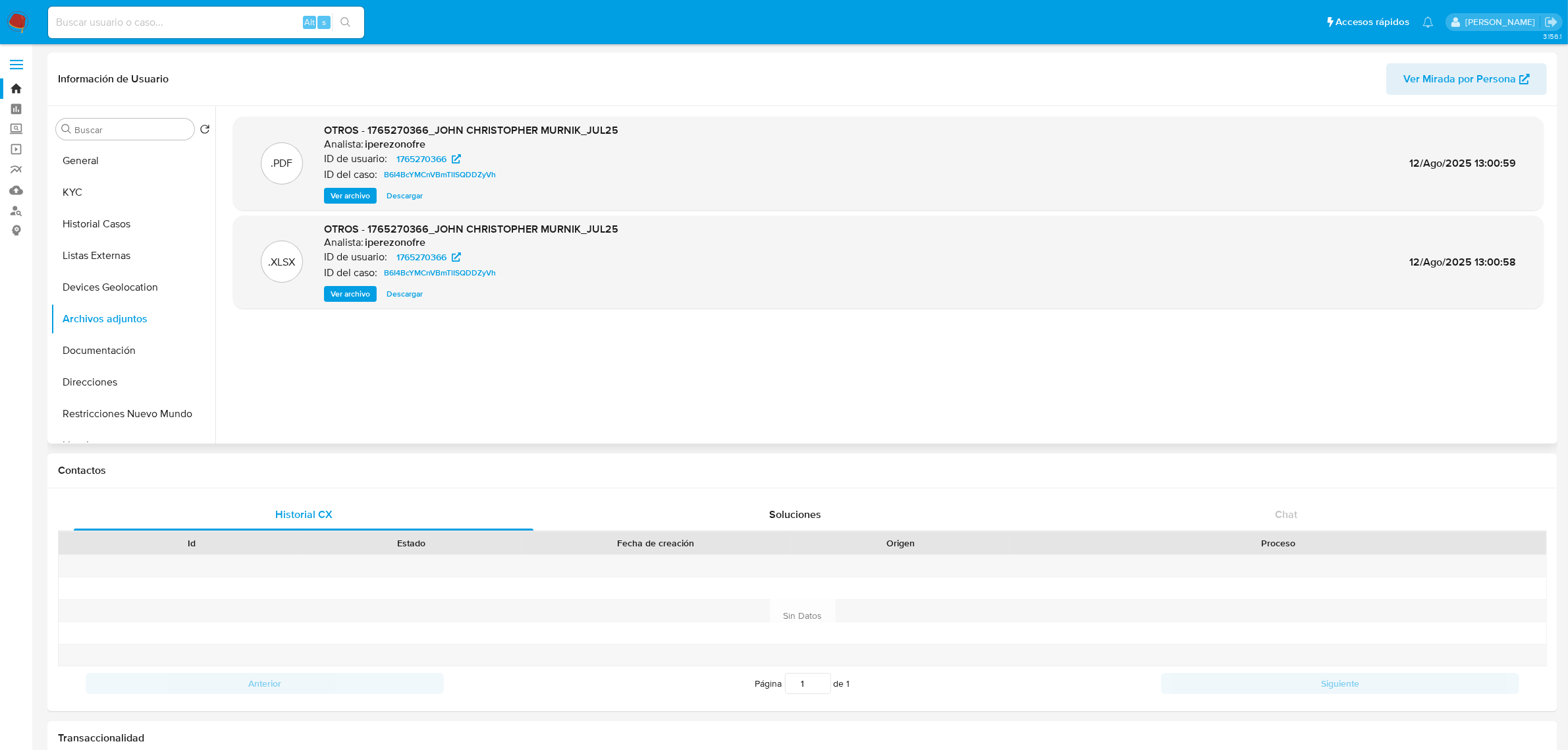
click at [337, 183] on div "OTROS - 1765270366_JOHN CHRISTOPHER MURNIK_JUL25 Analista: iperezonofre ID de u…" at bounding box center [471, 163] width 294 height 80
click at [338, 192] on span "Ver archivo" at bounding box center [351, 195] width 40 height 13
click at [104, 166] on button "General" at bounding box center [127, 161] width 154 height 32
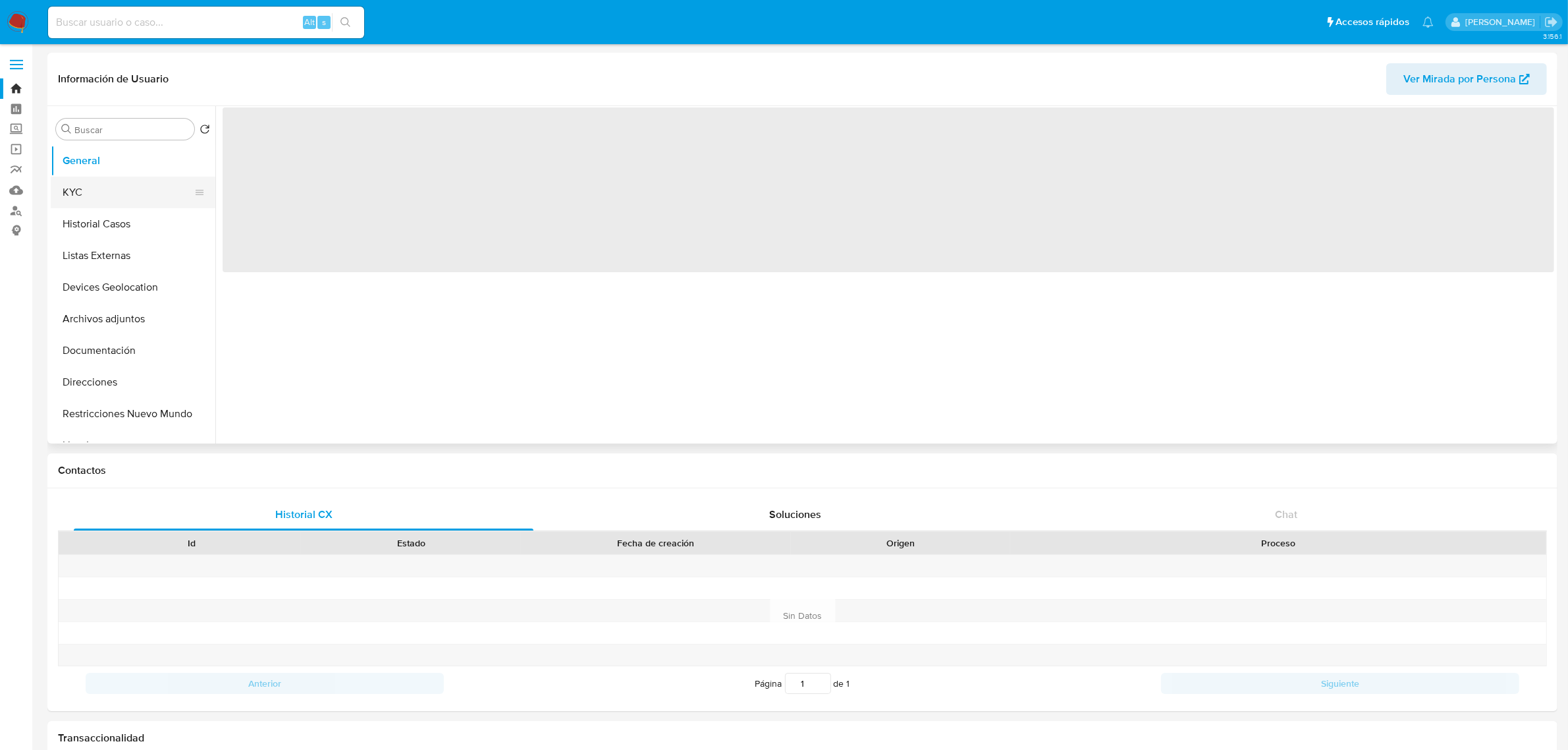
click at [99, 186] on button "KYC" at bounding box center [127, 192] width 154 height 32
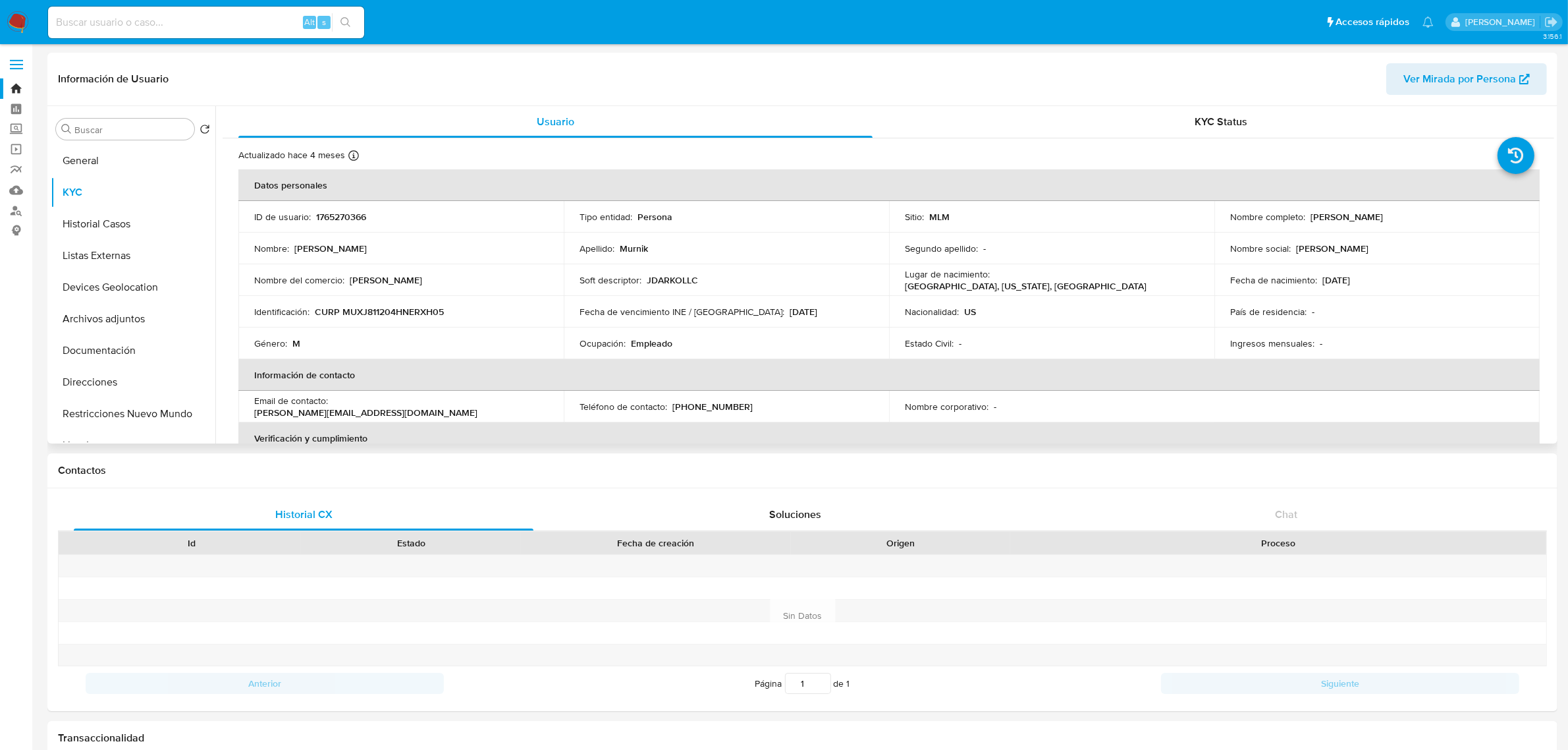
click at [692, 403] on p "[PHONE_NUMBER]" at bounding box center [712, 407] width 80 height 12
click at [758, 409] on div "Teléfono de contacto : (984) 3224477" at bounding box center [726, 407] width 293 height 12
drag, startPoint x: 718, startPoint y: 406, endPoint x: 670, endPoint y: 409, distance: 48.1
click at [670, 409] on div "Teléfono de contacto : (984) 3224477" at bounding box center [726, 407] width 293 height 12
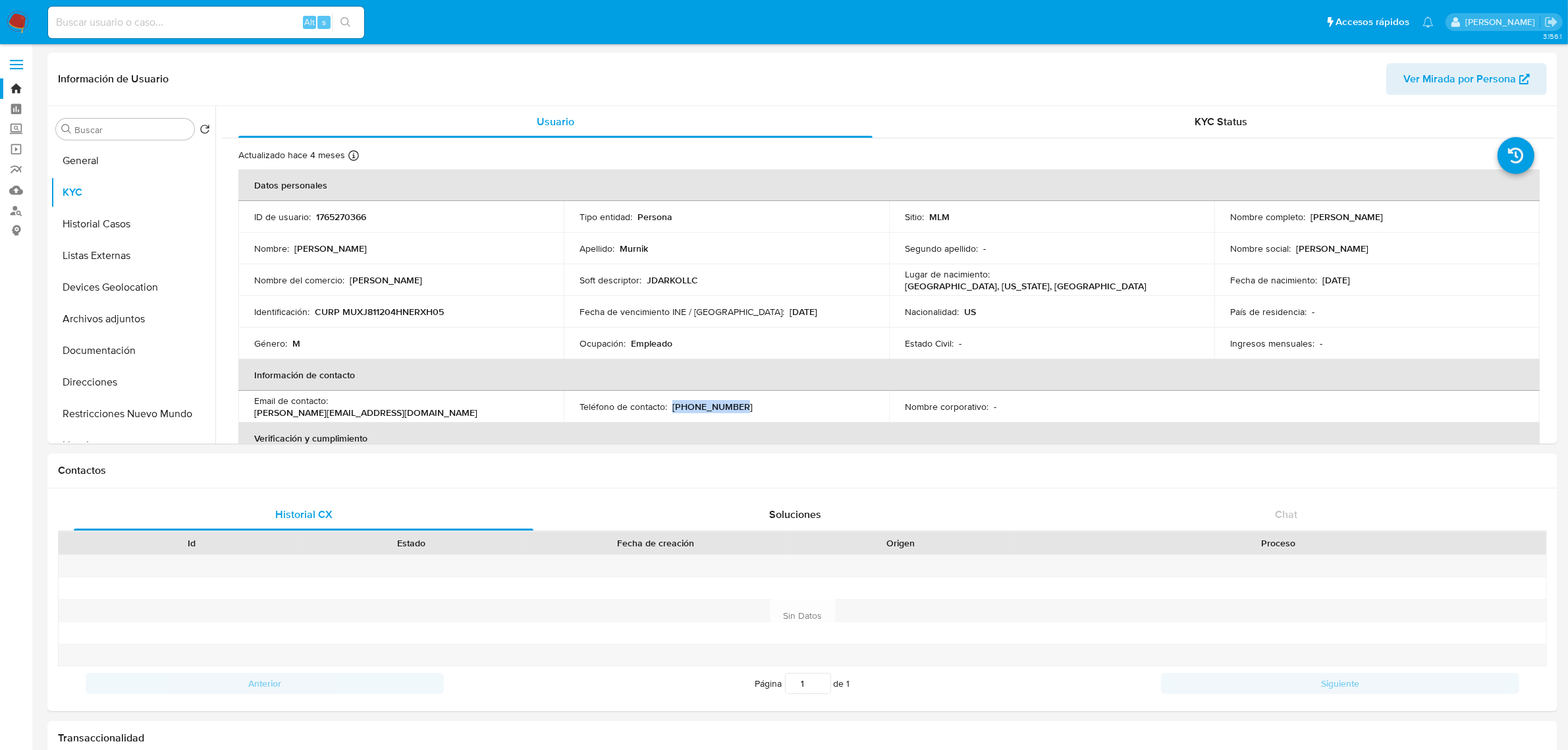
copy p "[PHONE_NUMBER]"
drag, startPoint x: 484, startPoint y: 409, endPoint x: 333, endPoint y: 410, distance: 151.0
click at [333, 410] on div "Email de contacto : john.darko@compellingpictures.com" at bounding box center [401, 406] width 293 height 24
copy p "[PERSON_NAME][EMAIL_ADDRESS][DOMAIN_NAME]"
click at [110, 162] on button "General" at bounding box center [127, 161] width 154 height 32
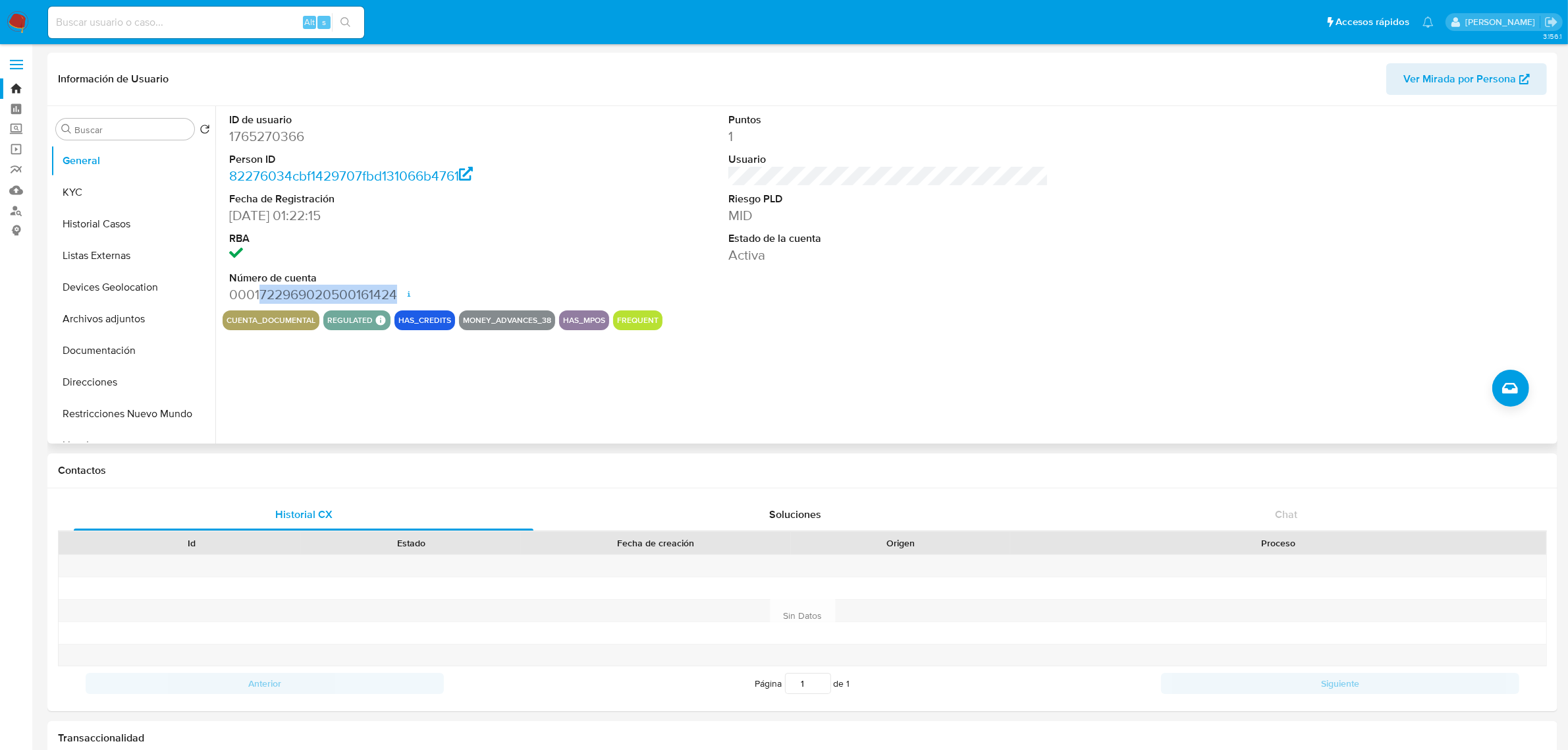
drag, startPoint x: 261, startPoint y: 292, endPoint x: 396, endPoint y: 293, distance: 135.0
click at [396, 293] on dd "0001722969020500161424 Fecha de apertura 23/05/2024 12:16 Estado ACTIVE" at bounding box center [388, 294] width 320 height 19
copy dd "722969020500161424"
click at [24, 23] on img at bounding box center [18, 23] width 23 height 23
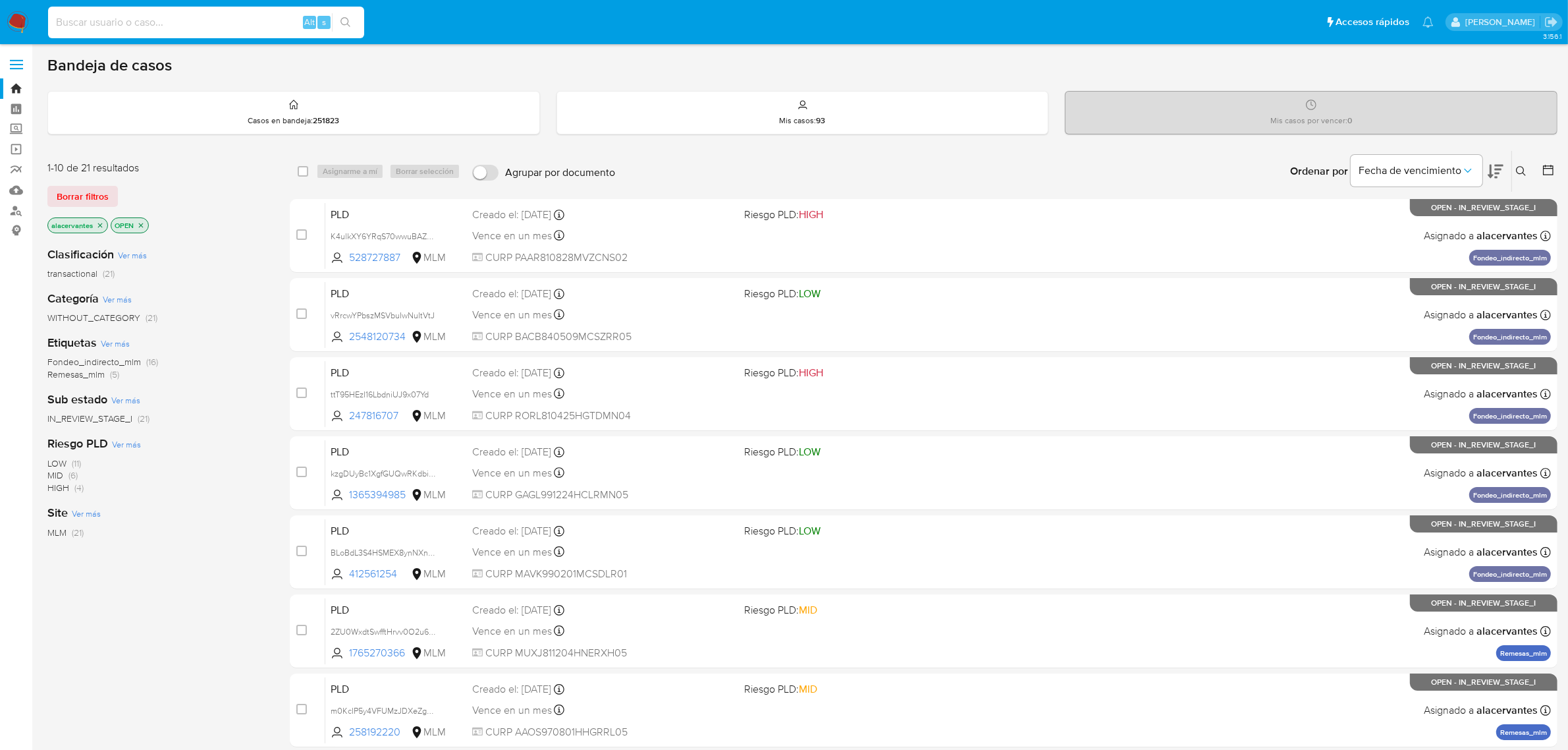
click at [247, 19] on input at bounding box center [206, 23] width 316 height 17
paste input "1765270366"
type input "1765270366"
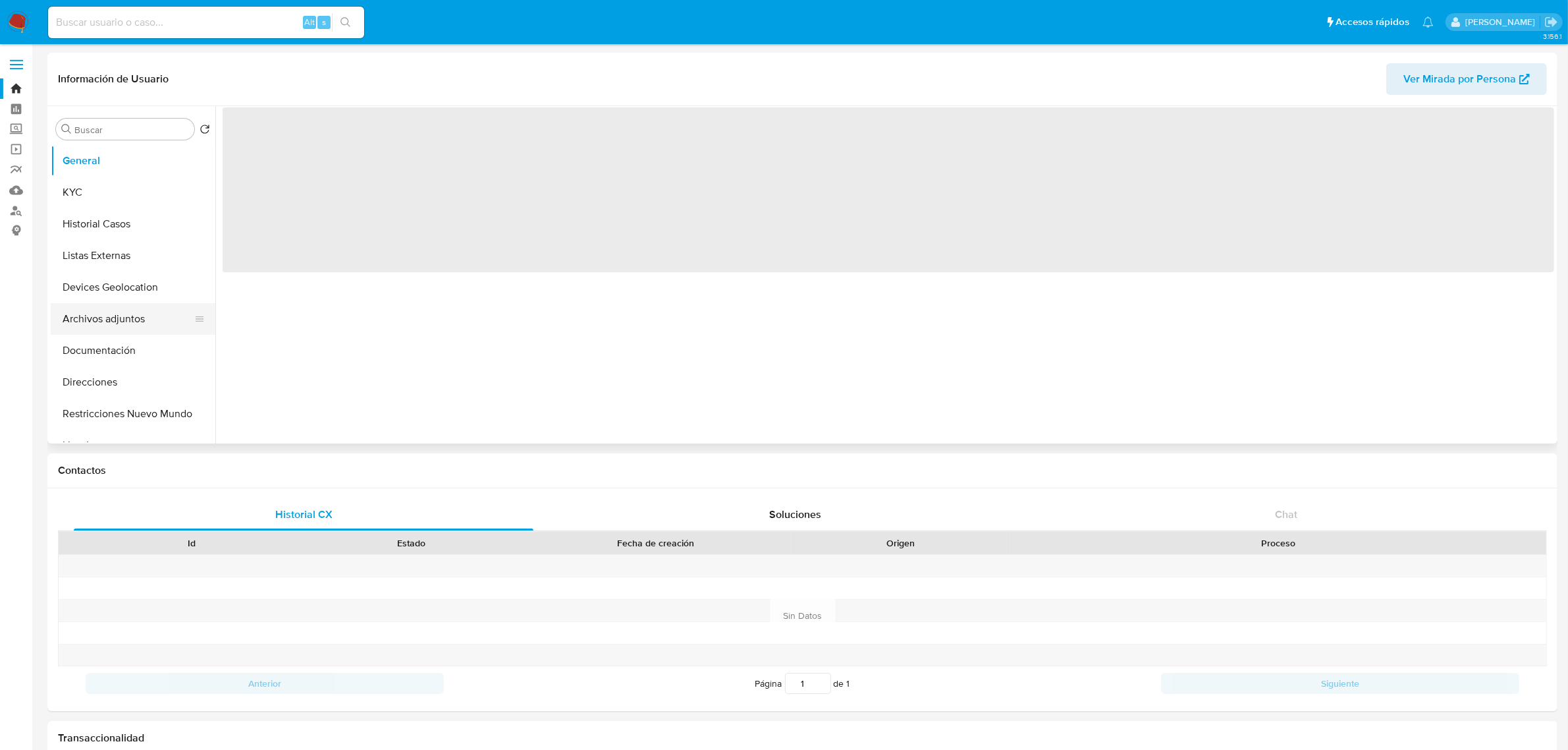
click at [140, 316] on button "Archivos adjuntos" at bounding box center [127, 319] width 154 height 32
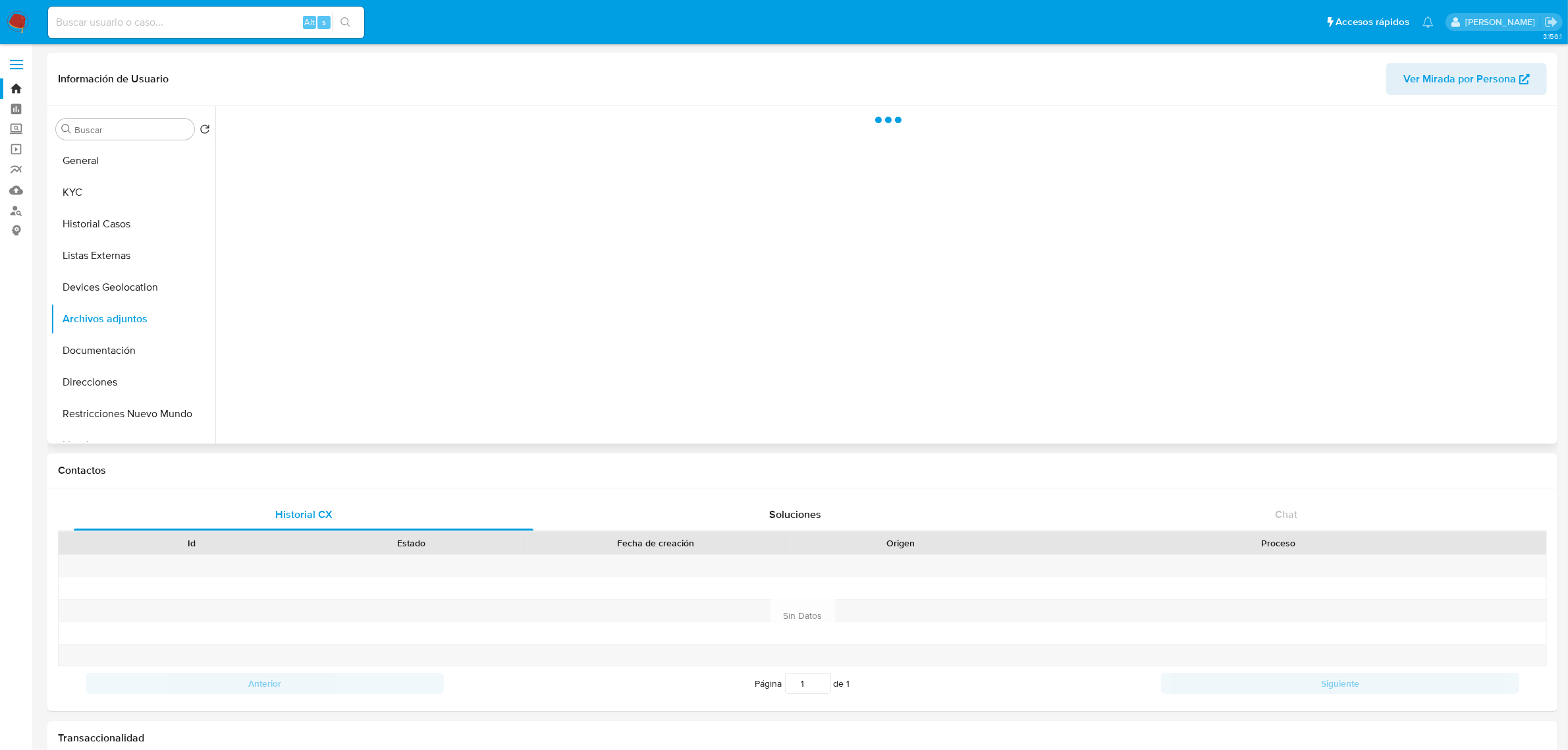
select select "10"
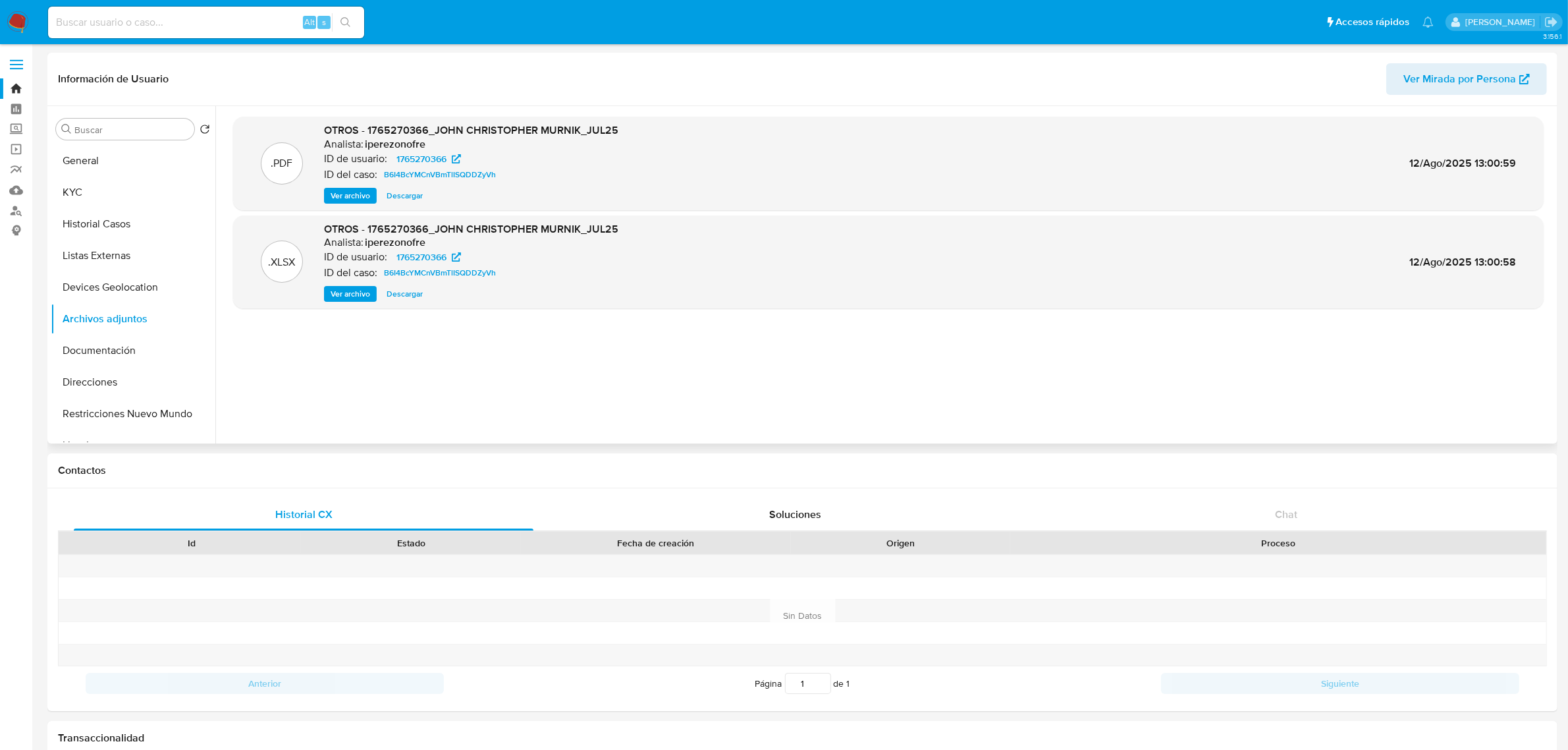
click at [353, 195] on span "Ver archivo" at bounding box center [351, 195] width 40 height 13
click at [83, 195] on button "KYC" at bounding box center [127, 192] width 154 height 32
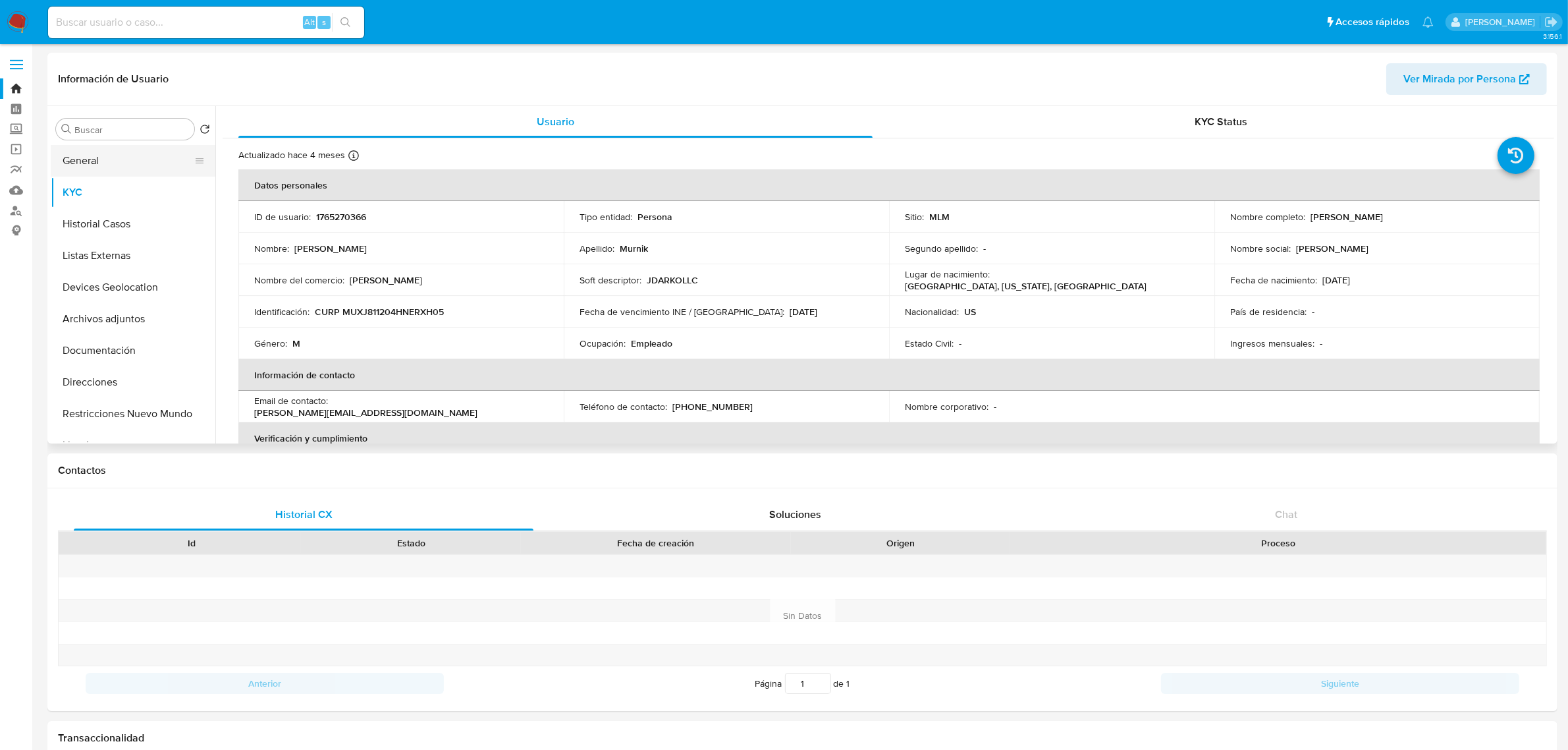
click at [107, 163] on button "General" at bounding box center [127, 161] width 154 height 32
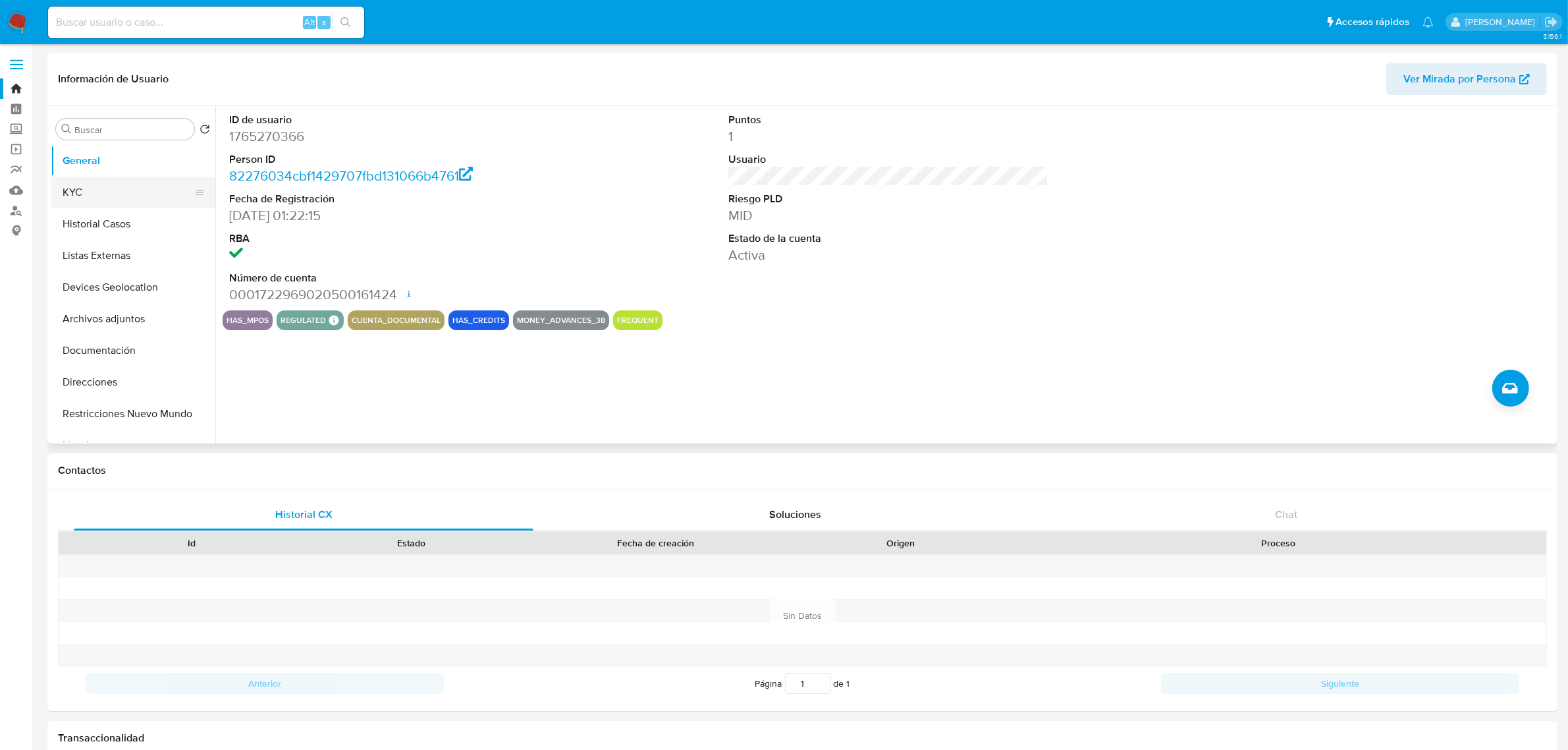
click at [90, 181] on button "KYC" at bounding box center [127, 192] width 154 height 32
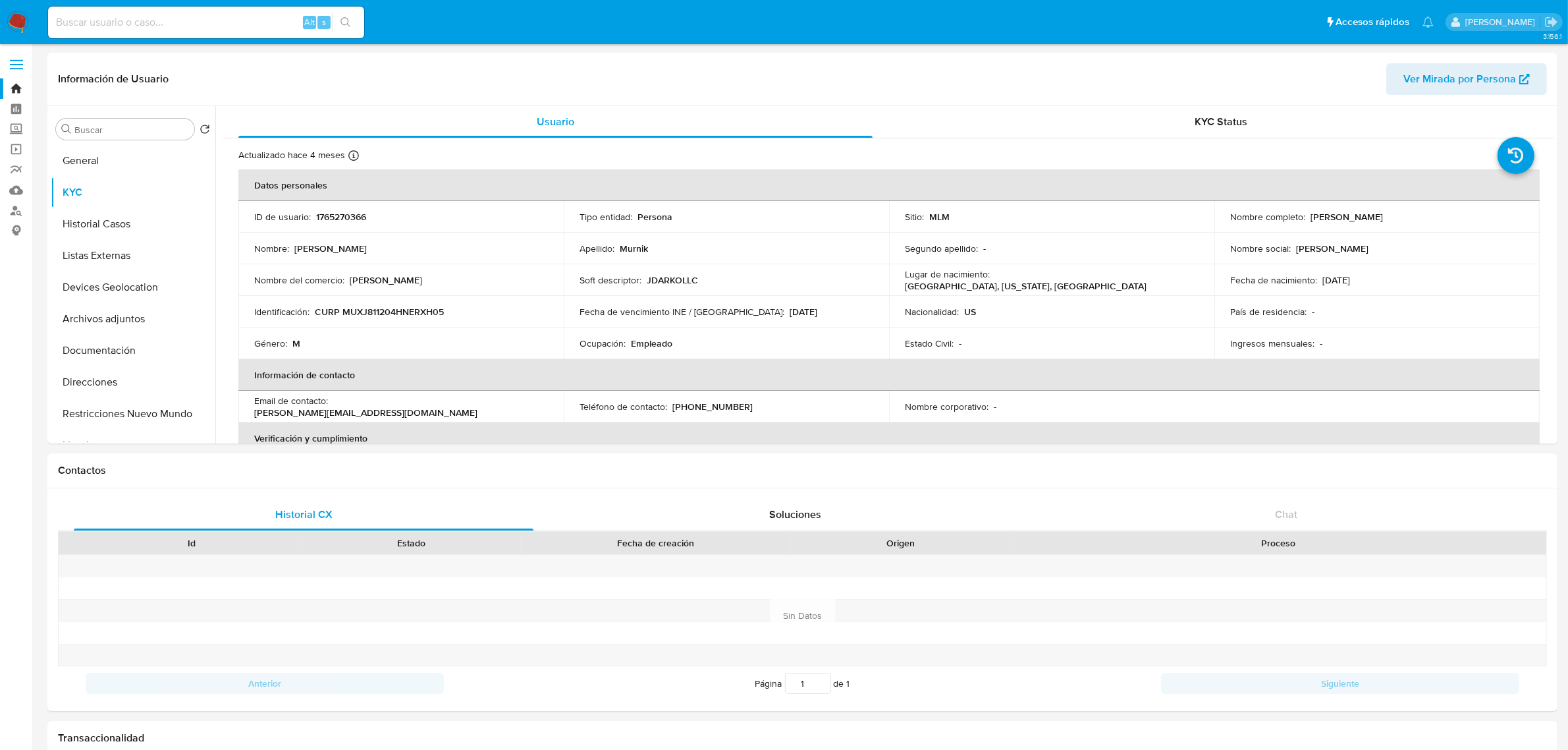
click at [241, 22] on input at bounding box center [206, 23] width 316 height 17
paste input "258192220"
type input "258192220"
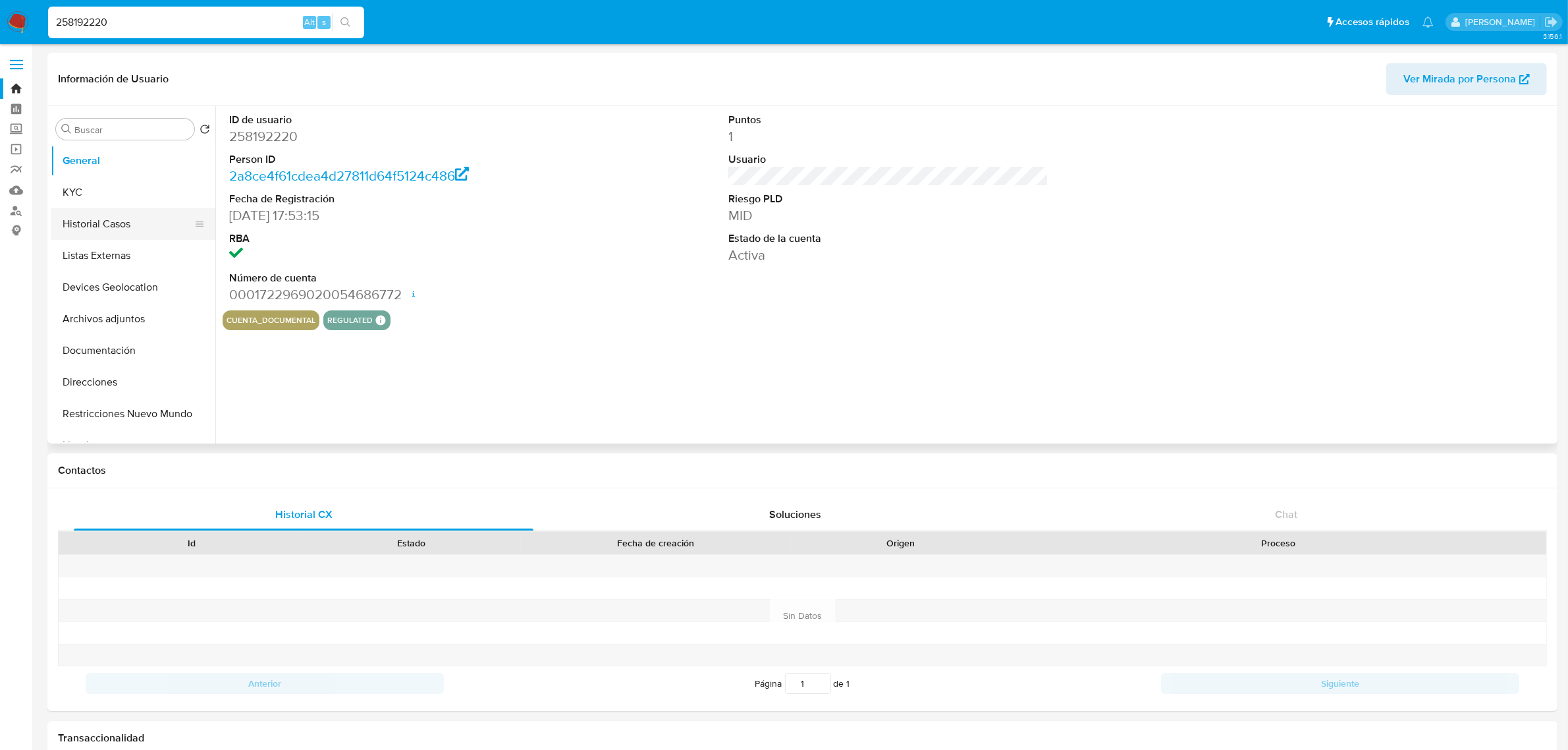
click at [136, 233] on button "Historial Casos" at bounding box center [127, 225] width 154 height 32
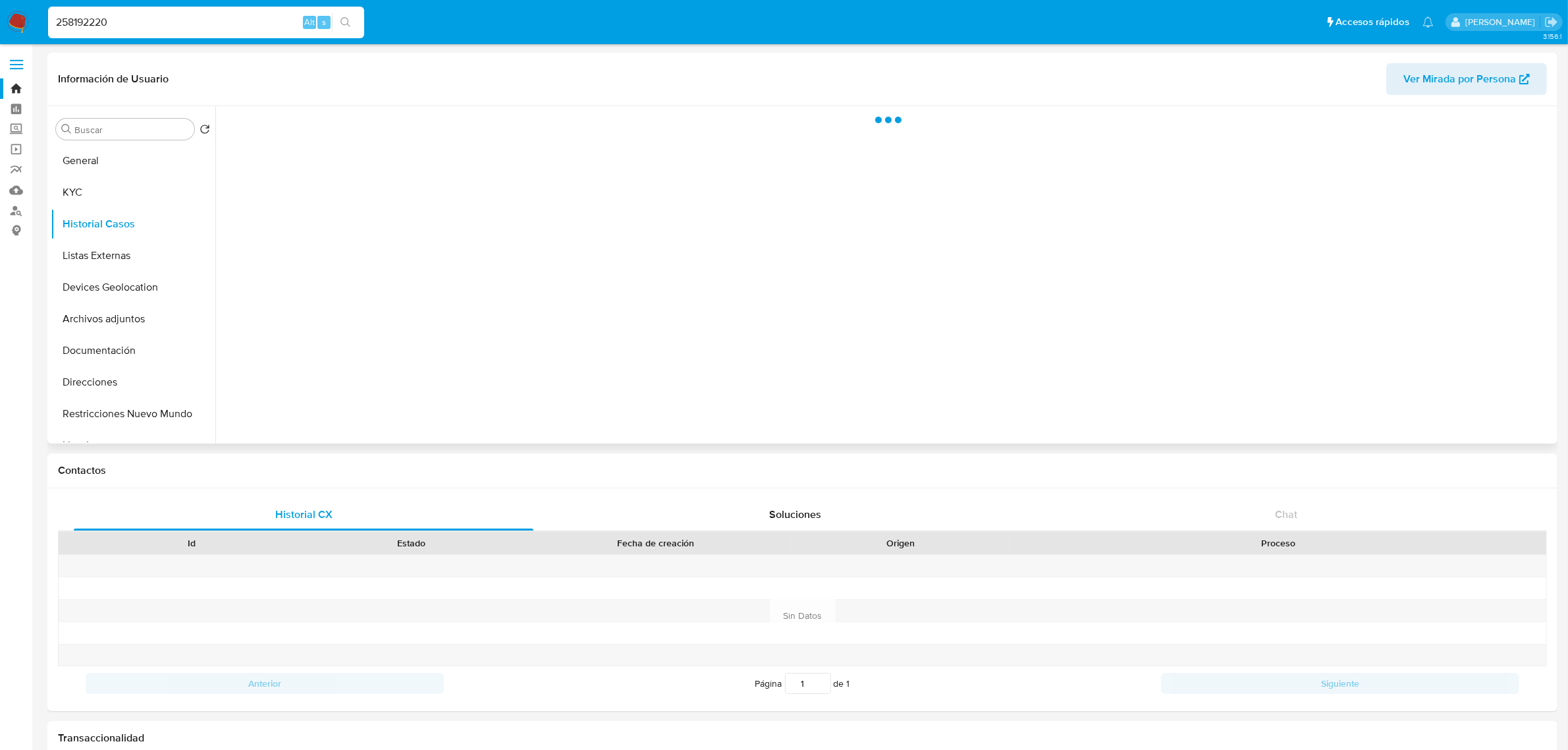
select select "10"
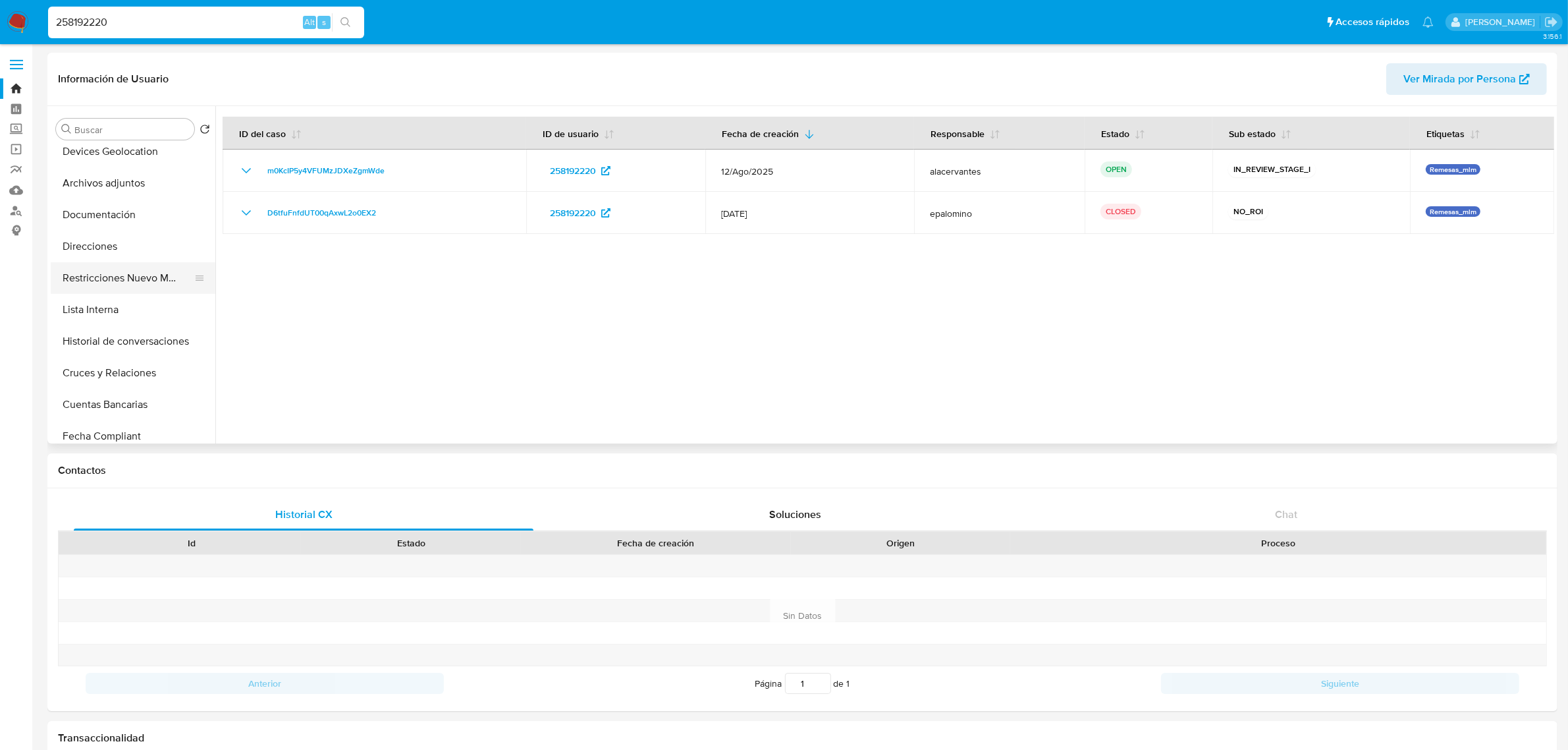
scroll to position [165, 0]
click at [132, 311] on button "Historial de conversaciones" at bounding box center [127, 312] width 154 height 32
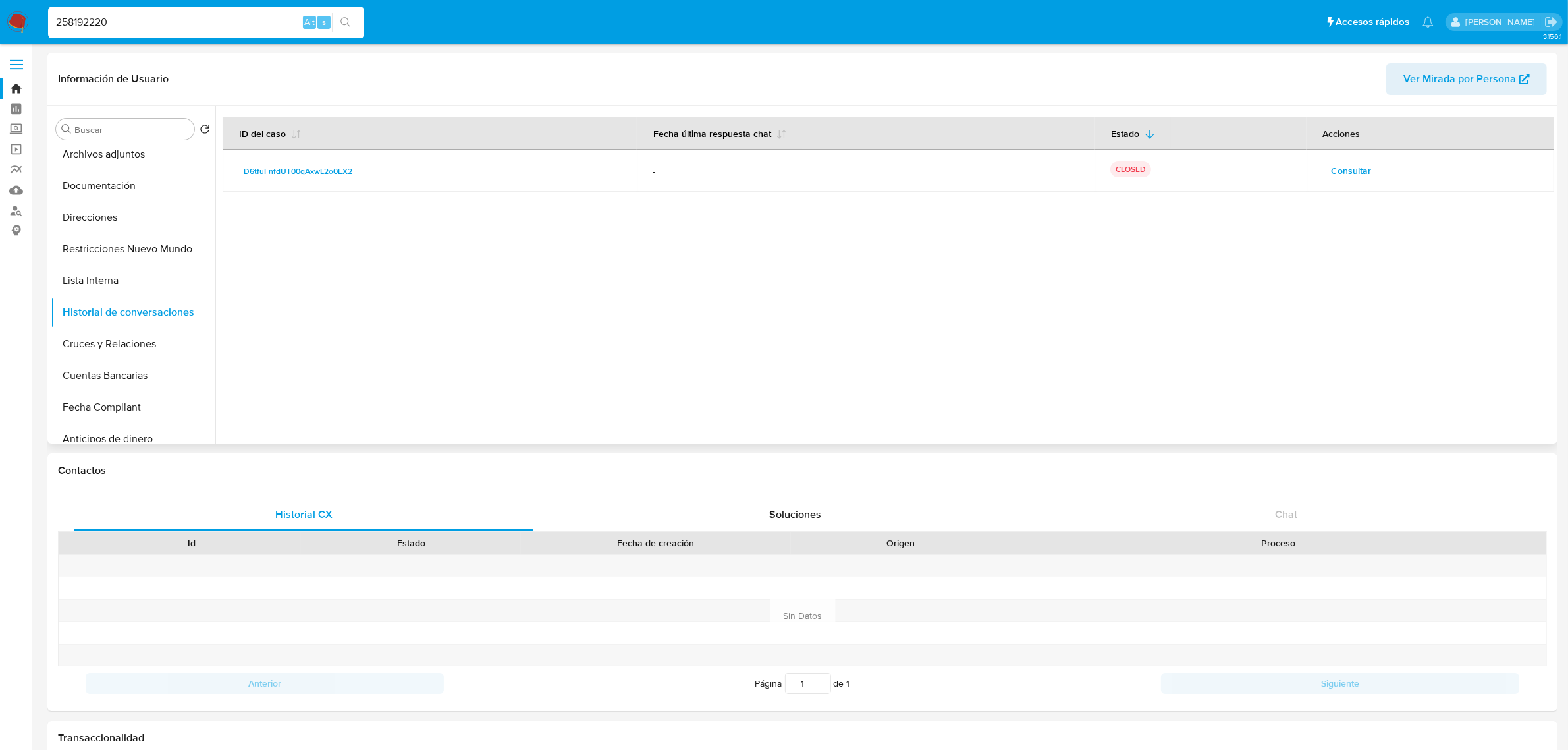
click at [1357, 166] on span "Consultar" at bounding box center [1351, 171] width 41 height 19
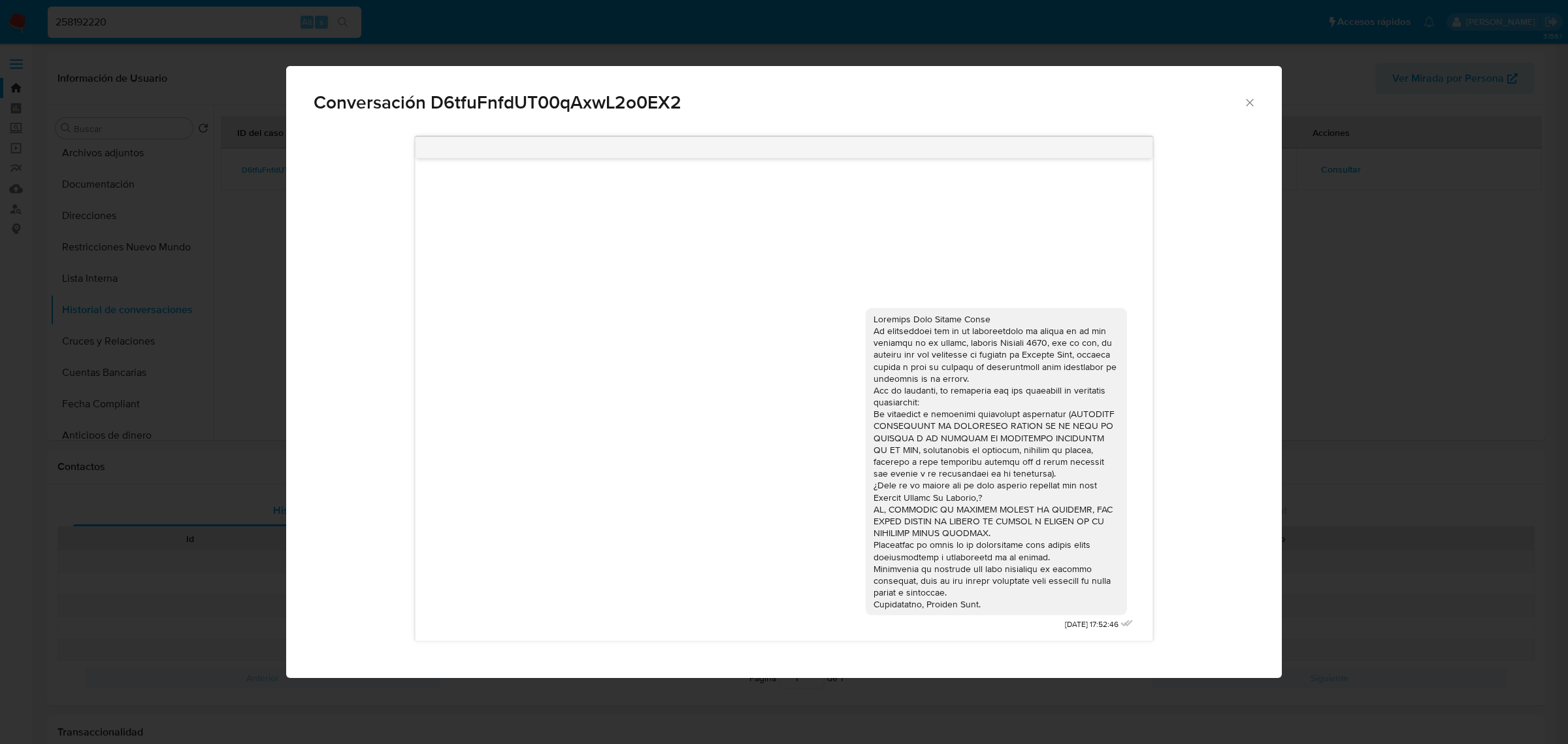
click at [1255, 106] on icon "Cerrar" at bounding box center [1250, 103] width 13 height 13
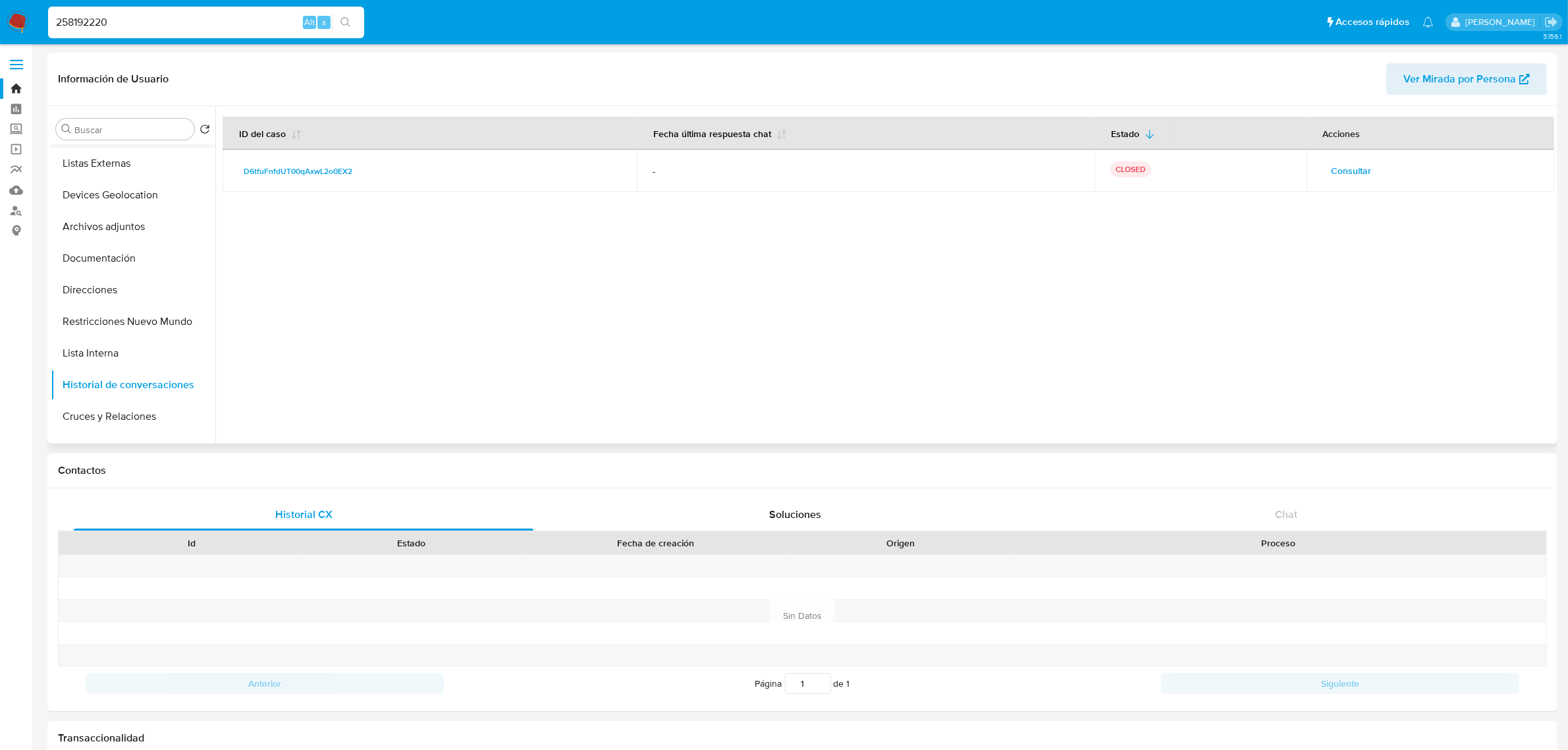
scroll to position [0, 0]
click at [116, 162] on button "General" at bounding box center [127, 161] width 154 height 32
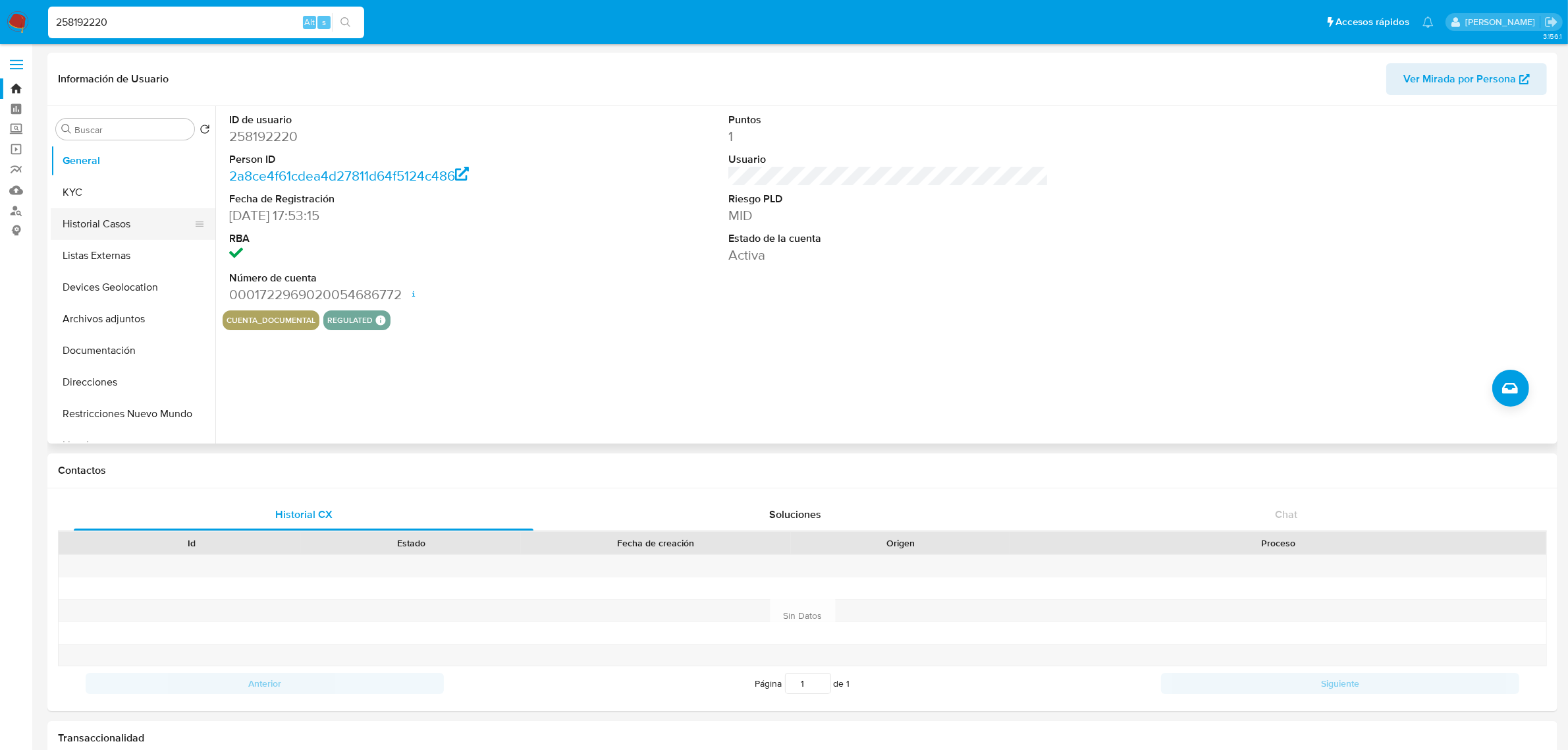
click at [156, 223] on button "Historial Casos" at bounding box center [127, 225] width 154 height 32
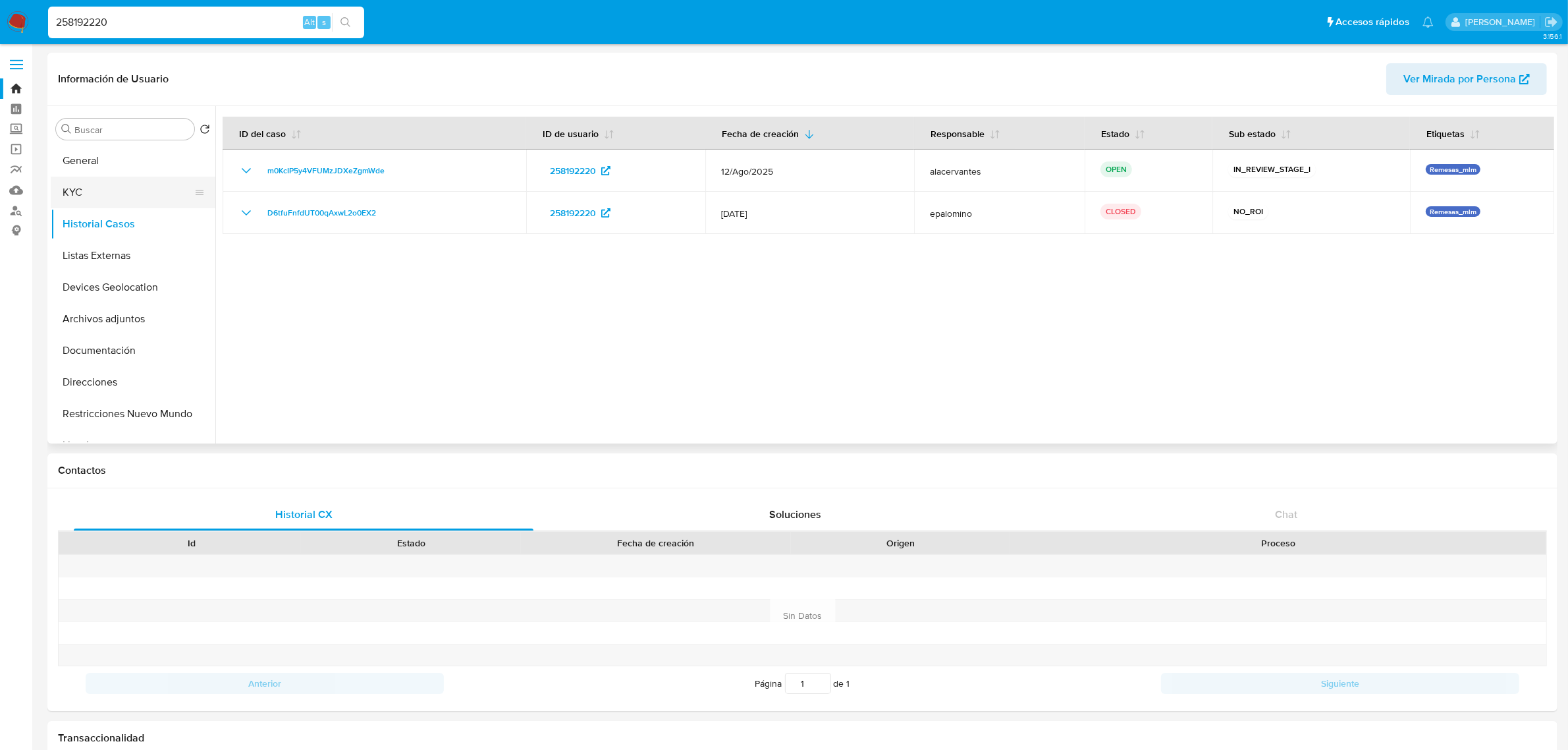
click at [75, 188] on button "KYC" at bounding box center [127, 192] width 154 height 32
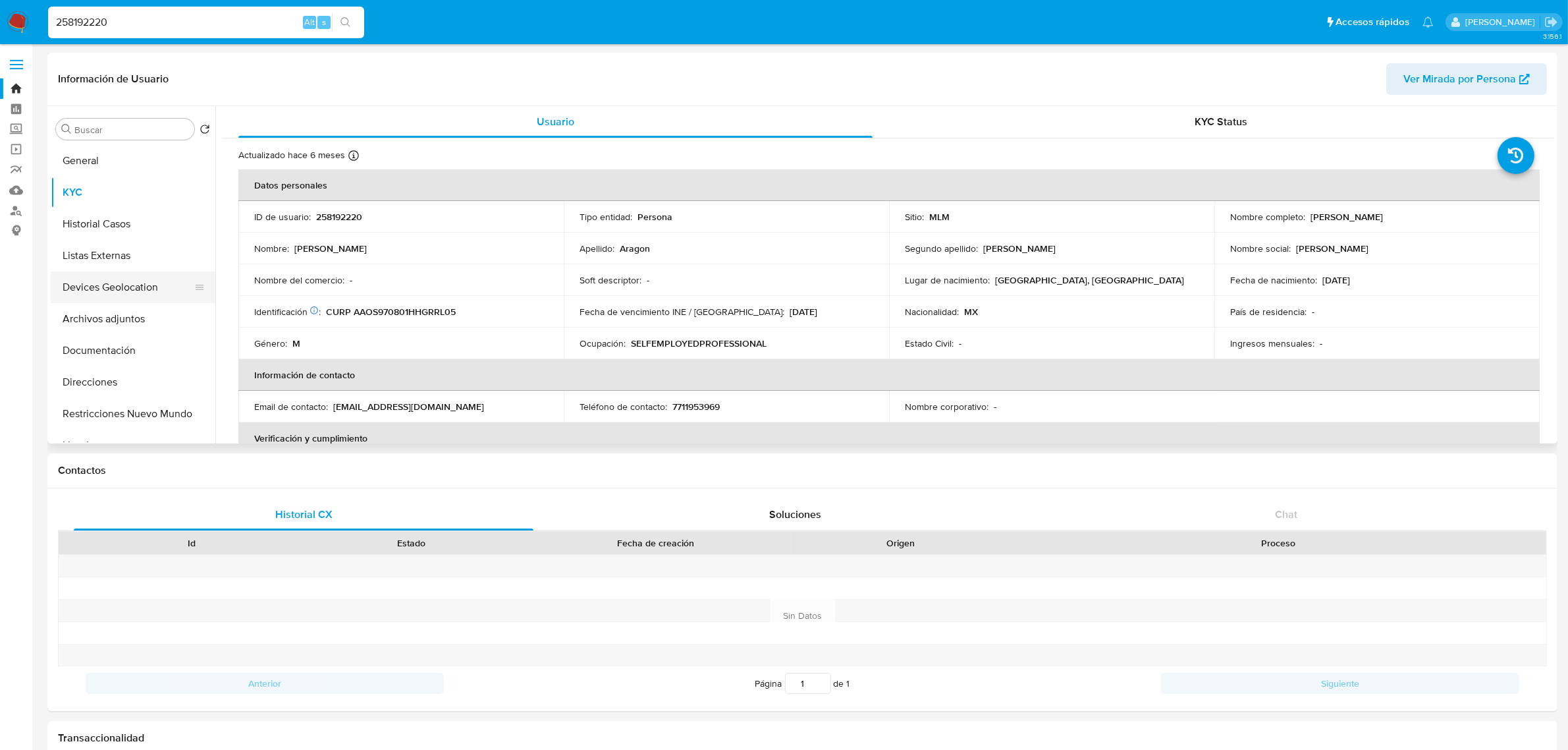
click at [96, 285] on button "Devices Geolocation" at bounding box center [127, 288] width 154 height 32
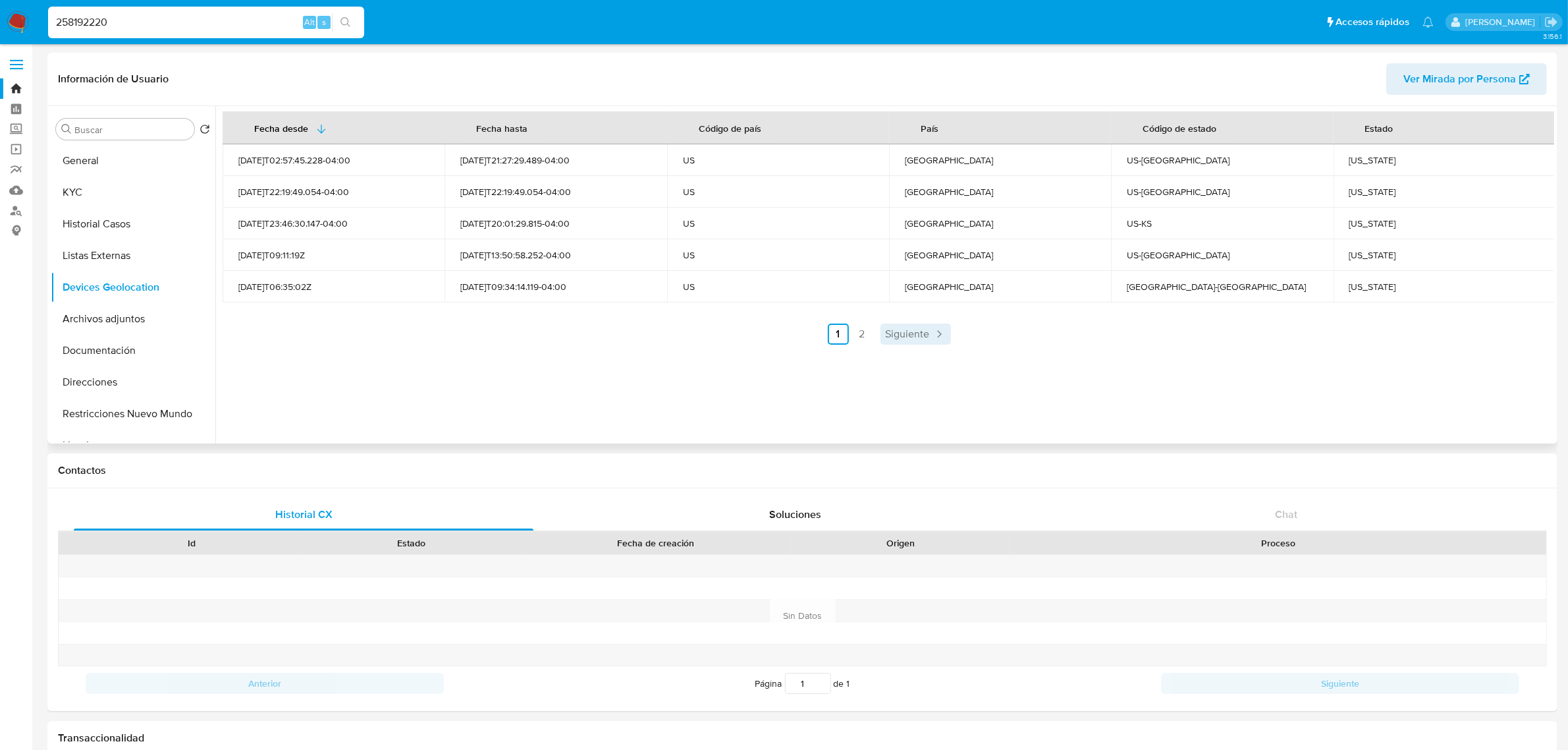
click at [907, 342] on link "Siguiente" at bounding box center [916, 334] width 71 height 21
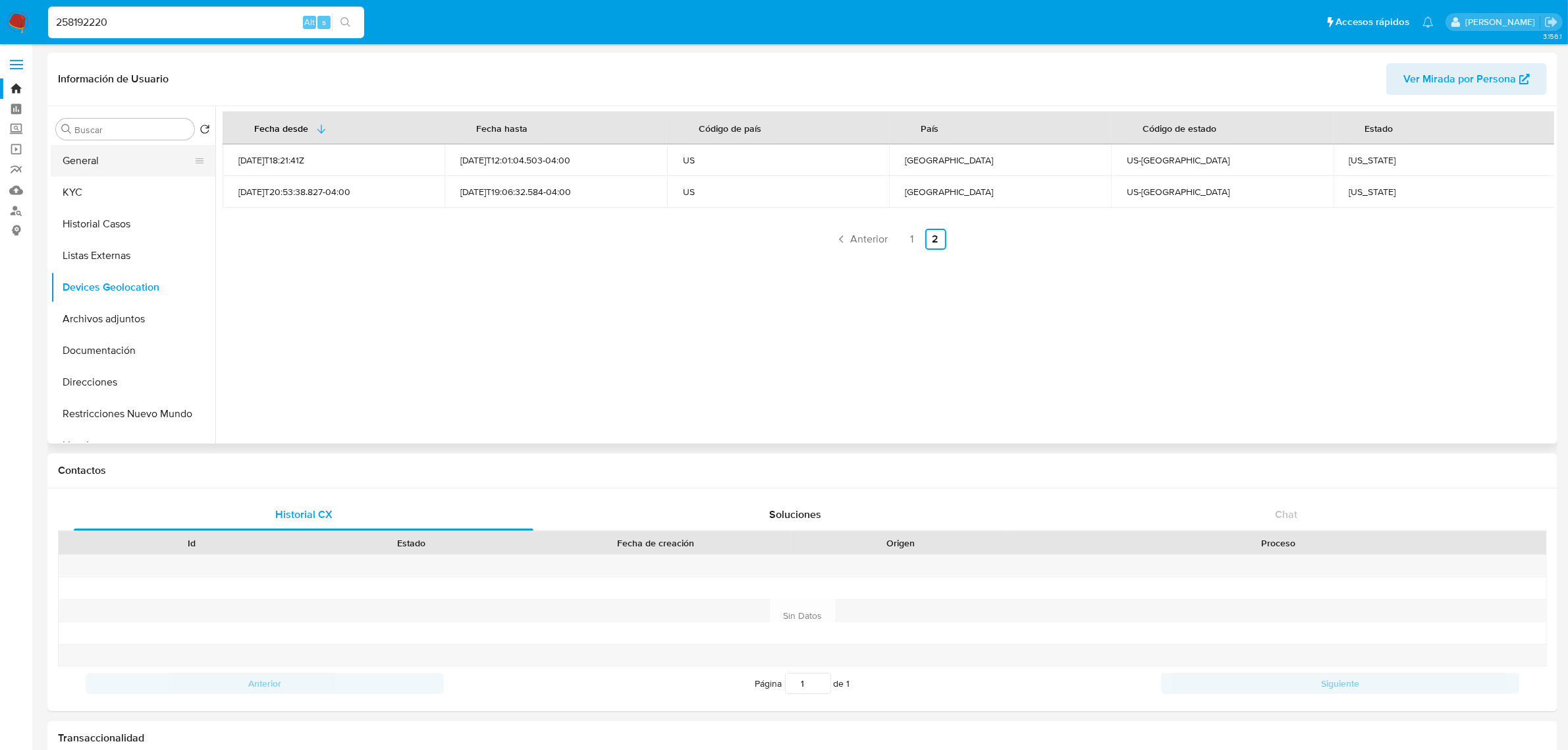
click at [99, 172] on button "General" at bounding box center [127, 161] width 154 height 32
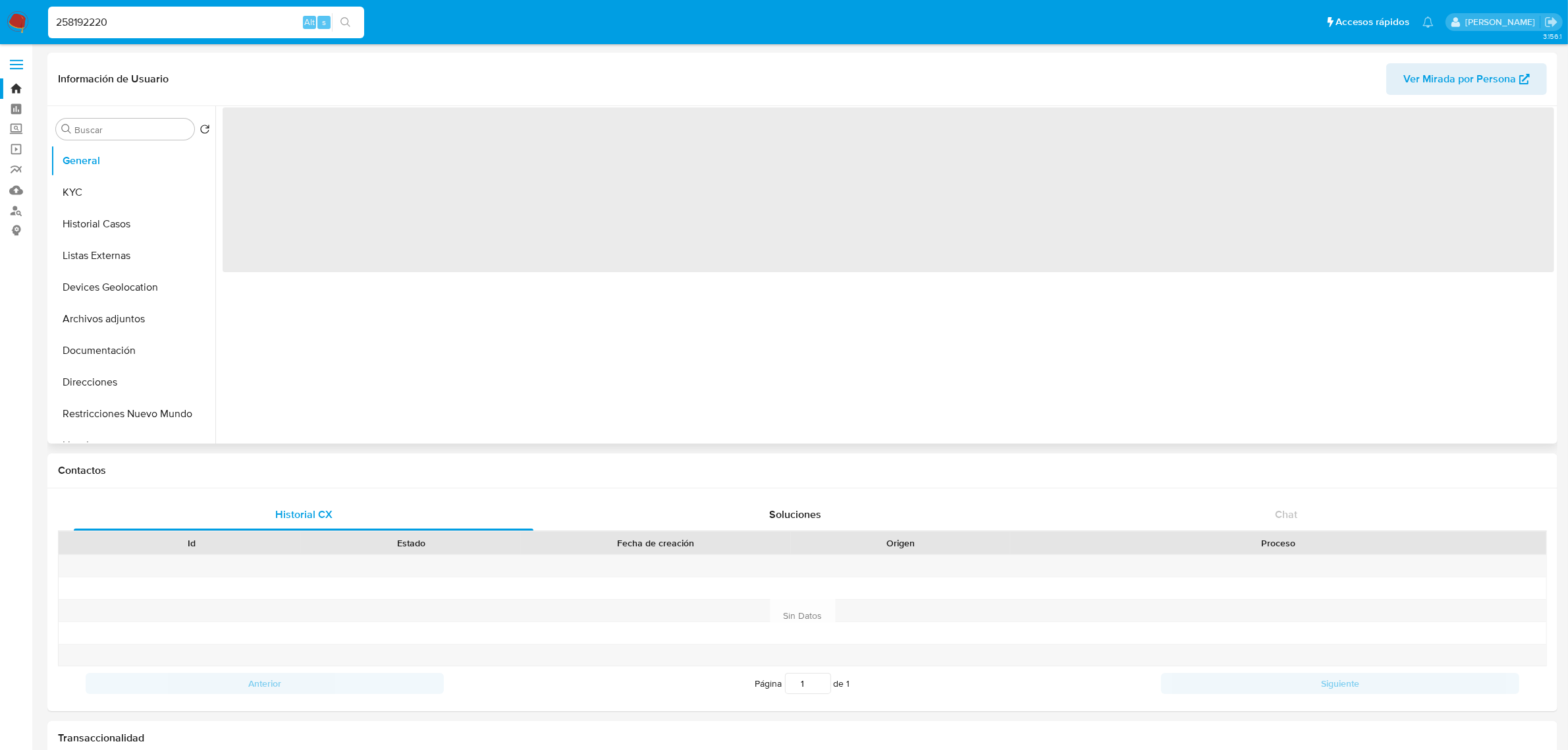
click at [596, 373] on div "‌" at bounding box center [884, 275] width 1339 height 338
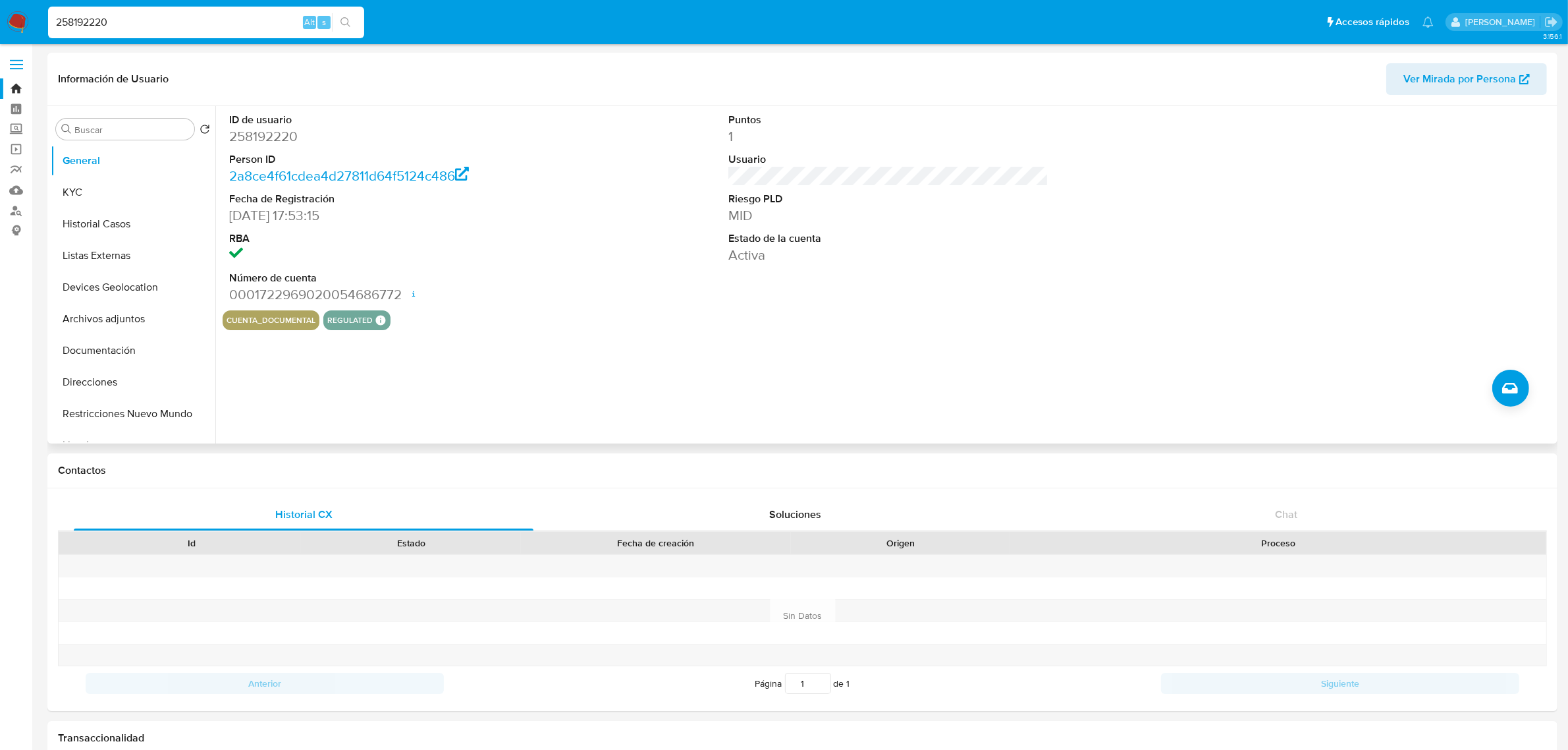
click at [644, 338] on div "ID de usuario 258192220 Person ID 2a8ce4f61cdea4d27811d64f5124c486 Fecha de Reg…" at bounding box center [884, 275] width 1339 height 338
click at [100, 189] on button "KYC" at bounding box center [127, 192] width 154 height 32
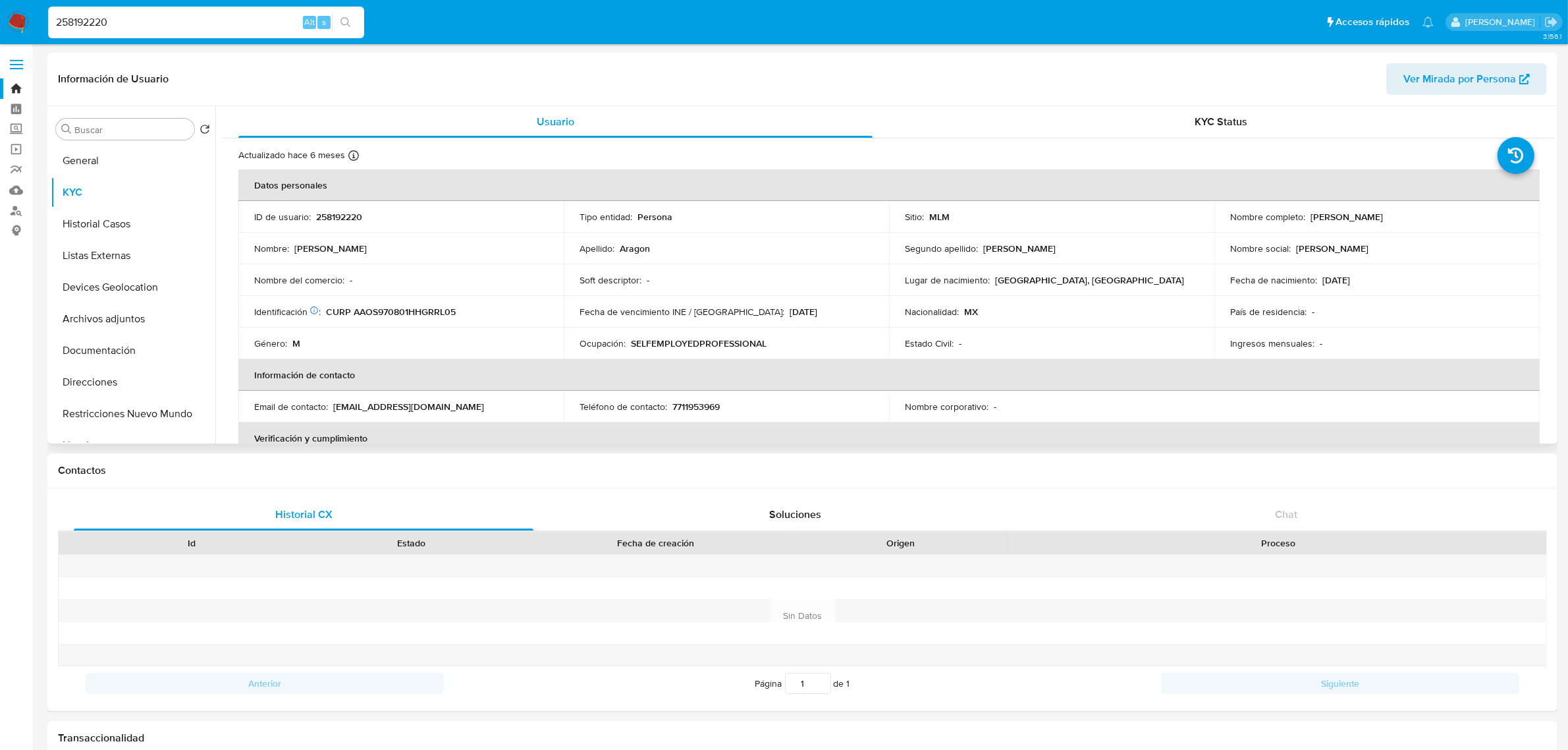
click at [527, 300] on td "Identificación CIC: 195357059 : CURP AAOS970801HHGRRL05" at bounding box center [401, 312] width 325 height 32
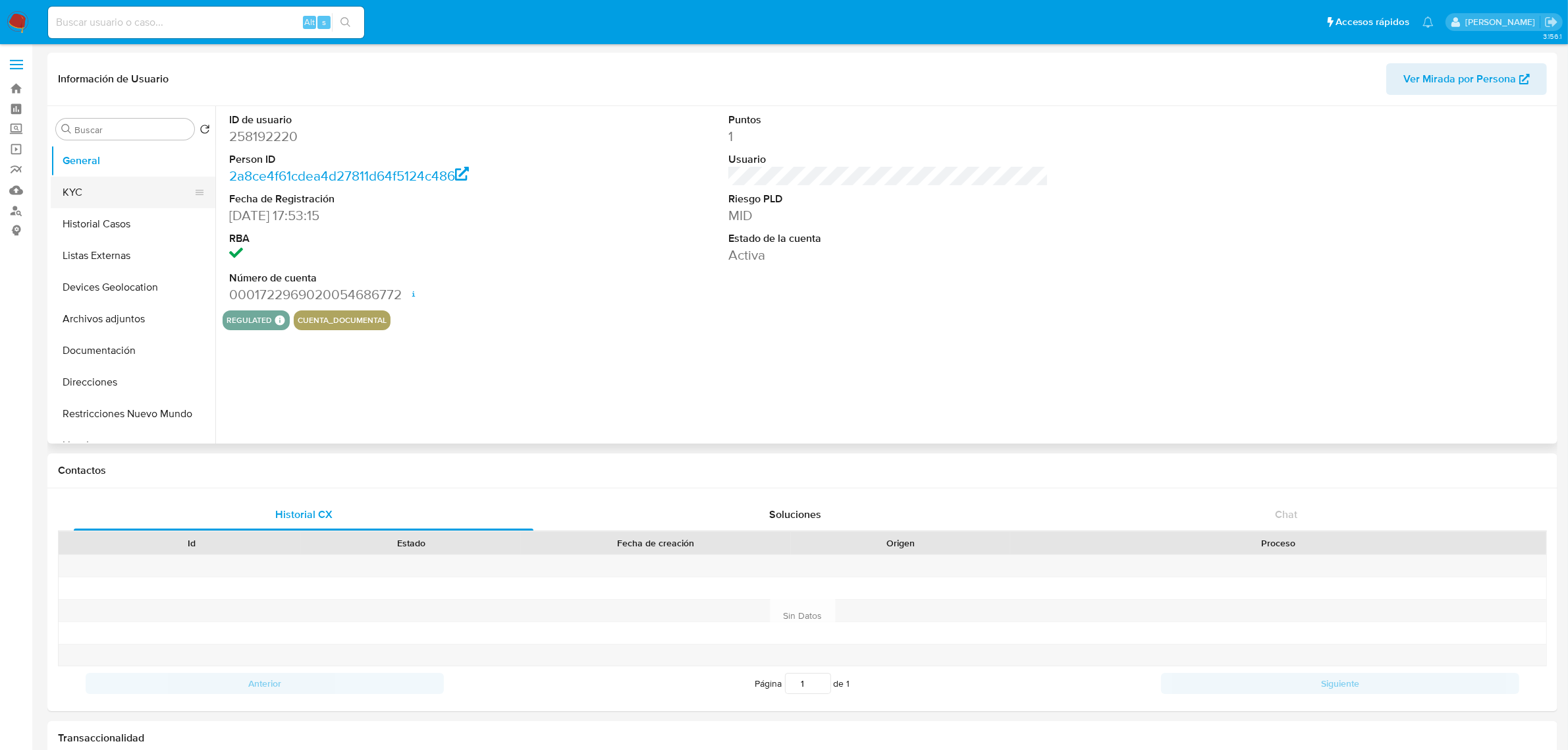
drag, startPoint x: 124, startPoint y: 199, endPoint x: 117, endPoint y: 201, distance: 7.3
click at [117, 201] on button "KYC" at bounding box center [127, 192] width 154 height 32
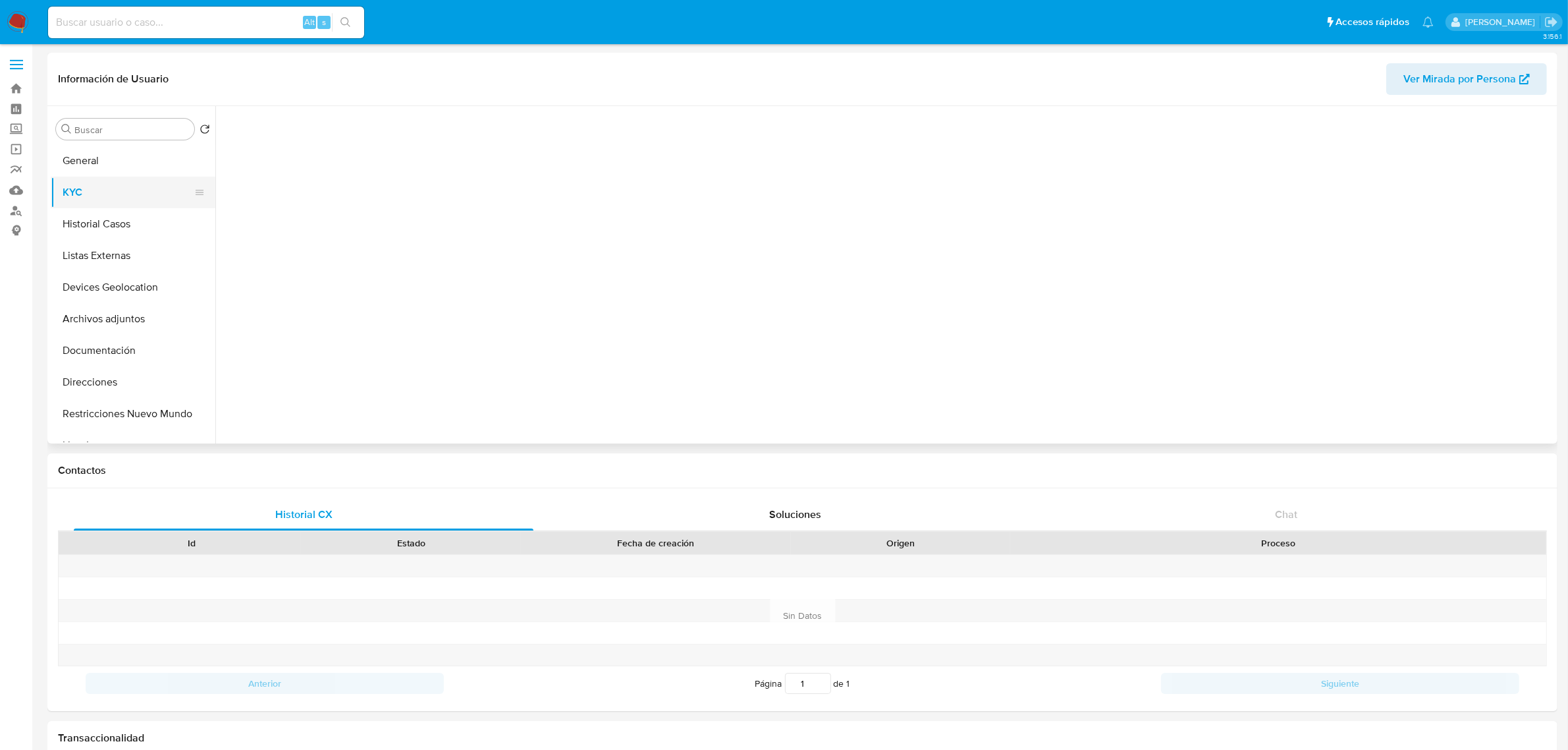
select select "10"
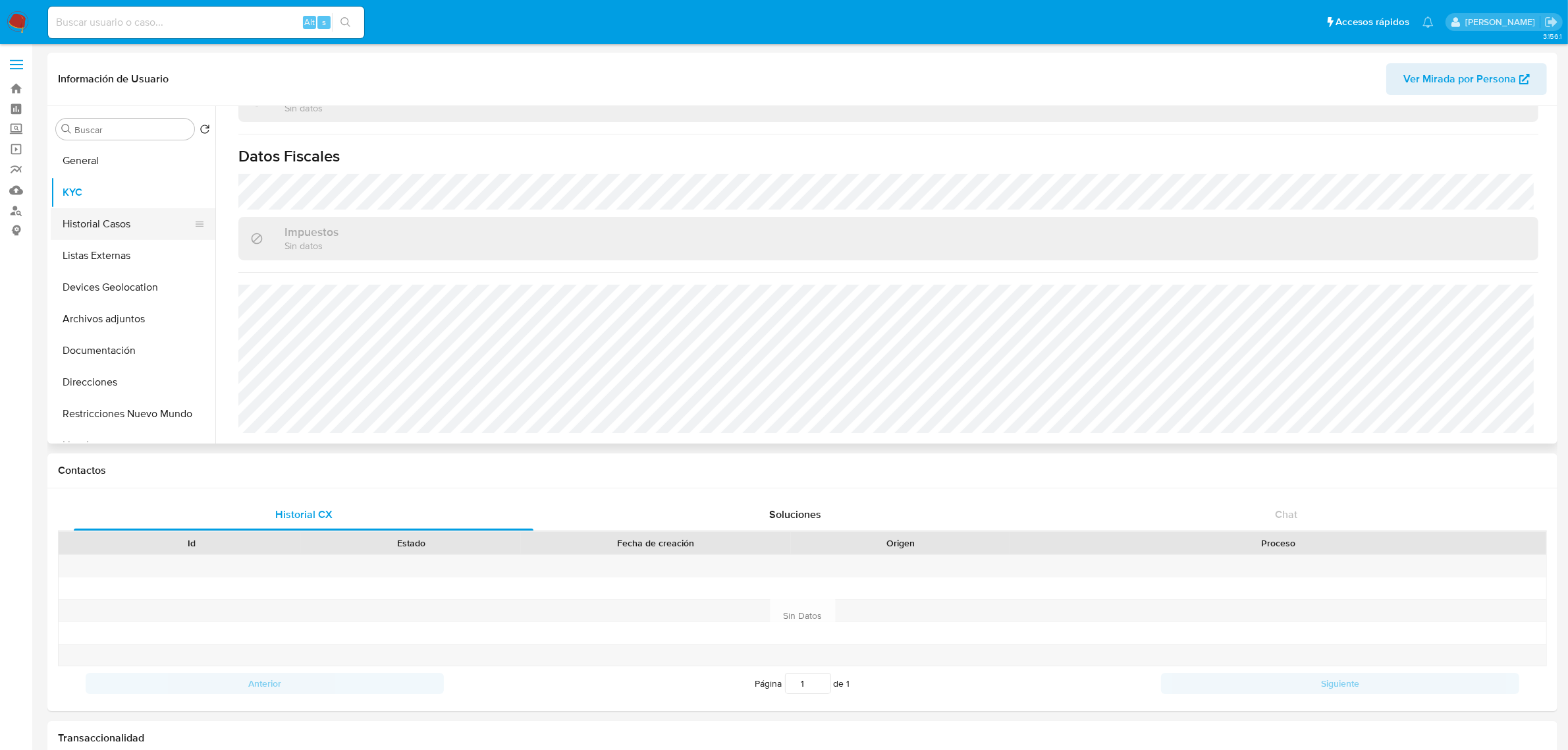
click at [117, 235] on button "Historial Casos" at bounding box center [127, 225] width 154 height 32
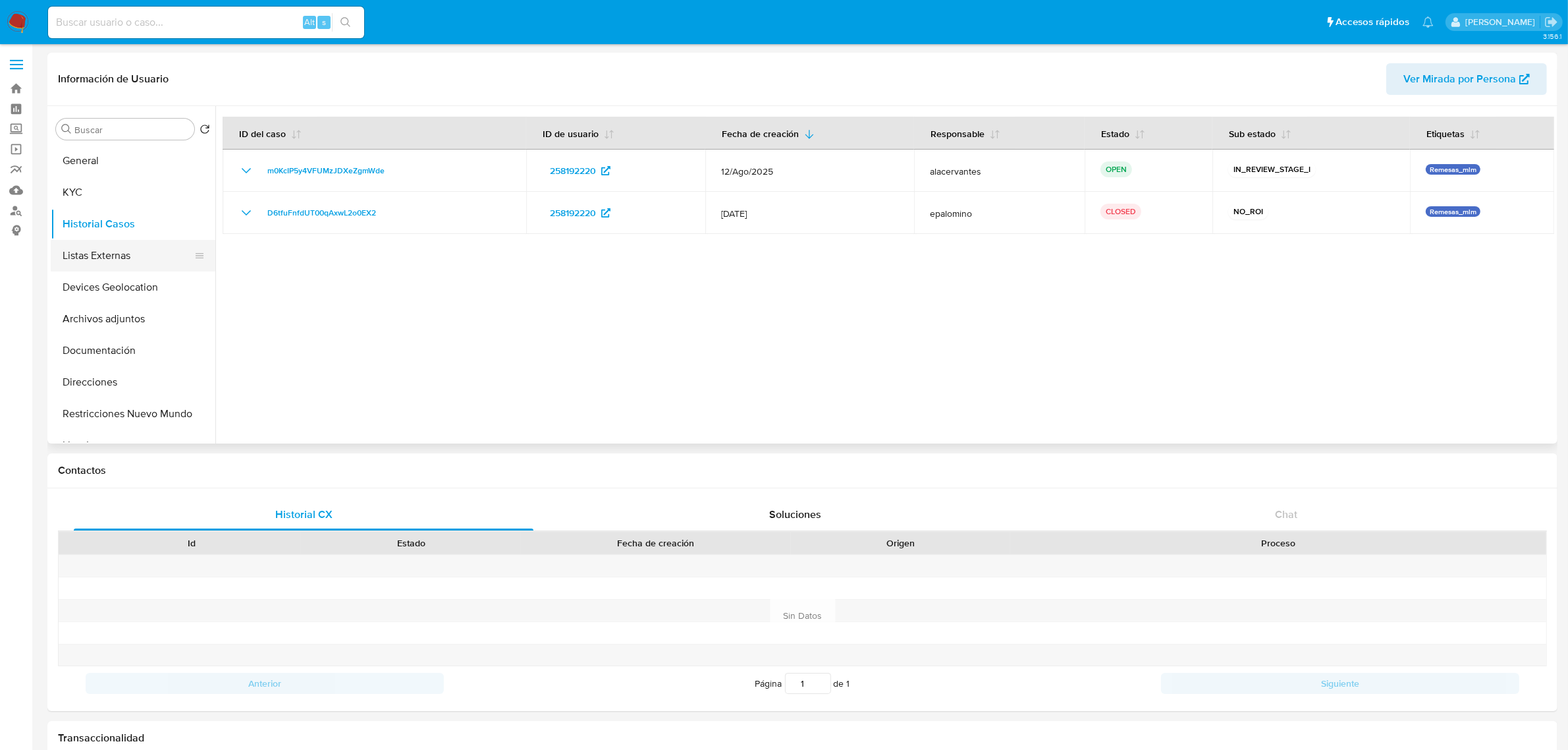
click at [108, 258] on button "Listas Externas" at bounding box center [127, 256] width 154 height 32
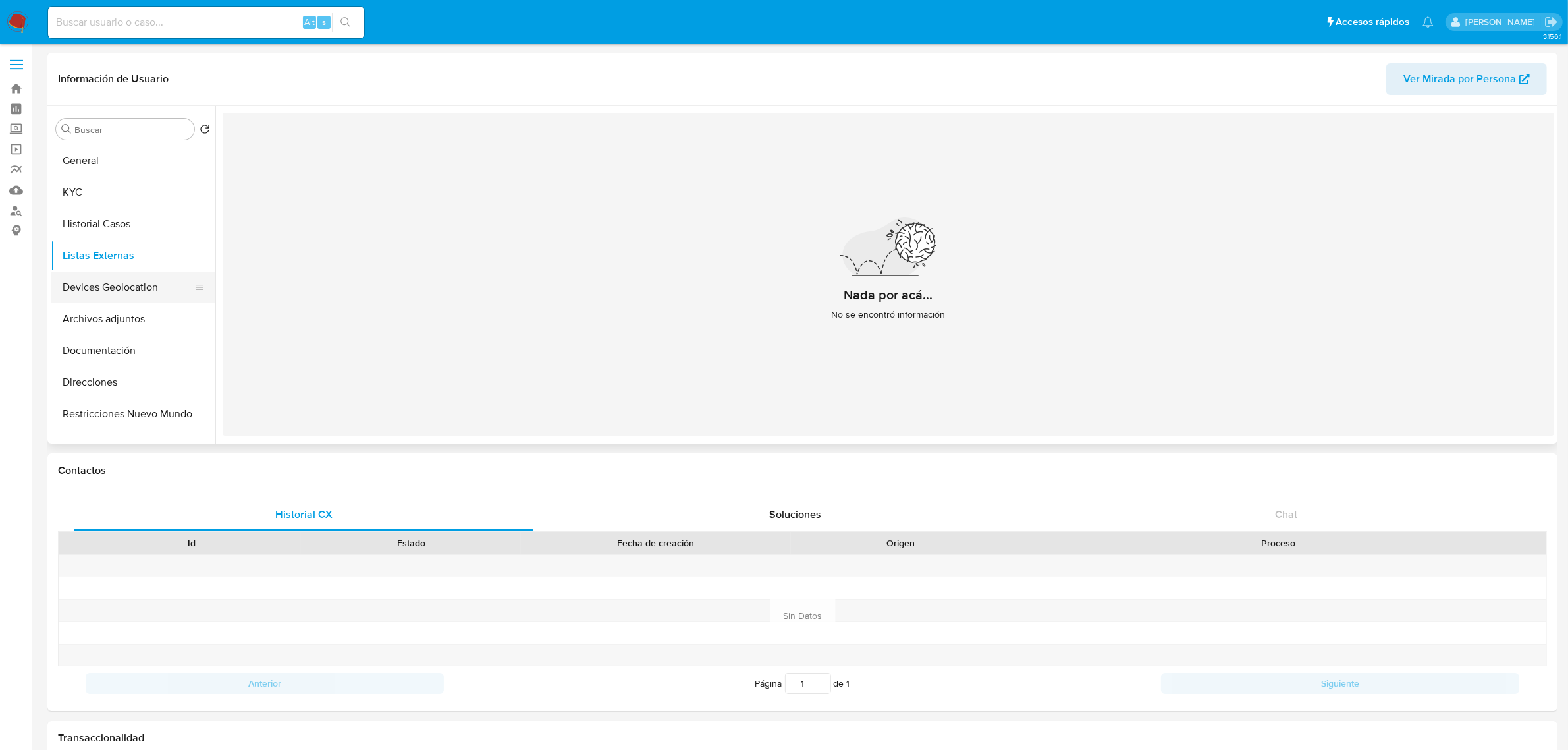
click at [130, 292] on button "Devices Geolocation" at bounding box center [127, 288] width 154 height 32
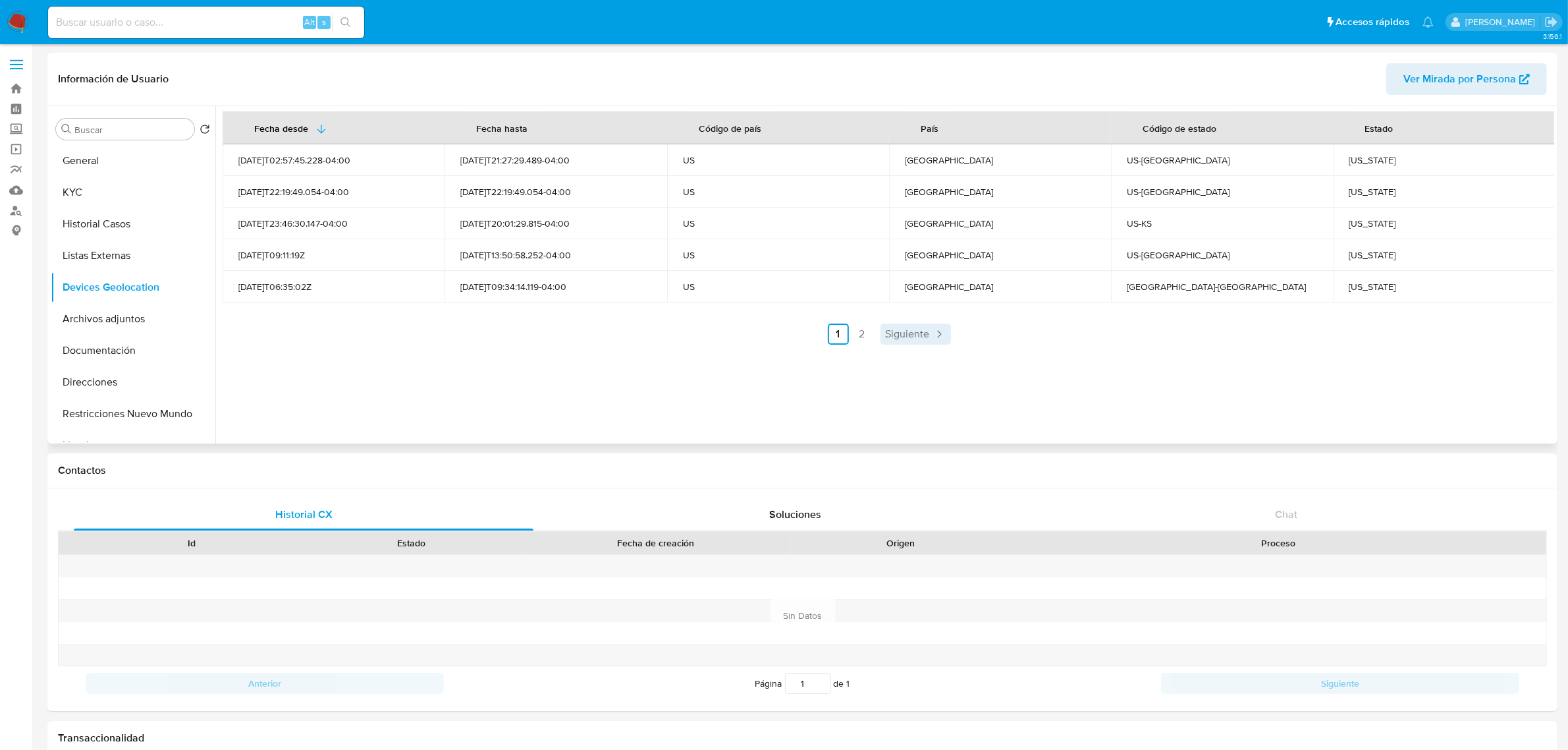
click at [920, 338] on span "Siguiente" at bounding box center [907, 333] width 44 height 10
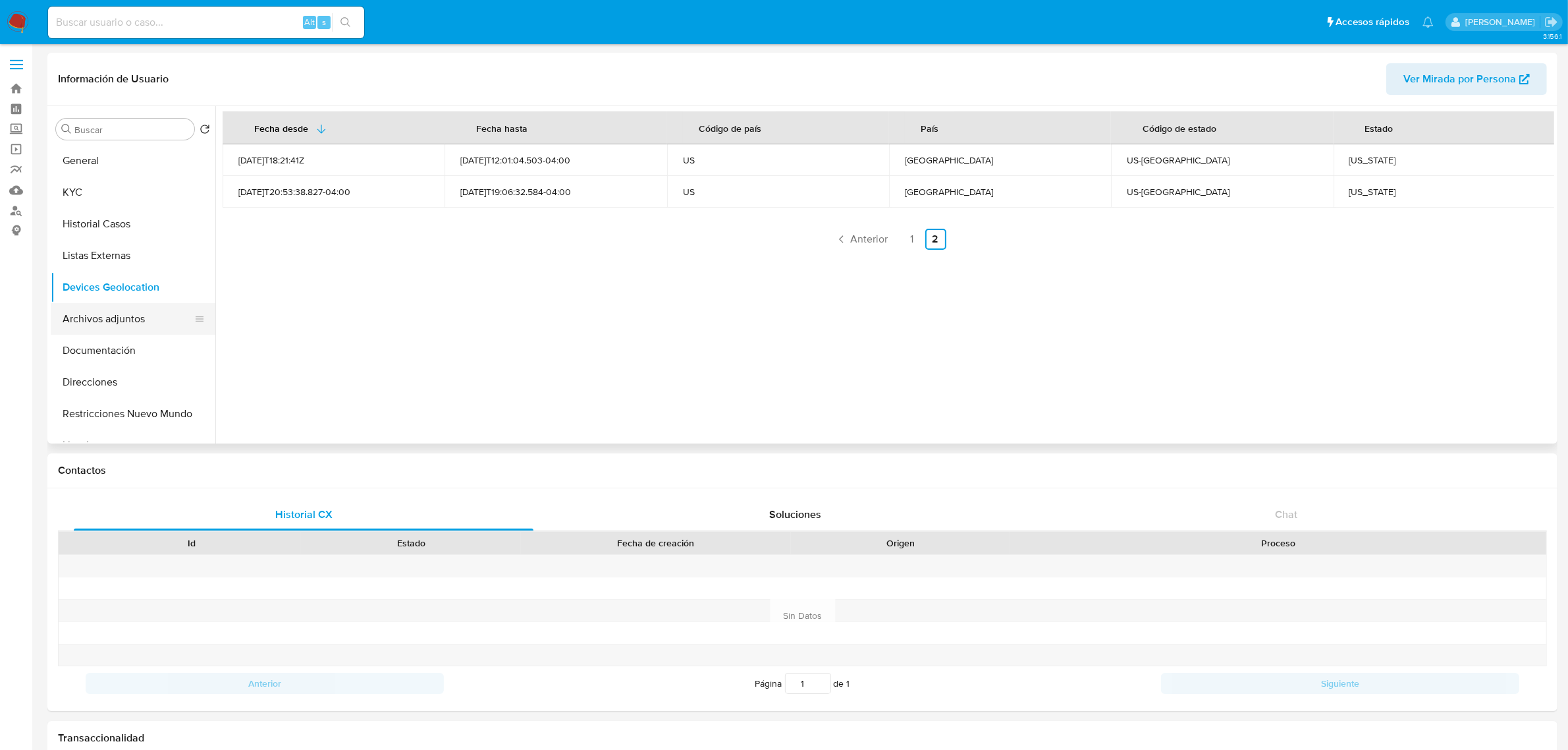
click at [84, 325] on button "Archivos adjuntos" at bounding box center [127, 319] width 154 height 32
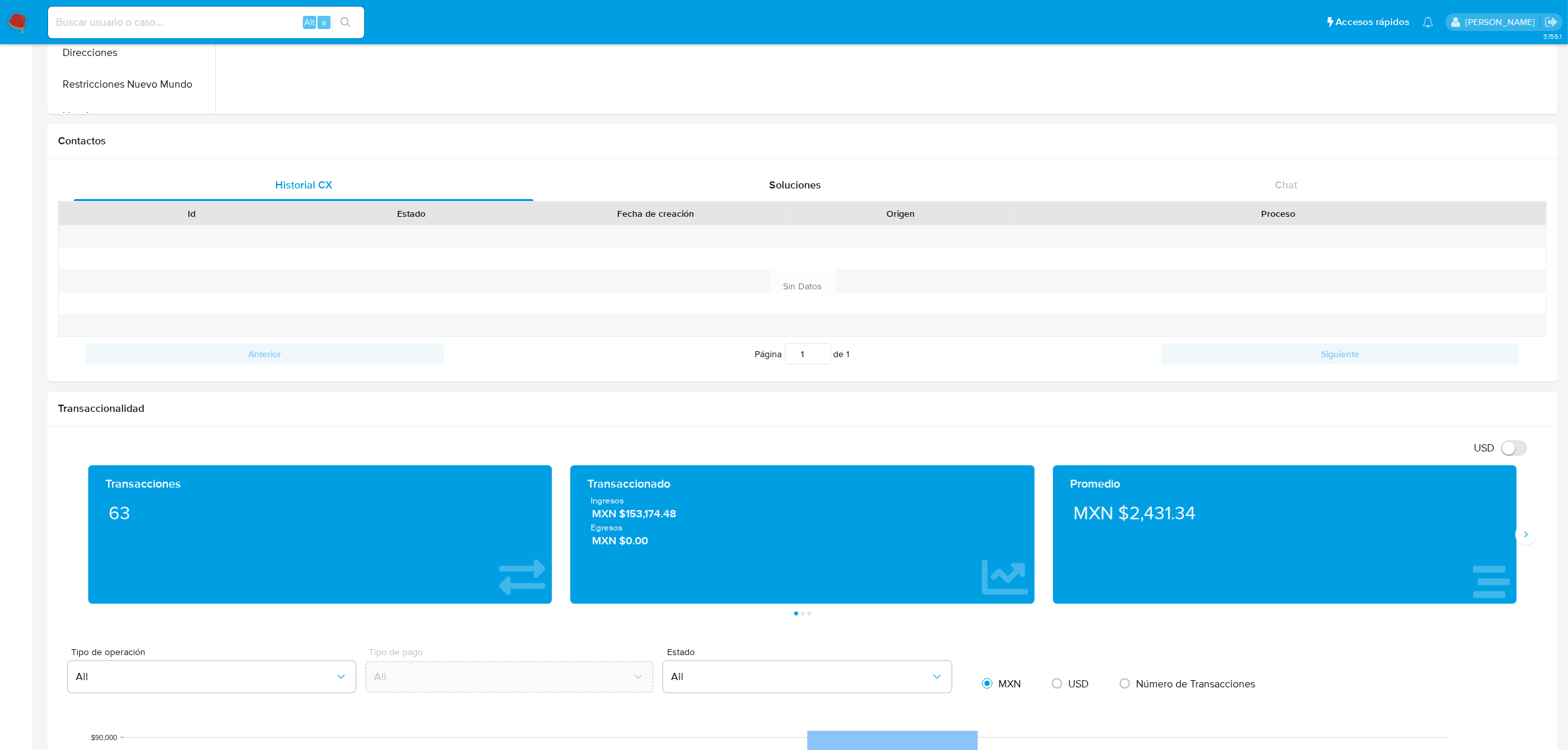
scroll to position [411, 0]
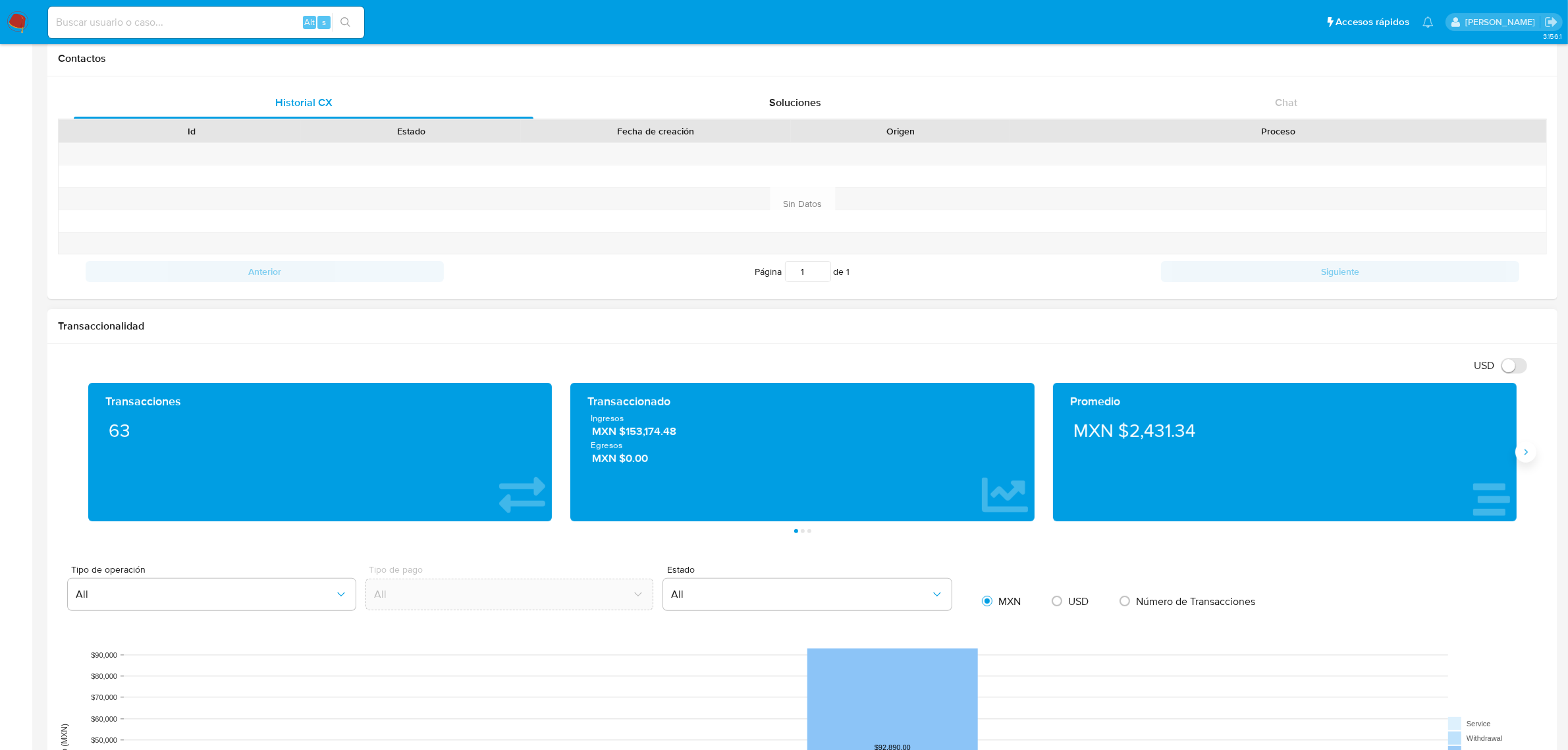
click at [1527, 455] on icon "Siguiente" at bounding box center [1526, 451] width 10 height 10
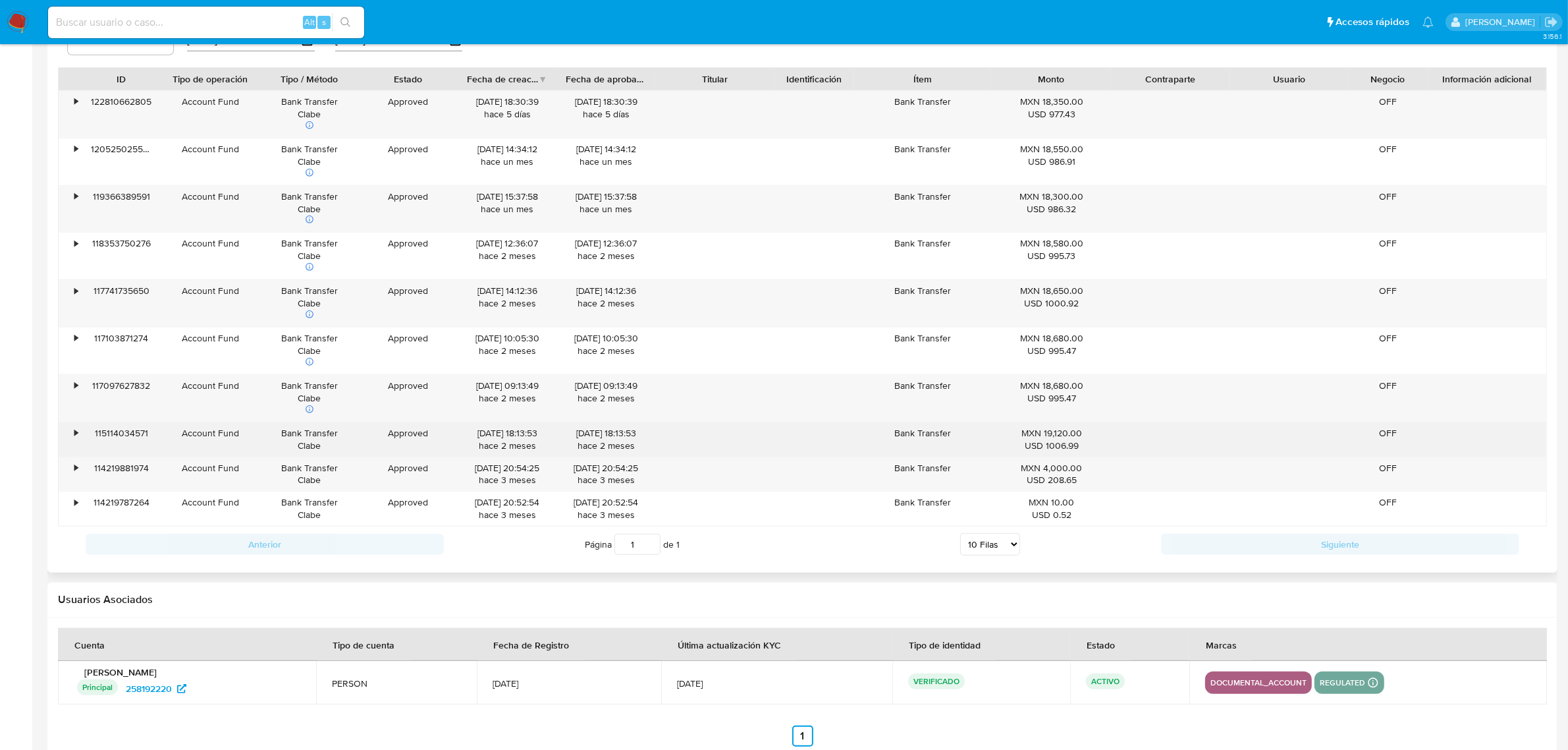
scroll to position [1358, 0]
